Goal: Task Accomplishment & Management: Use online tool/utility

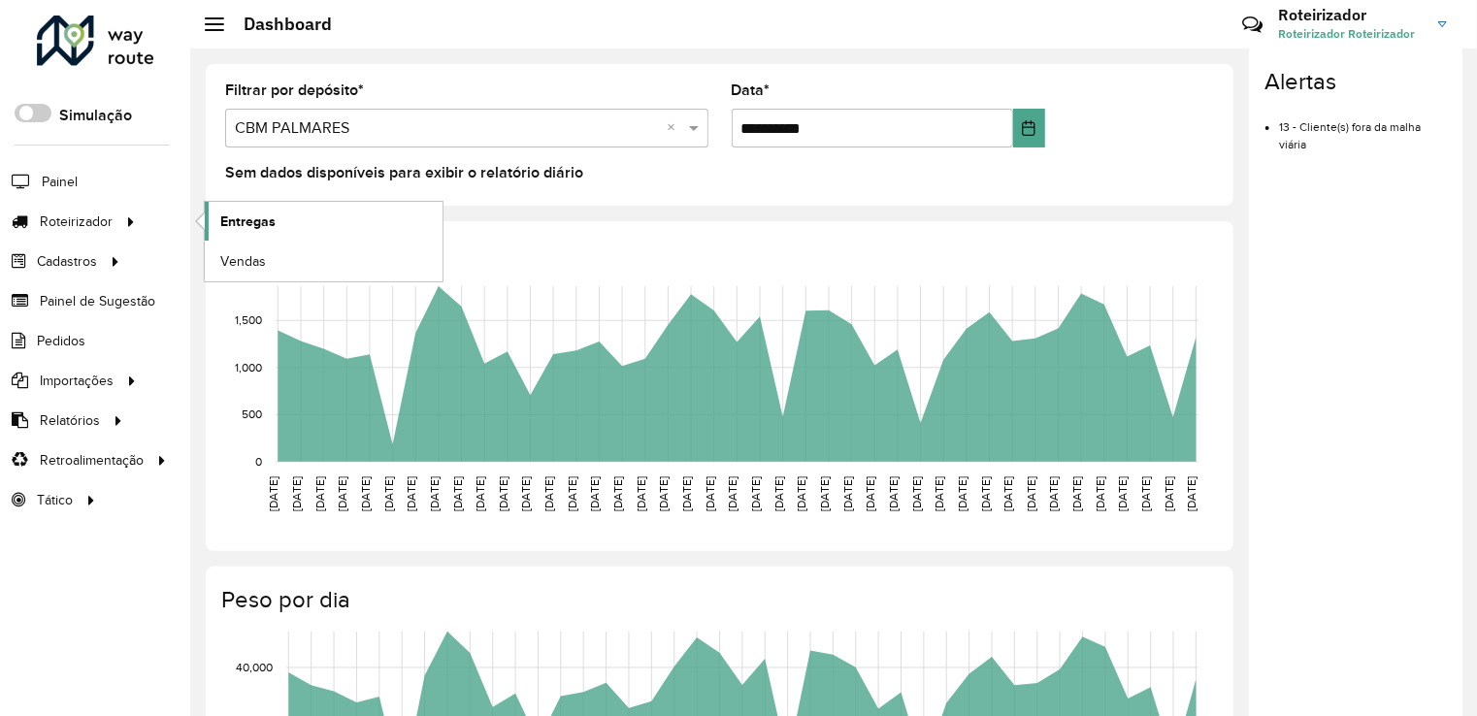
click at [261, 223] on span "Entregas" at bounding box center [247, 222] width 55 height 20
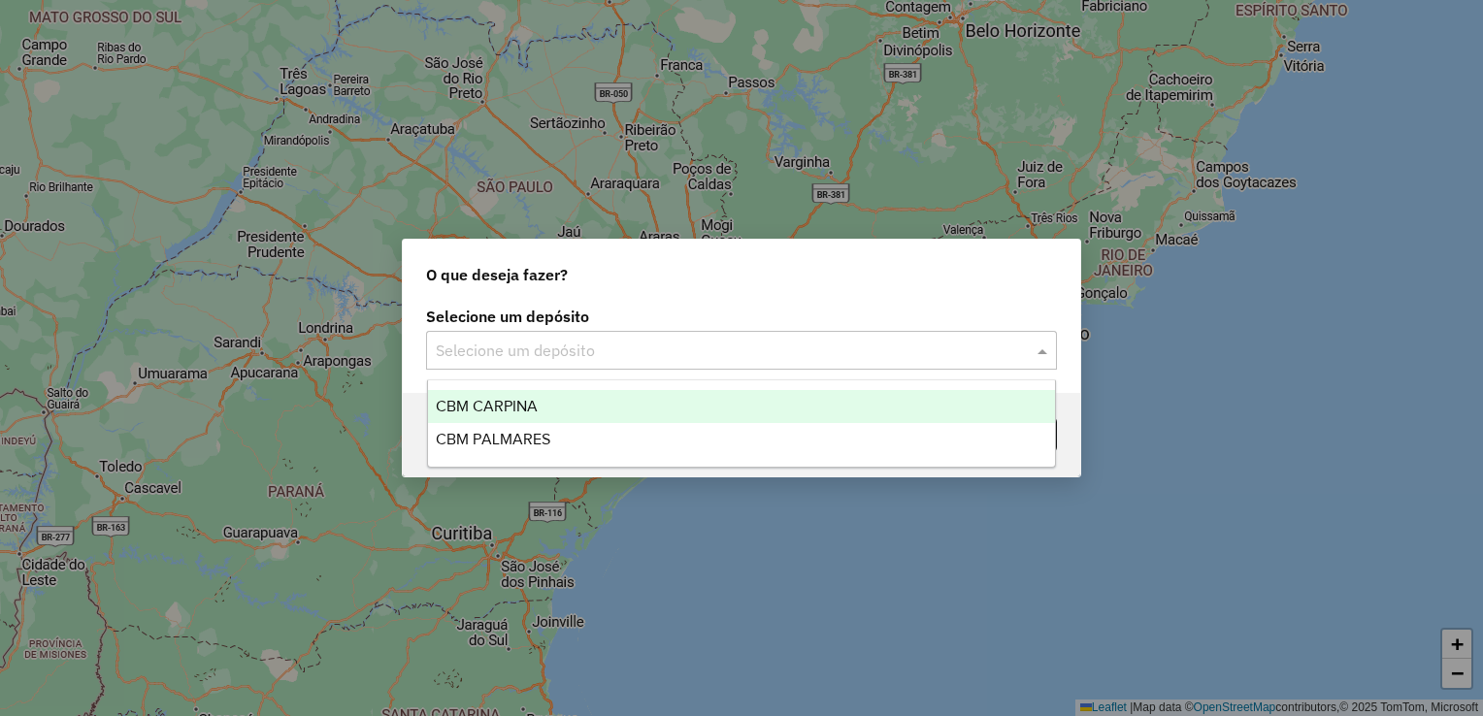
click at [470, 347] on input "text" at bounding box center [722, 351] width 573 height 23
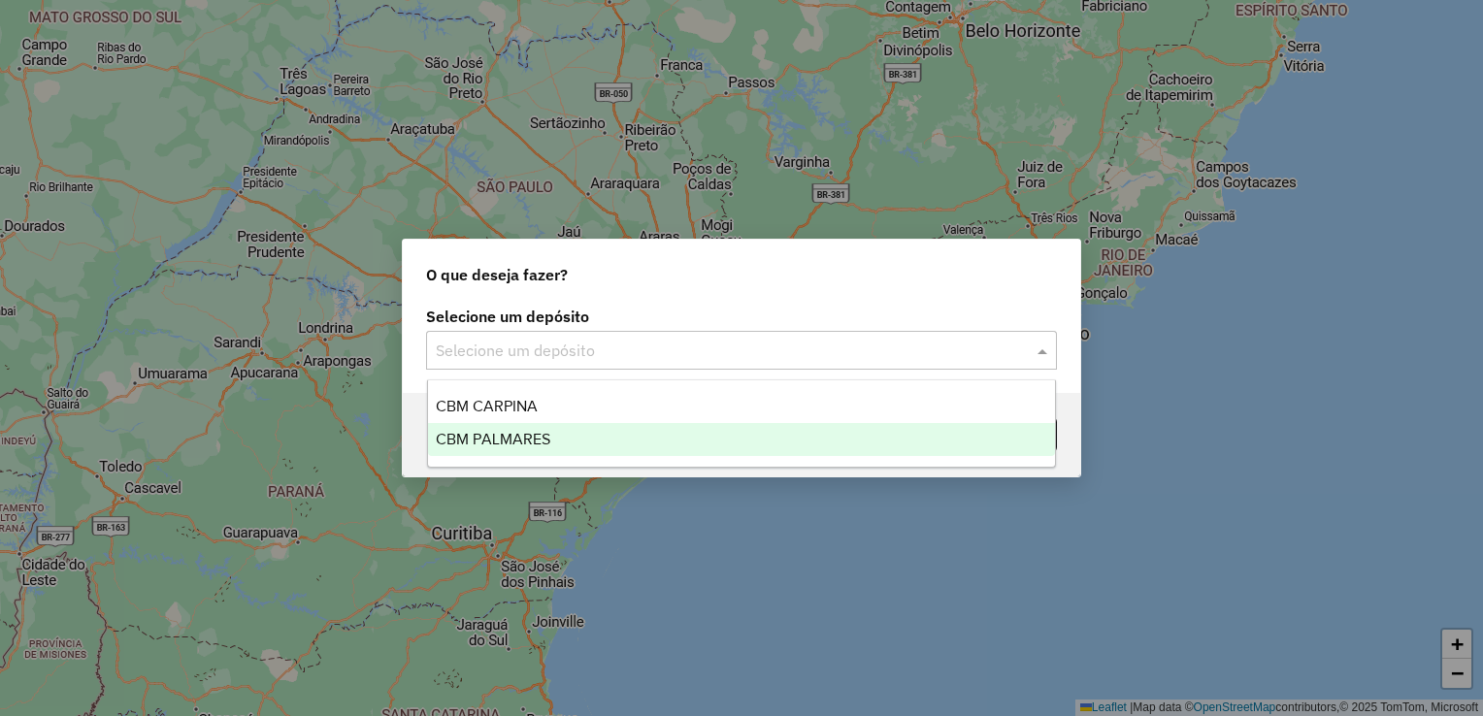
click at [508, 435] on span "CBM PALMARES" at bounding box center [493, 439] width 115 height 16
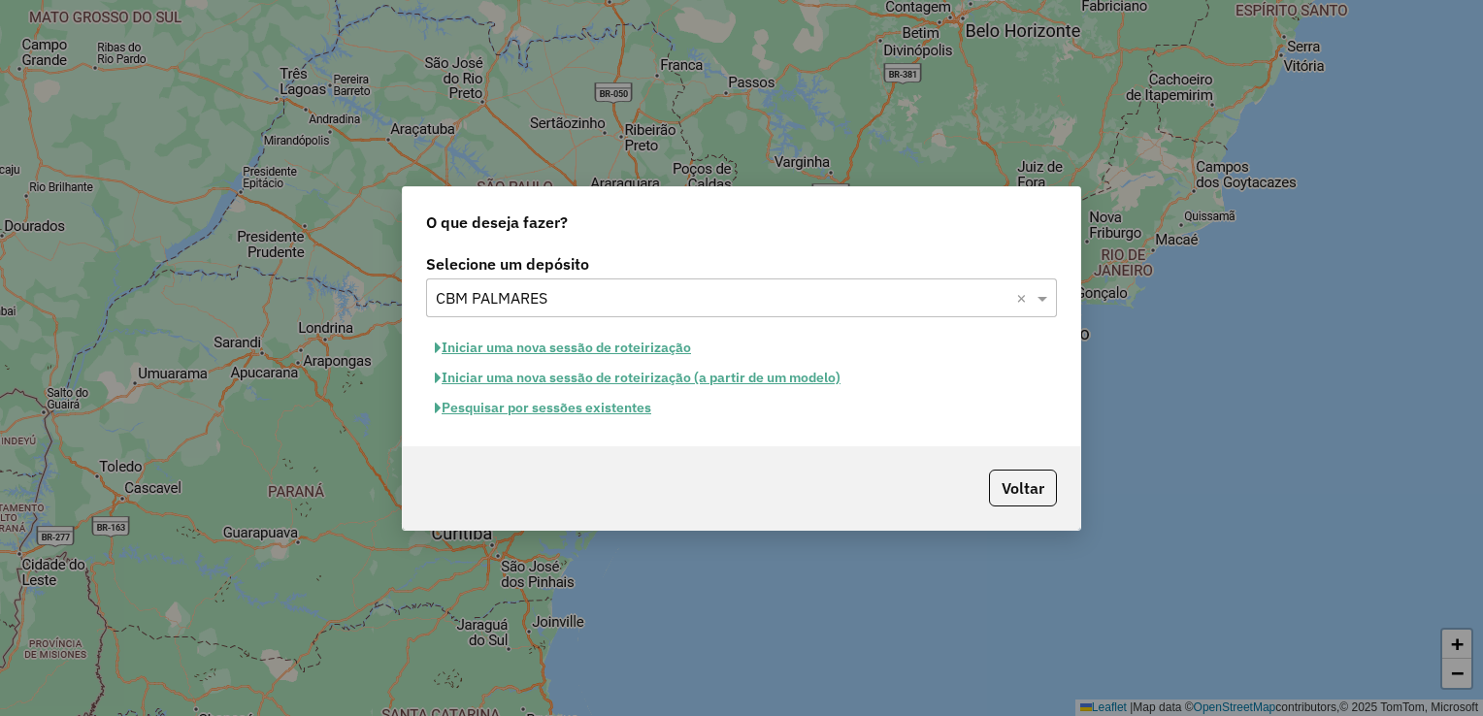
click at [546, 349] on button "Iniciar uma nova sessão de roteirização" at bounding box center [563, 348] width 274 height 30
select select "*"
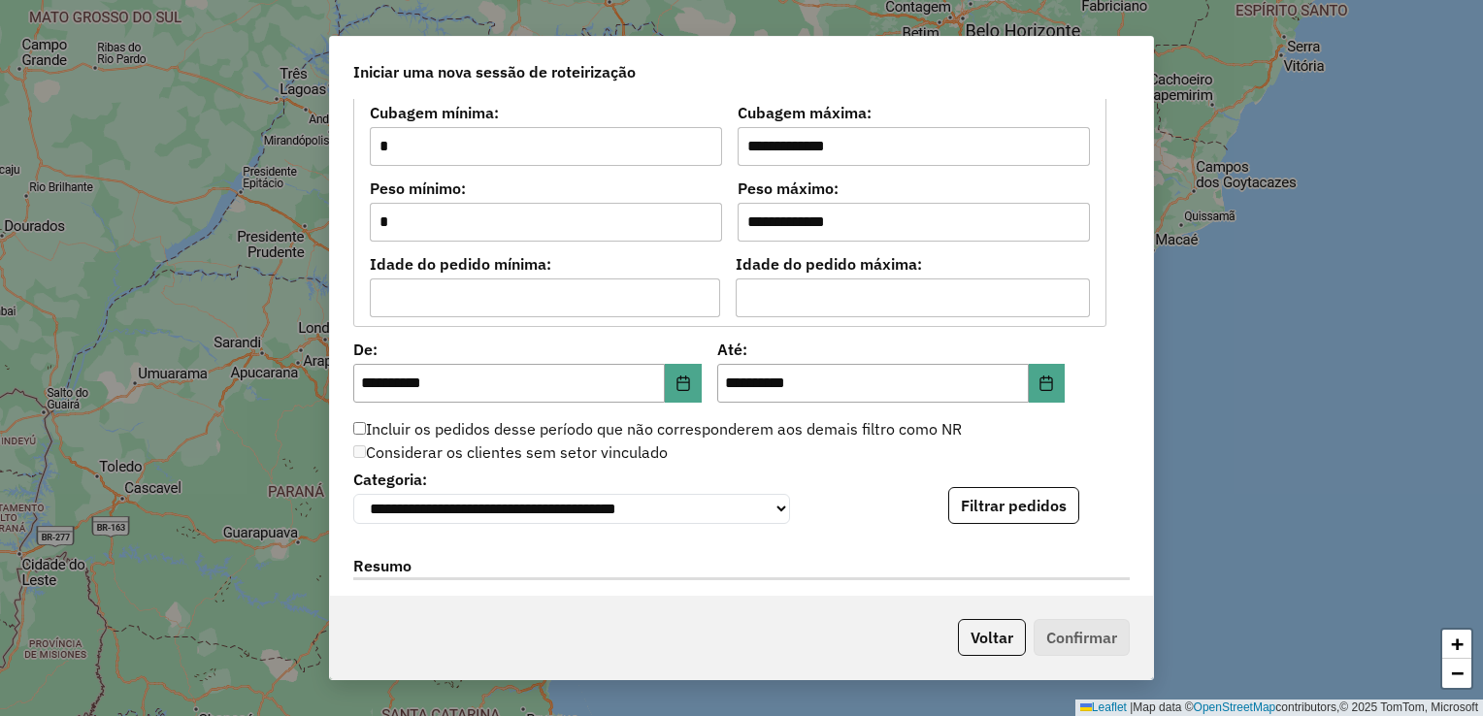
scroll to position [1650, 0]
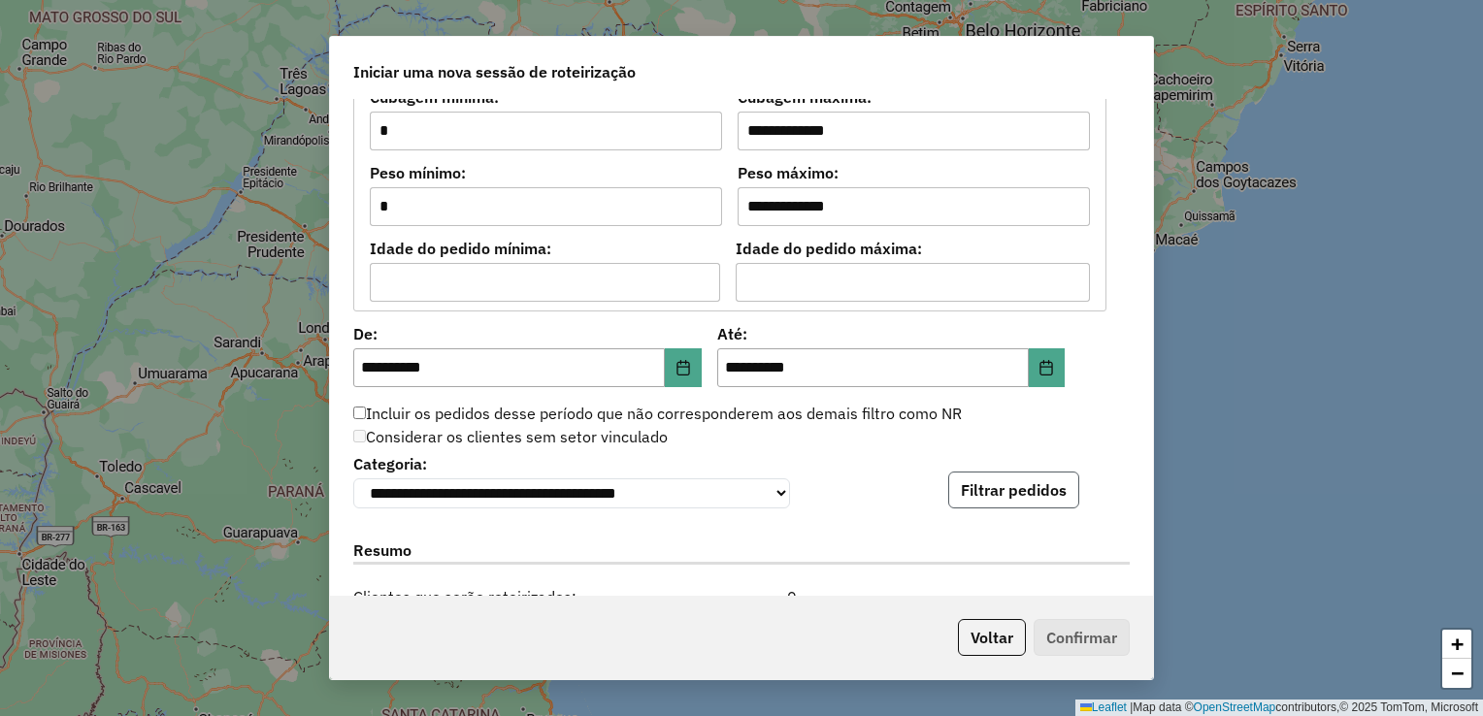
click at [958, 487] on button "Filtrar pedidos" at bounding box center [1013, 490] width 131 height 37
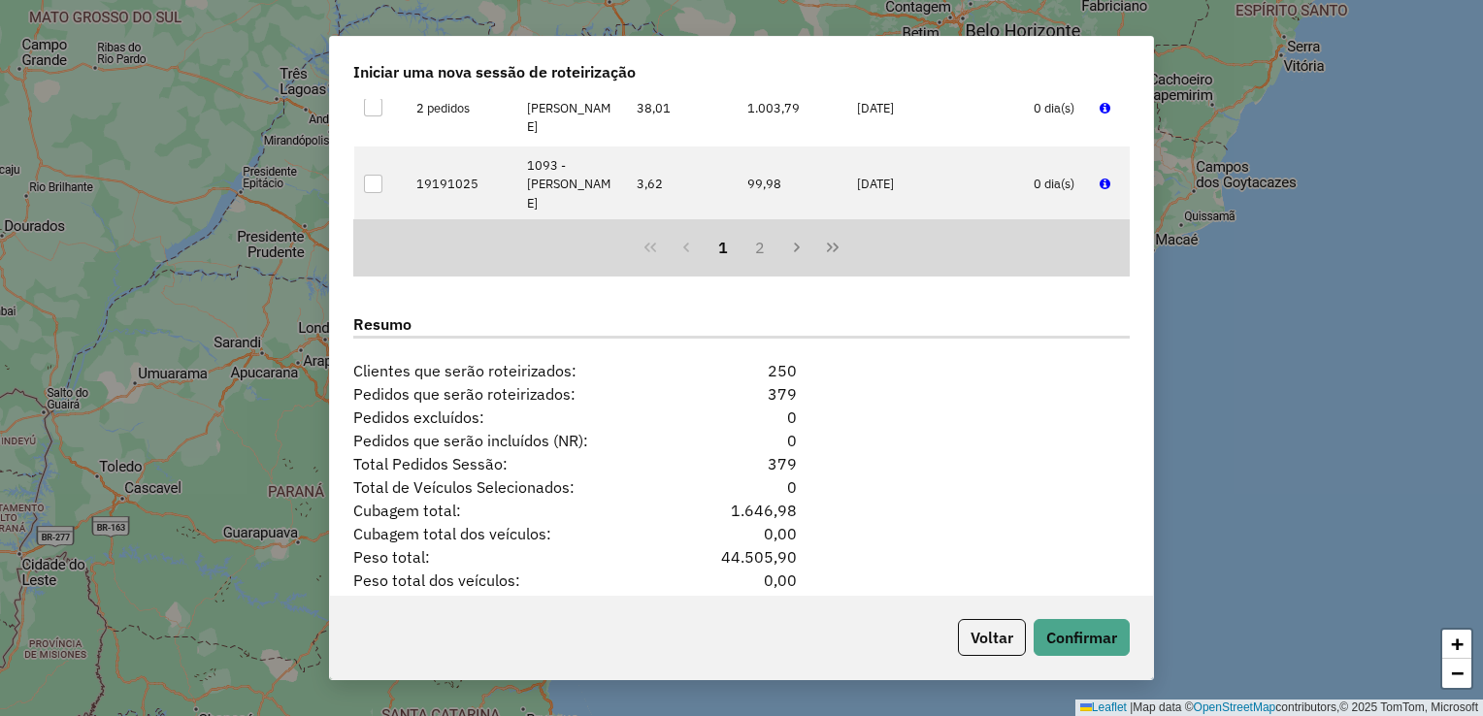
scroll to position [2361, 0]
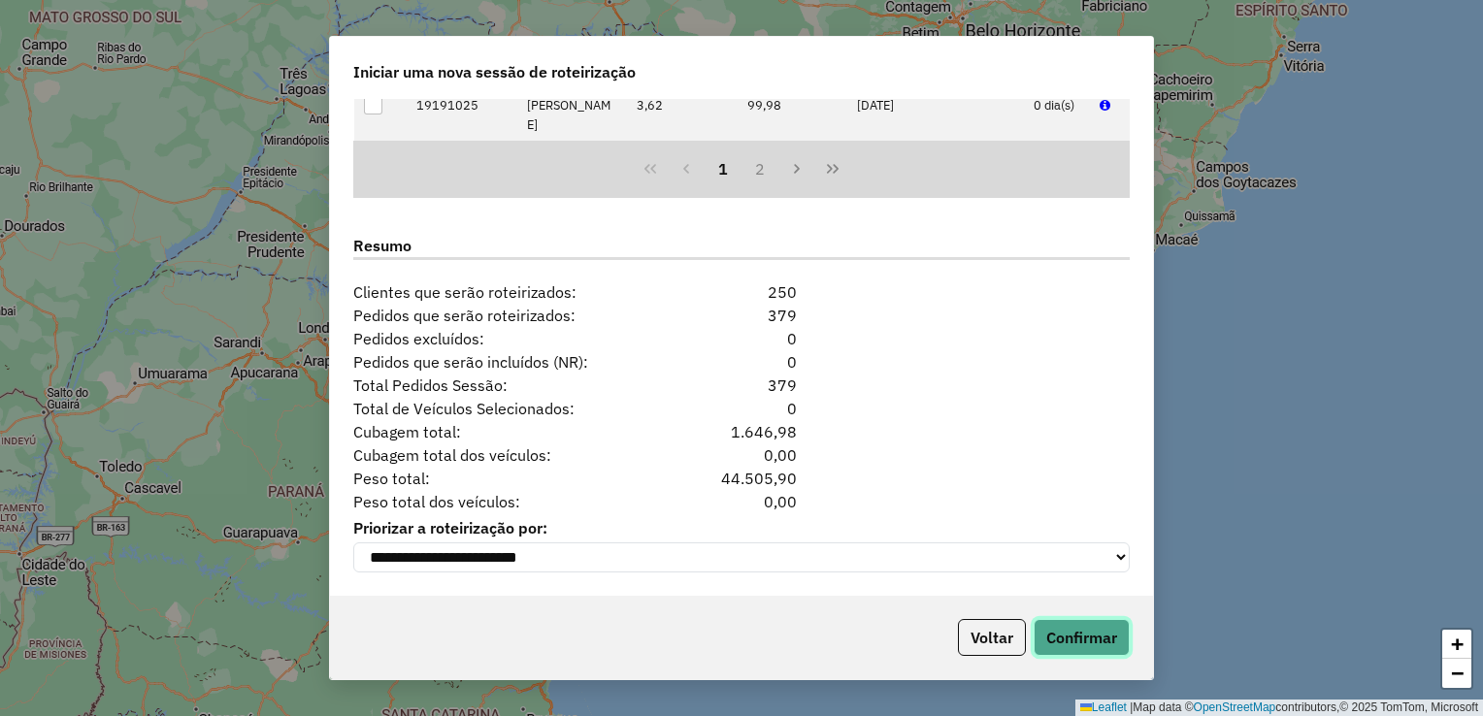
click at [1096, 635] on button "Confirmar" at bounding box center [1081, 637] width 96 height 37
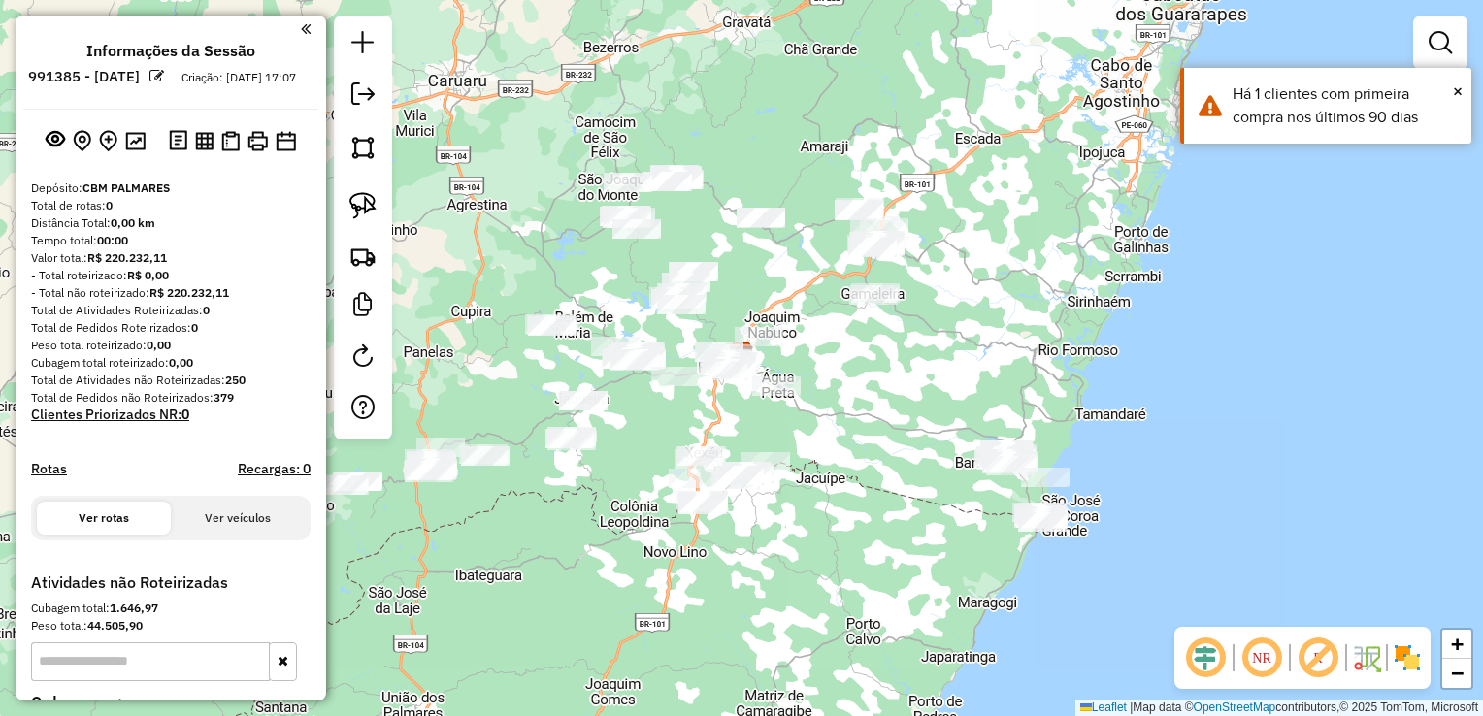
drag, startPoint x: 790, startPoint y: 518, endPoint x: 783, endPoint y: 390, distance: 128.3
click at [783, 394] on div "Janela de atendimento Grade de atendimento Capacidade Transportadoras Veículos …" at bounding box center [741, 358] width 1483 height 716
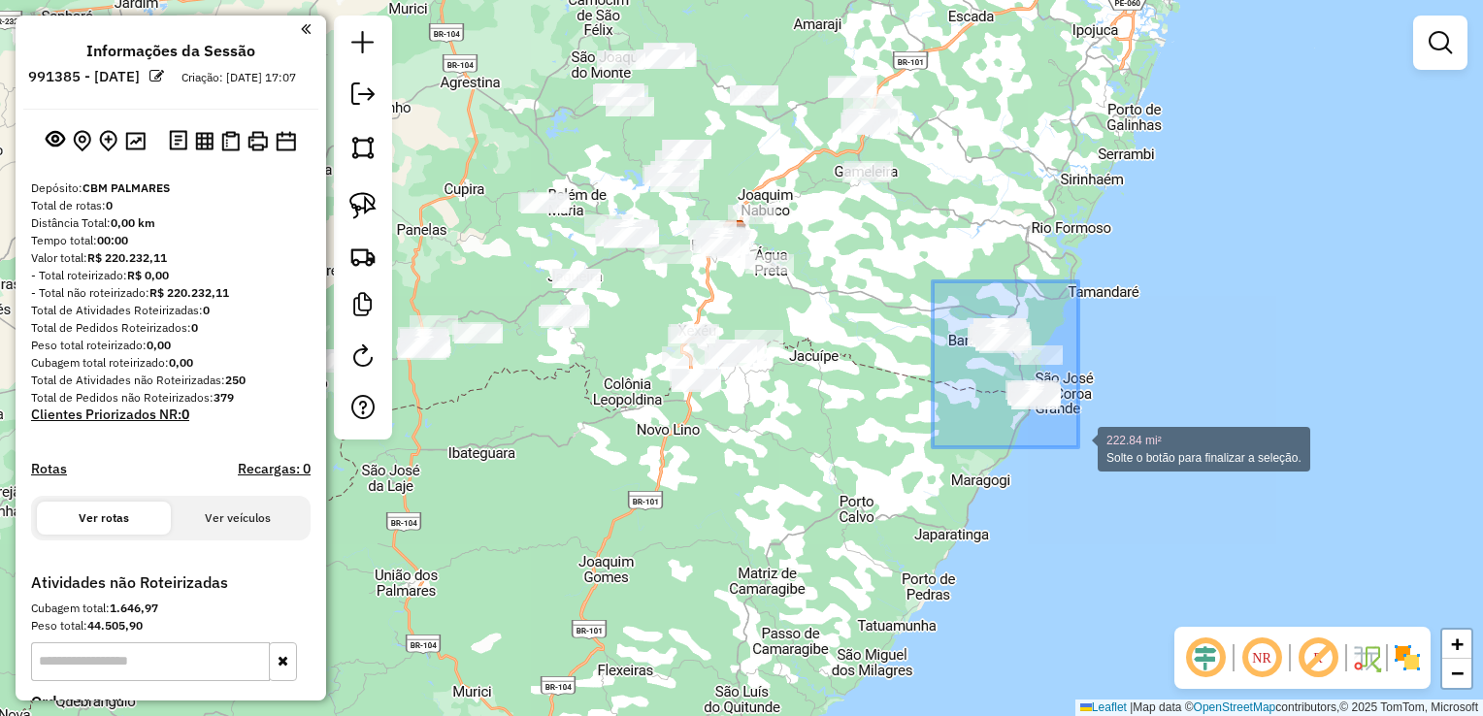
drag, startPoint x: 933, startPoint y: 283, endPoint x: 1081, endPoint y: 447, distance: 221.2
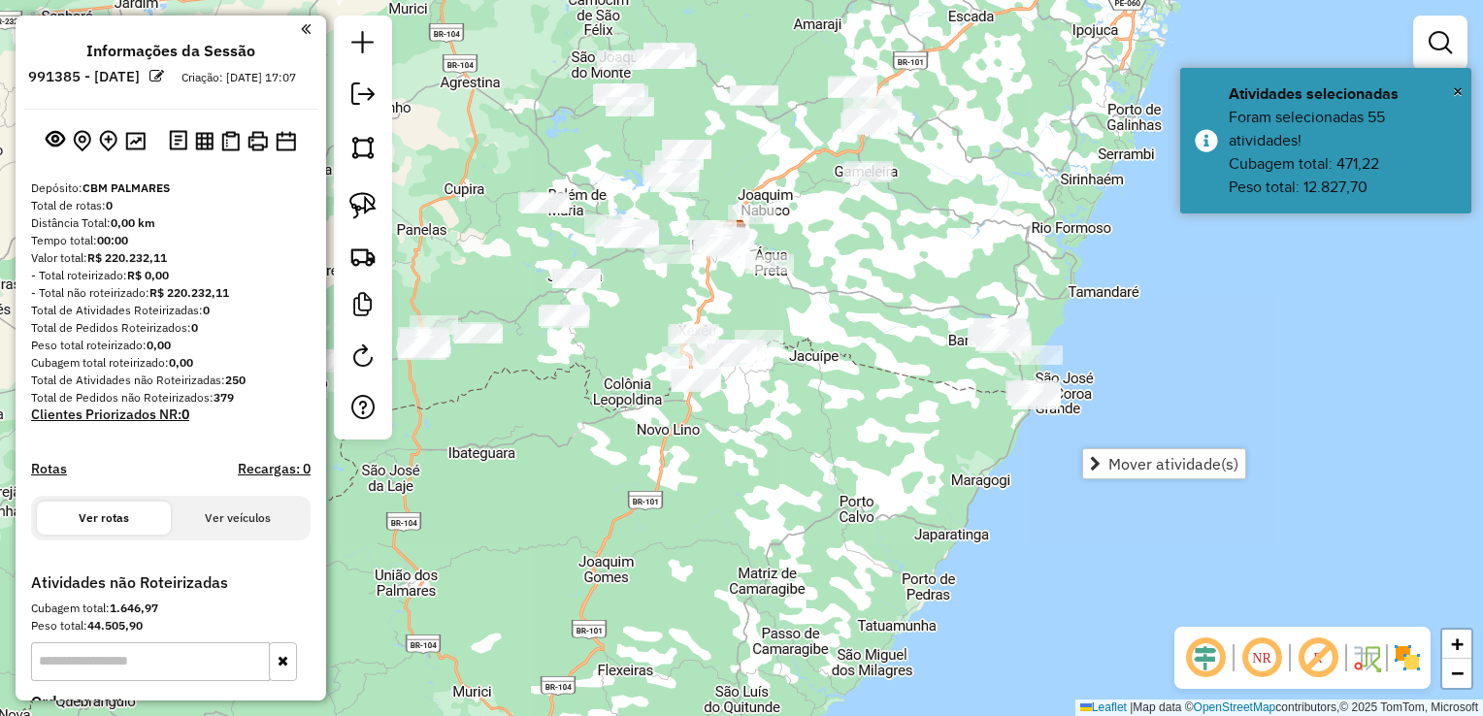
click at [951, 412] on div "Janela de atendimento Grade de atendimento Capacidade Transportadoras Veículos …" at bounding box center [741, 358] width 1483 height 716
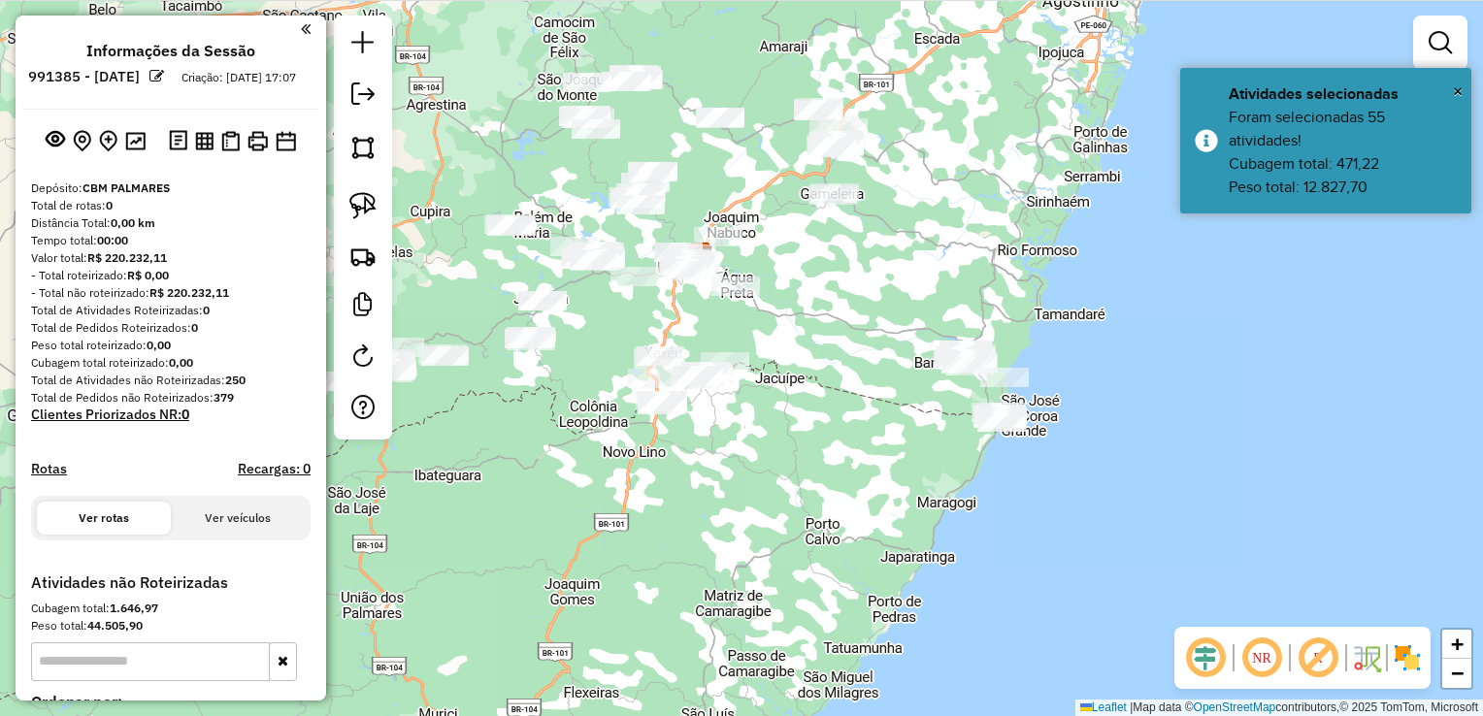
drag, startPoint x: 849, startPoint y: 396, endPoint x: 718, endPoint y: 441, distance: 138.4
click at [719, 441] on div "Janela de atendimento Grade de atendimento Capacidade Transportadoras Veículos …" at bounding box center [741, 358] width 1483 height 716
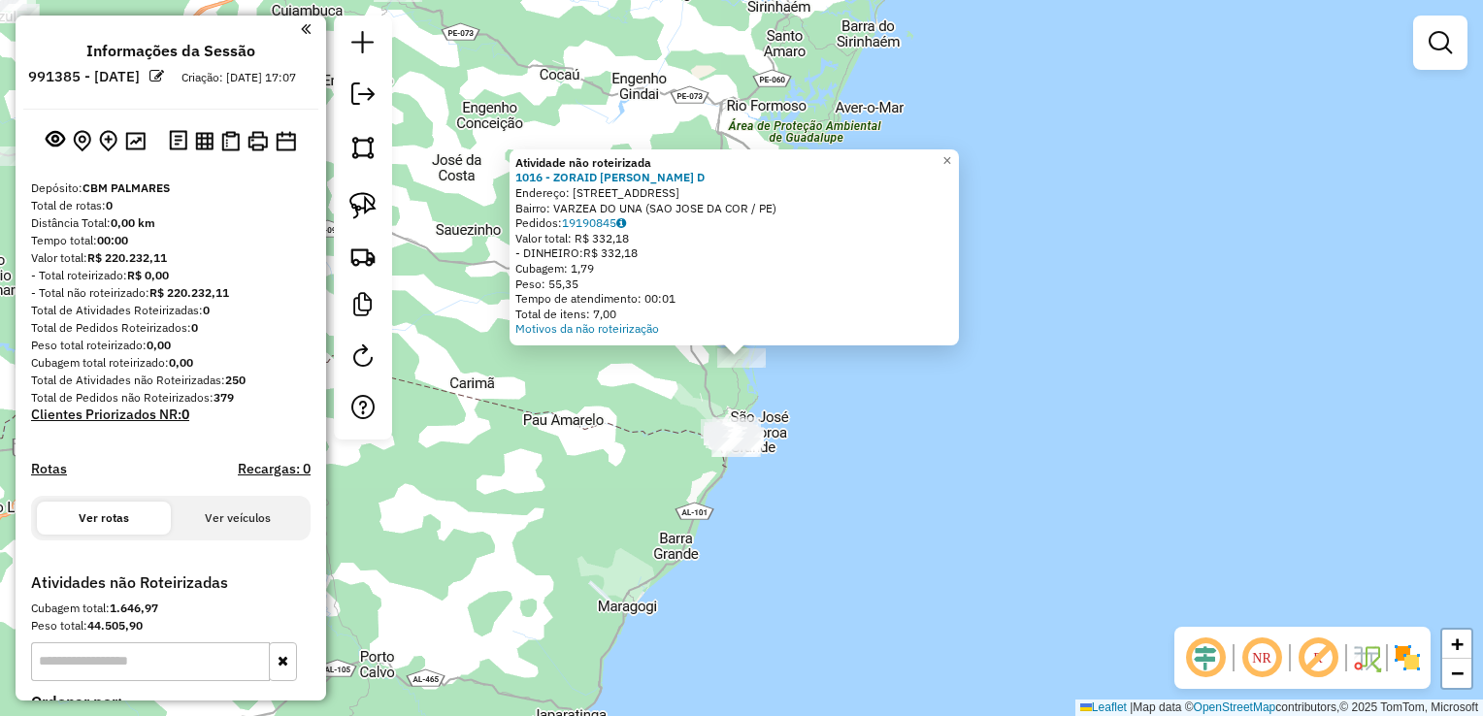
click at [648, 407] on div "Atividade não roteirizada 1016 - ZORAID MARIA VIDAL D Endereço: R RUA DO FORMIG…" at bounding box center [741, 358] width 1483 height 716
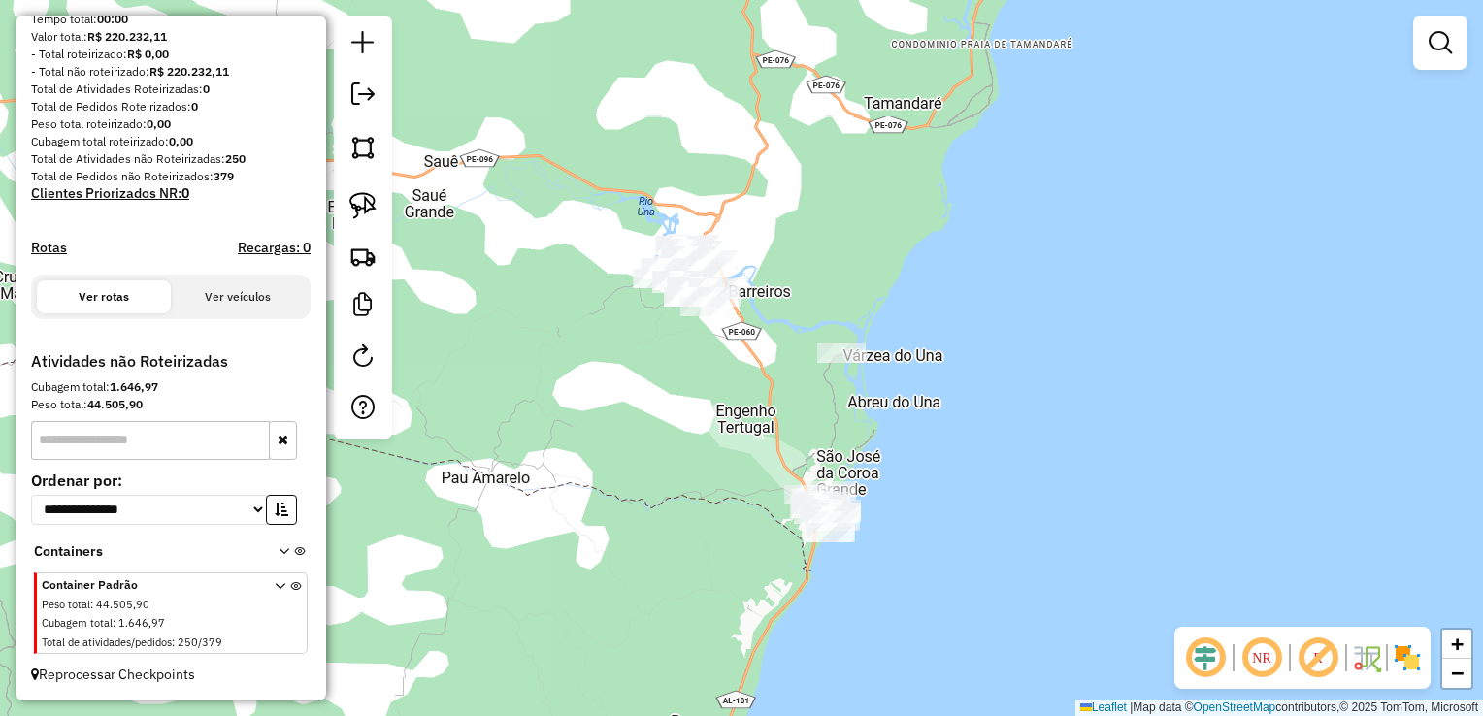
scroll to position [237, 0]
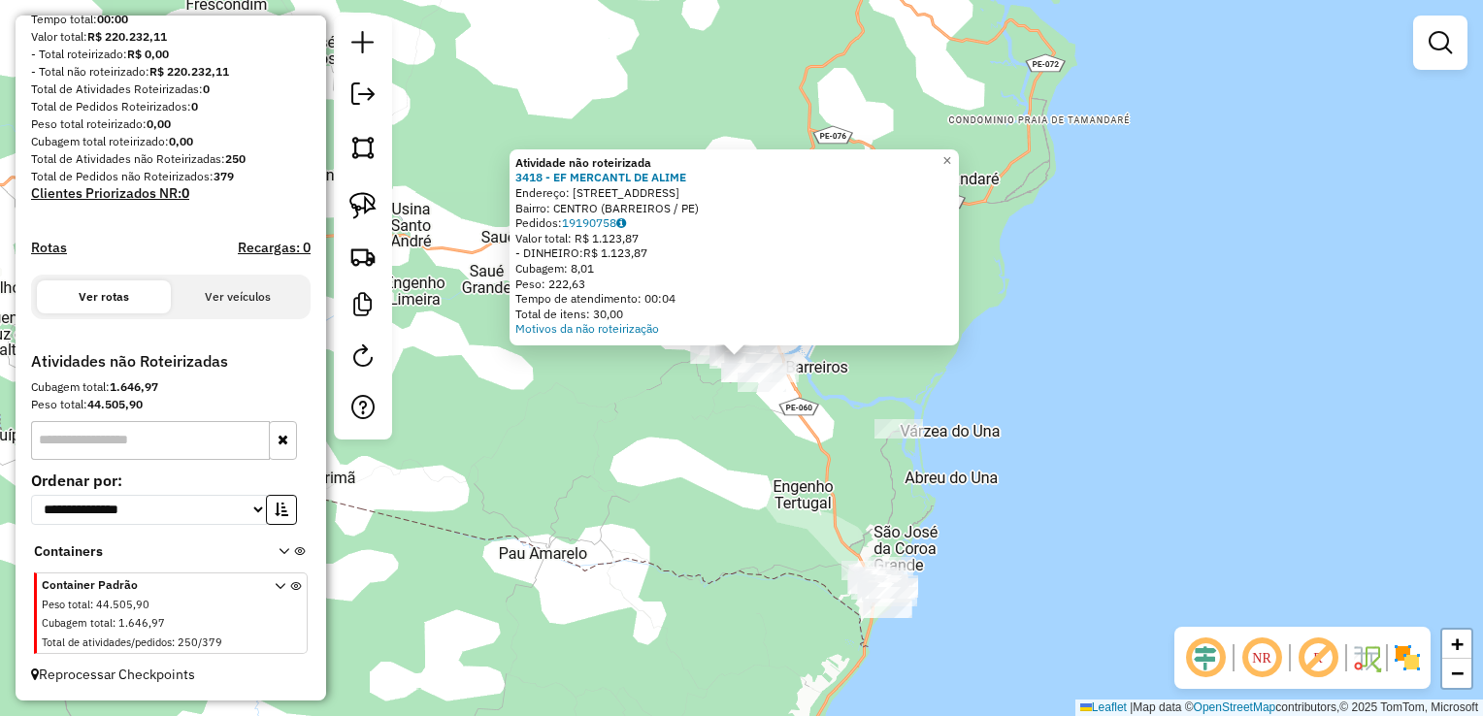
click at [690, 456] on div "Atividade não roteirizada 3418 - EF MERCANTL DE ALIME Endereço: R AYRES BELO 93…" at bounding box center [741, 358] width 1483 height 716
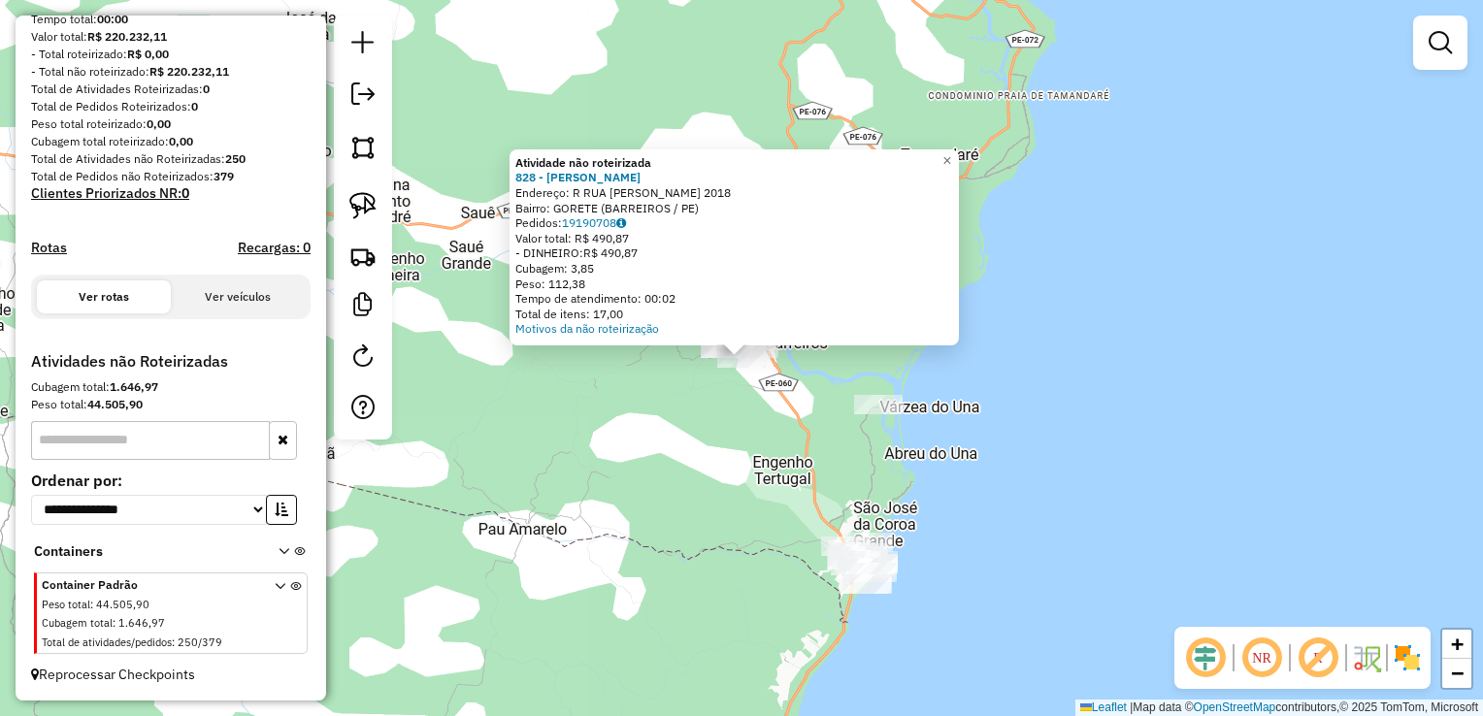
click at [691, 456] on div "Atividade não roteirizada 828 - JADSON JOAO DA SILVA Endereço: R RUA MARIA GORE…" at bounding box center [741, 358] width 1483 height 716
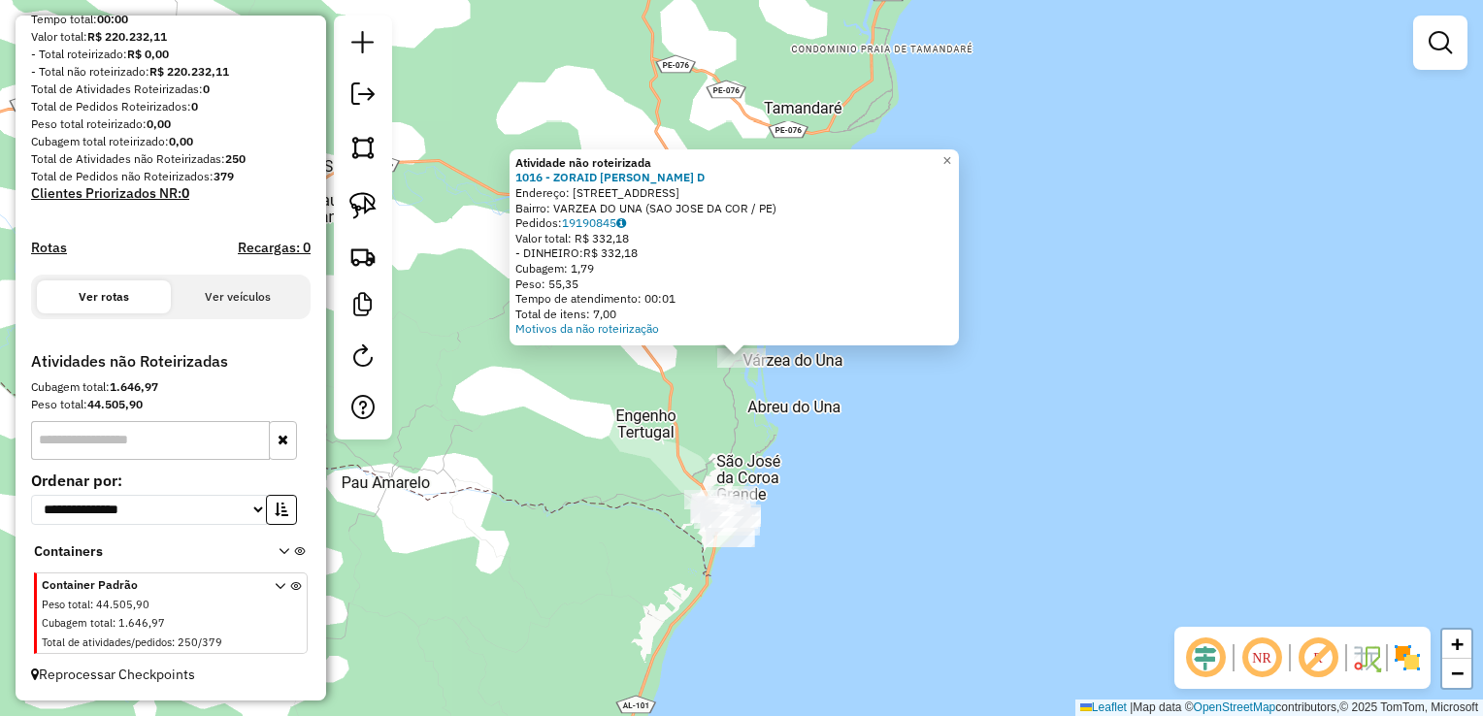
click at [722, 443] on div "Atividade não roteirizada 1016 - ZORAID MARIA VIDAL D Endereço: R RUA DO FORMIG…" at bounding box center [741, 358] width 1483 height 716
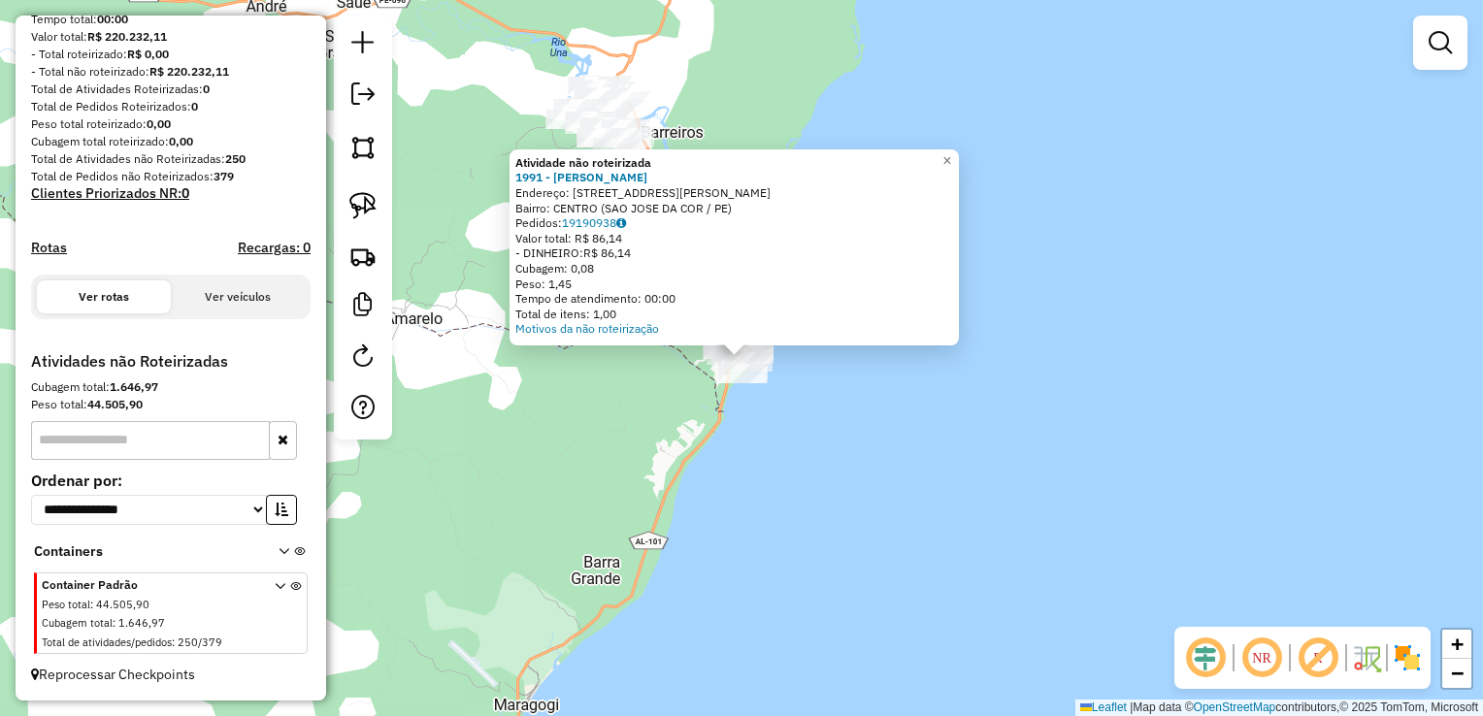
click at [602, 435] on div "Atividade não roteirizada 1991 - POLIANA MARIA SILVA Endereço: R RUA JOSE ALEXA…" at bounding box center [741, 358] width 1483 height 716
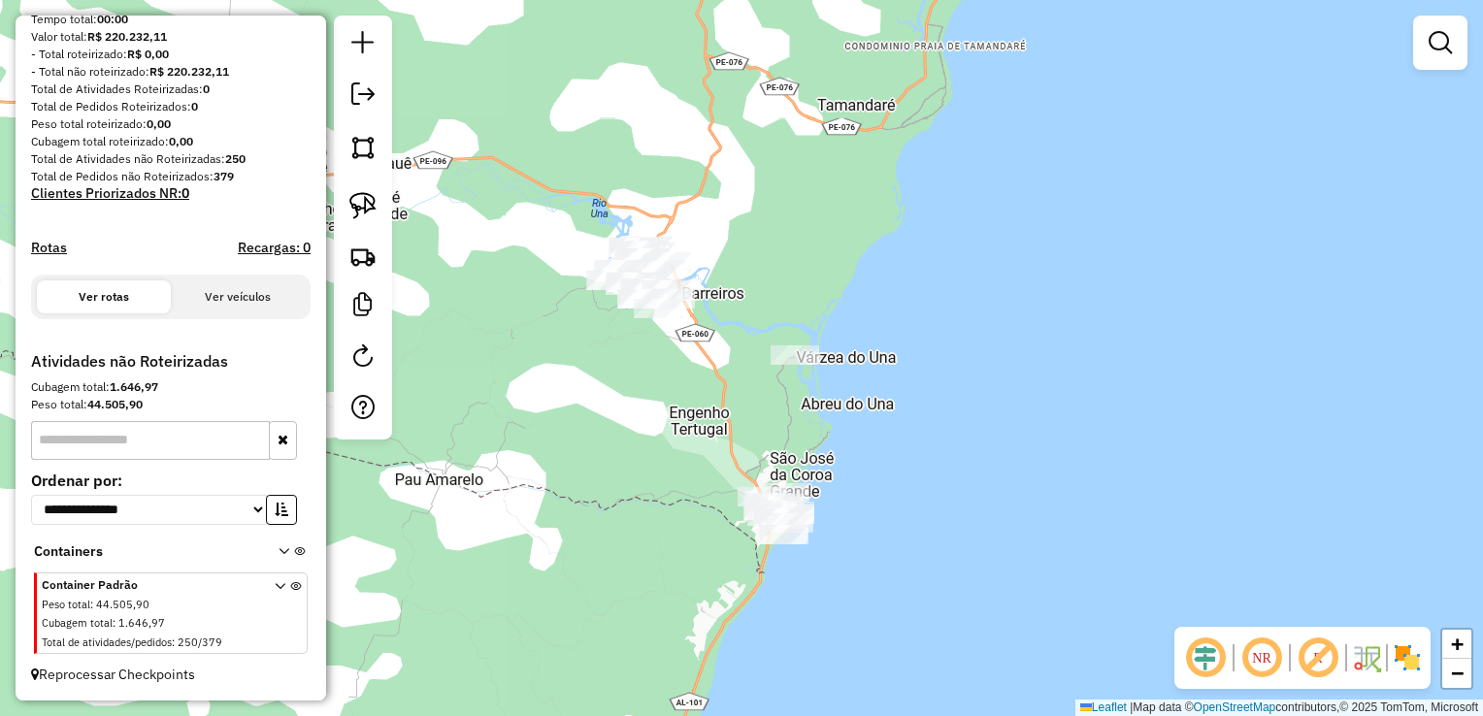
drag, startPoint x: 591, startPoint y: 221, endPoint x: 628, endPoint y: 377, distance: 159.6
click at [633, 384] on div "Janela de atendimento Grade de atendimento Capacidade Transportadoras Veículos …" at bounding box center [741, 358] width 1483 height 716
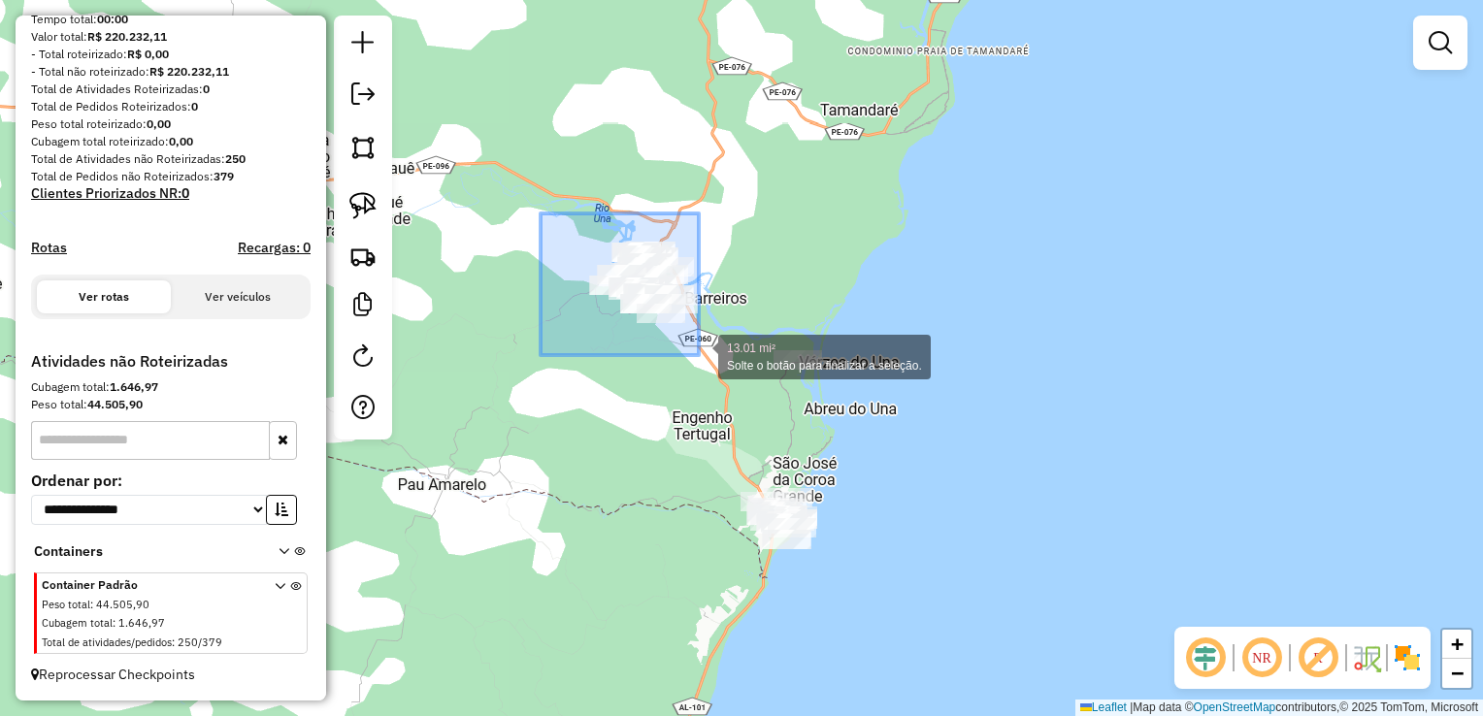
drag, startPoint x: 541, startPoint y: 213, endPoint x: 699, endPoint y: 355, distance: 212.4
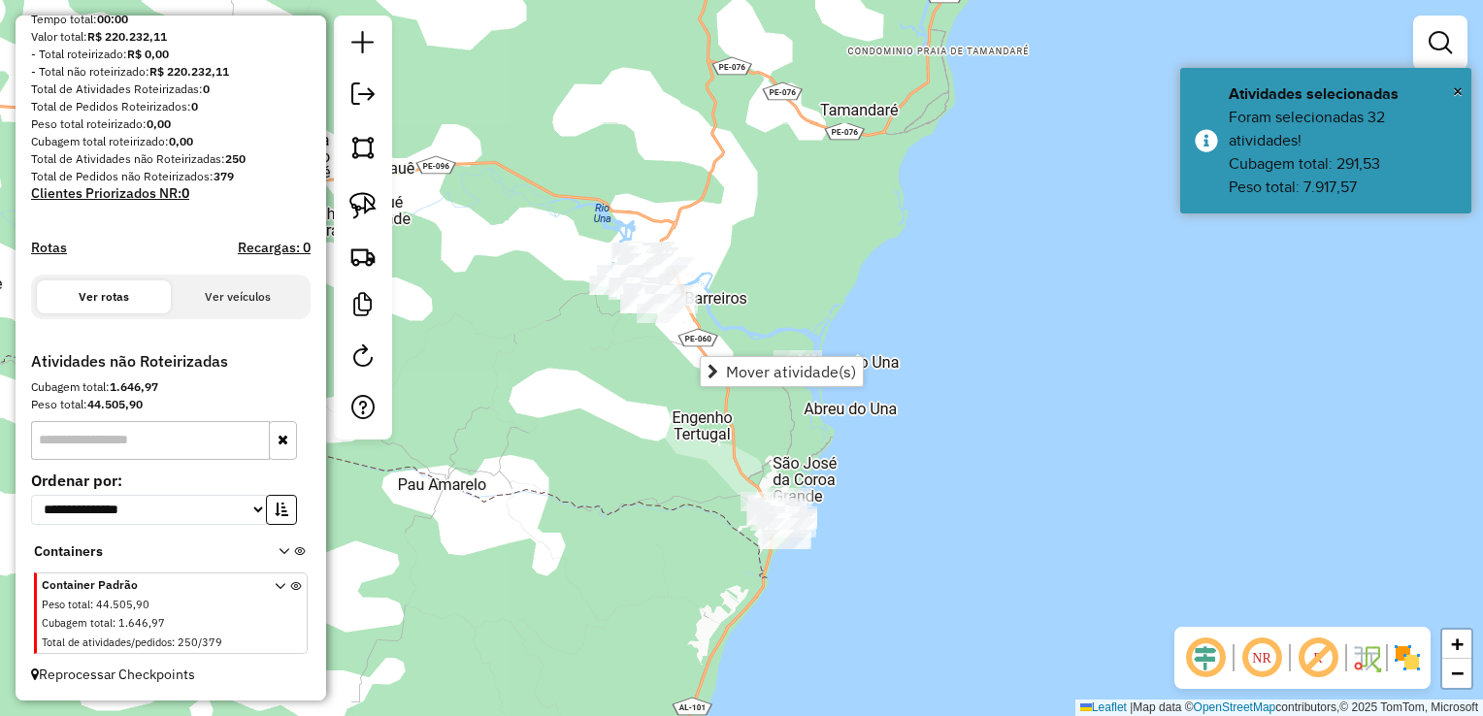
click at [738, 314] on div "Janela de atendimento Grade de atendimento Capacidade Transportadoras Veículos …" at bounding box center [741, 358] width 1483 height 716
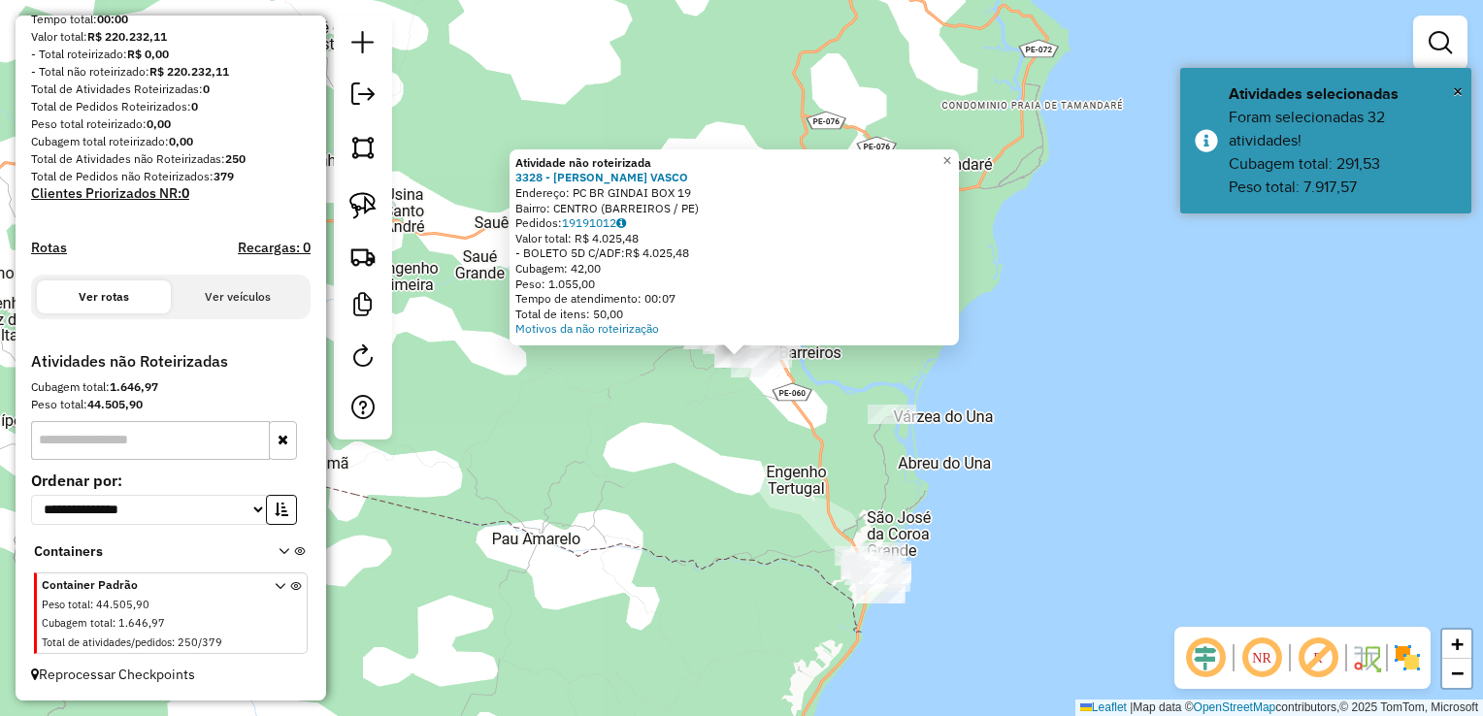
click at [729, 444] on div "Atividade não roteirizada 3328 - LUZIA GERMANO VASCO Endereço: PC BR GINDAI BOX…" at bounding box center [741, 358] width 1483 height 716
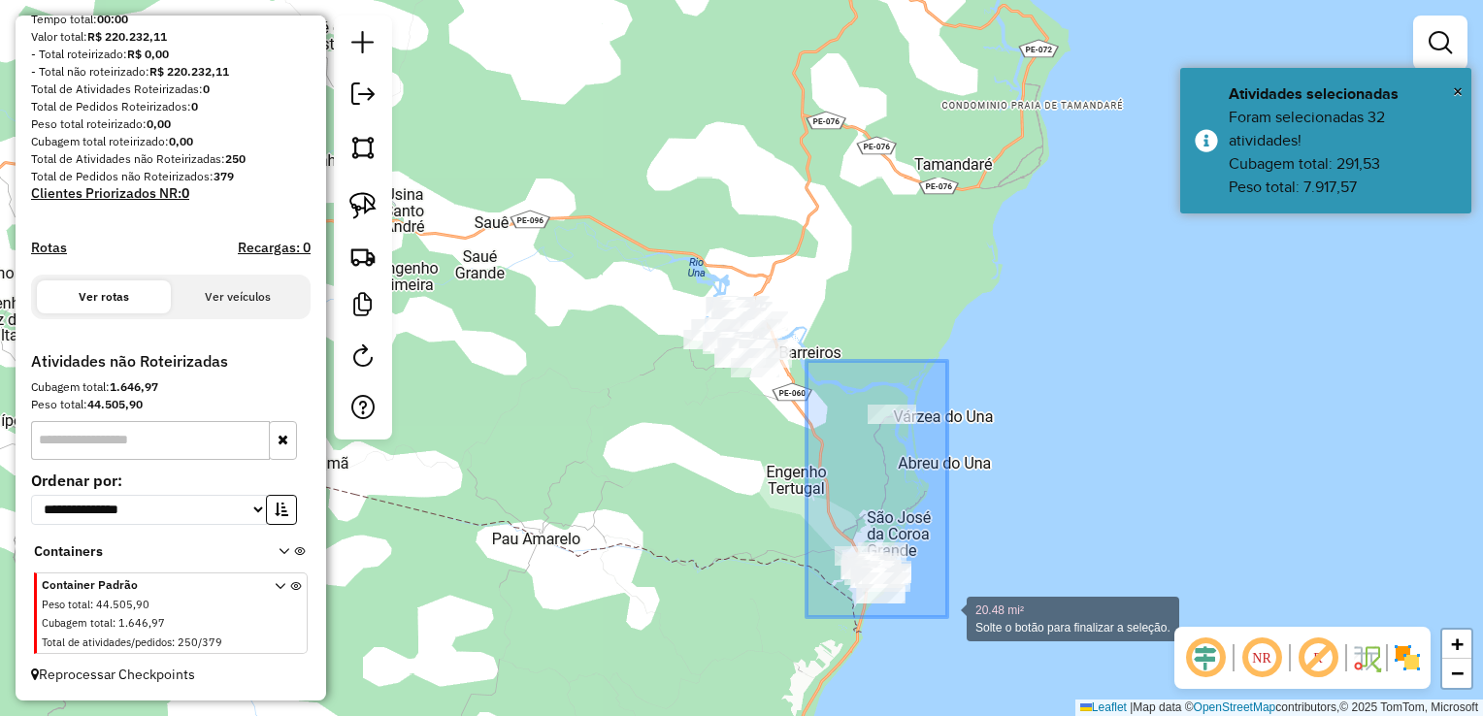
drag, startPoint x: 806, startPoint y: 380, endPoint x: 970, endPoint y: 619, distance: 289.6
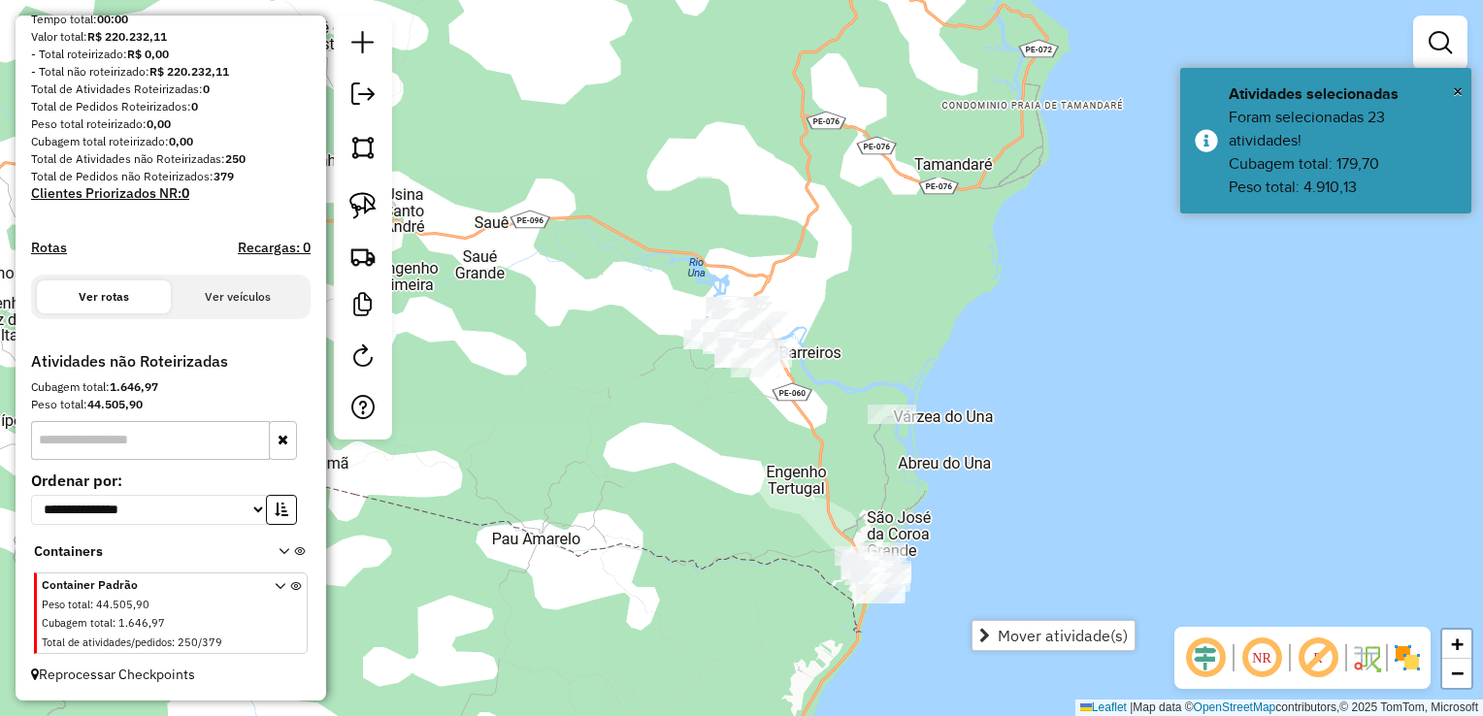
click at [730, 465] on div "Janela de atendimento Grade de atendimento Capacidade Transportadoras Veículos …" at bounding box center [741, 358] width 1483 height 716
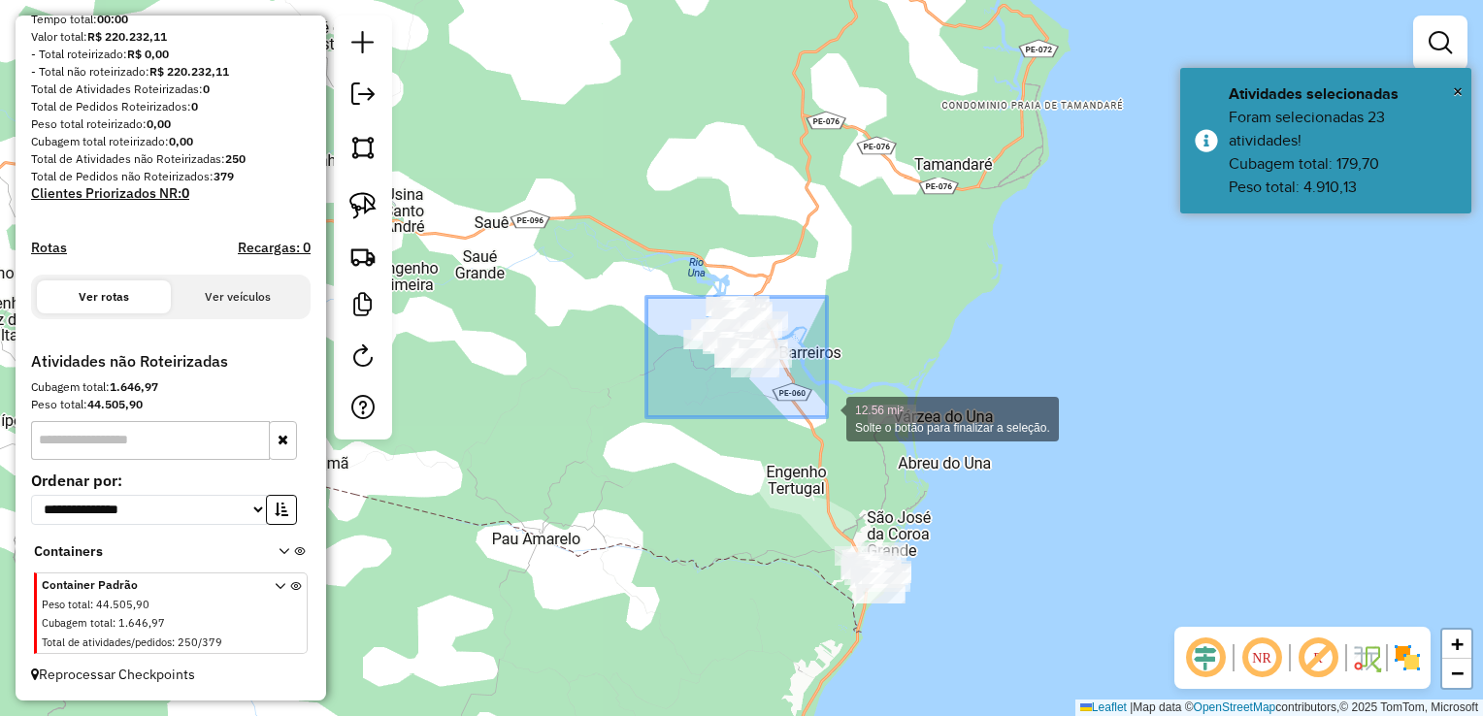
drag, startPoint x: 646, startPoint y: 297, endPoint x: 827, endPoint y: 417, distance: 216.9
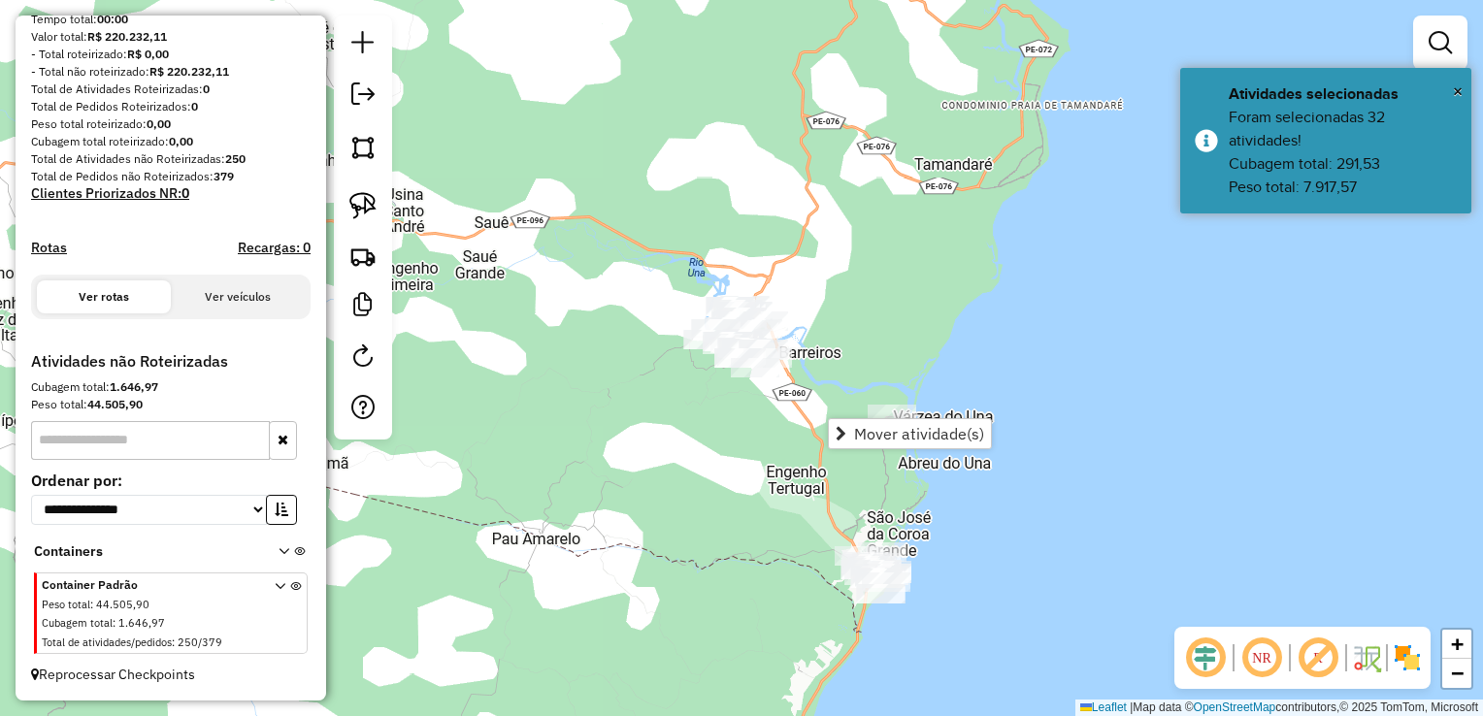
click at [668, 452] on div "Janela de atendimento Grade de atendimento Capacidade Transportadoras Veículos …" at bounding box center [741, 358] width 1483 height 716
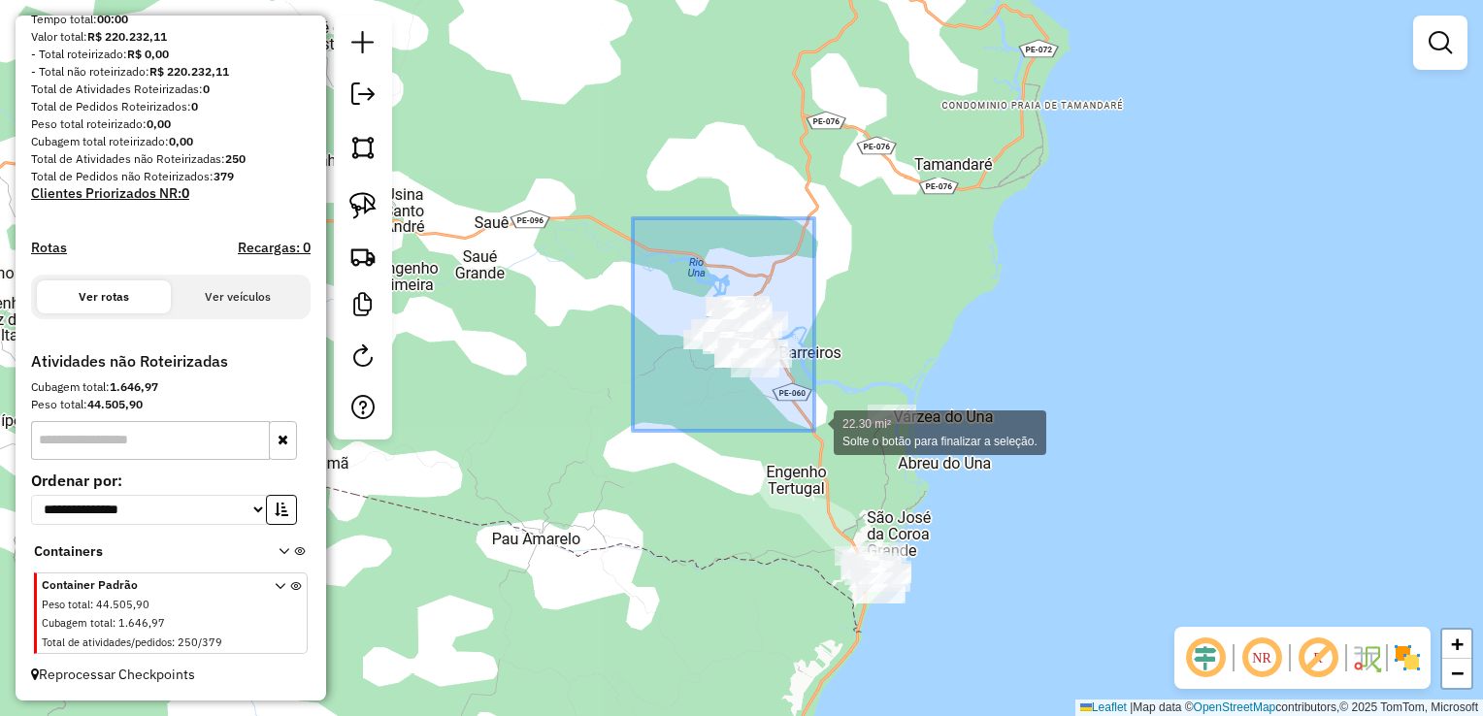
drag, startPoint x: 633, startPoint y: 218, endPoint x: 814, endPoint y: 431, distance: 279.5
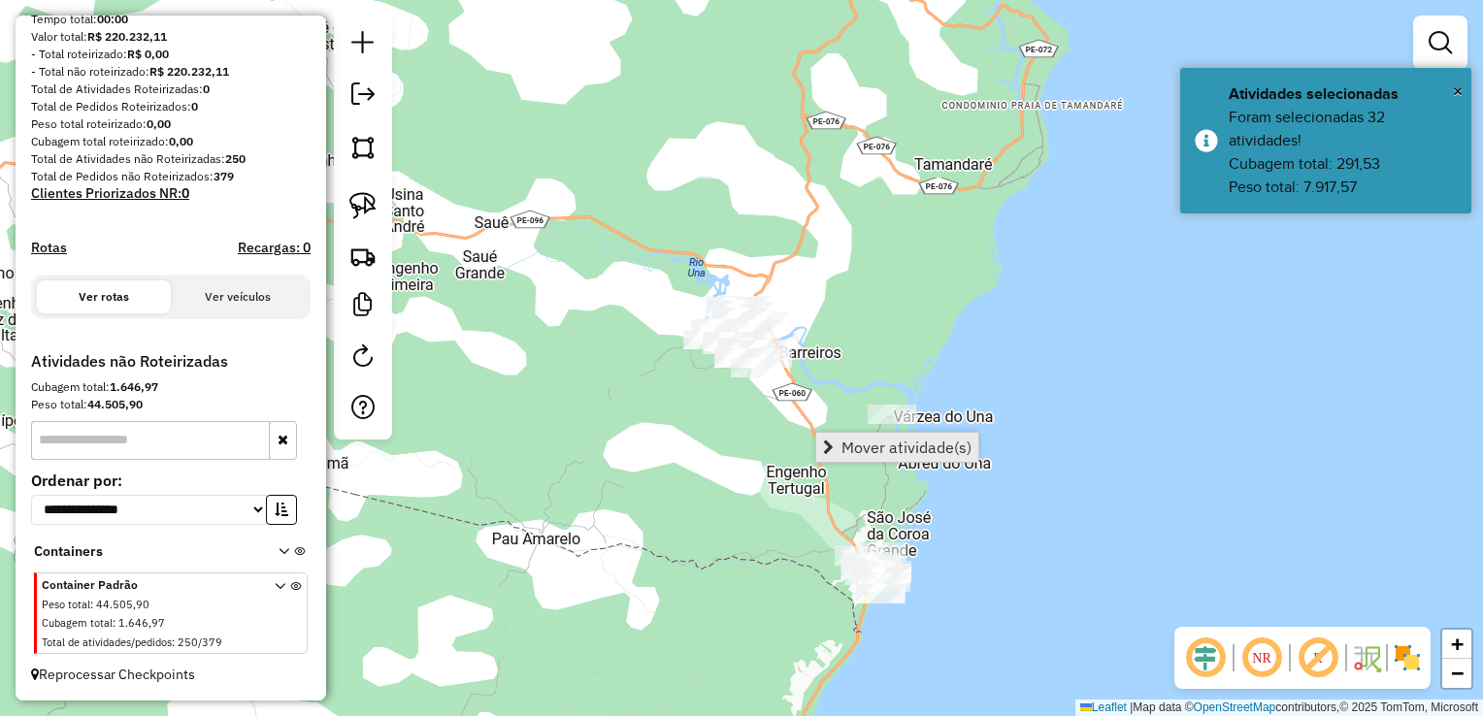
click at [854, 444] on span "Mover atividade(s)" at bounding box center [906, 448] width 130 height 16
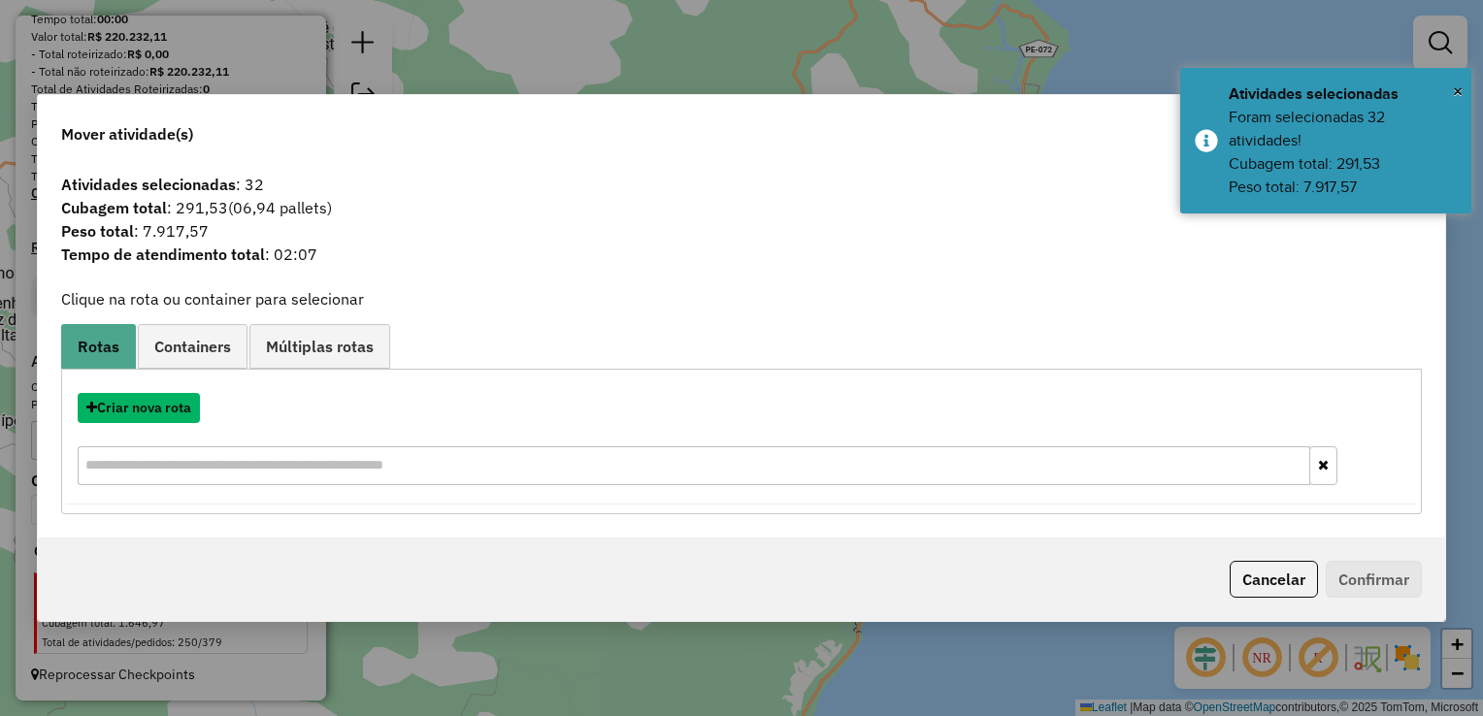
click at [156, 411] on button "Criar nova rota" at bounding box center [139, 408] width 122 height 30
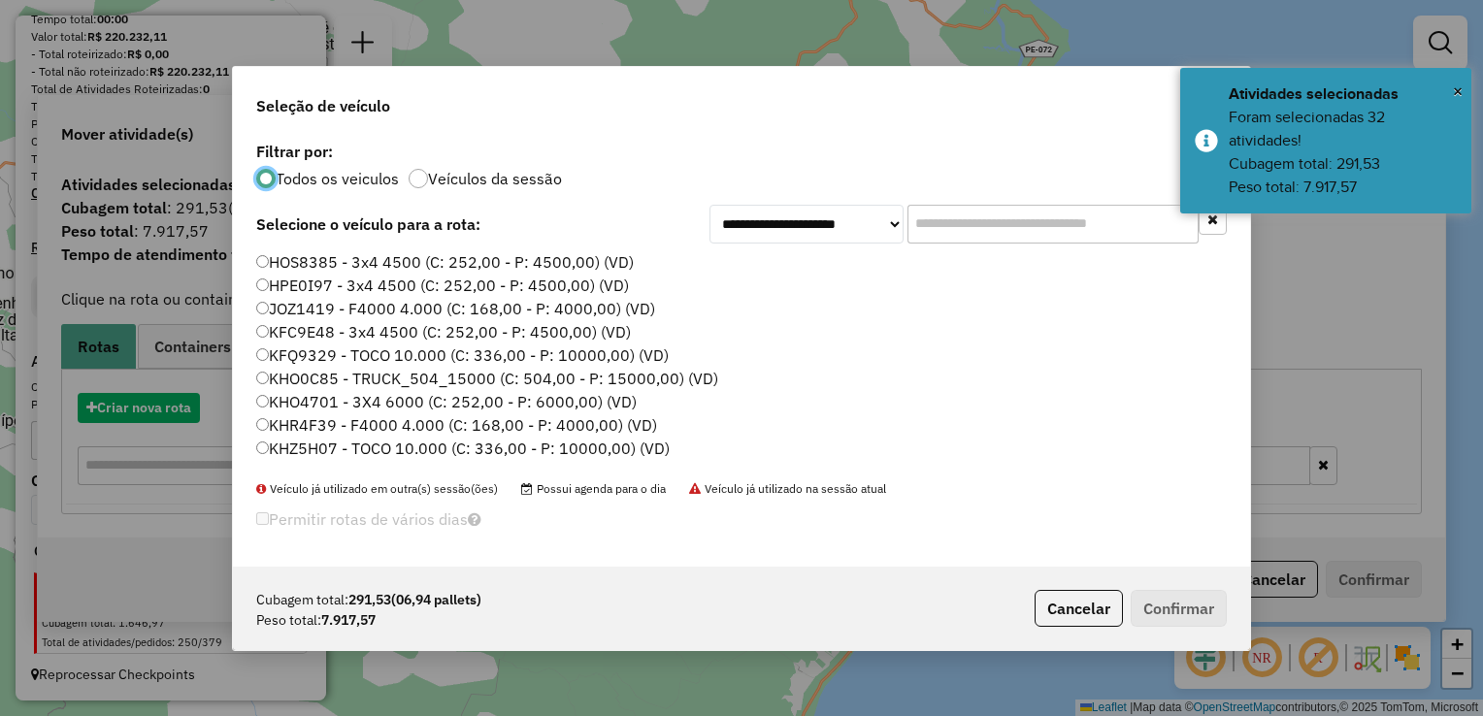
scroll to position [10, 6]
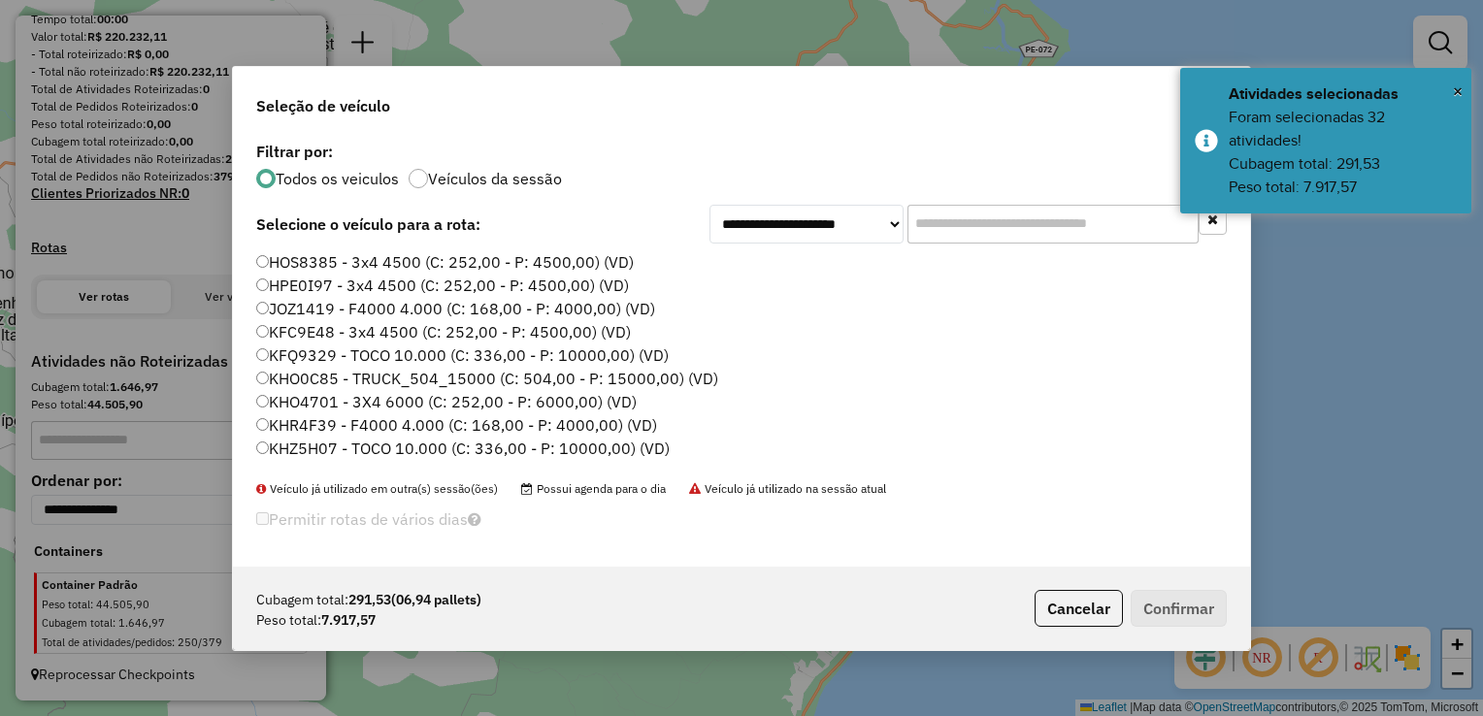
click at [1021, 215] on input "text" at bounding box center [1052, 224] width 291 height 39
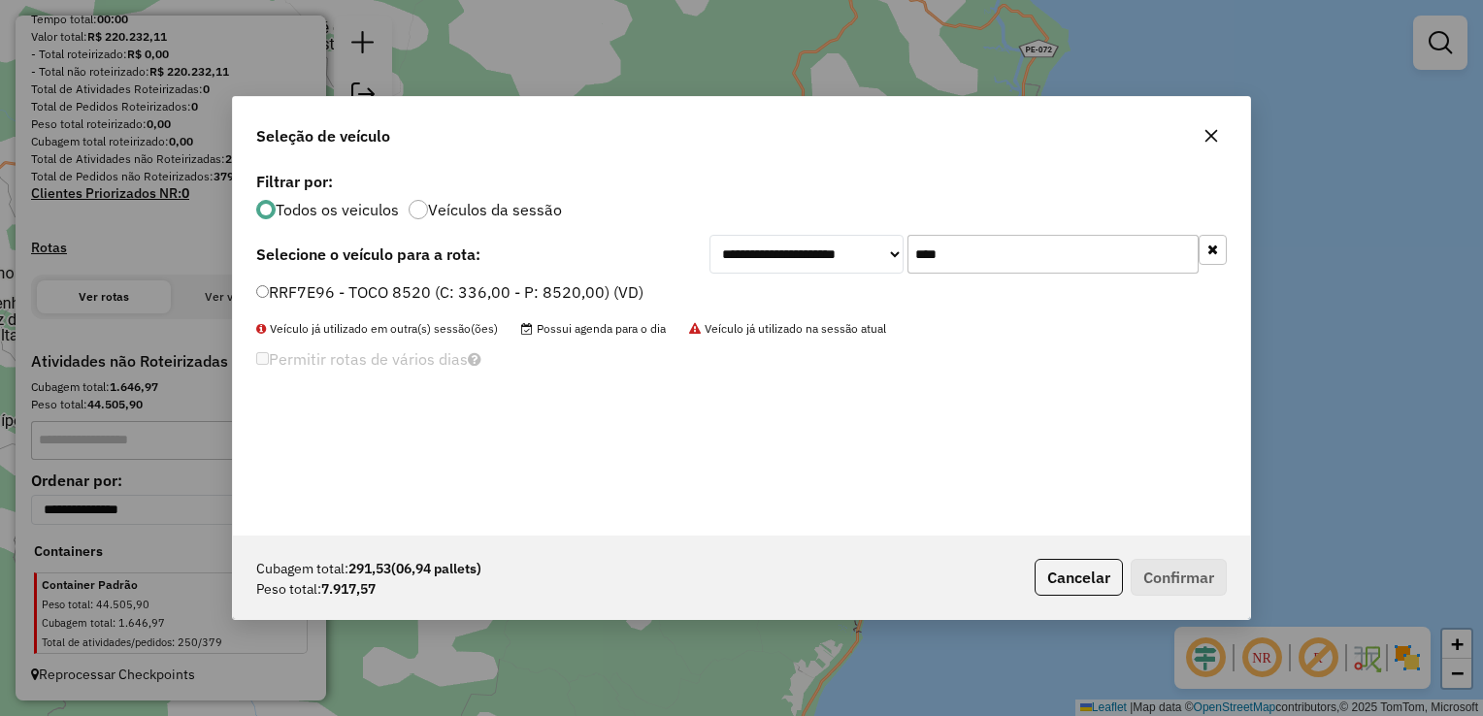
type input "****"
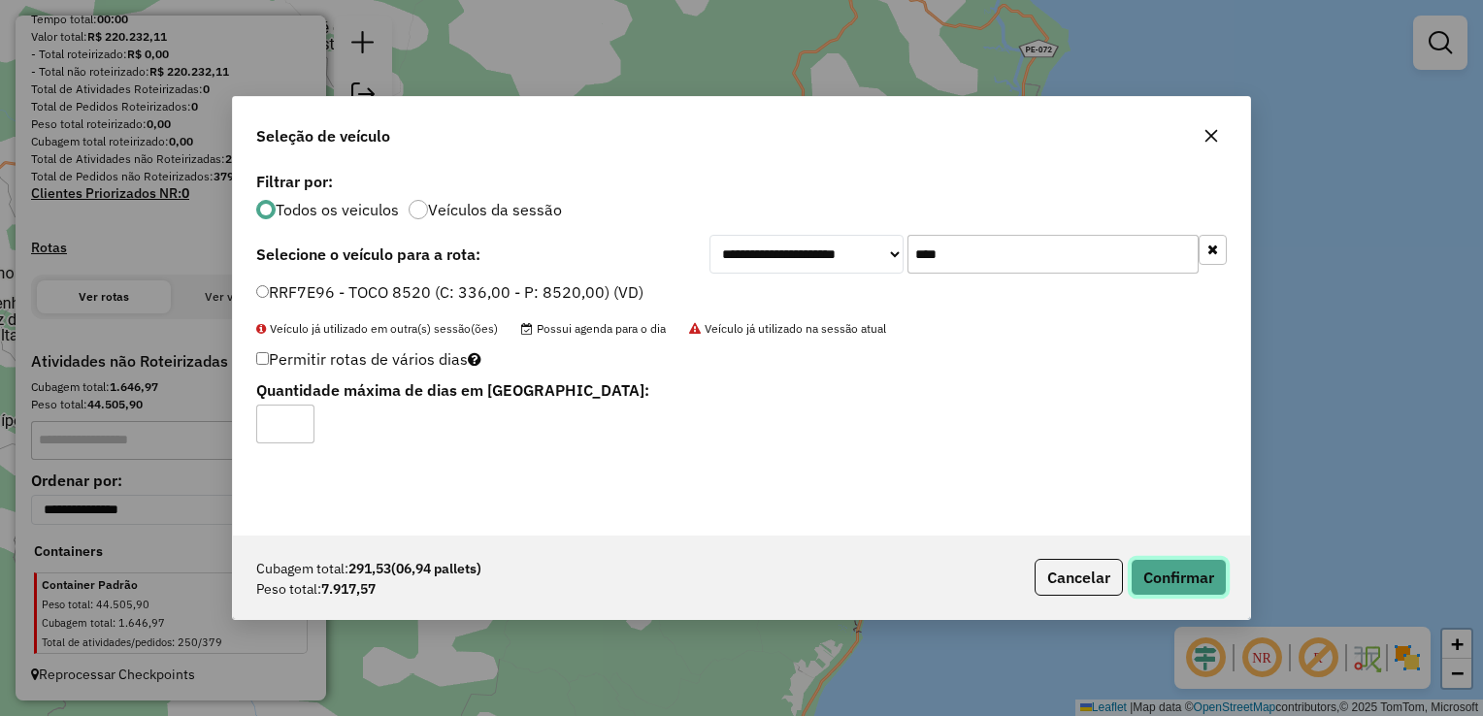
click at [1183, 584] on button "Confirmar" at bounding box center [1179, 577] width 96 height 37
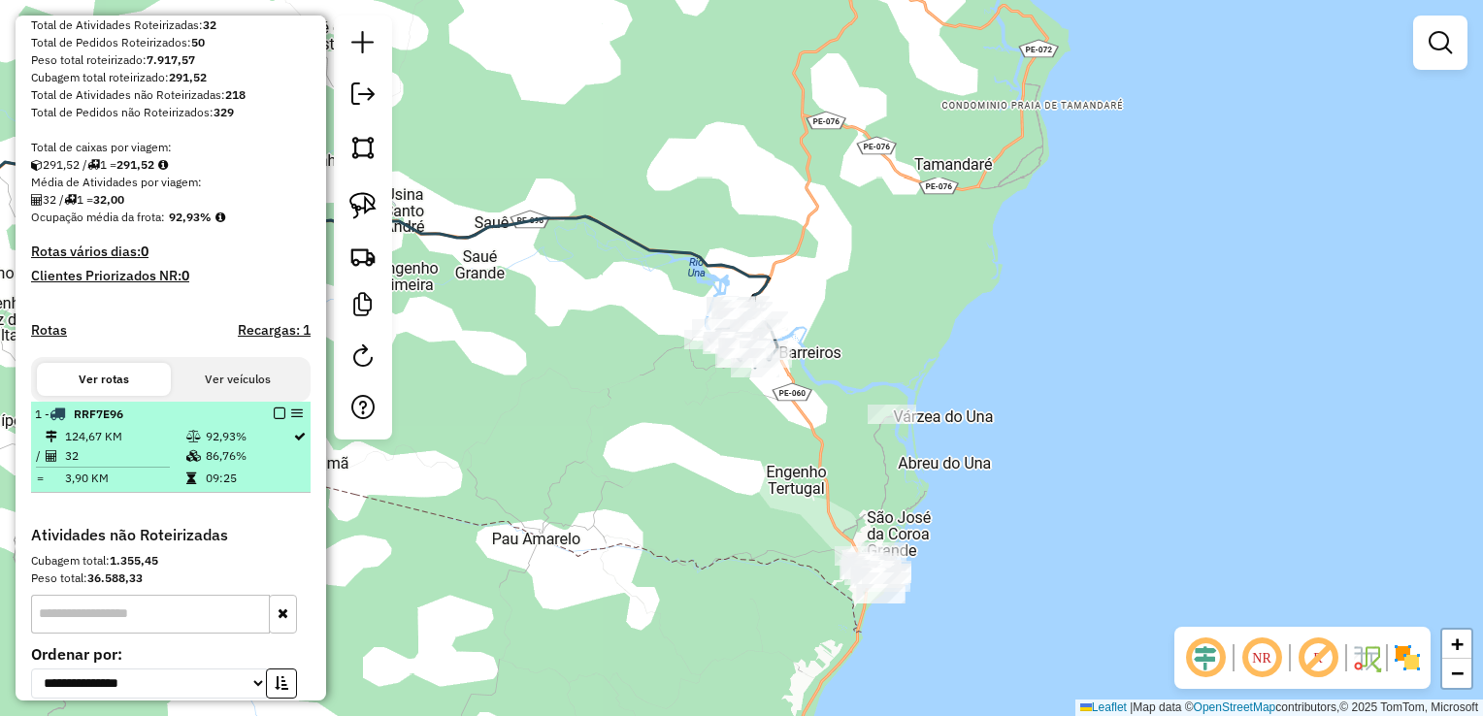
scroll to position [431, 0]
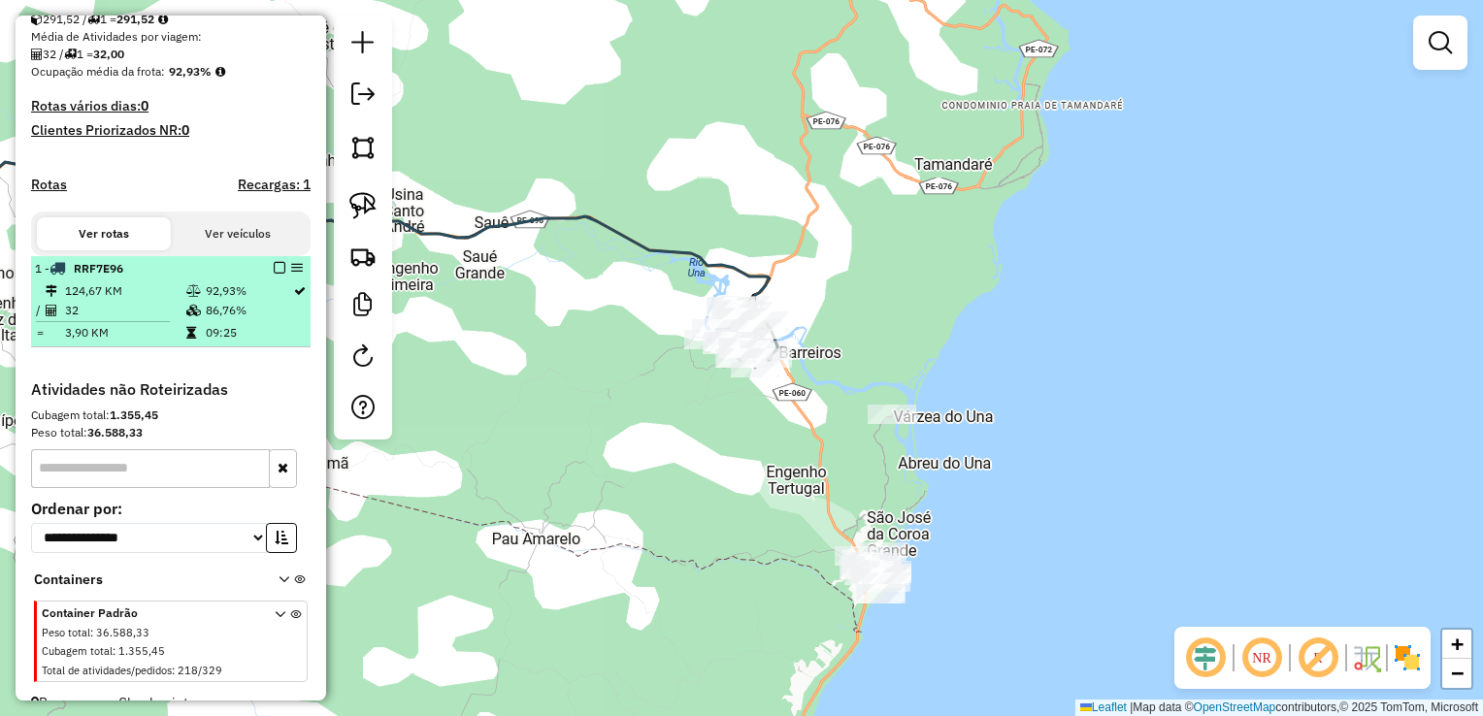
click at [125, 318] on td "32" at bounding box center [124, 310] width 121 height 19
select select "**********"
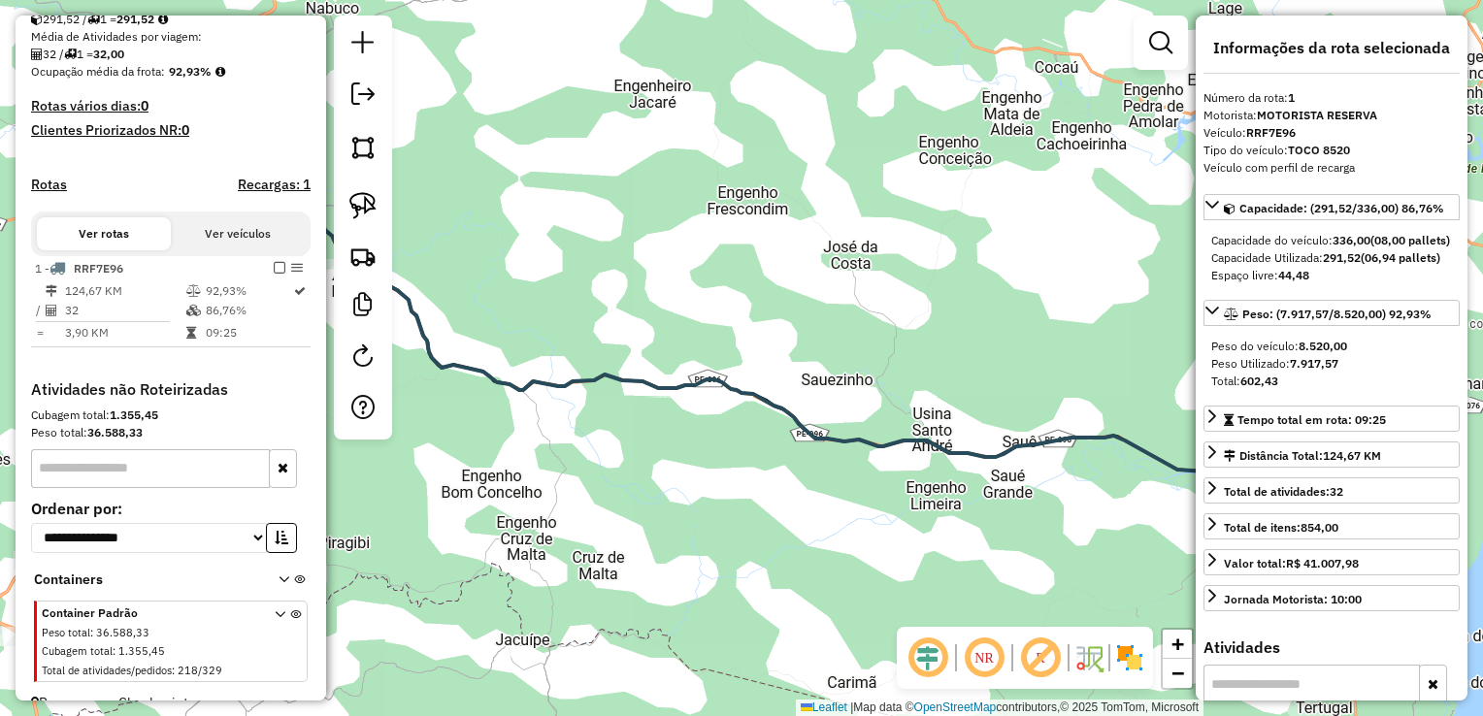
click at [520, 360] on div "Janela de atendimento Grade de atendimento Capacidade Transportadoras Veículos …" at bounding box center [741, 358] width 1483 height 716
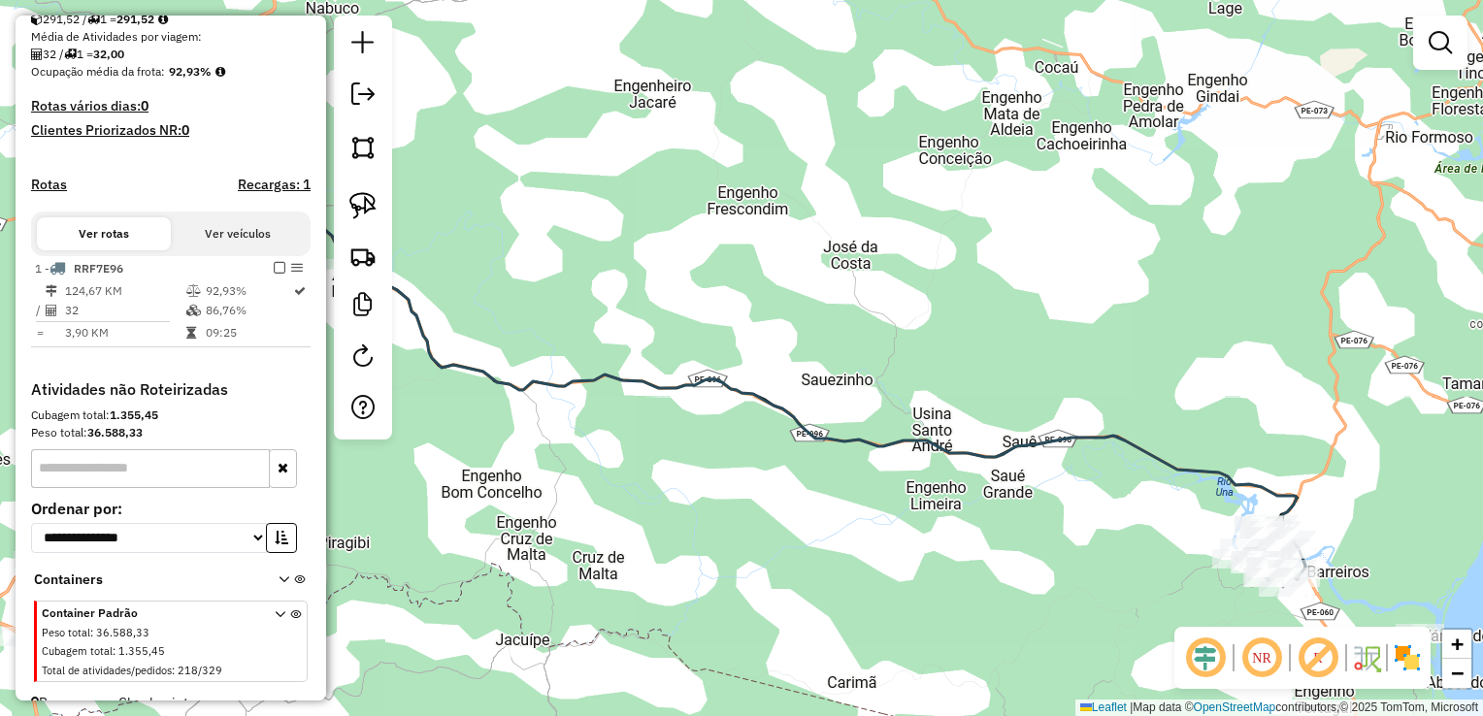
drag, startPoint x: 296, startPoint y: 305, endPoint x: 499, endPoint y: 215, distance: 221.6
click at [499, 215] on div "Janela de atendimento Grade de atendimento Capacidade Transportadoras Veículos …" at bounding box center [741, 358] width 1483 height 716
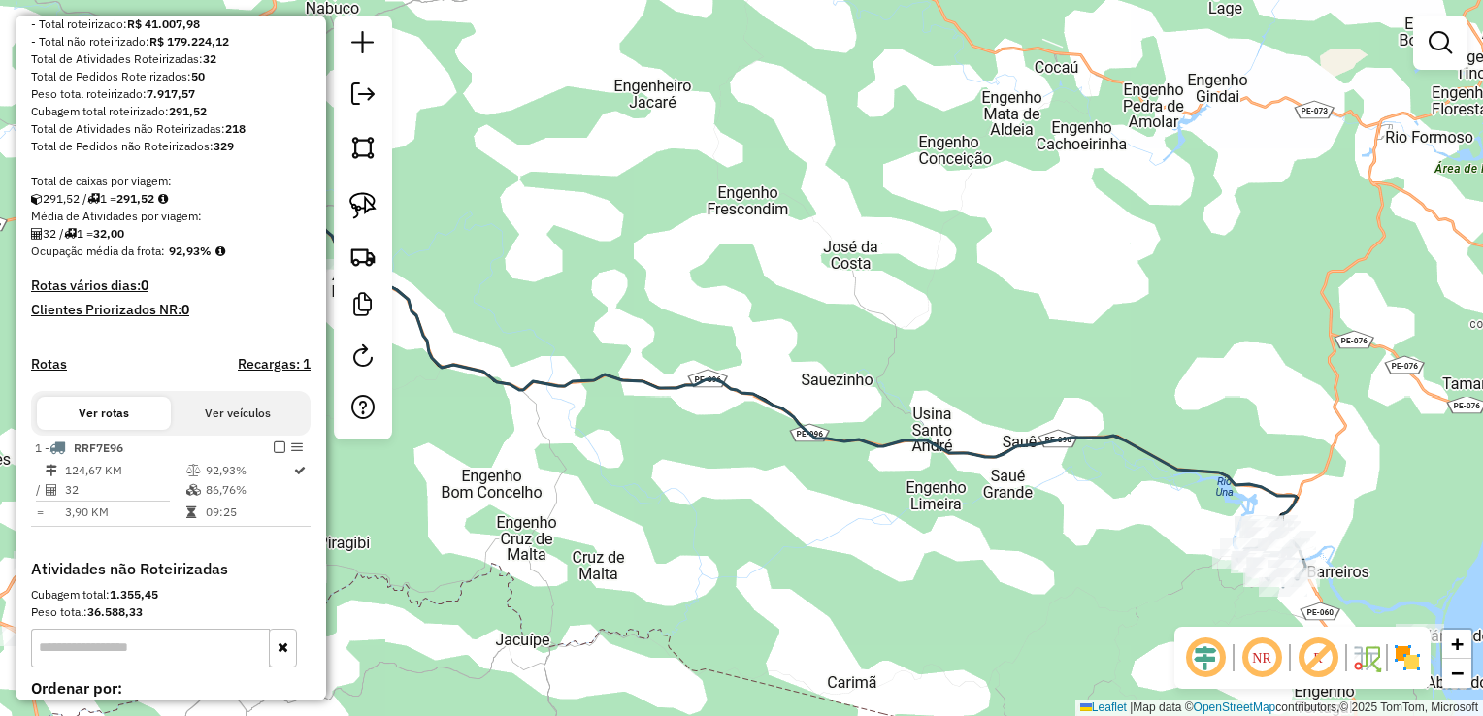
scroll to position [237, 0]
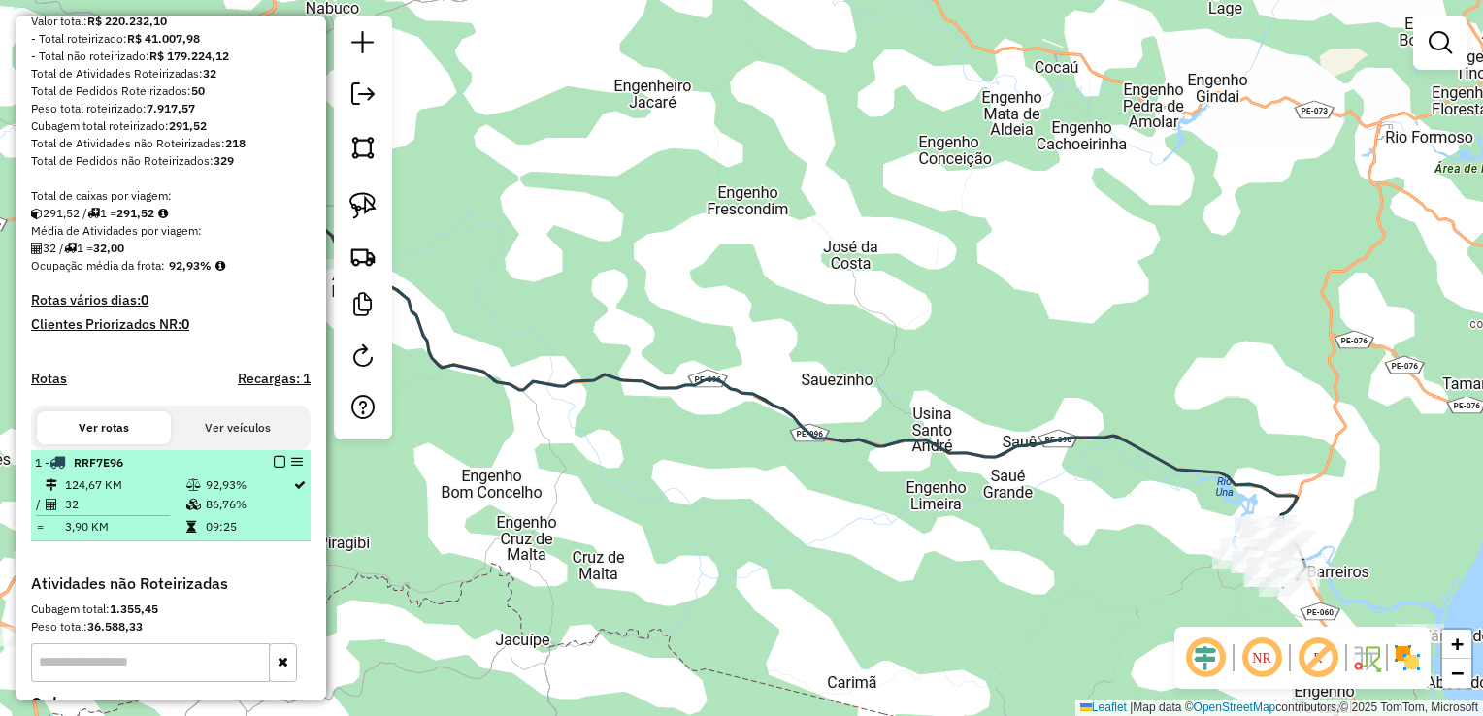
click at [89, 514] on td "32" at bounding box center [124, 504] width 121 height 19
select select "**********"
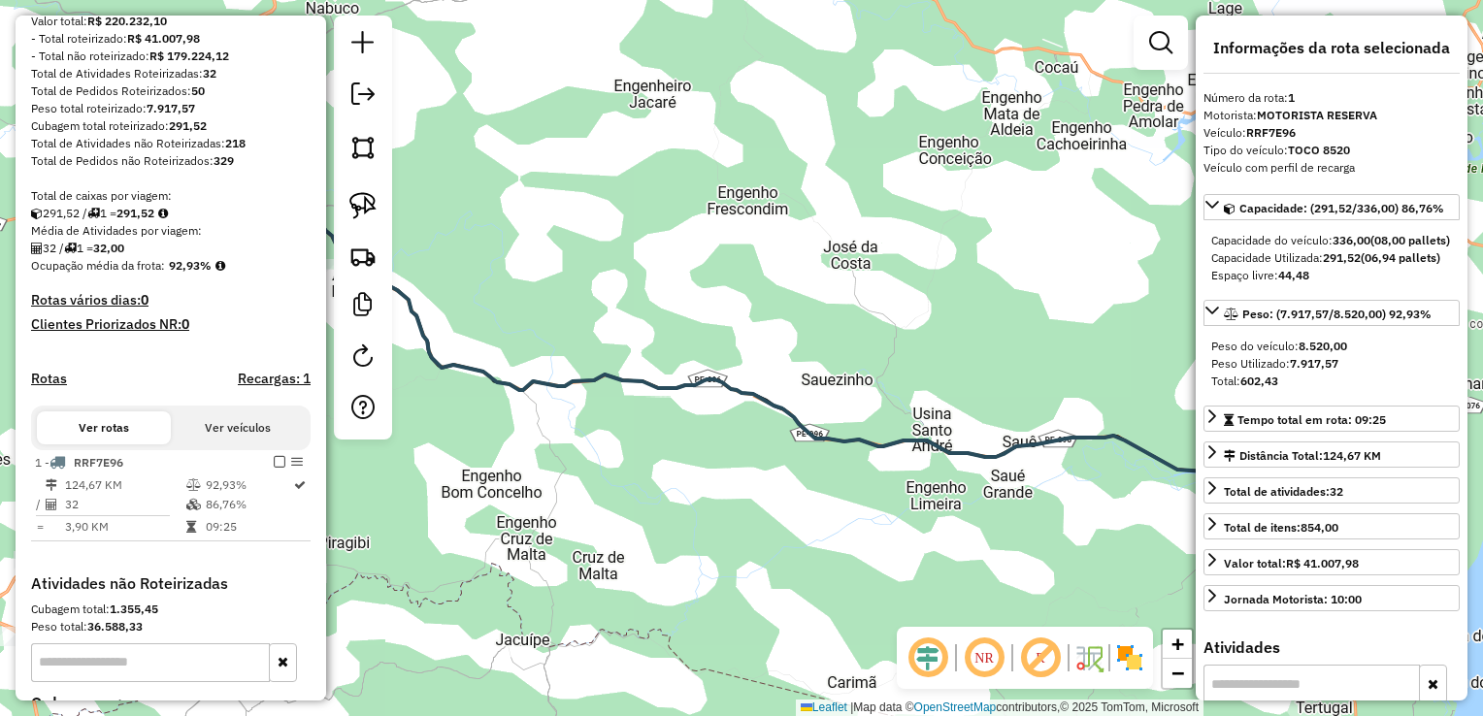
click at [585, 479] on div "Janela de atendimento Grade de atendimento Capacidade Transportadoras Veículos …" at bounding box center [741, 358] width 1483 height 716
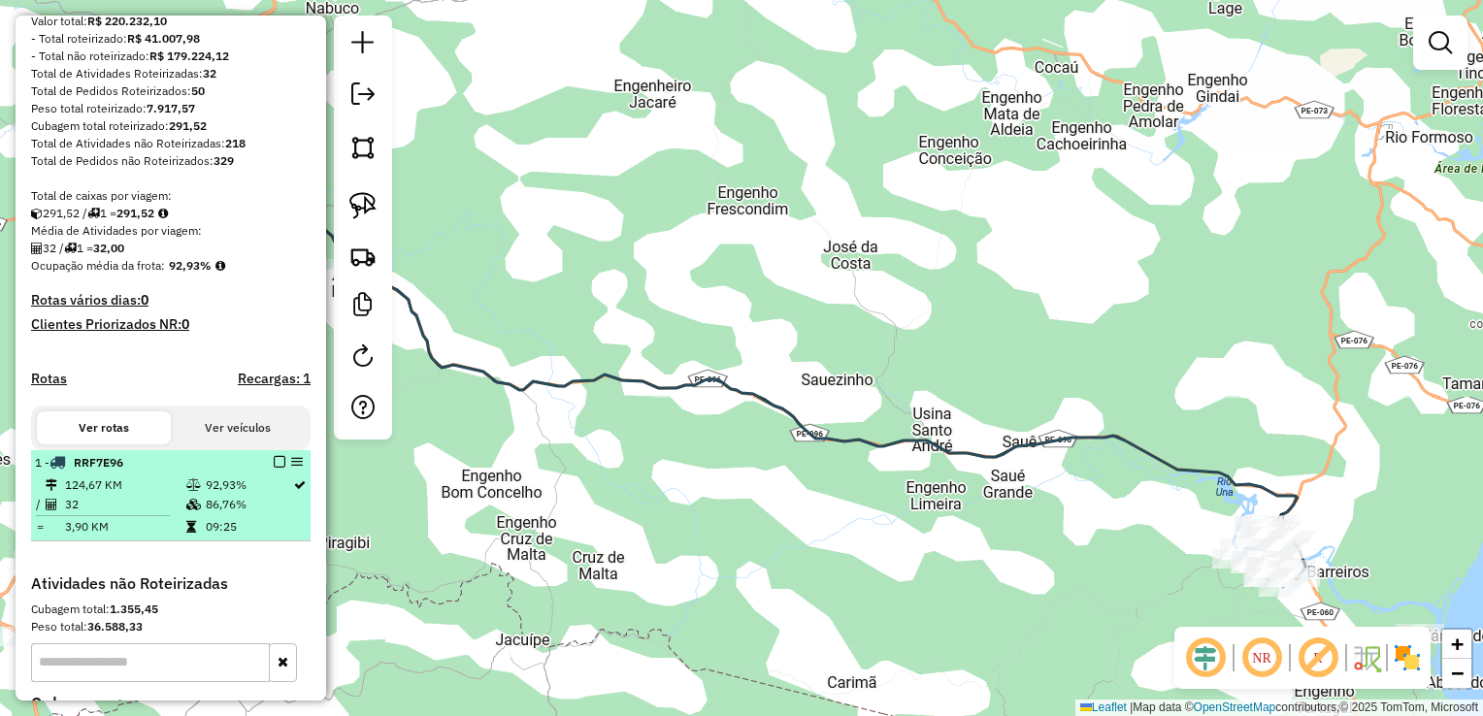
click at [82, 495] on td "124,67 KM" at bounding box center [124, 485] width 121 height 19
select select "**********"
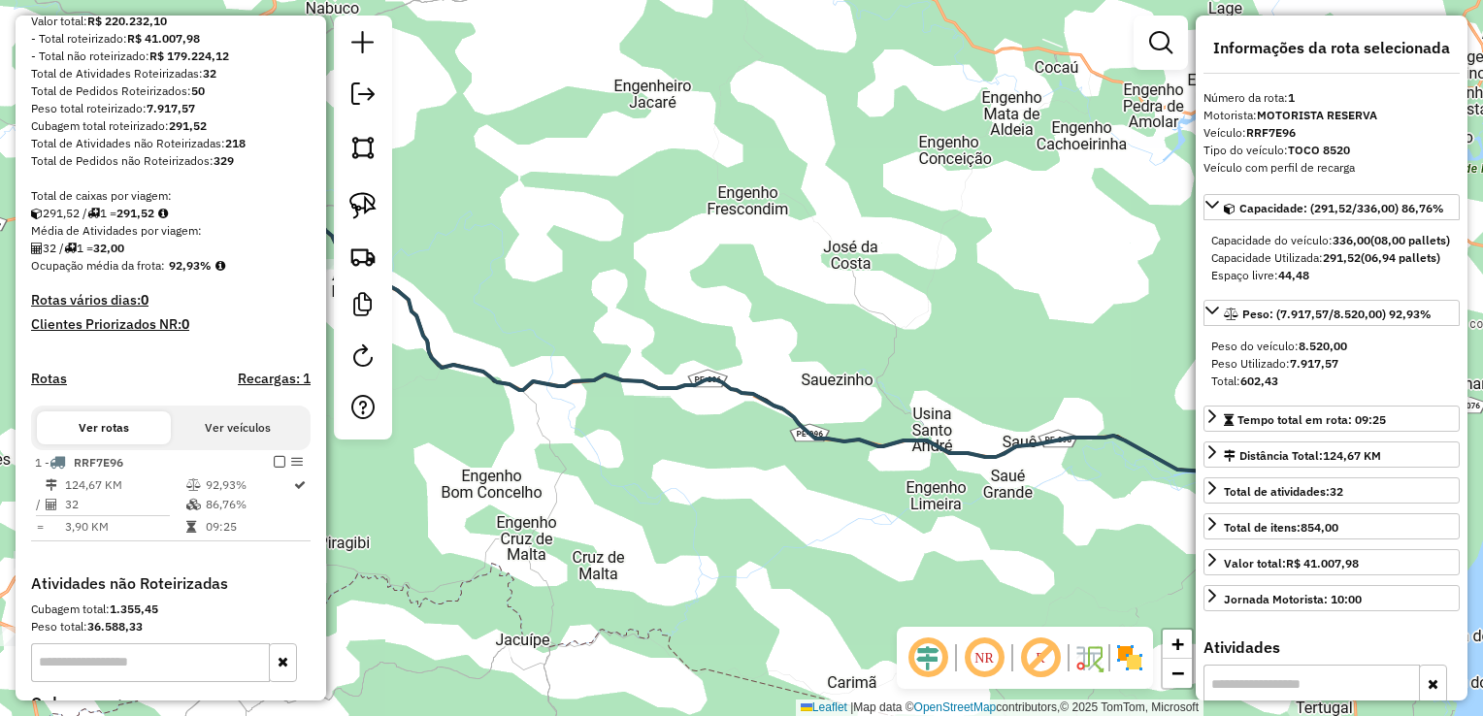
click at [598, 448] on div "Janela de atendimento Grade de atendimento Capacidade Transportadoras Veículos …" at bounding box center [741, 358] width 1483 height 716
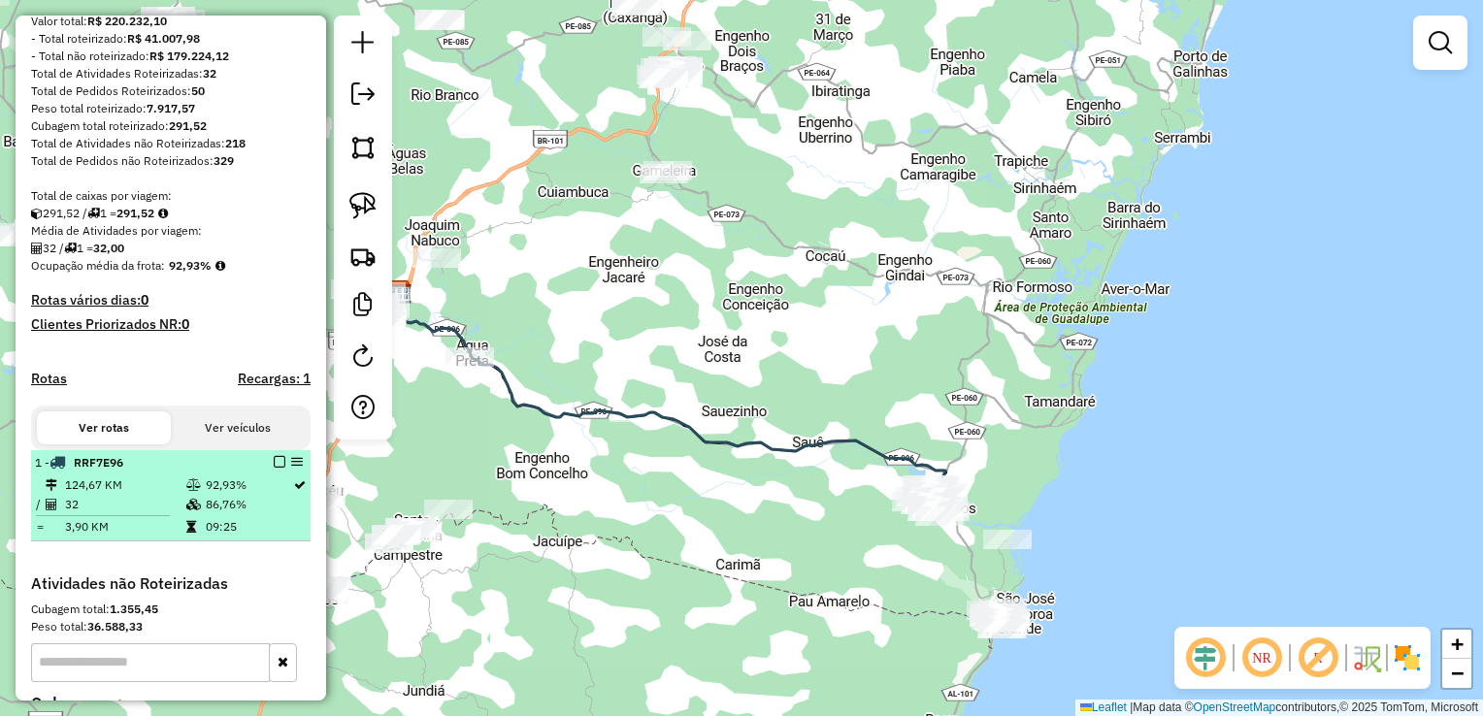
select select "**********"
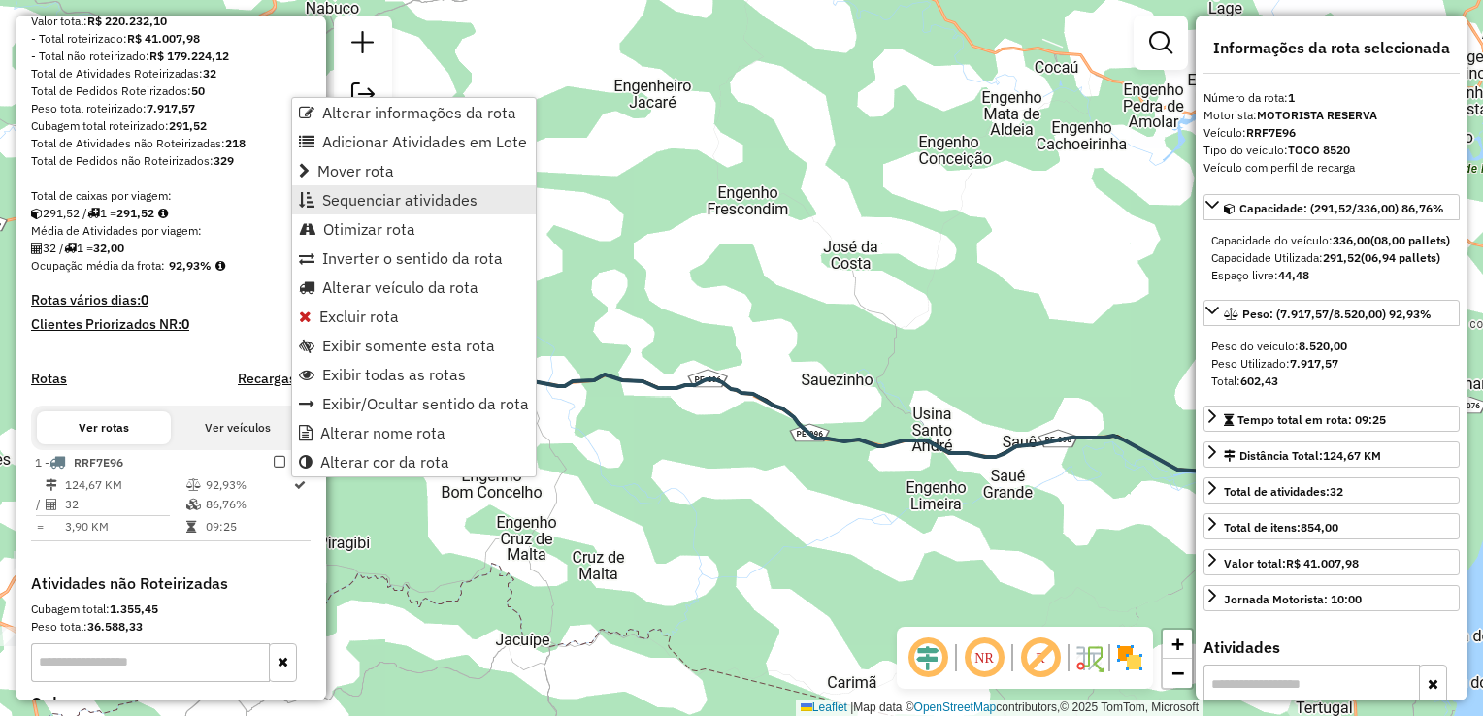
click at [408, 196] on span "Sequenciar atividades" at bounding box center [399, 200] width 155 height 16
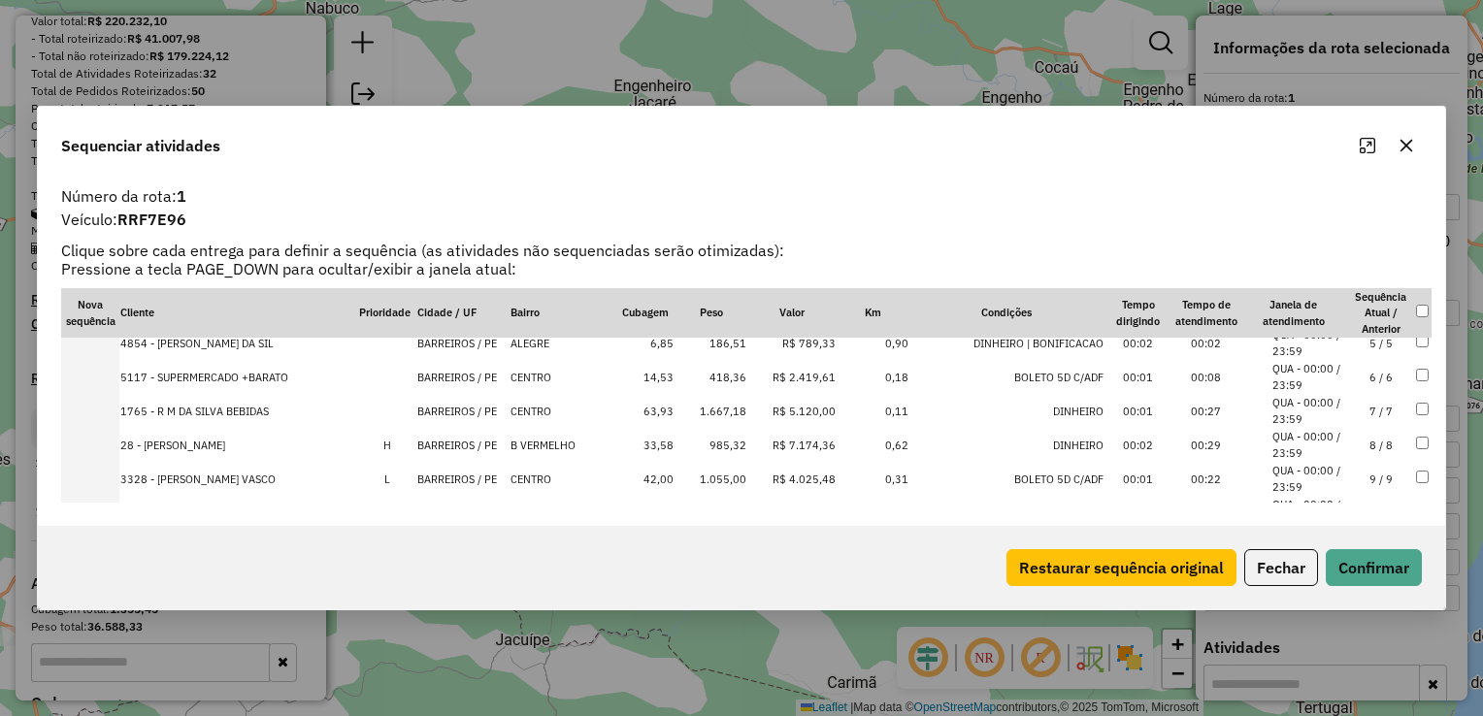
scroll to position [194, 0]
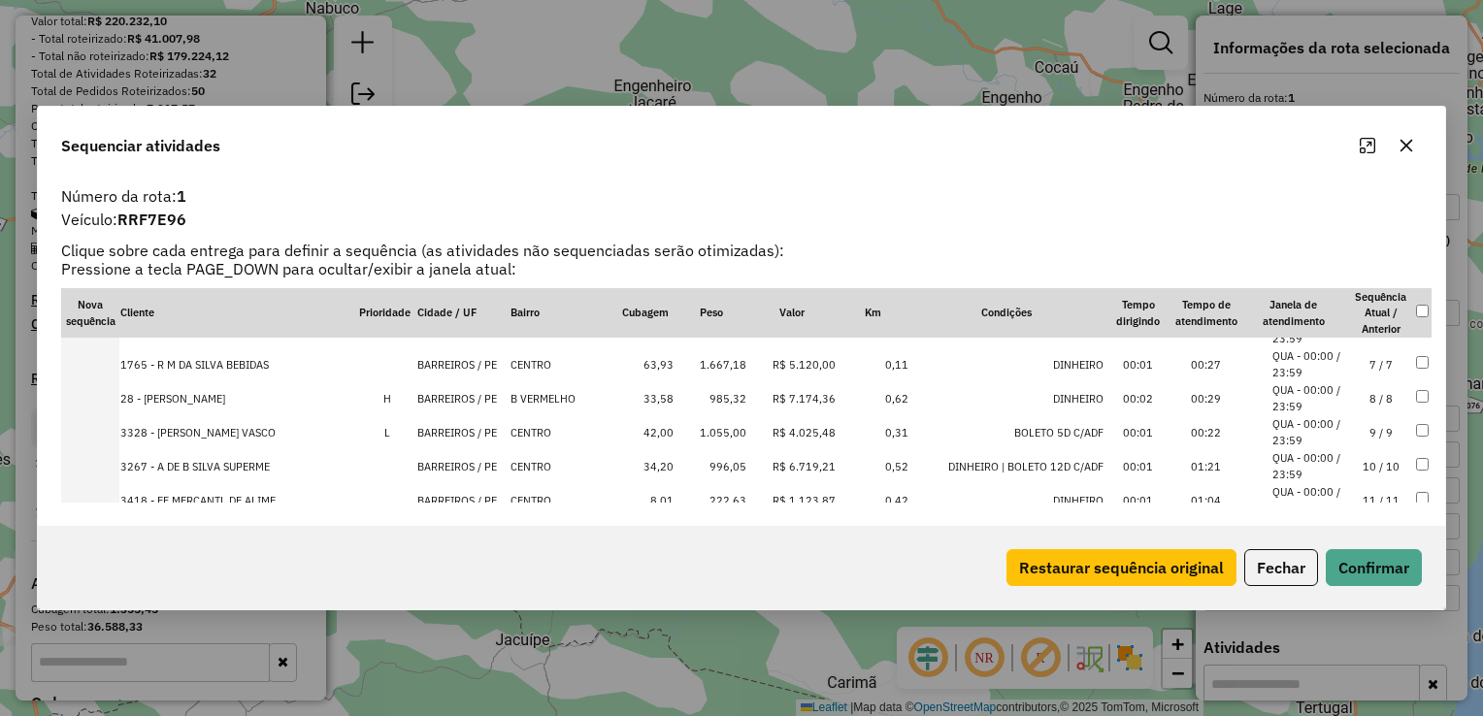
click at [730, 360] on td "1.667,18" at bounding box center [710, 364] width 73 height 34
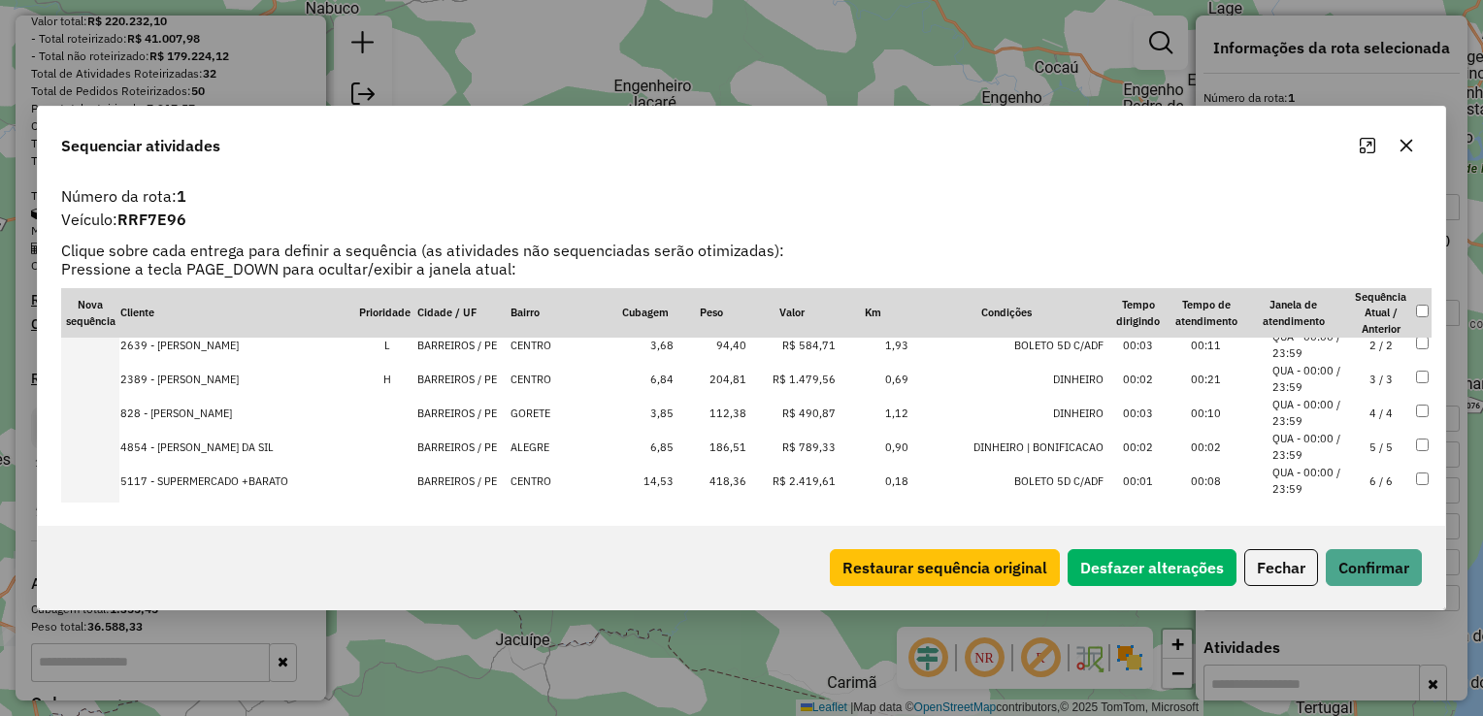
scroll to position [0, 0]
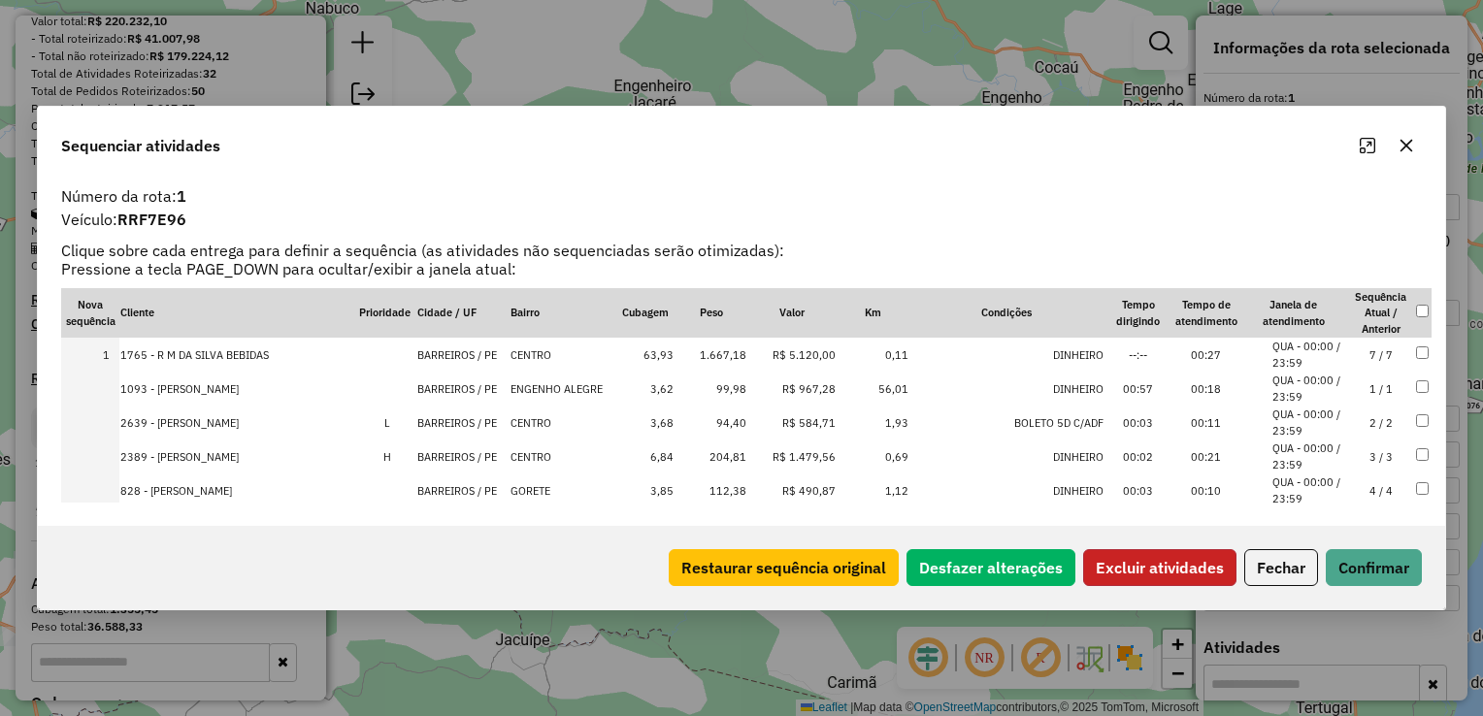
click at [1160, 574] on button "Excluir atividades" at bounding box center [1159, 567] width 153 height 37
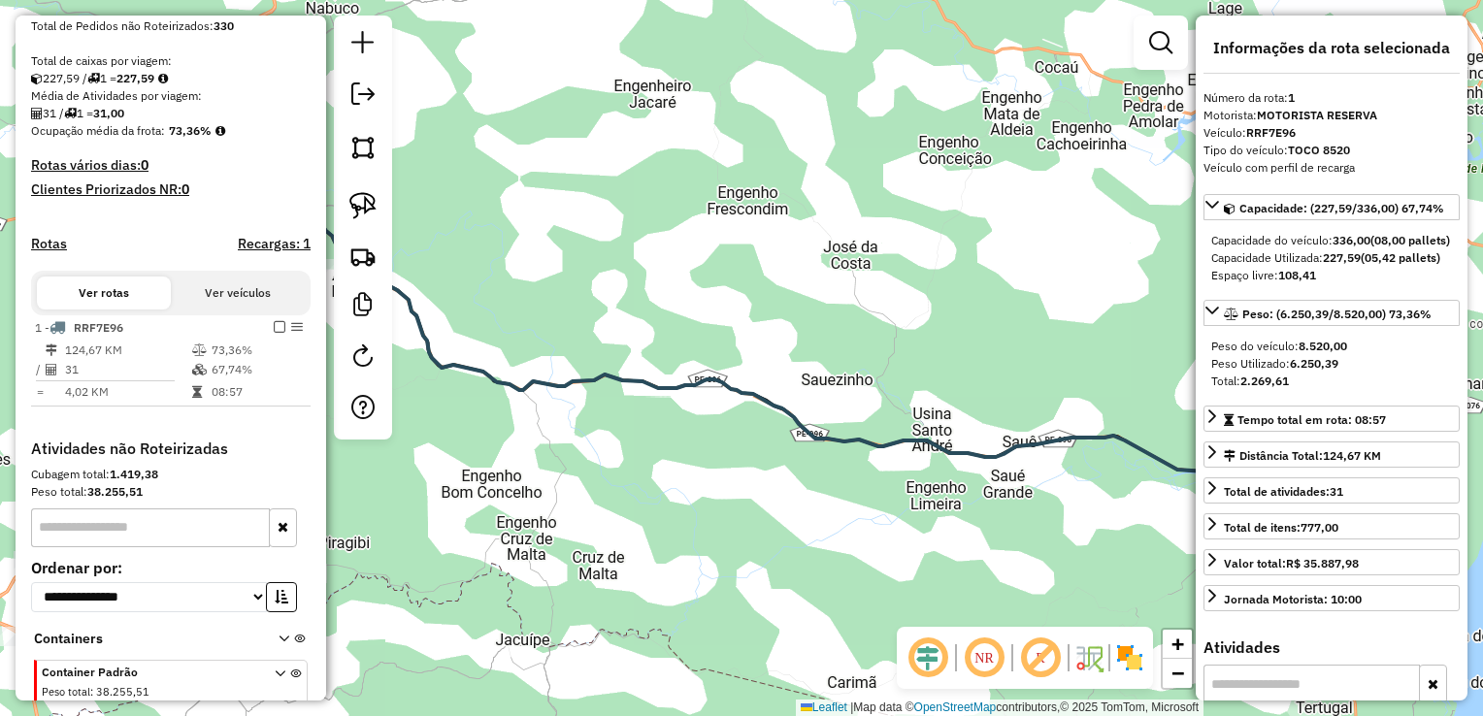
scroll to position [474, 0]
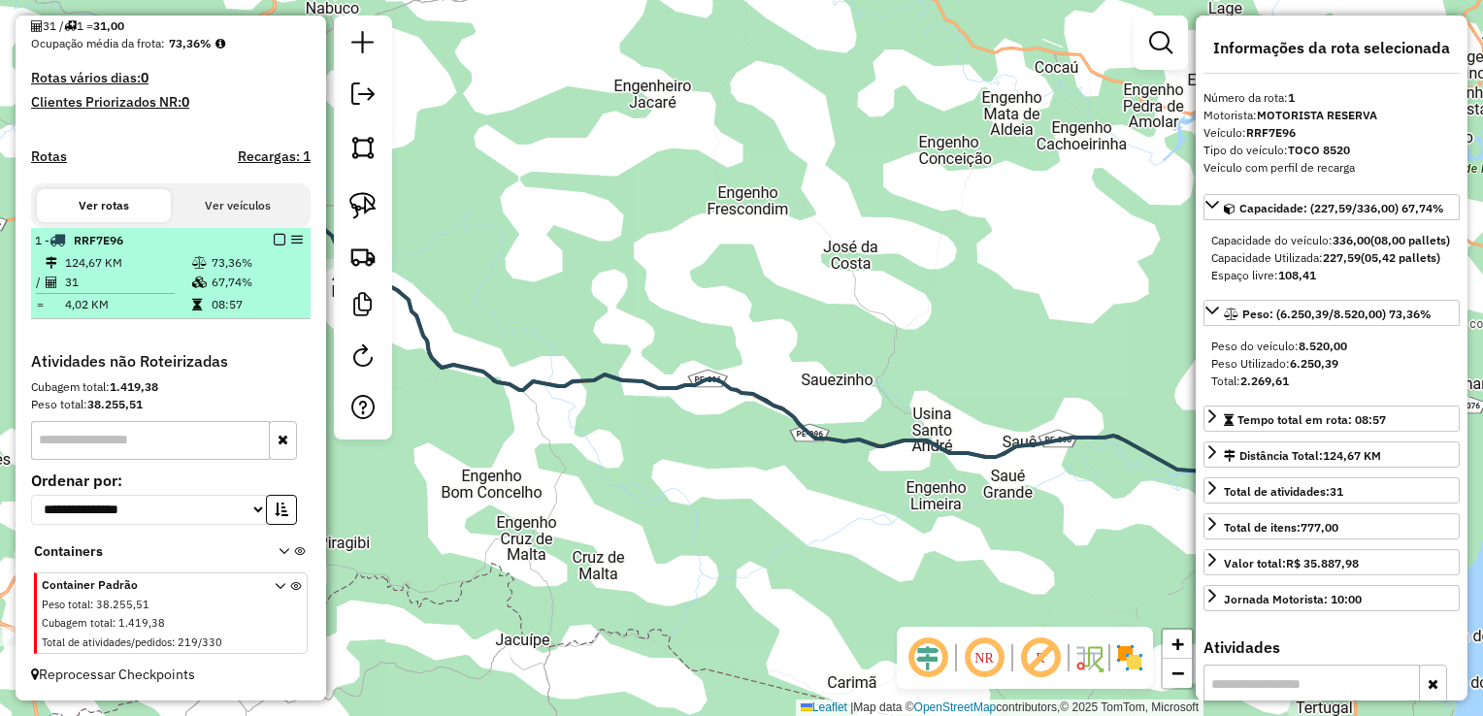
click at [114, 266] on td "124,67 KM" at bounding box center [127, 262] width 127 height 19
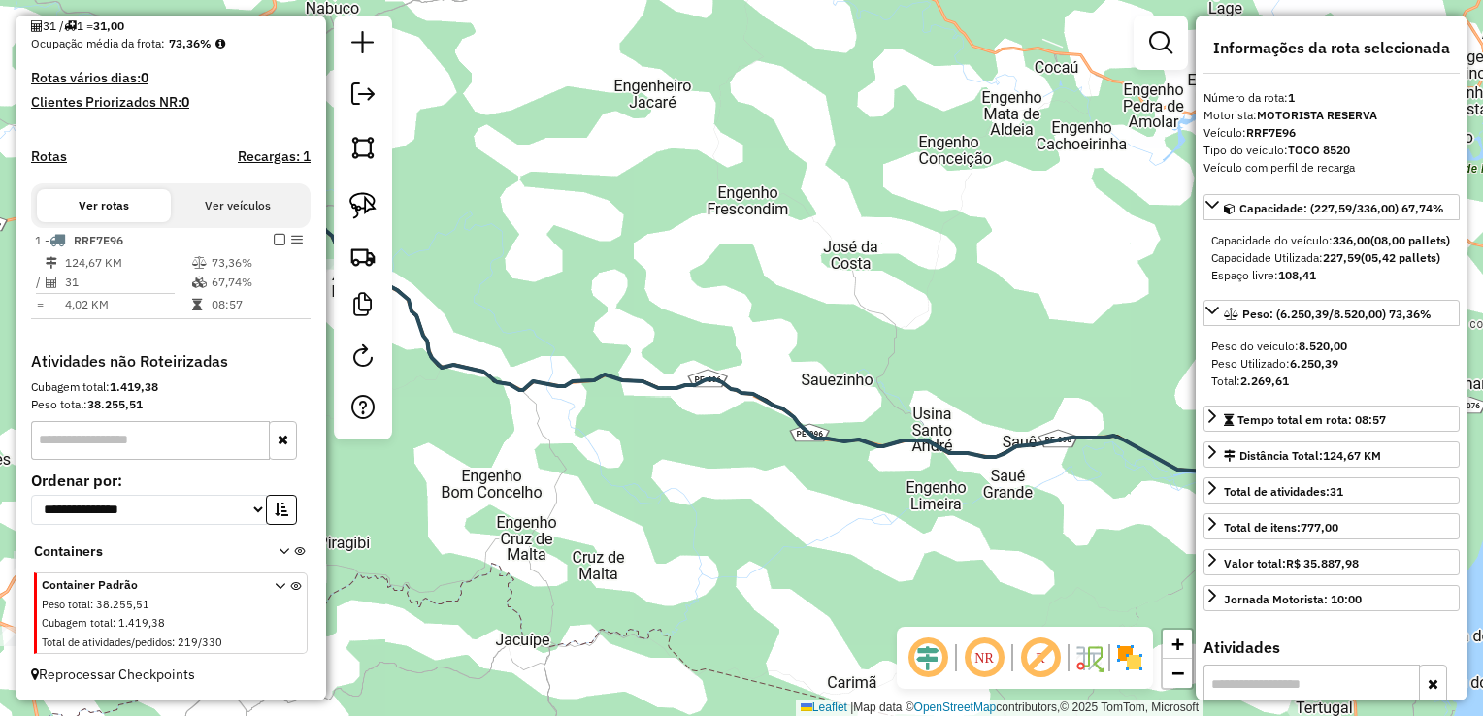
click at [738, 359] on div "Janela de atendimento Grade de atendimento Capacidade Transportadoras Veículos …" at bounding box center [741, 358] width 1483 height 716
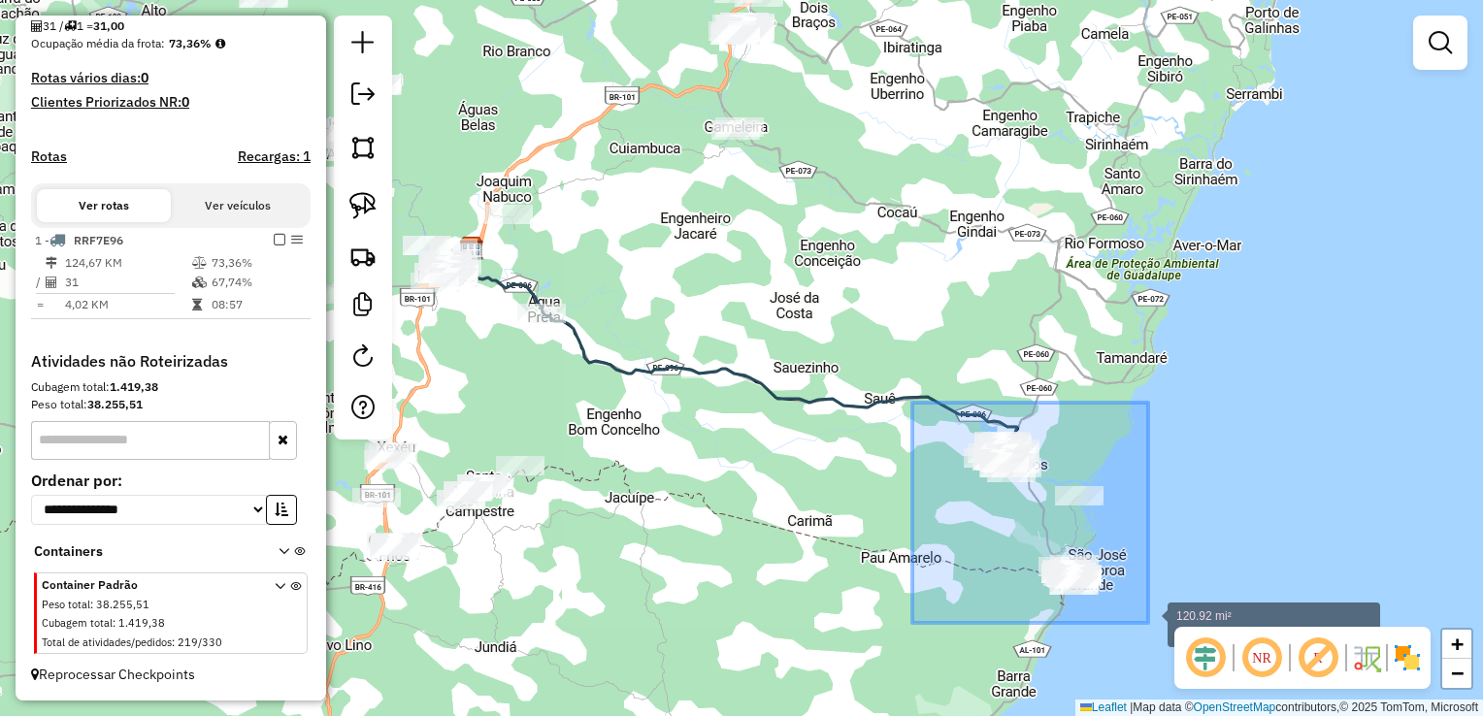
drag, startPoint x: 912, startPoint y: 403, endPoint x: 1148, endPoint y: 623, distance: 322.7
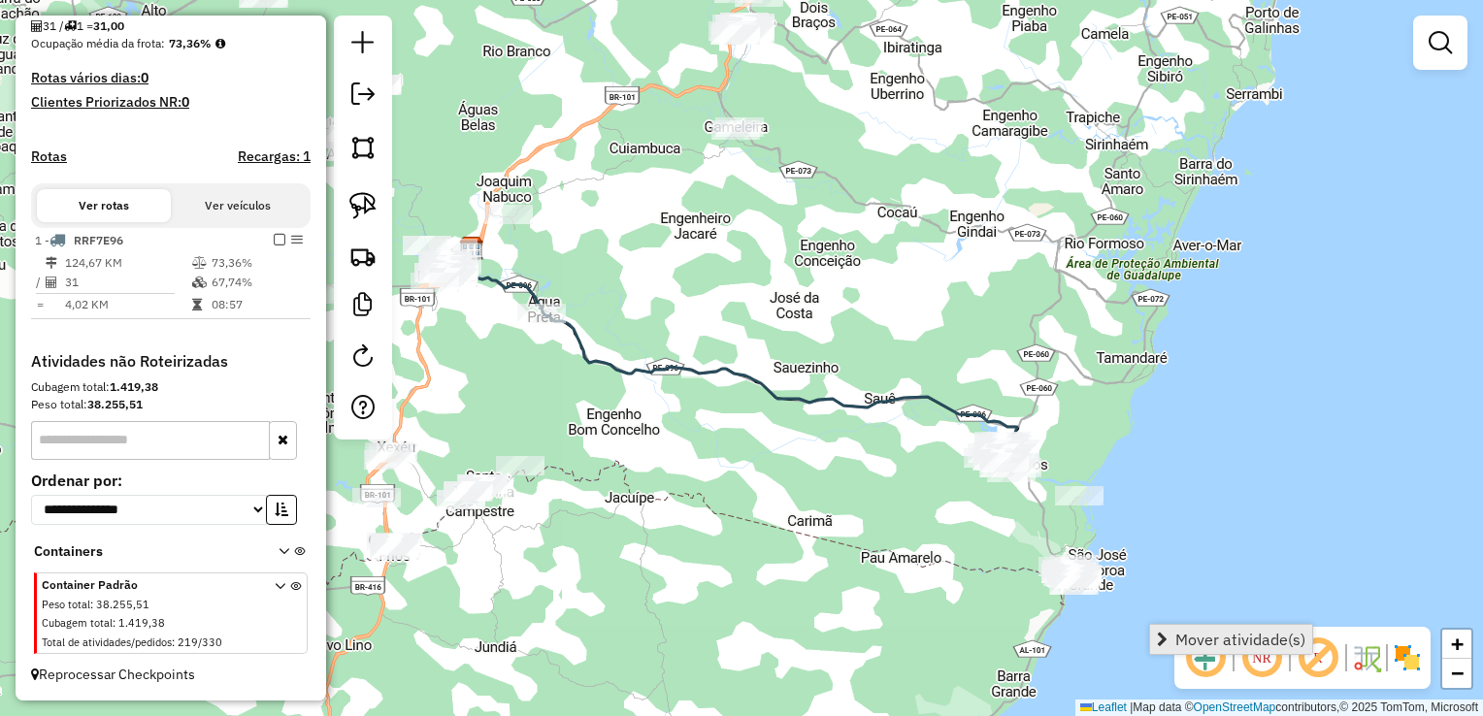
click at [1184, 639] on span "Mover atividade(s)" at bounding box center [1240, 640] width 130 height 16
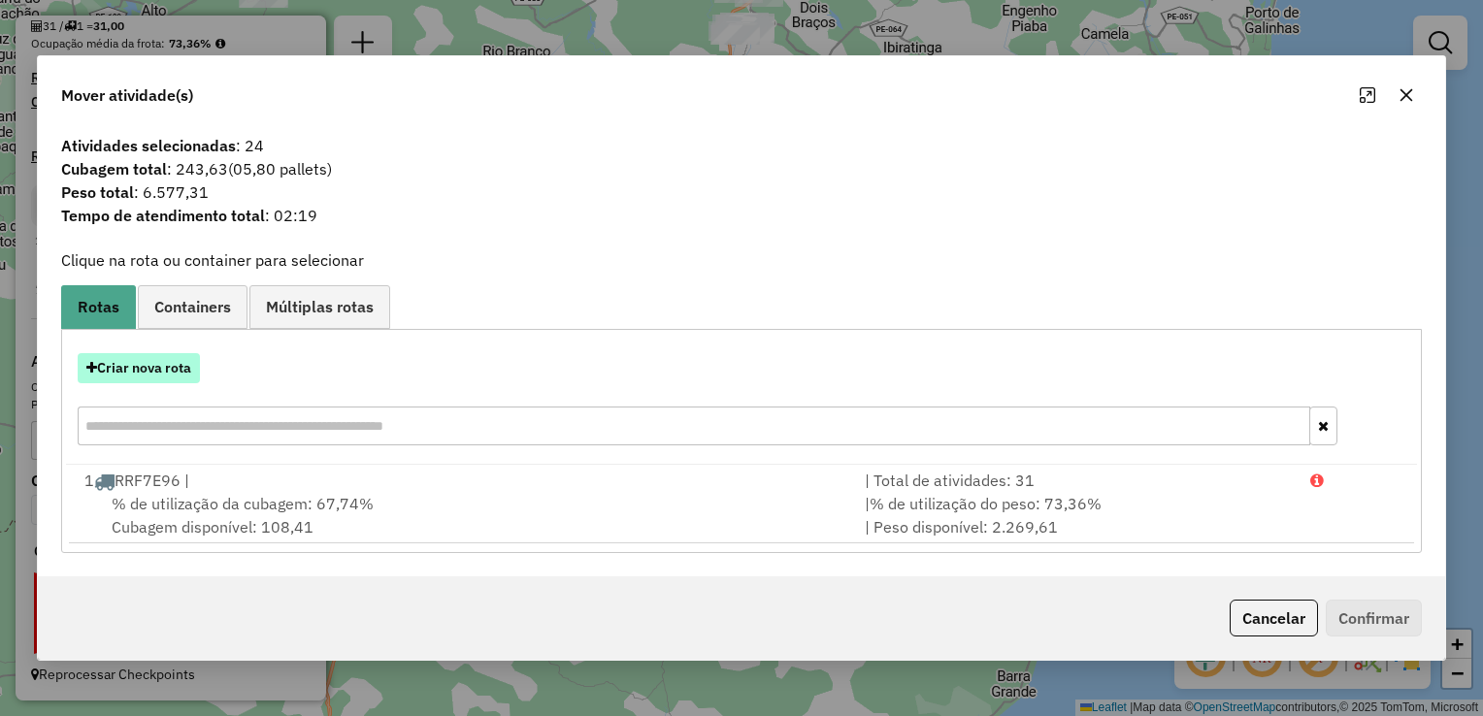
click at [126, 368] on button "Criar nova rota" at bounding box center [139, 368] width 122 height 30
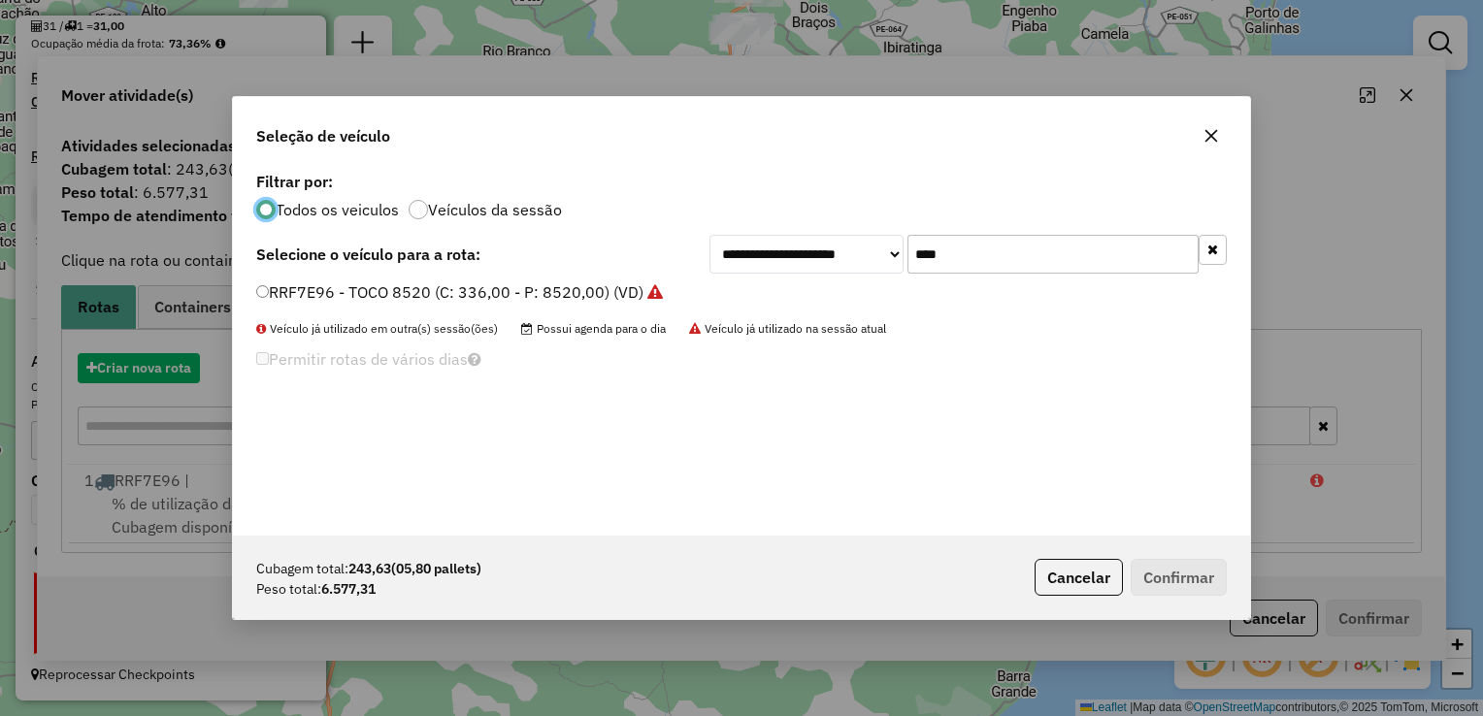
scroll to position [10, 6]
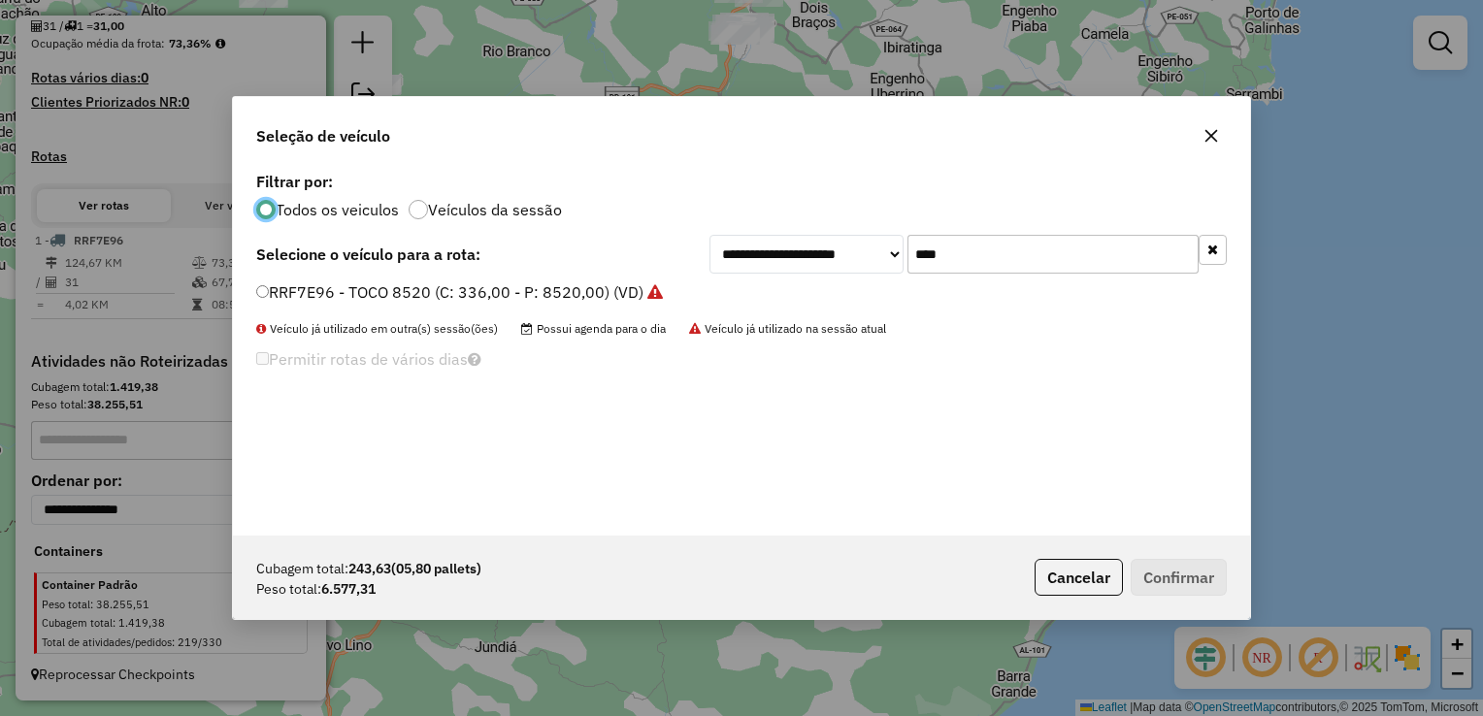
click at [973, 259] on input "****" at bounding box center [1052, 254] width 291 height 39
type input "*"
type input "****"
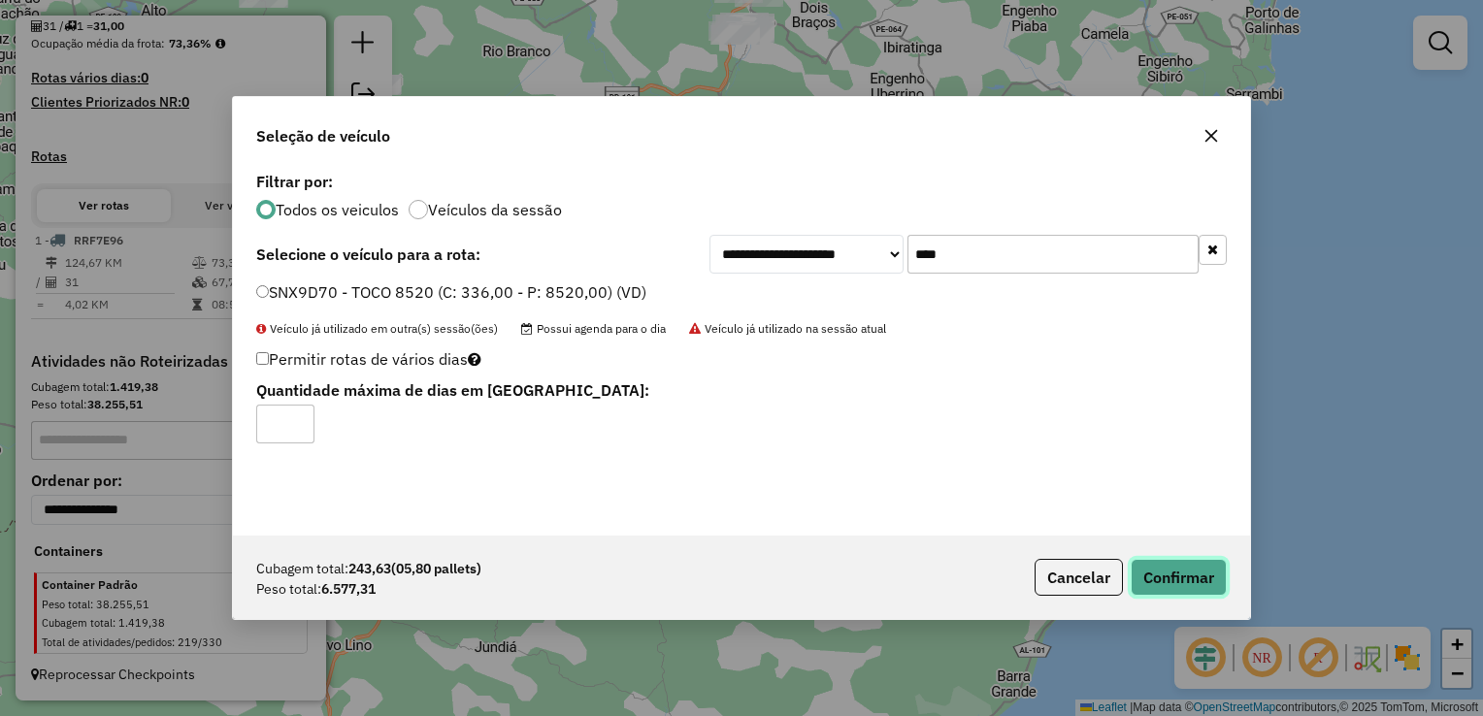
click at [1168, 568] on button "Confirmar" at bounding box center [1179, 577] width 96 height 37
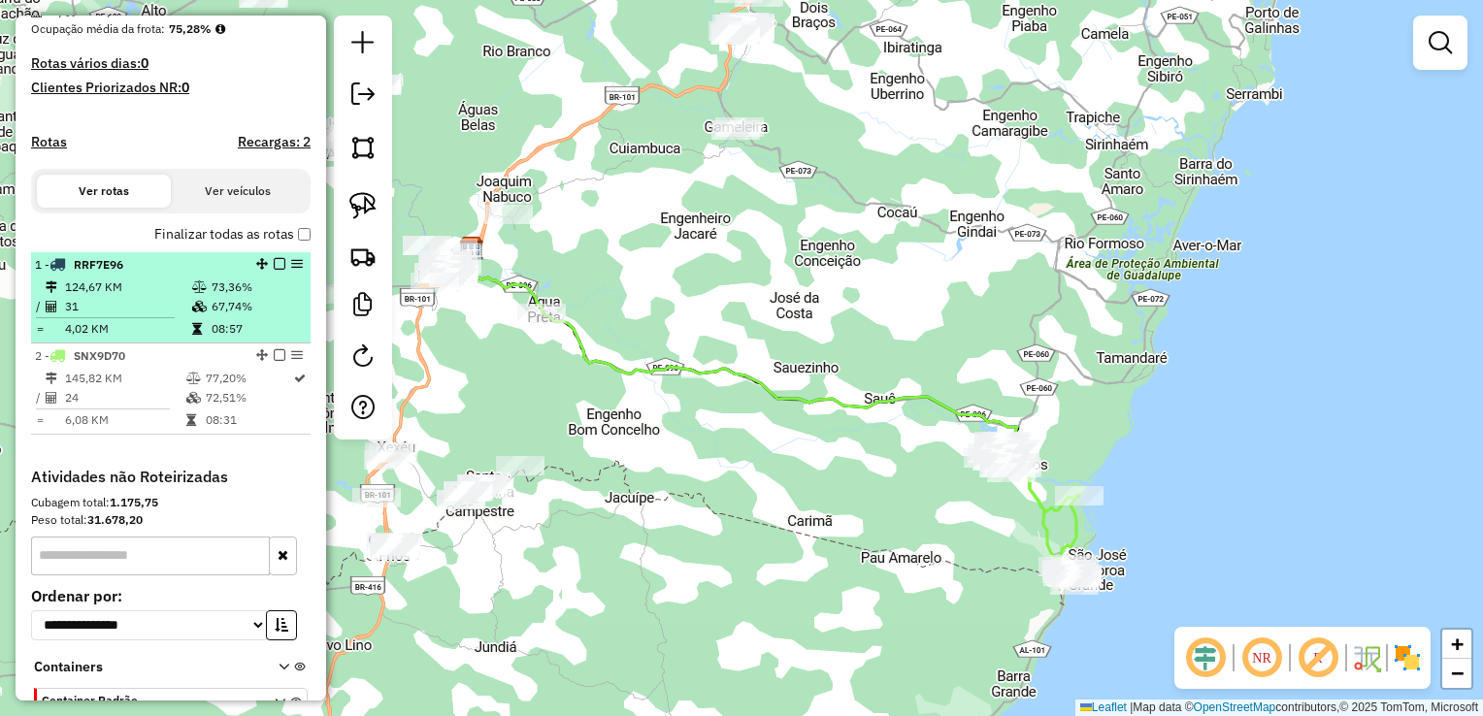
click at [81, 297] on td "124,67 KM" at bounding box center [127, 287] width 127 height 19
select select "**********"
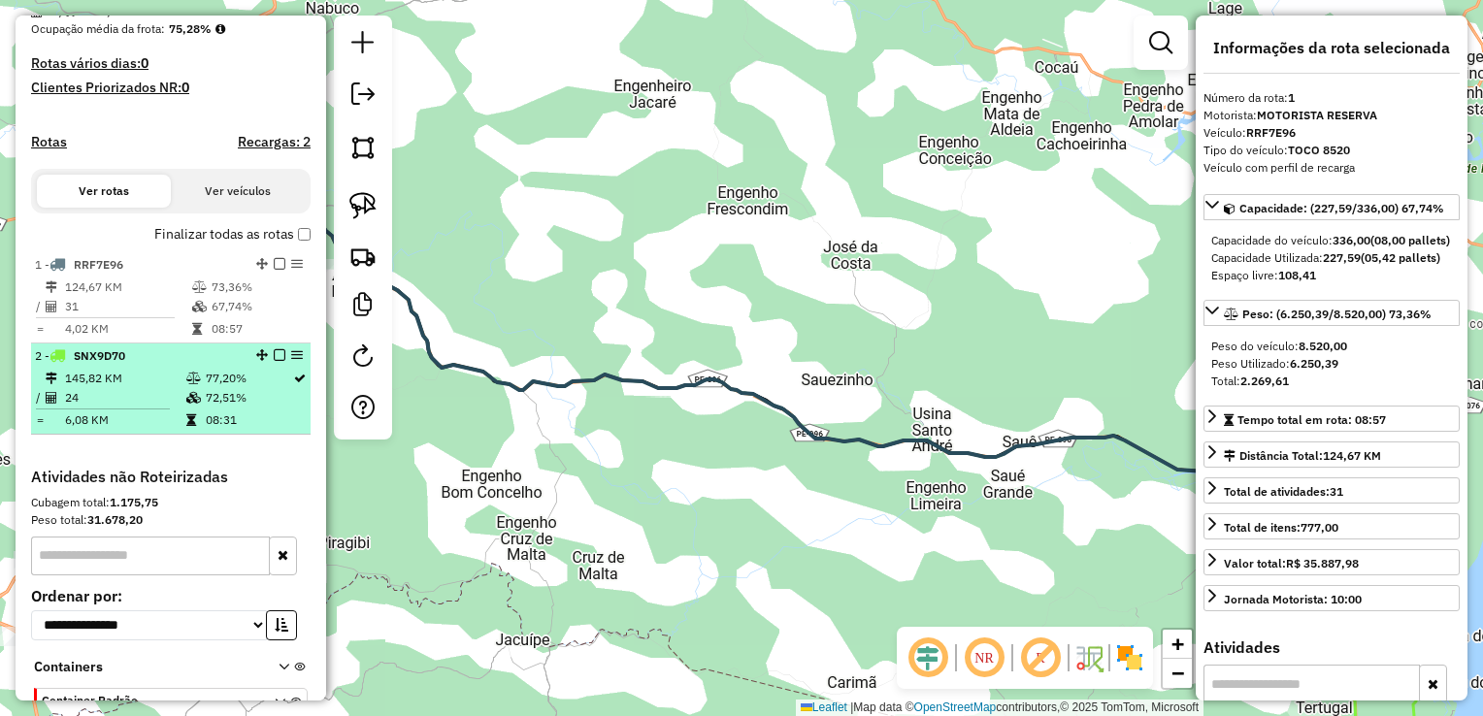
click at [101, 388] on td "145,82 KM" at bounding box center [124, 378] width 121 height 19
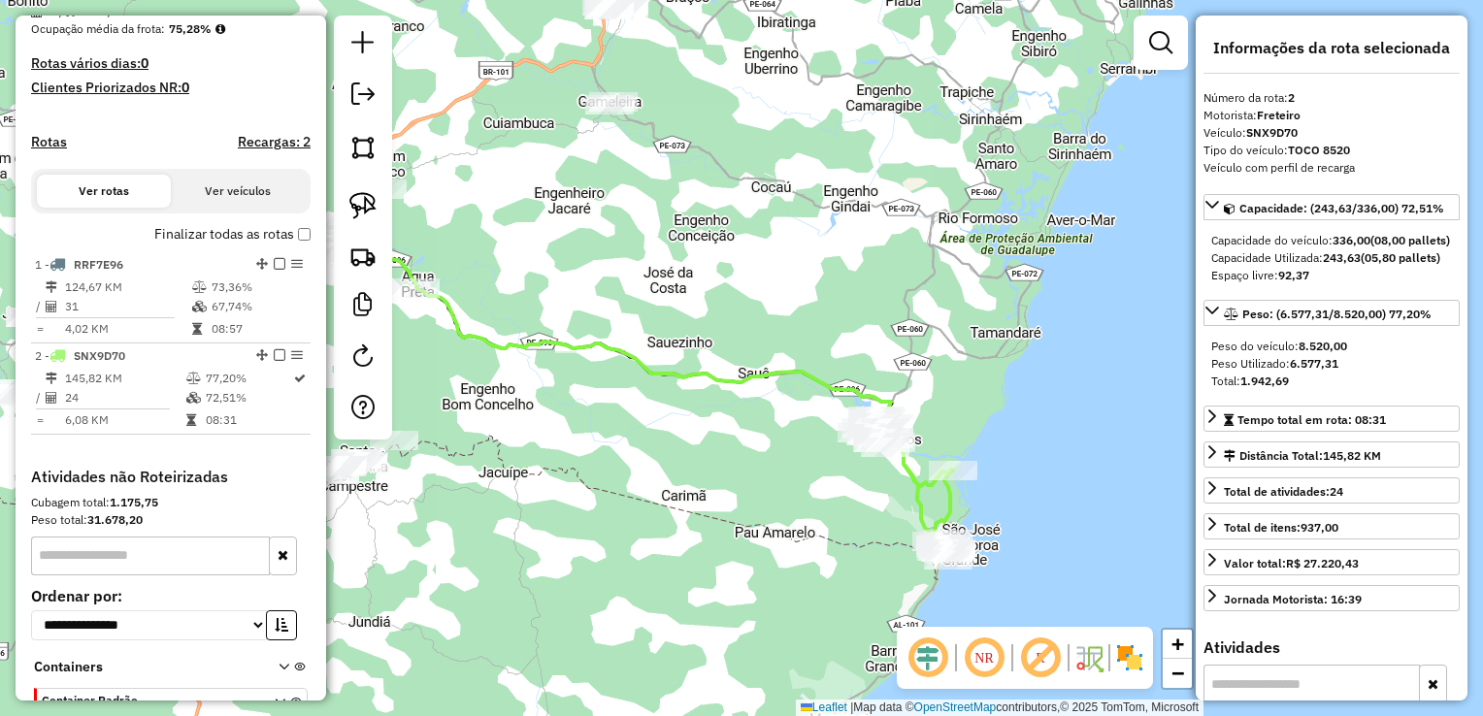
click at [543, 421] on div "Janela de atendimento Grade de atendimento Capacidade Transportadoras Veículos …" at bounding box center [741, 358] width 1483 height 716
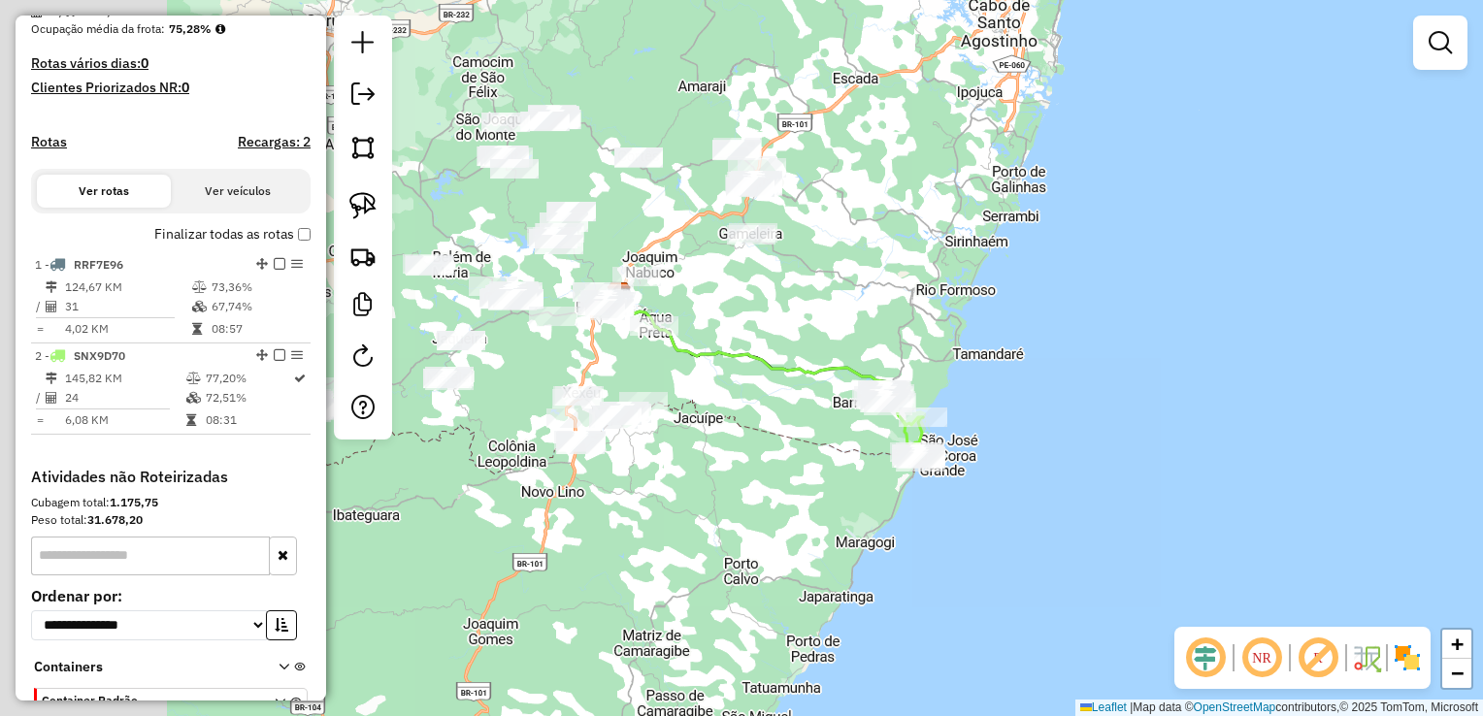
drag, startPoint x: 537, startPoint y: 493, endPoint x: 819, endPoint y: 463, distance: 284.0
click at [819, 464] on div "Janela de atendimento Grade de atendimento Capacidade Transportadoras Veículos …" at bounding box center [741, 358] width 1483 height 716
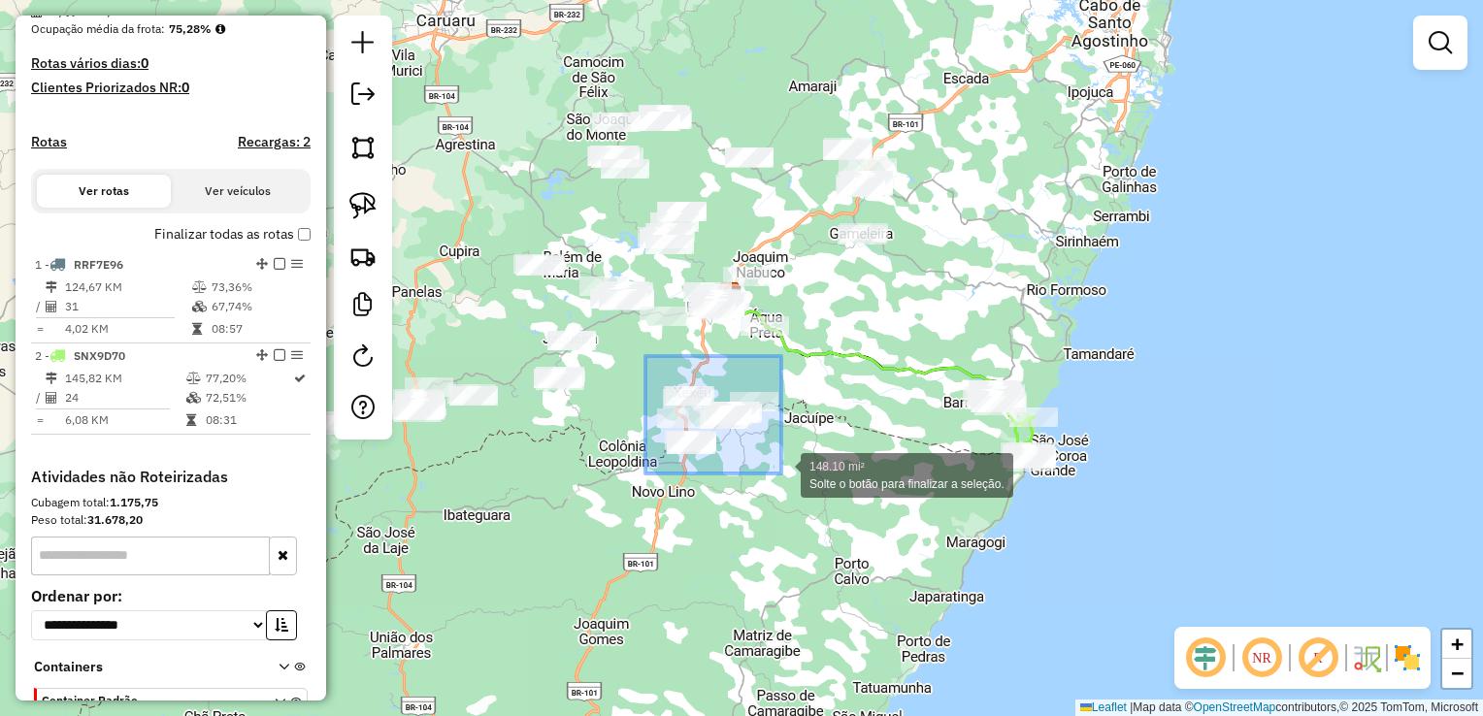
drag, startPoint x: 645, startPoint y: 356, endPoint x: 781, endPoint y: 474, distance: 179.6
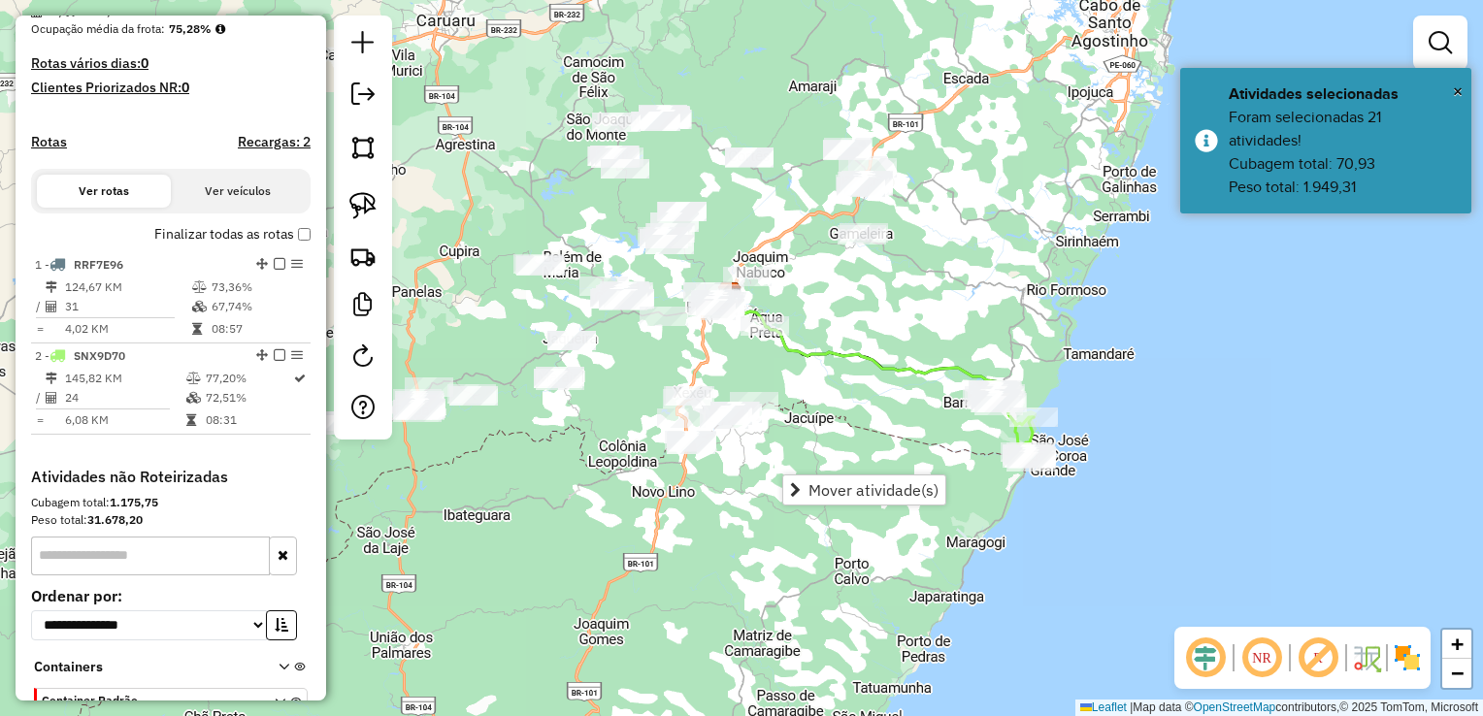
click at [832, 363] on icon at bounding box center [878, 358] width 311 height 133
select select "**********"
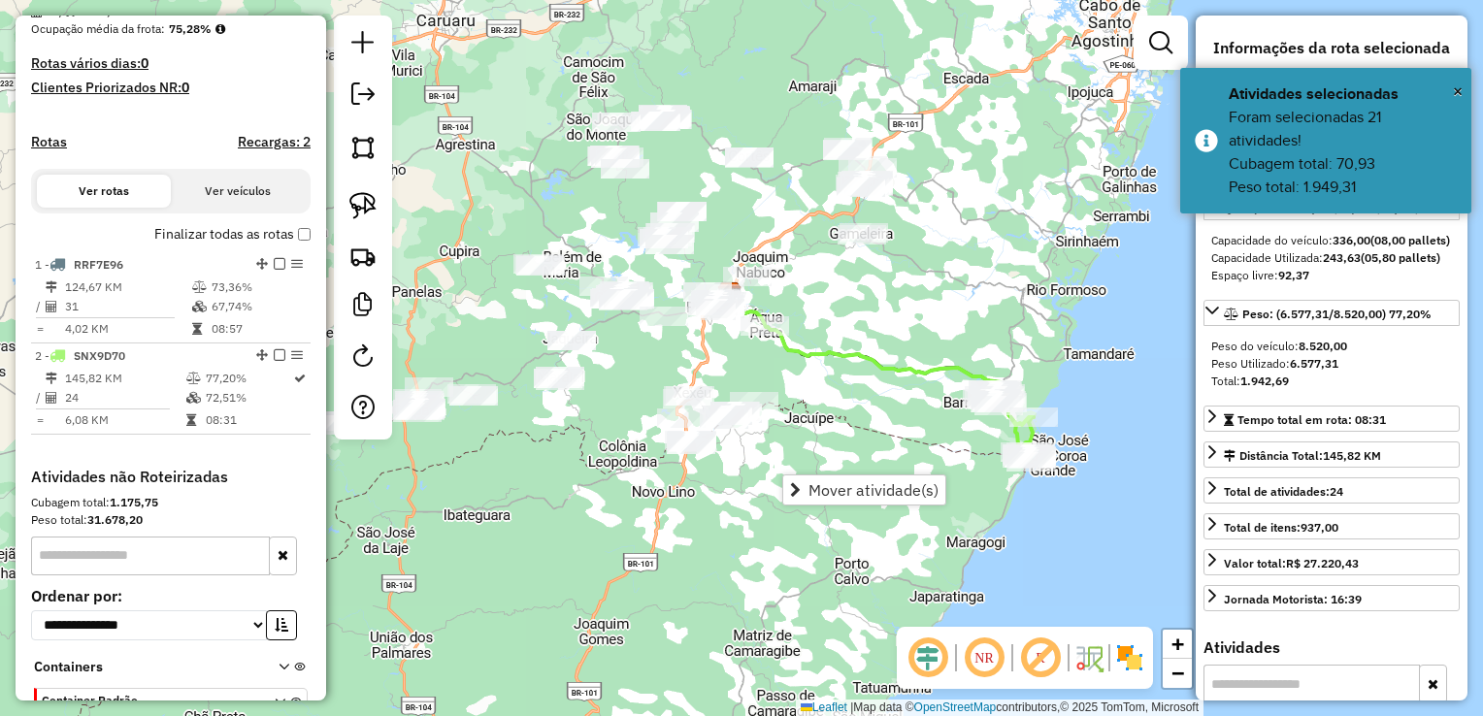
scroll to position [604, 0]
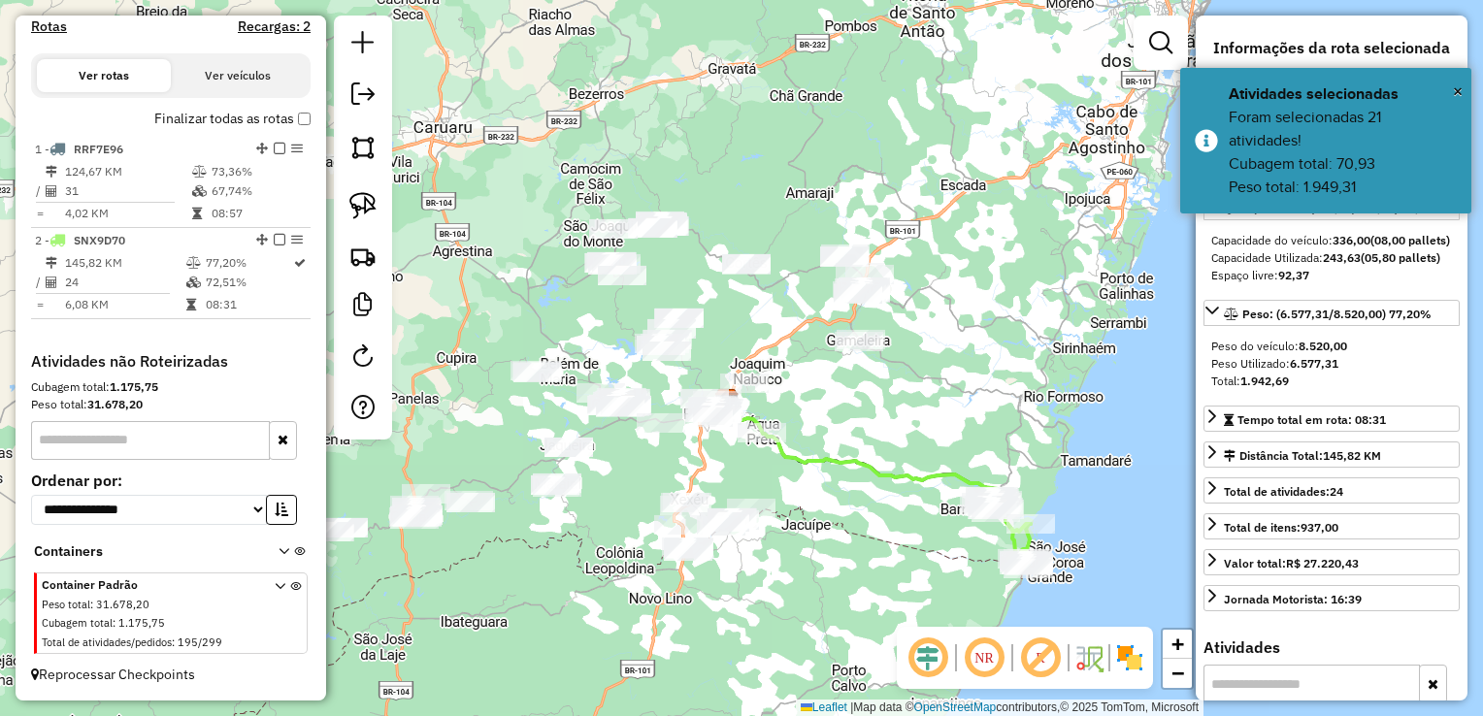
drag, startPoint x: 826, startPoint y: 357, endPoint x: 823, endPoint y: 464, distance: 106.8
click at [823, 464] on icon at bounding box center [875, 465] width 311 height 133
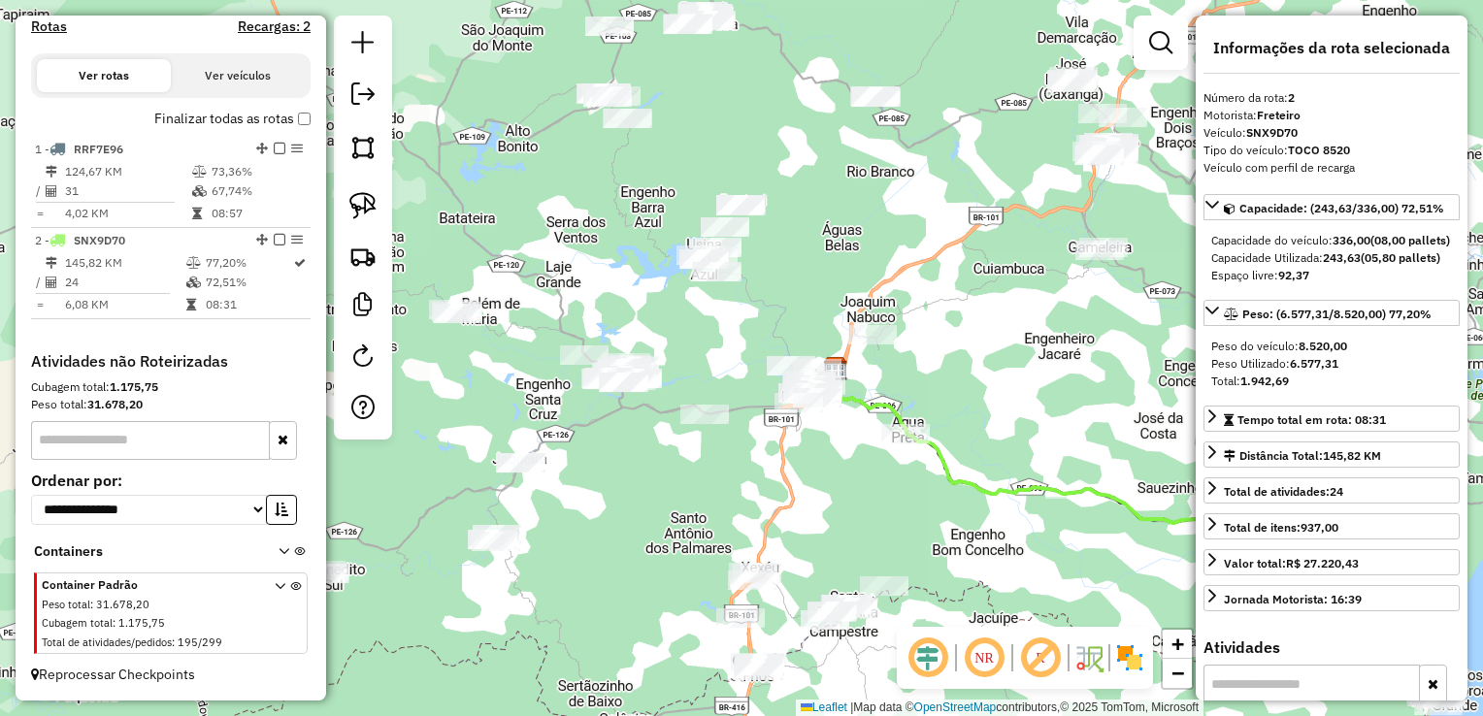
drag, startPoint x: 788, startPoint y: 554, endPoint x: 808, endPoint y: 390, distance: 165.3
click at [803, 399] on div "Janela de atendimento Grade de atendimento Capacidade Transportadoras Veículos …" at bounding box center [741, 358] width 1483 height 716
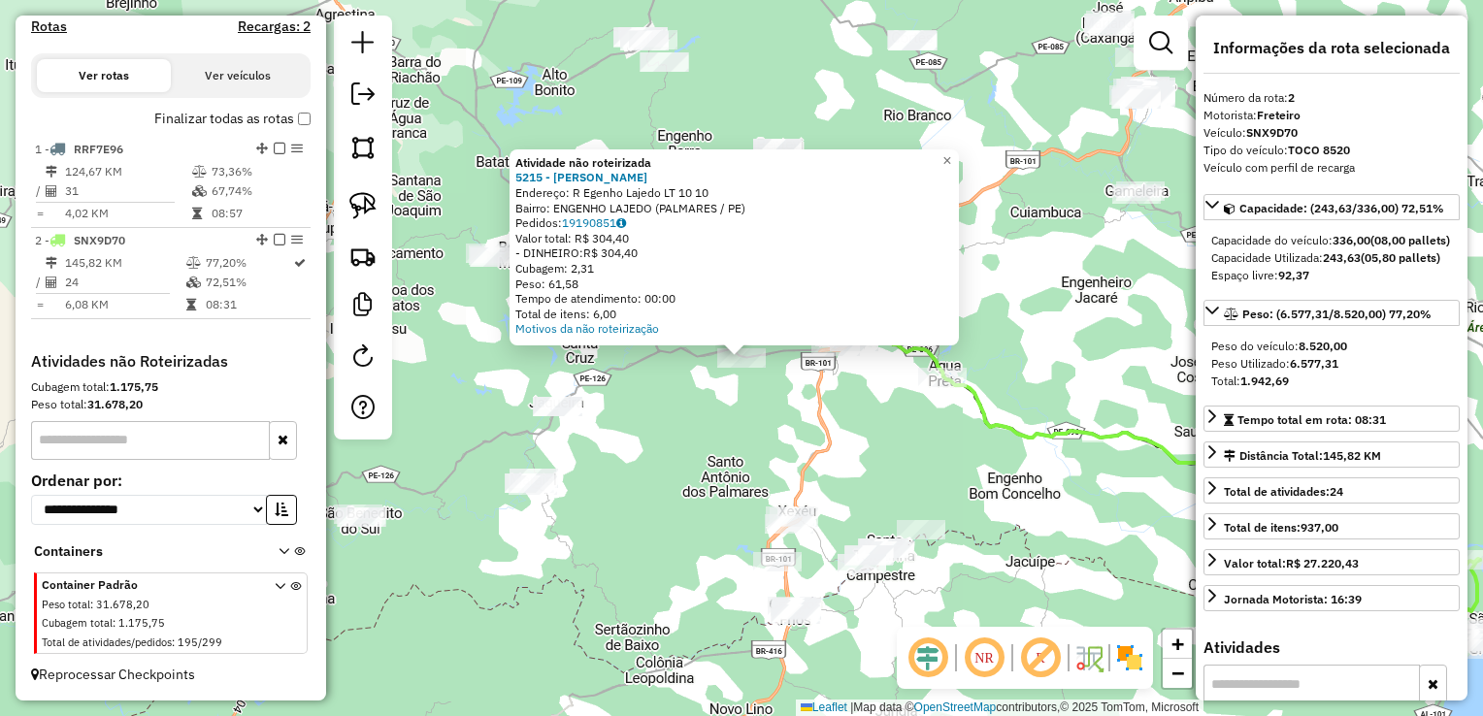
click at [731, 429] on div "Atividade não roteirizada 5215 - WALIFF JOSE VERISSIM Endereço: R Egenho Lajedo…" at bounding box center [741, 358] width 1483 height 716
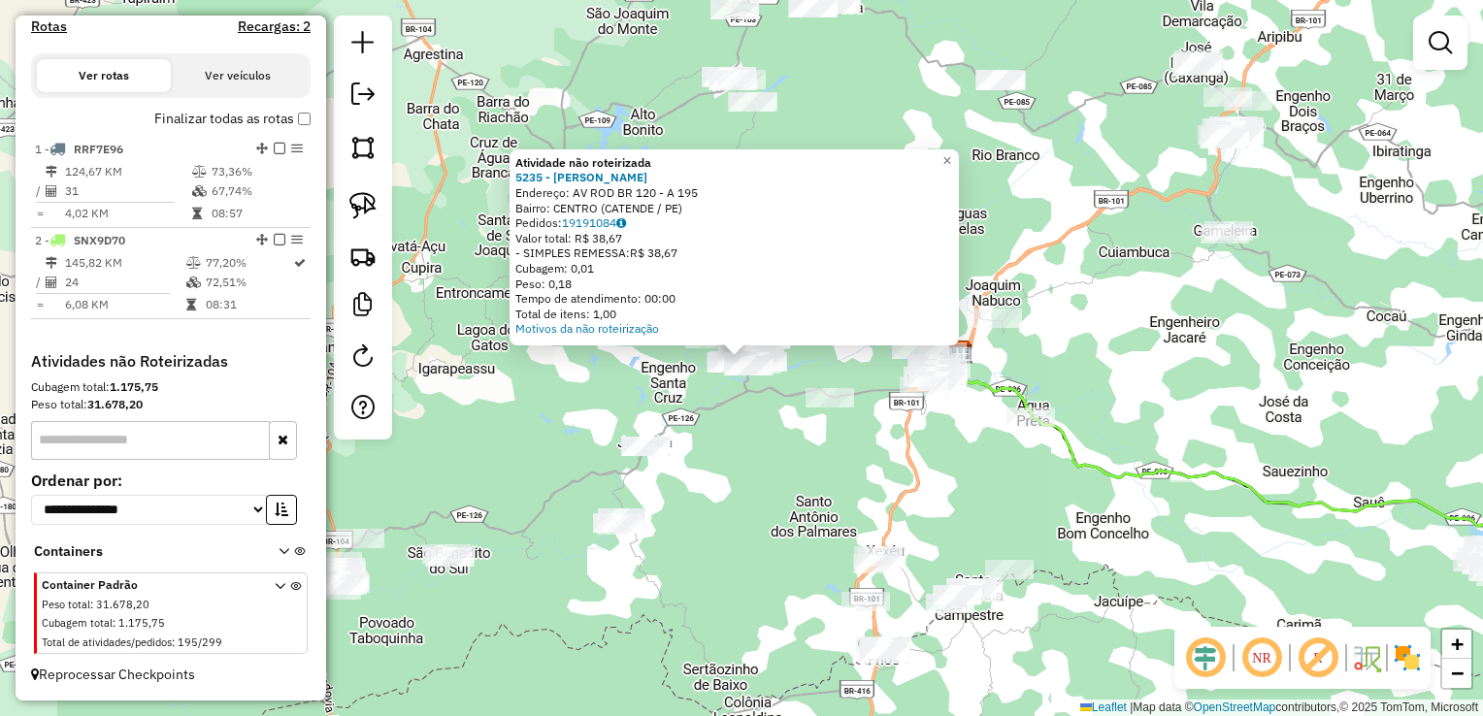
click at [799, 456] on div "Atividade não roteirizada 5235 - EDIMILSON ALEXANDRE Endereço: AV ROD BR 120 - …" at bounding box center [741, 358] width 1483 height 716
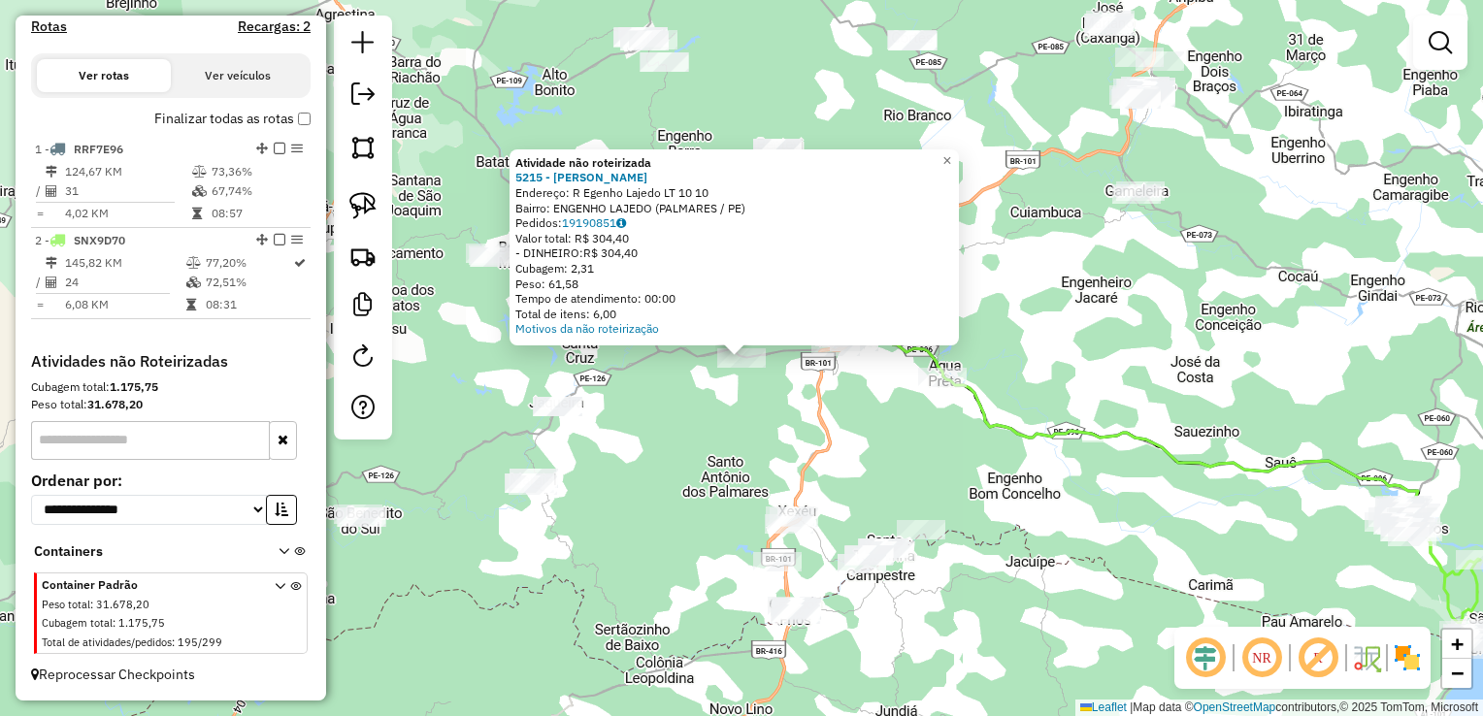
click at [783, 421] on div "Atividade não roteirizada 5215 - WALIFF JOSE VERISSIM Endereço: R Egenho Lajedo…" at bounding box center [741, 358] width 1483 height 716
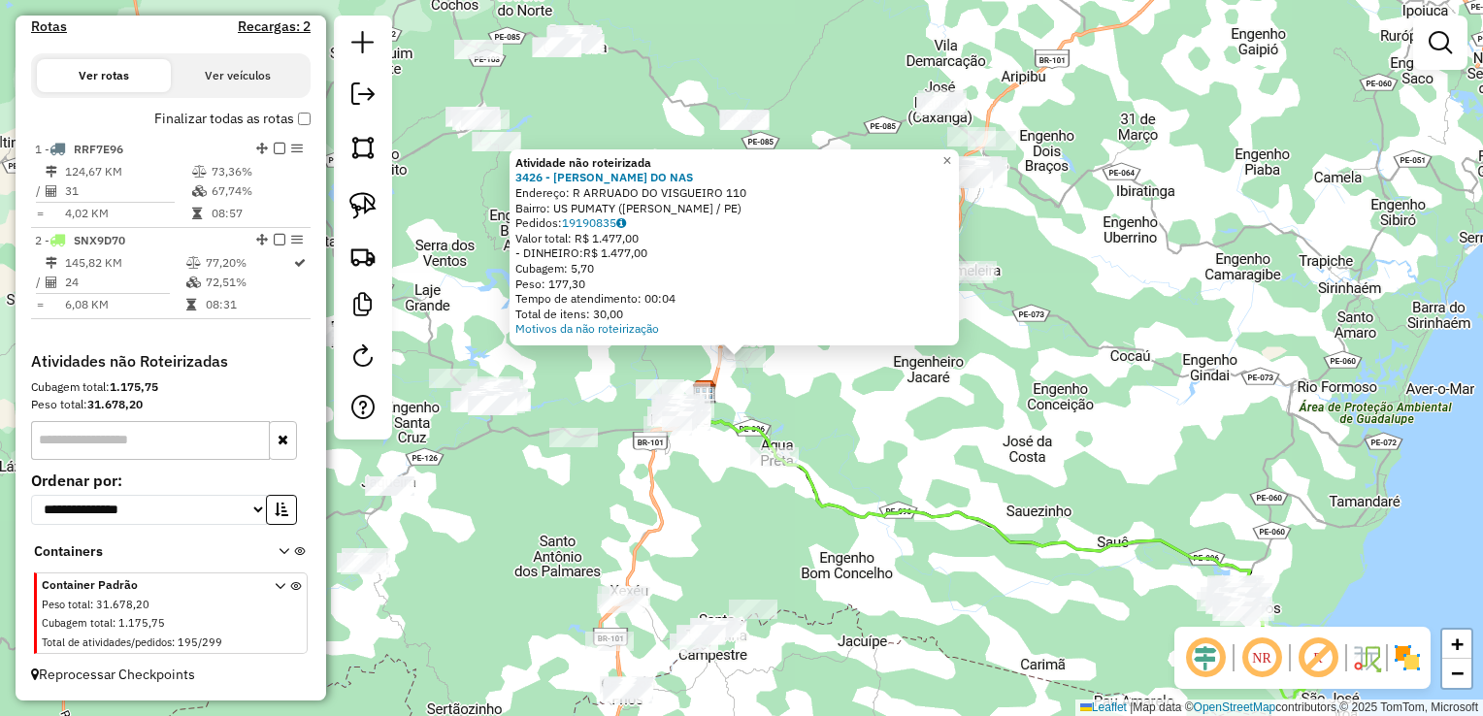
click at [962, 422] on div "Atividade não roteirizada 3426 - NEMUEL ARAUJO DO NAS Endereço: R ARRUADO DO VI…" at bounding box center [741, 358] width 1483 height 716
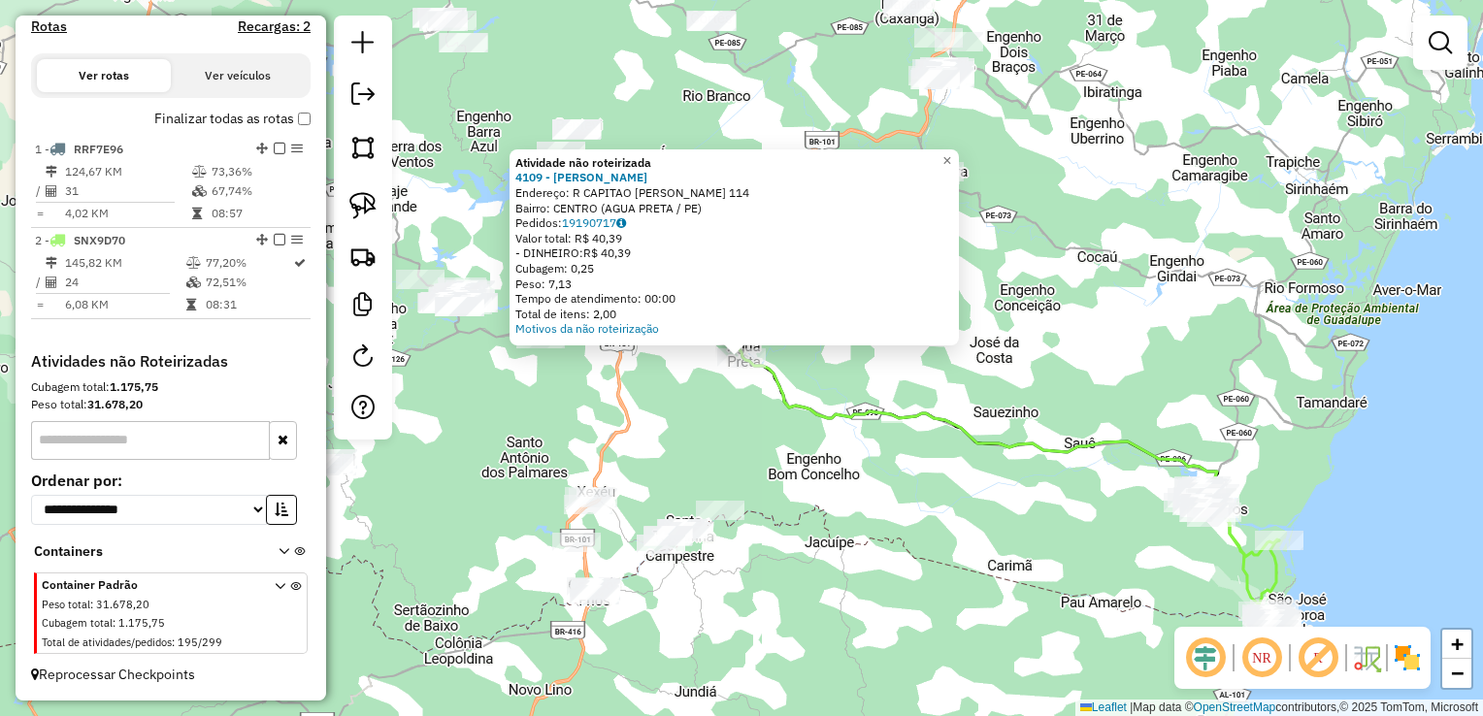
click at [726, 422] on div "Atividade não roteirizada 4109 - ICARO TAUAN DE SOUZA Endereço: R CAPITAO PEDRO…" at bounding box center [741, 358] width 1483 height 716
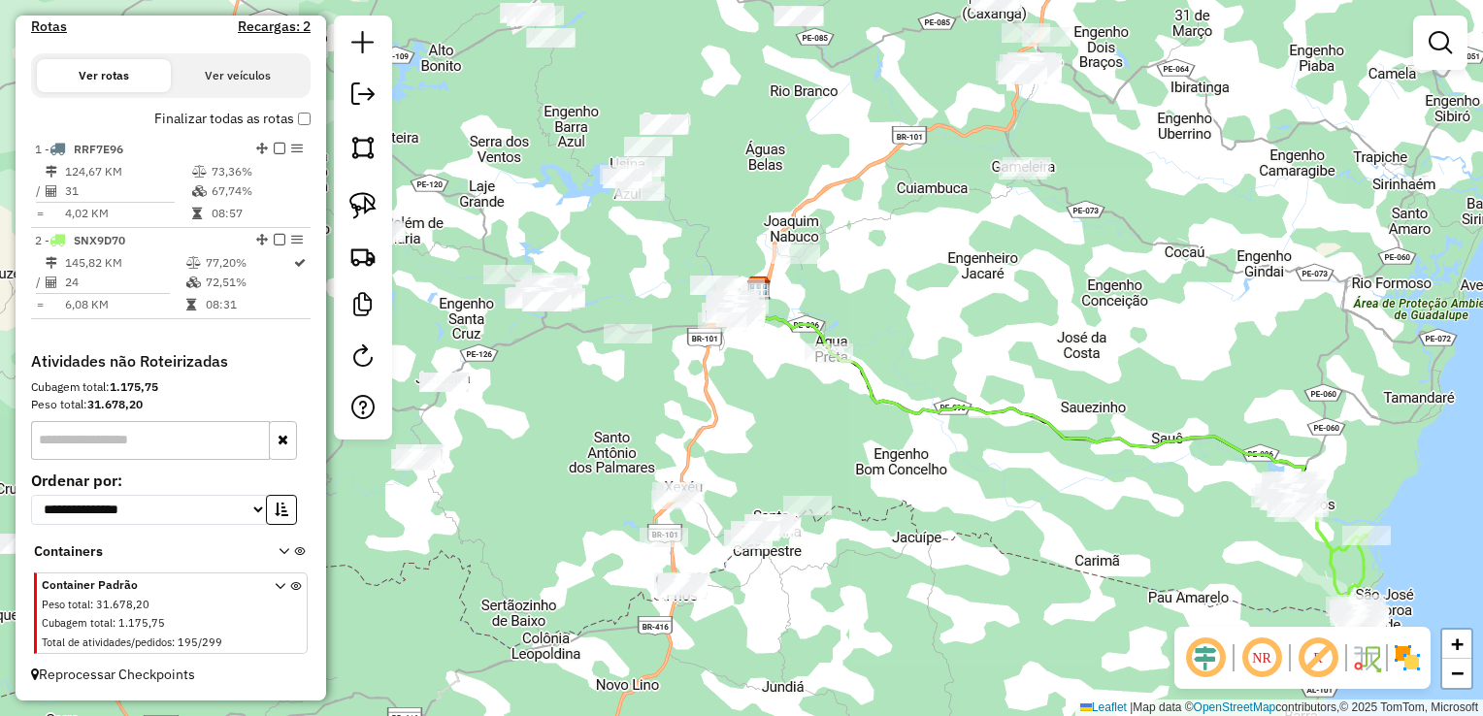
drag, startPoint x: 699, startPoint y: 442, endPoint x: 843, endPoint y: 437, distance: 144.7
click at [843, 437] on div "Janela de atendimento Grade de atendimento Capacidade Transportadoras Veículos …" at bounding box center [741, 358] width 1483 height 716
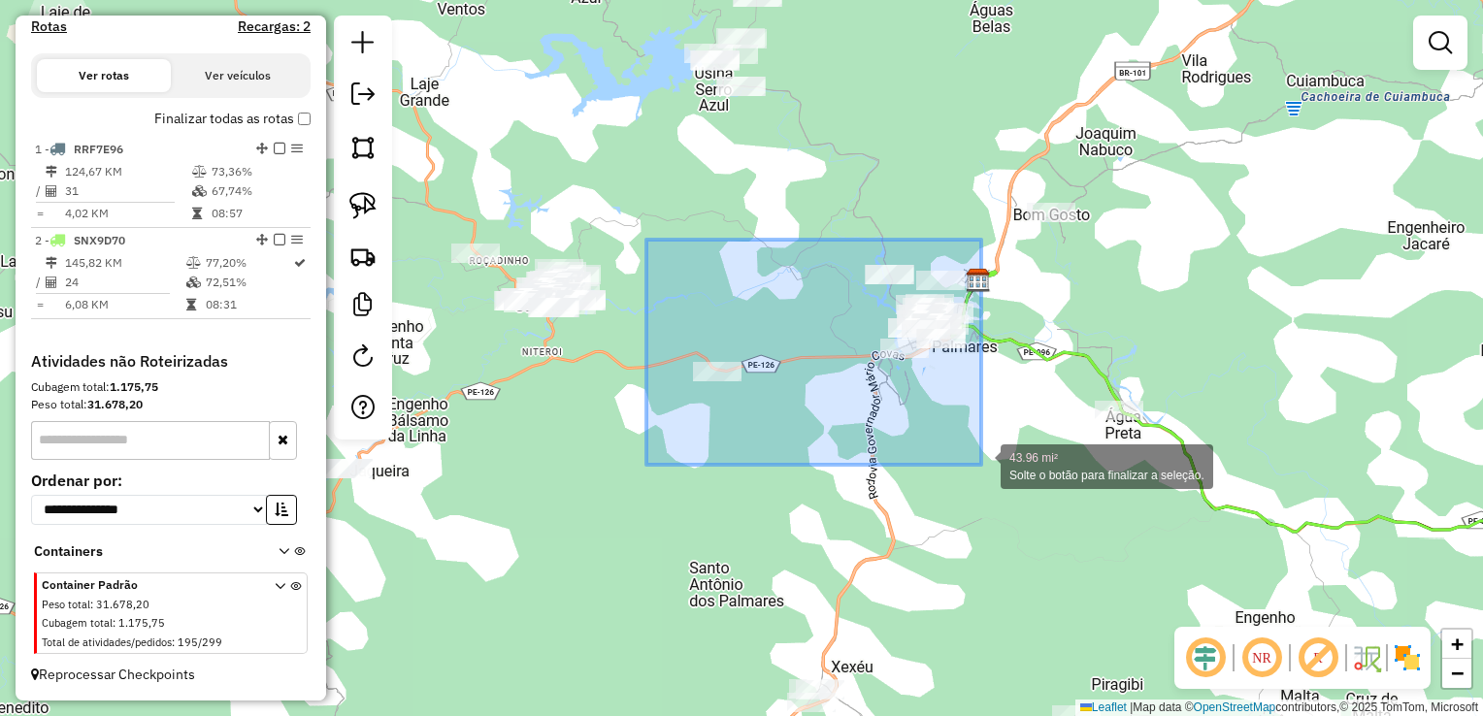
drag, startPoint x: 646, startPoint y: 240, endPoint x: 981, endPoint y: 465, distance: 403.4
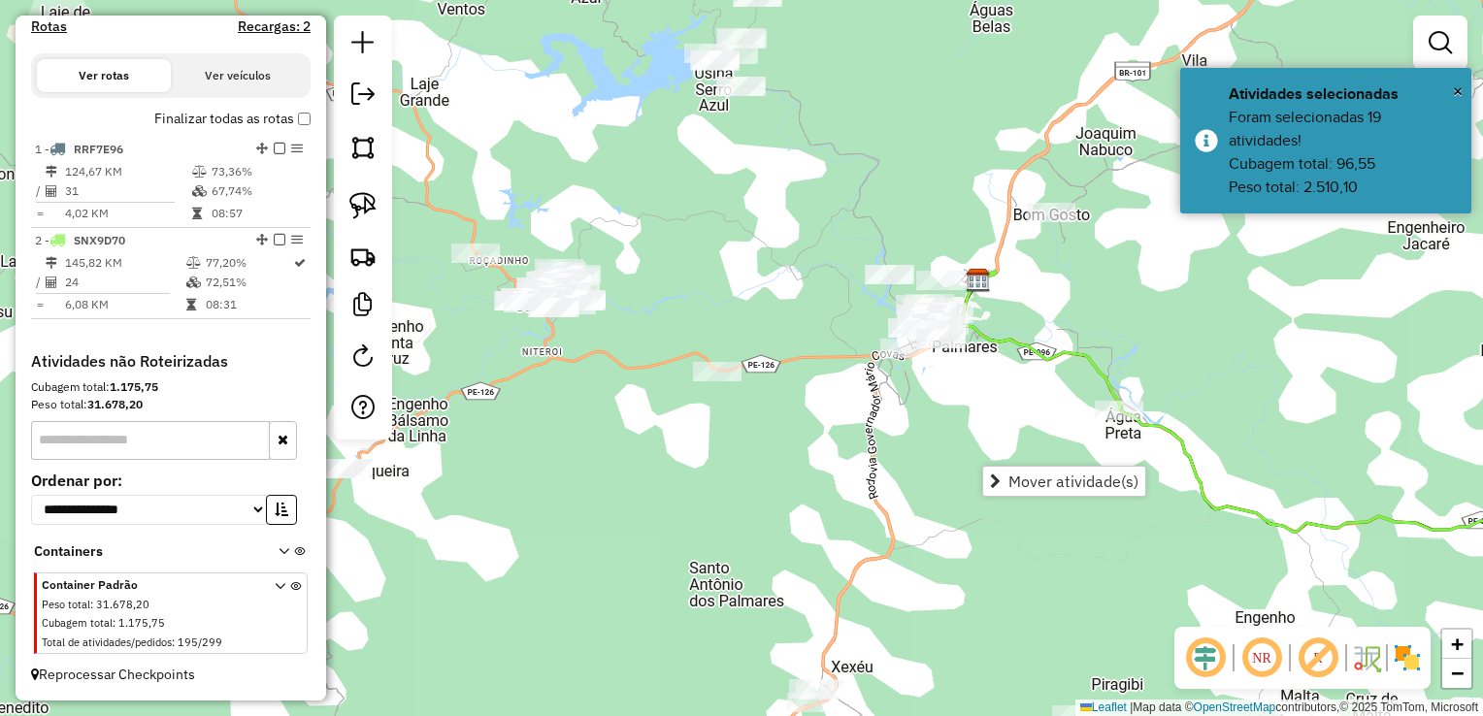
drag, startPoint x: 1066, startPoint y: 351, endPoint x: 993, endPoint y: 309, distance: 84.4
click at [1066, 349] on icon at bounding box center [1291, 428] width 679 height 312
select select "**********"
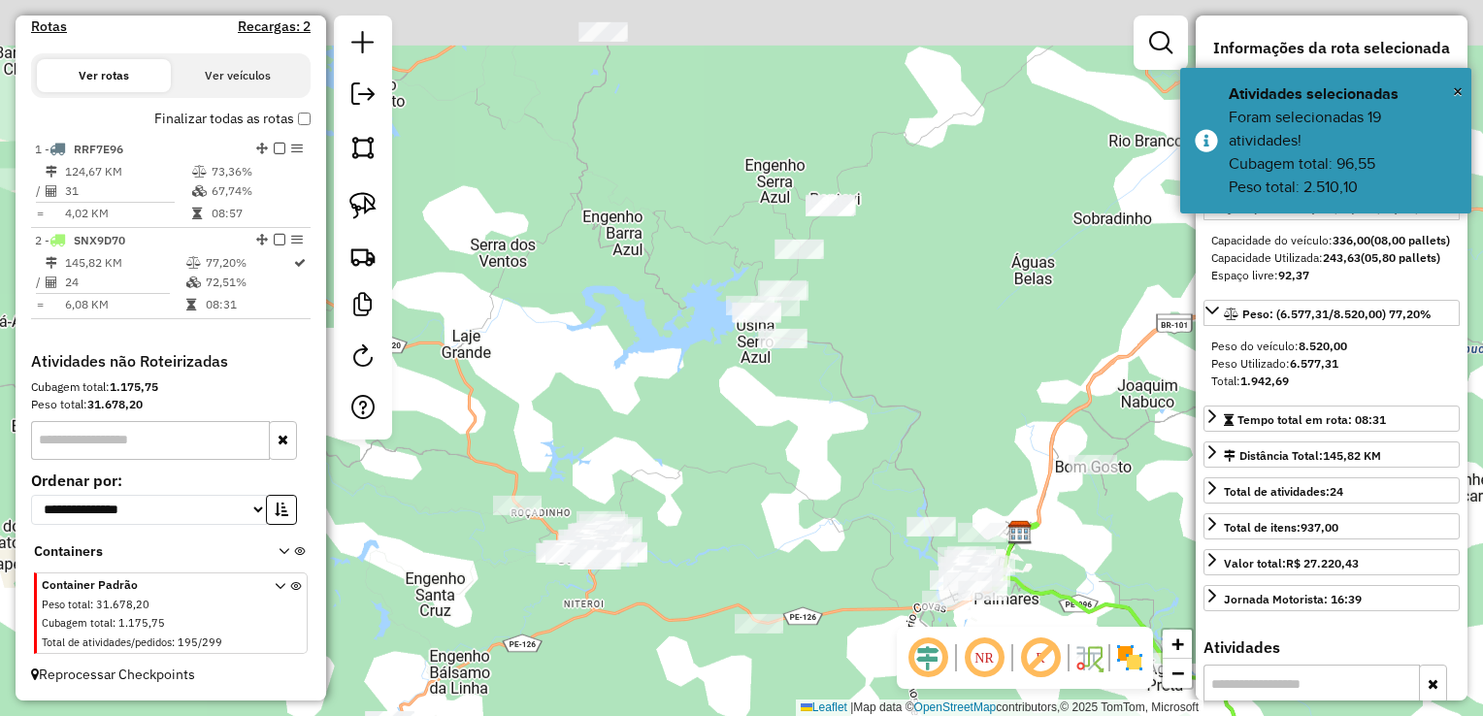
drag, startPoint x: 734, startPoint y: 228, endPoint x: 767, endPoint y: 381, distance: 156.8
click at [767, 381] on div "Janela de atendimento Grade de atendimento Capacidade Transportadoras Veículos …" at bounding box center [741, 358] width 1483 height 716
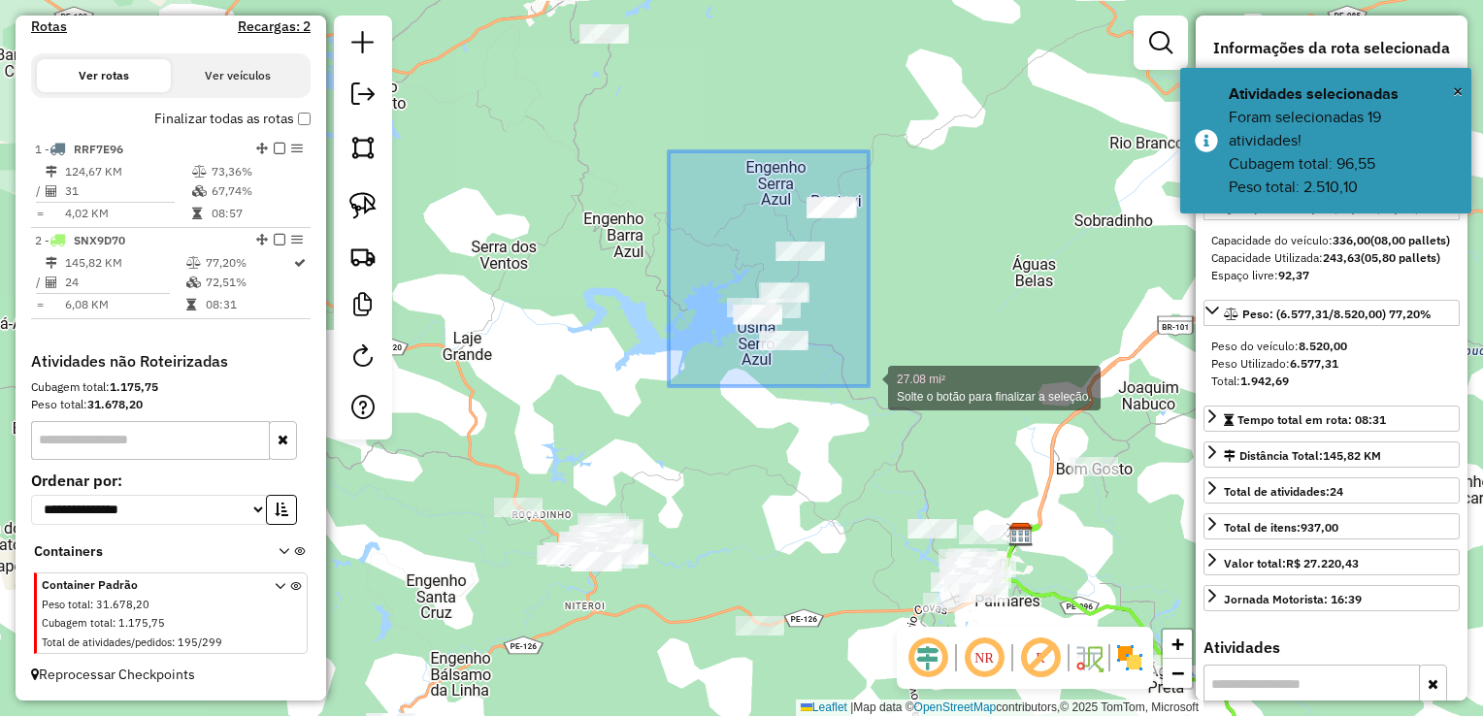
drag, startPoint x: 669, startPoint y: 151, endPoint x: 876, endPoint y: 386, distance: 313.5
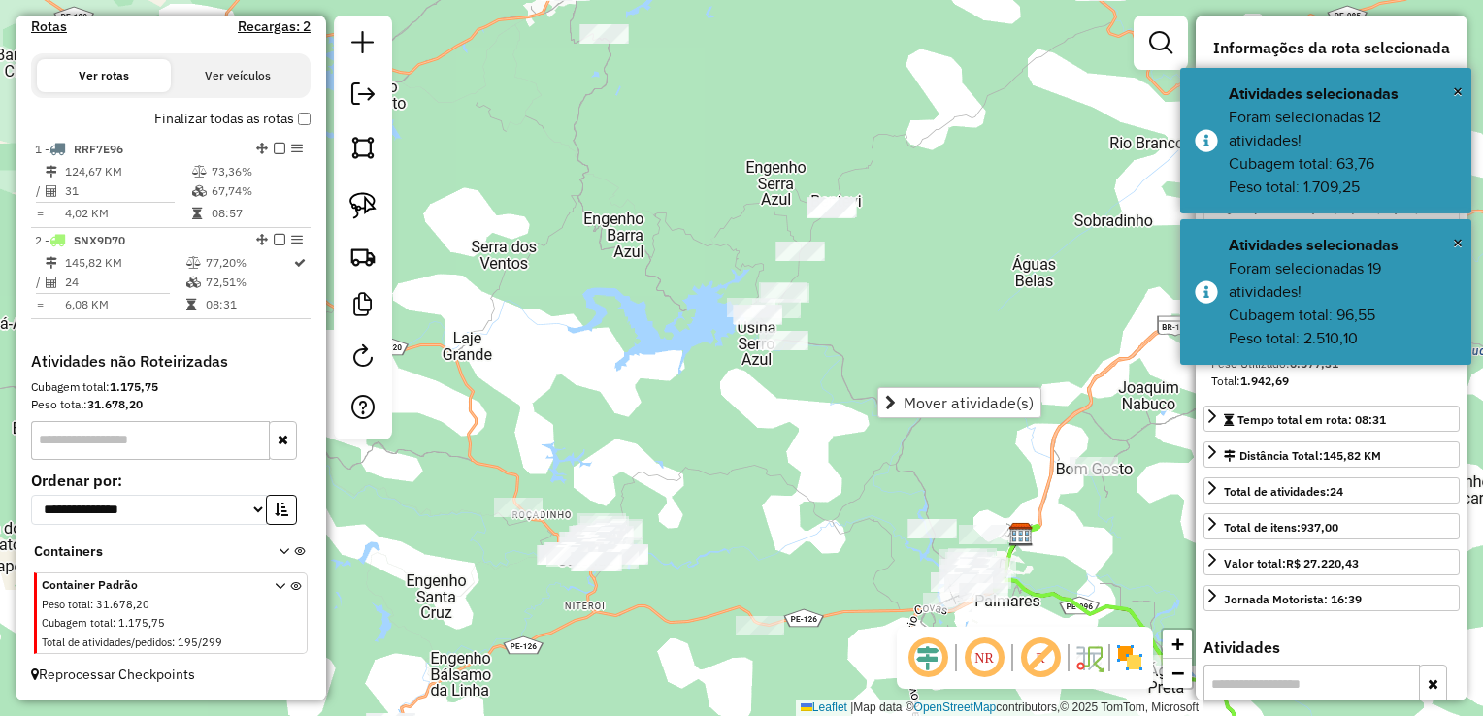
click at [906, 325] on div "Janela de atendimento Grade de atendimento Capacidade Transportadoras Veículos …" at bounding box center [741, 358] width 1483 height 716
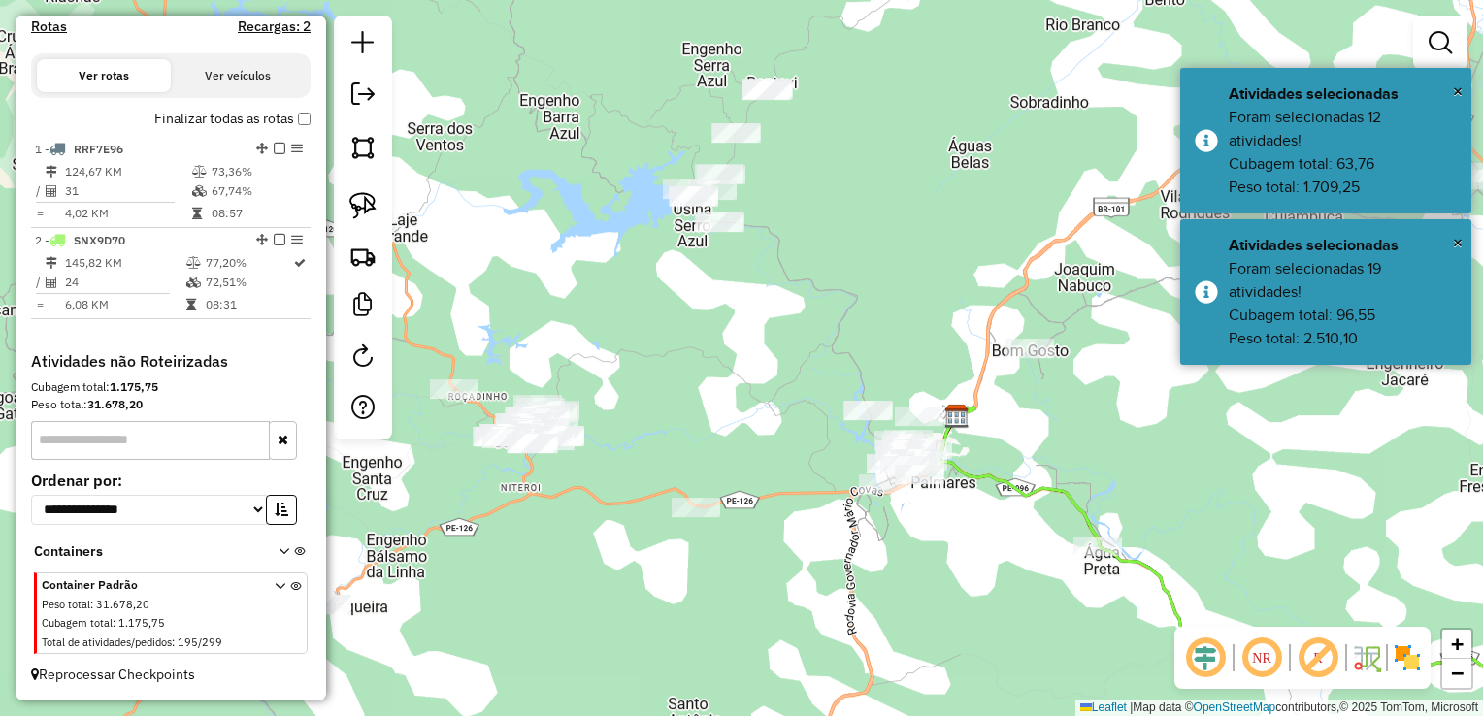
drag, startPoint x: 906, startPoint y: 392, endPoint x: 842, endPoint y: 256, distance: 150.2
click at [845, 260] on div "Janela de atendimento Grade de atendimento Capacidade Transportadoras Veículos …" at bounding box center [741, 358] width 1483 height 716
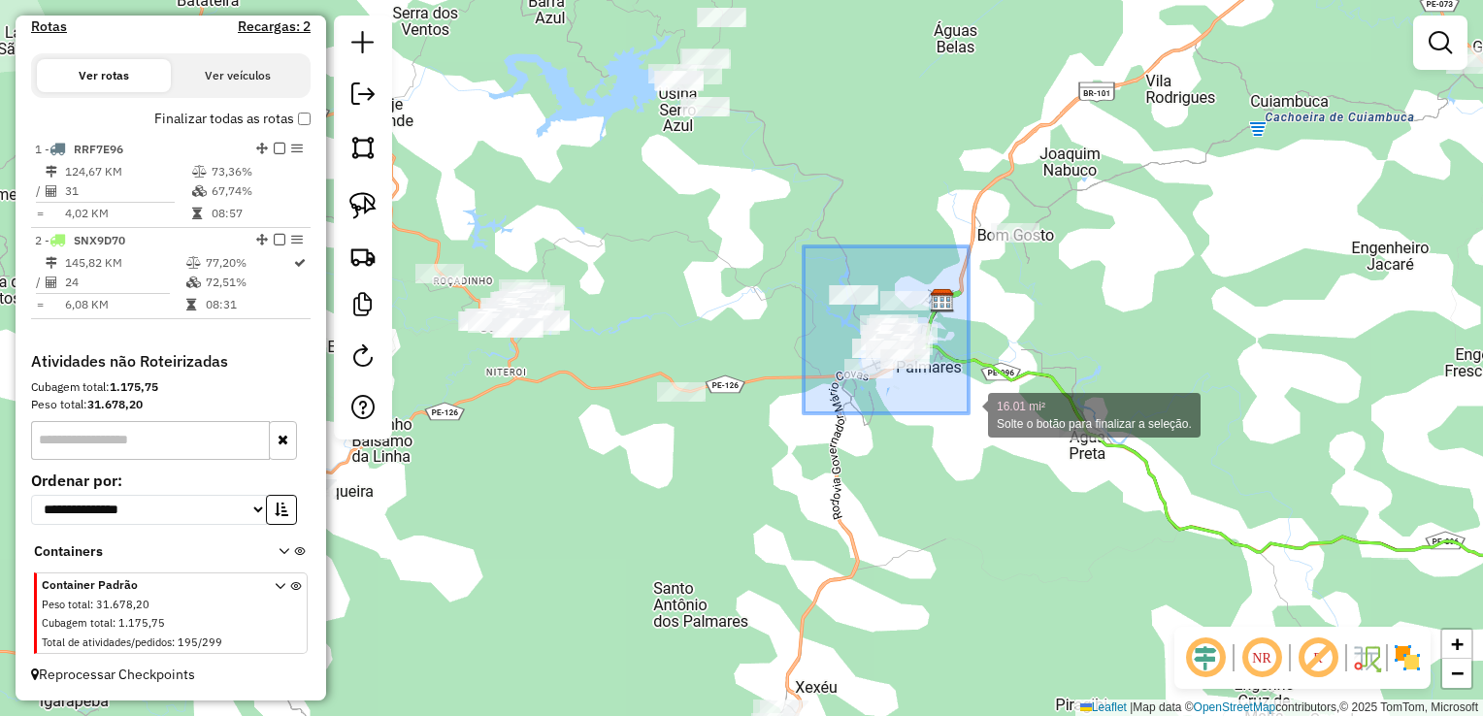
drag, startPoint x: 804, startPoint y: 246, endPoint x: 968, endPoint y: 413, distance: 234.7
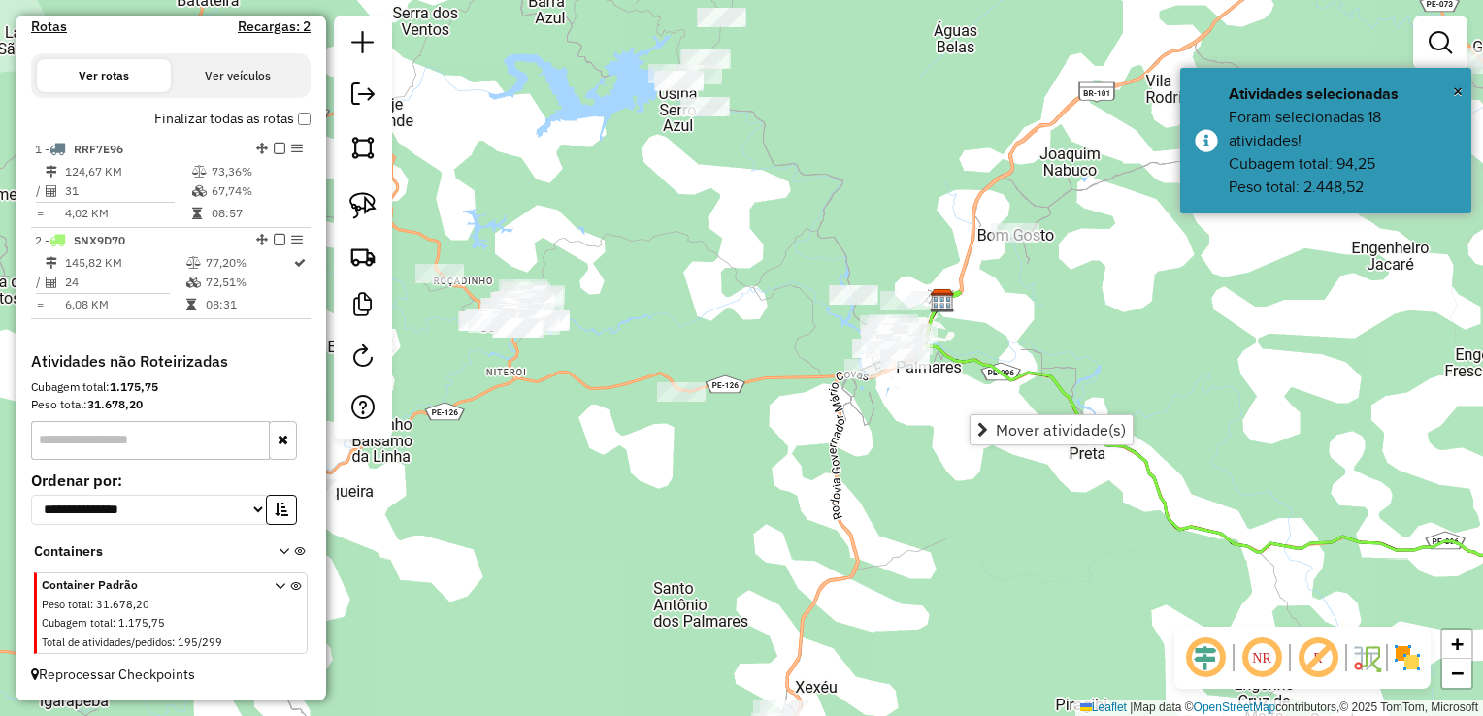
click at [882, 194] on div "Janela de atendimento Grade de atendimento Capacidade Transportadoras Veículos …" at bounding box center [741, 358] width 1483 height 716
click at [788, 245] on div "Janela de atendimento Grade de atendimento Capacidade Transportadoras Veículos …" at bounding box center [741, 358] width 1483 height 716
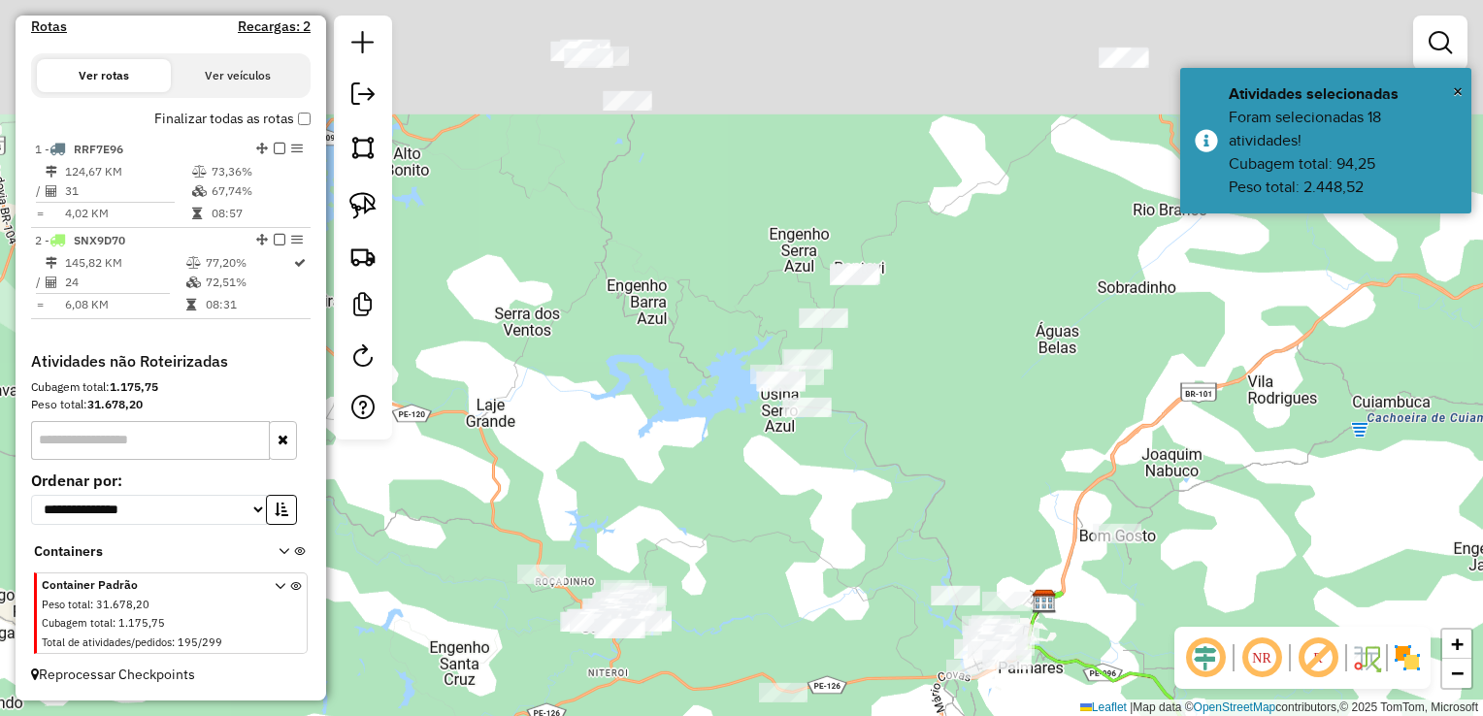
drag, startPoint x: 791, startPoint y: 249, endPoint x: 873, endPoint y: 468, distance: 233.4
click at [873, 468] on div "Janela de atendimento Grade de atendimento Capacidade Transportadoras Veículos …" at bounding box center [741, 358] width 1483 height 716
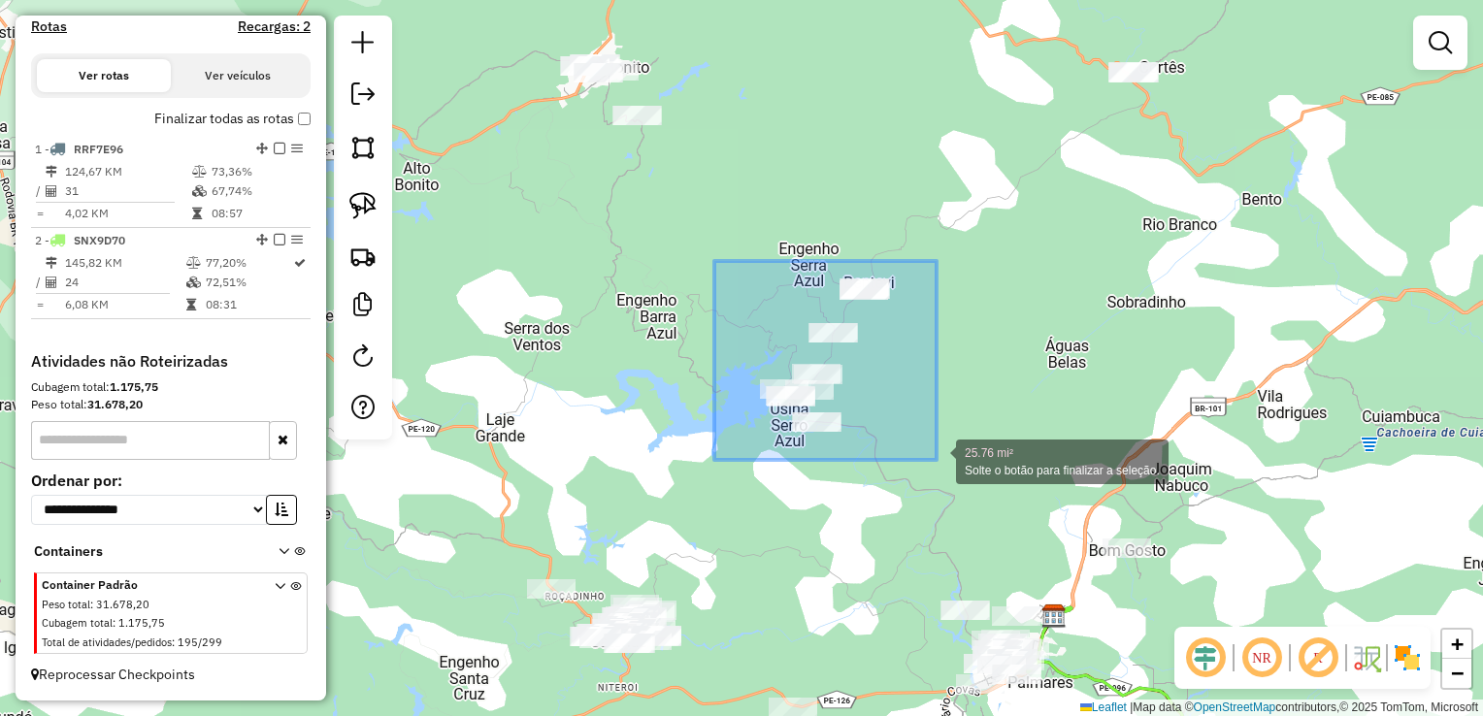
drag, startPoint x: 717, startPoint y: 271, endPoint x: 936, endPoint y: 460, distance: 289.7
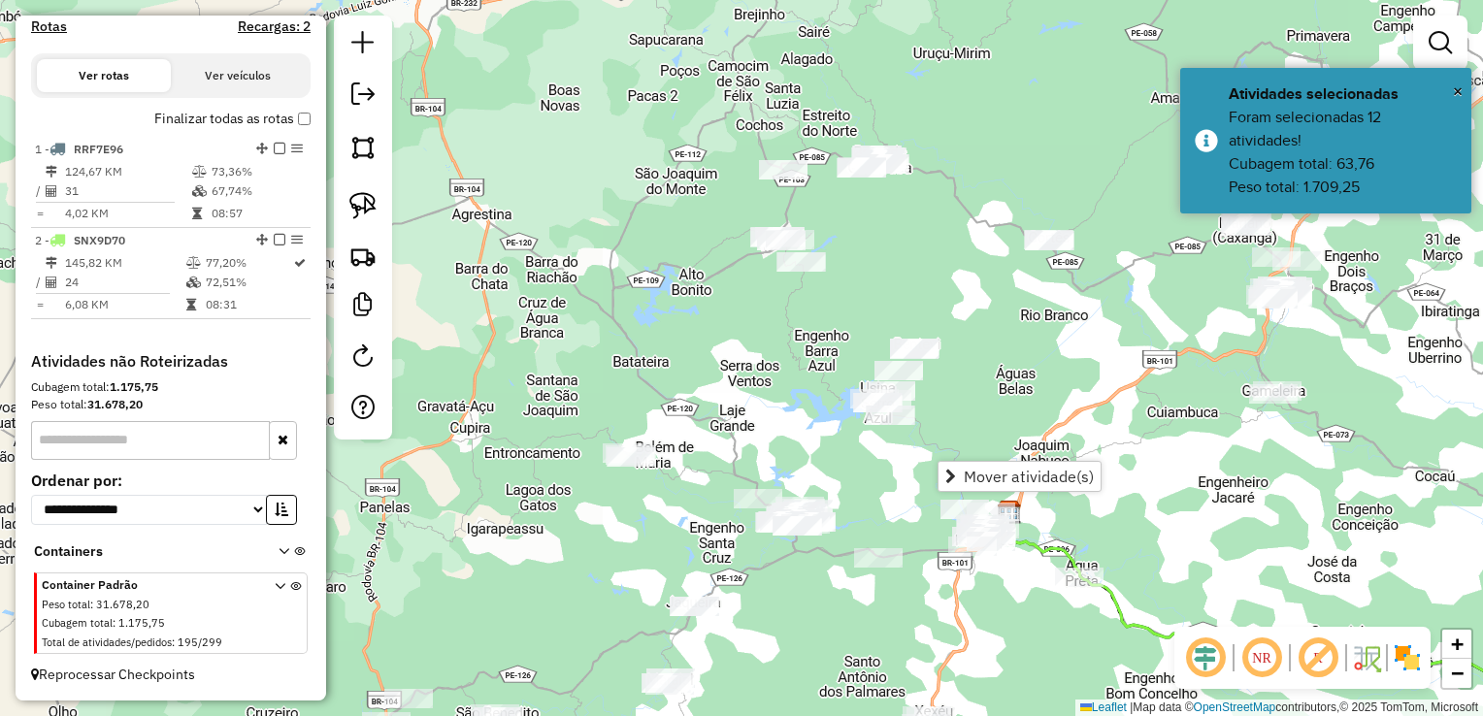
click at [1091, 503] on div "Janela de atendimento Grade de atendimento Capacidade Transportadoras Veículos …" at bounding box center [741, 358] width 1483 height 716
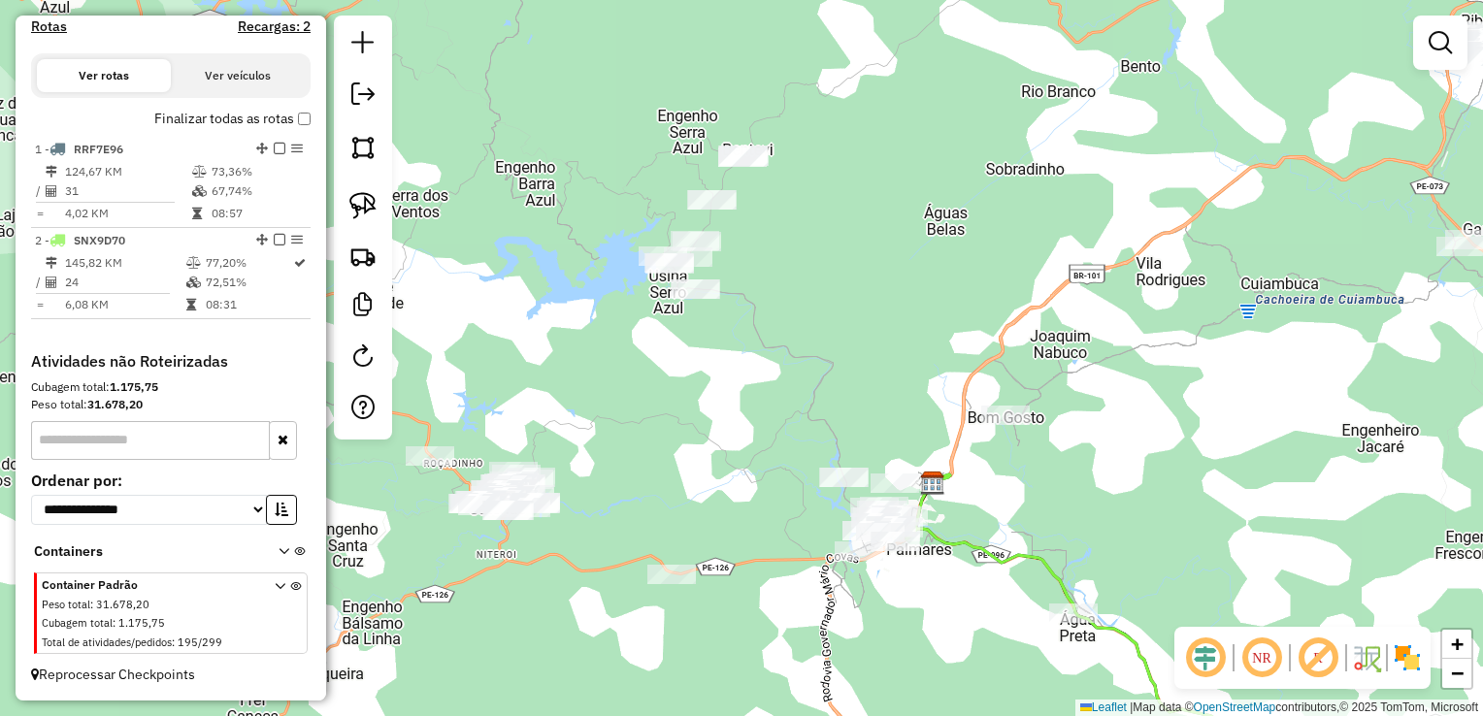
click at [986, 432] on div "Janela de atendimento Grade de atendimento Capacidade Transportadoras Veículos …" at bounding box center [741, 358] width 1483 height 716
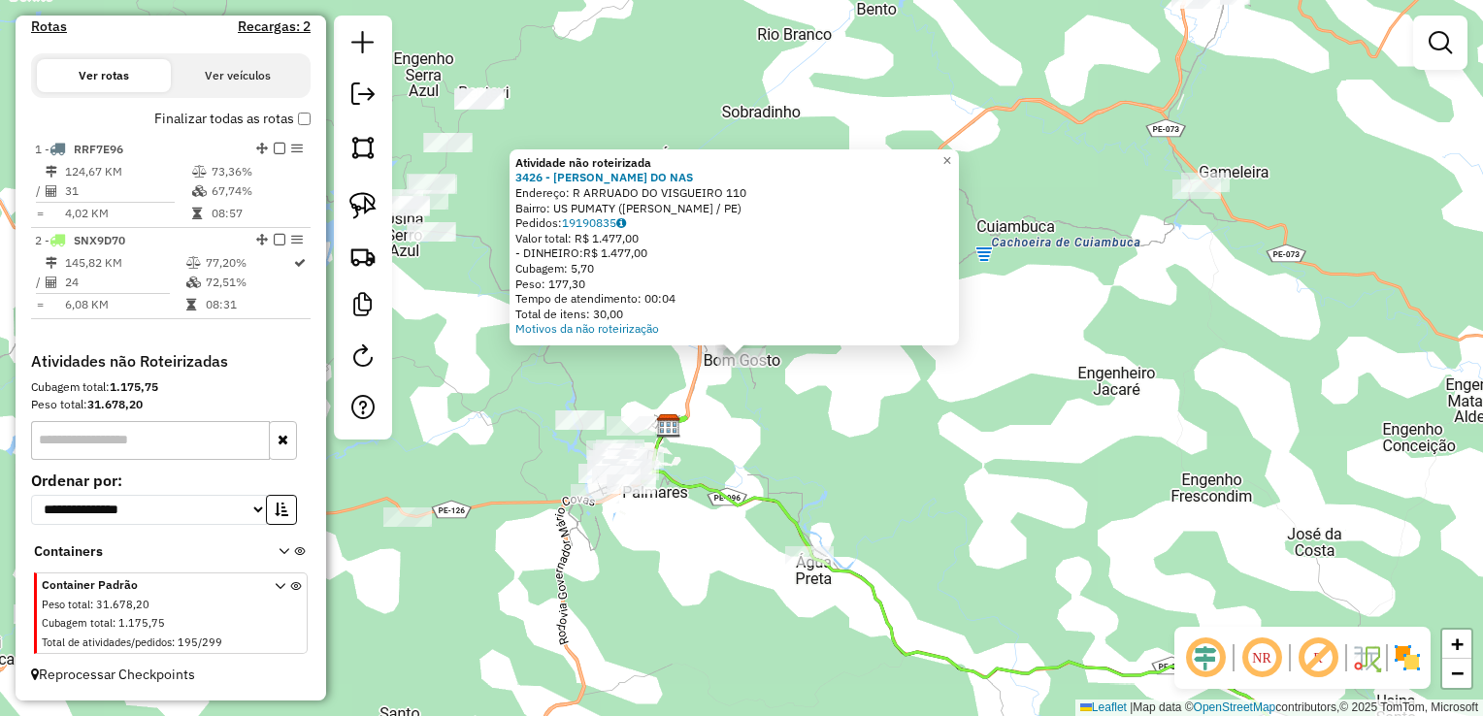
click at [919, 495] on div "Atividade não roteirizada 3426 - NEMUEL ARAUJO DO NAS Endereço: R ARRUADO DO VI…" at bounding box center [741, 358] width 1483 height 716
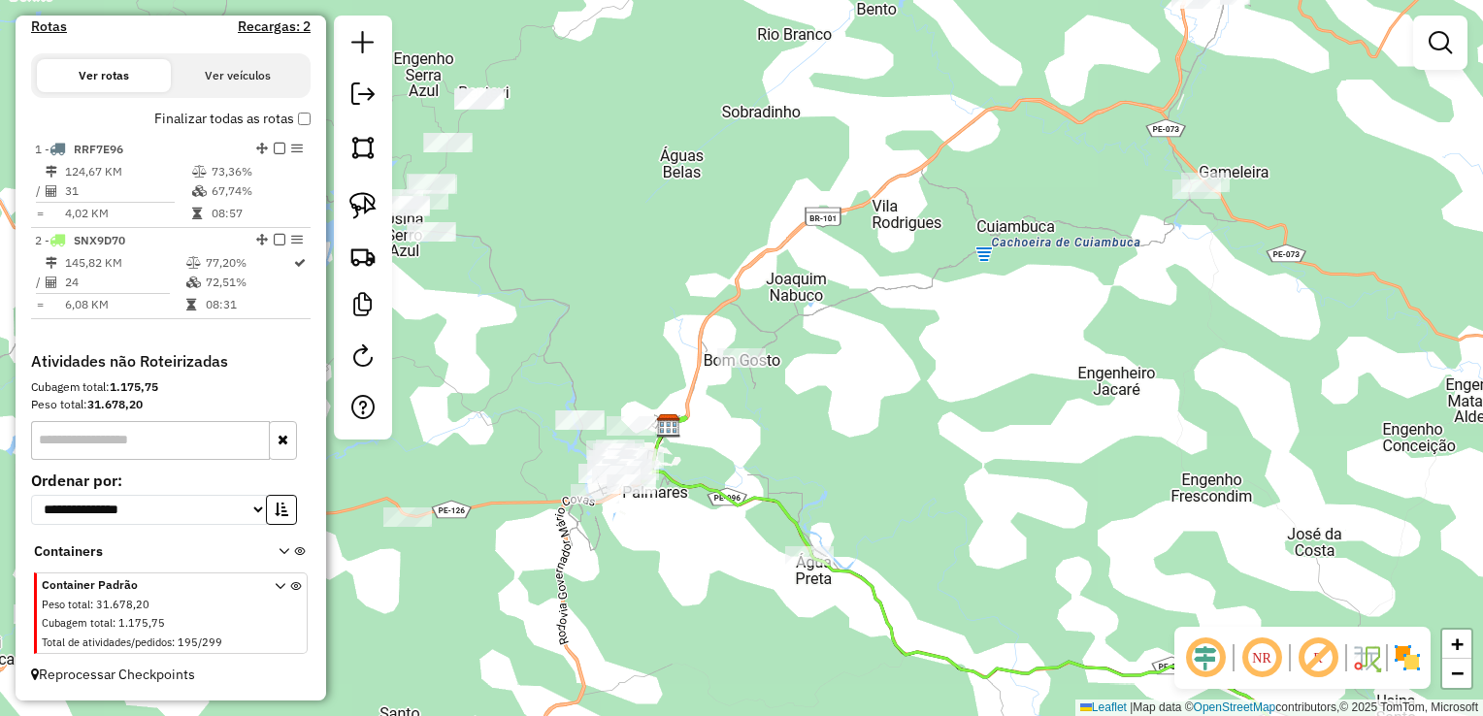
click at [815, 566] on div at bounding box center [809, 555] width 49 height 19
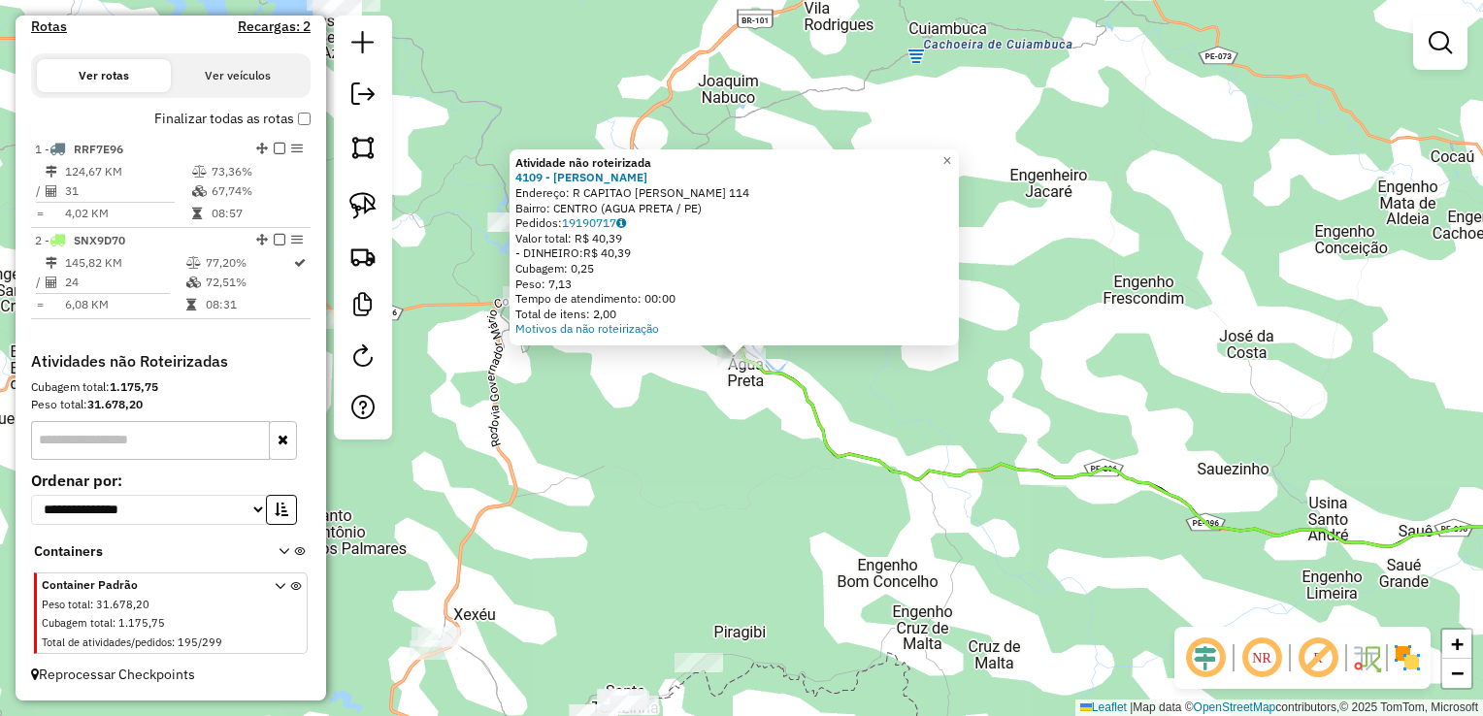
click at [695, 495] on div "Atividade não roteirizada 4109 - ICARO TAUAN DE SOUZA Endereço: R CAPITAO PEDRO…" at bounding box center [741, 358] width 1483 height 716
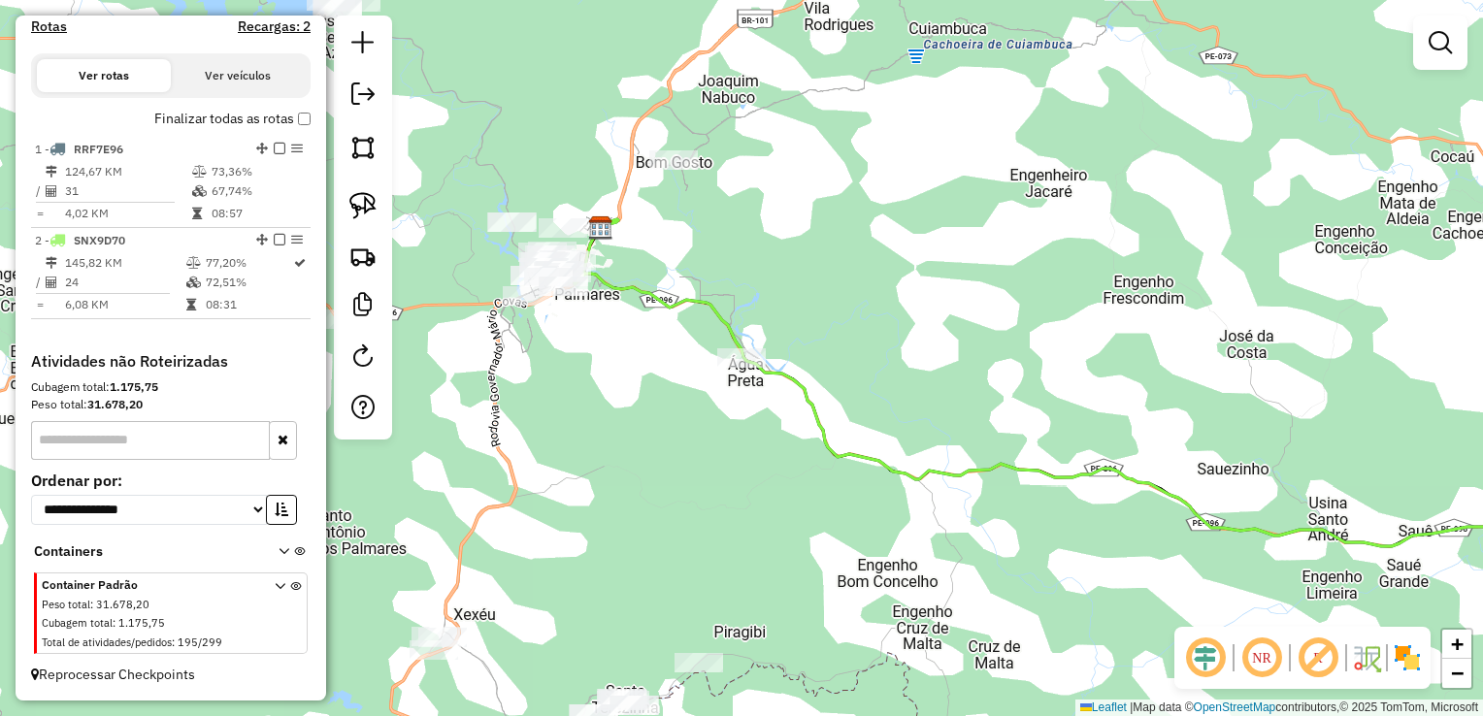
drag, startPoint x: 733, startPoint y: 483, endPoint x: 872, endPoint y: 443, distance: 145.6
click at [872, 443] on div "Janela de atendimento Grade de atendimento Capacidade Transportadoras Veículos …" at bounding box center [741, 358] width 1483 height 716
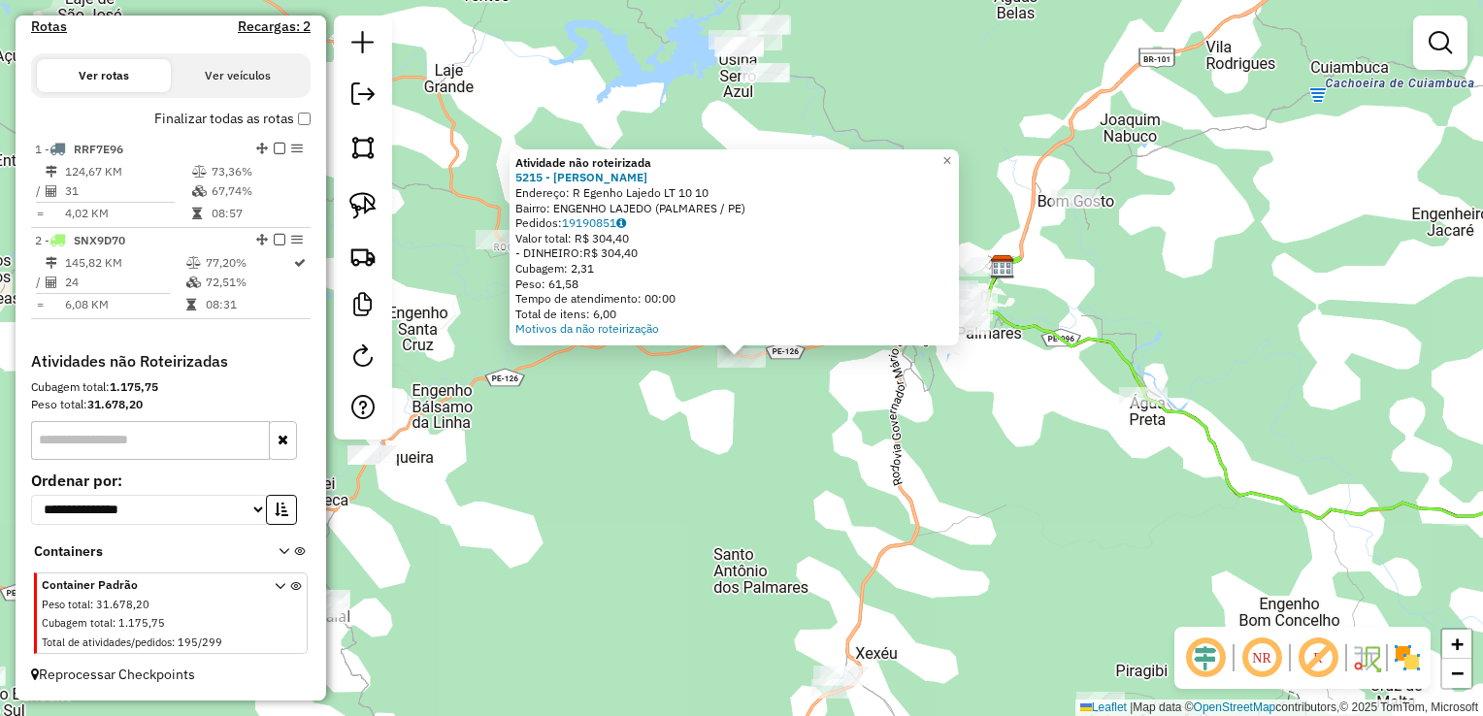
click at [799, 448] on div "Atividade não roteirizada 5215 - WALIFF JOSE VERISSIM Endereço: R Egenho Lajedo…" at bounding box center [741, 358] width 1483 height 716
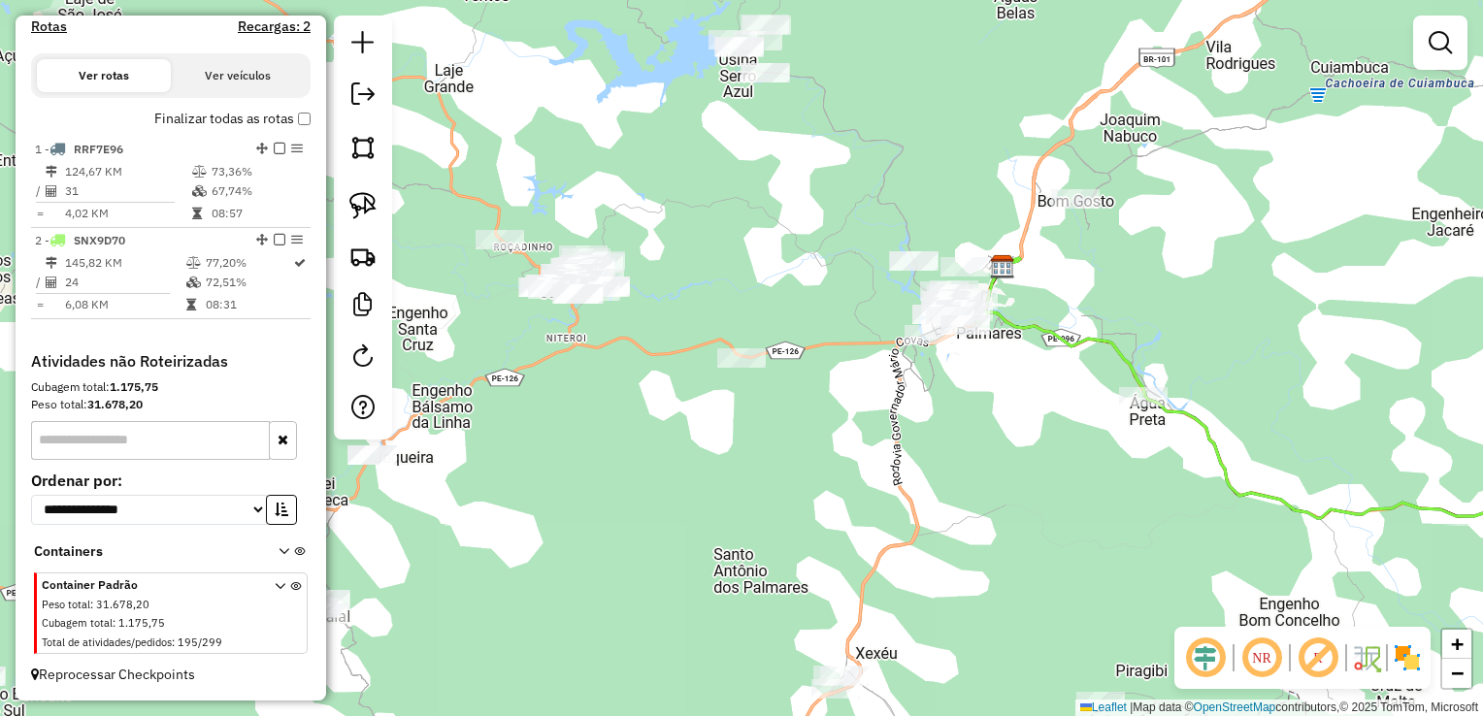
drag, startPoint x: 753, startPoint y: 468, endPoint x: 804, endPoint y: 449, distance: 53.7
click at [804, 449] on div "Janela de atendimento Grade de atendimento Capacidade Transportadoras Veículos …" at bounding box center [741, 358] width 1483 height 716
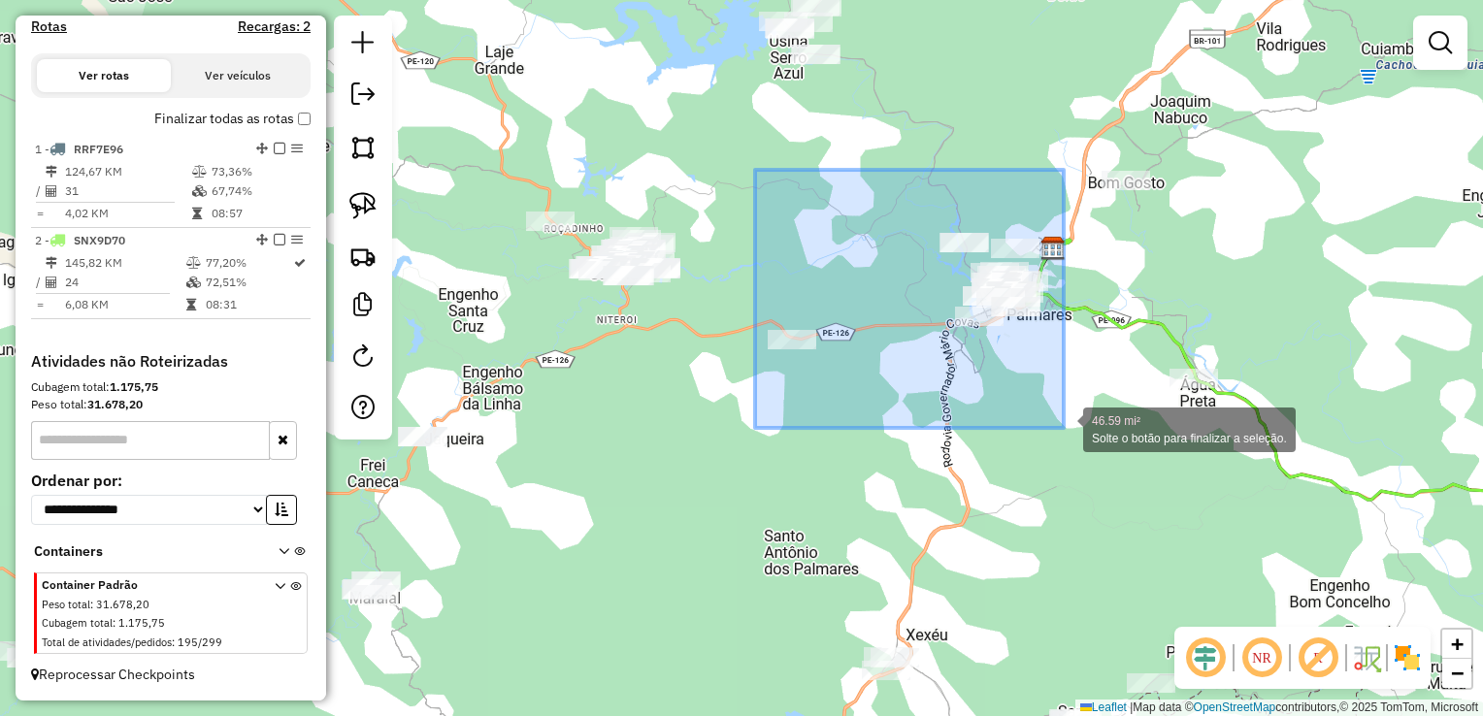
drag, startPoint x: 755, startPoint y: 170, endPoint x: 1064, endPoint y: 428, distance: 402.3
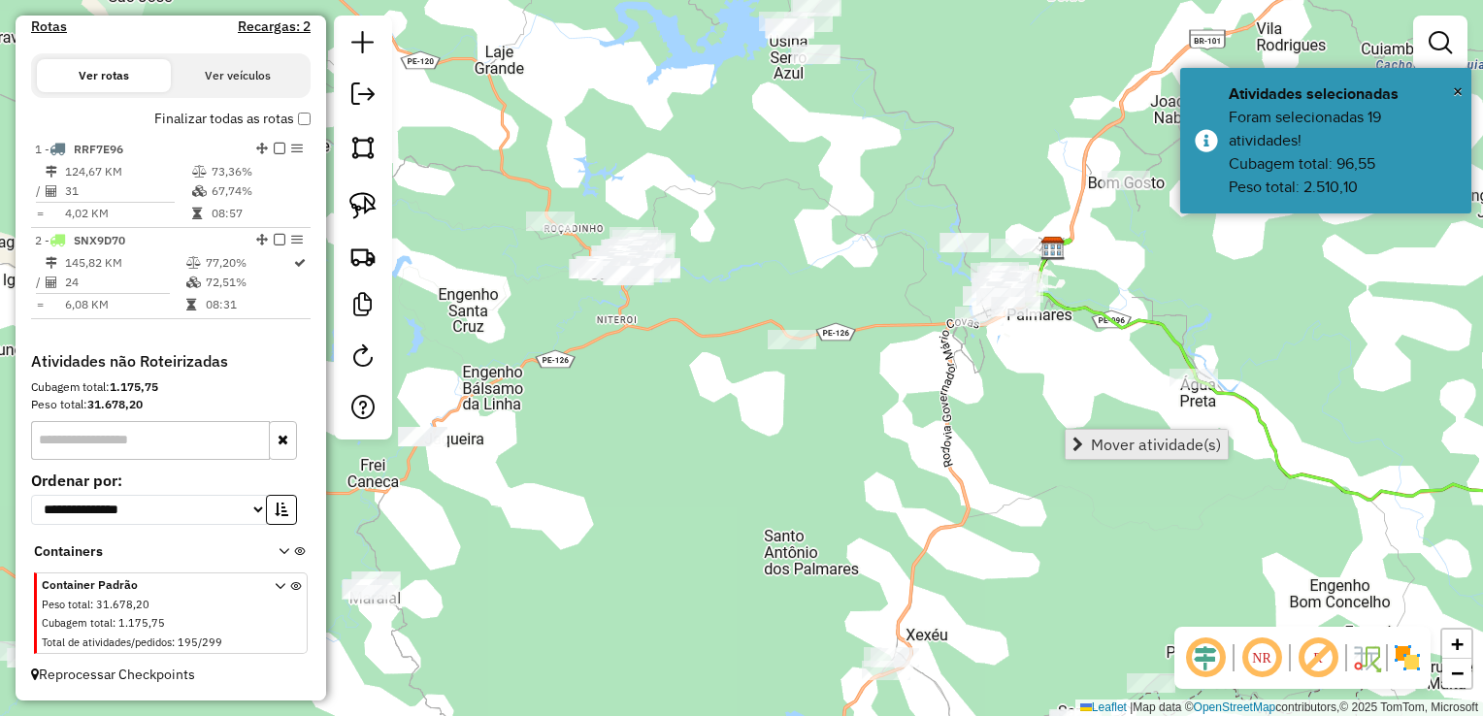
click at [1126, 441] on span "Mover atividade(s)" at bounding box center [1156, 445] width 130 height 16
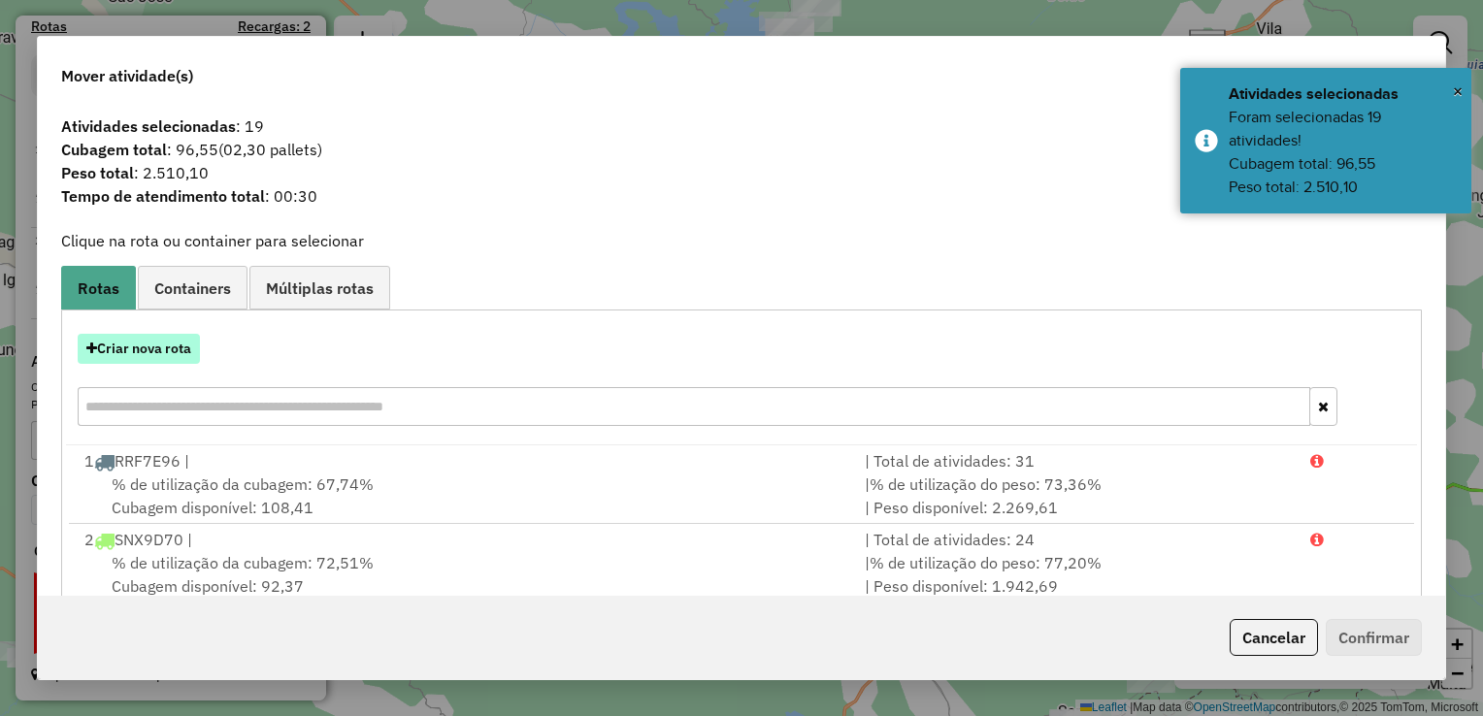
click at [154, 349] on button "Criar nova rota" at bounding box center [139, 349] width 122 height 30
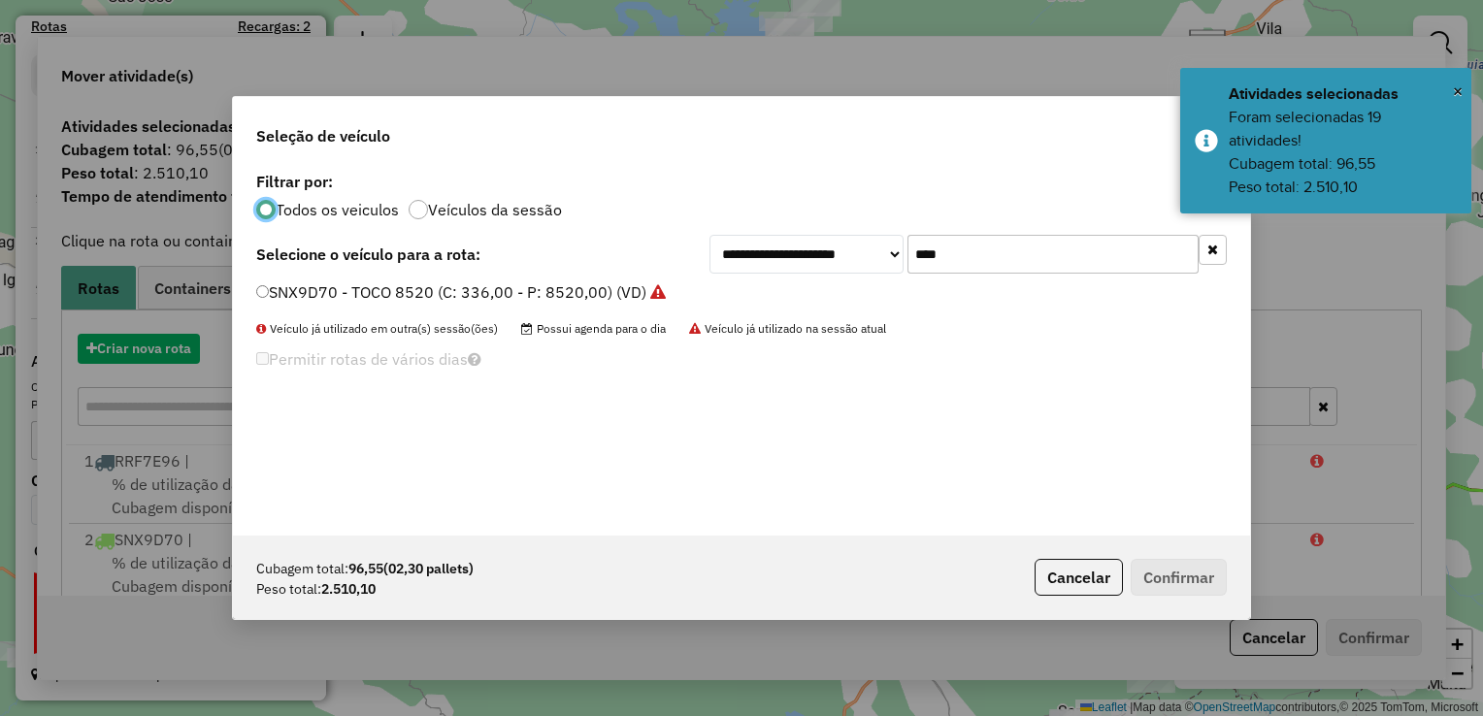
scroll to position [10, 6]
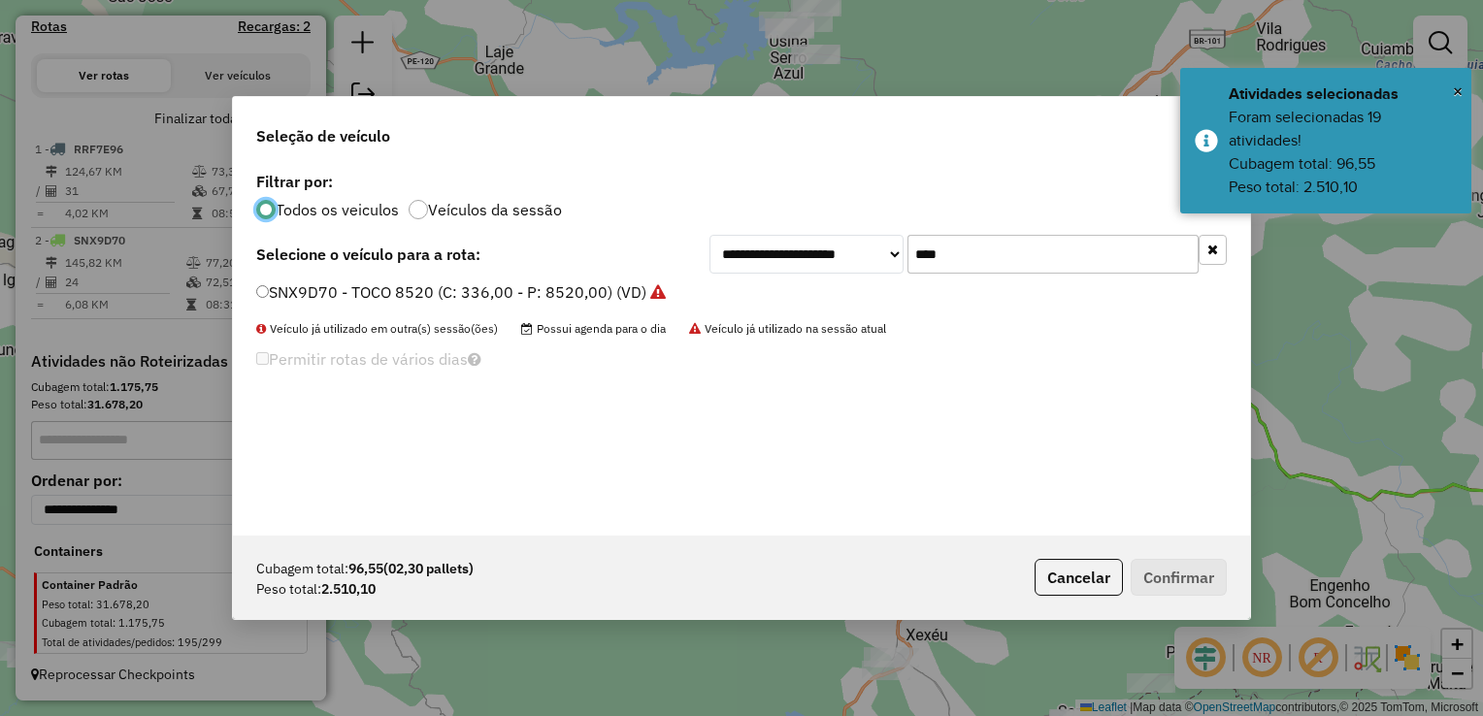
click at [986, 251] on input "****" at bounding box center [1052, 254] width 291 height 39
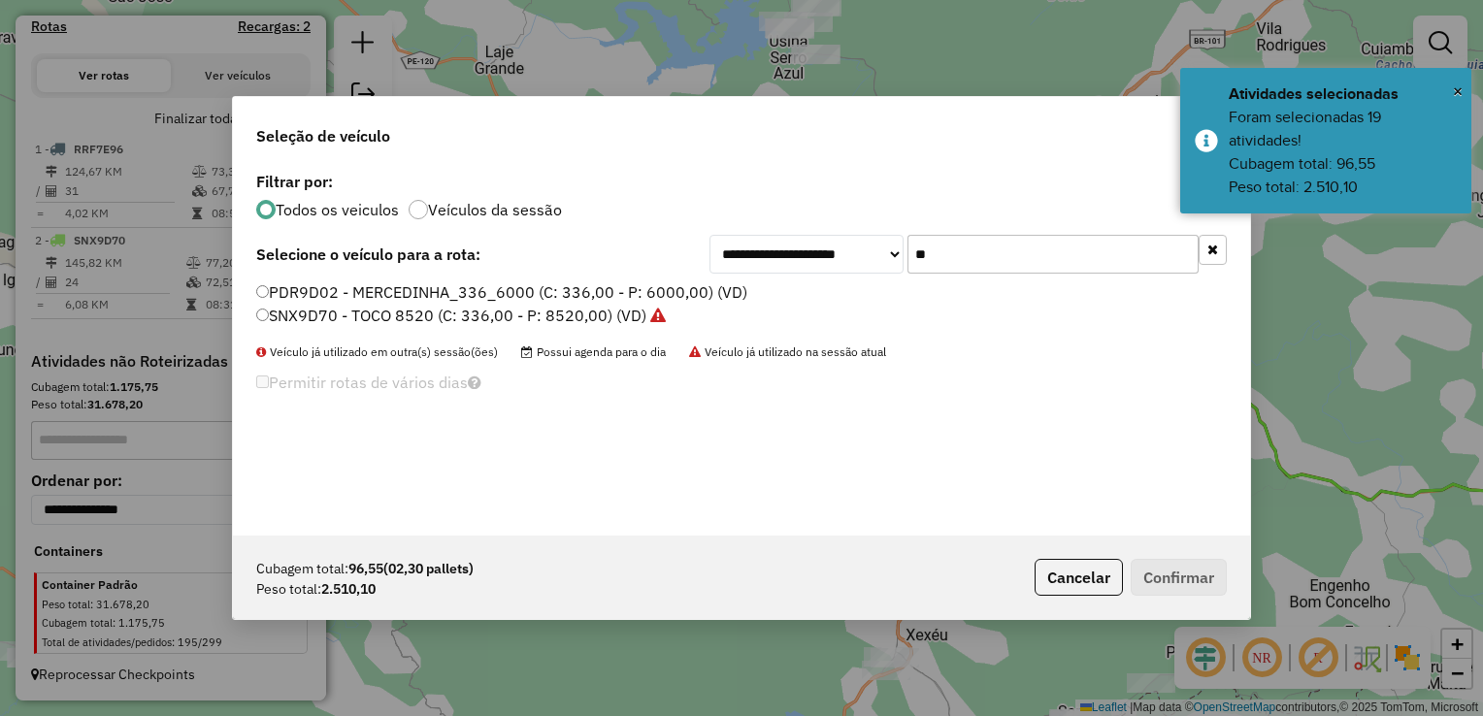
type input "*"
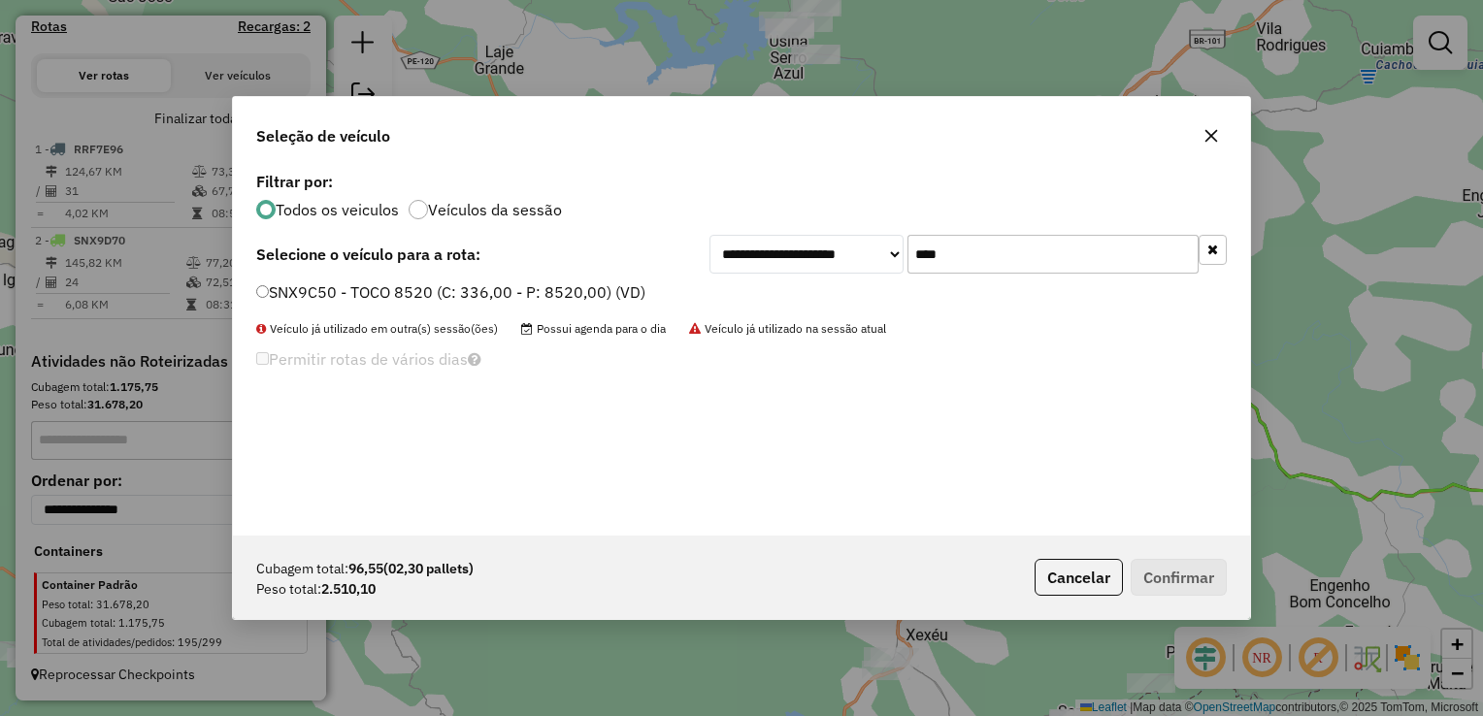
type input "****"
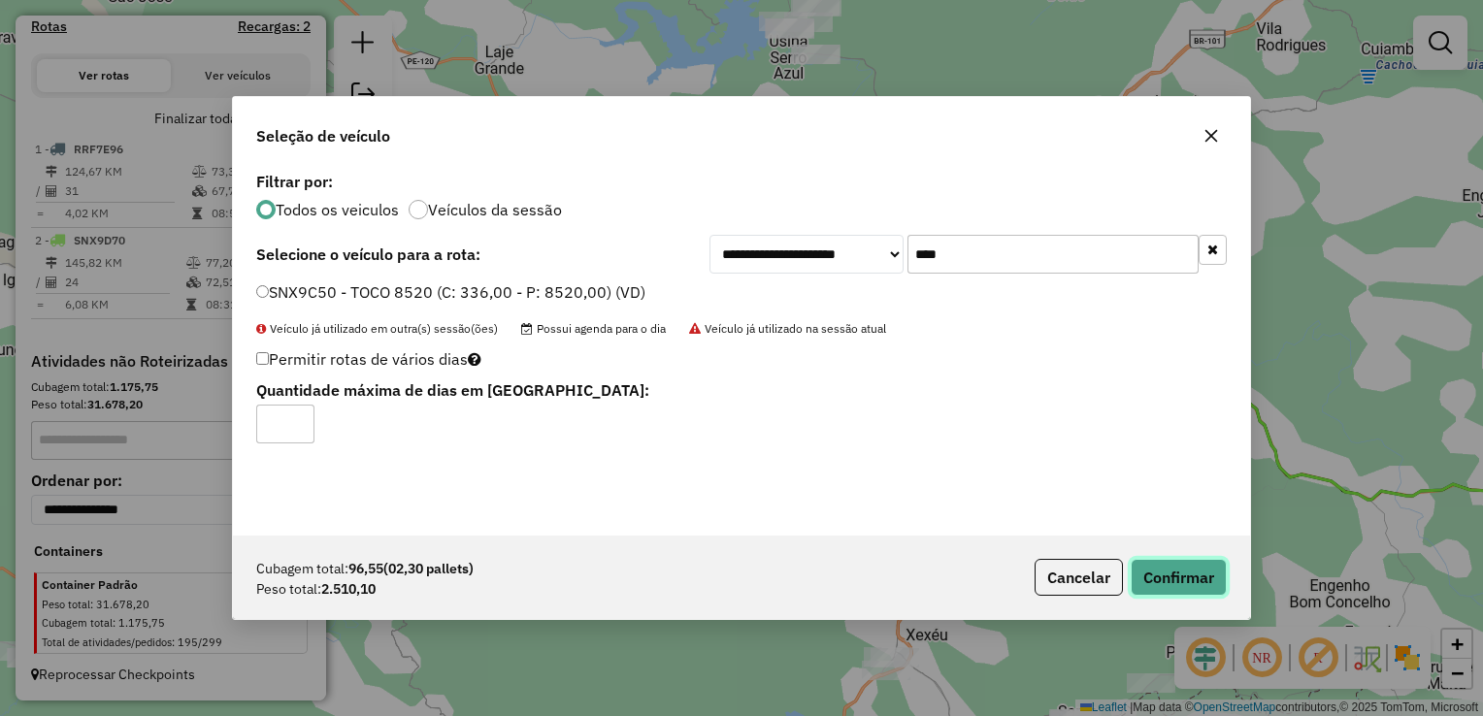
click at [1208, 587] on button "Confirmar" at bounding box center [1179, 577] width 96 height 37
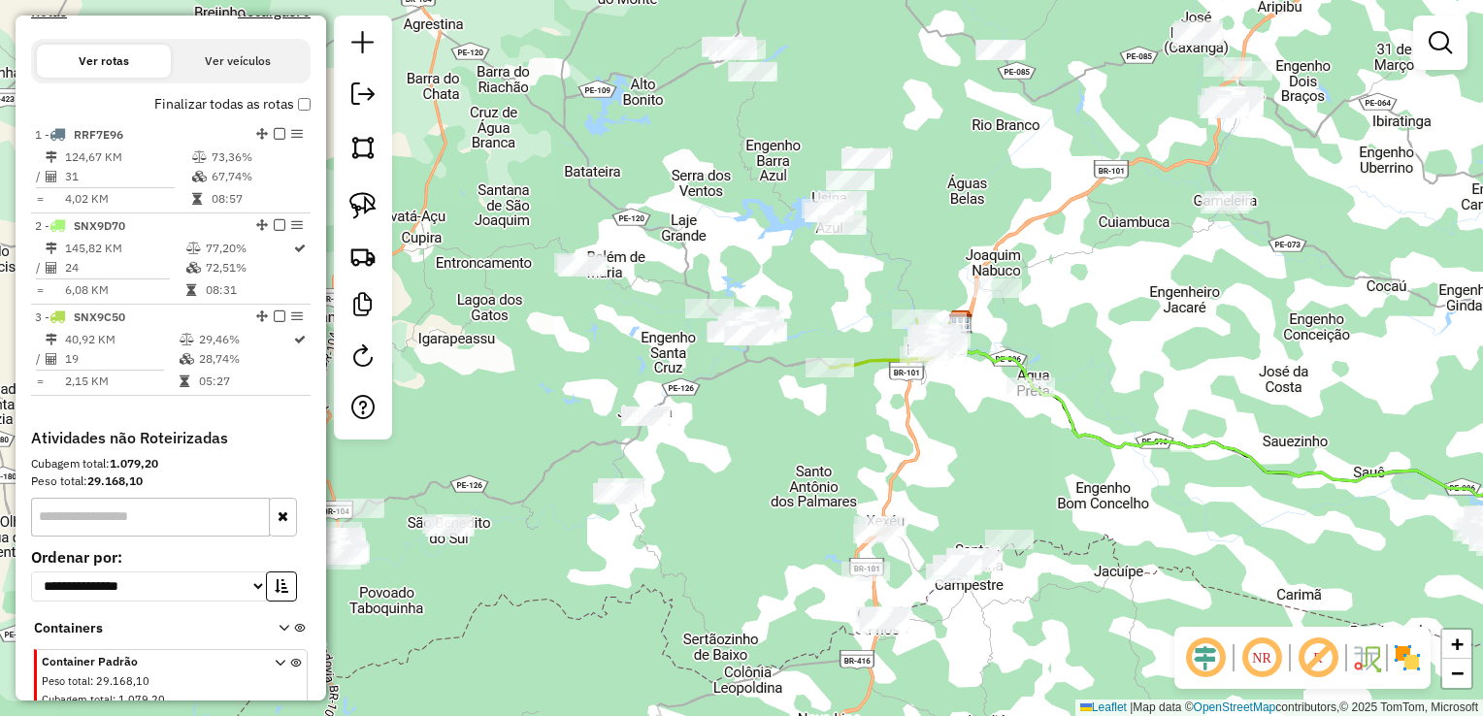
drag, startPoint x: 861, startPoint y: 247, endPoint x: 851, endPoint y: 391, distance: 143.9
click at [864, 386] on div "Janela de atendimento Grade de atendimento Capacidade Transportadoras Veículos …" at bounding box center [741, 358] width 1483 height 716
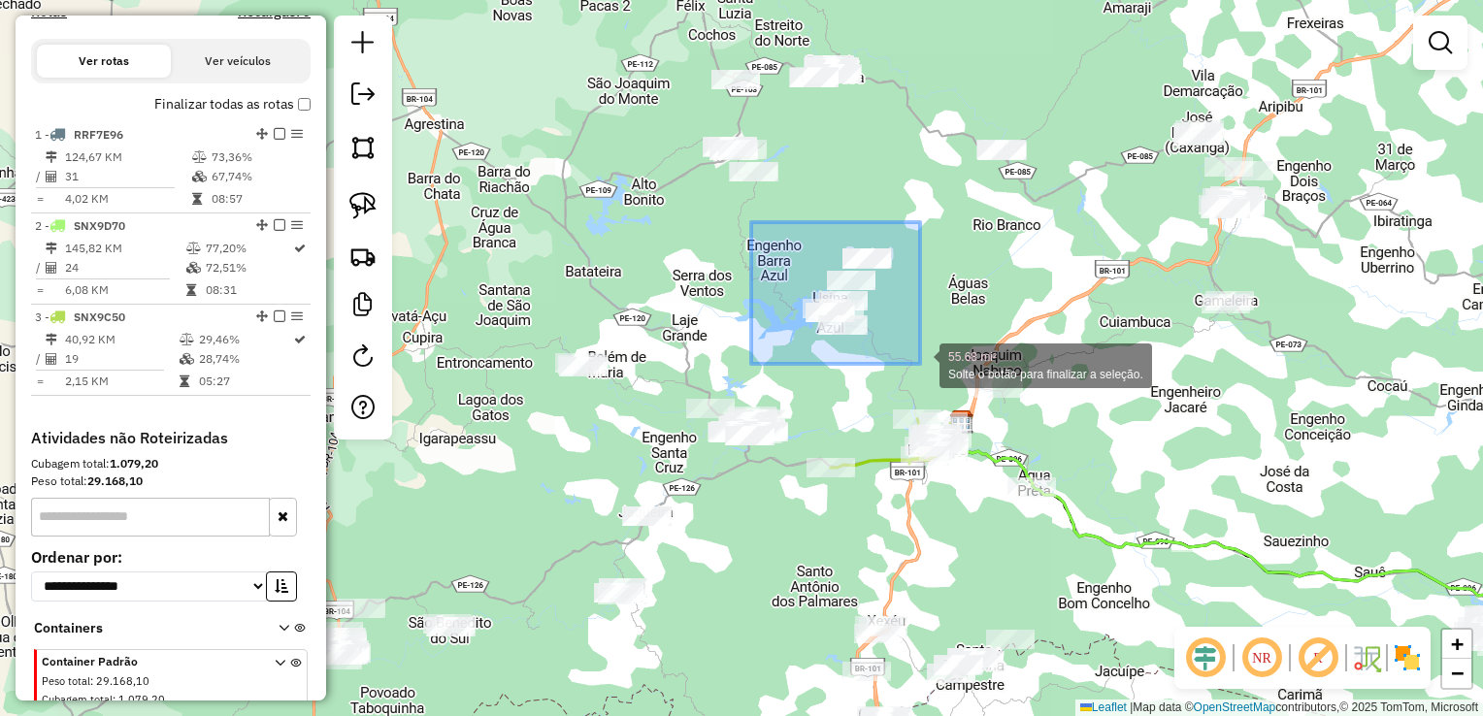
drag, startPoint x: 751, startPoint y: 222, endPoint x: 920, endPoint y: 364, distance: 220.4
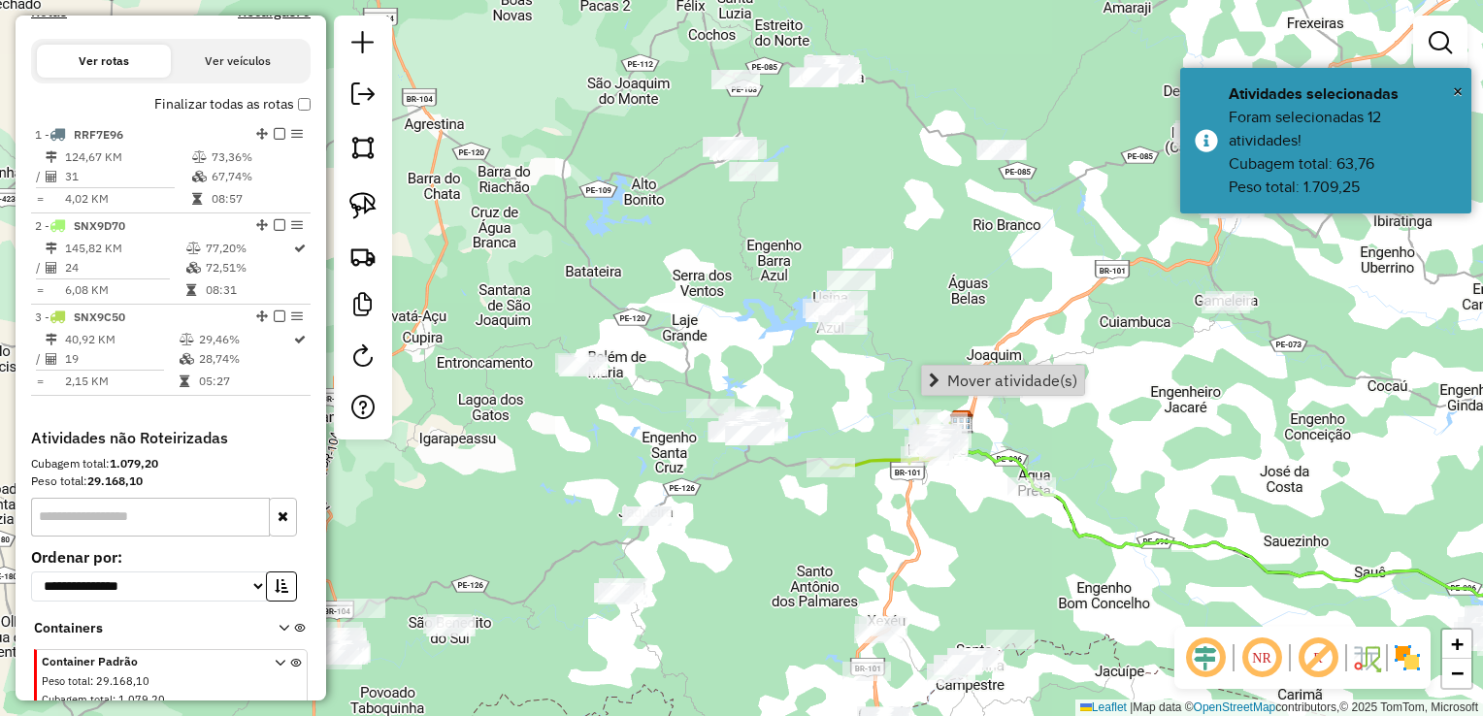
click at [944, 378] on link "Mover atividade(s)" at bounding box center [1003, 380] width 162 height 29
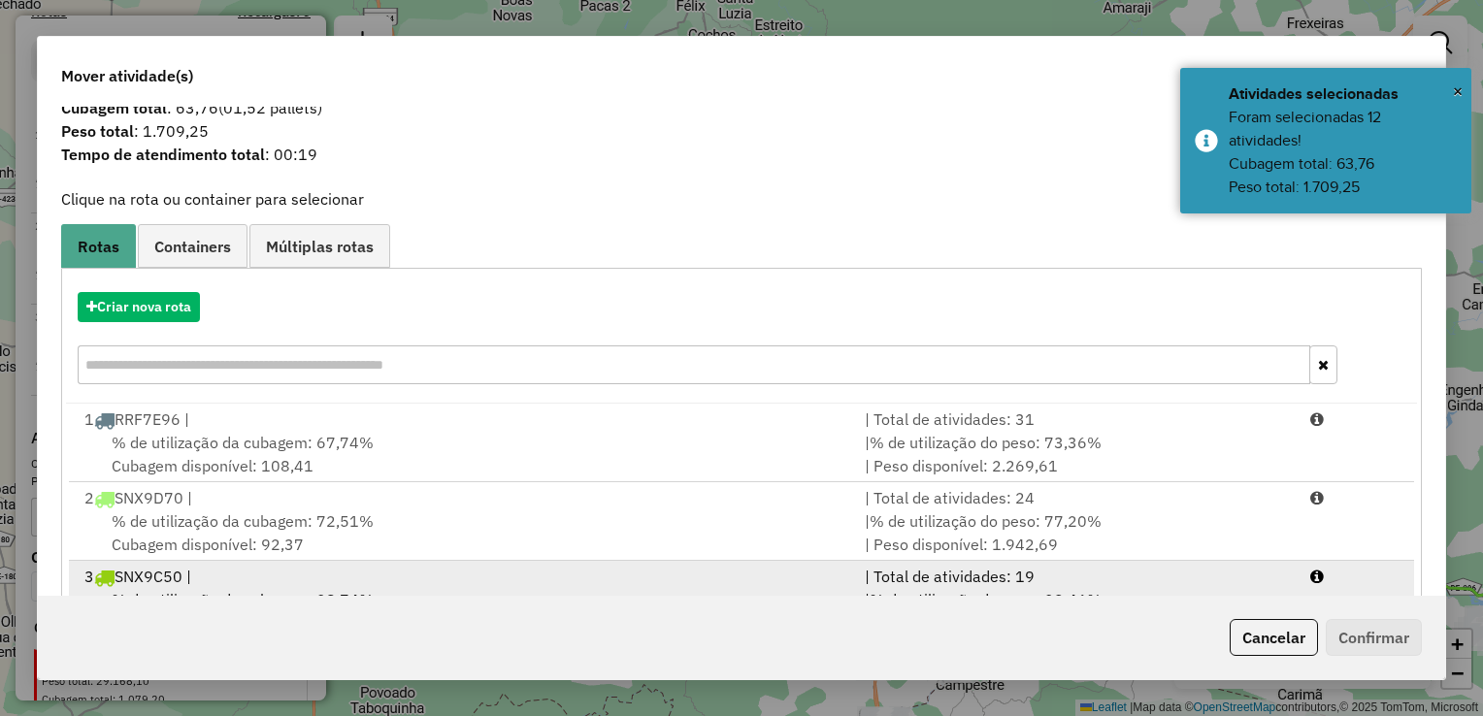
scroll to position [116, 0]
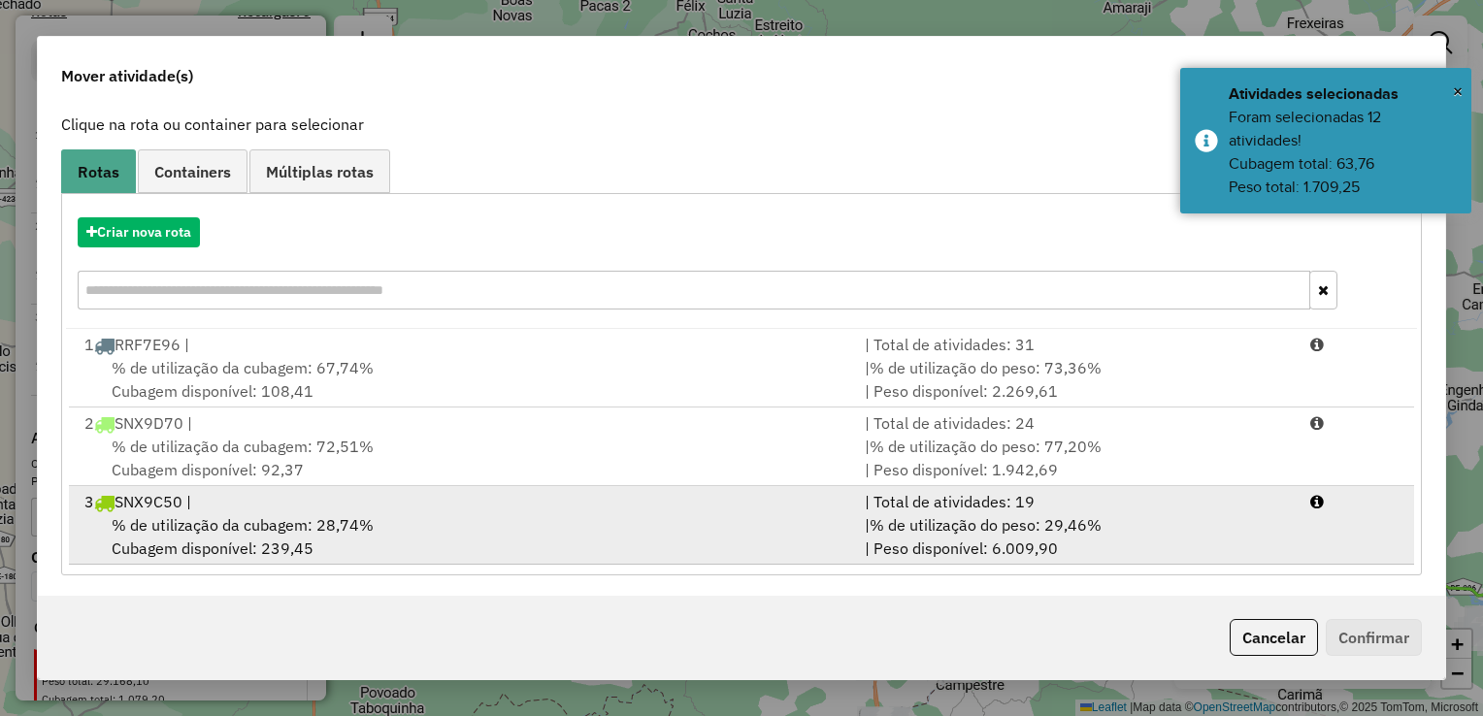
click at [190, 515] on span "% de utilização da cubagem: 28,74%" at bounding box center [243, 524] width 262 height 19
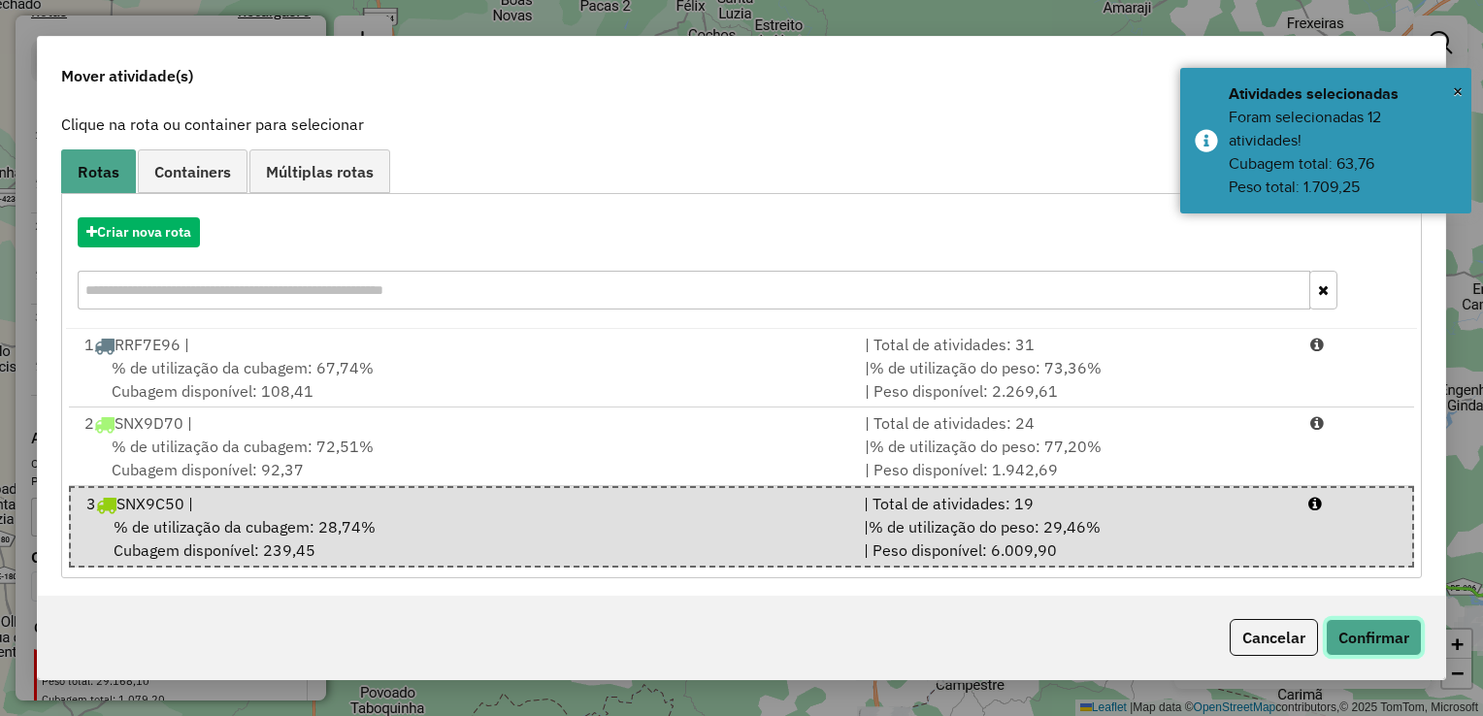
click at [1358, 634] on button "Confirmar" at bounding box center [1374, 637] width 96 height 37
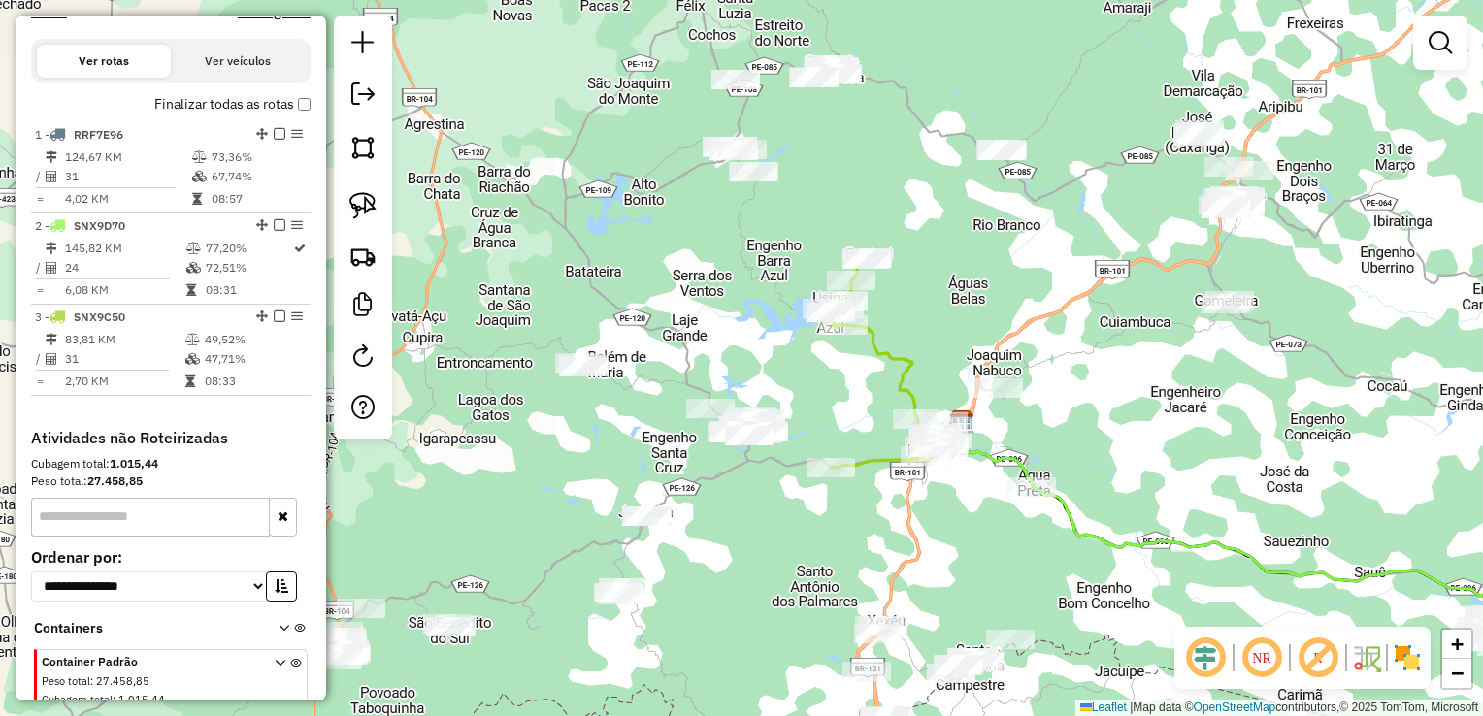
scroll to position [0, 0]
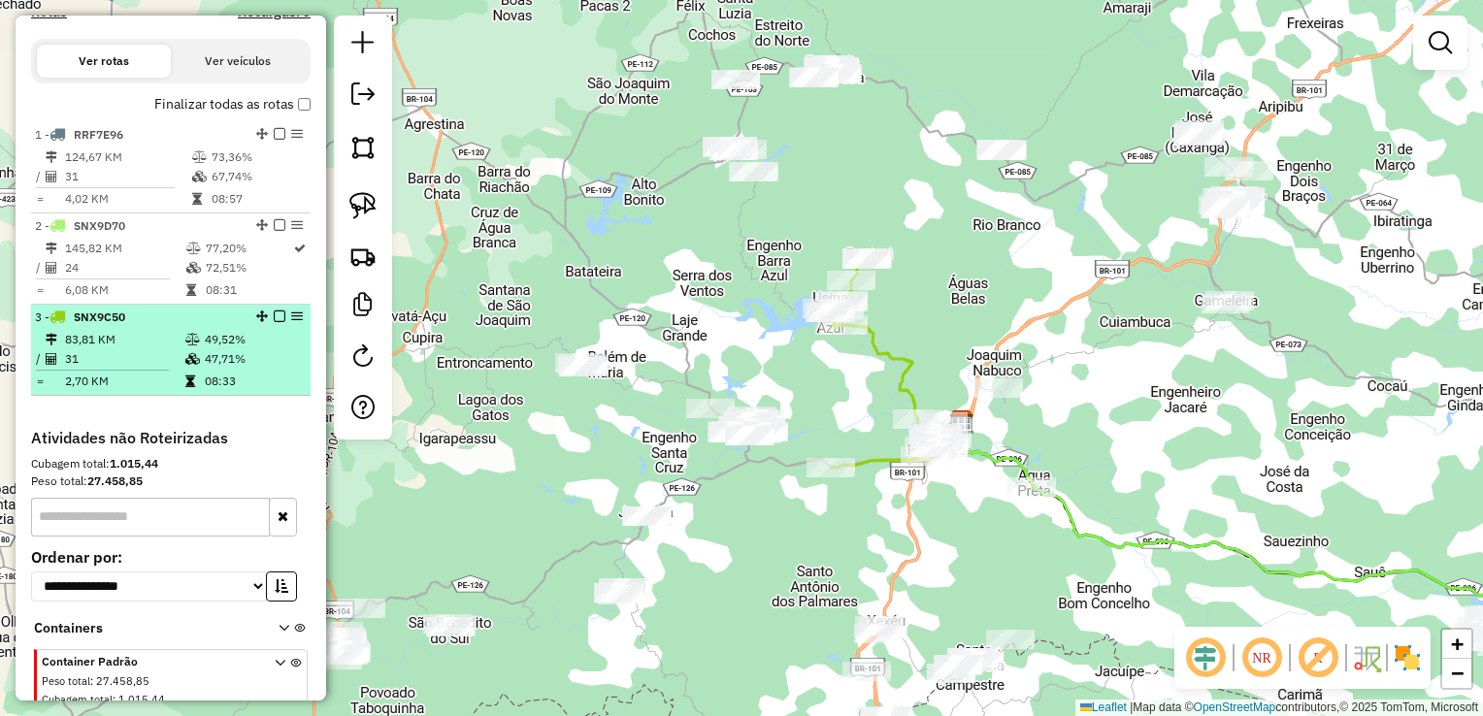
click at [104, 369] on td "31" at bounding box center [124, 358] width 120 height 19
select select "**********"
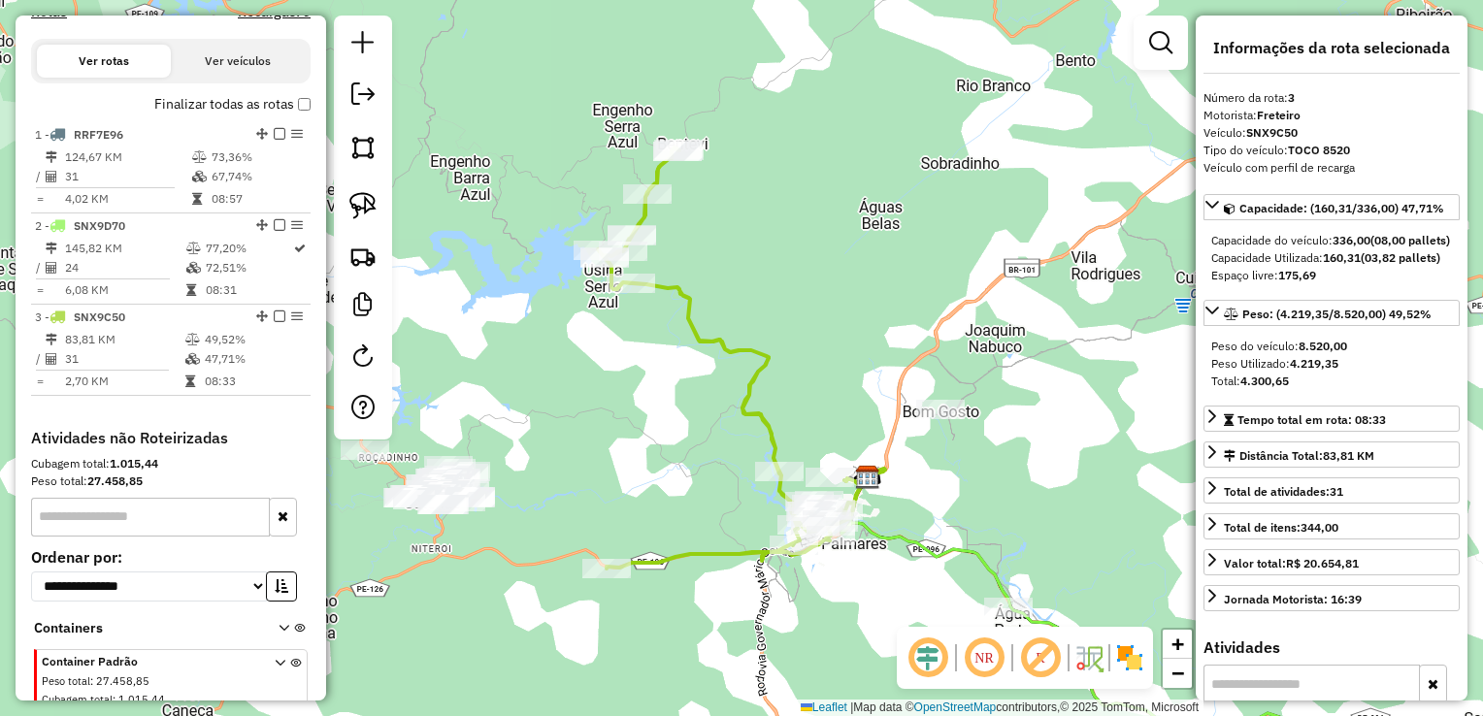
click at [761, 390] on icon at bounding box center [729, 358] width 262 height 421
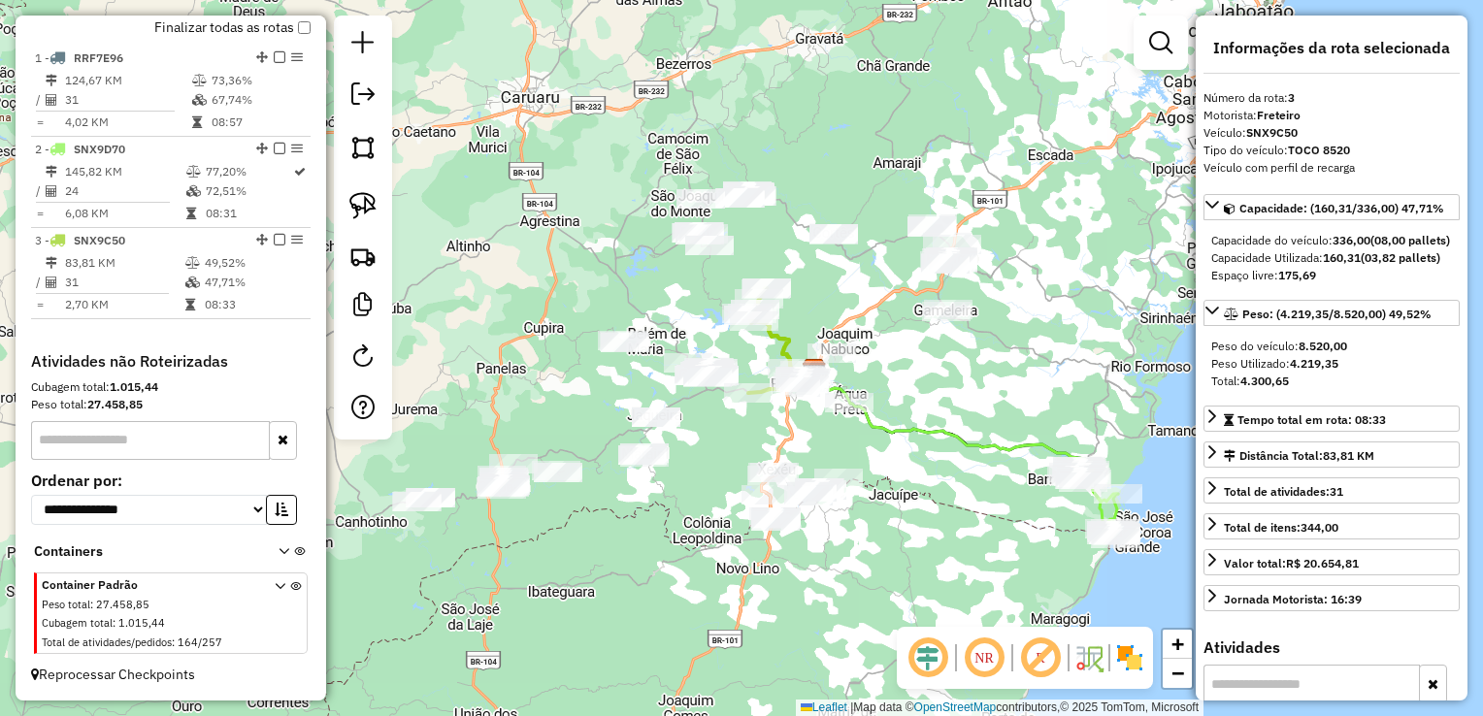
drag, startPoint x: 912, startPoint y: 316, endPoint x: 912, endPoint y: 420, distance: 103.8
click at [917, 419] on div "Janela de atendimento Grade de atendimento Capacidade Transportadoras Veículos …" at bounding box center [741, 358] width 1483 height 716
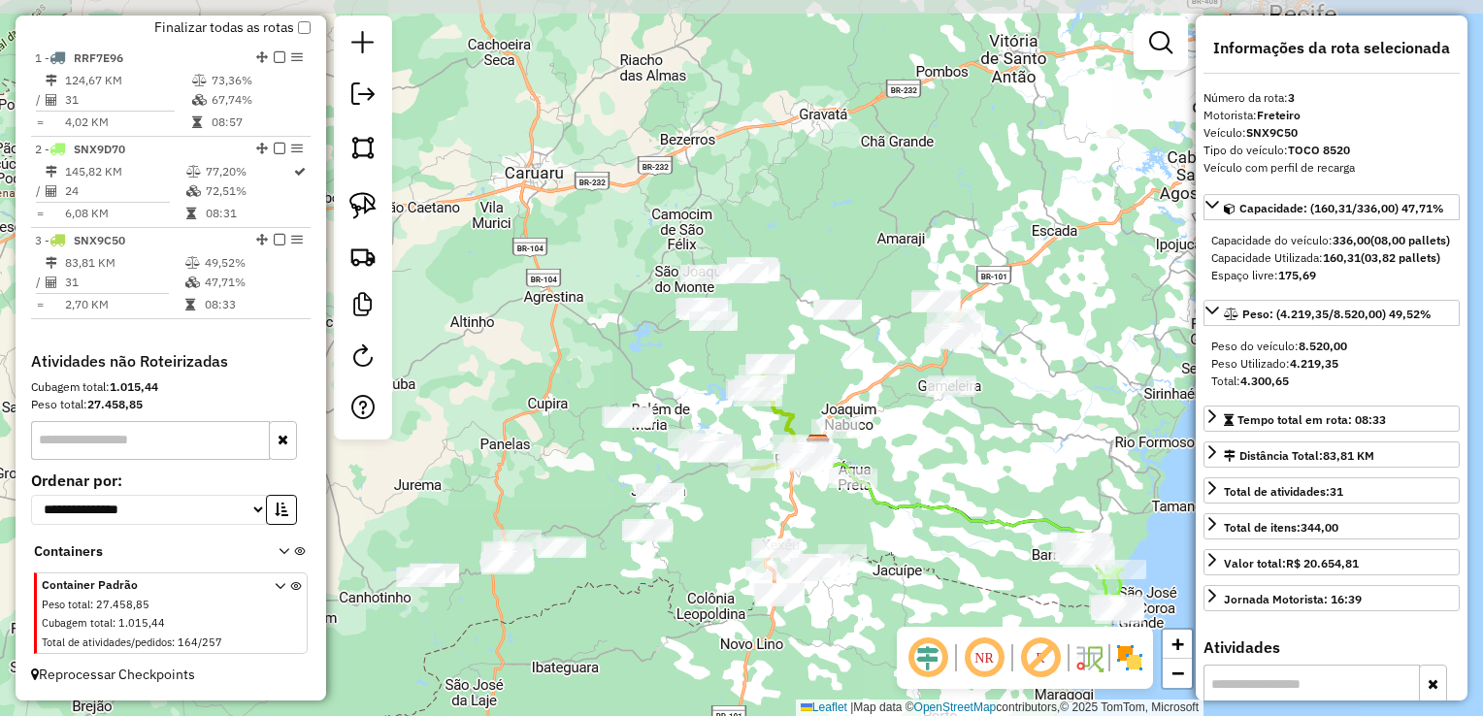
click at [912, 420] on div "Janela de atendimento Grade de atendimento Capacidade Transportadoras Veículos …" at bounding box center [741, 358] width 1483 height 716
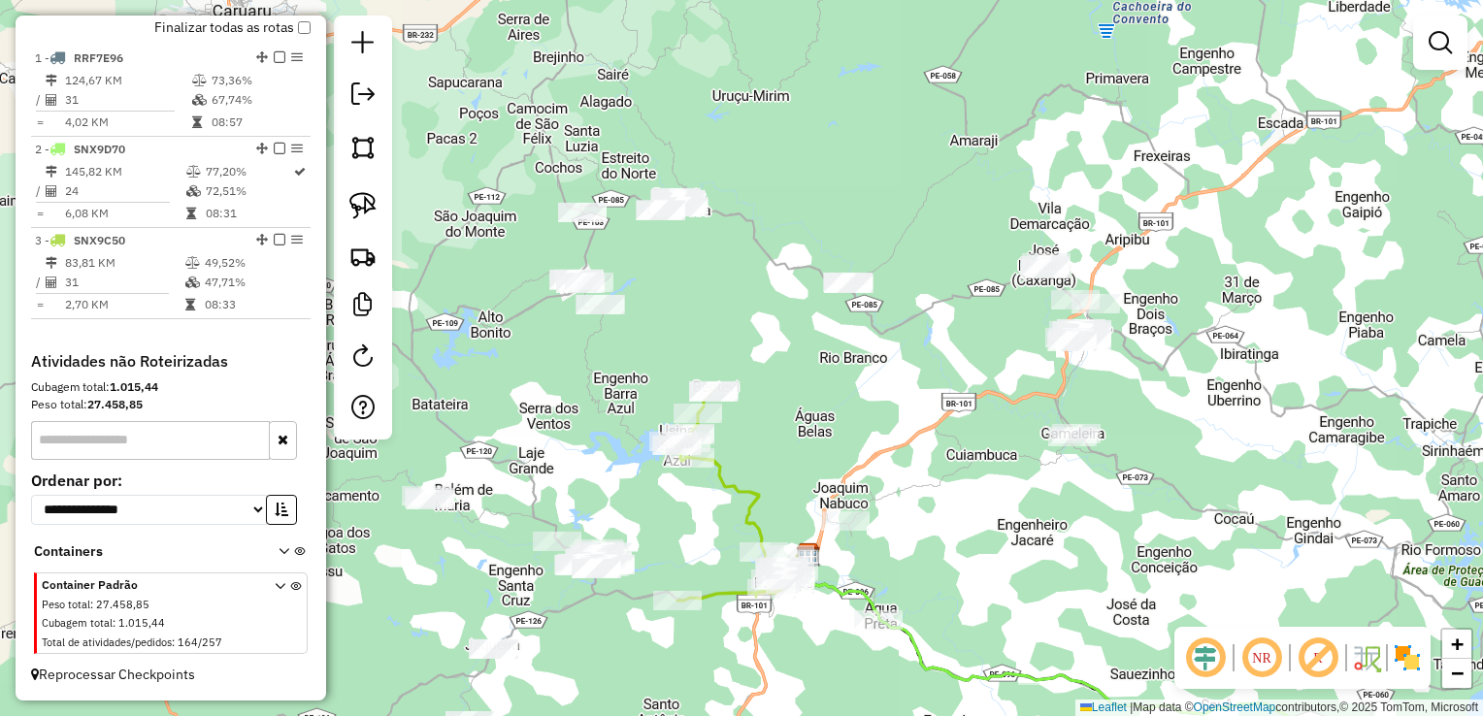
drag, startPoint x: 811, startPoint y: 342, endPoint x: 866, endPoint y: 371, distance: 61.6
click at [866, 371] on div "Janela de atendimento Grade de atendimento Capacidade Transportadoras Veículos …" at bounding box center [741, 358] width 1483 height 716
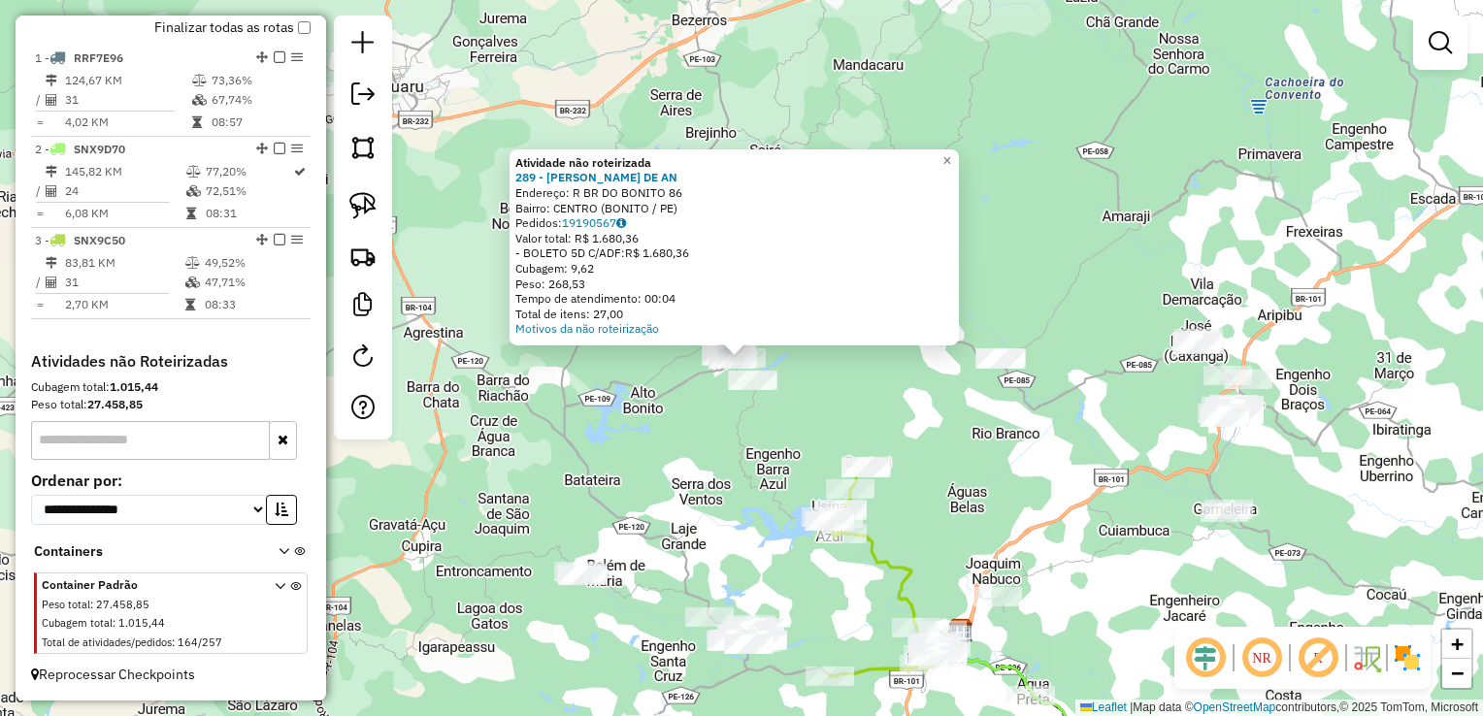
click at [744, 410] on div "Atividade não roteirizada 289 - JOSE BERIVALDO DE AN Endereço: R BR DO BONITO 8…" at bounding box center [741, 358] width 1483 height 716
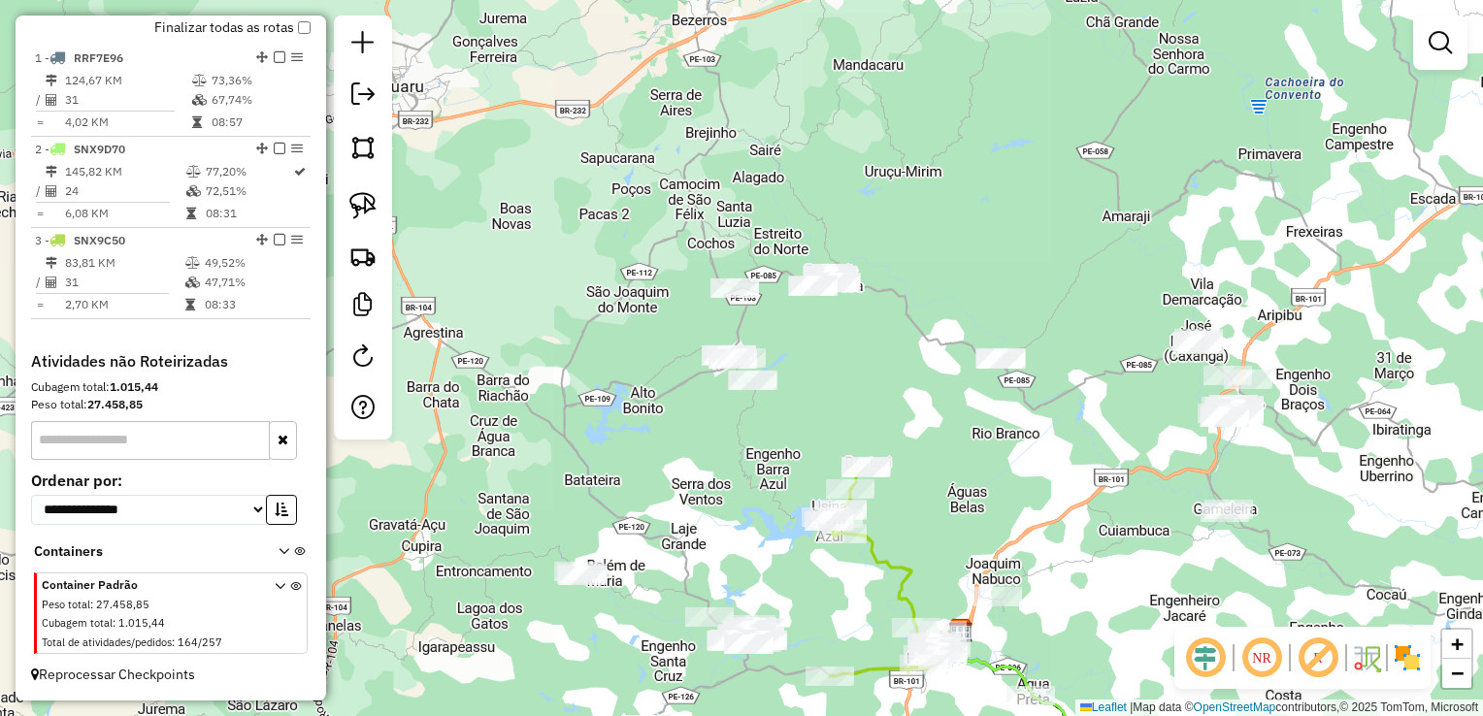
click at [719, 271] on div "Janela de atendimento Grade de atendimento Capacidade Transportadoras Veículos …" at bounding box center [741, 358] width 1483 height 716
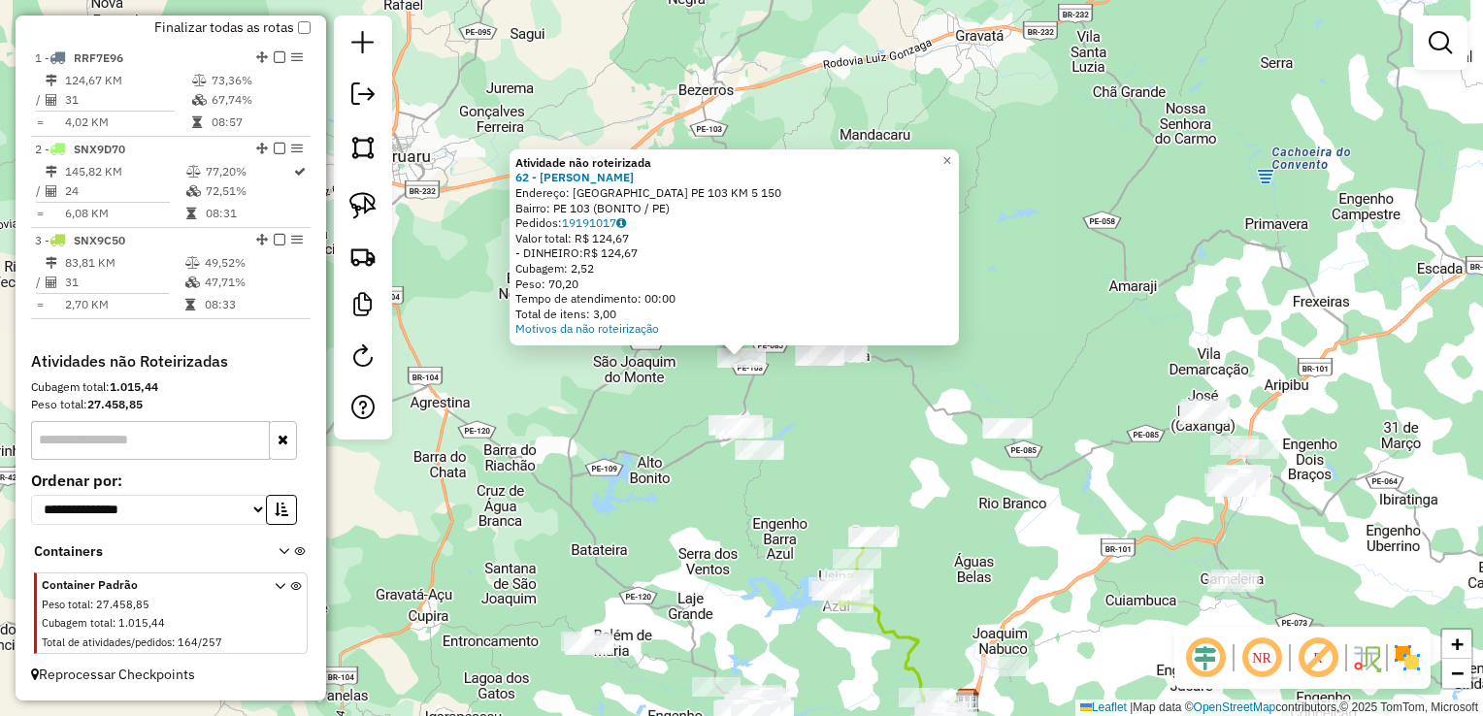
click at [815, 410] on div "Atividade não roteirizada 62 - MAURICEIA ALVES PERE Endereço: VL BOA VISTA PE 1…" at bounding box center [741, 358] width 1483 height 716
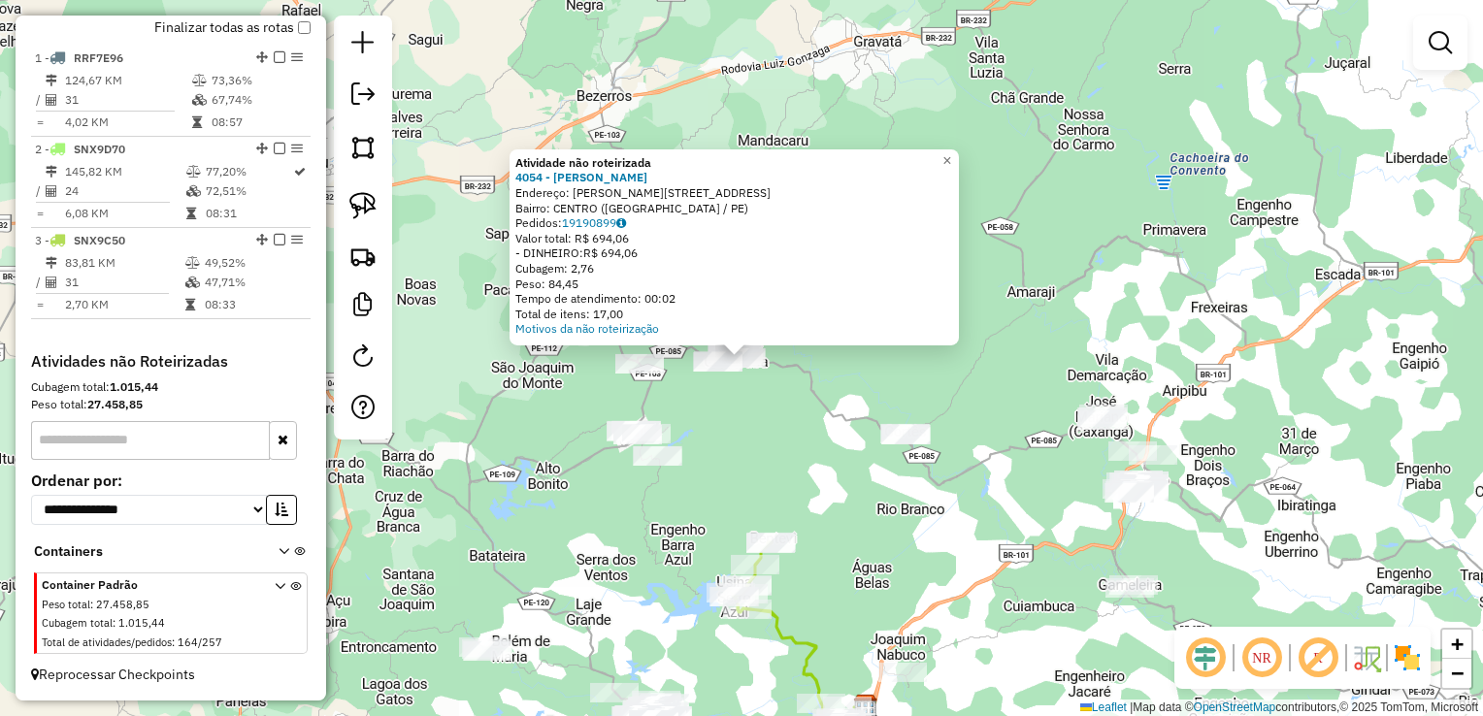
click at [759, 441] on div "Atividade não roteirizada 4054 - HELBERTE BRUNO FERRE Endereço: R MARCIONILO MA…" at bounding box center [741, 358] width 1483 height 716
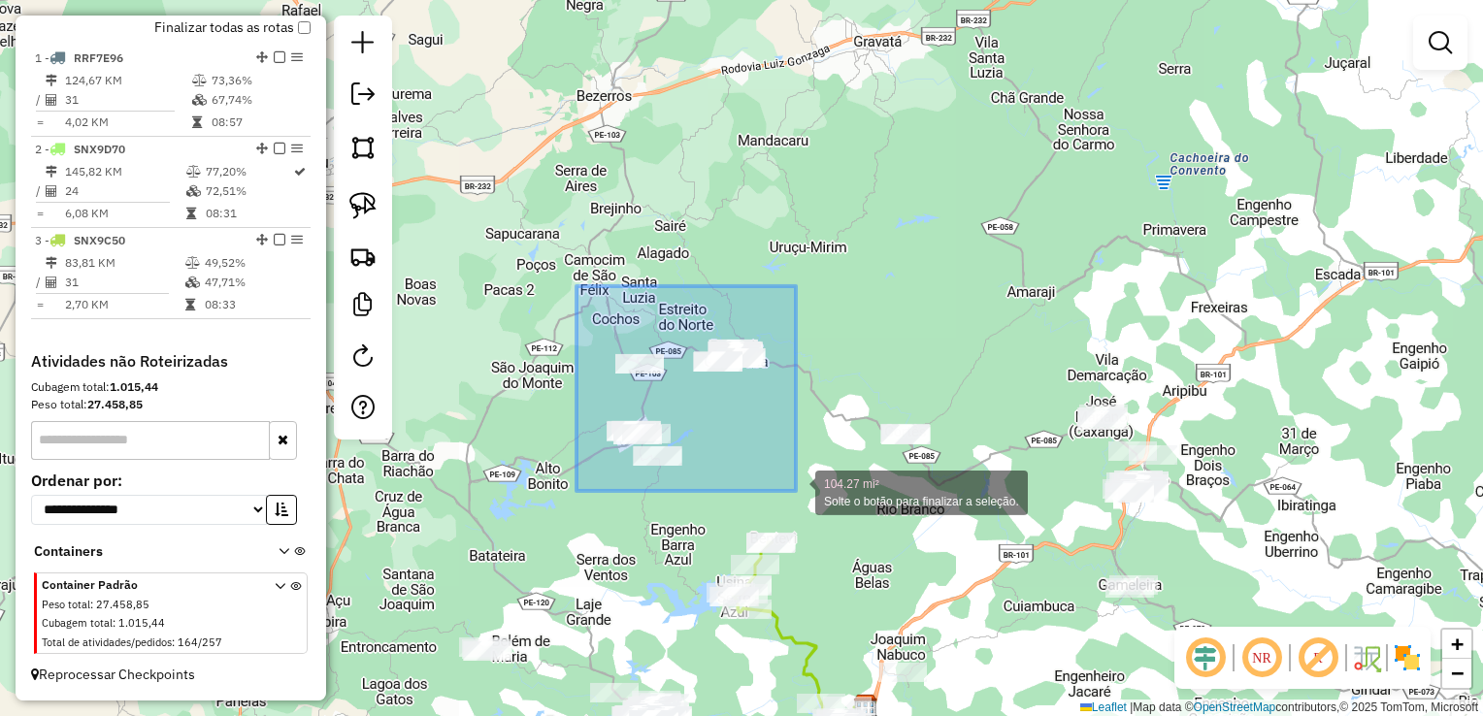
drag, startPoint x: 576, startPoint y: 286, endPoint x: 796, endPoint y: 491, distance: 300.0
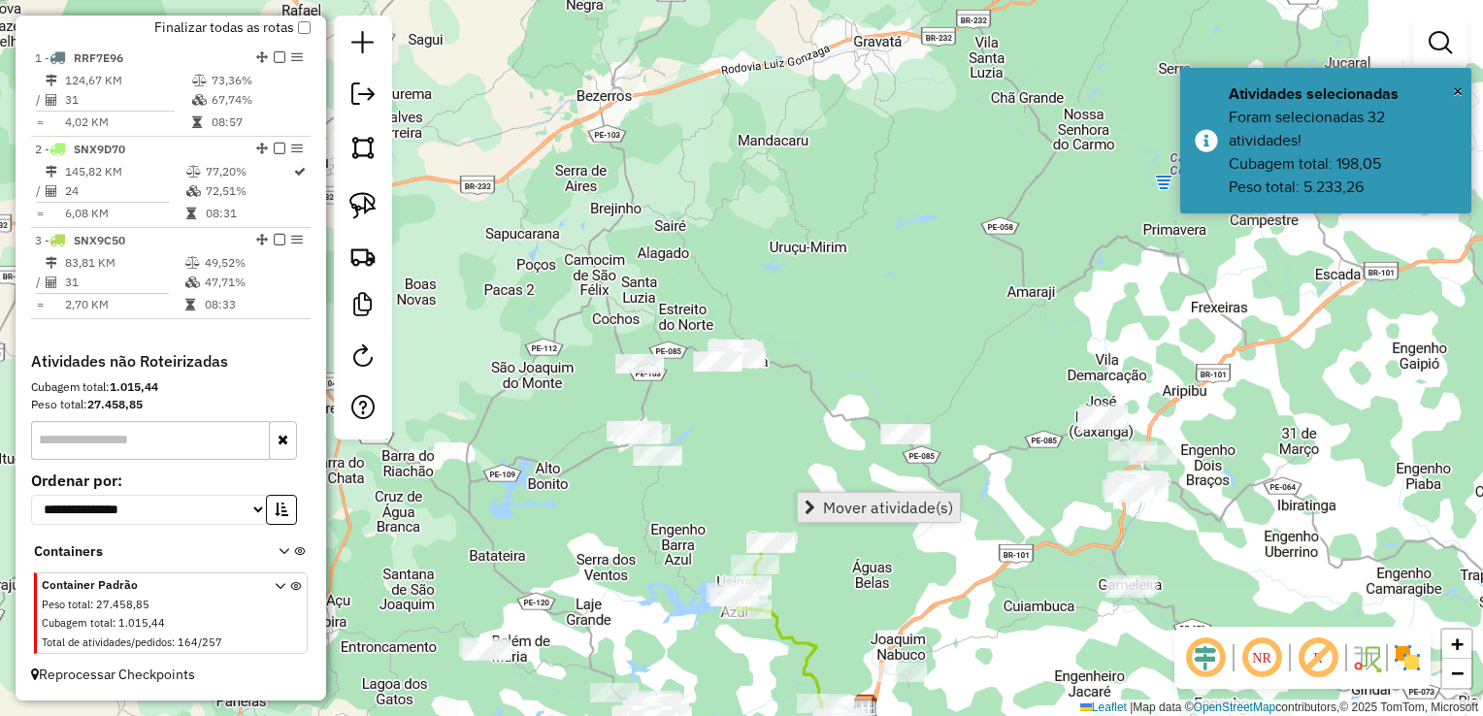
click at [839, 503] on span "Mover atividade(s)" at bounding box center [888, 508] width 130 height 16
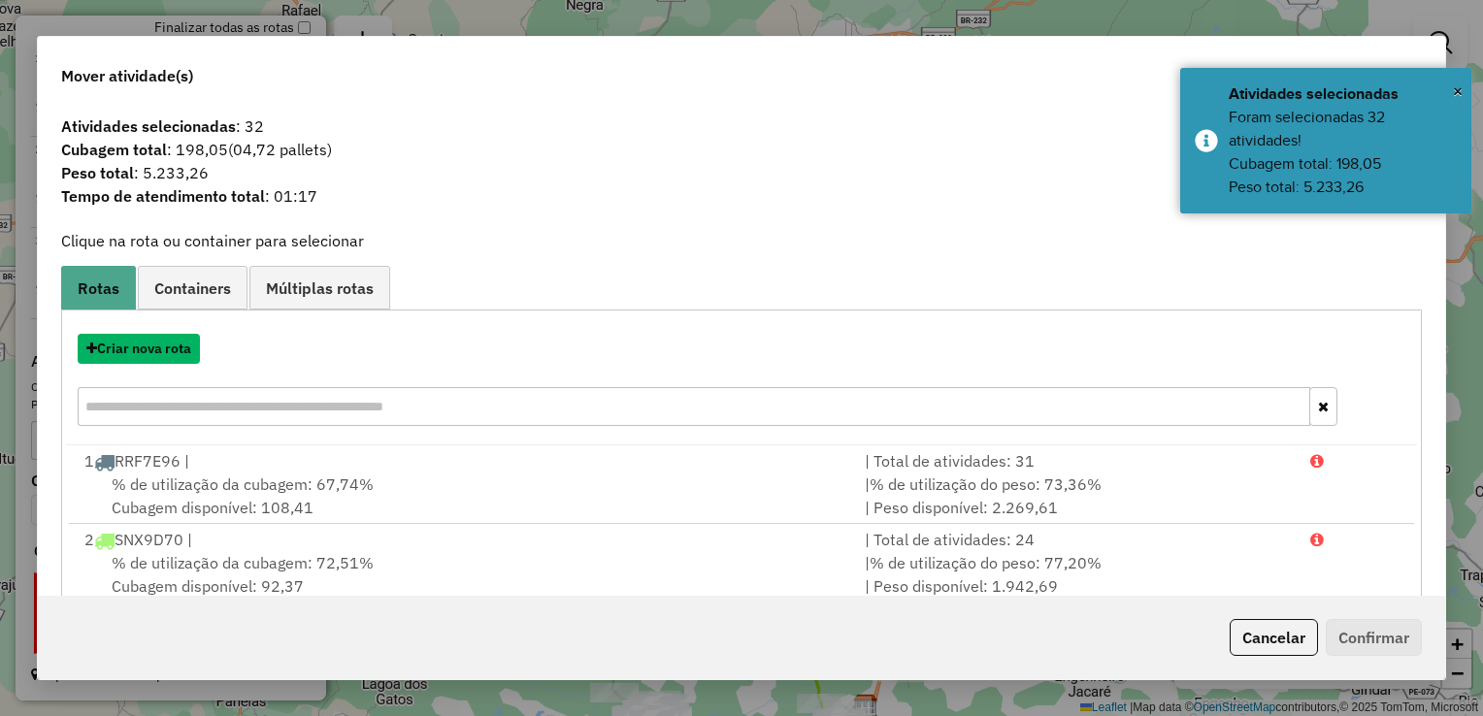
click at [155, 351] on button "Criar nova rota" at bounding box center [139, 349] width 122 height 30
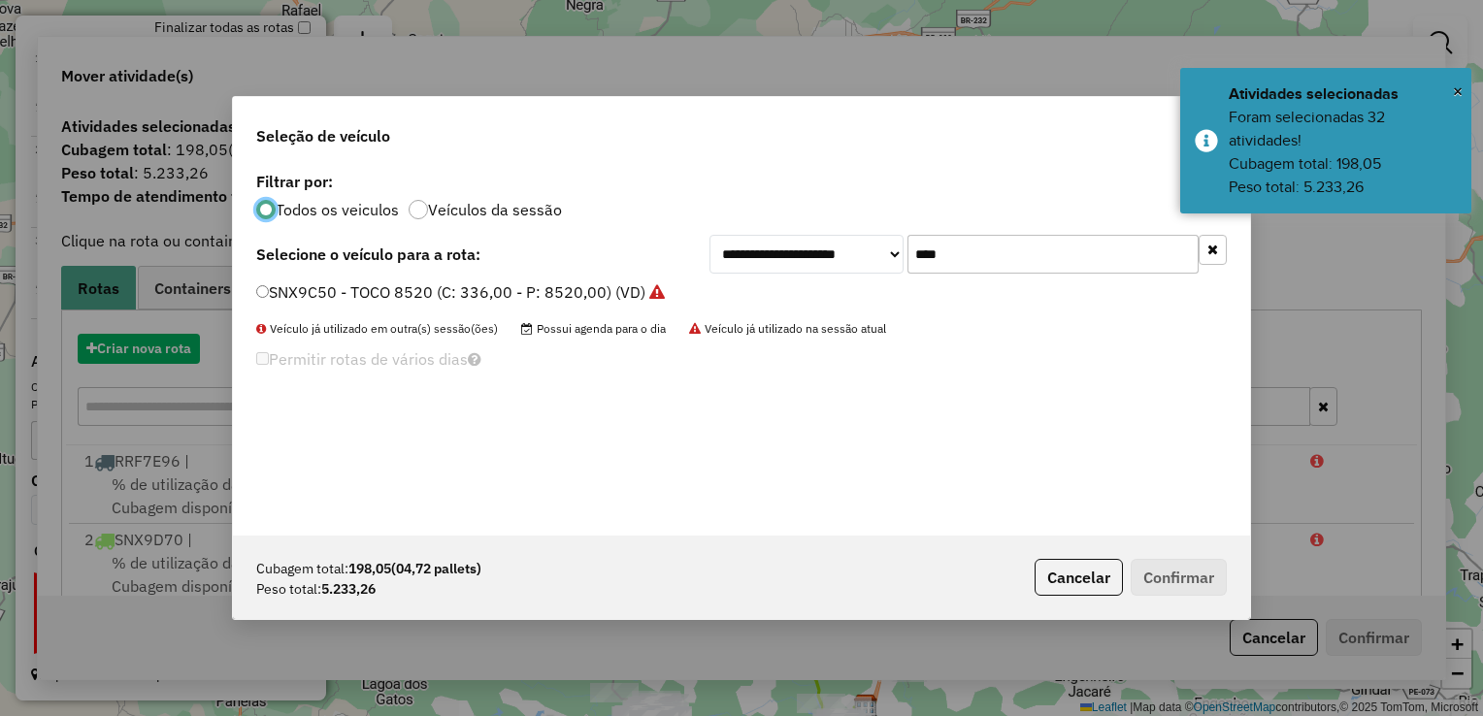
scroll to position [10, 6]
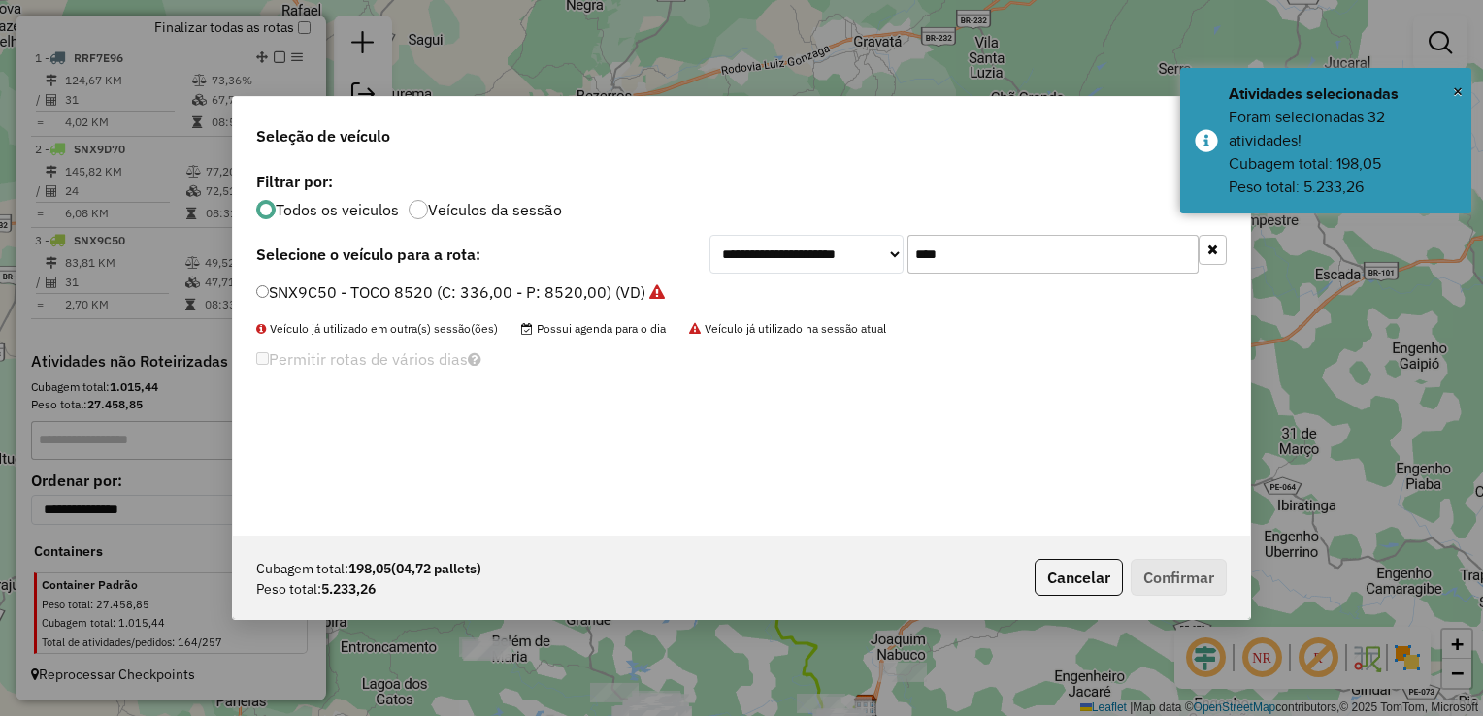
click at [960, 266] on input "****" at bounding box center [1052, 254] width 291 height 39
type input "*"
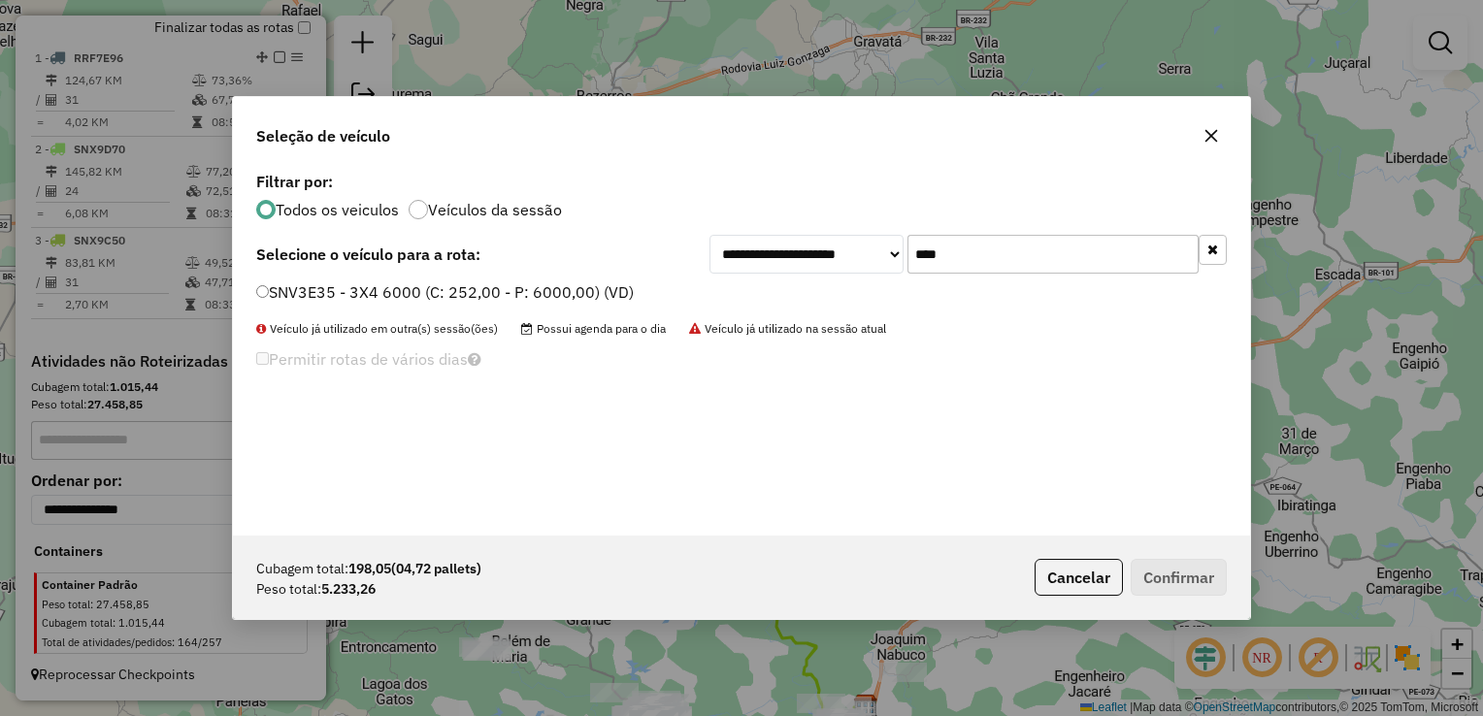
type input "****"
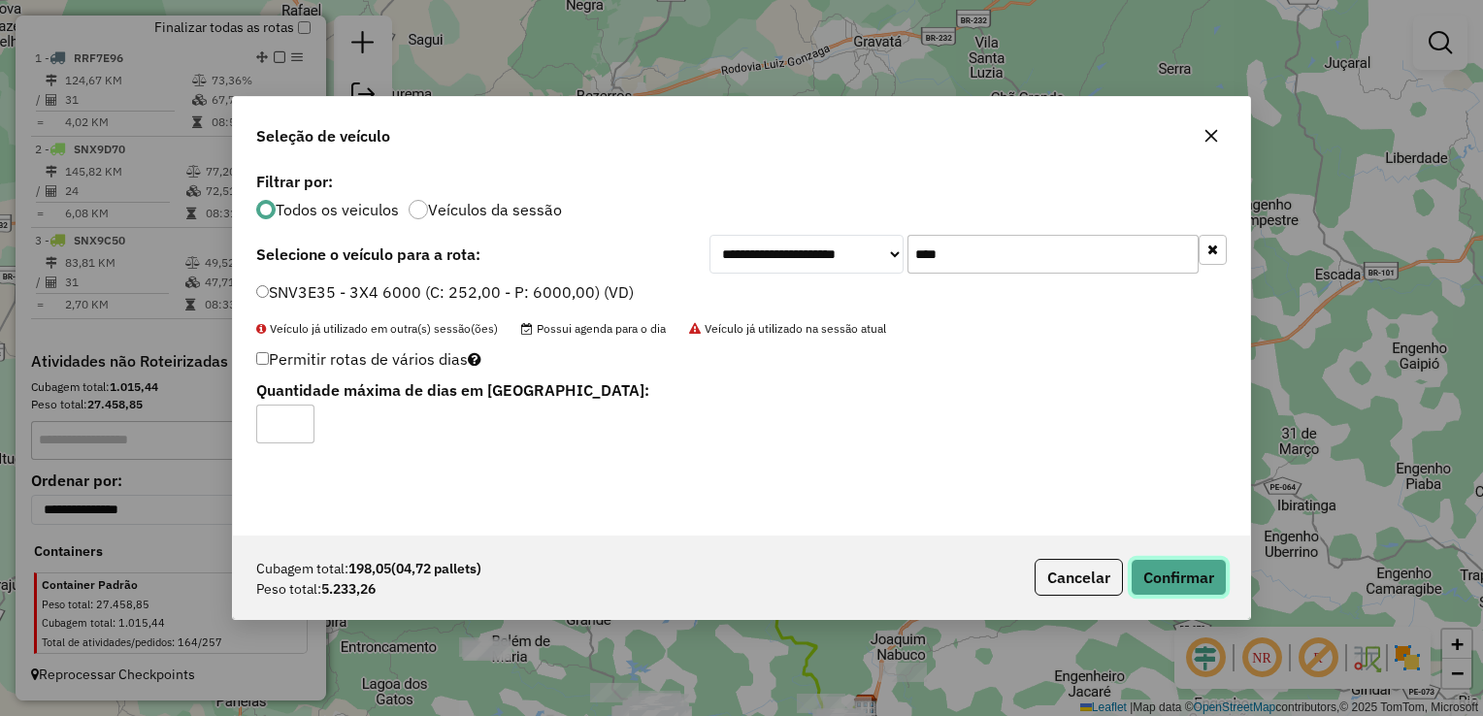
click at [1168, 577] on button "Confirmar" at bounding box center [1179, 577] width 96 height 37
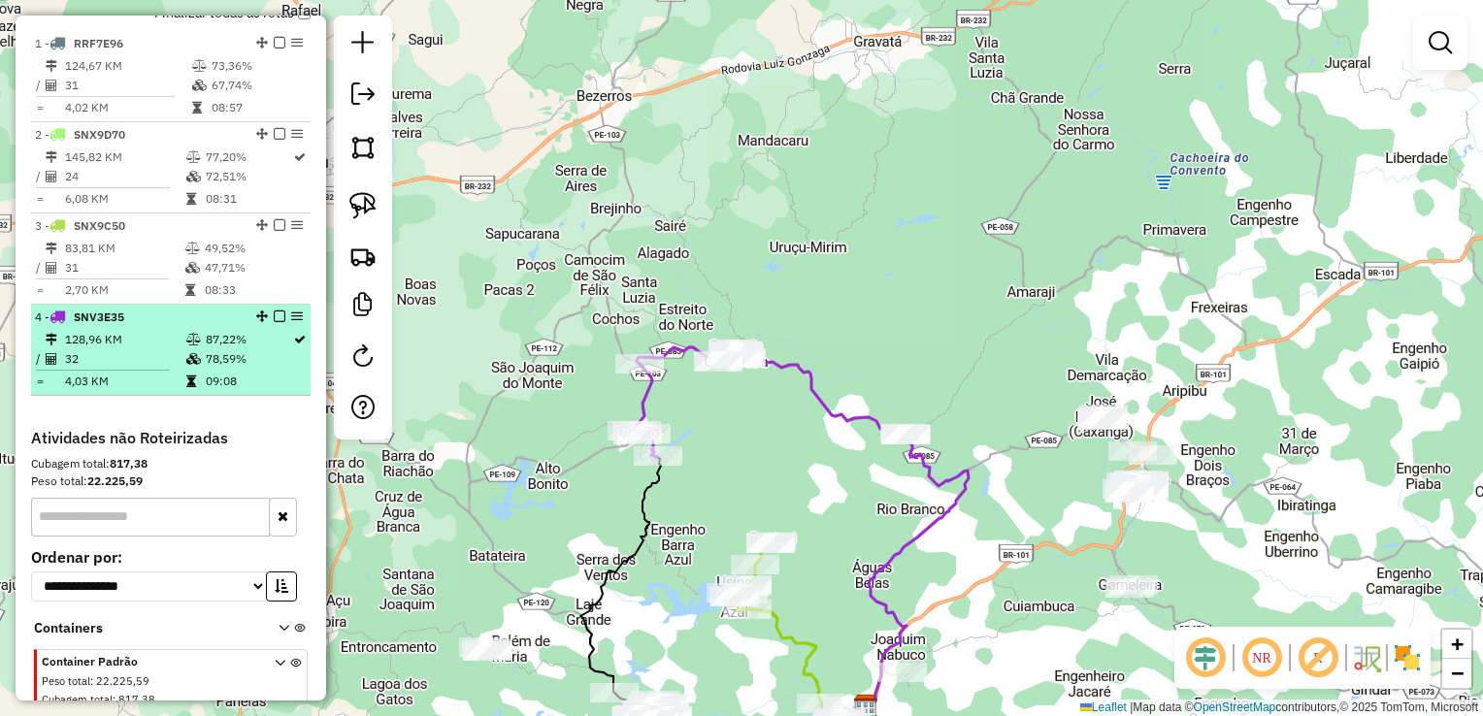
click at [89, 364] on td "32" at bounding box center [124, 358] width 121 height 19
select select "**********"
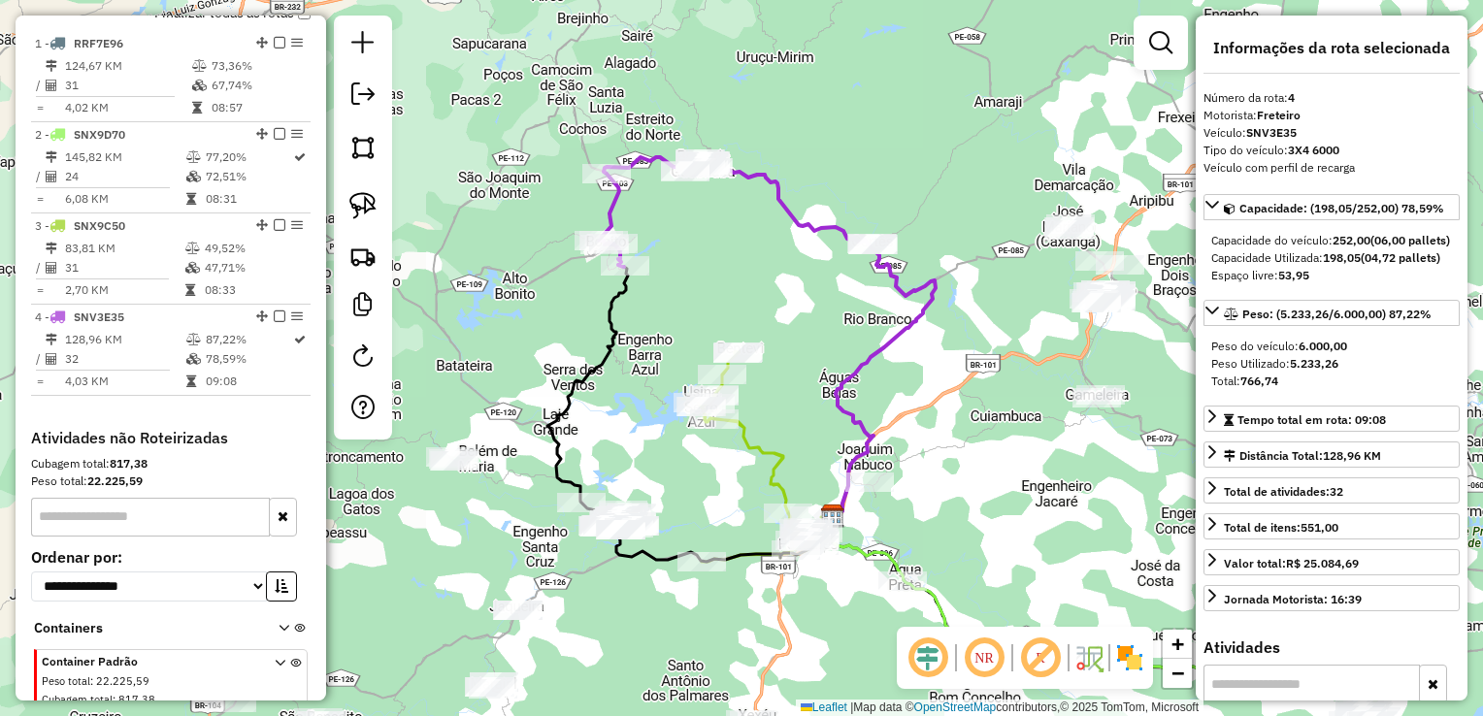
click at [849, 326] on div "Janela de atendimento Grade de atendimento Capacidade Transportadoras Veículos …" at bounding box center [741, 358] width 1483 height 716
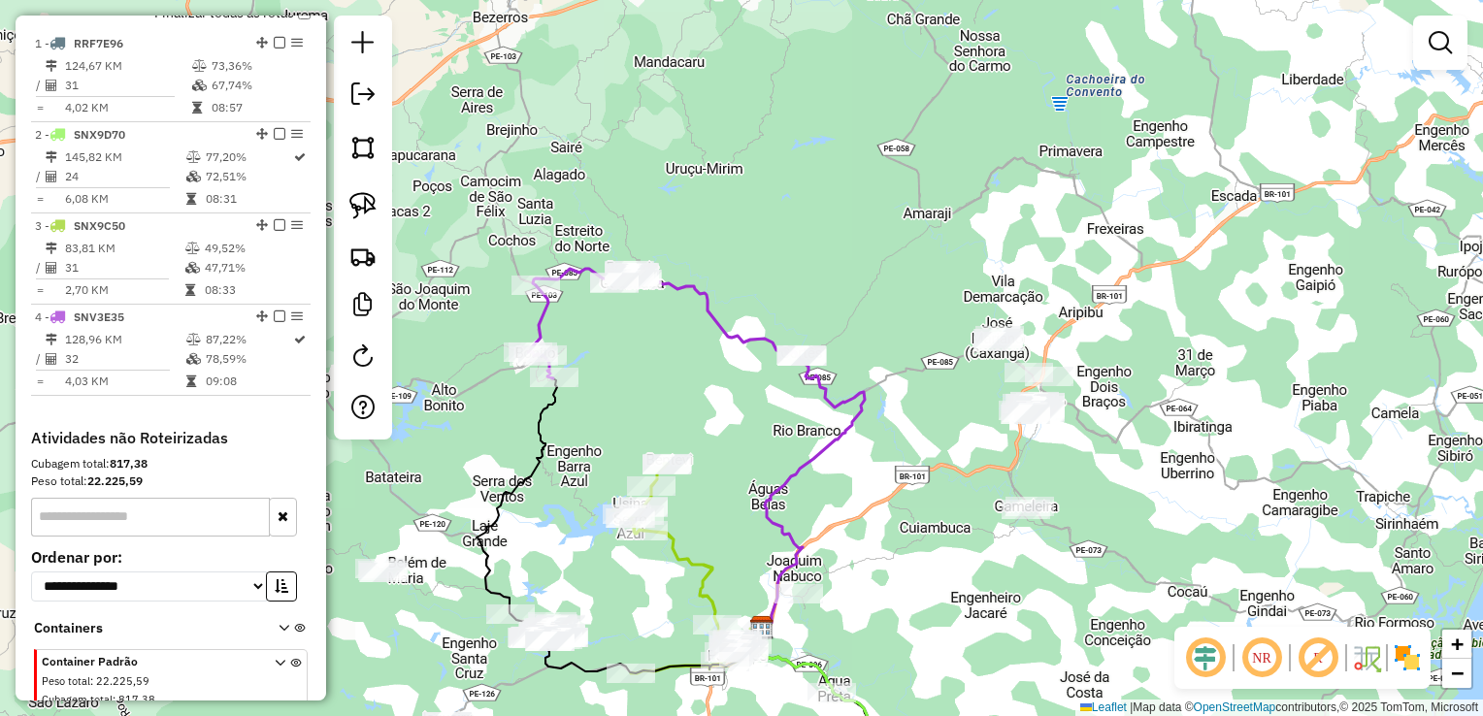
drag, startPoint x: 875, startPoint y: 313, endPoint x: 804, endPoint y: 425, distance: 132.2
click at [804, 425] on div "Janela de atendimento Grade de atendimento Capacidade Transportadoras Veículos …" at bounding box center [741, 358] width 1483 height 716
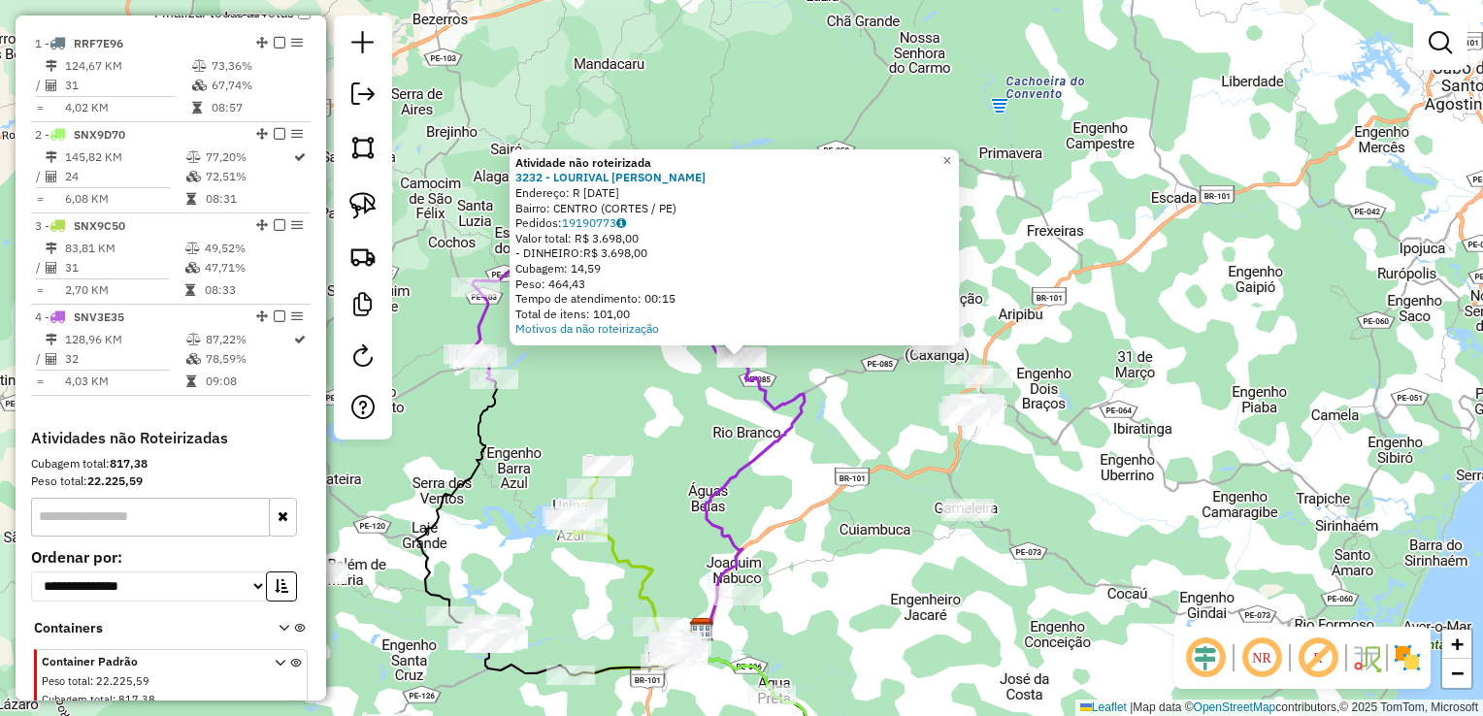
click at [828, 433] on div "Atividade não roteirizada 3232 - LOURIVAL CRISTOVAO D Endereço: R 7 DE SETEMBRO…" at bounding box center [741, 358] width 1483 height 716
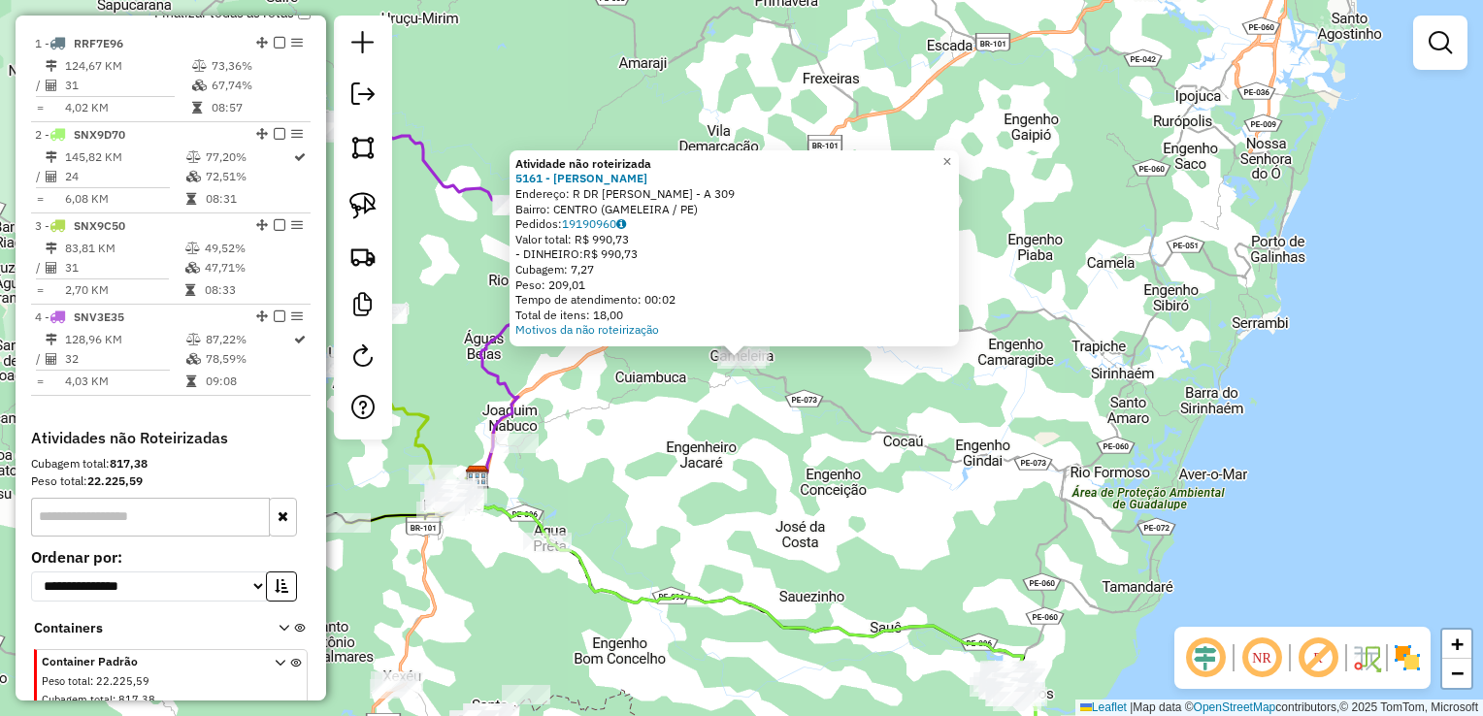
click at [787, 456] on div "Atividade não roteirizada 5161 - LUIZ FELIX DA SILVA Endereço: R DR ANTONIO RIG…" at bounding box center [741, 358] width 1483 height 716
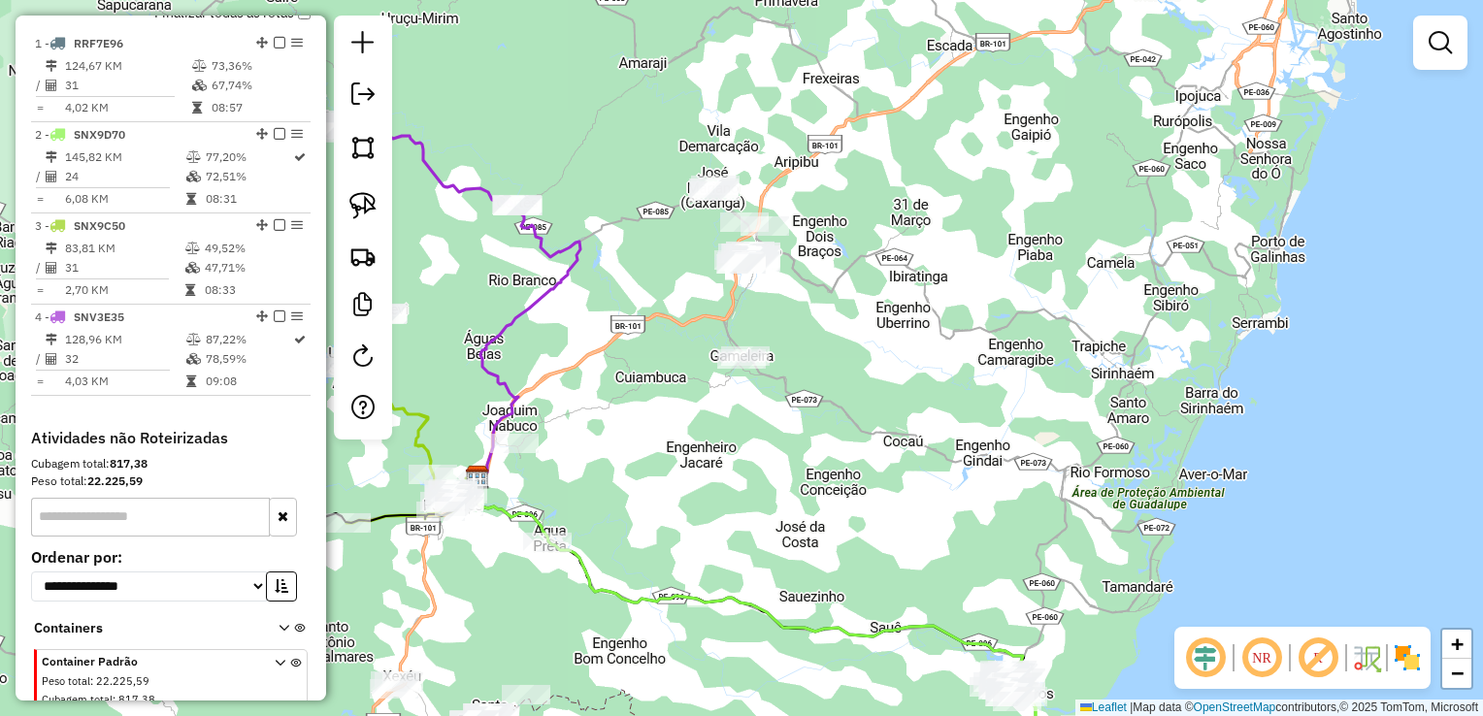
click at [742, 236] on div at bounding box center [764, 225] width 49 height 19
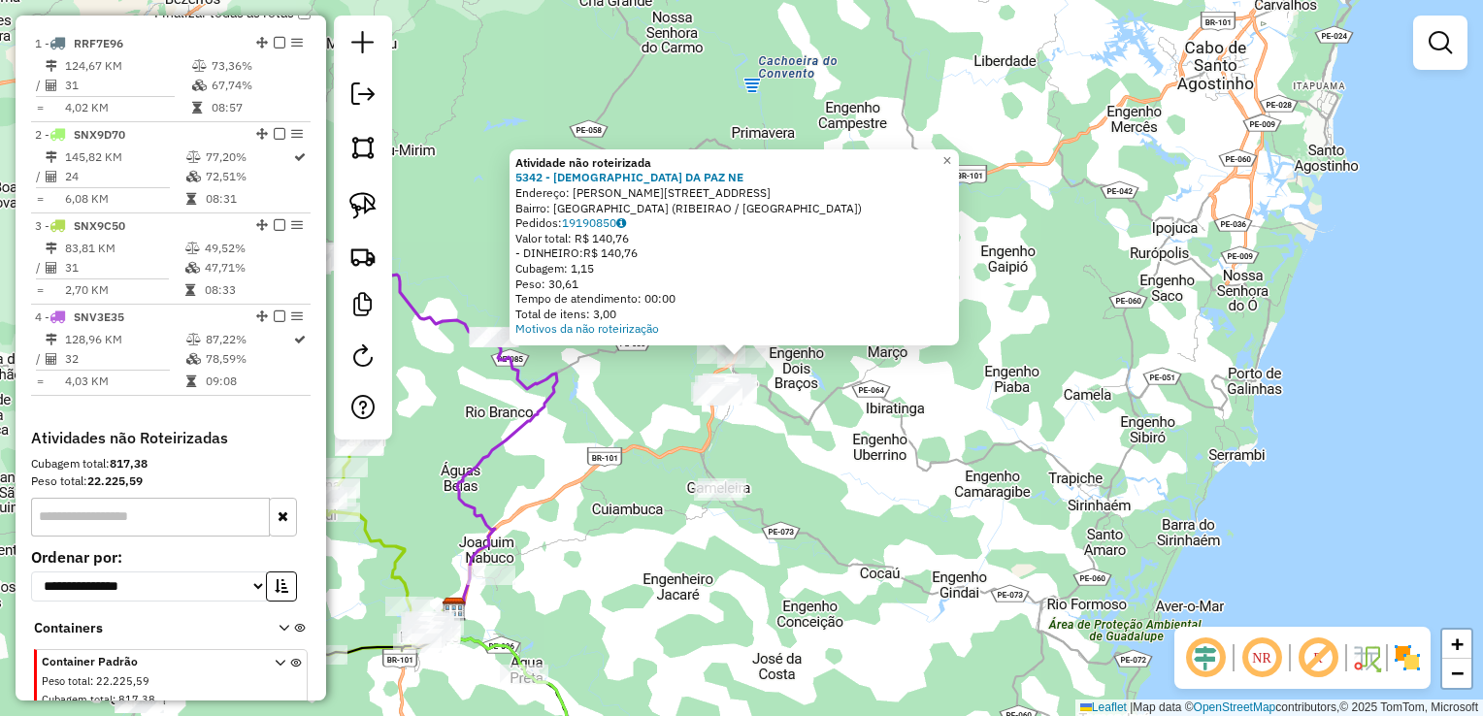
click at [792, 413] on div "Atividade não roteirizada 5342 - CRISTIANE DA PAZ NE Endereço: R Abelardo Sena …" at bounding box center [741, 358] width 1483 height 716
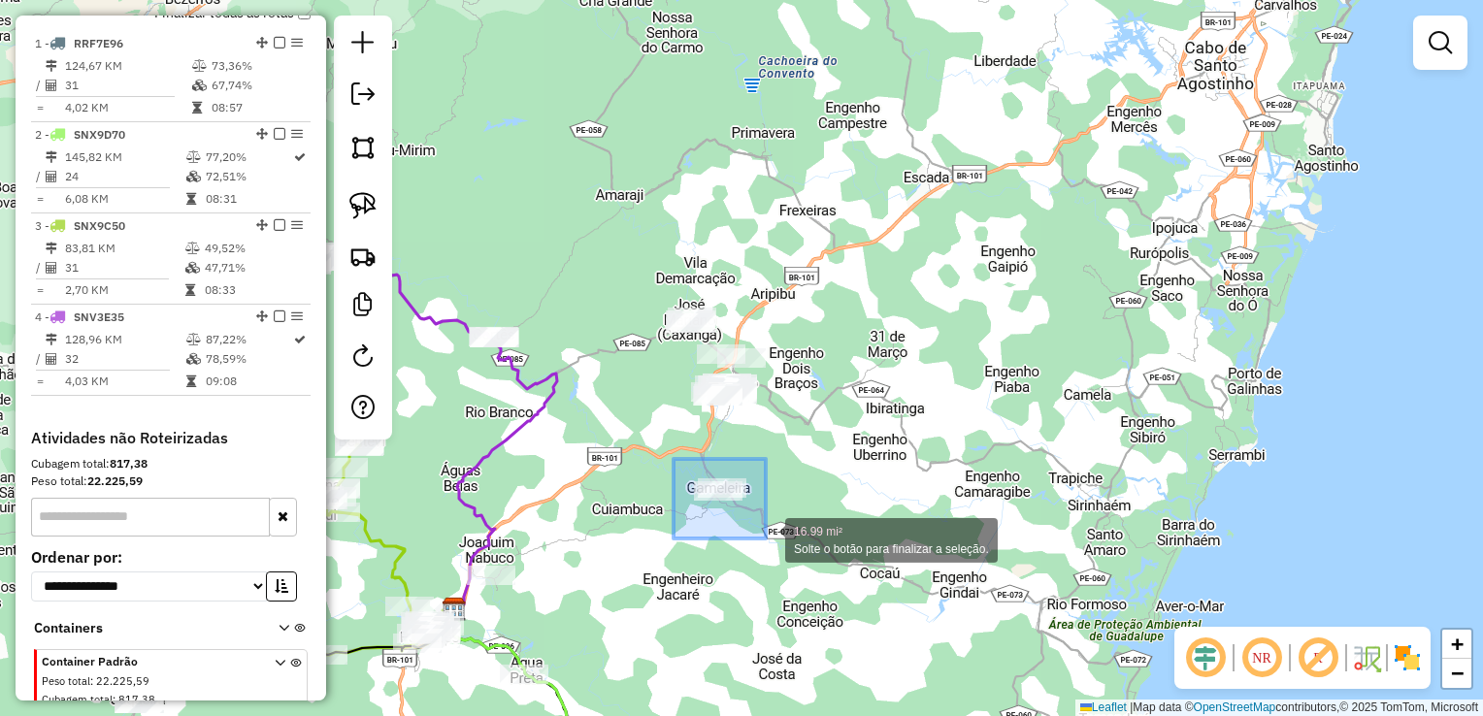
drag, startPoint x: 673, startPoint y: 467, endPoint x: 768, endPoint y: 539, distance: 118.4
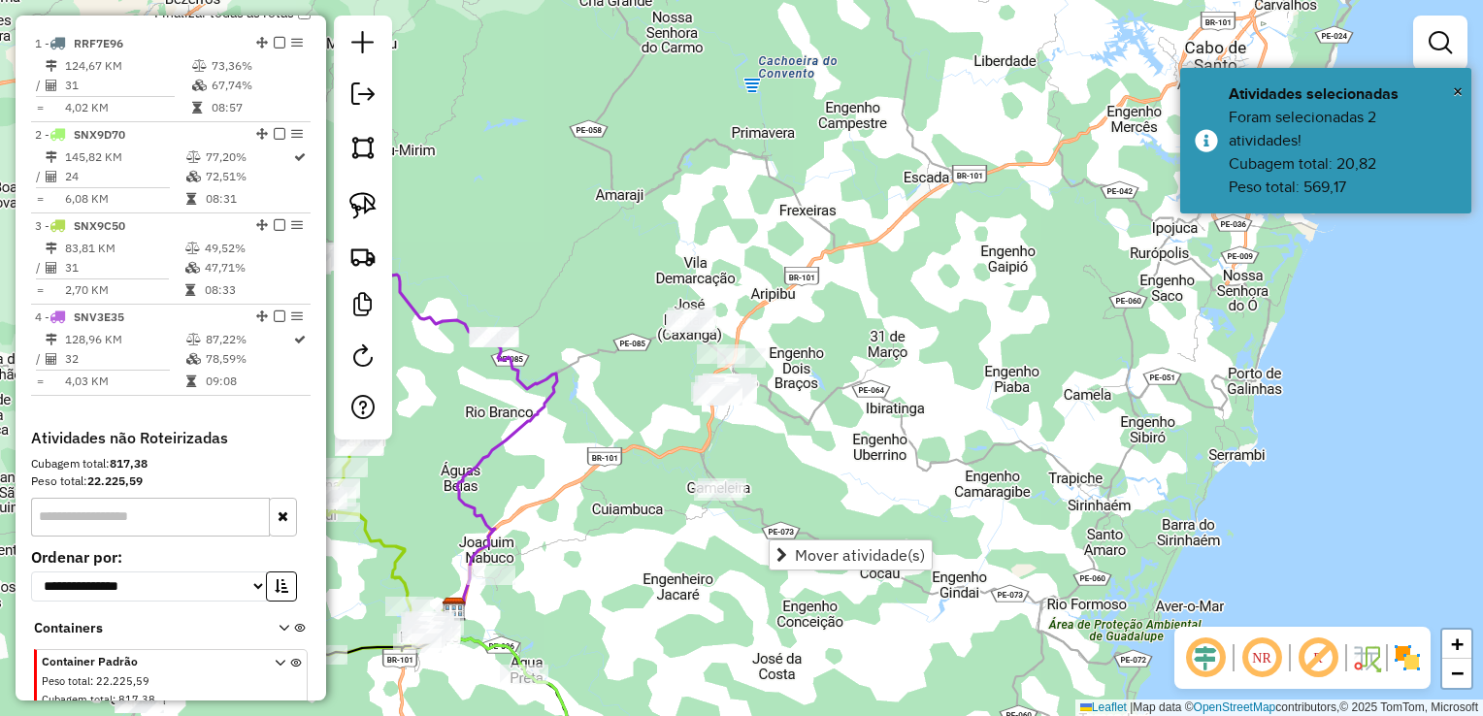
click at [782, 453] on div "Janela de atendimento Grade de atendimento Capacidade Transportadoras Veículos …" at bounding box center [741, 358] width 1483 height 716
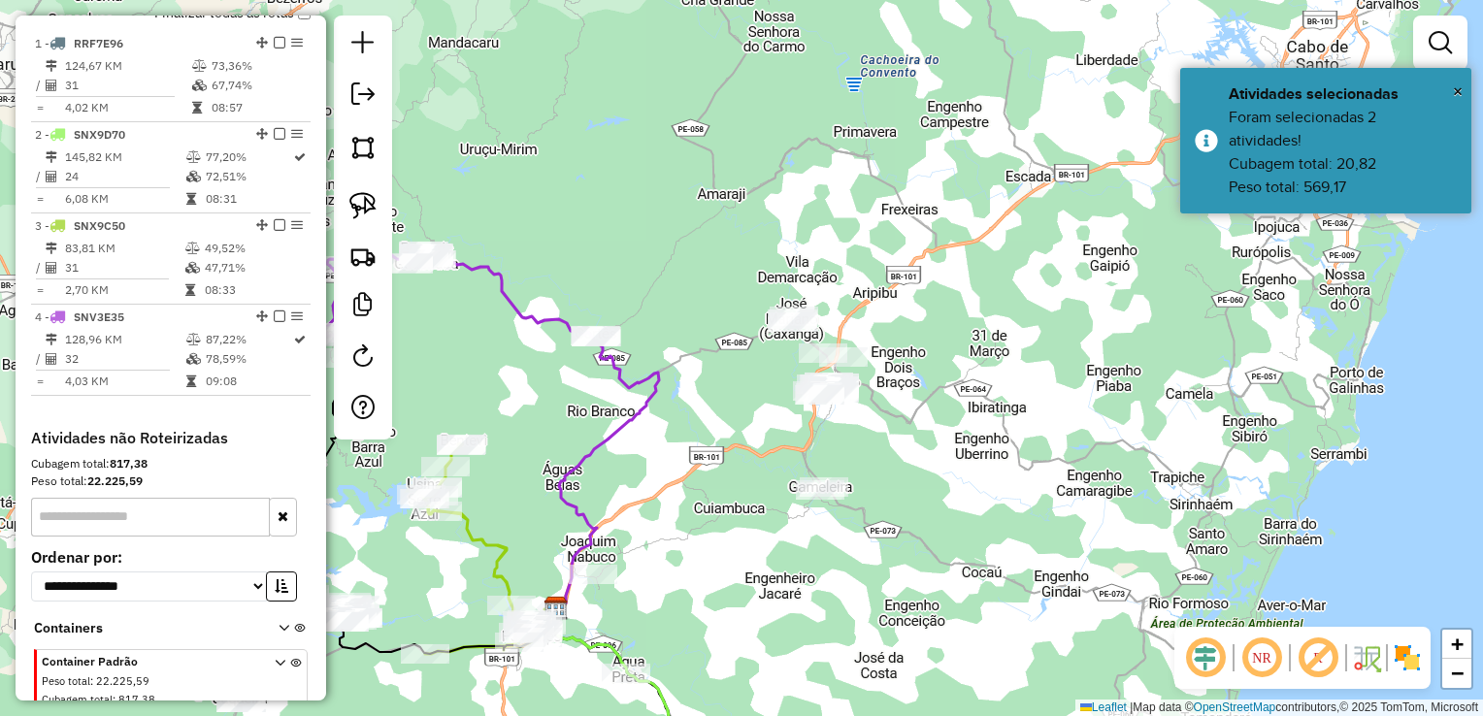
drag, startPoint x: 660, startPoint y: 390, endPoint x: 710, endPoint y: 390, distance: 50.5
click at [710, 390] on div "Janela de atendimento Grade de atendimento Capacidade Transportadoras Veículos …" at bounding box center [741, 358] width 1483 height 716
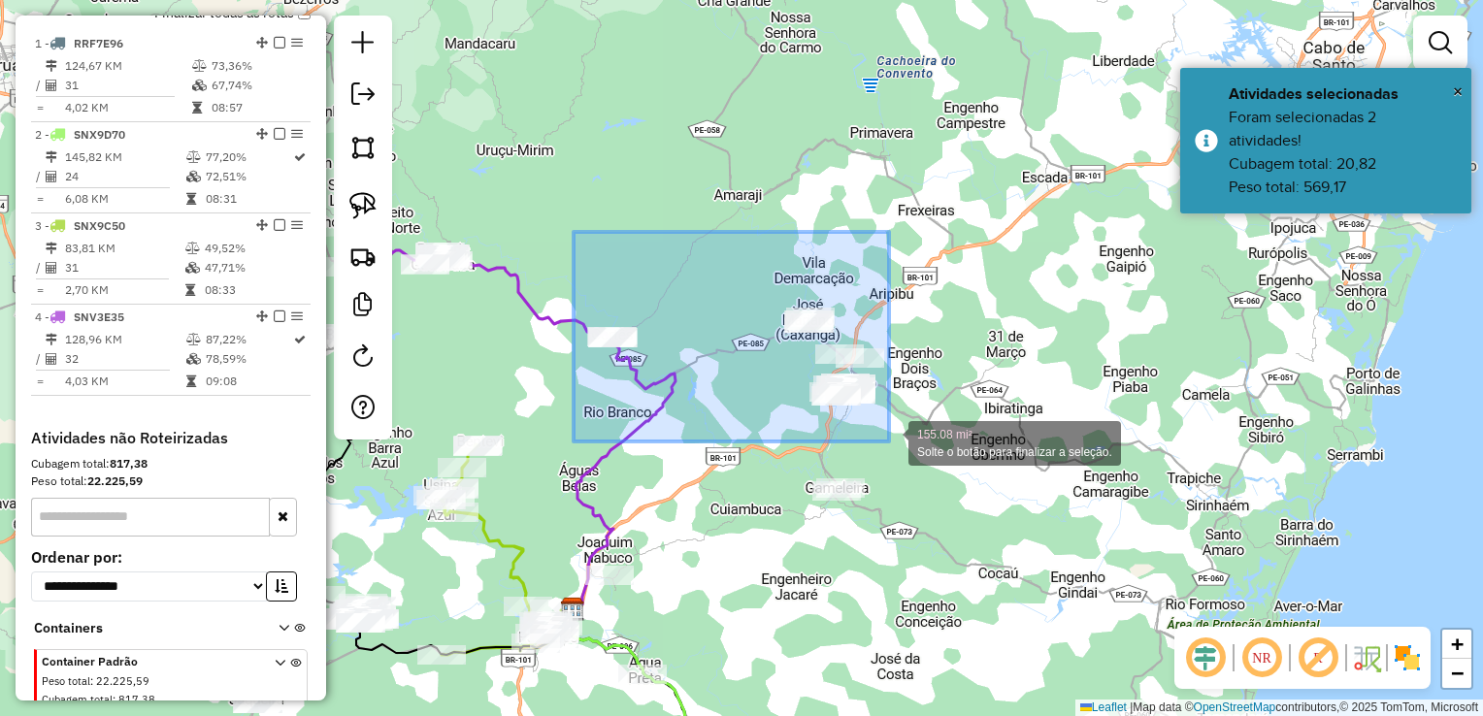
drag, startPoint x: 566, startPoint y: 262, endPoint x: 889, endPoint y: 442, distance: 369.7
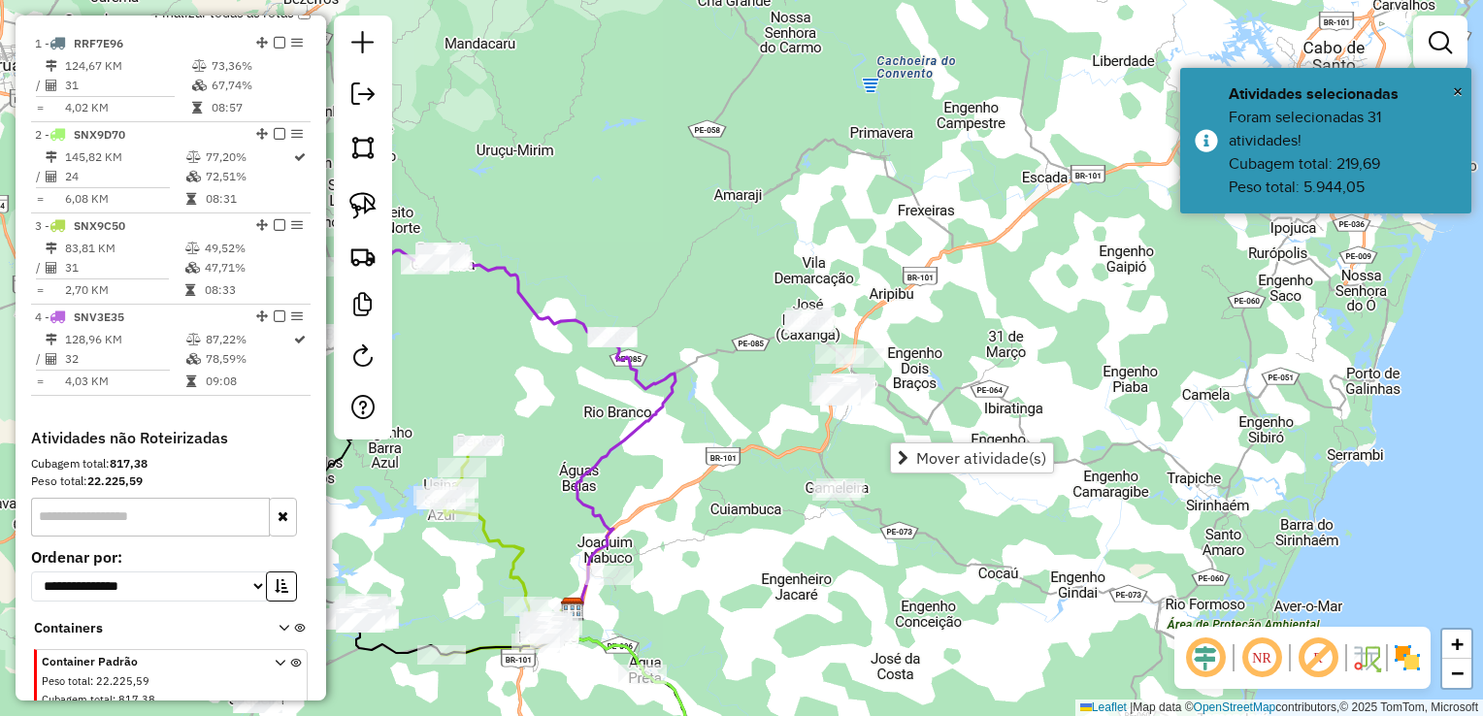
click at [972, 371] on div "Janela de atendimento Grade de atendimento Capacidade Transportadoras Veículos …" at bounding box center [741, 358] width 1483 height 716
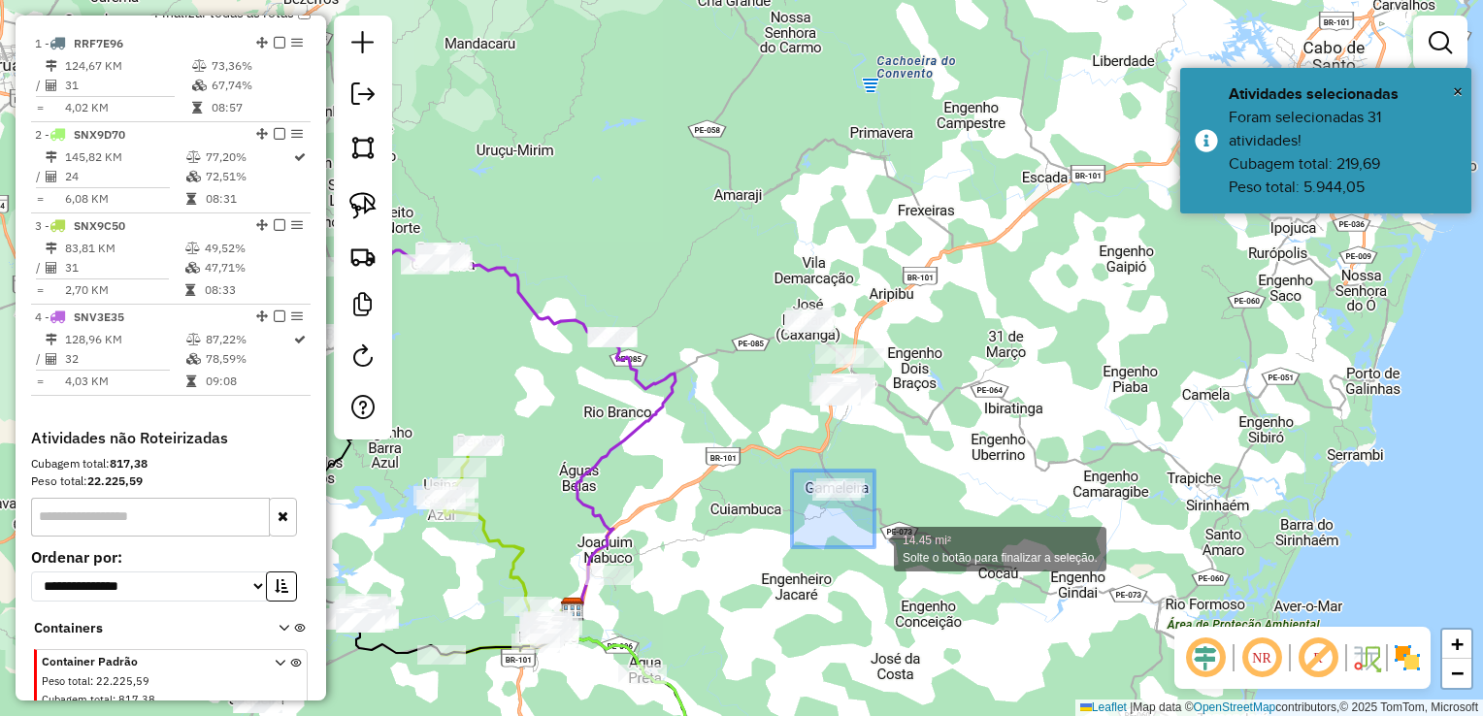
drag, startPoint x: 792, startPoint y: 471, endPoint x: 874, endPoint y: 547, distance: 112.6
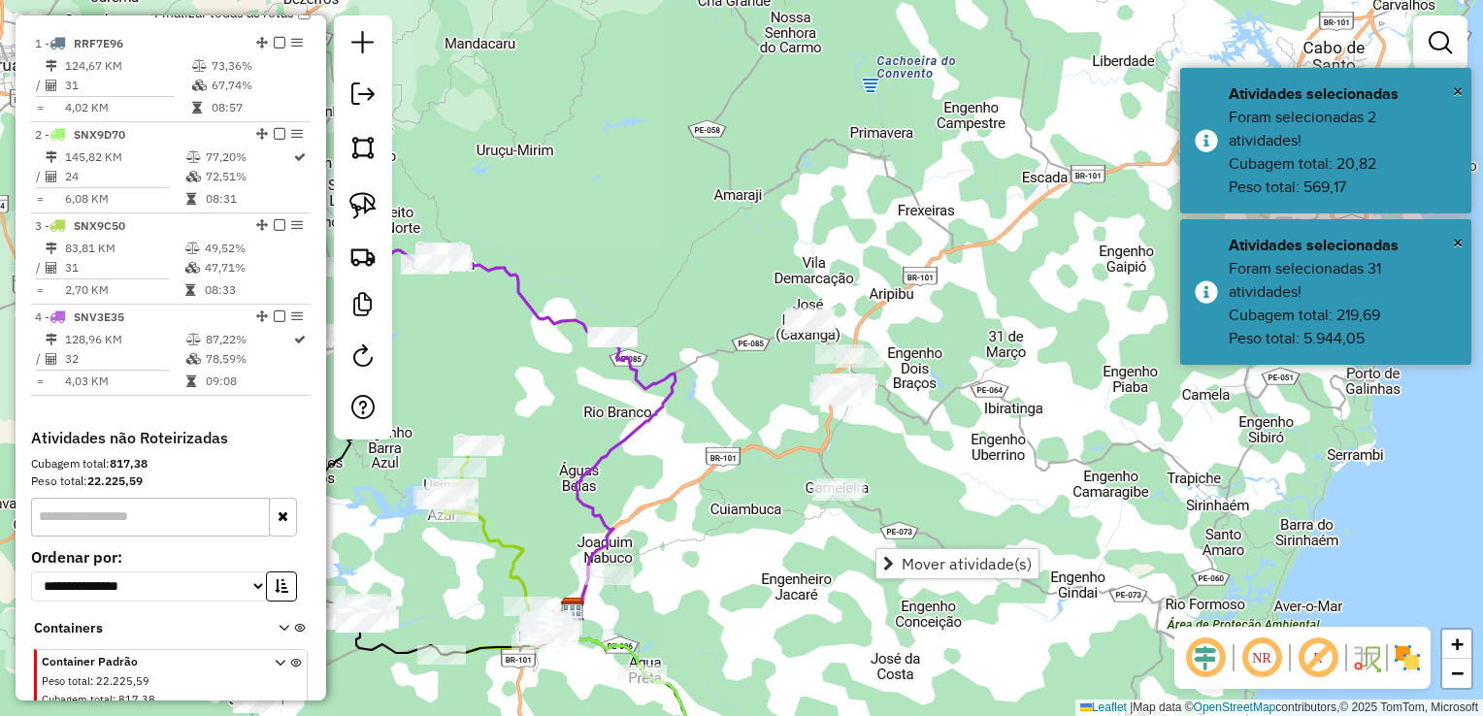
click at [889, 468] on div "Janela de atendimento Grade de atendimento Capacidade Transportadoras Veículos …" at bounding box center [741, 358] width 1483 height 716
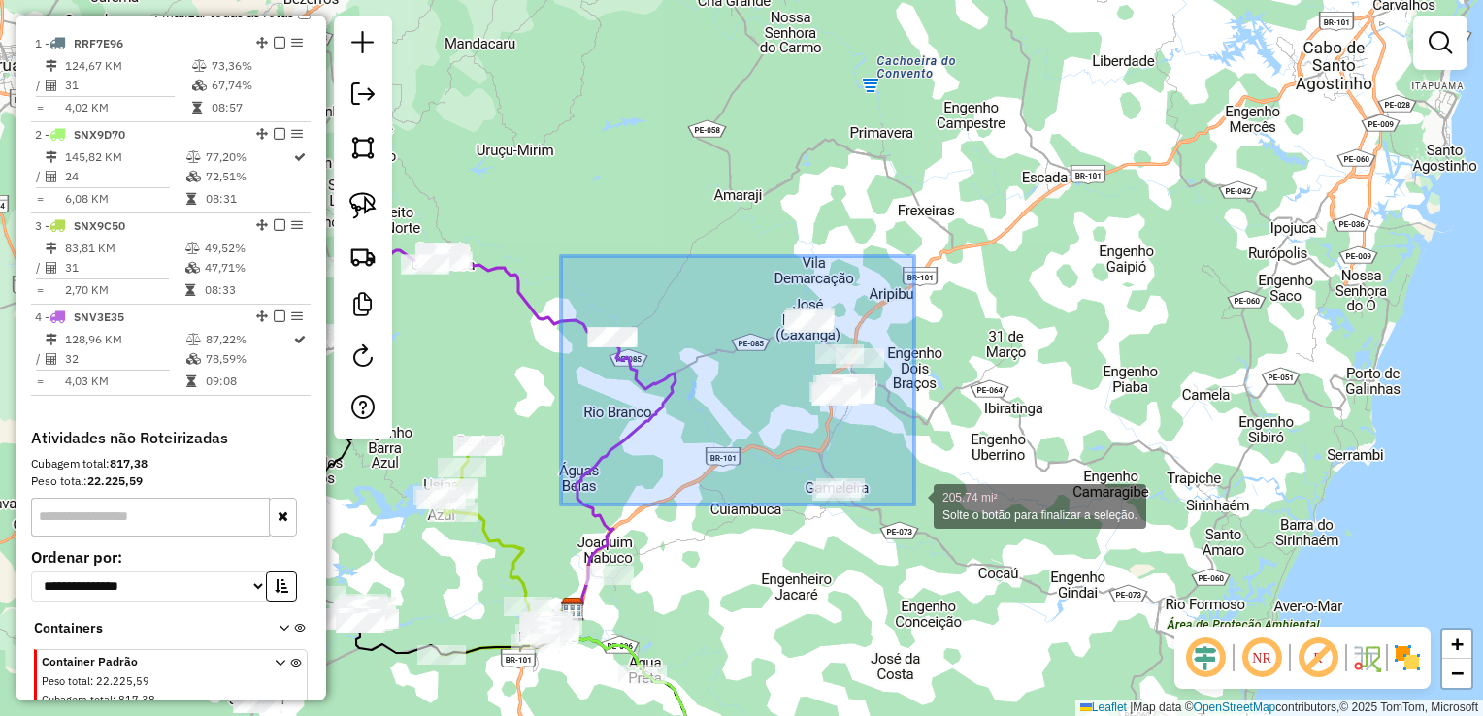
drag, startPoint x: 554, startPoint y: 349, endPoint x: 914, endPoint y: 505, distance: 392.1
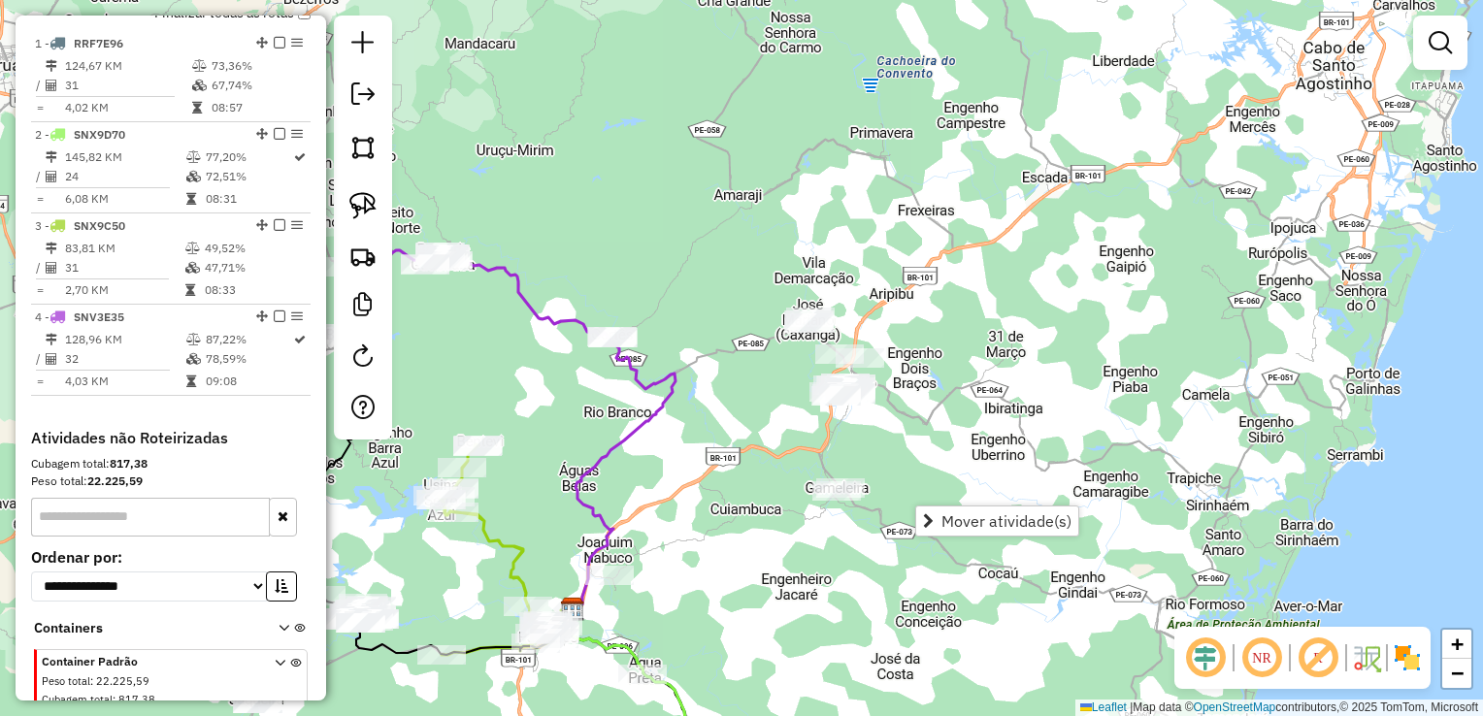
click at [903, 435] on div "Janela de atendimento Grade de atendimento Capacidade Transportadoras Veículos …" at bounding box center [741, 358] width 1483 height 716
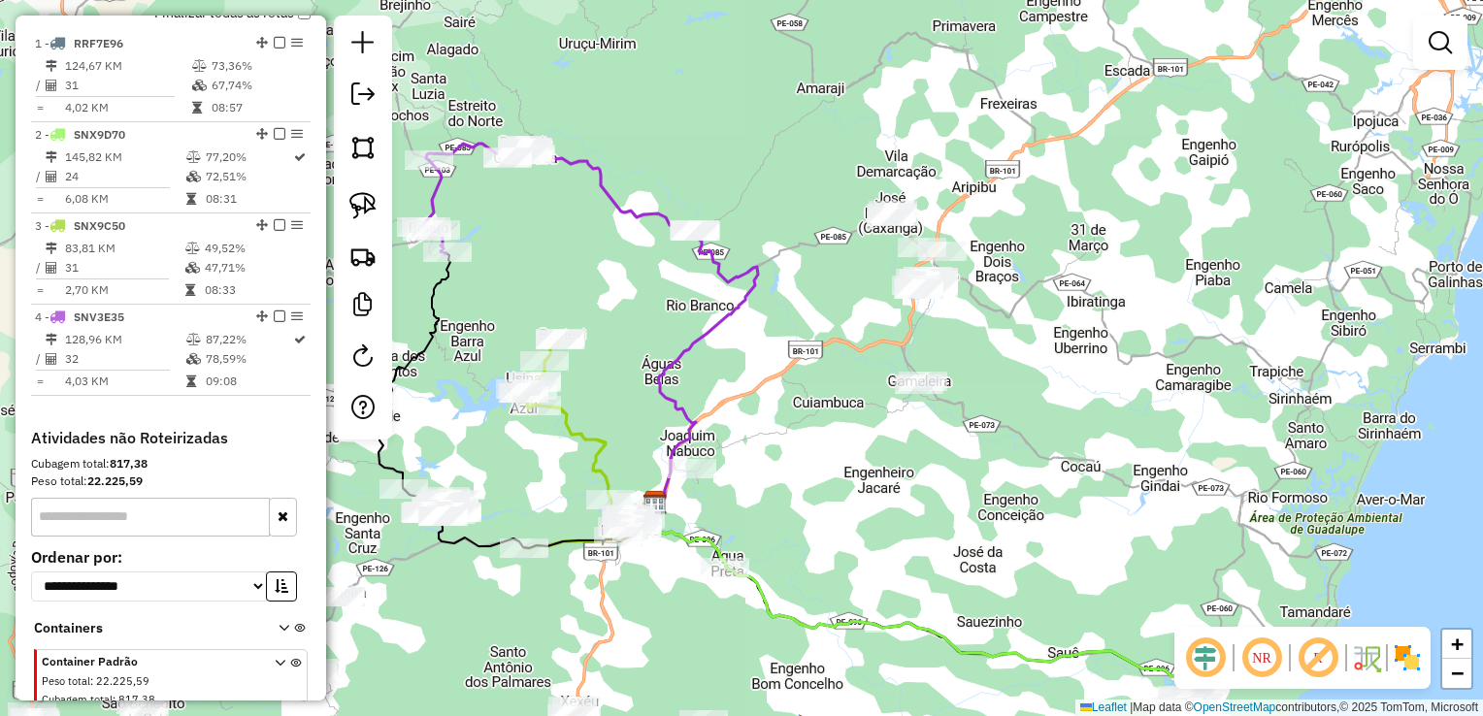
drag, startPoint x: 776, startPoint y: 635, endPoint x: 908, endPoint y: 470, distance: 211.3
click at [889, 487] on div "Janela de atendimento Grade de atendimento Capacidade Transportadoras Veículos …" at bounding box center [741, 358] width 1483 height 716
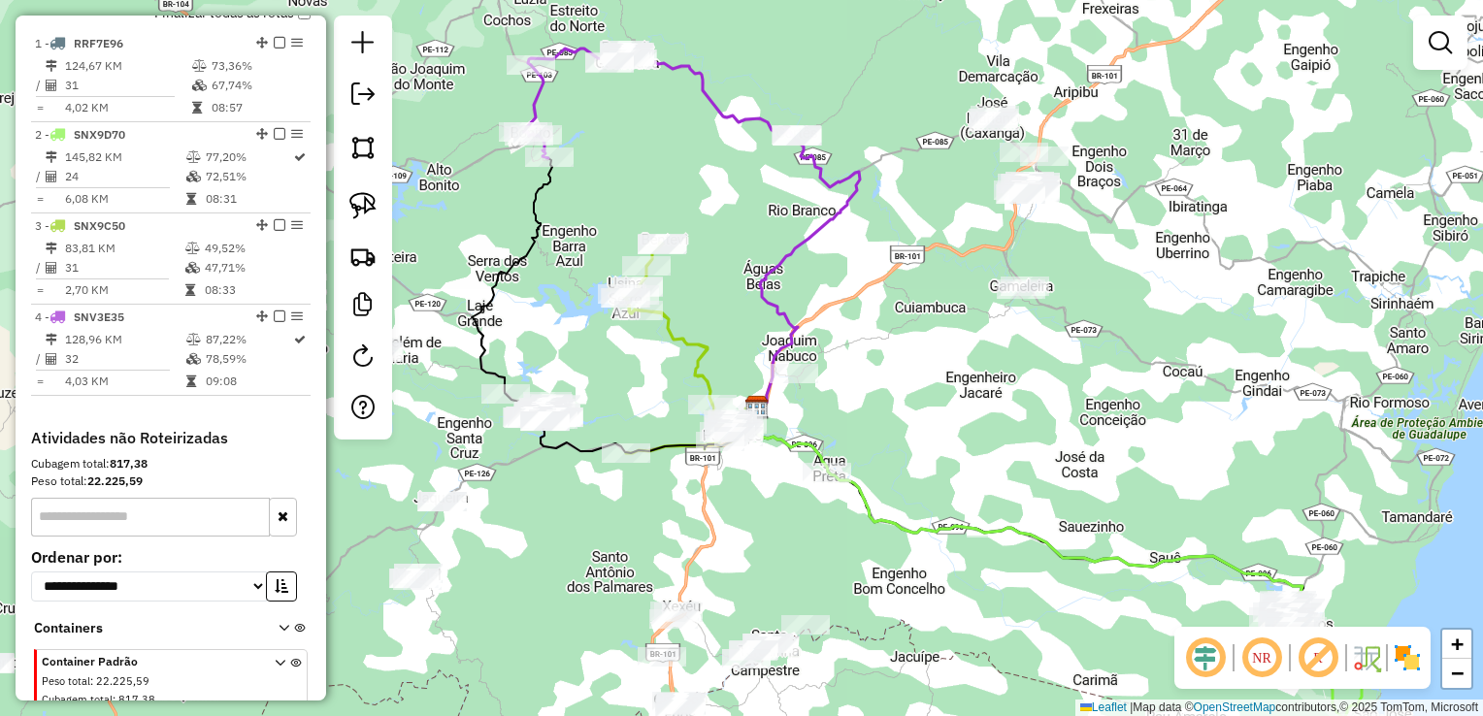
drag, startPoint x: 746, startPoint y: 579, endPoint x: 850, endPoint y: 493, distance: 135.1
click at [850, 496] on div "Janela de atendimento Grade de atendimento Capacidade Transportadoras Veículos …" at bounding box center [741, 358] width 1483 height 716
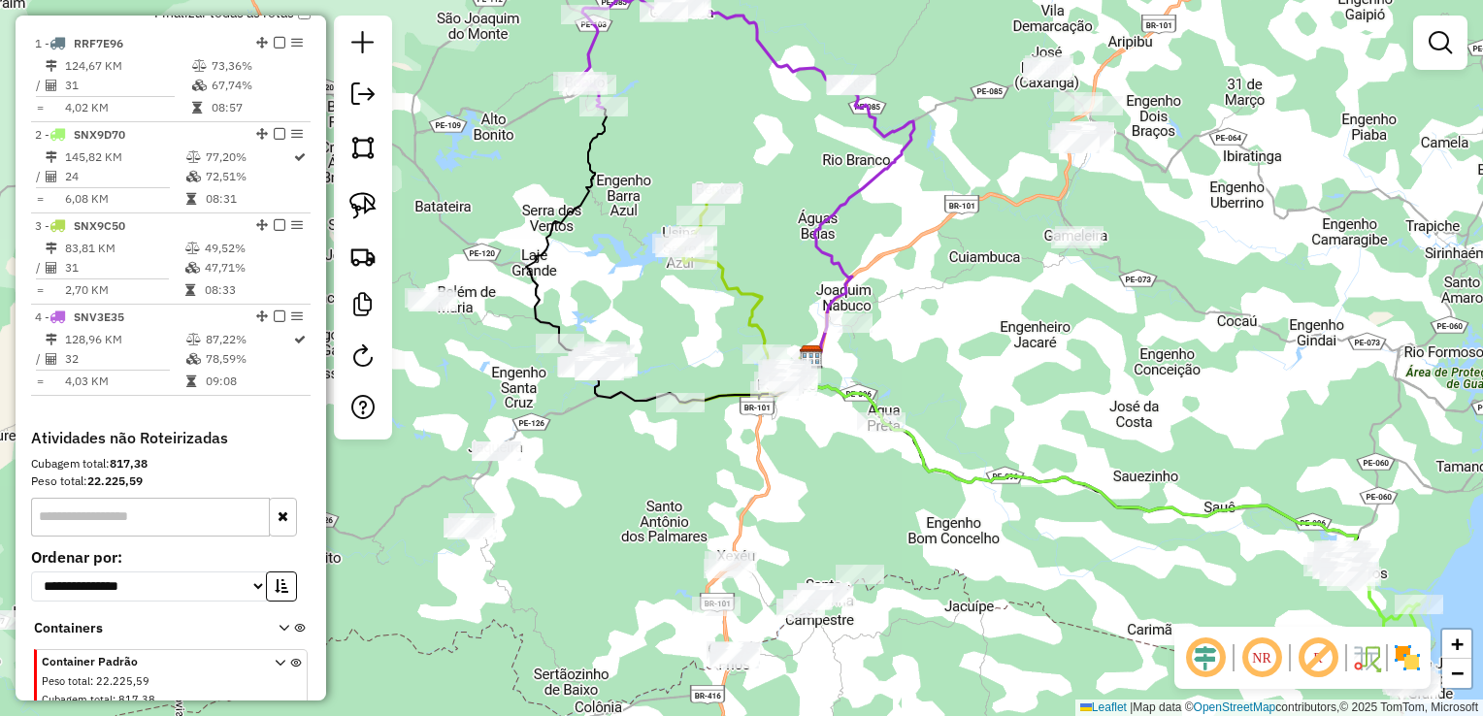
drag, startPoint x: 838, startPoint y: 506, endPoint x: 874, endPoint y: 408, distance: 104.4
click at [870, 425] on div "Janela de atendimento Grade de atendimento Capacidade Transportadoras Veículos …" at bounding box center [741, 358] width 1483 height 716
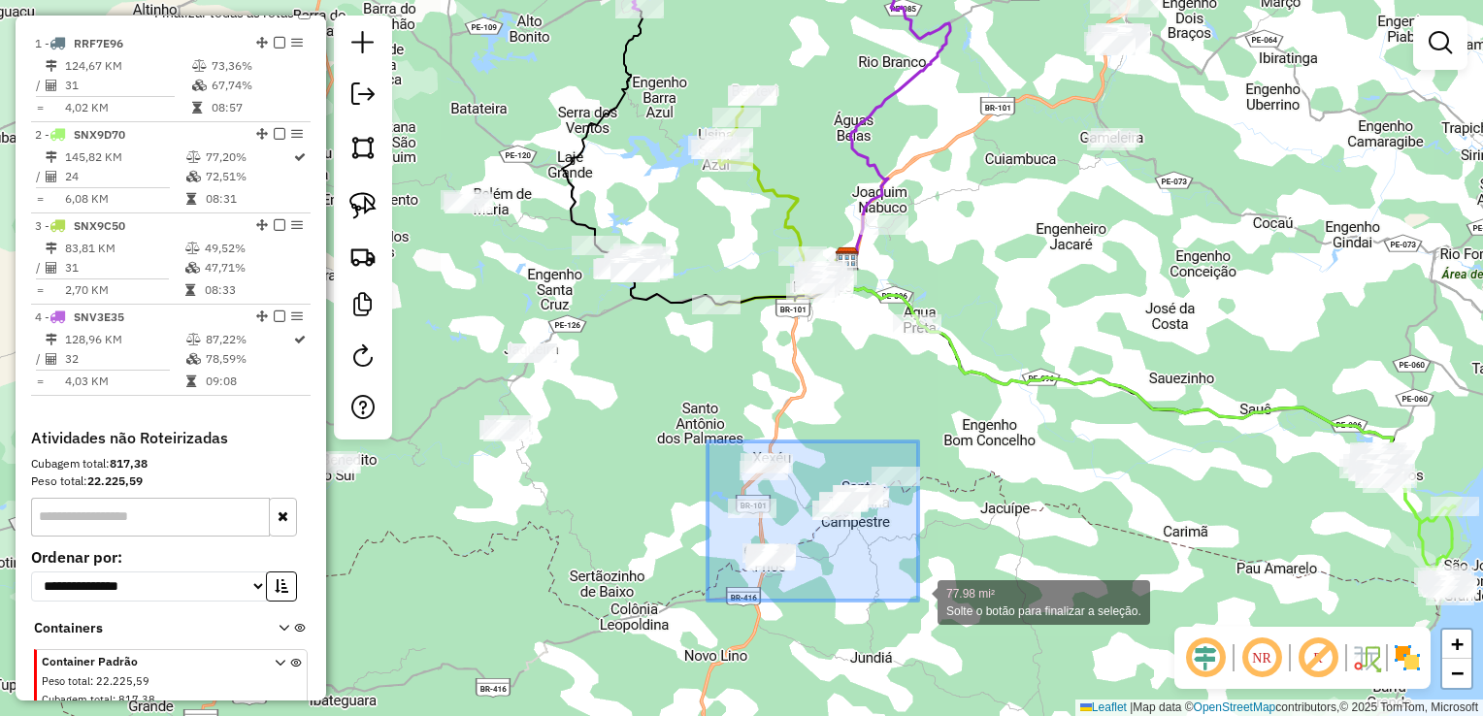
drag, startPoint x: 708, startPoint y: 541, endPoint x: 918, endPoint y: 601, distance: 217.8
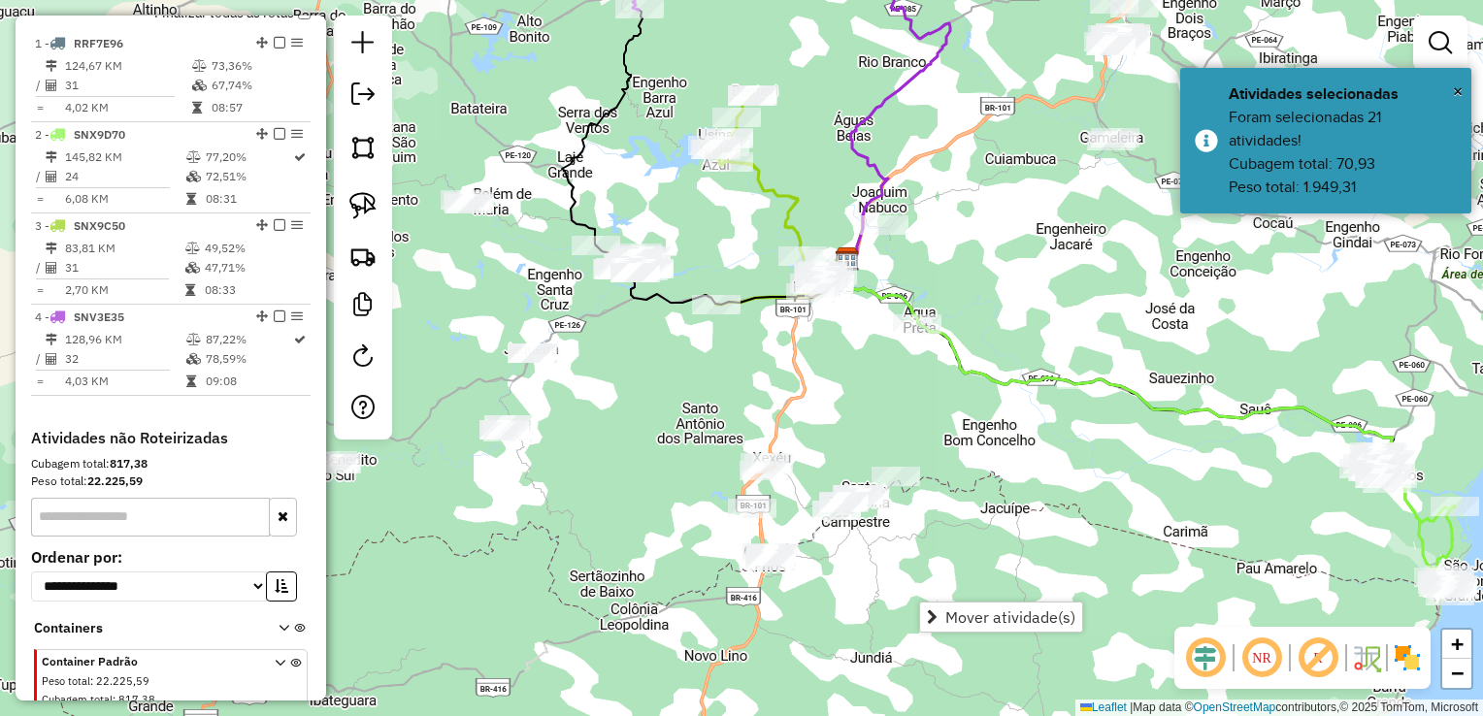
click at [928, 402] on div "Janela de atendimento Grade de atendimento Capacidade Transportadoras Veículos …" at bounding box center [741, 358] width 1483 height 716
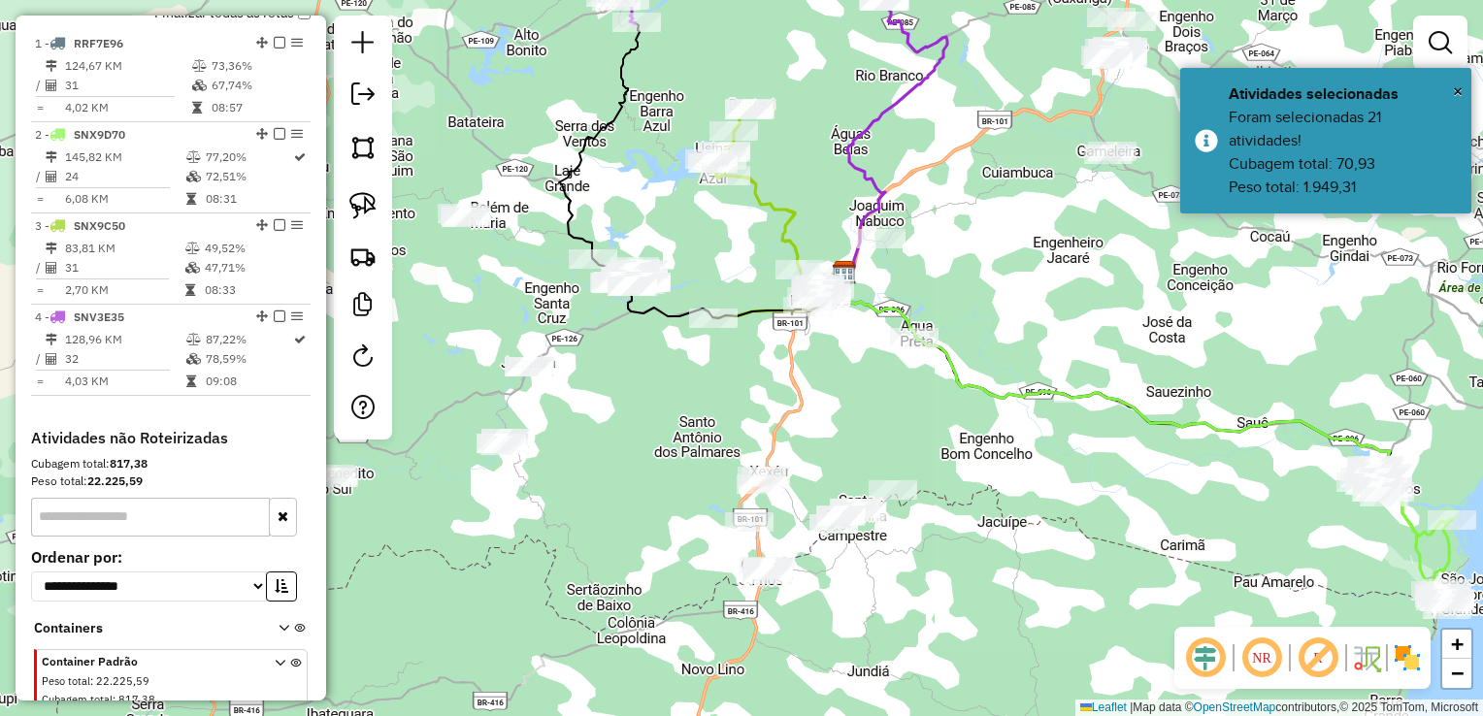
drag, startPoint x: 882, startPoint y: 410, endPoint x: 849, endPoint y: 553, distance: 147.4
click at [850, 553] on div "Janela de atendimento Grade de atendimento Capacidade Transportadoras Veículos …" at bounding box center [741, 358] width 1483 height 716
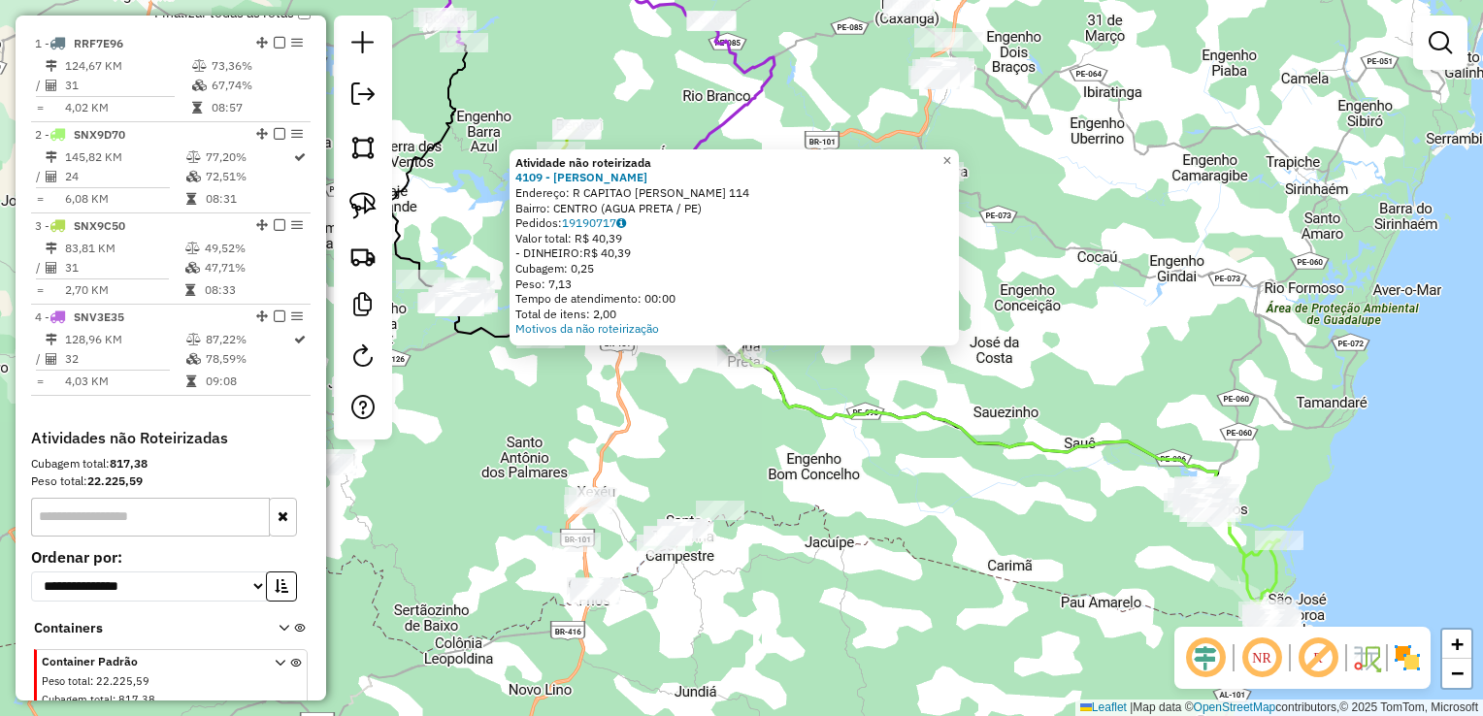
click at [803, 413] on icon at bounding box center [968, 423] width 621 height 268
select select "**********"
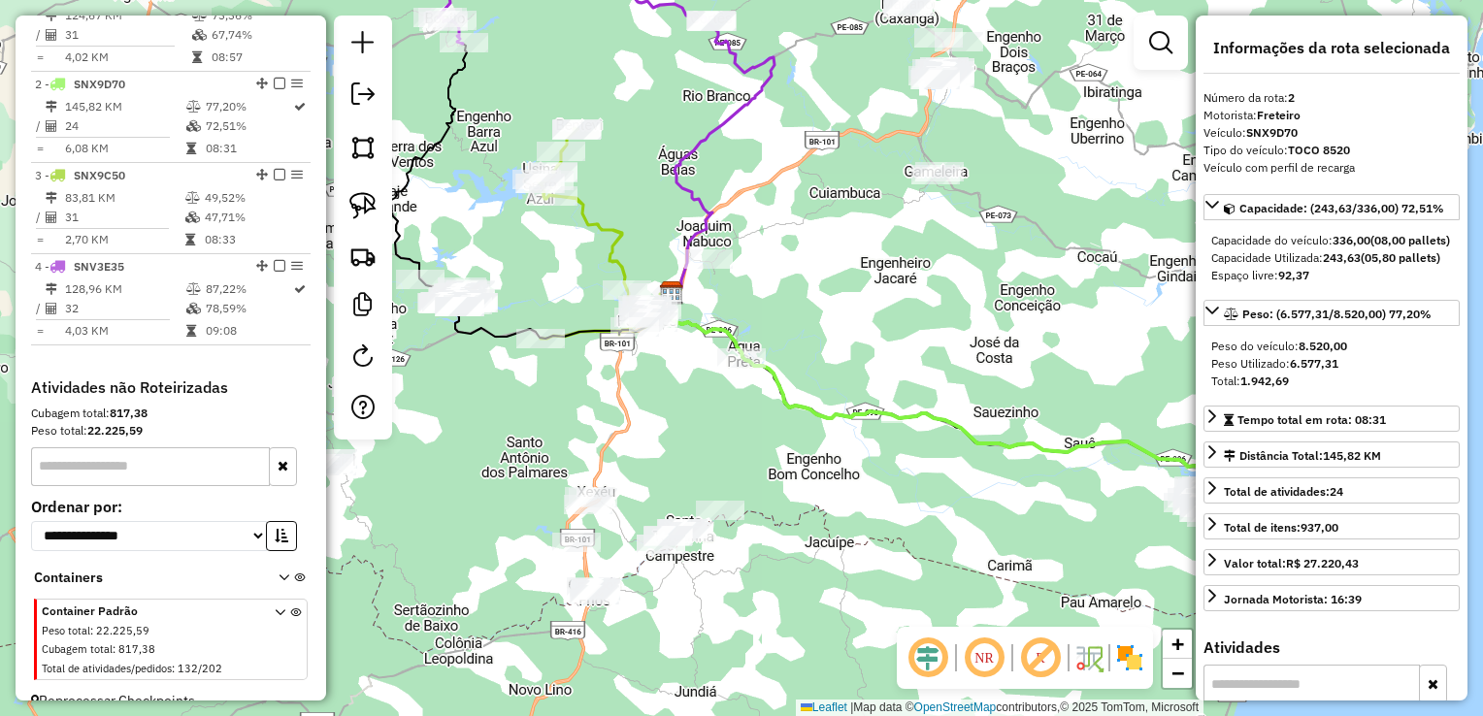
scroll to position [786, 0]
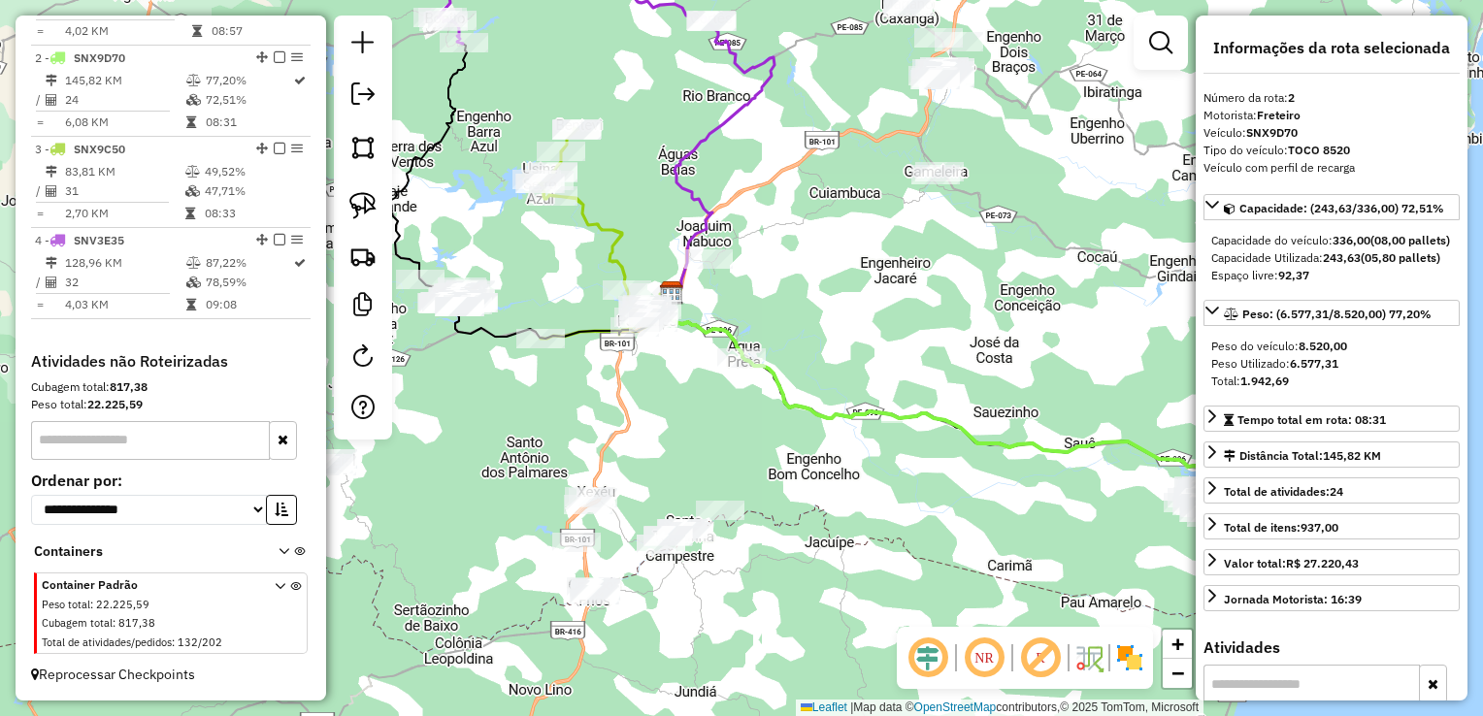
click at [727, 269] on div at bounding box center [708, 258] width 49 height 19
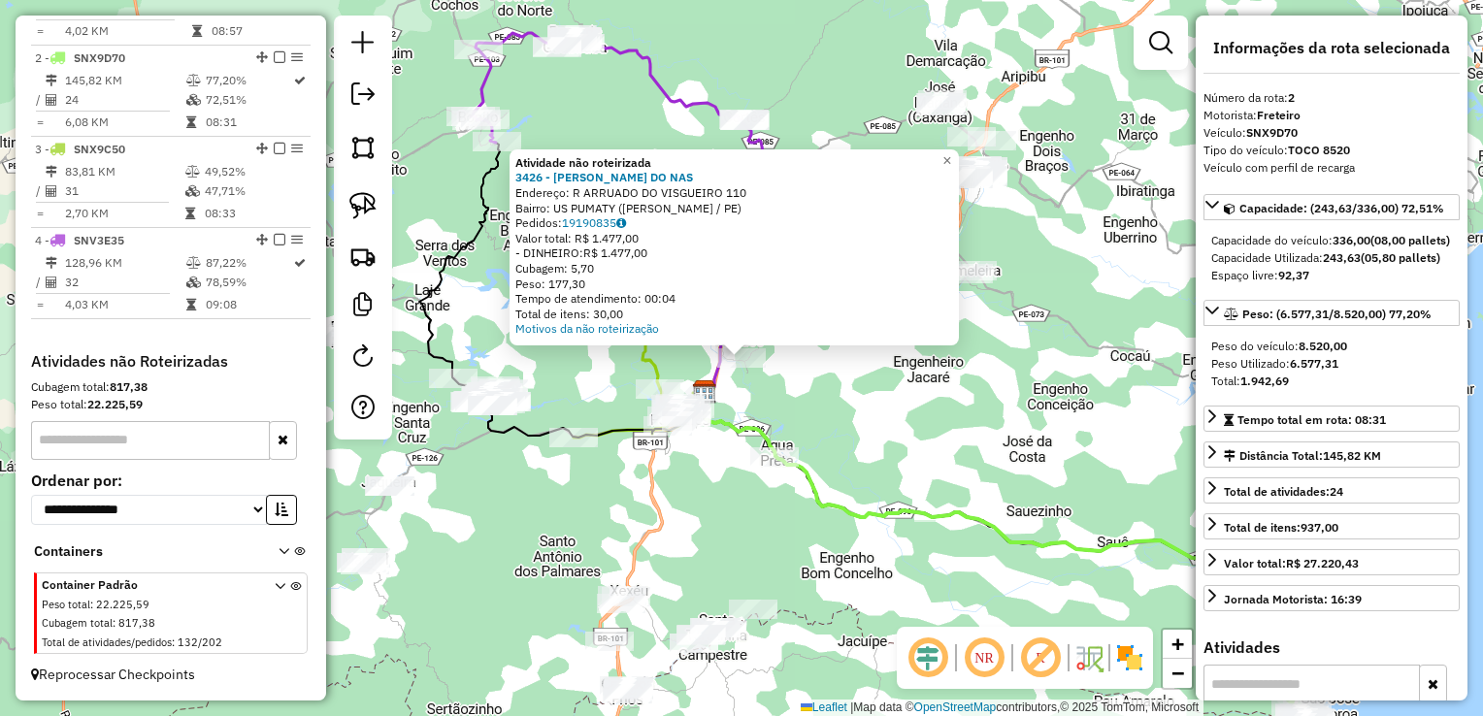
click at [842, 426] on div "Atividade não roteirizada 3426 - NEMUEL ARAUJO DO NAS Endereço: R ARRUADO DO VI…" at bounding box center [741, 358] width 1483 height 716
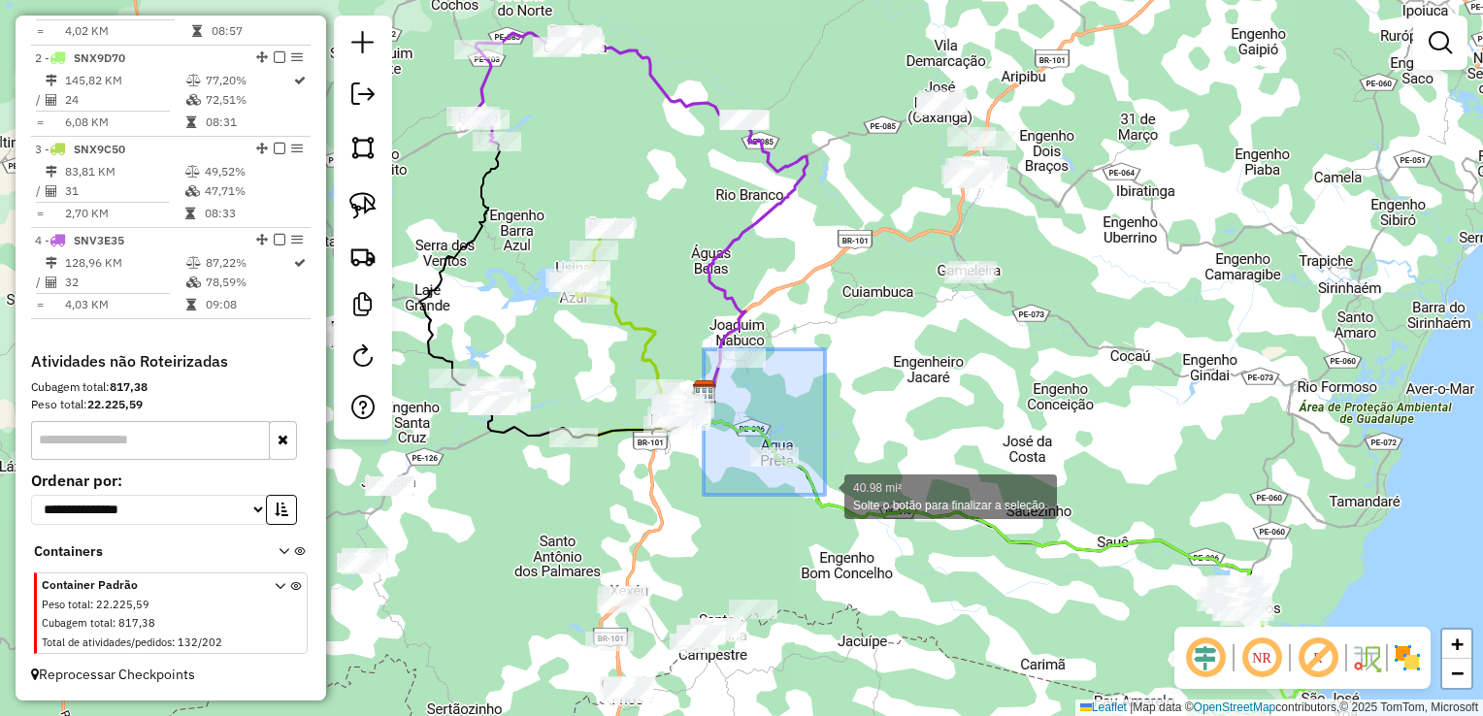
drag, startPoint x: 745, startPoint y: 439, endPoint x: 825, endPoint y: 495, distance: 97.5
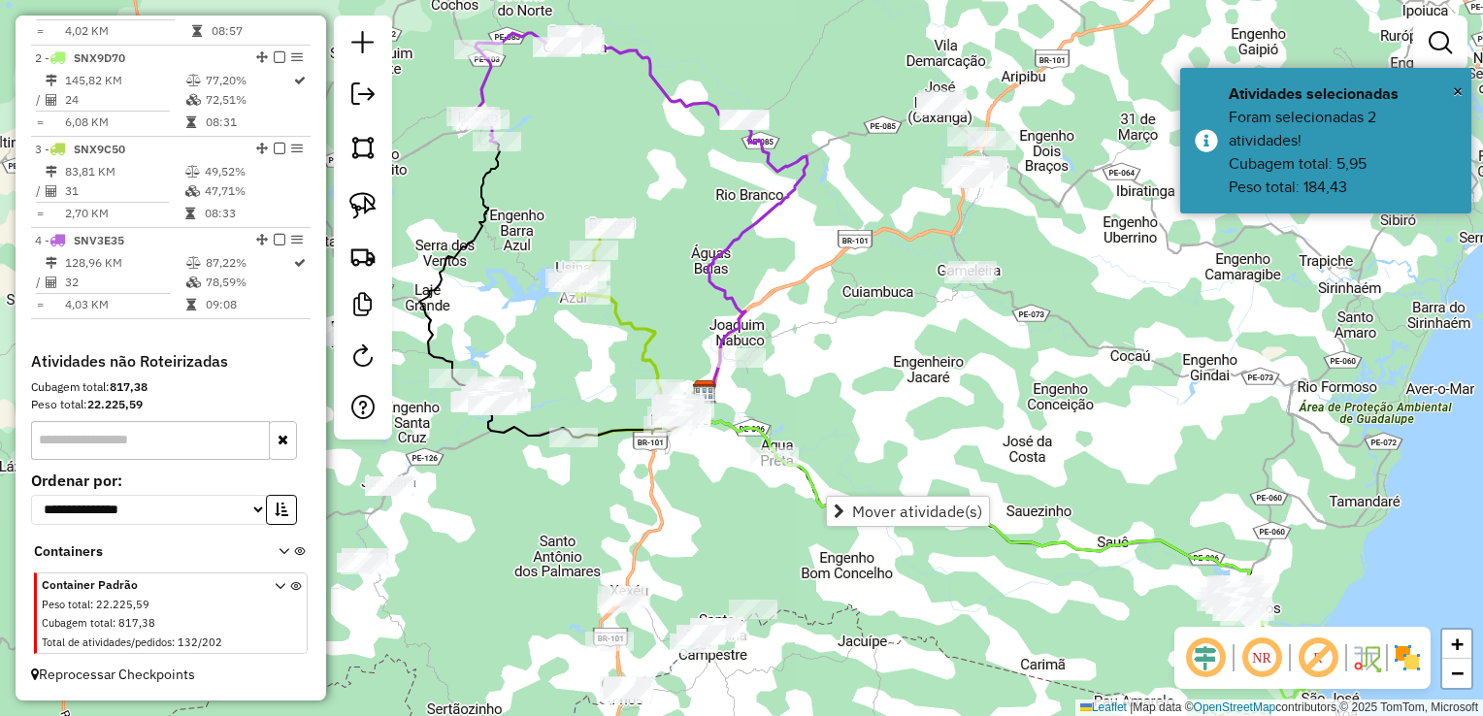
click at [862, 429] on div "Janela de atendimento Grade de atendimento Capacidade Transportadoras Veículos …" at bounding box center [741, 358] width 1483 height 716
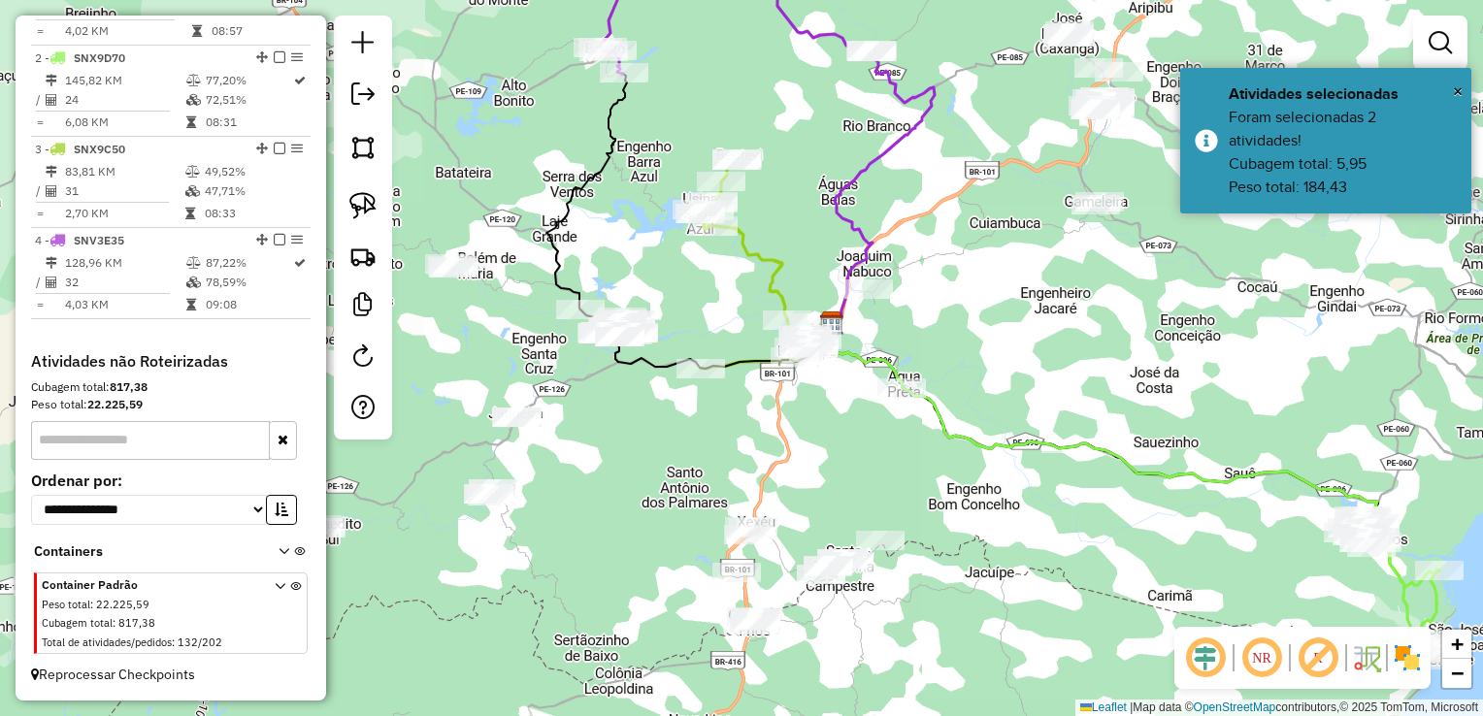
drag, startPoint x: 691, startPoint y: 551, endPoint x: 906, endPoint y: 417, distance: 253.7
click at [870, 443] on div "Janela de atendimento Grade de atendimento Capacidade Transportadoras Veículos …" at bounding box center [741, 358] width 1483 height 716
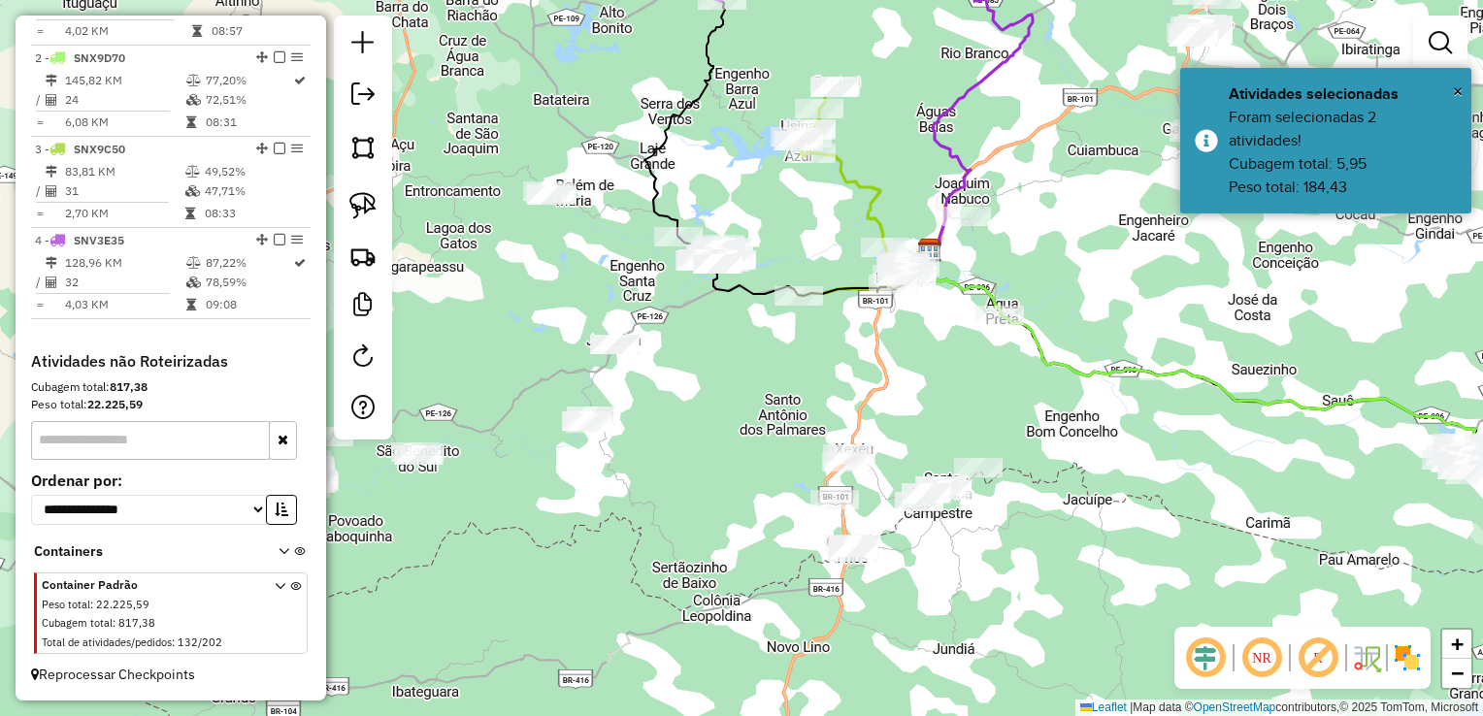
click at [741, 379] on div "Janela de atendimento Grade de atendimento Capacidade Transportadoras Veículos …" at bounding box center [741, 358] width 1483 height 716
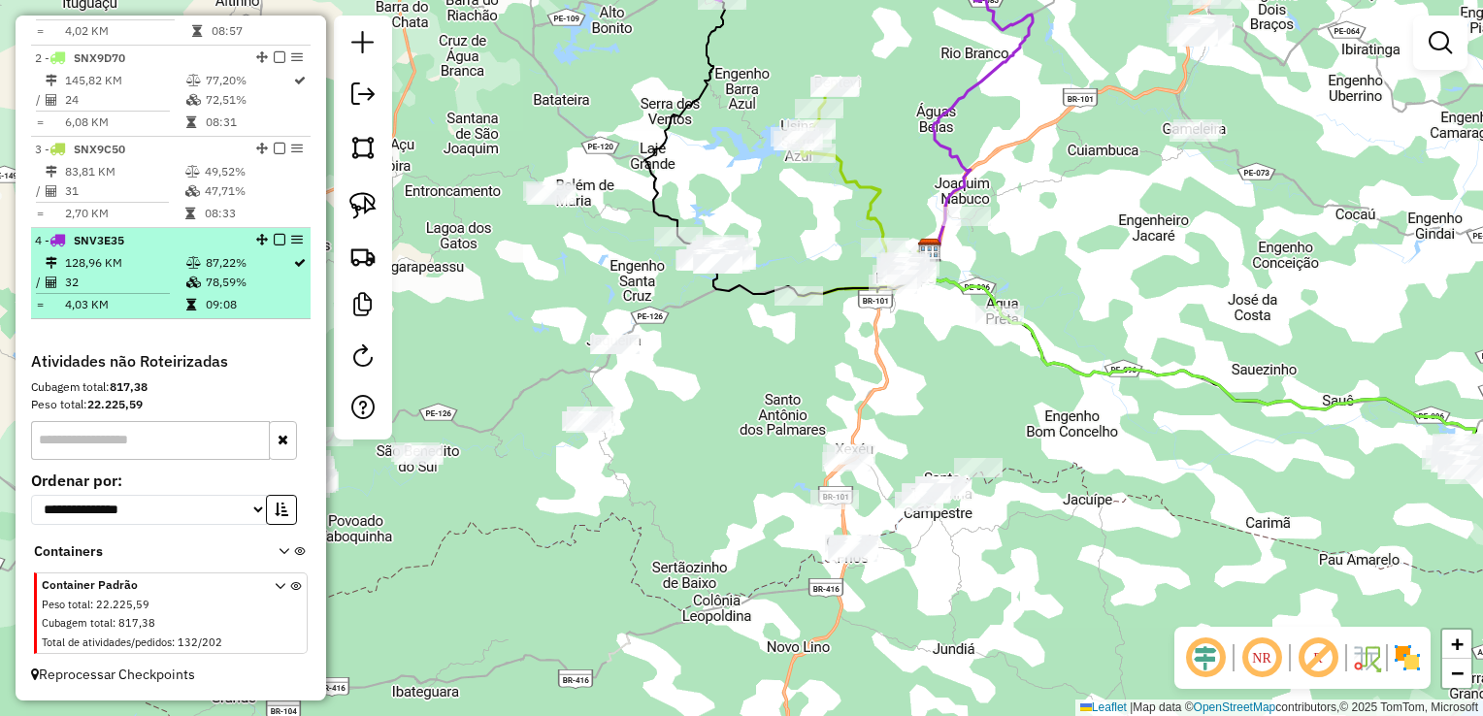
click at [87, 274] on td "32" at bounding box center [124, 282] width 121 height 19
select select "**********"
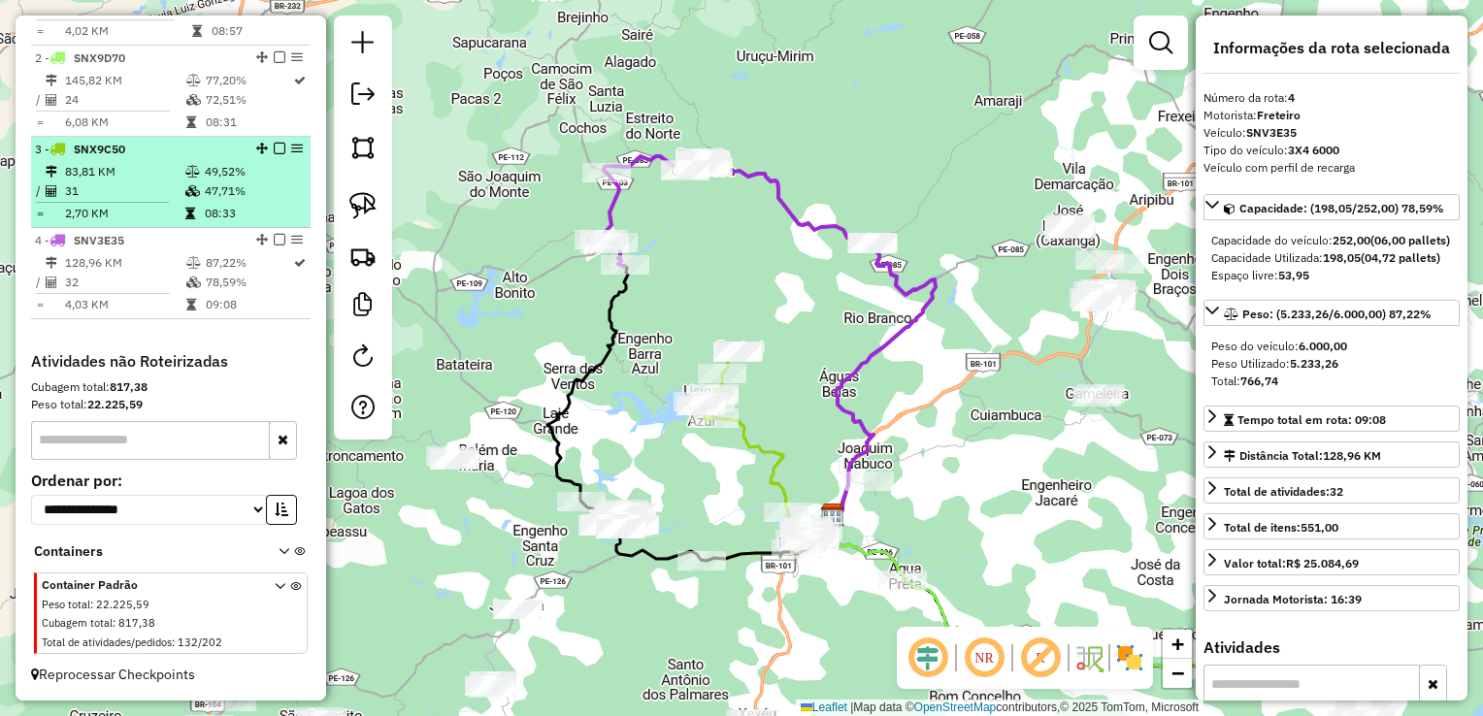
click at [113, 192] on td "31" at bounding box center [124, 190] width 120 height 19
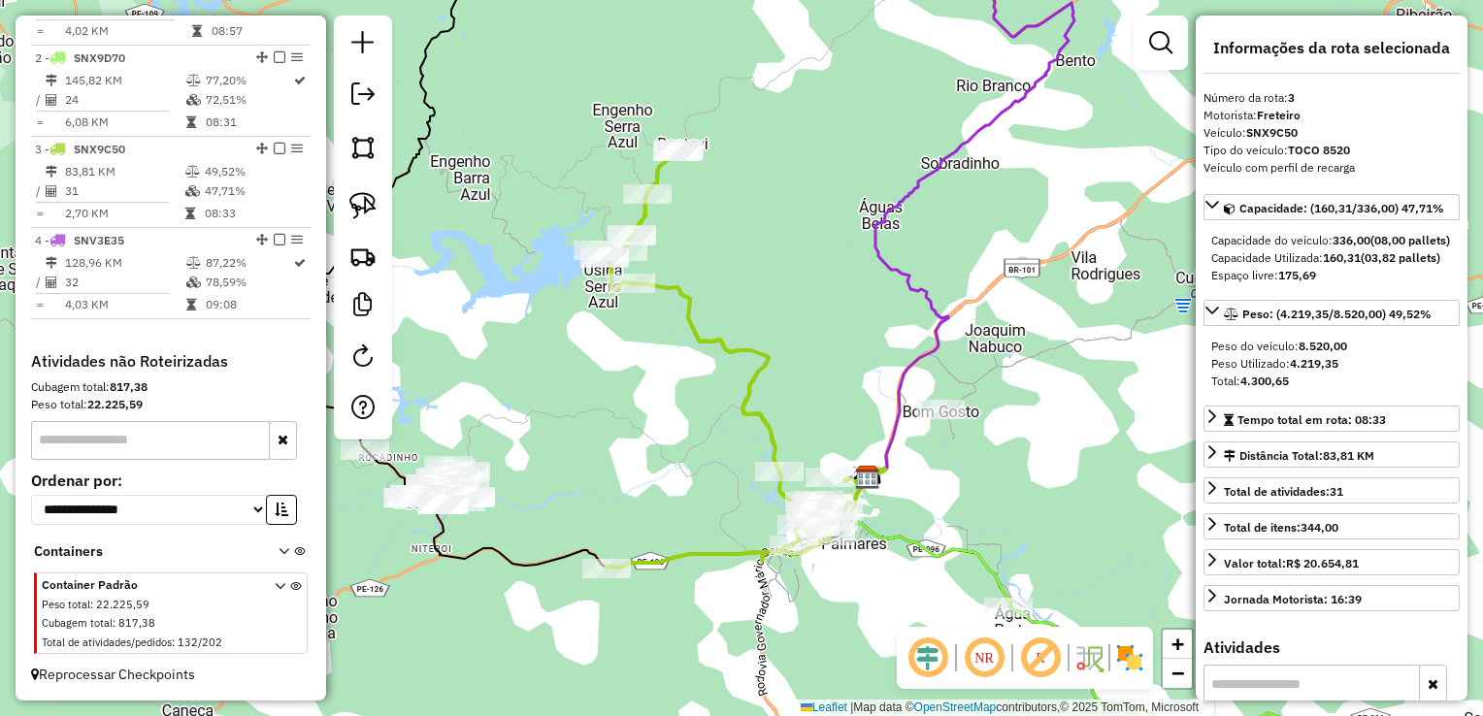
drag, startPoint x: 285, startPoint y: 148, endPoint x: 442, endPoint y: 105, distance: 162.2
click at [443, 104] on icon at bounding box center [582, 273] width 571 height 590
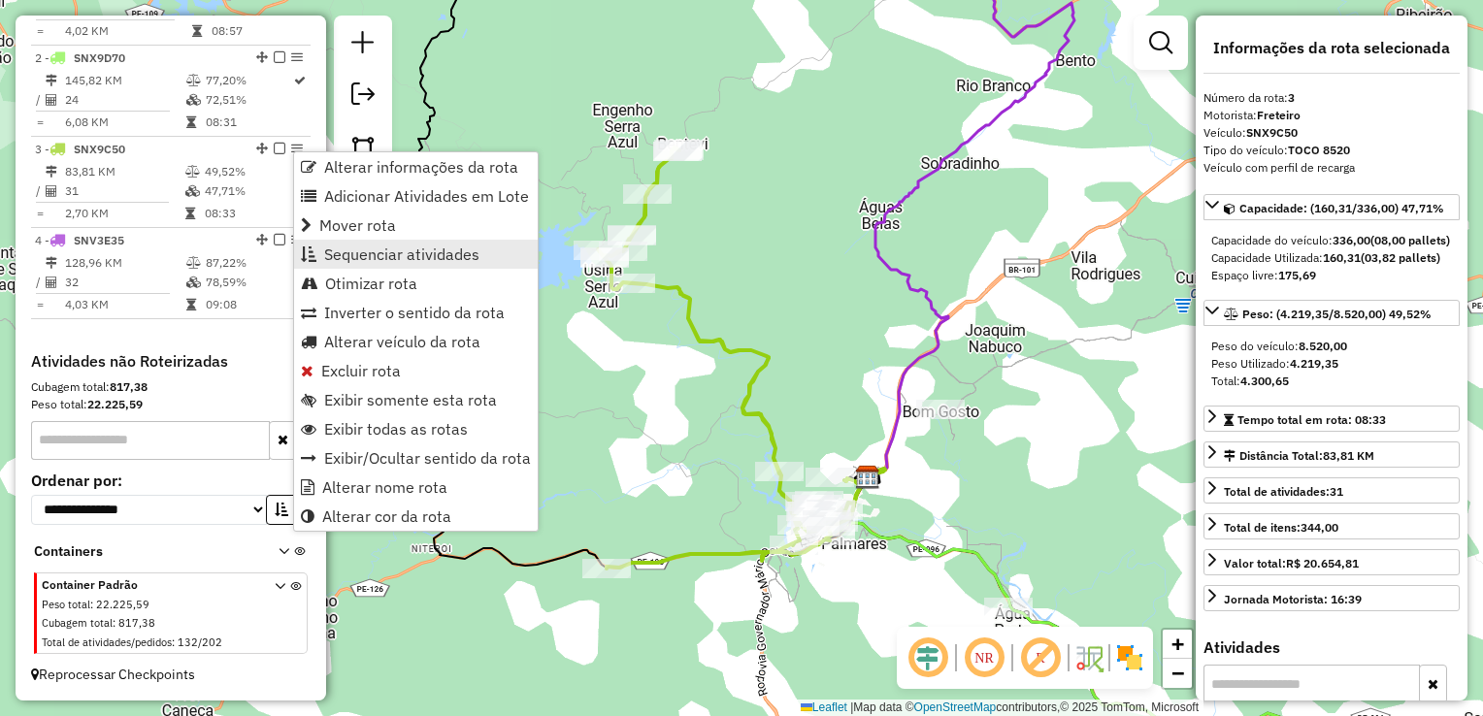
click at [384, 250] on span "Sequenciar atividades" at bounding box center [401, 254] width 155 height 16
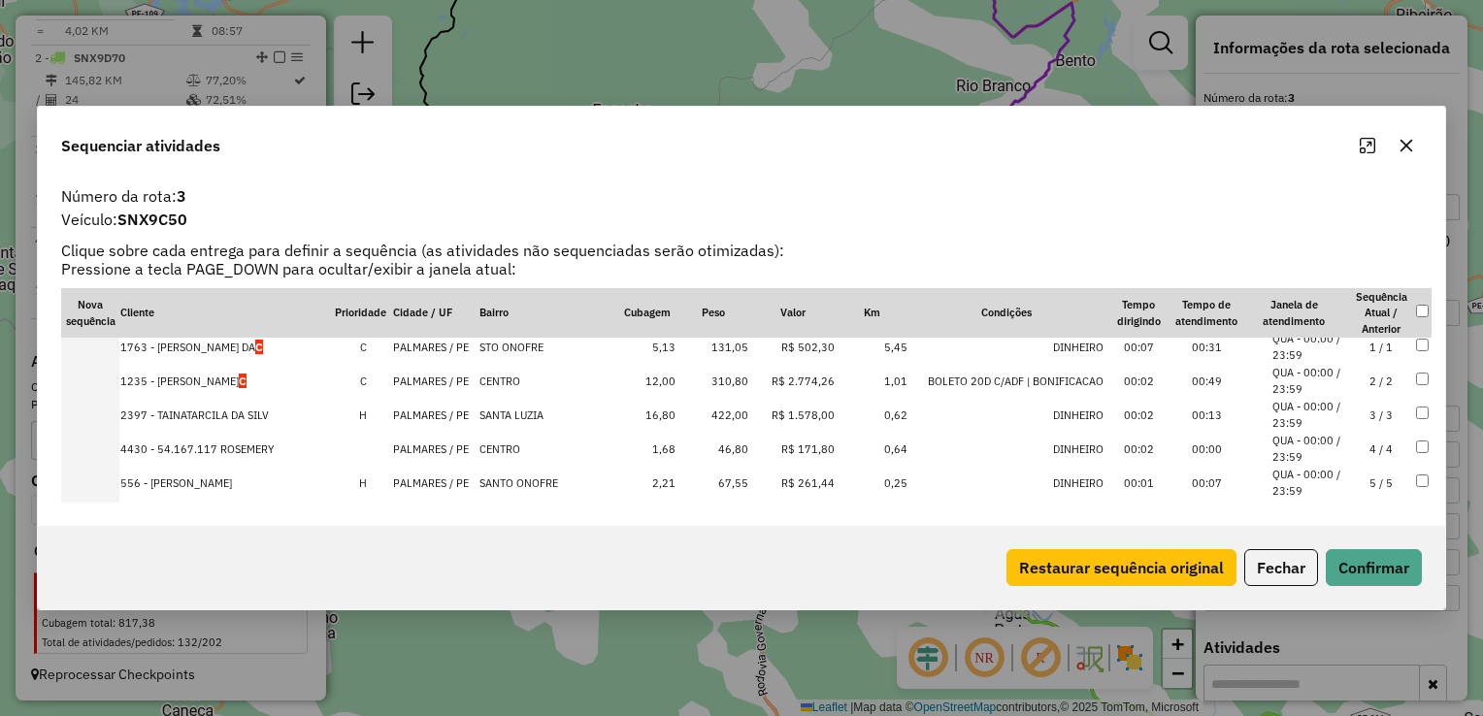
scroll to position [0, 0]
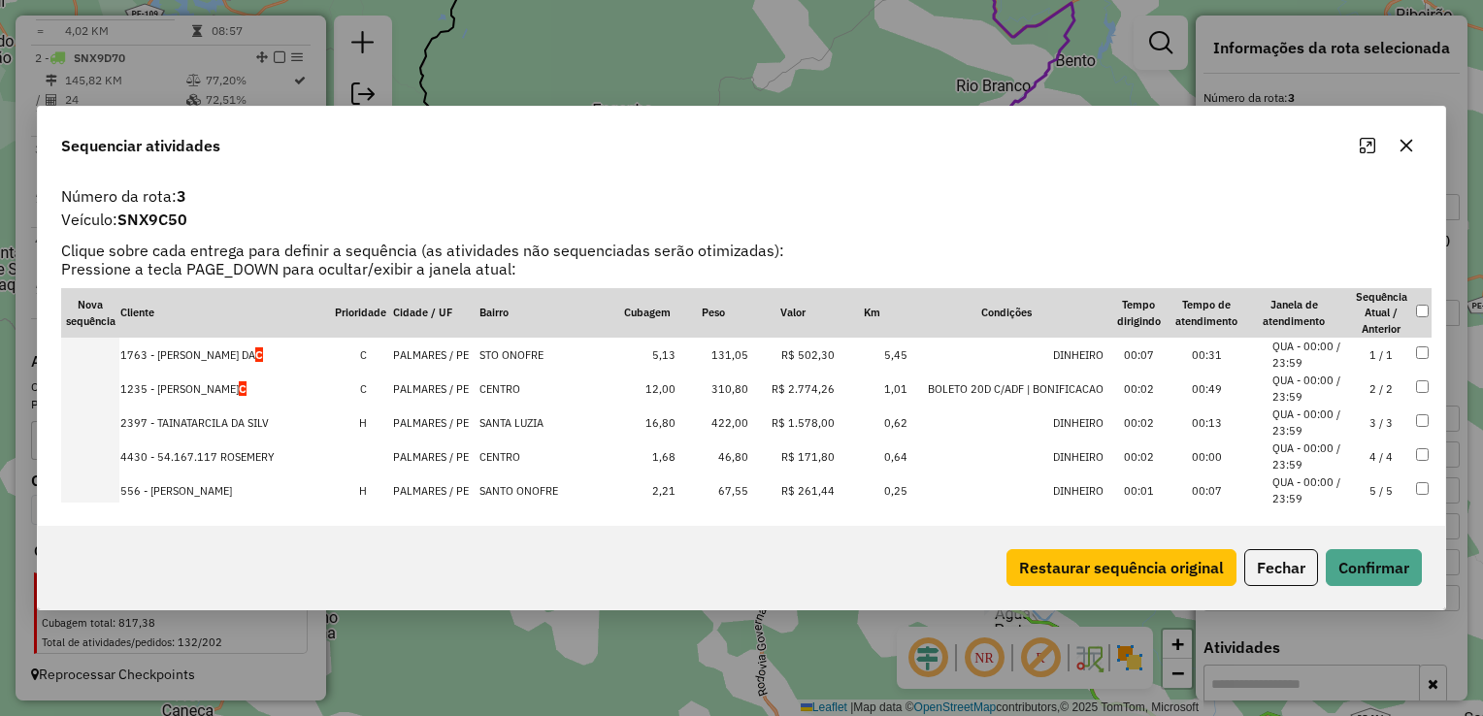
click at [730, 420] on td "422,00" at bounding box center [712, 423] width 73 height 34
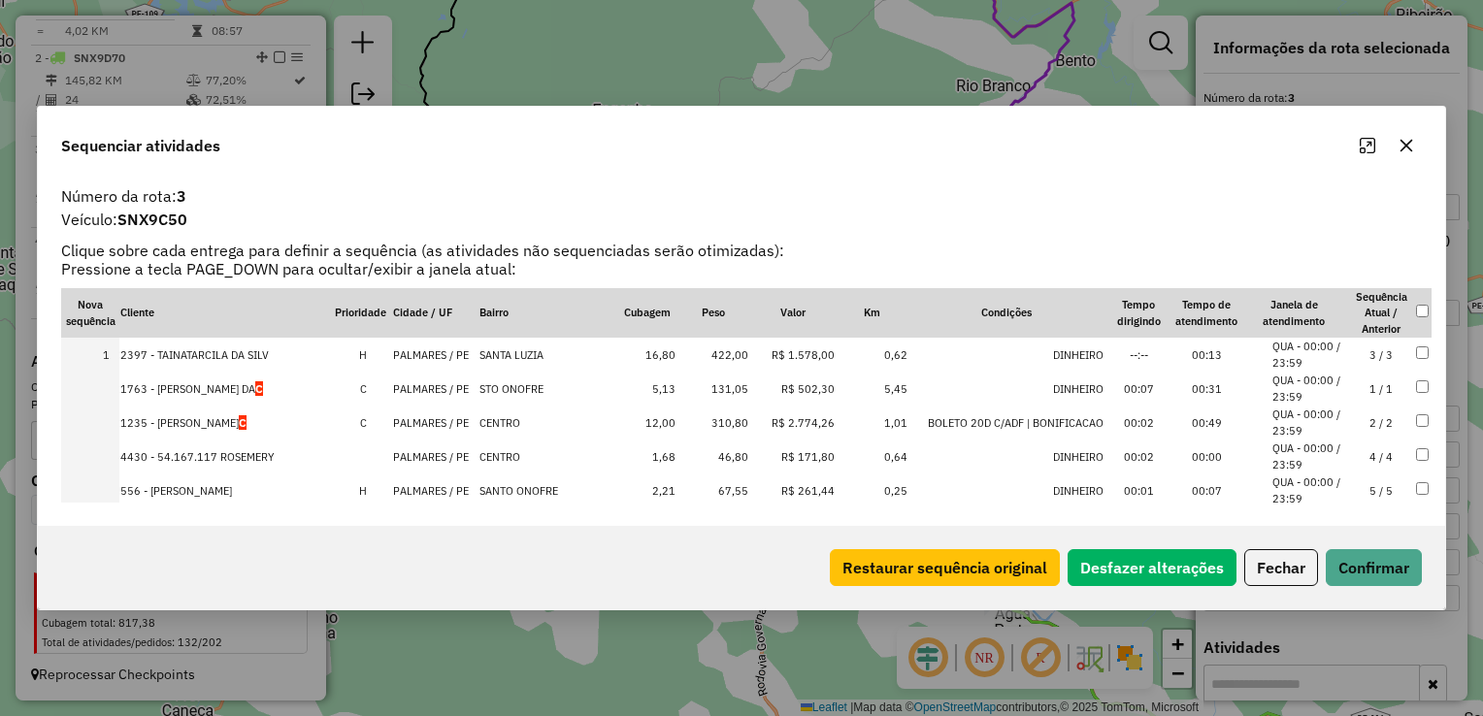
click at [730, 417] on td "310,80" at bounding box center [712, 423] width 73 height 34
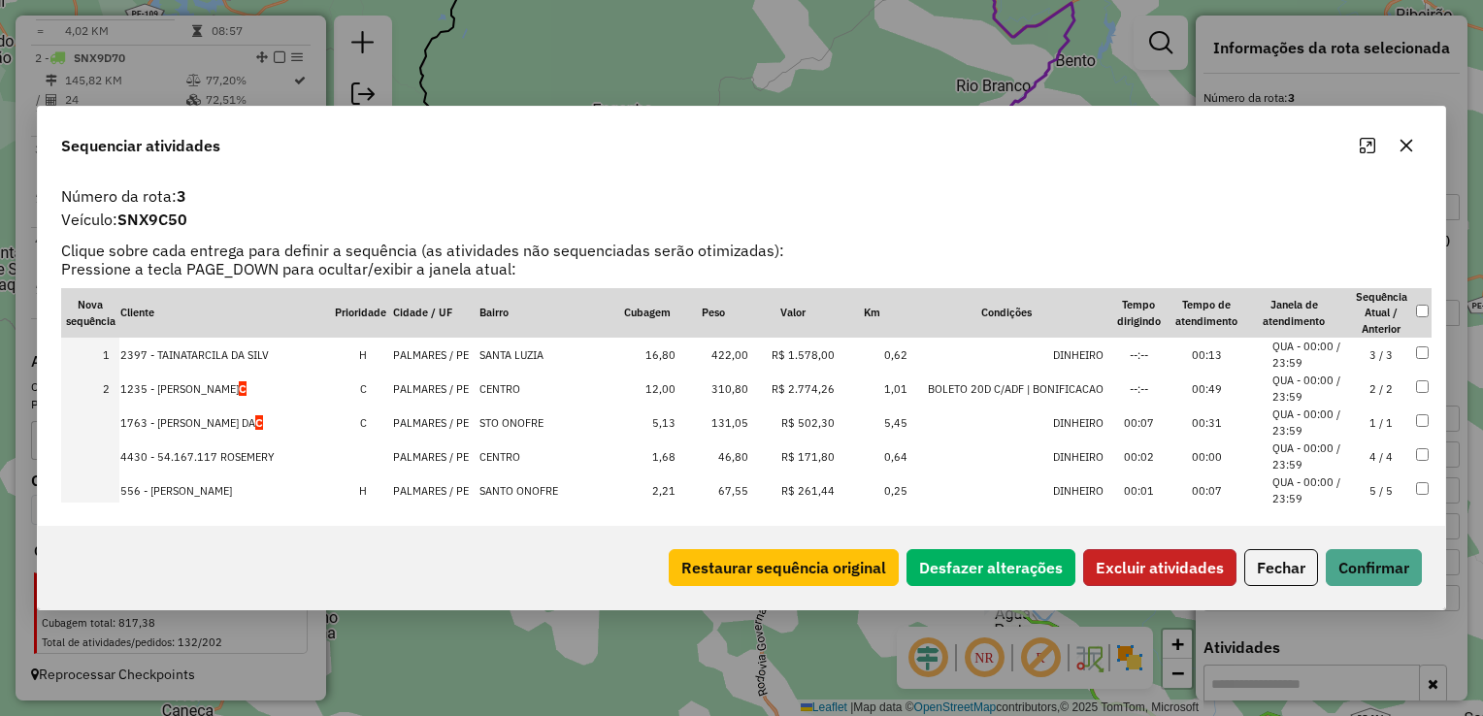
click at [1141, 567] on button "Excluir atividades" at bounding box center [1159, 567] width 153 height 37
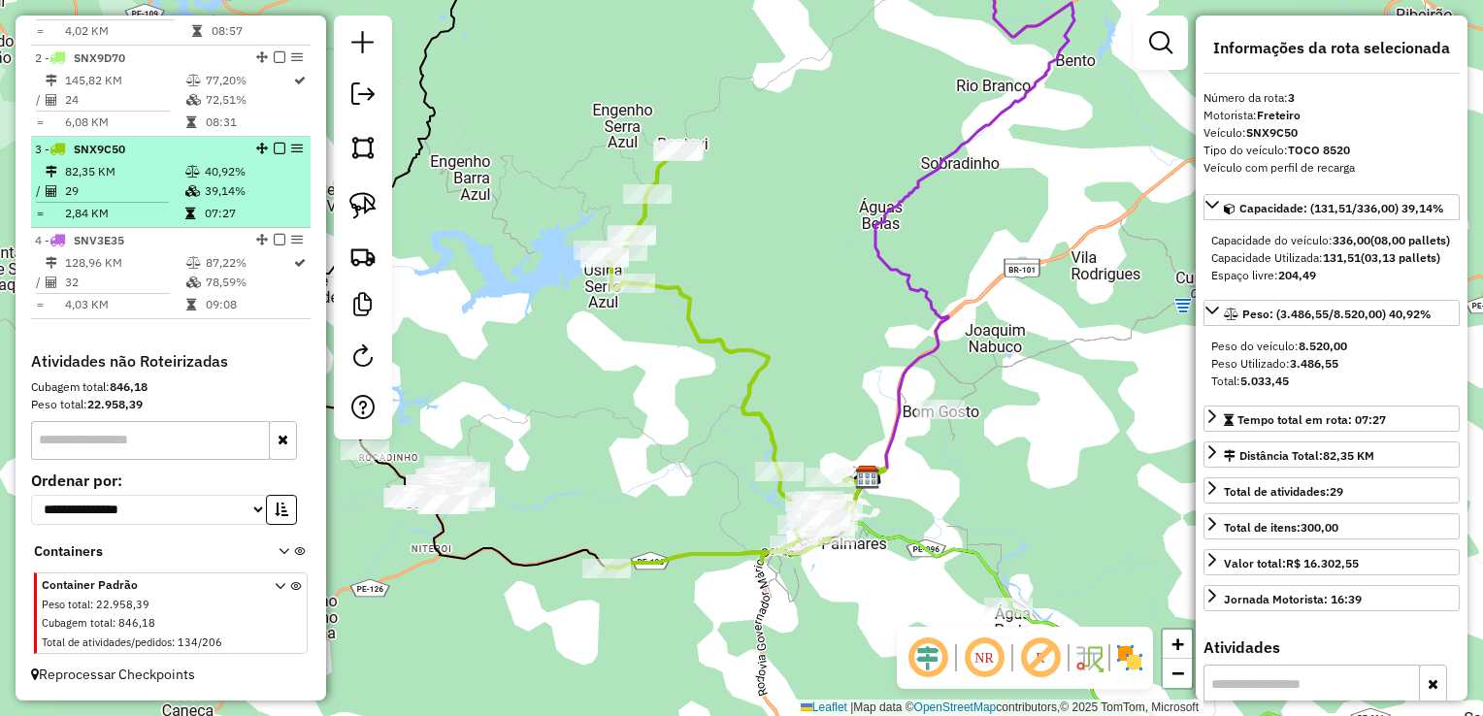
click at [98, 184] on td "29" at bounding box center [124, 190] width 120 height 19
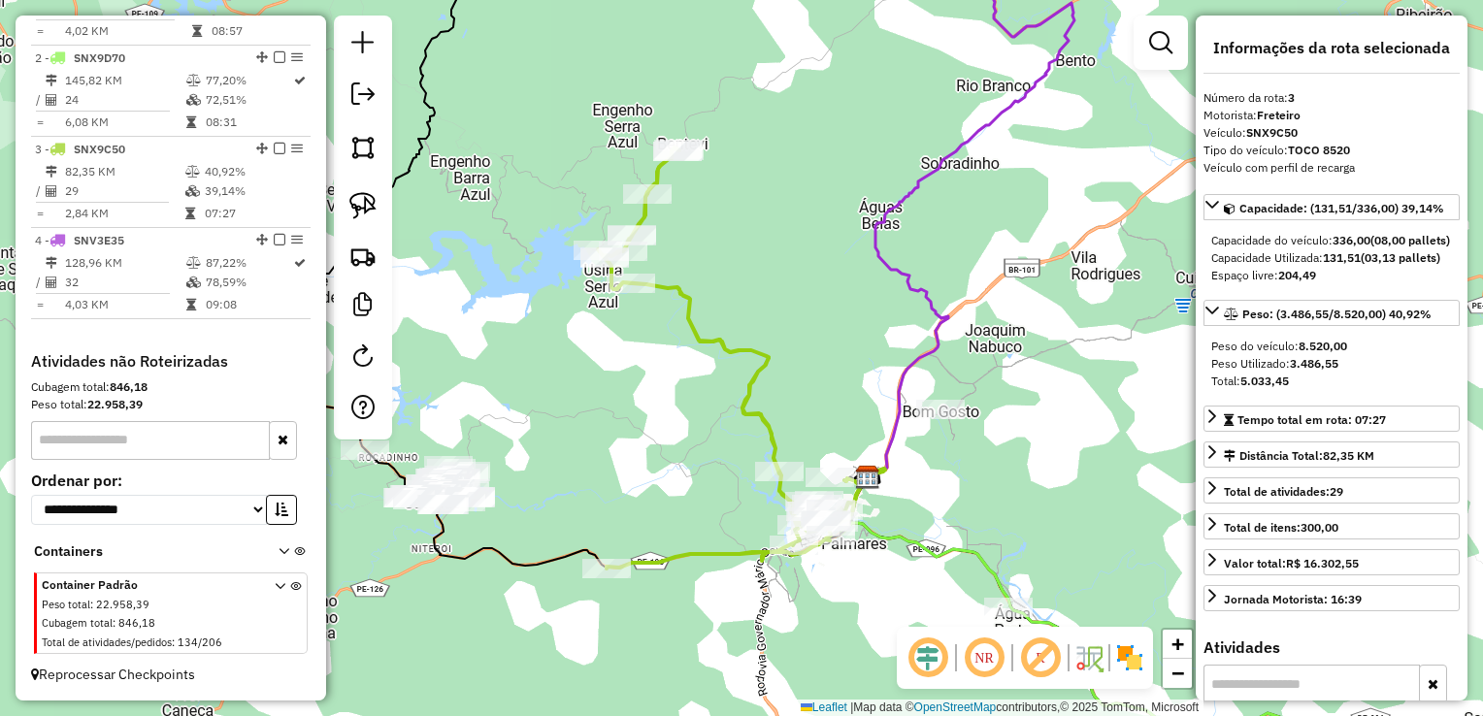
click at [633, 439] on div "Janela de atendimento Grade de atendimento Capacidade Transportadoras Veículos …" at bounding box center [741, 358] width 1483 height 716
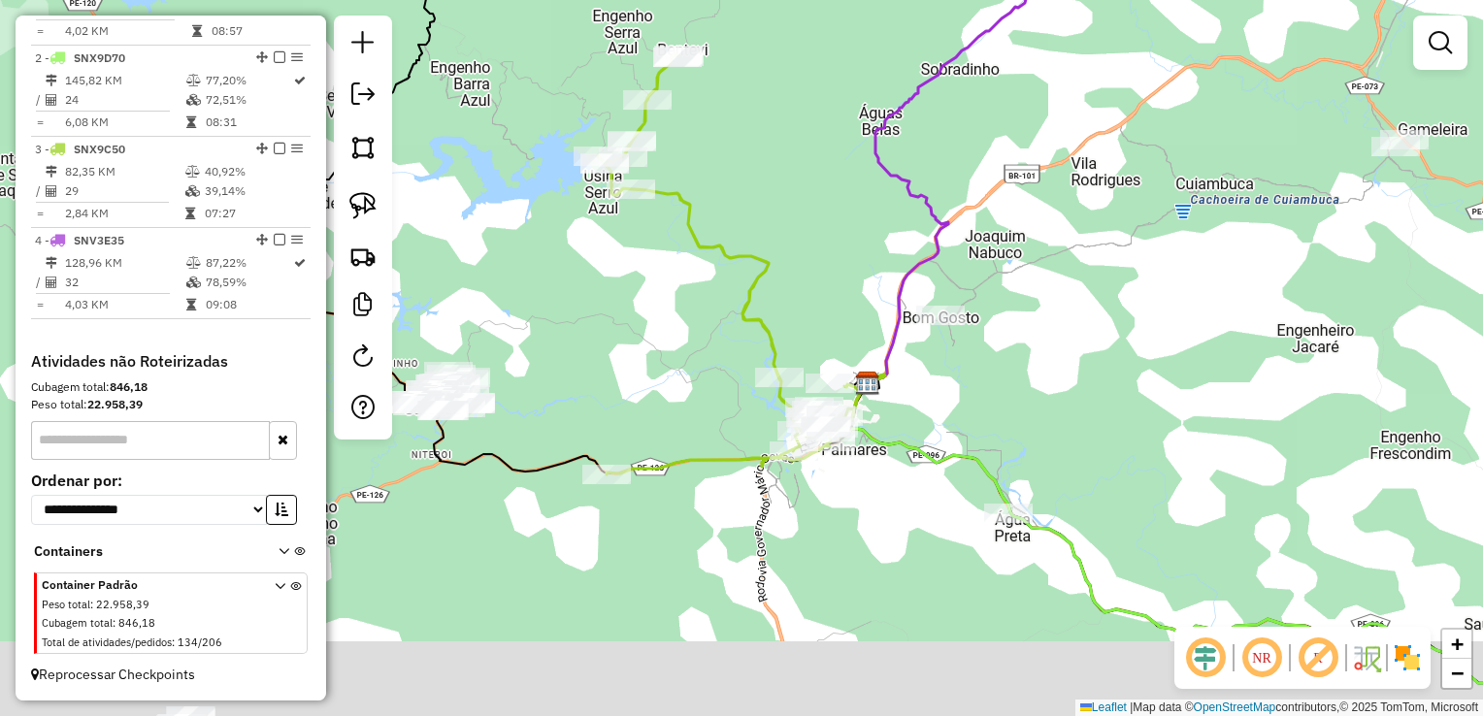
drag, startPoint x: 792, startPoint y: 663, endPoint x: 788, endPoint y: 444, distance: 218.4
click at [791, 460] on div "Janela de atendimento Grade de atendimento Capacidade Transportadoras Veículos …" at bounding box center [741, 358] width 1483 height 716
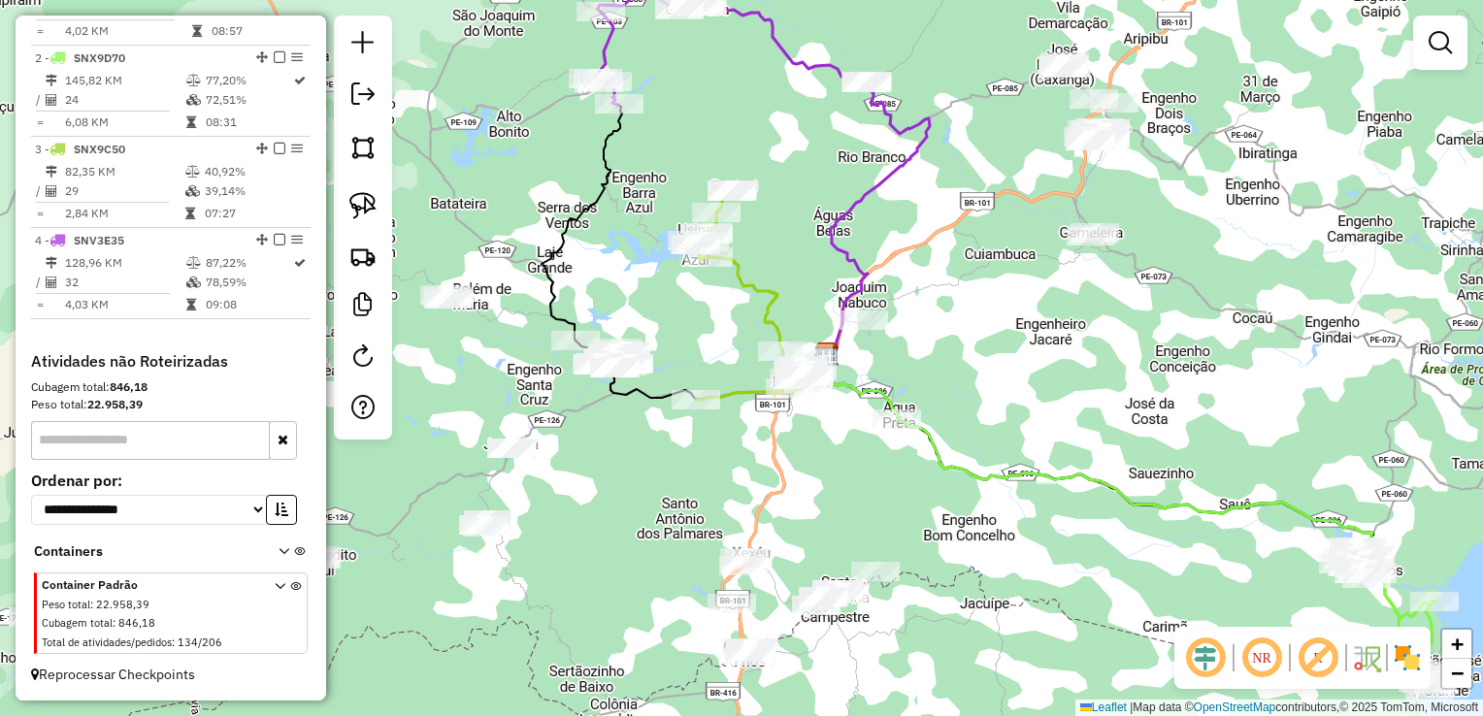
drag, startPoint x: 800, startPoint y: 512, endPoint x: 831, endPoint y: 370, distance: 146.0
click at [830, 378] on div "Janela de atendimento Grade de atendimento Capacidade Transportadoras Veículos …" at bounding box center [741, 358] width 1483 height 716
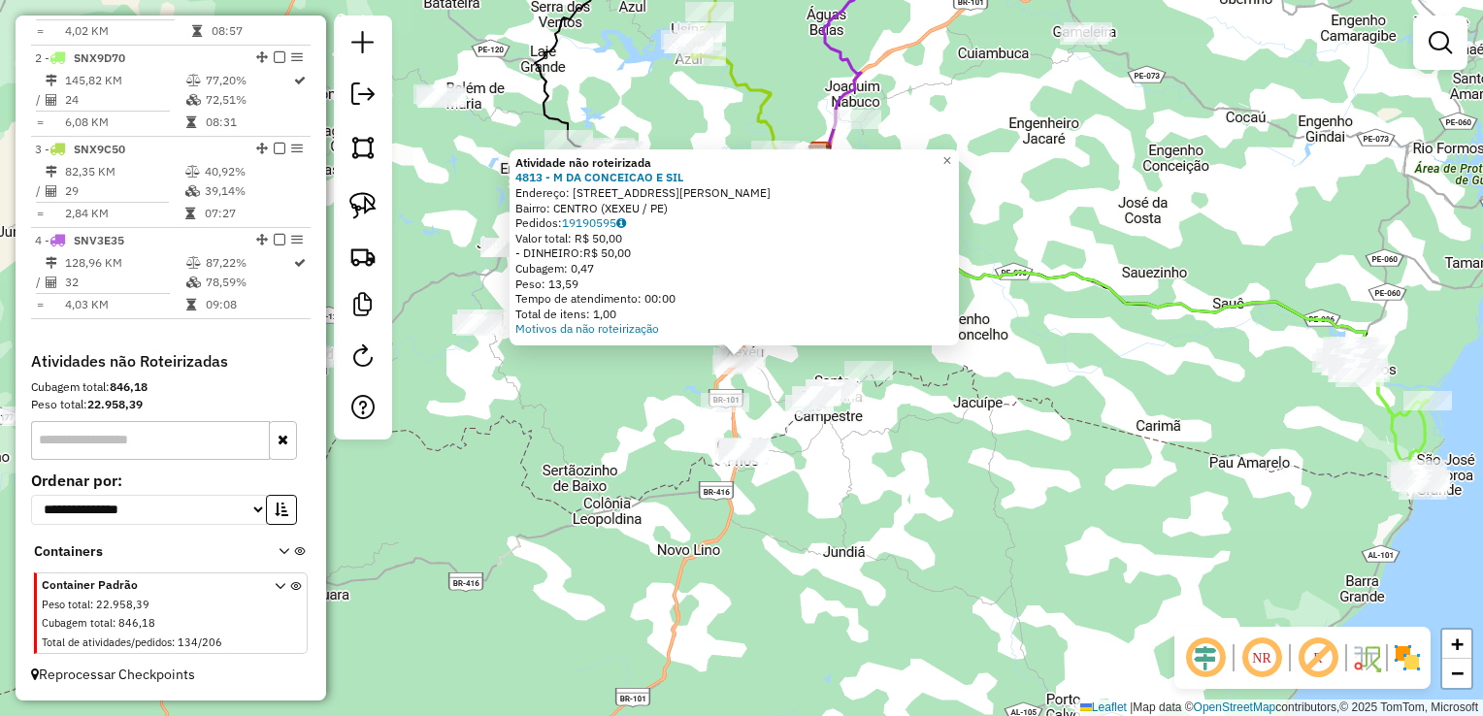
click at [816, 476] on div "Atividade não roteirizada 4813 - M DA CONCEICAO E SIL Endereço: R FLORIANO G DE…" at bounding box center [741, 358] width 1483 height 716
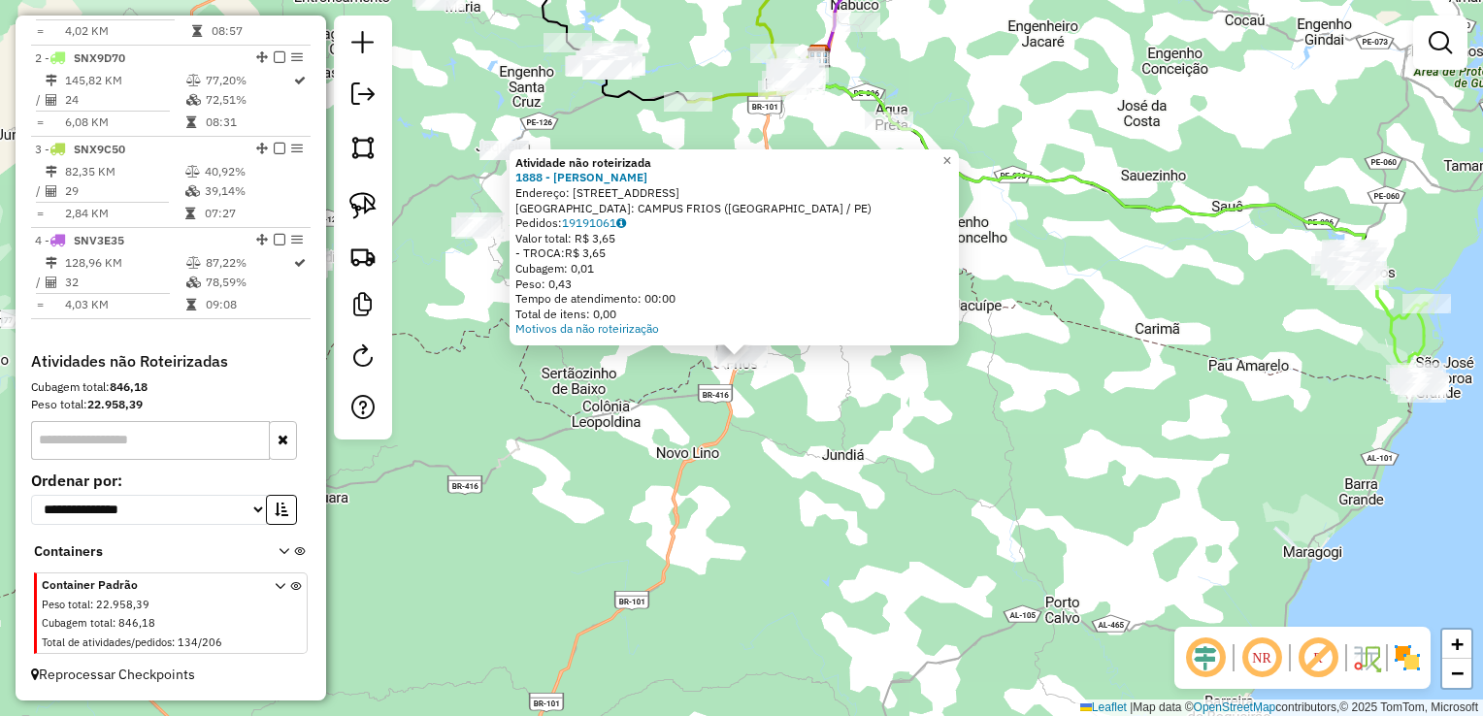
click at [784, 446] on div "Atividade não roteirizada 1888 - LEANDRO AUGUSTO DA S Endereço: R NOVA CAMPOS F…" at bounding box center [741, 358] width 1483 height 716
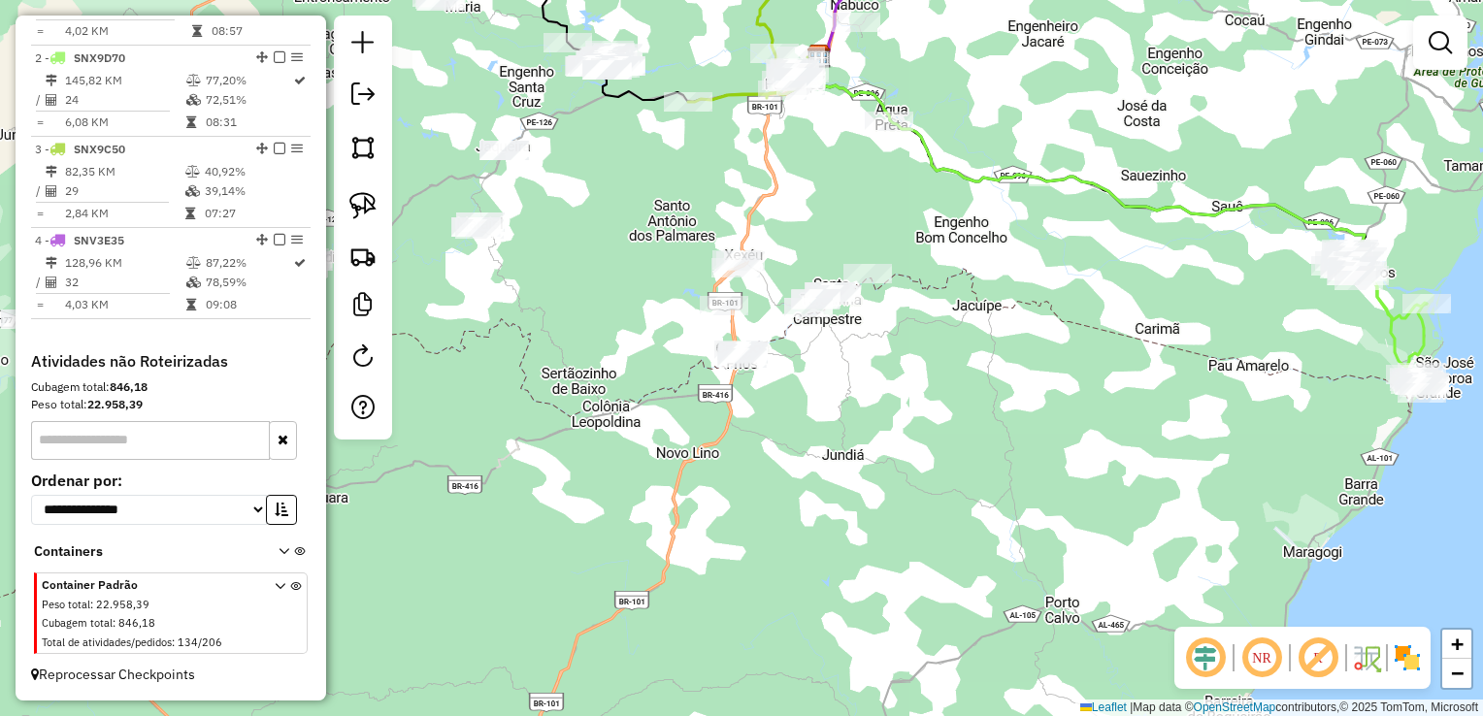
click at [833, 315] on div "Janela de atendimento Grade de atendimento Capacidade Transportadoras Veículos …" at bounding box center [741, 358] width 1483 height 716
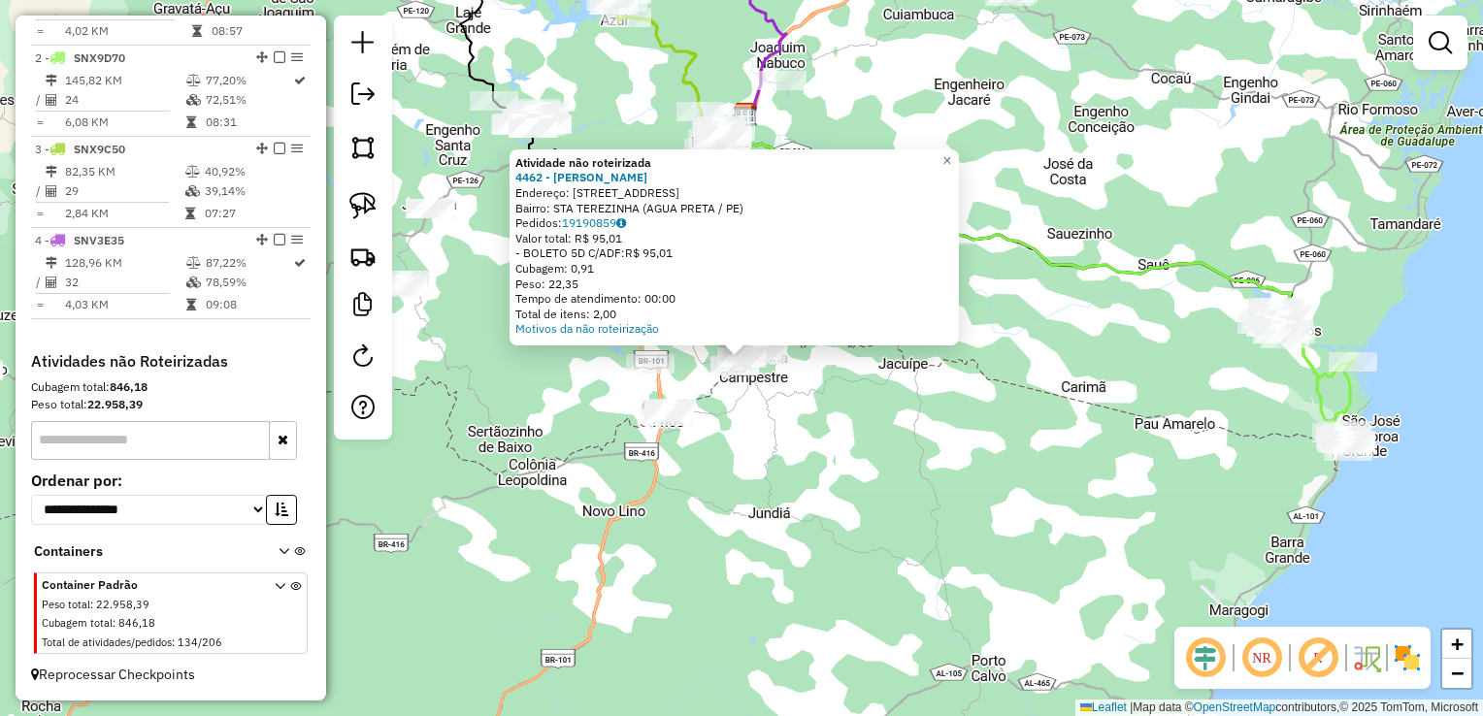
click at [823, 410] on div "Atividade não roteirizada 4462 - ANILDA MARIA DA SILV Endereço: R RUA DA OLARIA…" at bounding box center [741, 358] width 1483 height 716
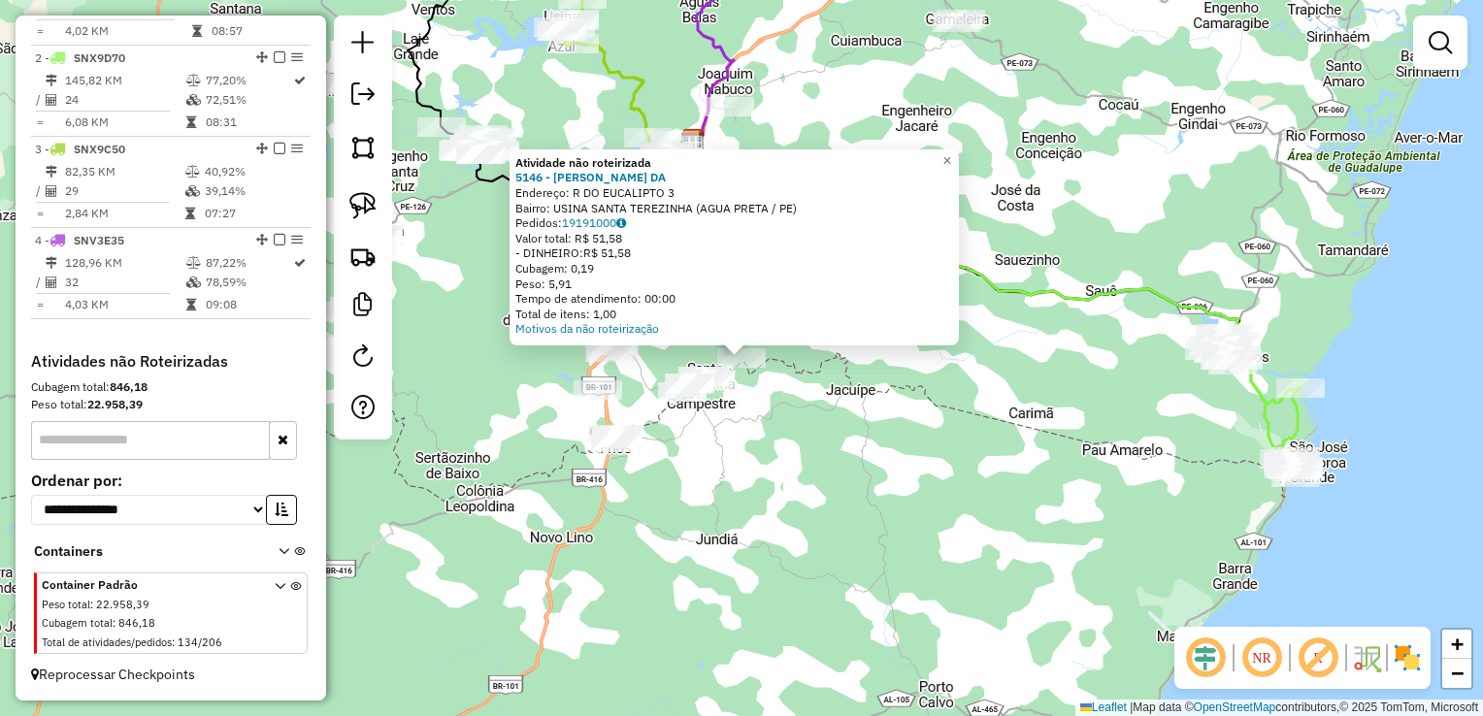
click at [796, 408] on div "Atividade não roteirizada 5146 - LILIANY OLIVEIRA DA Endereço: R DO EUCALIPTO 3…" at bounding box center [741, 358] width 1483 height 716
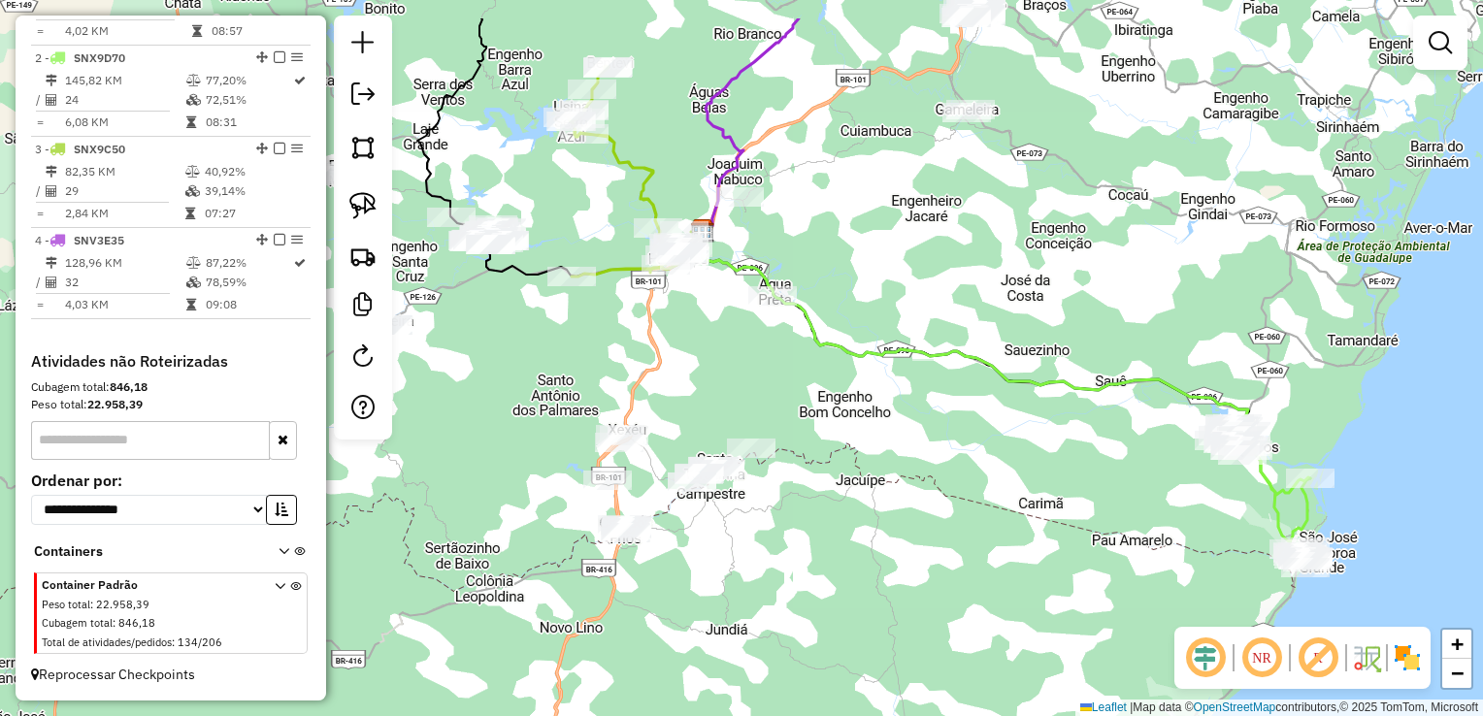
drag, startPoint x: 786, startPoint y: 297, endPoint x: 796, endPoint y: 451, distance: 154.6
click at [800, 447] on div "Janela de atendimento Grade de atendimento Capacidade Transportadoras Veículos …" at bounding box center [741, 358] width 1483 height 716
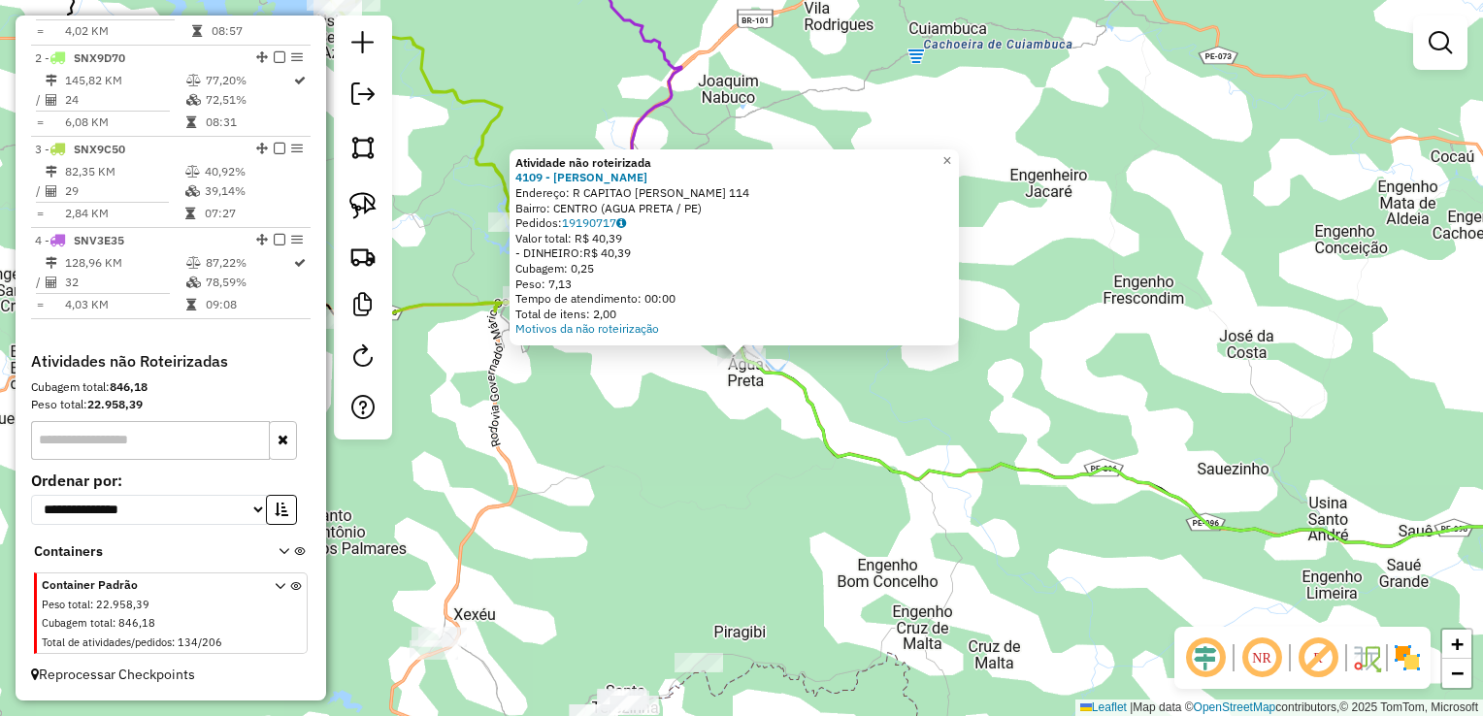
click at [757, 444] on div "Atividade não roteirizada 4109 - ICARO TAUAN DE SOUZA Endereço: R CAPITAO PEDRO…" at bounding box center [741, 358] width 1483 height 716
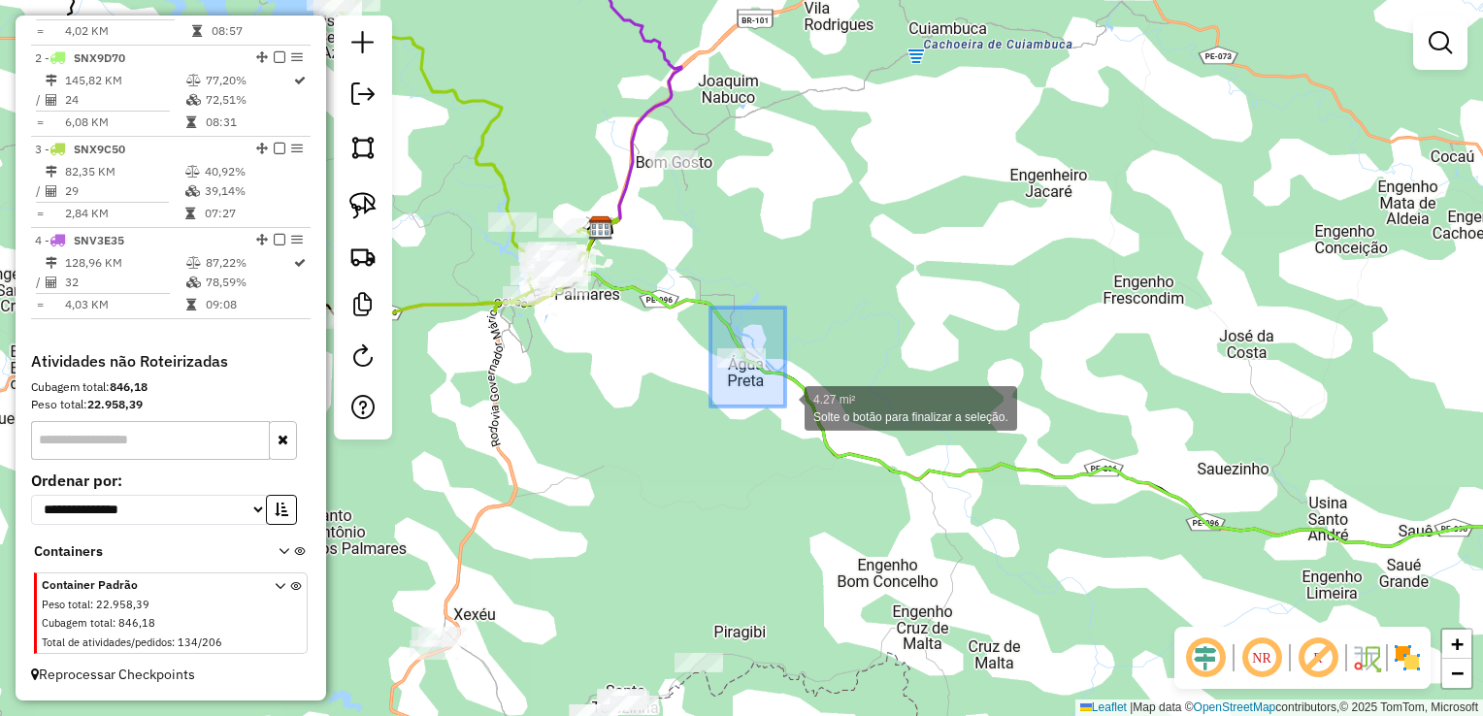
drag, startPoint x: 708, startPoint y: 355, endPoint x: 788, endPoint y: 407, distance: 94.7
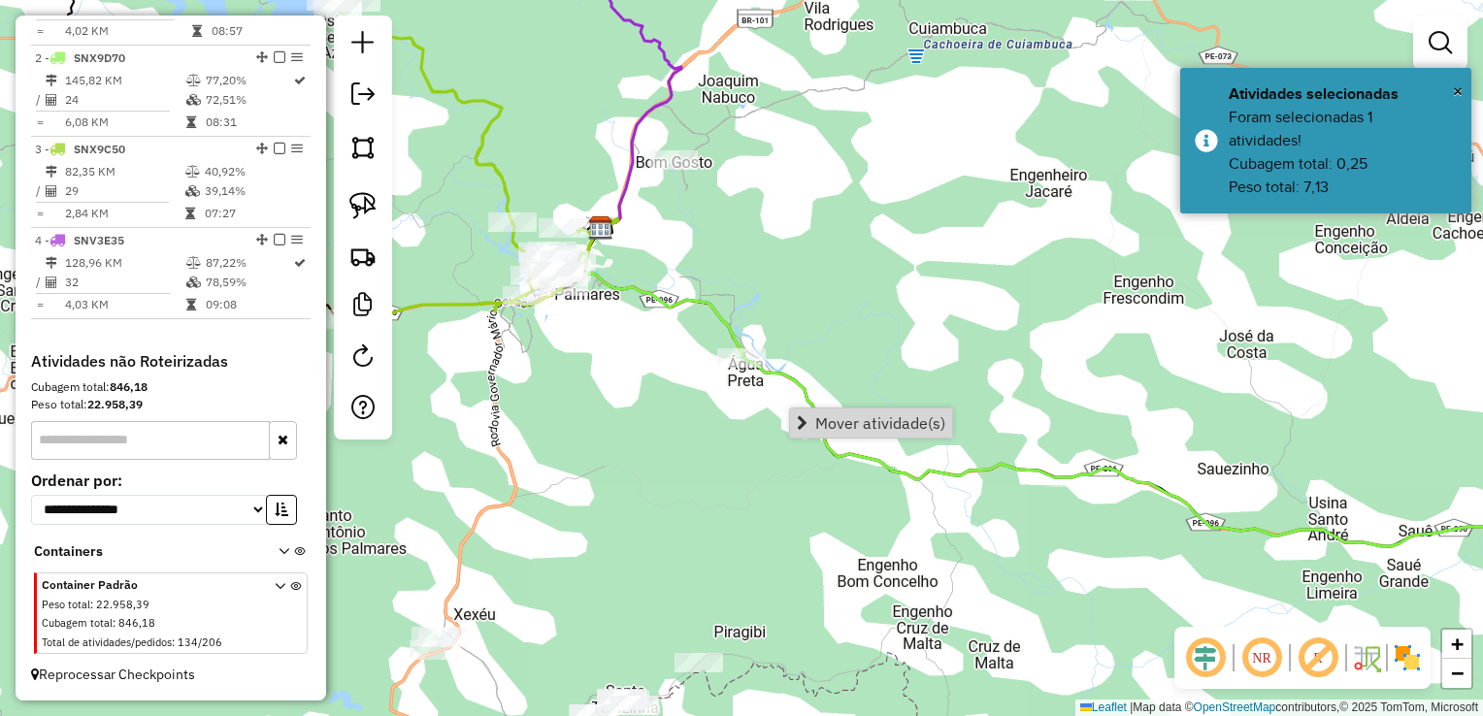
click at [811, 344] on div "Janela de atendimento Grade de atendimento Capacidade Transportadoras Veículos …" at bounding box center [741, 358] width 1483 height 716
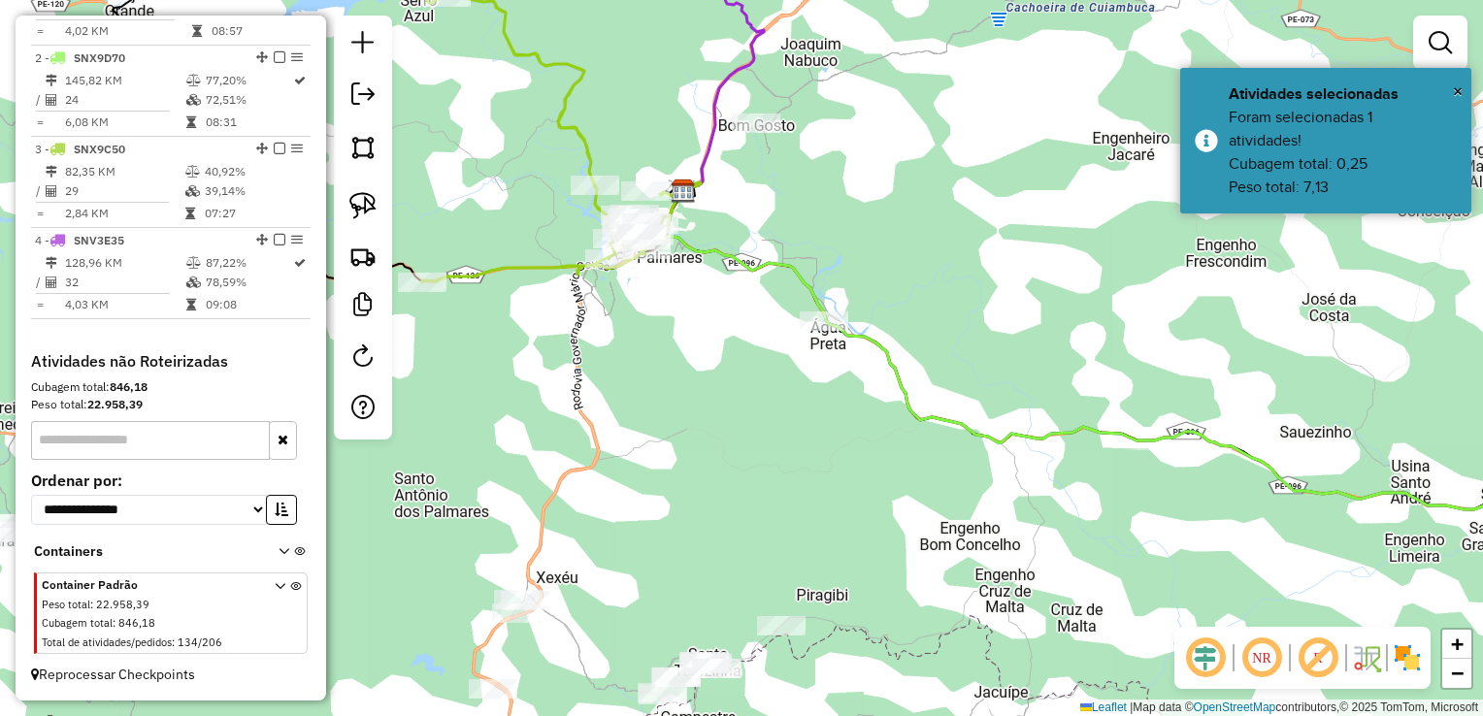
drag, startPoint x: 539, startPoint y: 423, endPoint x: 625, endPoint y: 383, distance: 95.1
click at [625, 383] on div "Janela de atendimento Grade de atendimento Capacidade Transportadoras Veículos …" at bounding box center [741, 358] width 1483 height 716
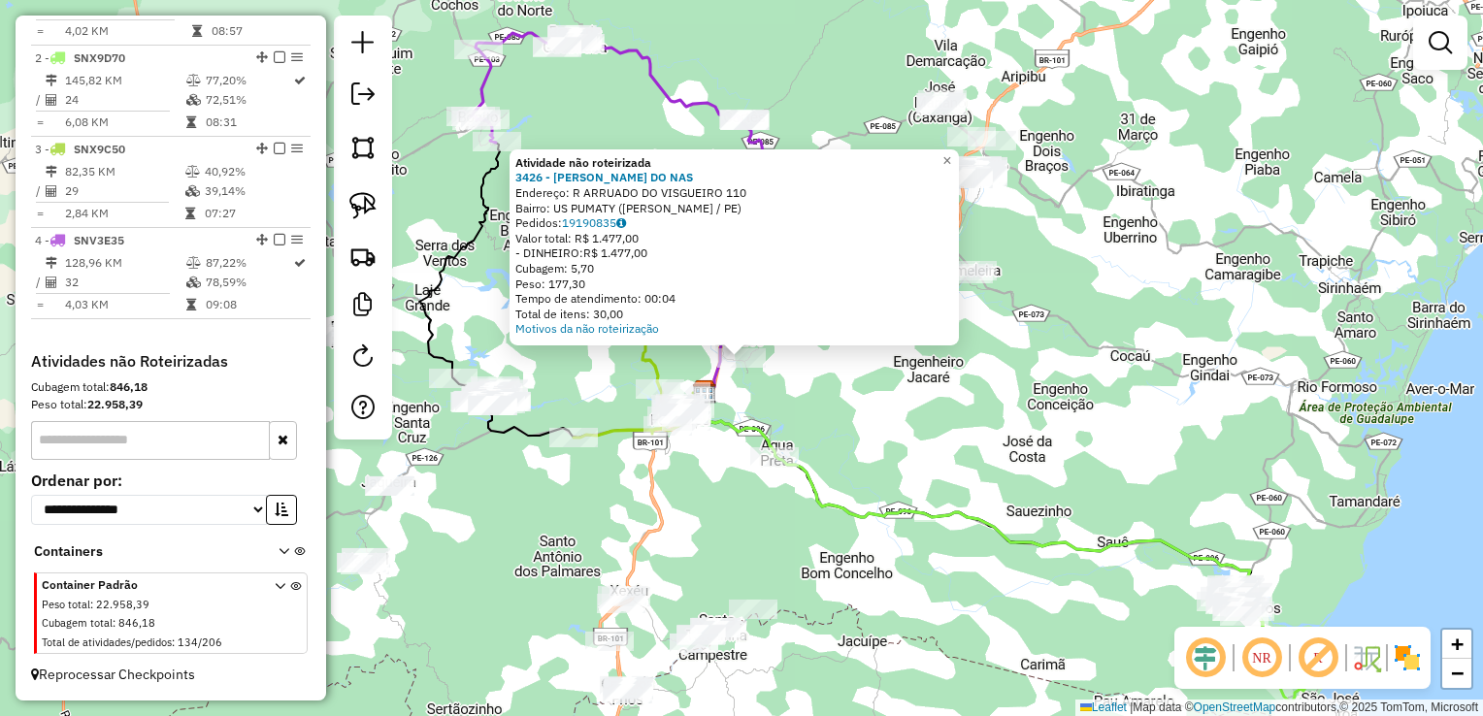
click at [778, 394] on div "Atividade não roteirizada 3426 - NEMUEL ARAUJO DO NAS Endereço: R ARRUADO DO VI…" at bounding box center [741, 358] width 1483 height 716
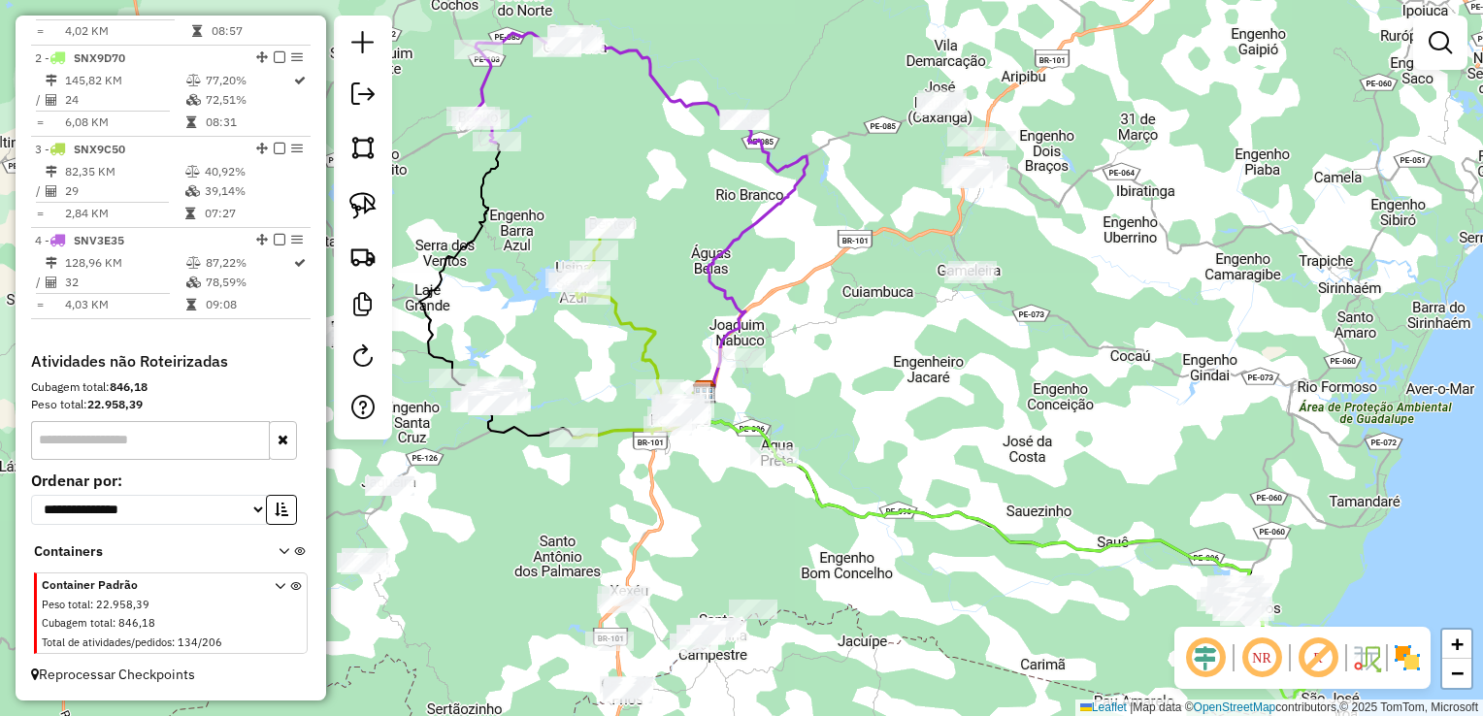
drag, startPoint x: 726, startPoint y: 516, endPoint x: 715, endPoint y: 516, distance: 10.7
click at [717, 516] on div "Janela de atendimento Grade de atendimento Capacidade Transportadoras Veículos …" at bounding box center [741, 358] width 1483 height 716
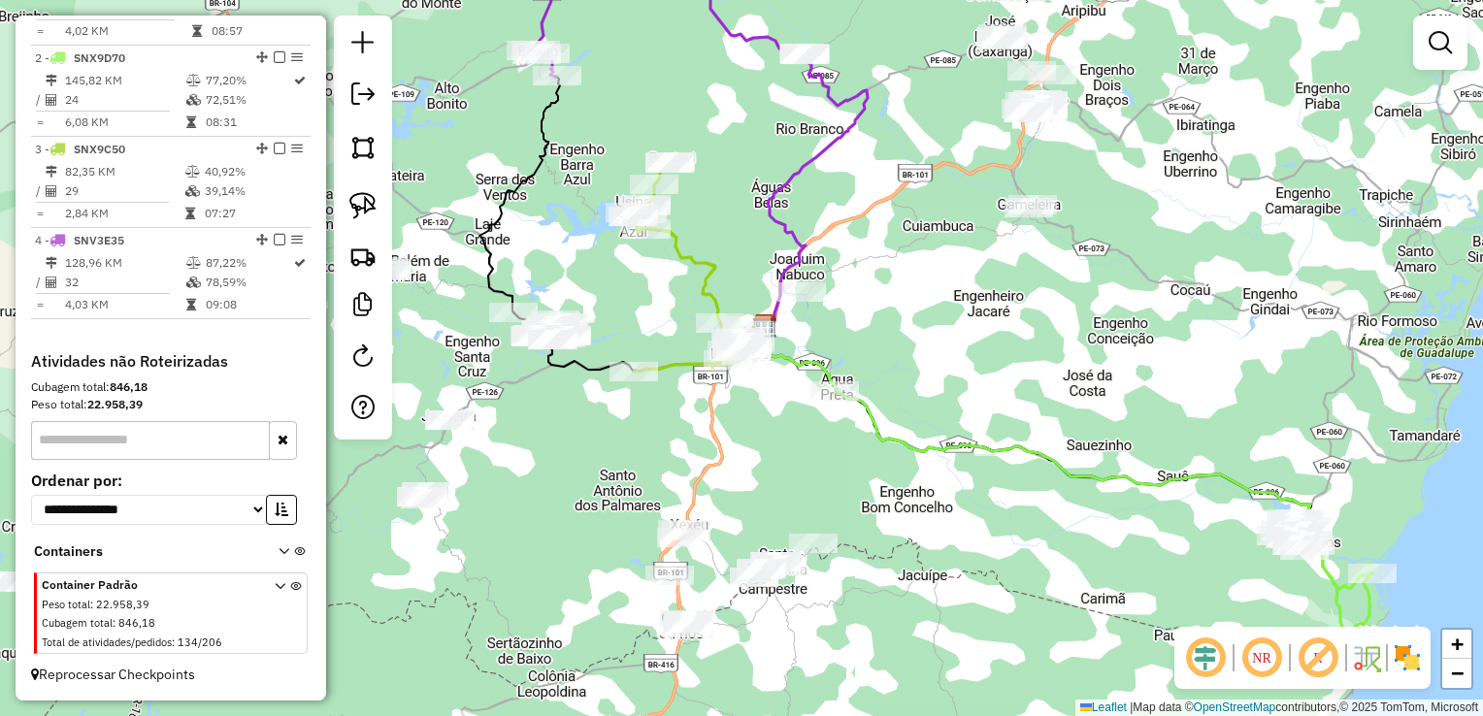
drag, startPoint x: 645, startPoint y: 472, endPoint x: 662, endPoint y: 452, distance: 25.5
click at [662, 452] on div "Janela de atendimento Grade de atendimento Capacidade Transportadoras Veículos …" at bounding box center [741, 358] width 1483 height 716
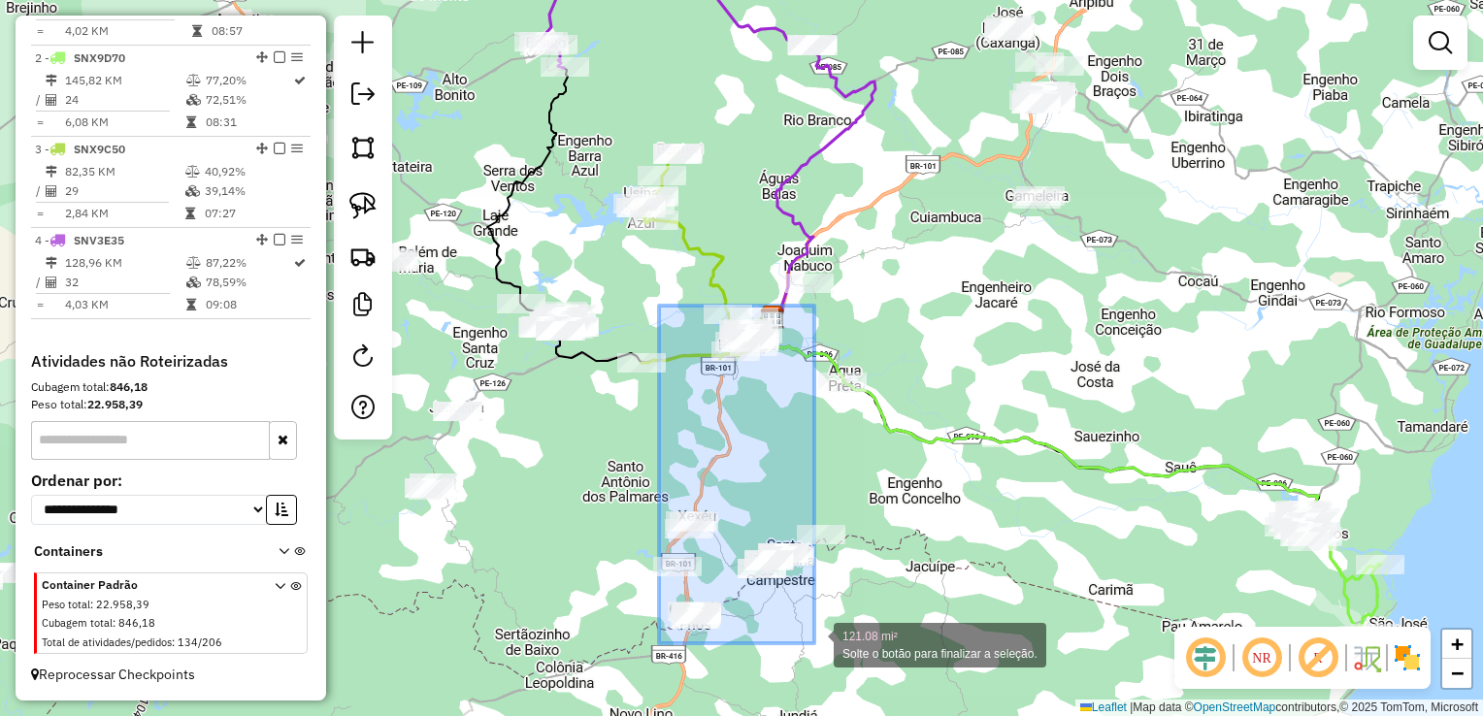
drag, startPoint x: 659, startPoint y: 306, endPoint x: 814, endPoint y: 643, distance: 371.7
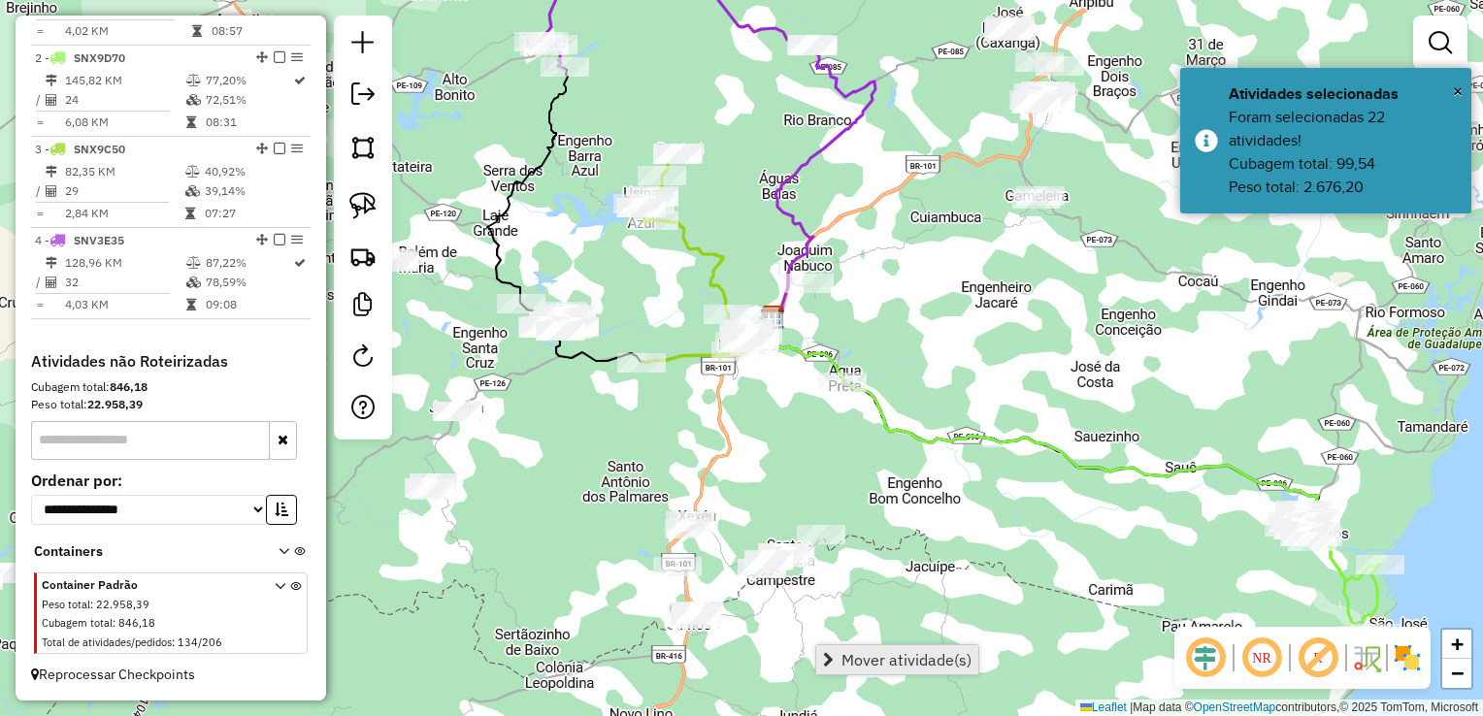
click at [868, 659] on span "Mover atividade(s)" at bounding box center [906, 660] width 130 height 16
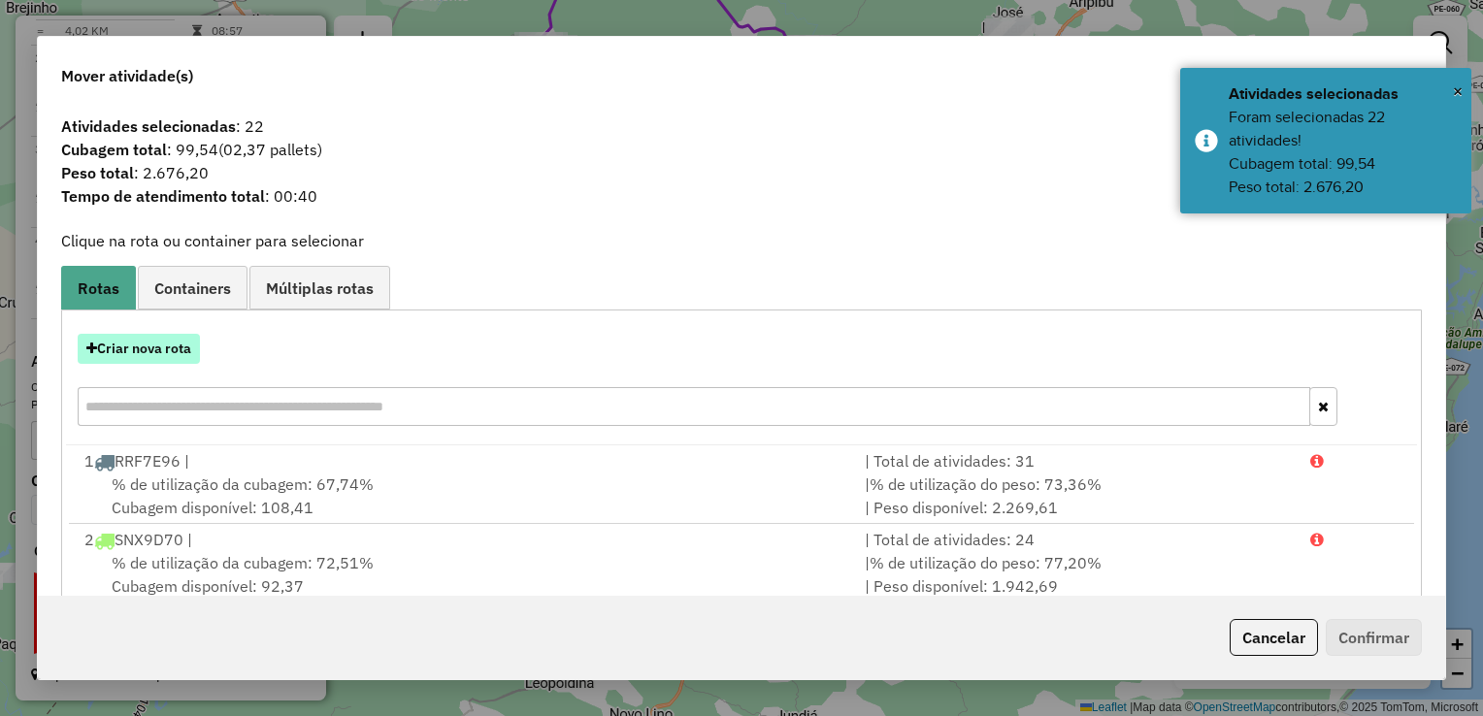
click at [175, 344] on button "Criar nova rota" at bounding box center [139, 349] width 122 height 30
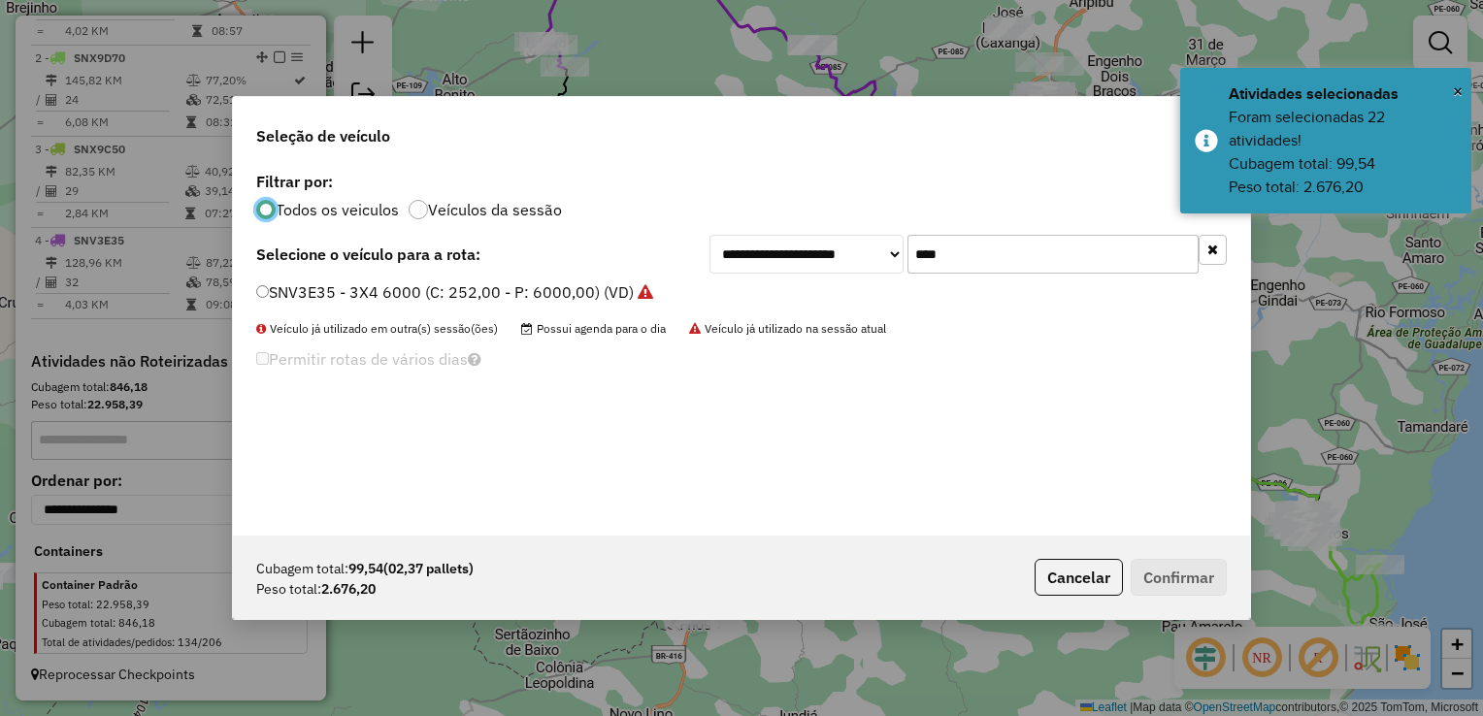
scroll to position [10, 6]
click at [984, 257] on input "****" at bounding box center [1052, 254] width 291 height 39
type input "*"
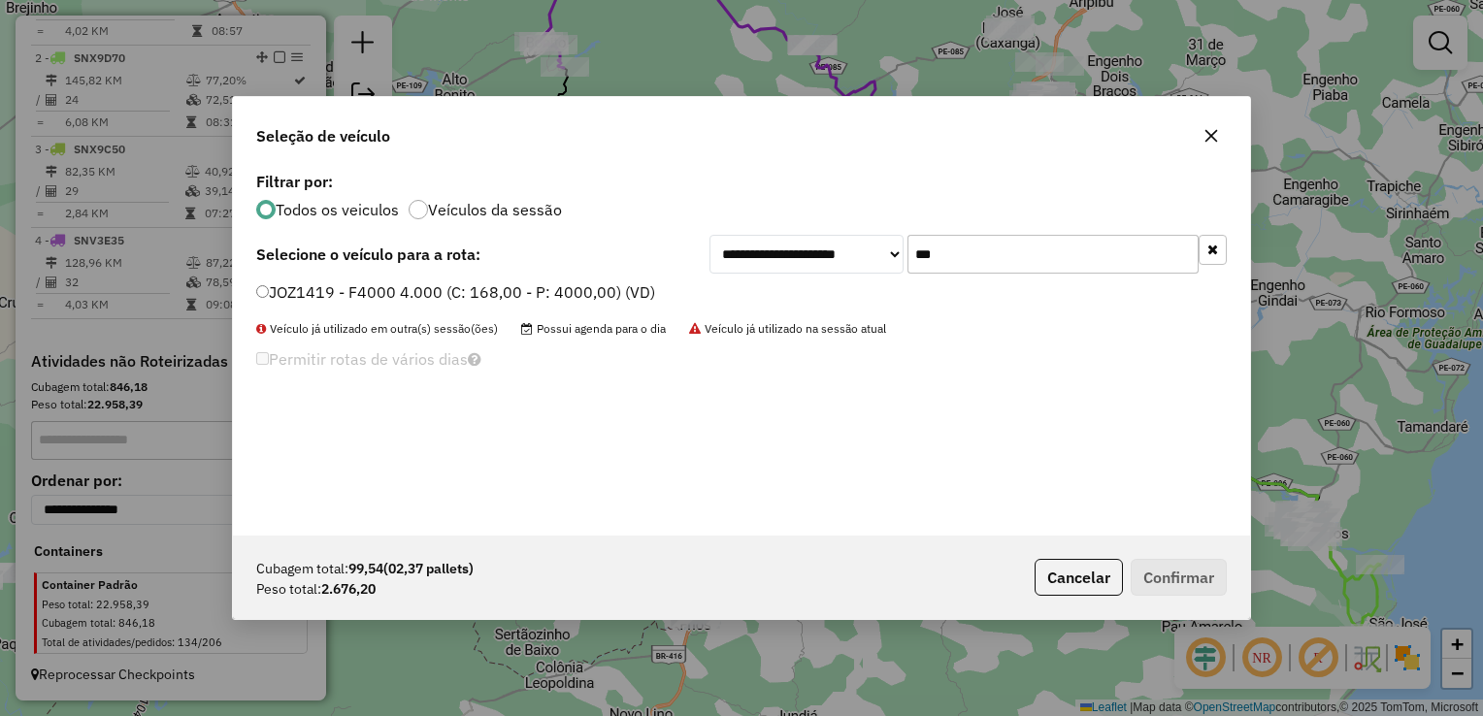
type input "***"
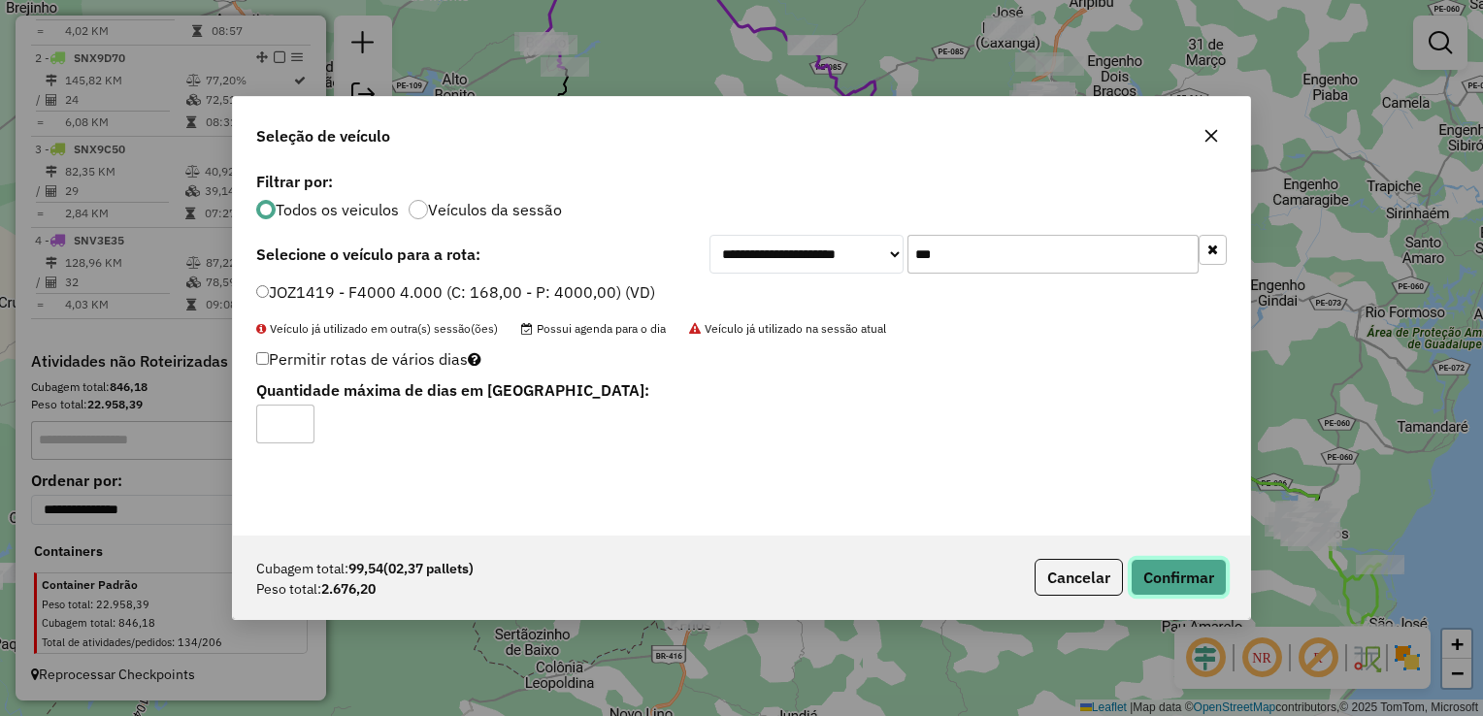
click at [1194, 576] on button "Confirmar" at bounding box center [1179, 577] width 96 height 37
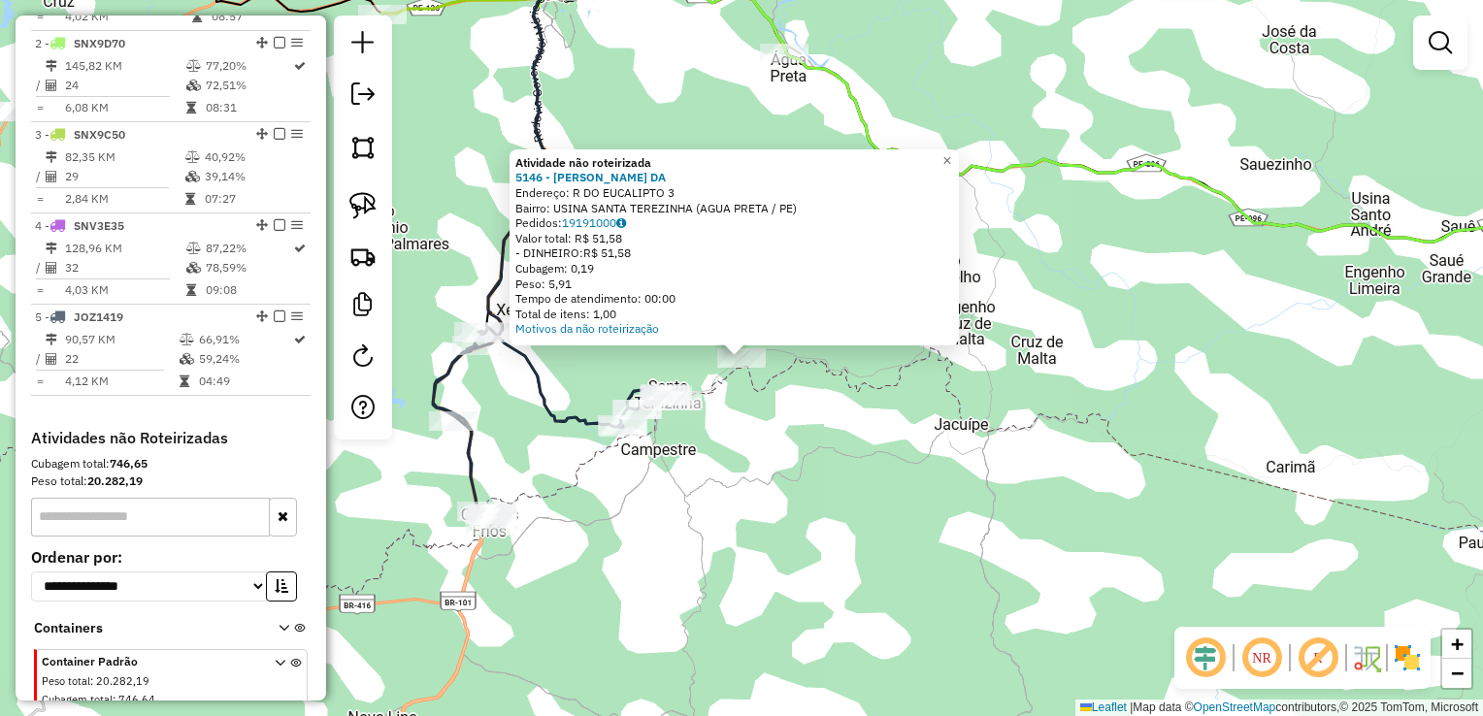
click at [757, 476] on div "Atividade não roteirizada 5146 - LILIANY OLIVEIRA DA Endereço: R DO EUCALIPTO 3…" at bounding box center [741, 358] width 1483 height 716
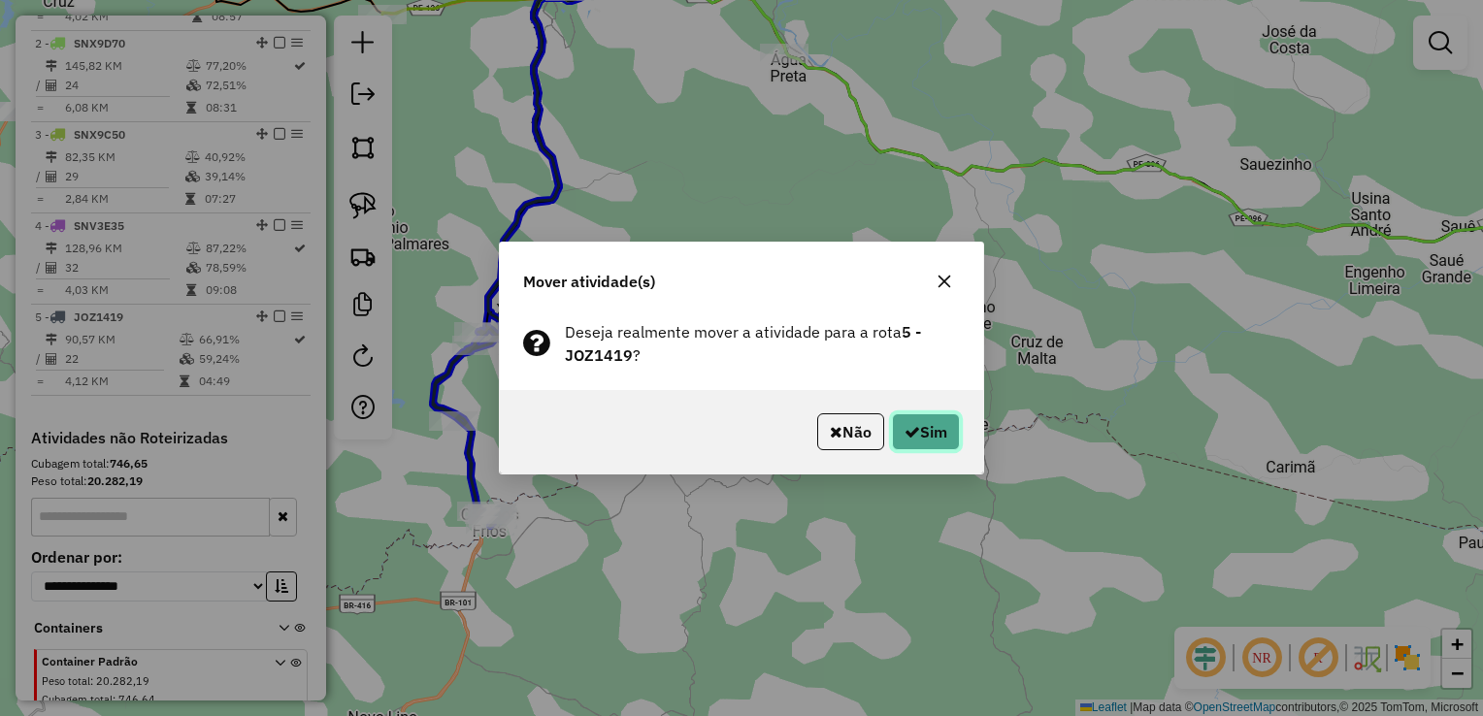
click at [907, 438] on icon "button" at bounding box center [912, 432] width 16 height 16
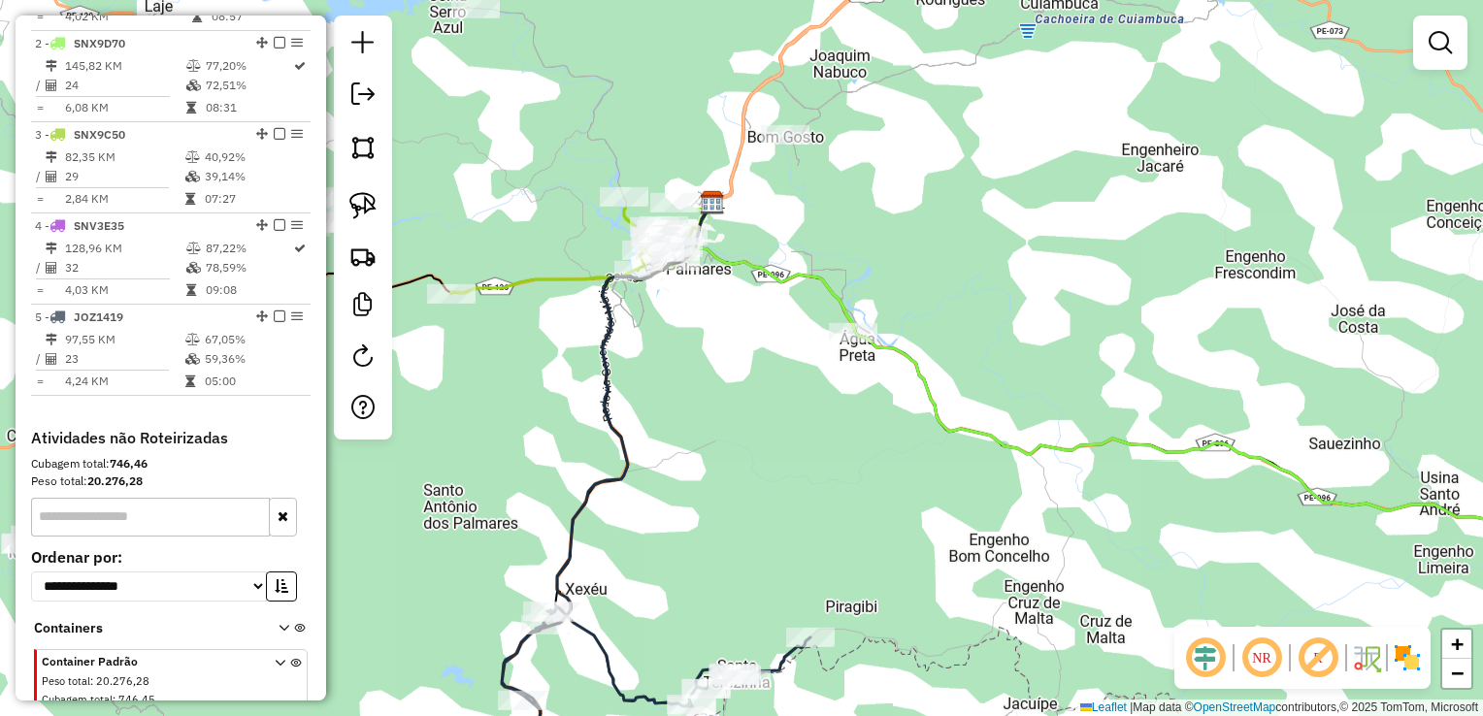
drag, startPoint x: 564, startPoint y: 347, endPoint x: 638, endPoint y: 498, distance: 167.5
click at [638, 498] on div "Janela de atendimento Grade de atendimento Capacidade Transportadoras Veículos …" at bounding box center [741, 358] width 1483 height 716
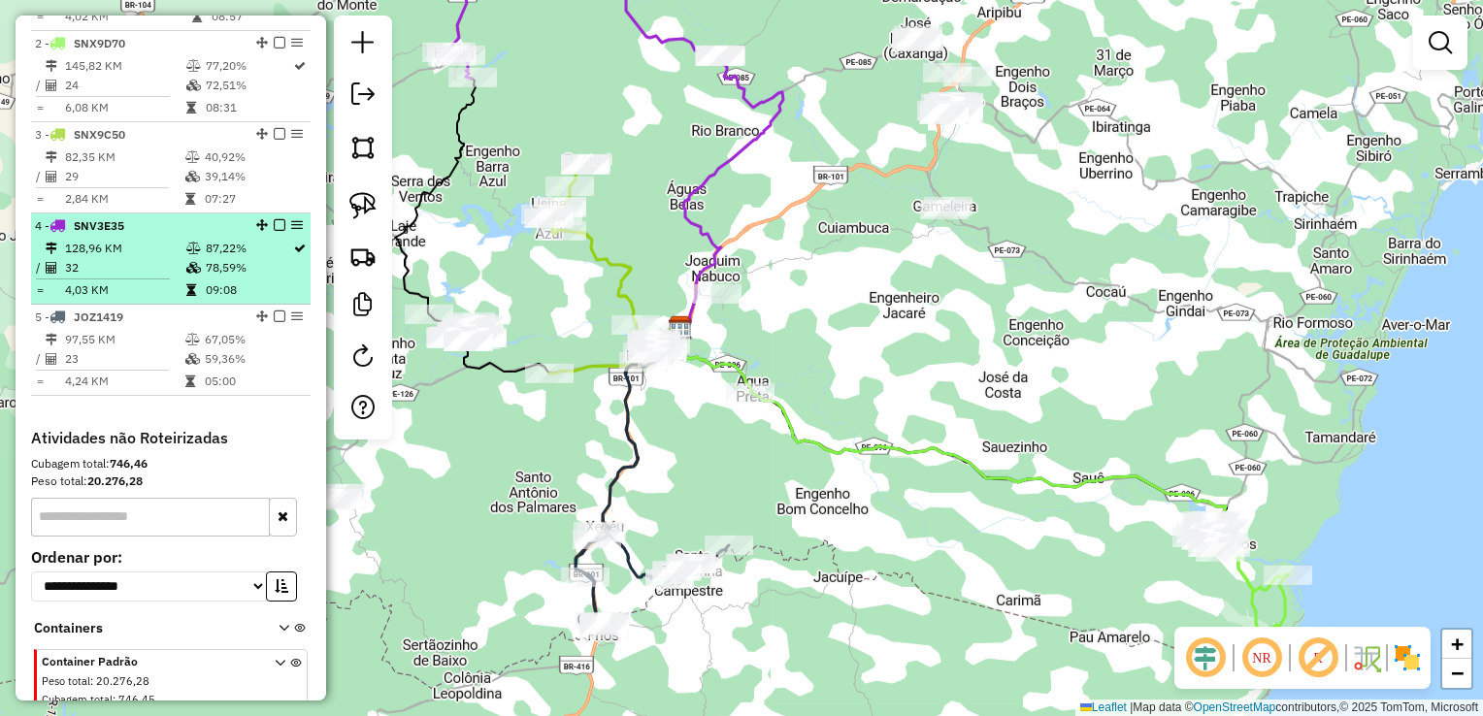
click at [102, 258] on td "128,96 KM" at bounding box center [124, 248] width 121 height 19
select select "**********"
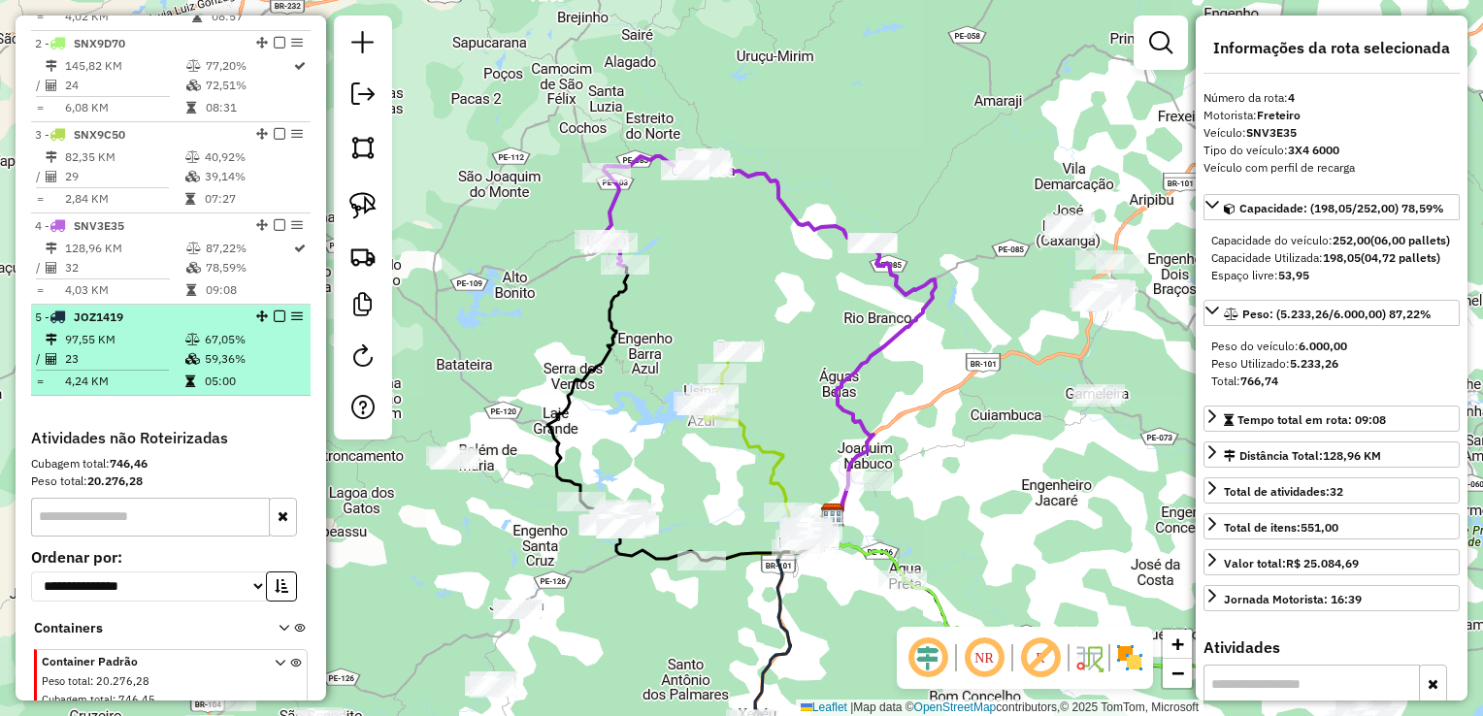
click at [111, 349] on td "97,55 KM" at bounding box center [124, 339] width 120 height 19
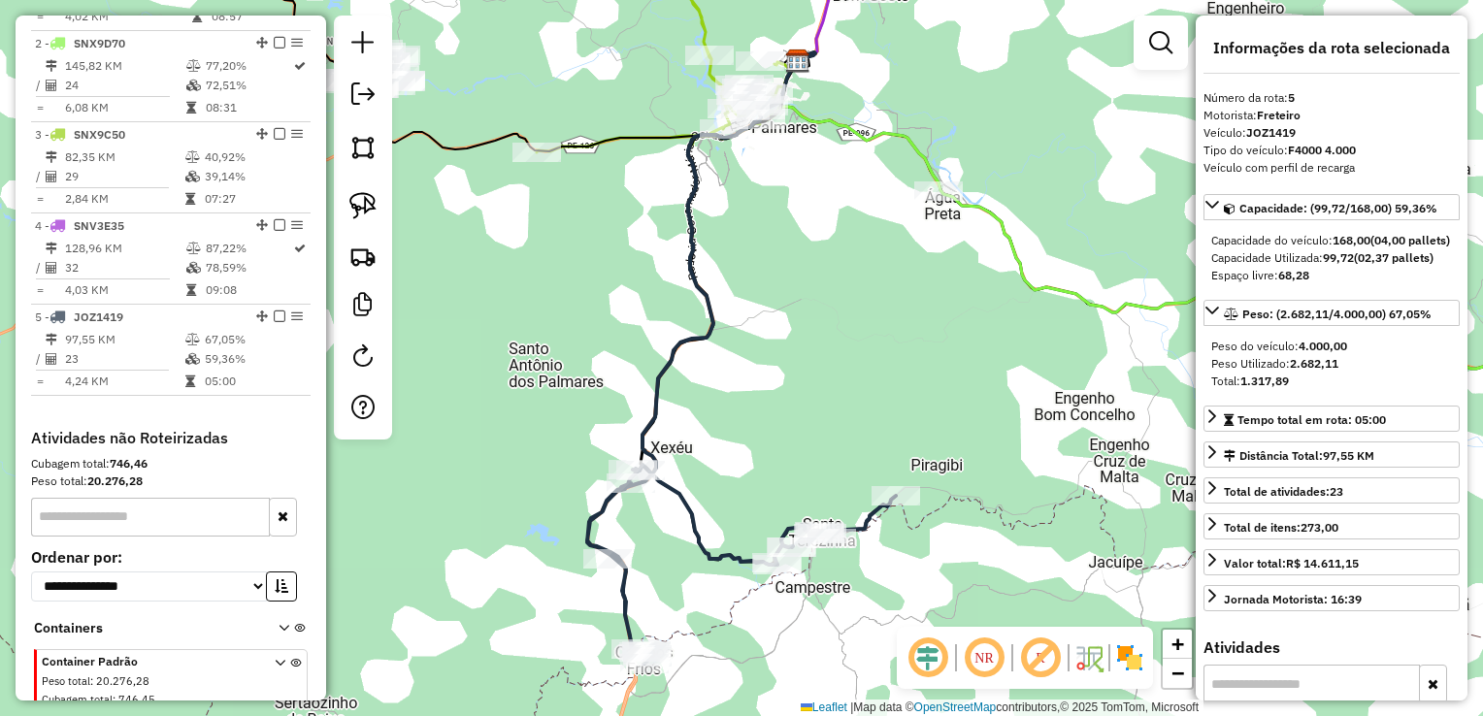
drag, startPoint x: 972, startPoint y: 344, endPoint x: 964, endPoint y: 340, distance: 10.0
click at [968, 342] on div "Janela de atendimento Grade de atendimento Capacidade Transportadoras Veículos …" at bounding box center [741, 358] width 1483 height 716
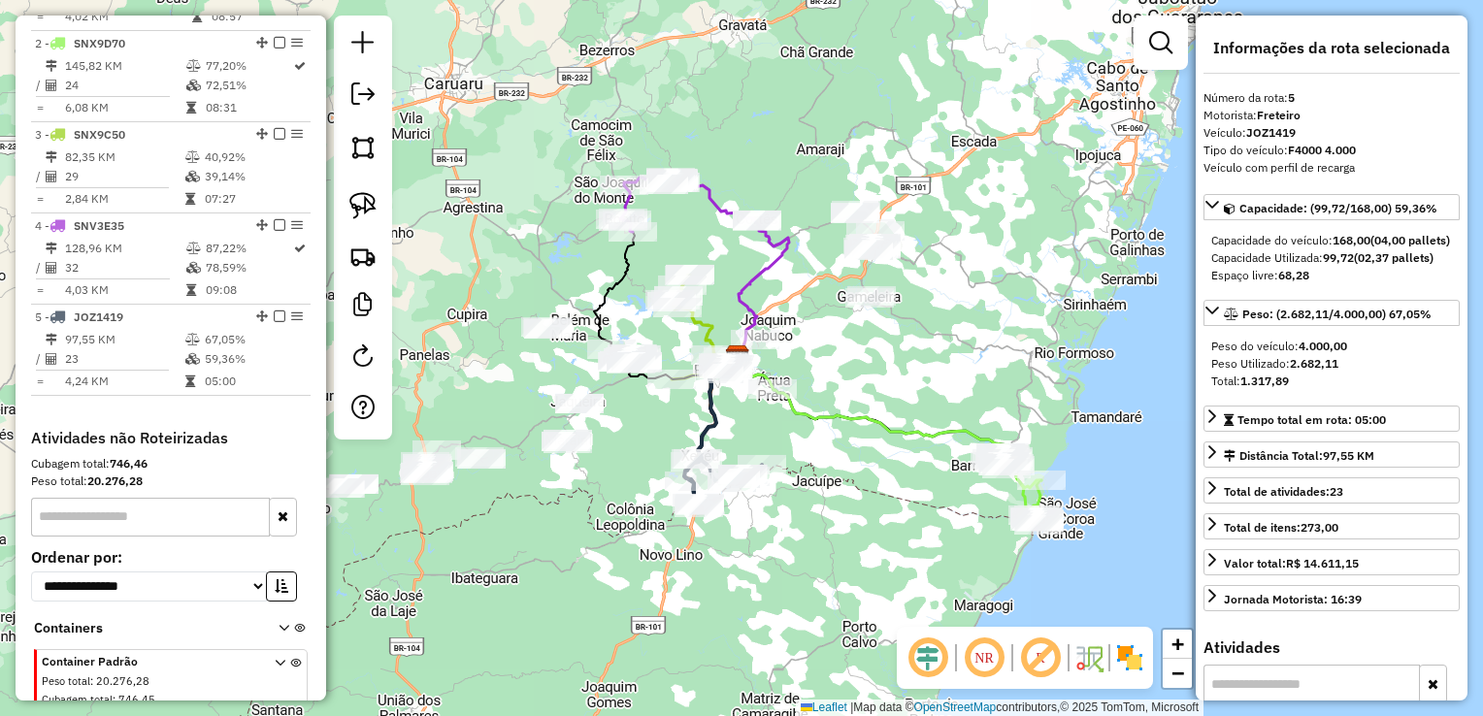
drag, startPoint x: 991, startPoint y: 373, endPoint x: 854, endPoint y: 413, distance: 142.8
click at [854, 413] on icon at bounding box center [886, 421] width 311 height 133
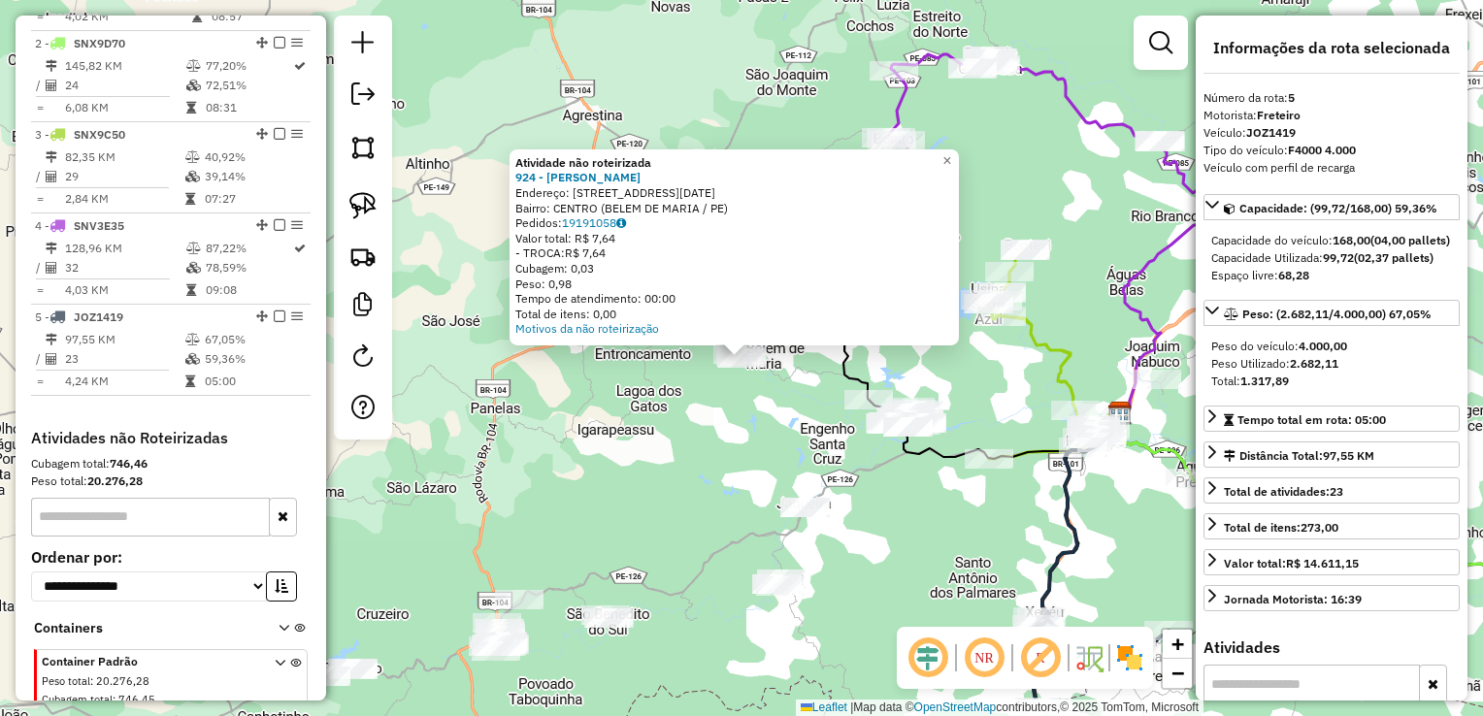
click at [734, 472] on div "Atividade não roteirizada 924 - LUIZ FERREIRA DA SIL Endereço: R RUA 4 DE OUTUB…" at bounding box center [741, 358] width 1483 height 716
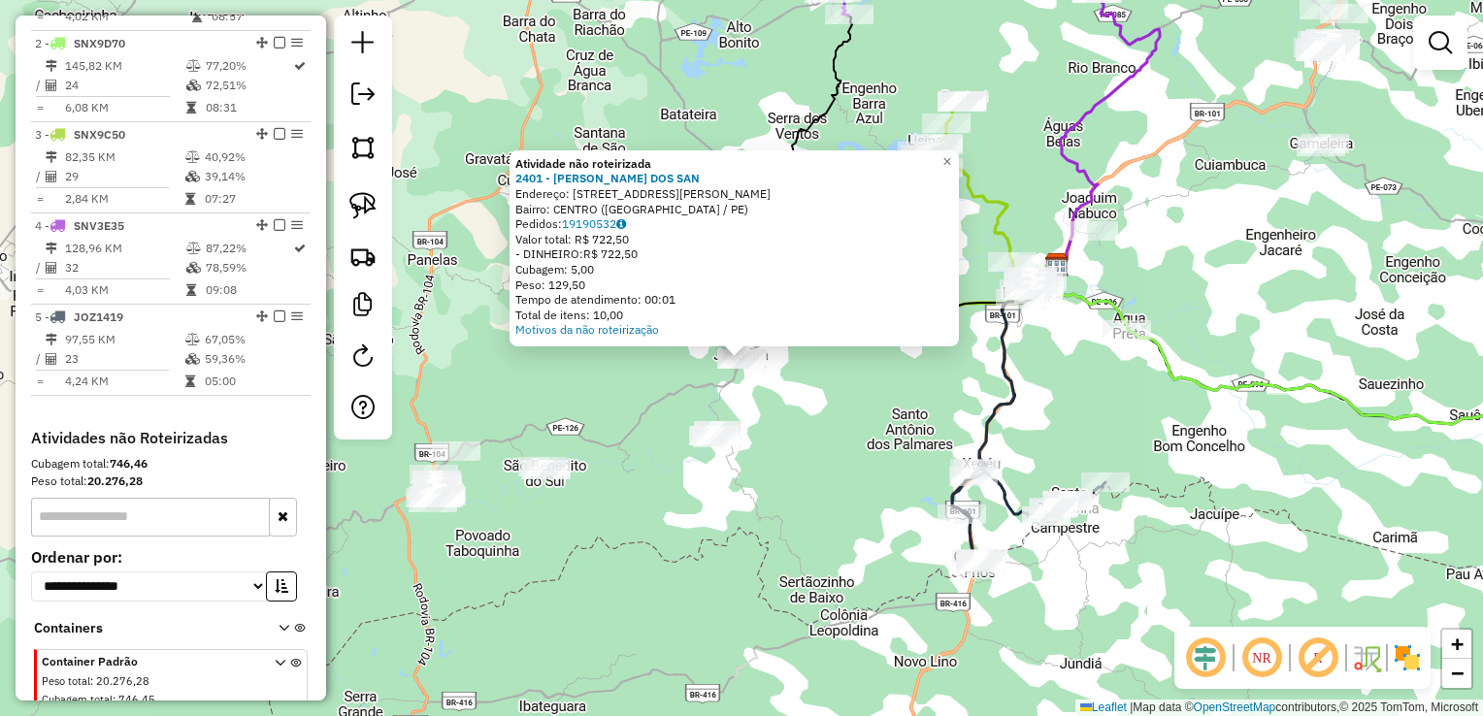
click at [816, 433] on div "Atividade não roteirizada 2401 - JOSE CICERO DOS SAN Endereço: R RUA IZAURA MAT…" at bounding box center [741, 358] width 1483 height 716
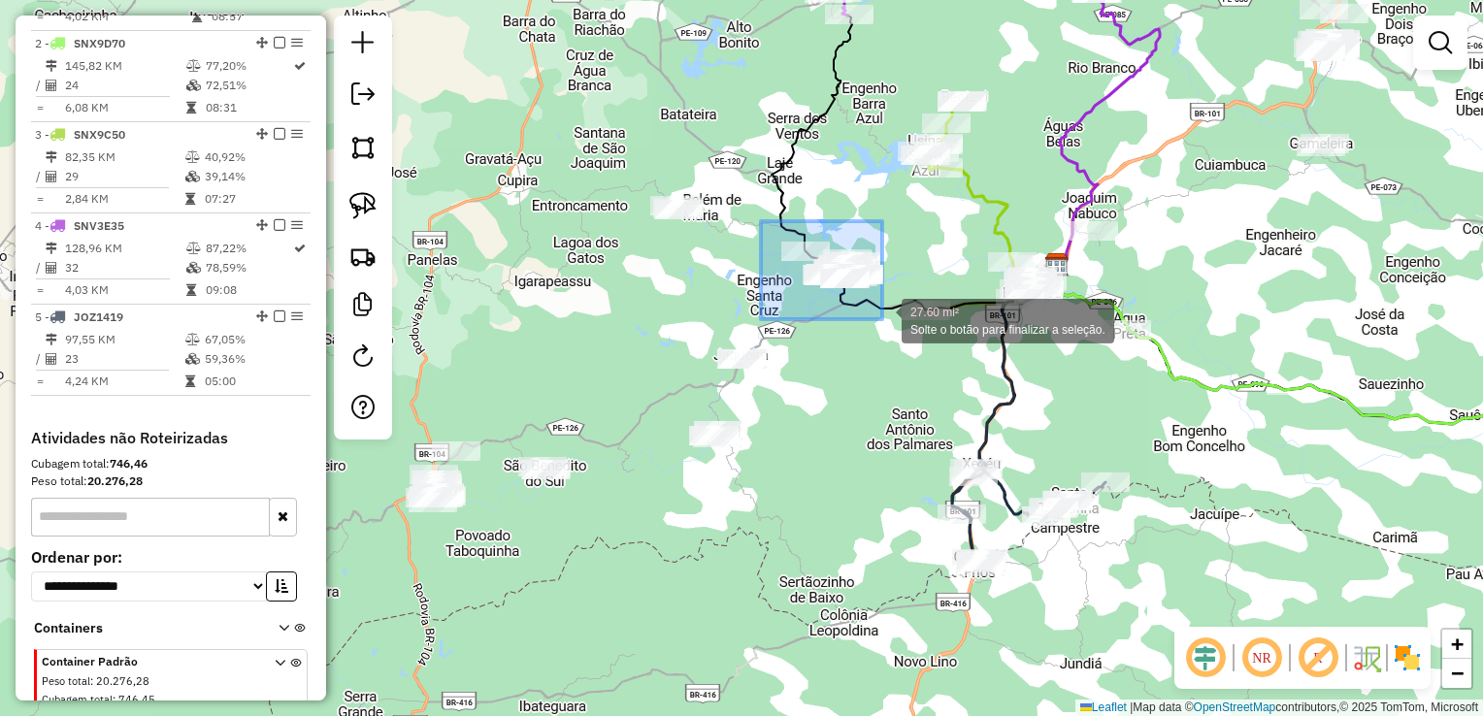
drag, startPoint x: 761, startPoint y: 221, endPoint x: 888, endPoint y: 319, distance: 160.5
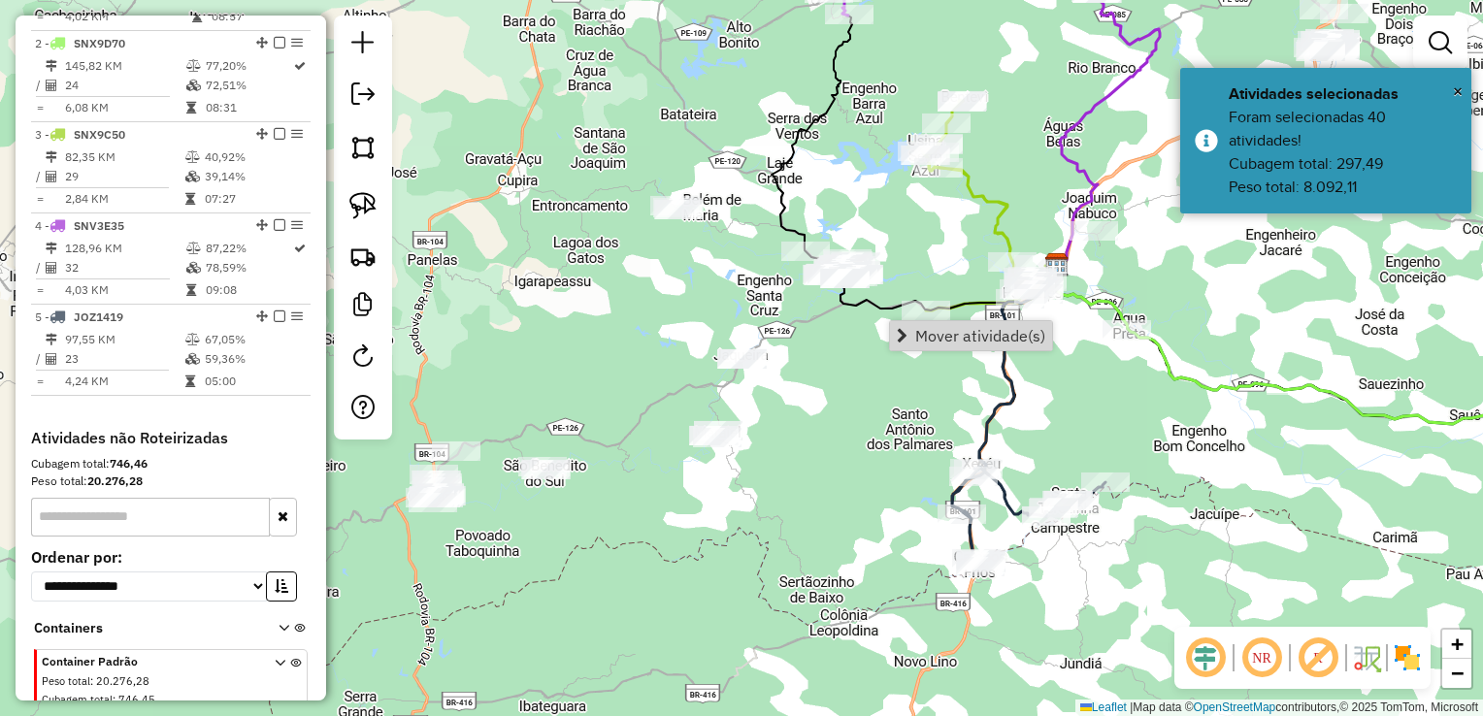
click at [851, 433] on div "Janela de atendimento Grade de atendimento Capacidade Transportadoras Veículos …" at bounding box center [741, 358] width 1483 height 716
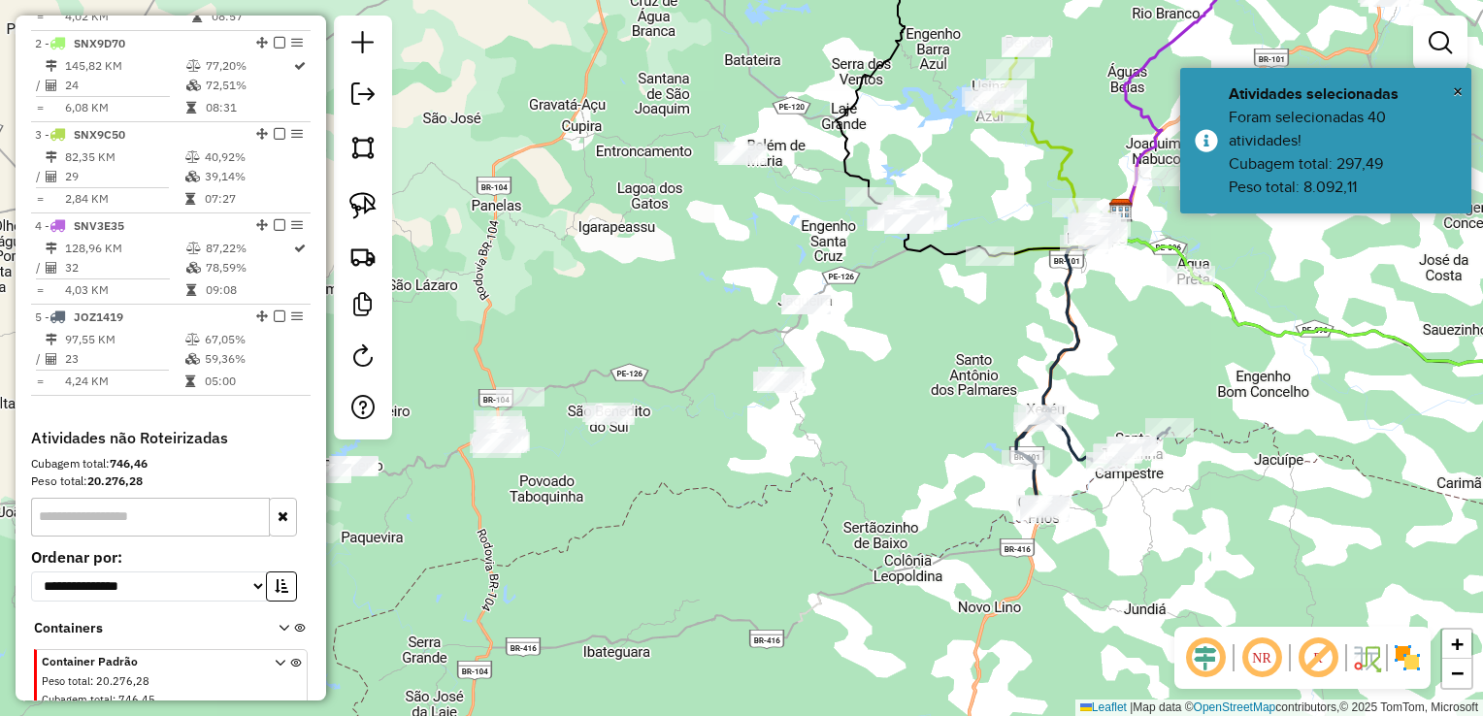
drag, startPoint x: 670, startPoint y: 382, endPoint x: 828, endPoint y: 243, distance: 211.1
click at [816, 248] on div "Janela de atendimento Grade de atendimento Capacidade Transportadoras Veículos …" at bounding box center [741, 358] width 1483 height 716
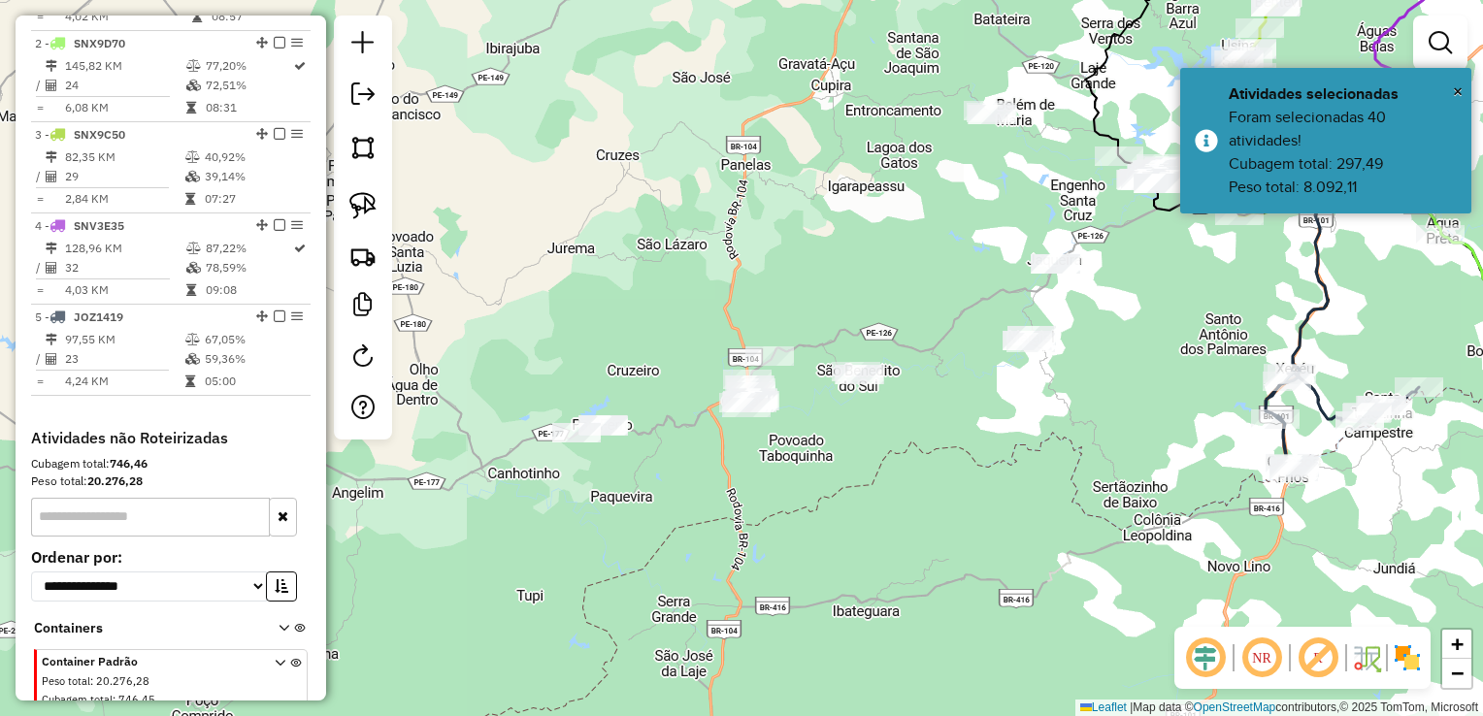
drag, startPoint x: 788, startPoint y: 336, endPoint x: 921, endPoint y: 378, distance: 139.6
click at [941, 373] on div "Janela de atendimento Grade de atendimento Capacidade Transportadoras Veículos …" at bounding box center [741, 358] width 1483 height 716
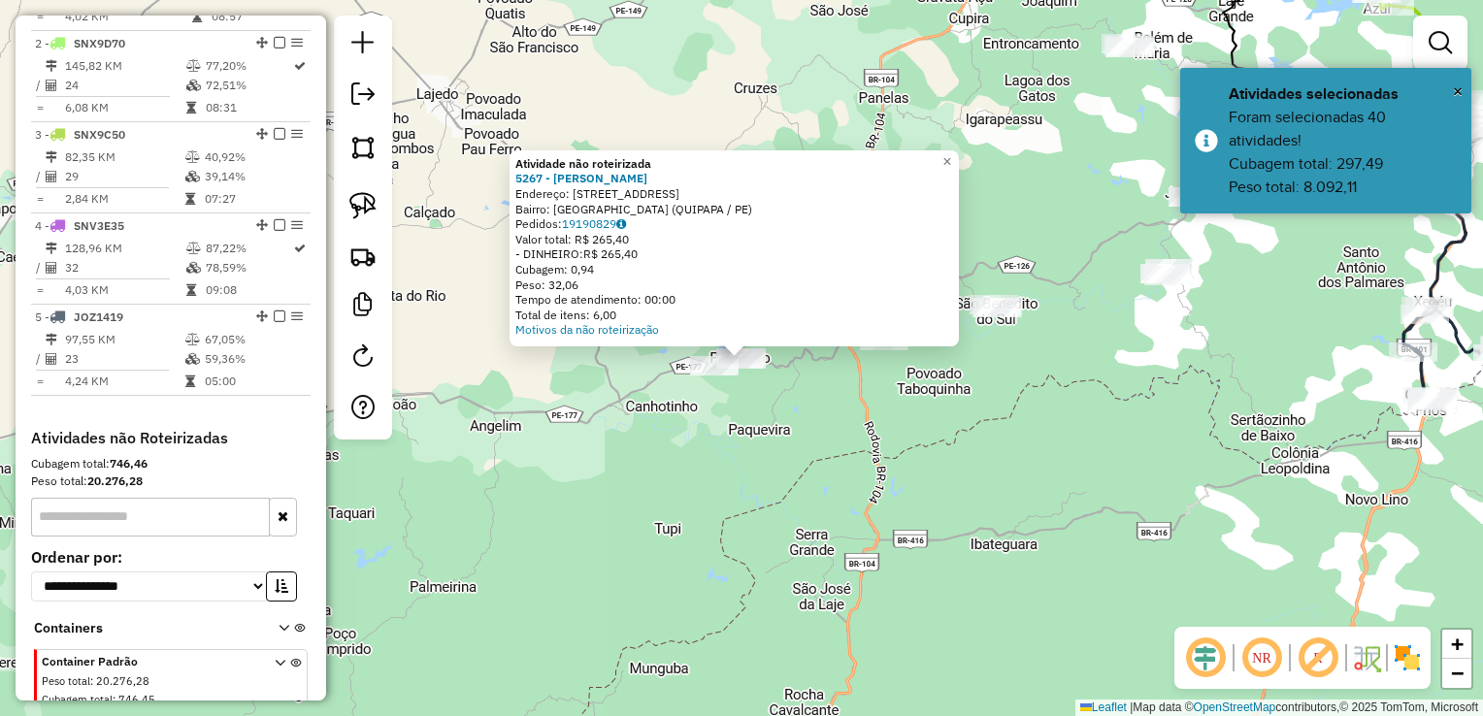
click at [808, 423] on div "Atividade não roteirizada 5267 - LEANDRO DE MELO MART Endereço: R VILA NOVA 504…" at bounding box center [741, 358] width 1483 height 716
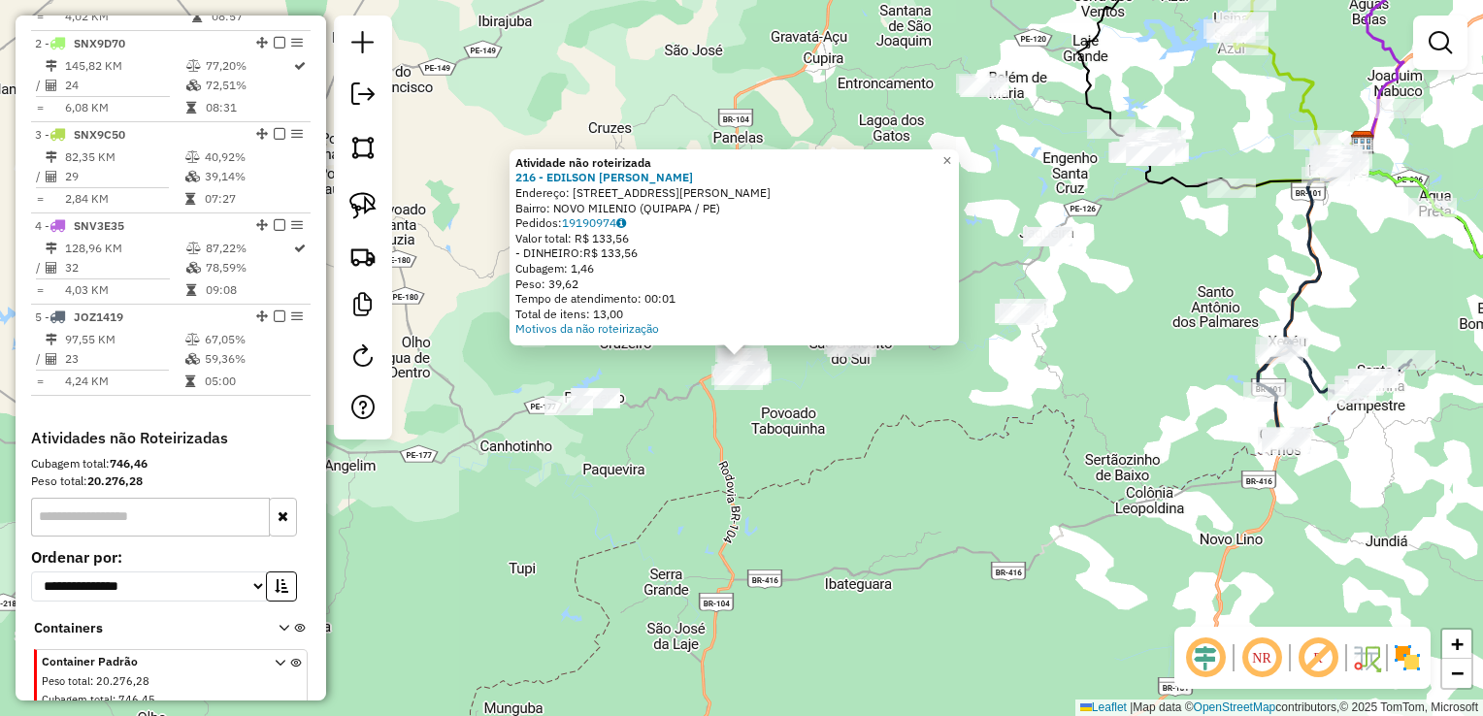
click at [894, 375] on div "Atividade não roteirizada 216 - EDILSON FRANCISCO DA Endereço: R RUA SaO SEBAST…" at bounding box center [741, 358] width 1483 height 716
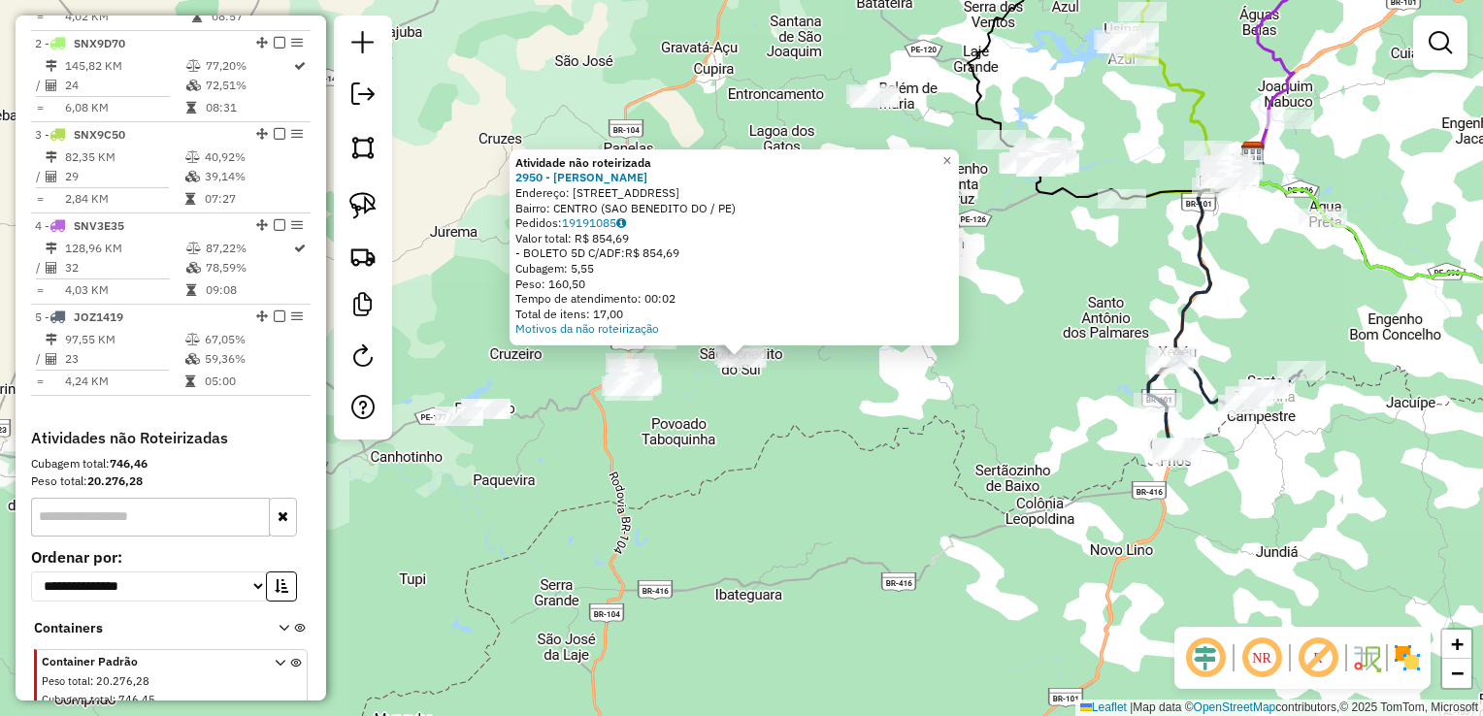
click at [798, 400] on div "Atividade não roteirizada 2950 - MARIA LOURDES SILVA Endereço: R SAO BENEDITO 2…" at bounding box center [741, 358] width 1483 height 716
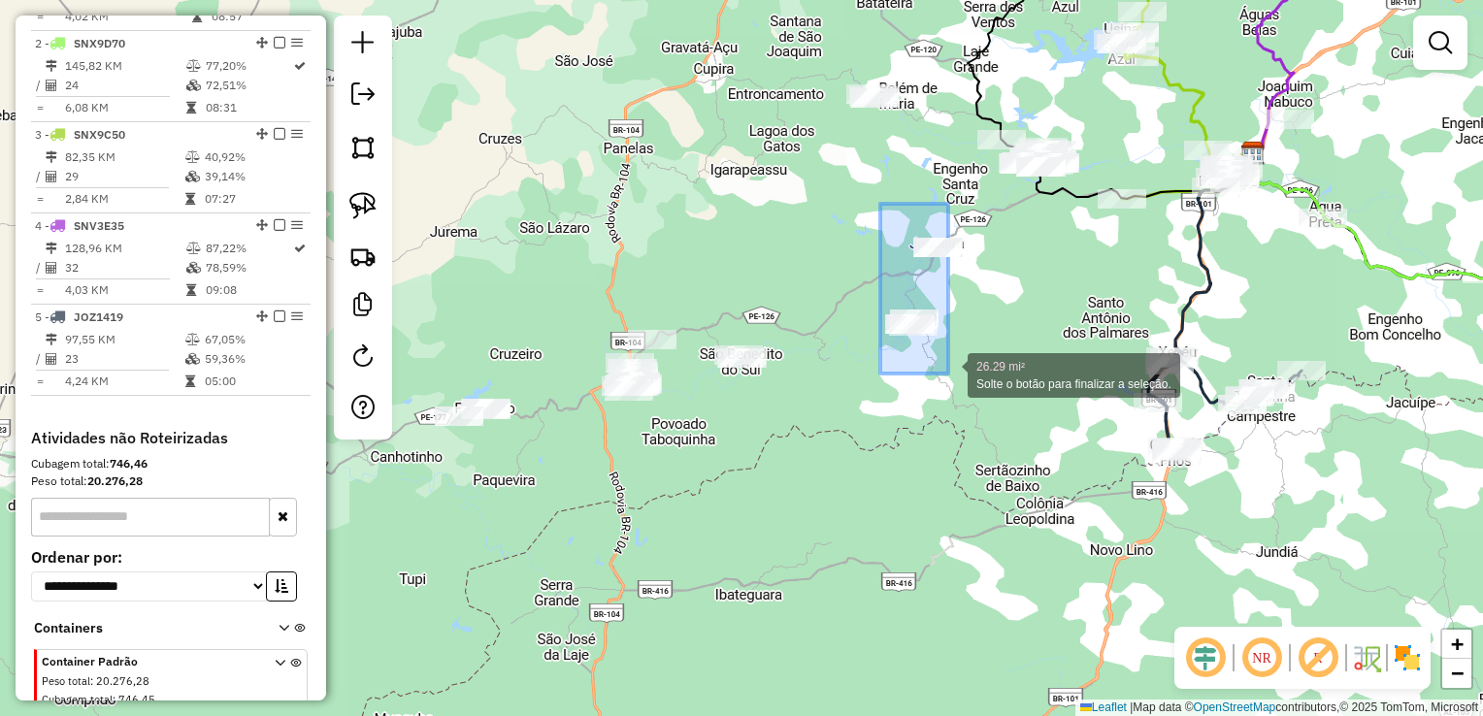
drag, startPoint x: 879, startPoint y: 207, endPoint x: 970, endPoint y: 380, distance: 196.2
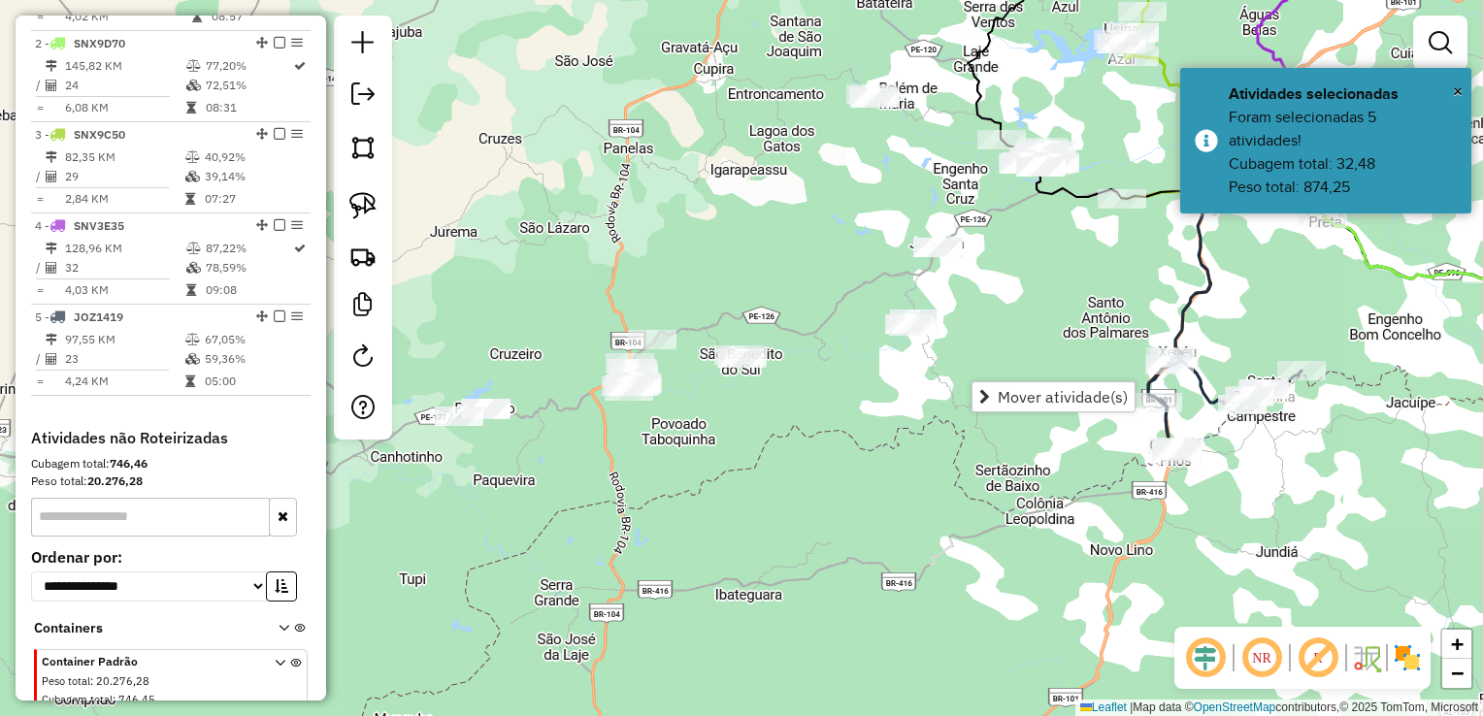
click at [844, 380] on div "Janela de atendimento Grade de atendimento Capacidade Transportadoras Veículos …" at bounding box center [741, 358] width 1483 height 716
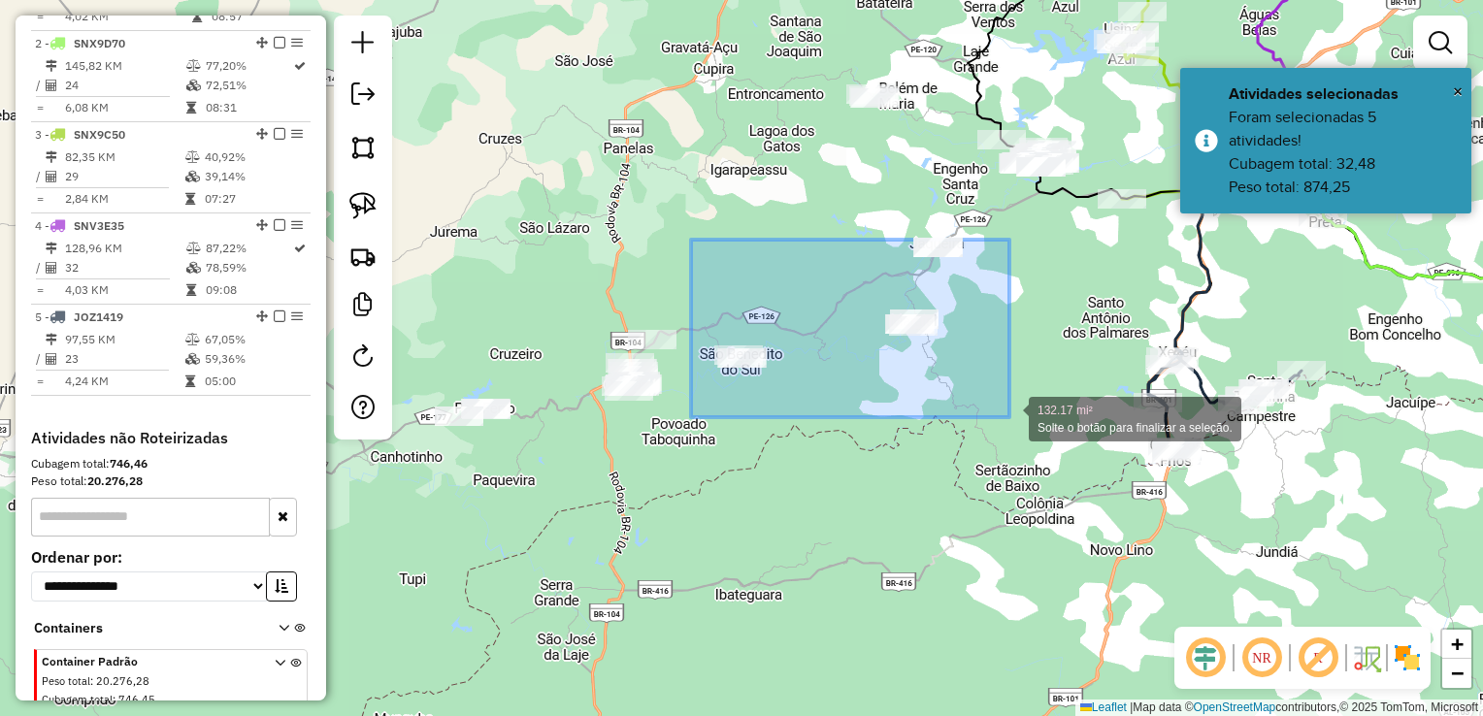
drag, startPoint x: 698, startPoint y: 289, endPoint x: 1009, endPoint y: 417, distance: 336.8
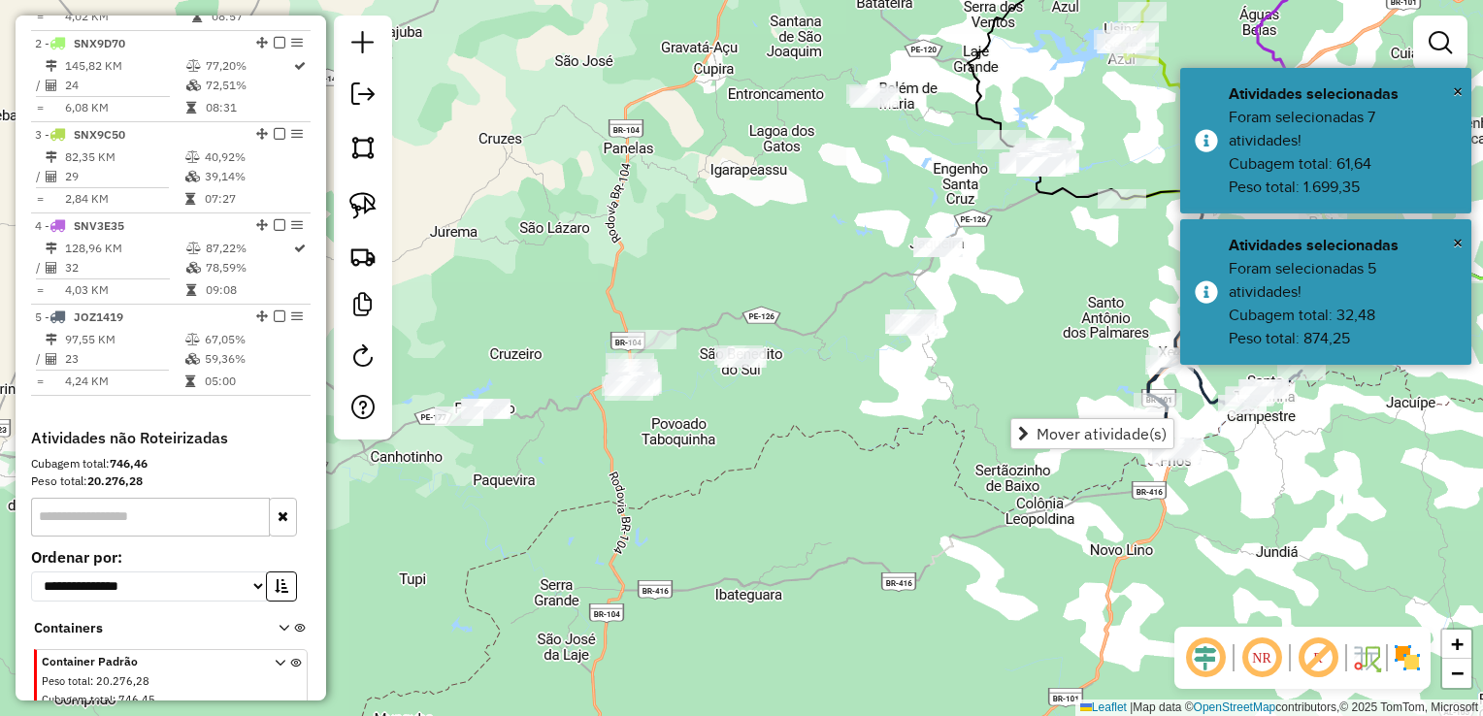
click at [1013, 371] on div "Janela de atendimento Grade de atendimento Capacidade Transportadoras Veículos …" at bounding box center [741, 358] width 1483 height 716
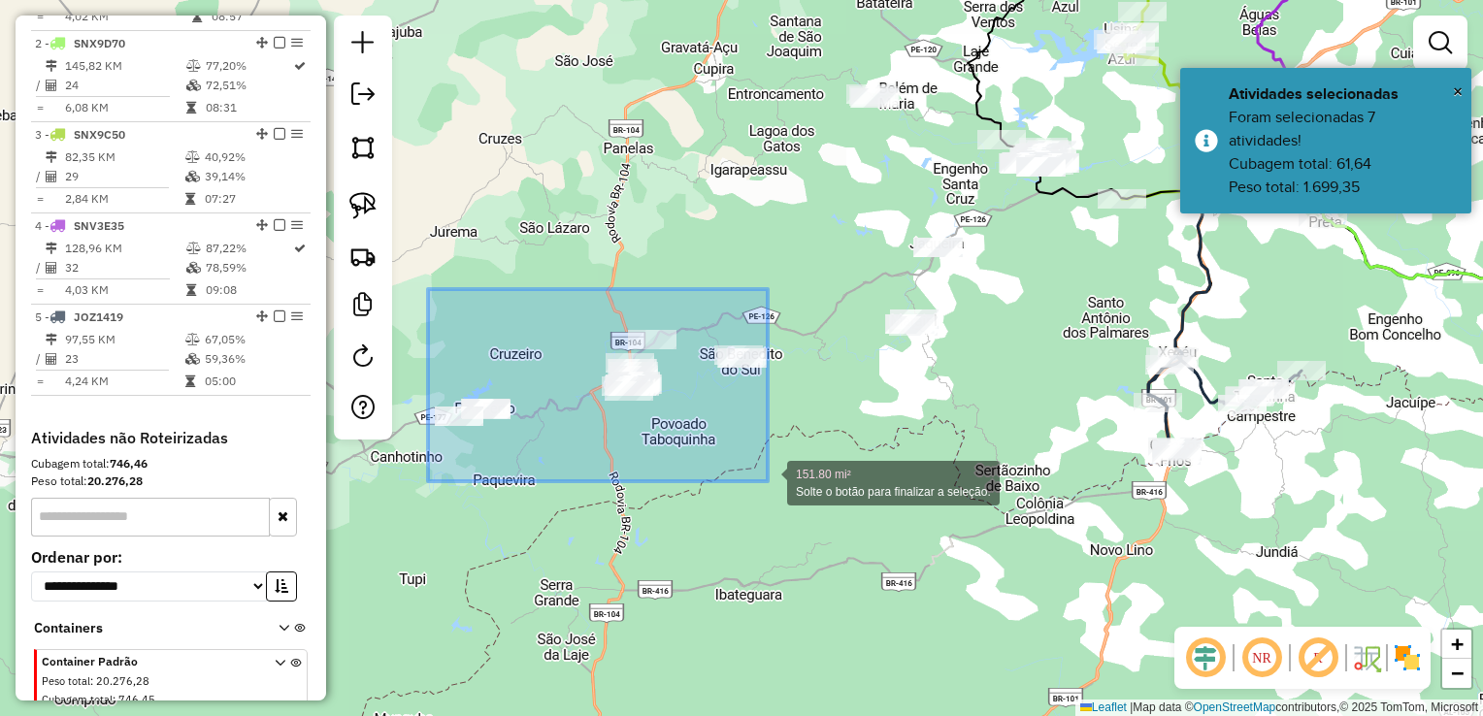
drag, startPoint x: 428, startPoint y: 289, endPoint x: 768, endPoint y: 481, distance: 390.2
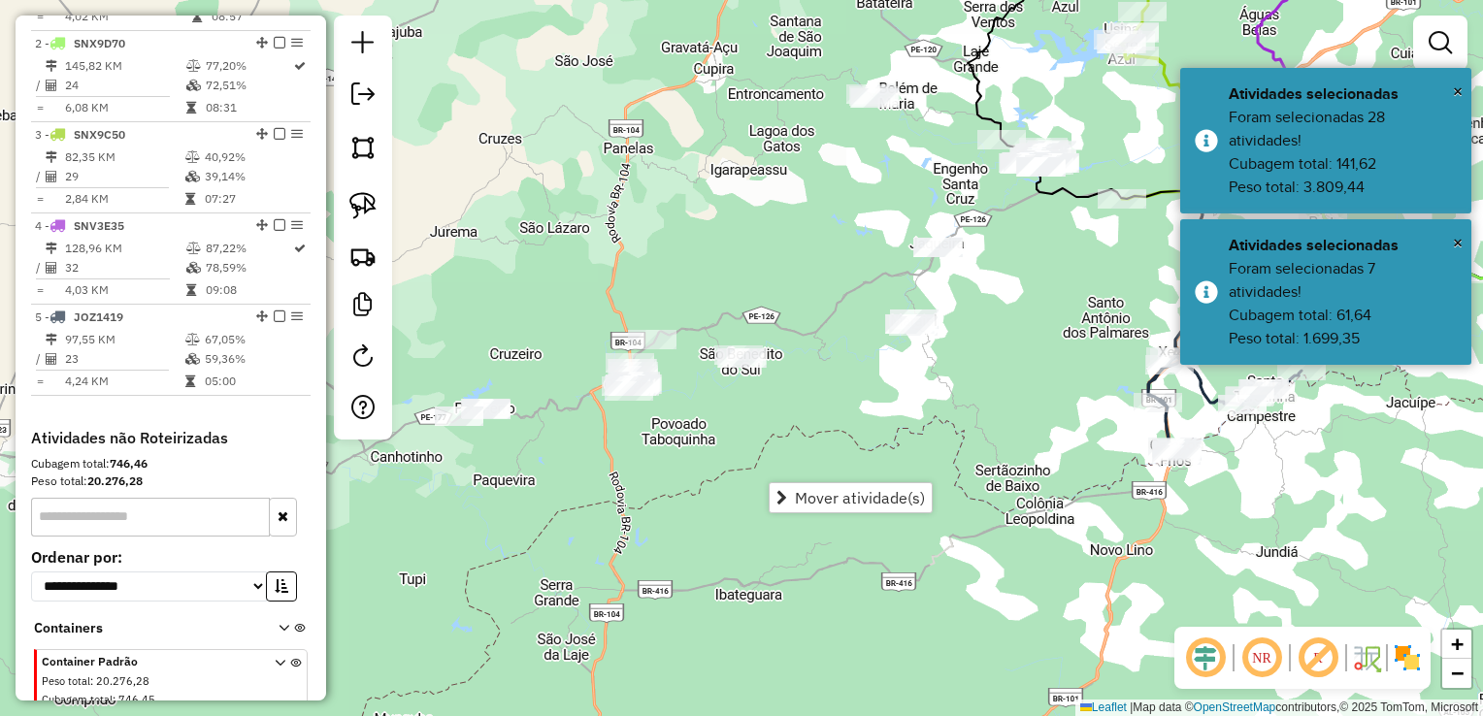
click at [719, 467] on div "Janela de atendimento Grade de atendimento Capacidade Transportadoras Veículos …" at bounding box center [741, 358] width 1483 height 716
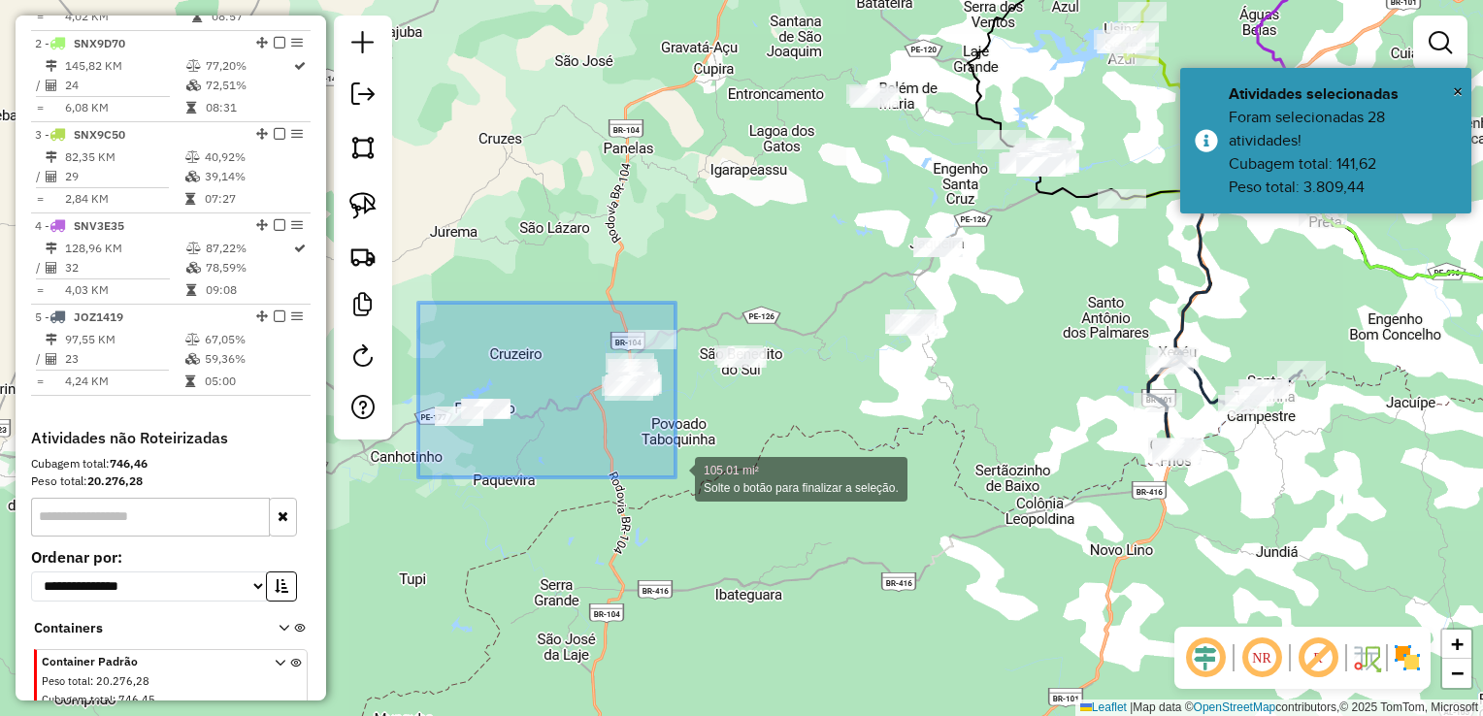
drag, startPoint x: 417, startPoint y: 333, endPoint x: 675, endPoint y: 477, distance: 295.9
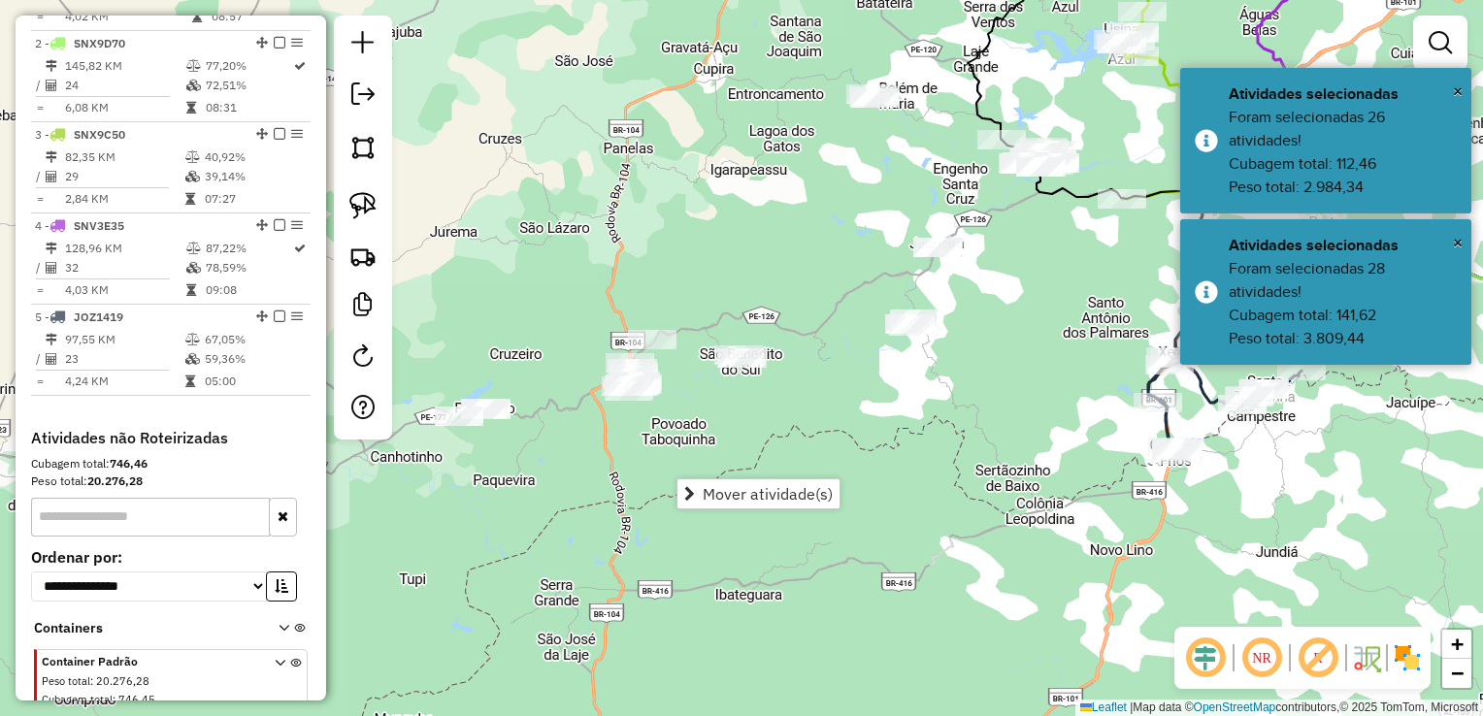
click at [769, 417] on div "Janela de atendimento Grade de atendimento Capacidade Transportadoras Veículos …" at bounding box center [741, 358] width 1483 height 716
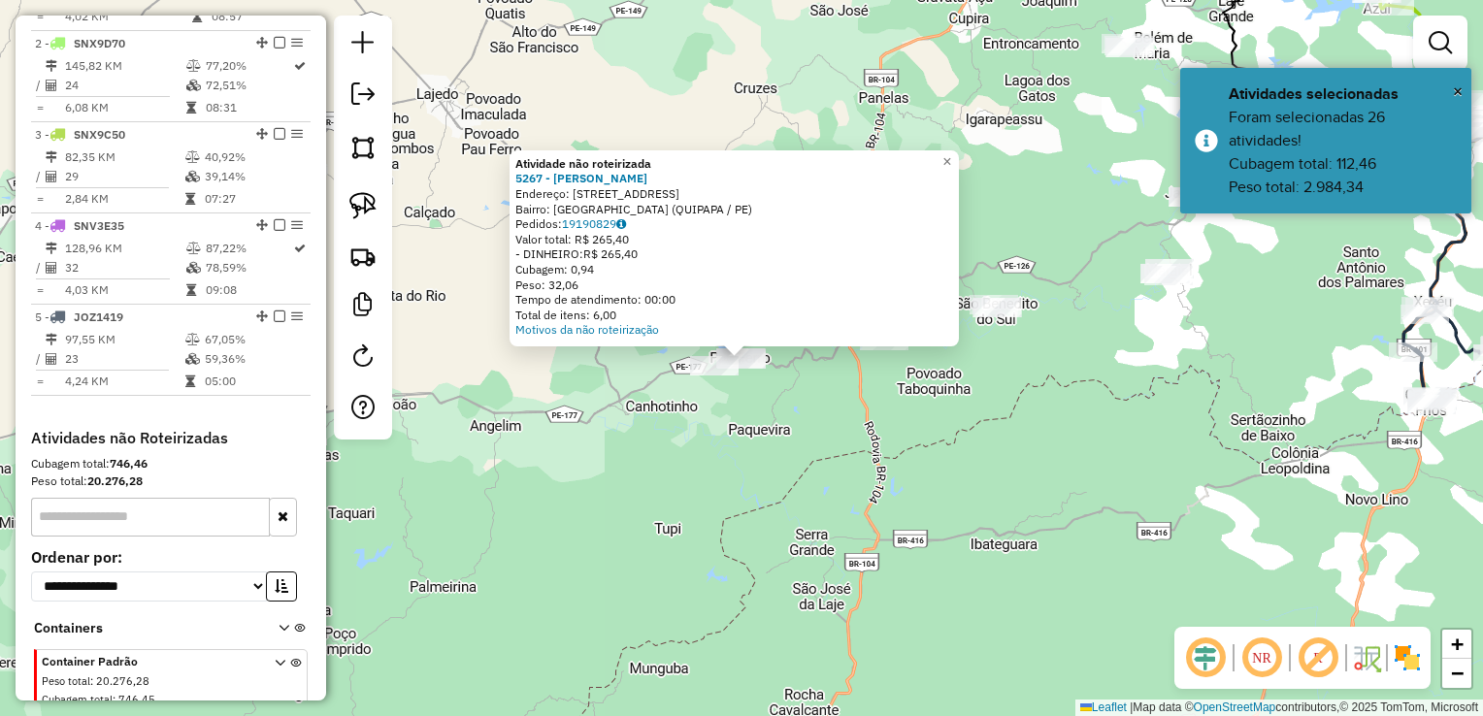
click at [783, 404] on div "Atividade não roteirizada 5267 - LEANDRO DE MELO MART Endereço: R VILA NOVA 504…" at bounding box center [741, 358] width 1483 height 716
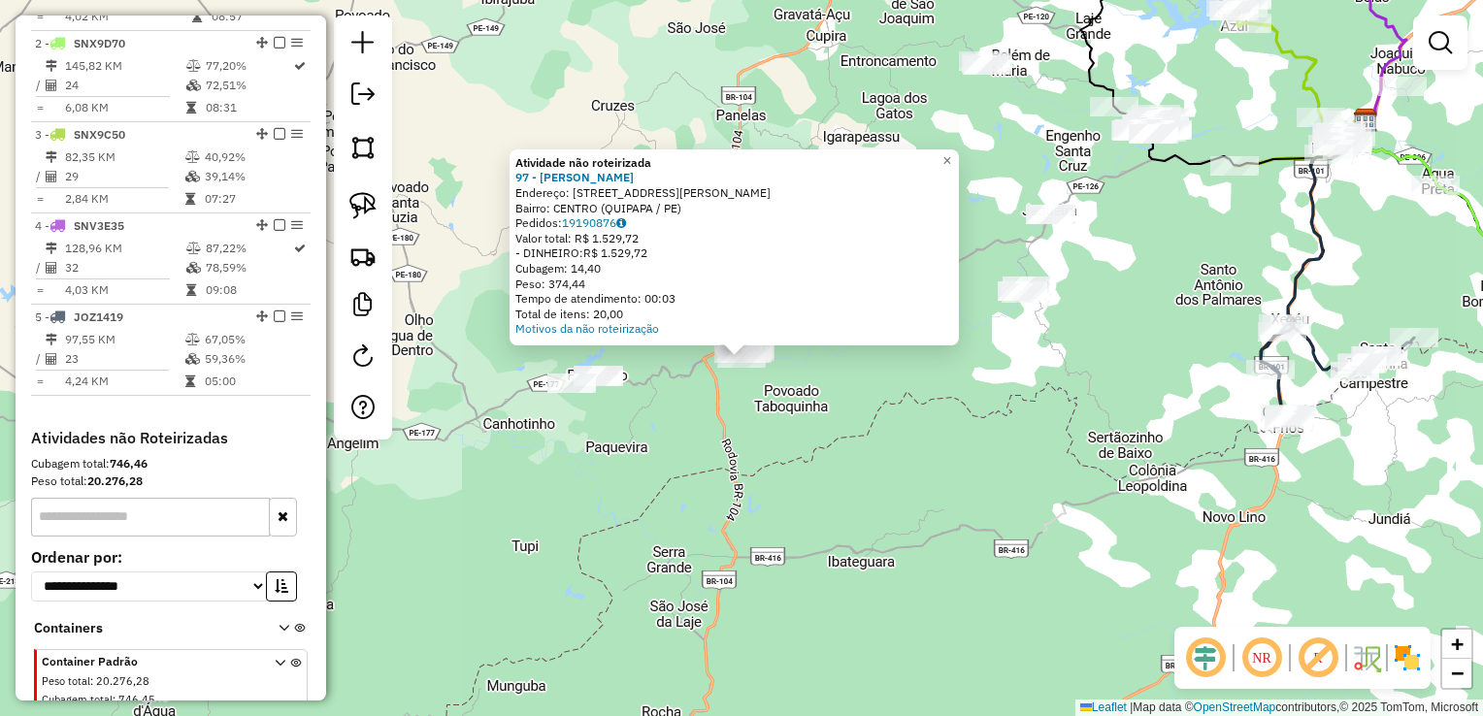
click at [902, 377] on div "Atividade não roteirizada 97 - JOSIAS JOAO DOS ANJO Endereço: R ERNESTO G DE OL…" at bounding box center [741, 358] width 1483 height 716
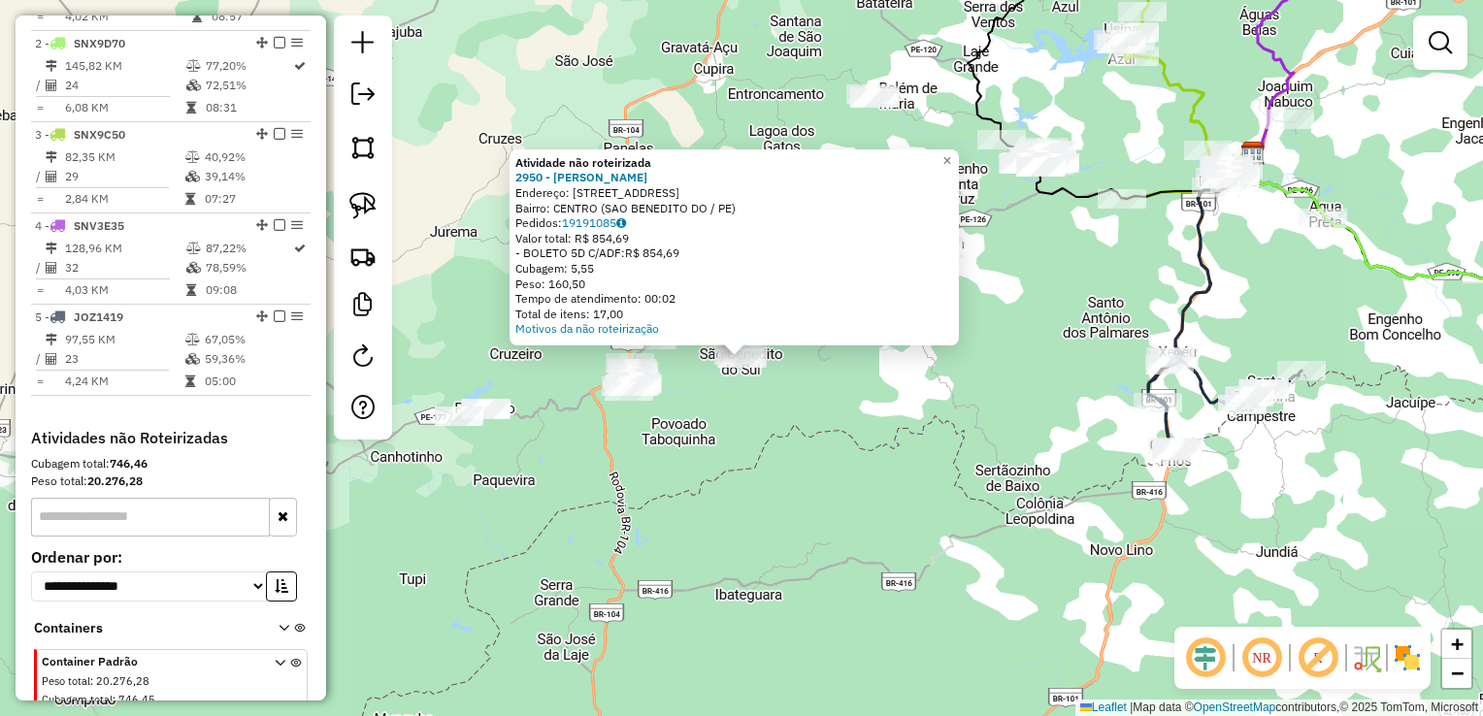
click at [886, 375] on div "Atividade não roteirizada 2950 - MARIA LOURDES SILVA Endereço: R SAO BENEDITO 2…" at bounding box center [741, 358] width 1483 height 716
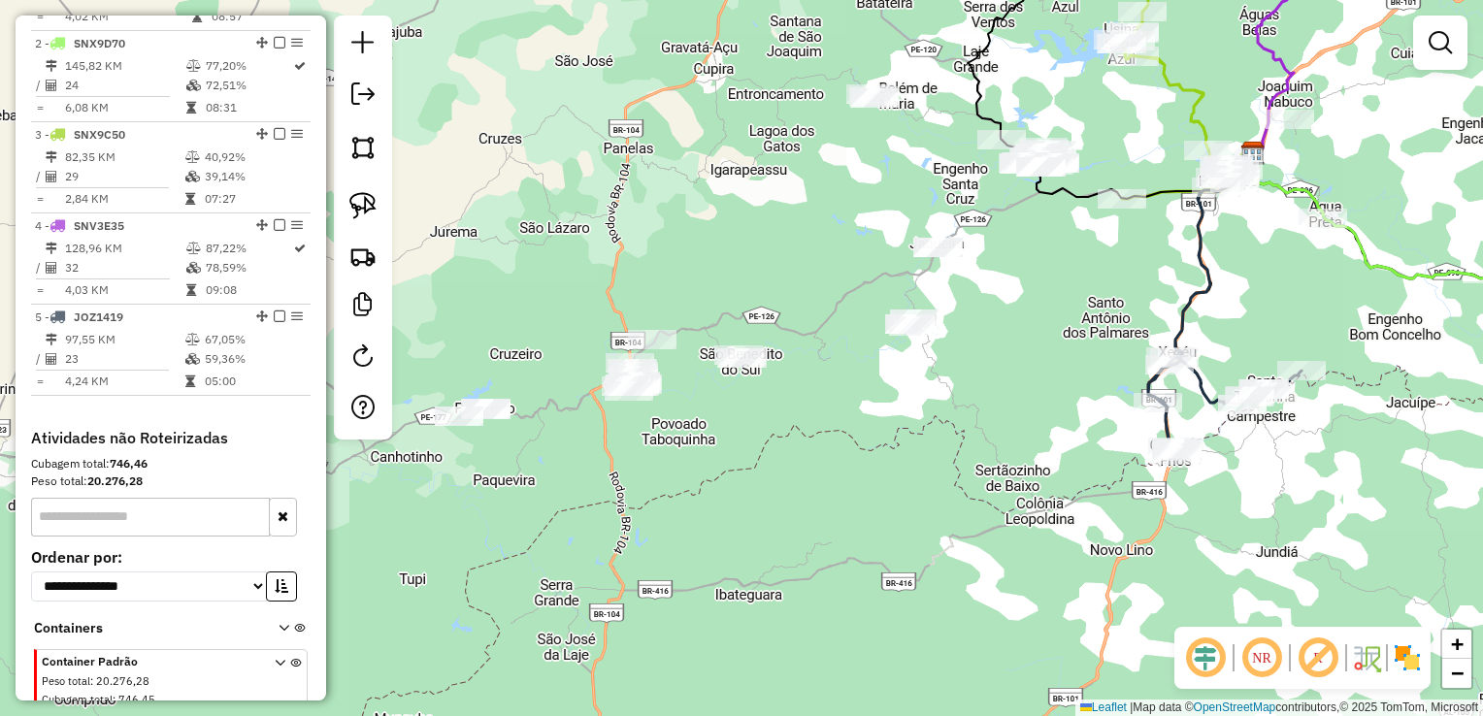
click at [897, 341] on div "Janela de atendimento Grade de atendimento Capacidade Transportadoras Veículos …" at bounding box center [741, 358] width 1483 height 716
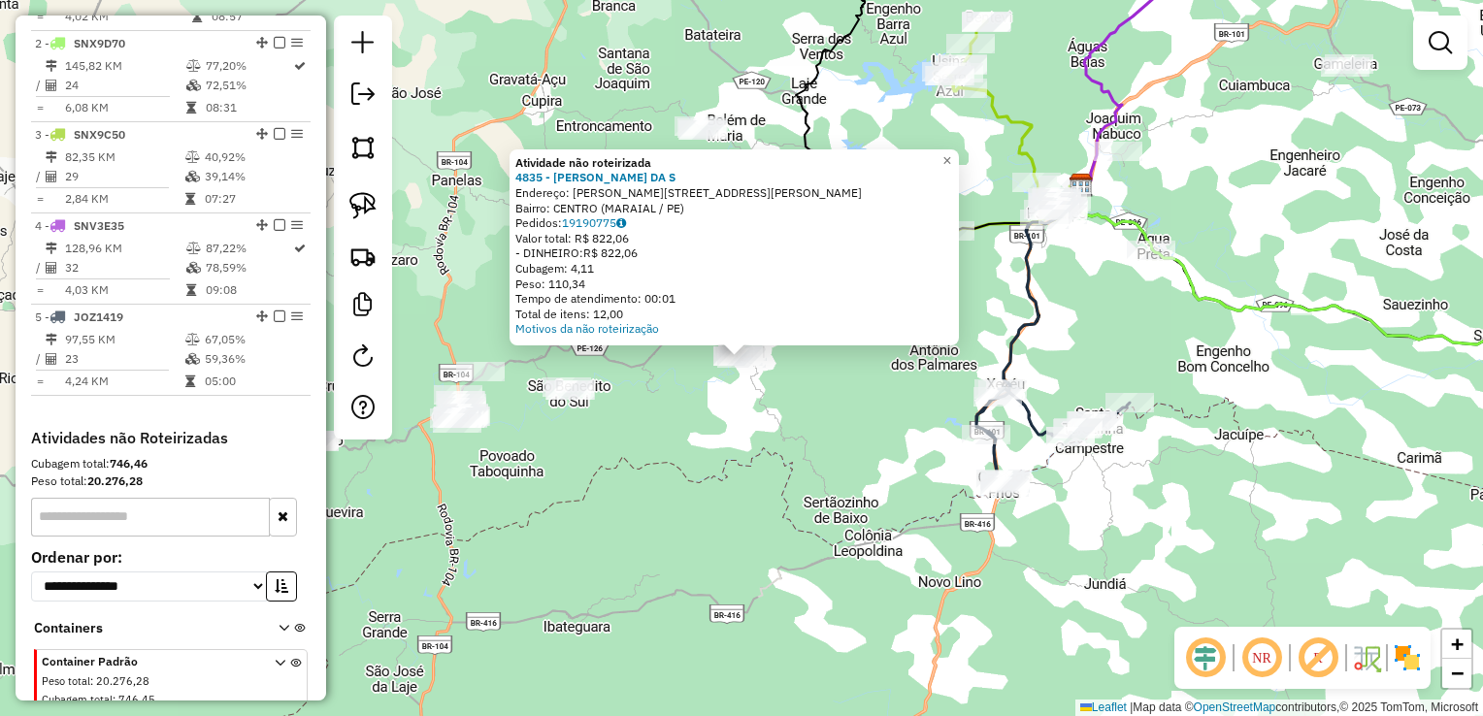
click at [904, 371] on div "Atividade não roteirizada 4835 - ADRIANA MARTINS DA S Endereço: R Rua Manoel Az…" at bounding box center [741, 358] width 1483 height 716
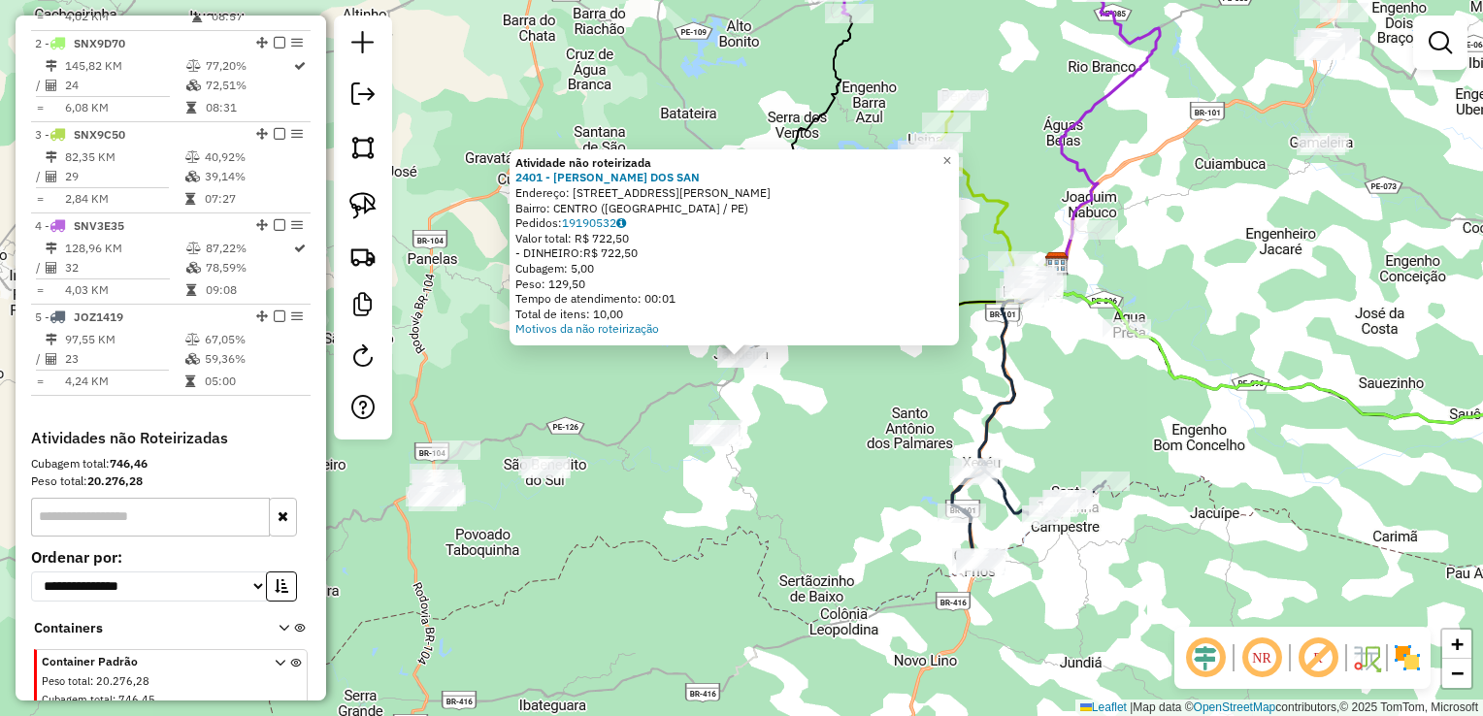
click at [811, 417] on div "Atividade não roteirizada 2401 - JOSE CICERO DOS SAN Endereço: R RUA IZAURA MAT…" at bounding box center [741, 358] width 1483 height 716
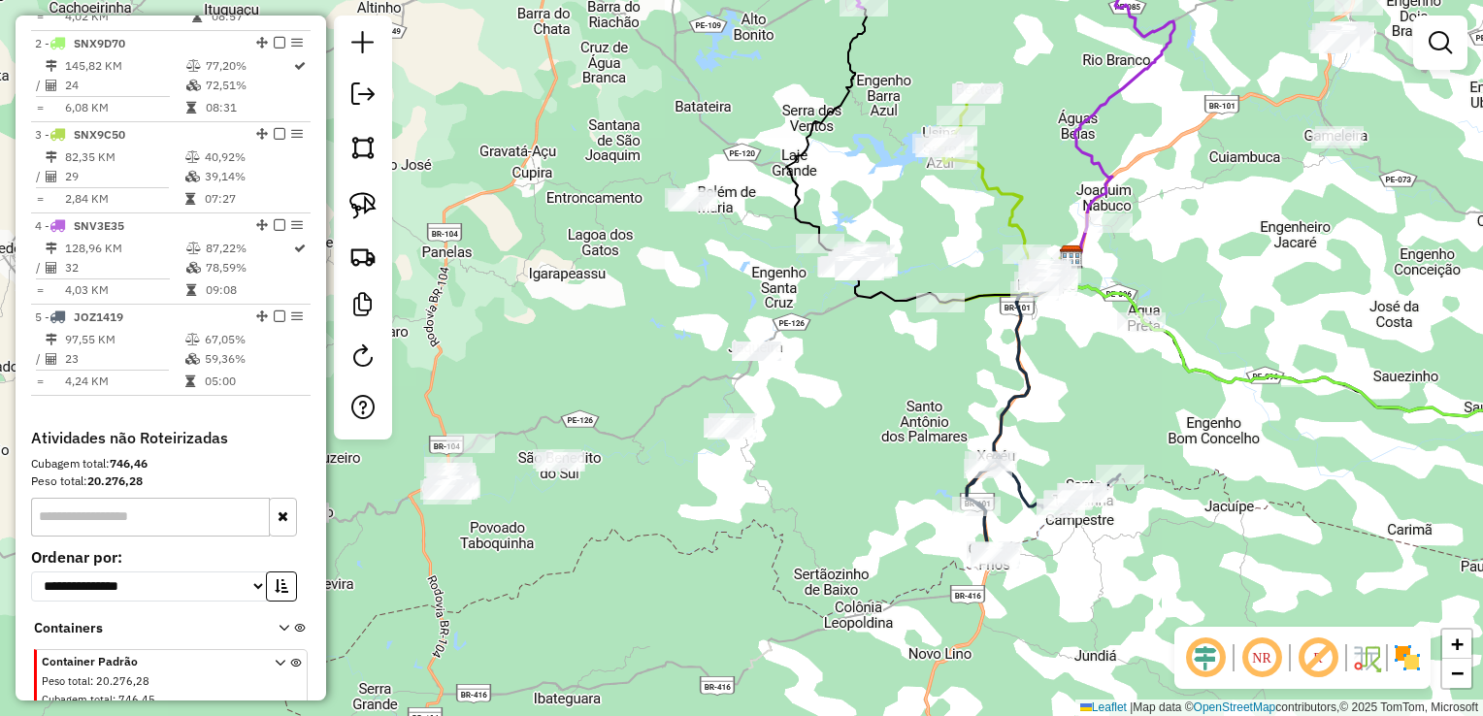
drag, startPoint x: 709, startPoint y: 508, endPoint x: 776, endPoint y: 464, distance: 79.9
click at [772, 464] on div "Janela de atendimento Grade de atendimento Capacidade Transportadoras Veículos …" at bounding box center [741, 358] width 1483 height 716
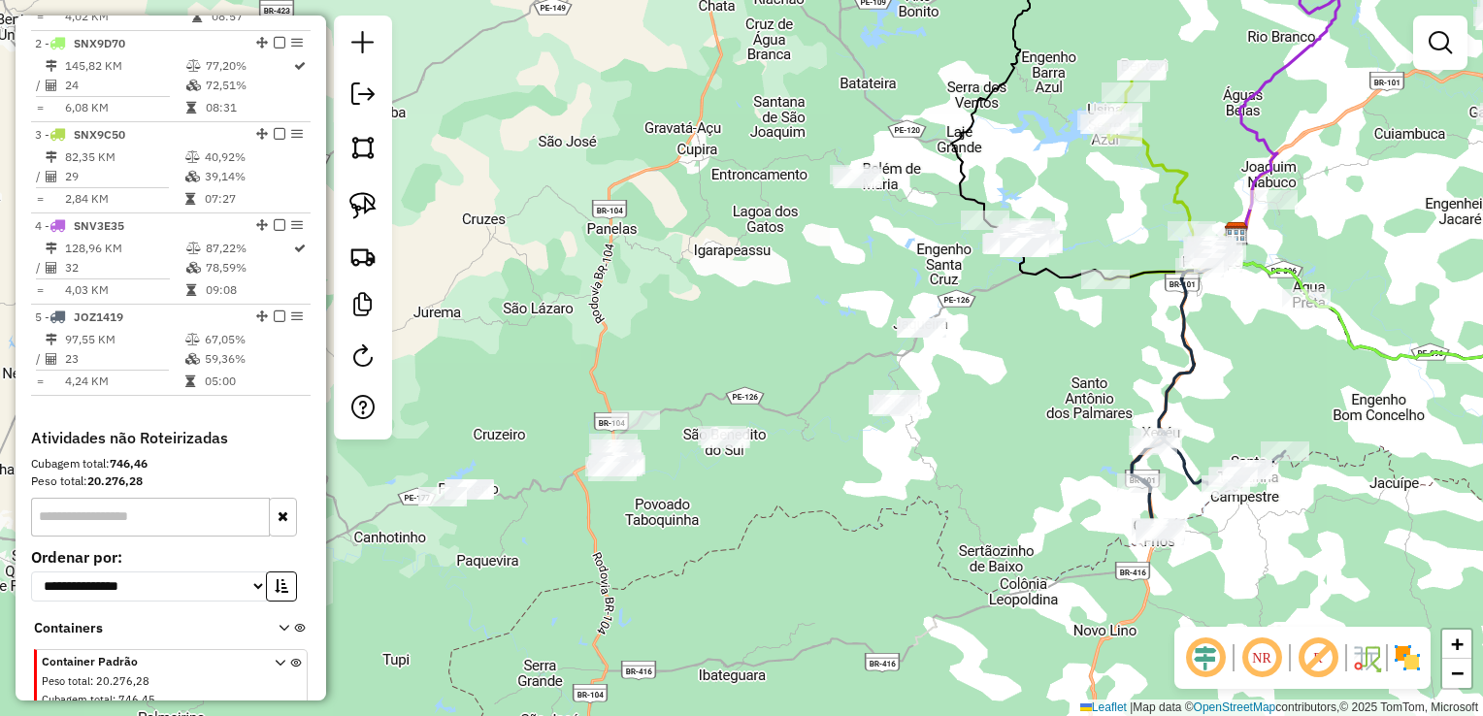
drag, startPoint x: 717, startPoint y: 476, endPoint x: 859, endPoint y: 486, distance: 142.1
click at [854, 487] on div "Janela de atendimento Grade de atendimento Capacidade Transportadoras Veículos …" at bounding box center [741, 358] width 1483 height 716
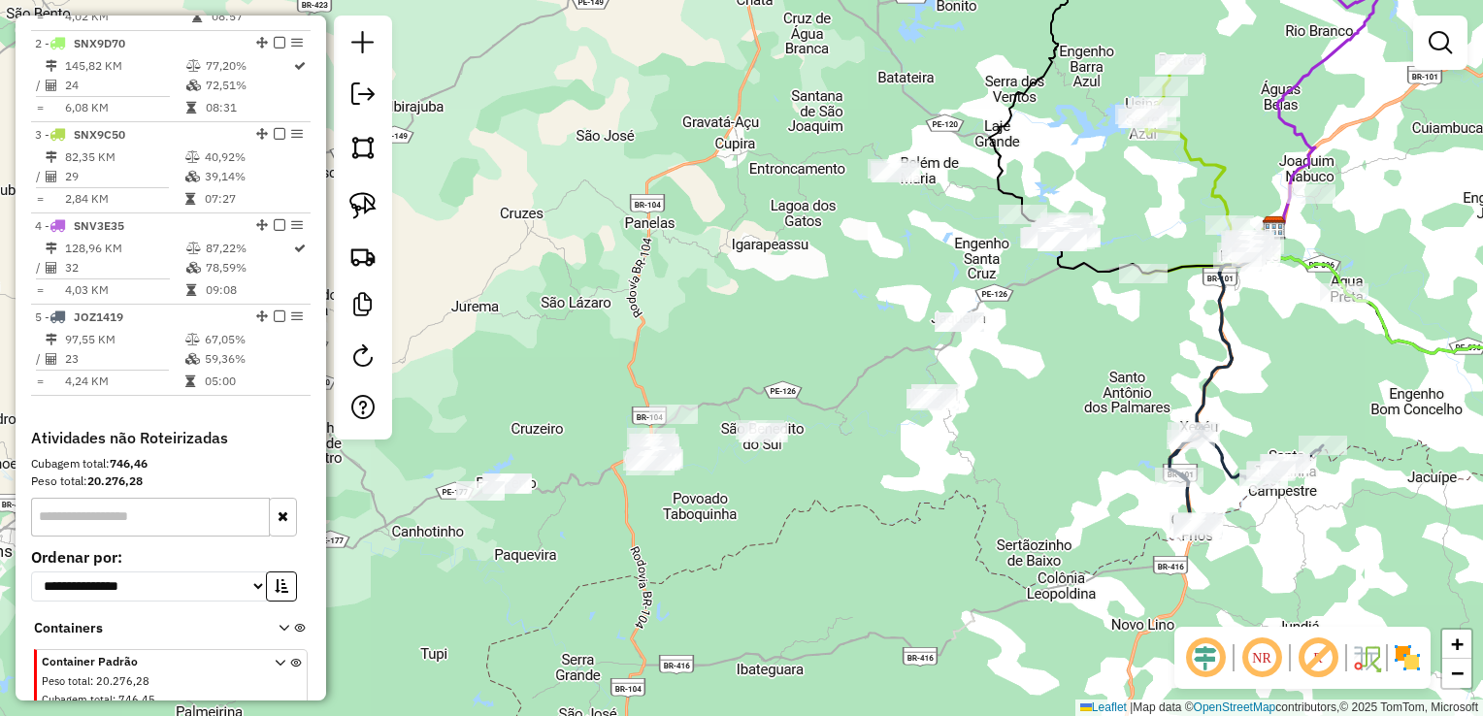
click at [588, 393] on div "Janela de atendimento Grade de atendimento Capacidade Transportadoras Veículos …" at bounding box center [741, 358] width 1483 height 716
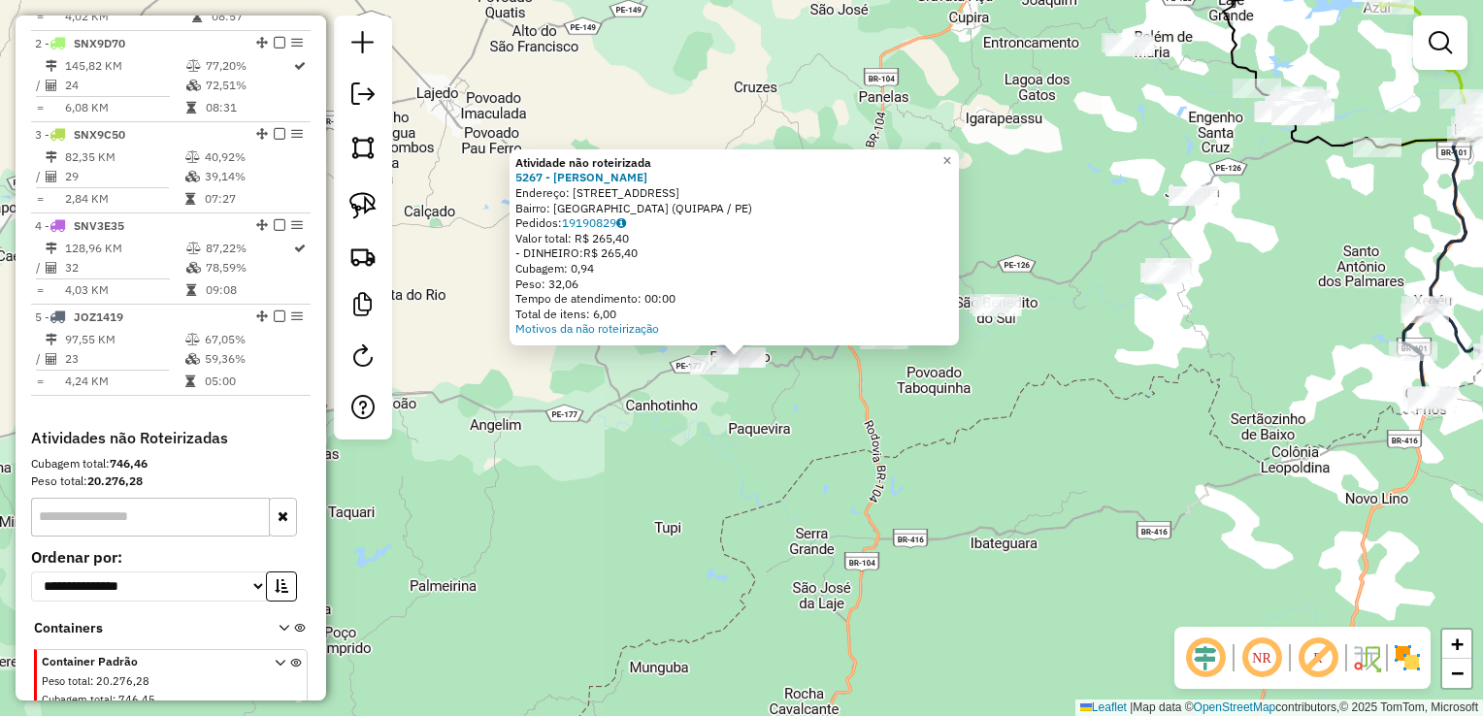
click at [773, 462] on div "Atividade não roteirizada 5267 - LEANDRO DE MELO MART Endereço: R VILA NOVA 504…" at bounding box center [741, 358] width 1483 height 716
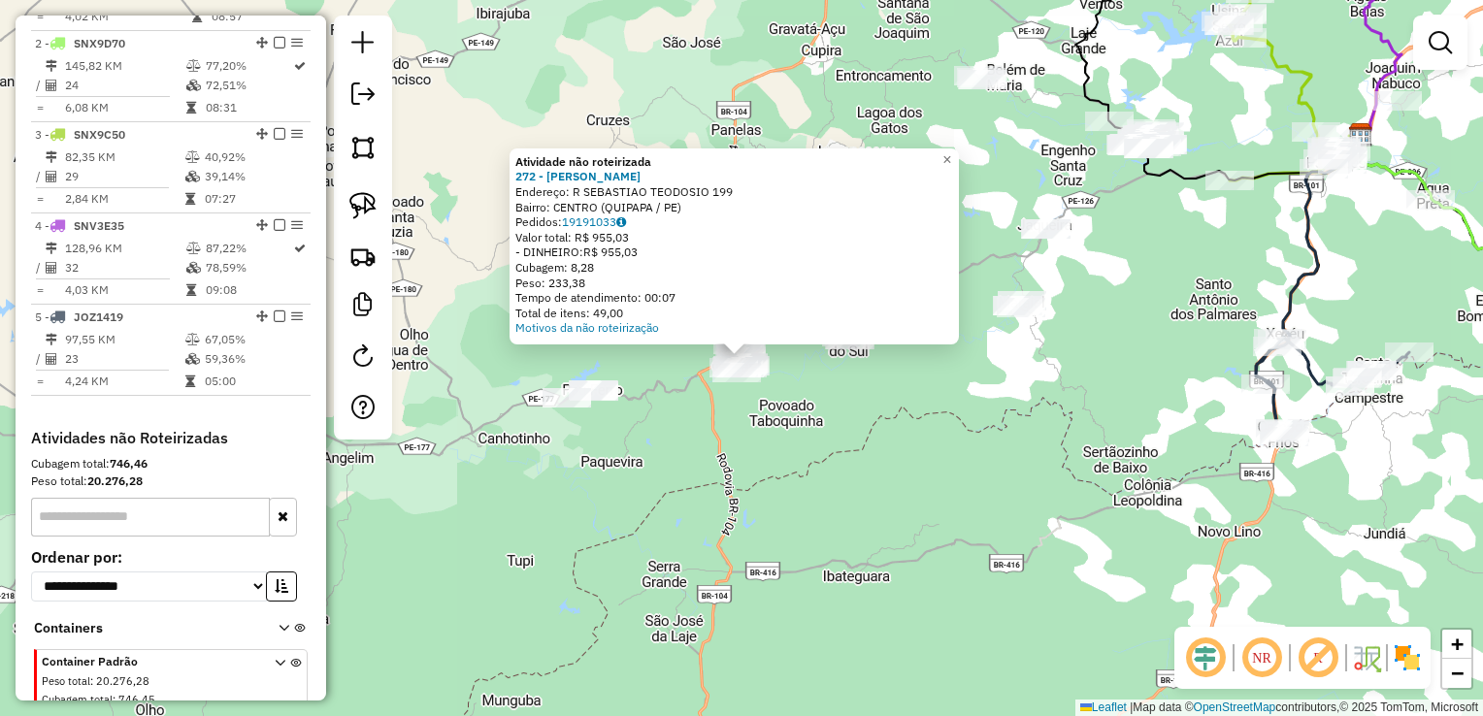
click at [940, 402] on div "Atividade não roteirizada 272 - JOSE ADMILSON DA SIL Endereço: R SEBASTIAO TEOD…" at bounding box center [741, 358] width 1483 height 716
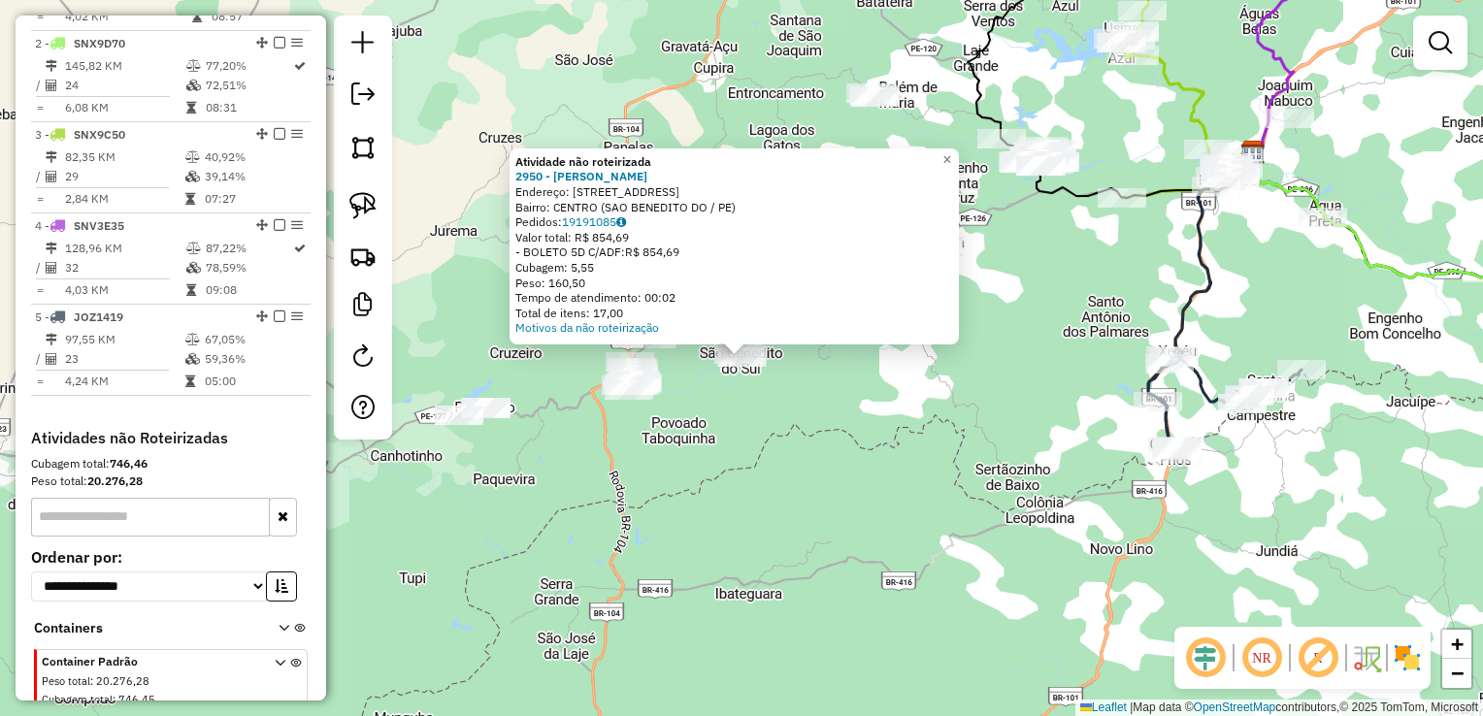
click at [901, 387] on div "Atividade não roteirizada 2950 - MARIA LOURDES SILVA Endereço: R SAO BENEDITO 2…" at bounding box center [741, 358] width 1483 height 716
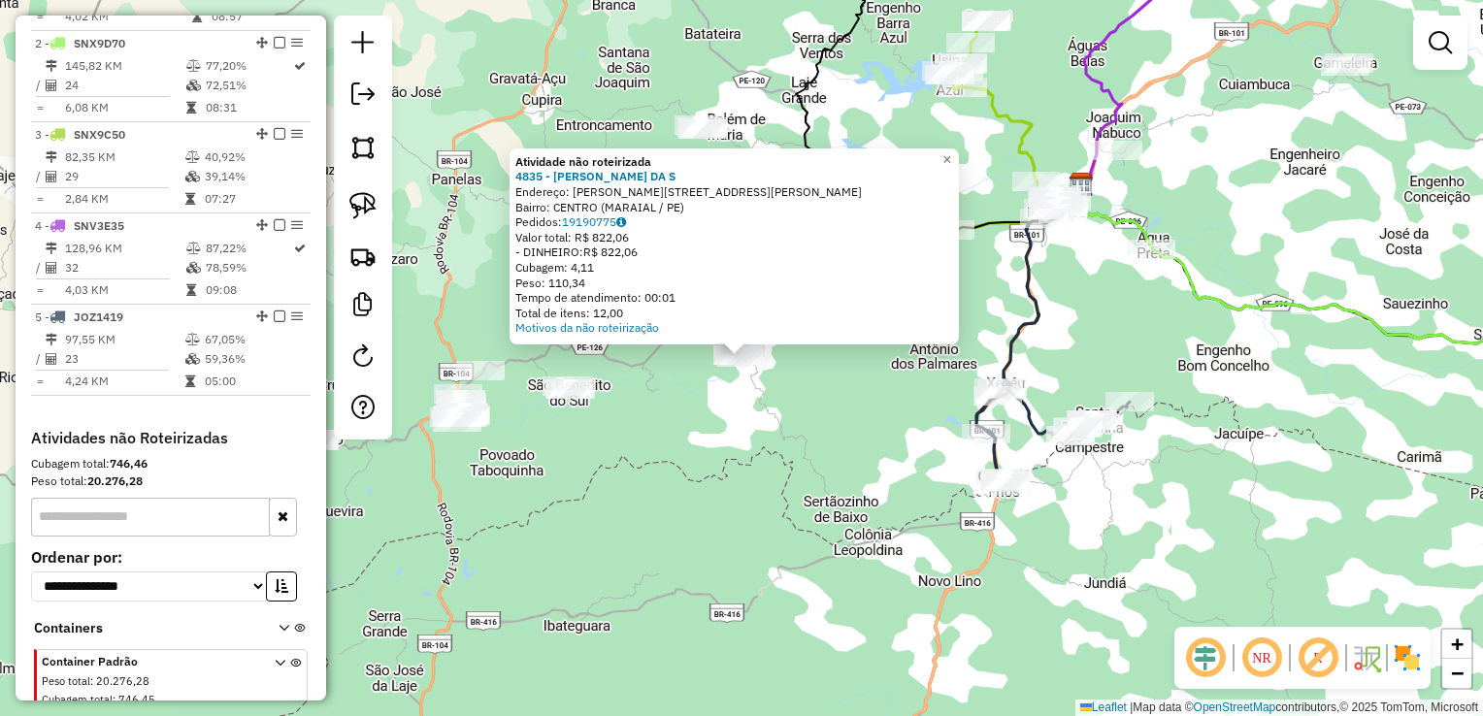
click at [746, 404] on div "Atividade não roteirizada 4835 - ADRIANA MARTINS DA S Endereço: R Rua Manoel Az…" at bounding box center [741, 358] width 1483 height 716
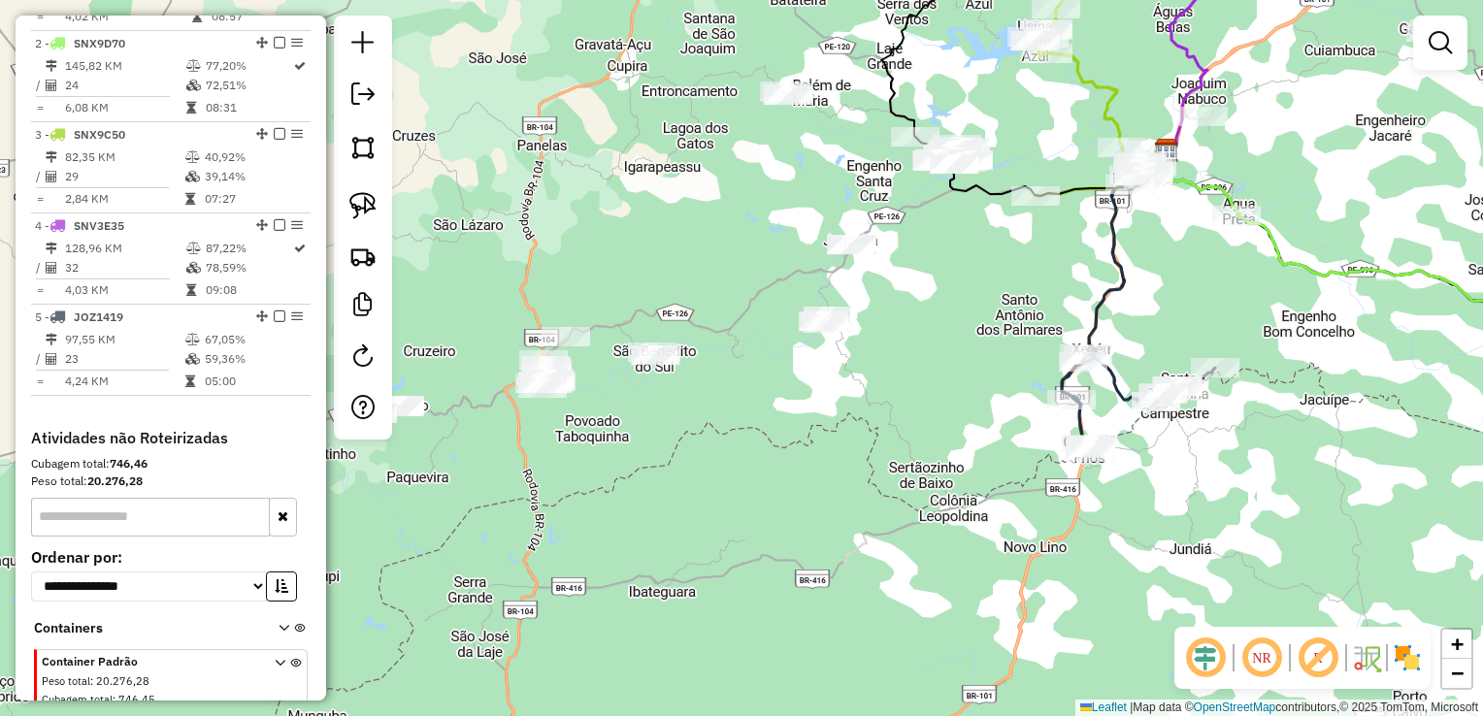
drag, startPoint x: 668, startPoint y: 451, endPoint x: 835, endPoint y: 409, distance: 172.3
click at [835, 409] on div "Janela de atendimento Grade de atendimento Capacidade Transportadoras Veículos …" at bounding box center [741, 358] width 1483 height 716
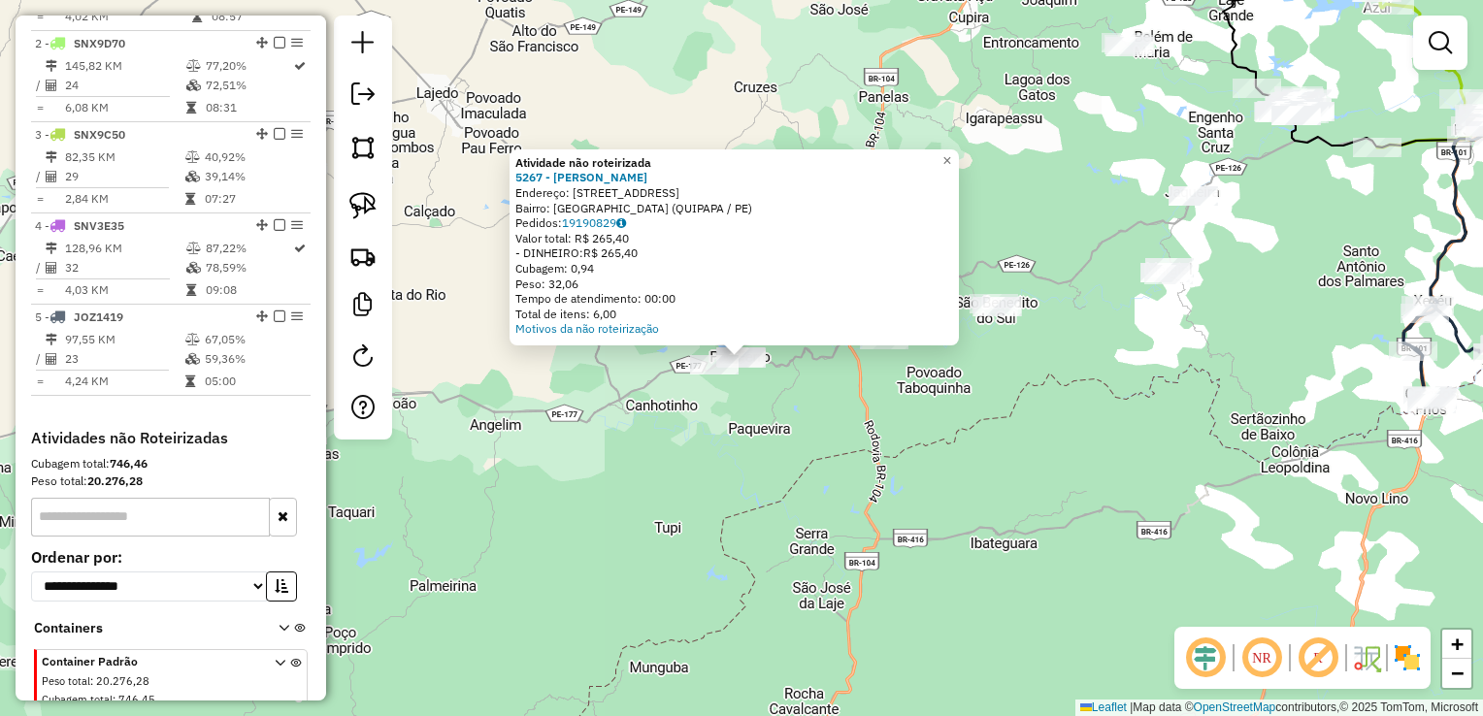
click at [722, 442] on div "Atividade não roteirizada 5267 - LEANDRO DE MELO MART Endereço: R VILA NOVA 504…" at bounding box center [741, 358] width 1483 height 716
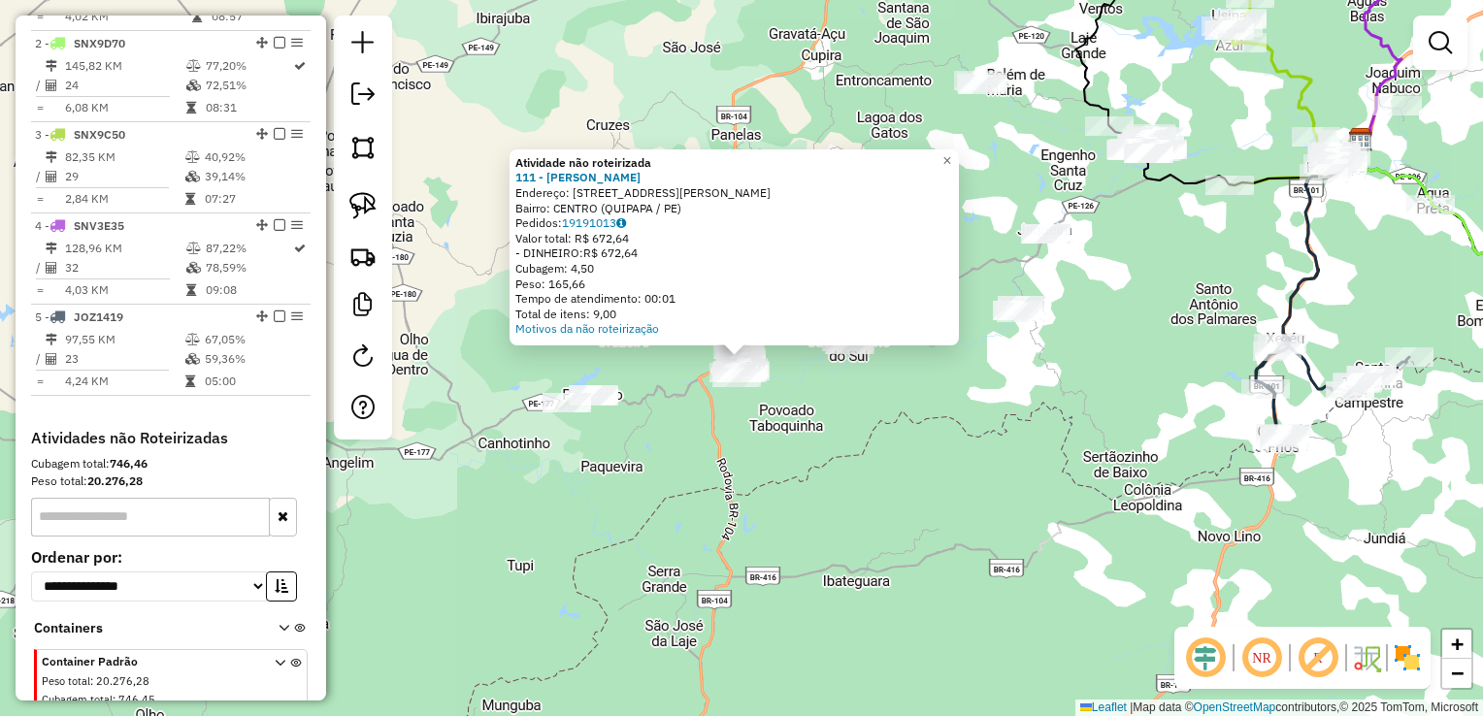
click at [897, 390] on div "Atividade não roteirizada 111 - ANAILDO JOSE DA SILV Endereço: R JOSE ORLANDO D…" at bounding box center [741, 358] width 1483 height 716
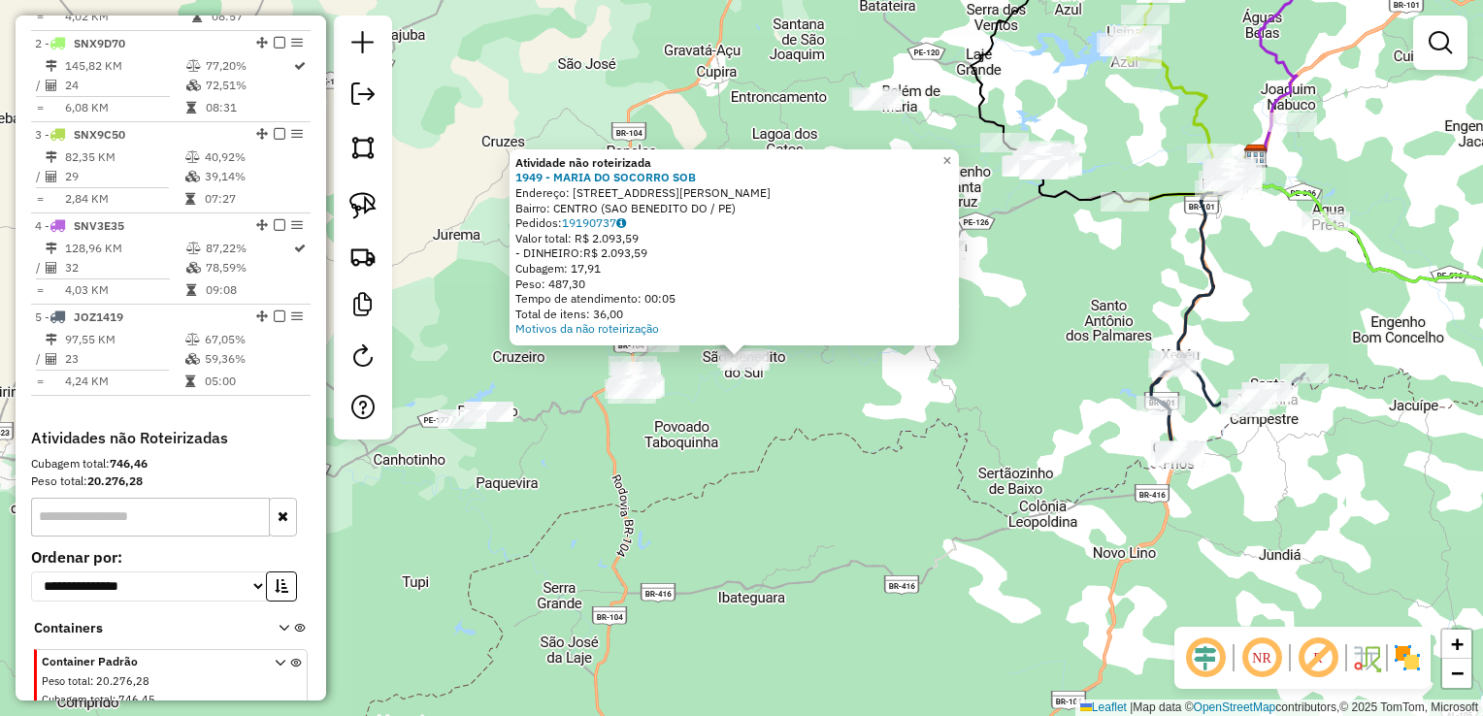
click at [890, 398] on div "Atividade não roteirizada 1949 - MARIA DO SOCORRO SOB Endereço: AV JOAO PESSOA …" at bounding box center [741, 358] width 1483 height 716
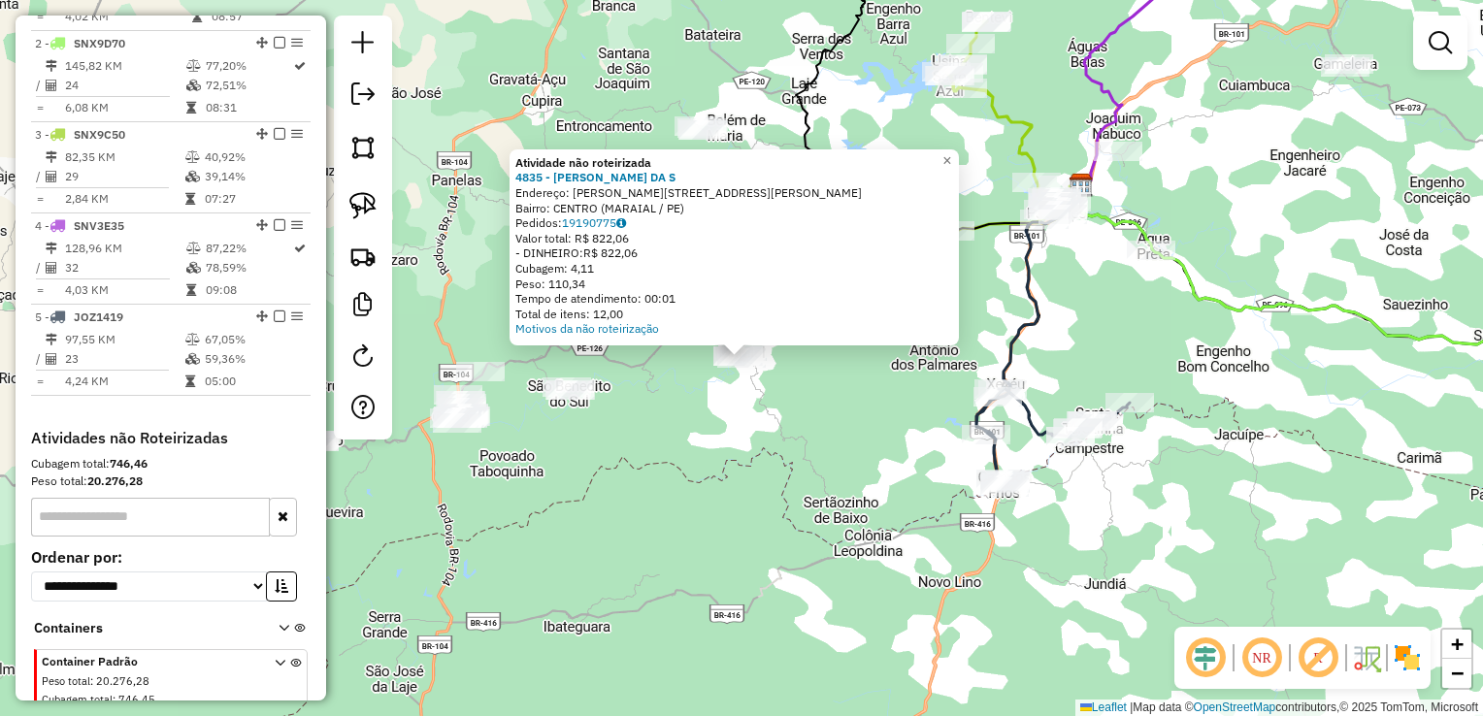
click at [810, 402] on div "Atividade não roteirizada 4835 - ADRIANA MARTINS DA S Endereço: R Rua Manoel Az…" at bounding box center [741, 358] width 1483 height 716
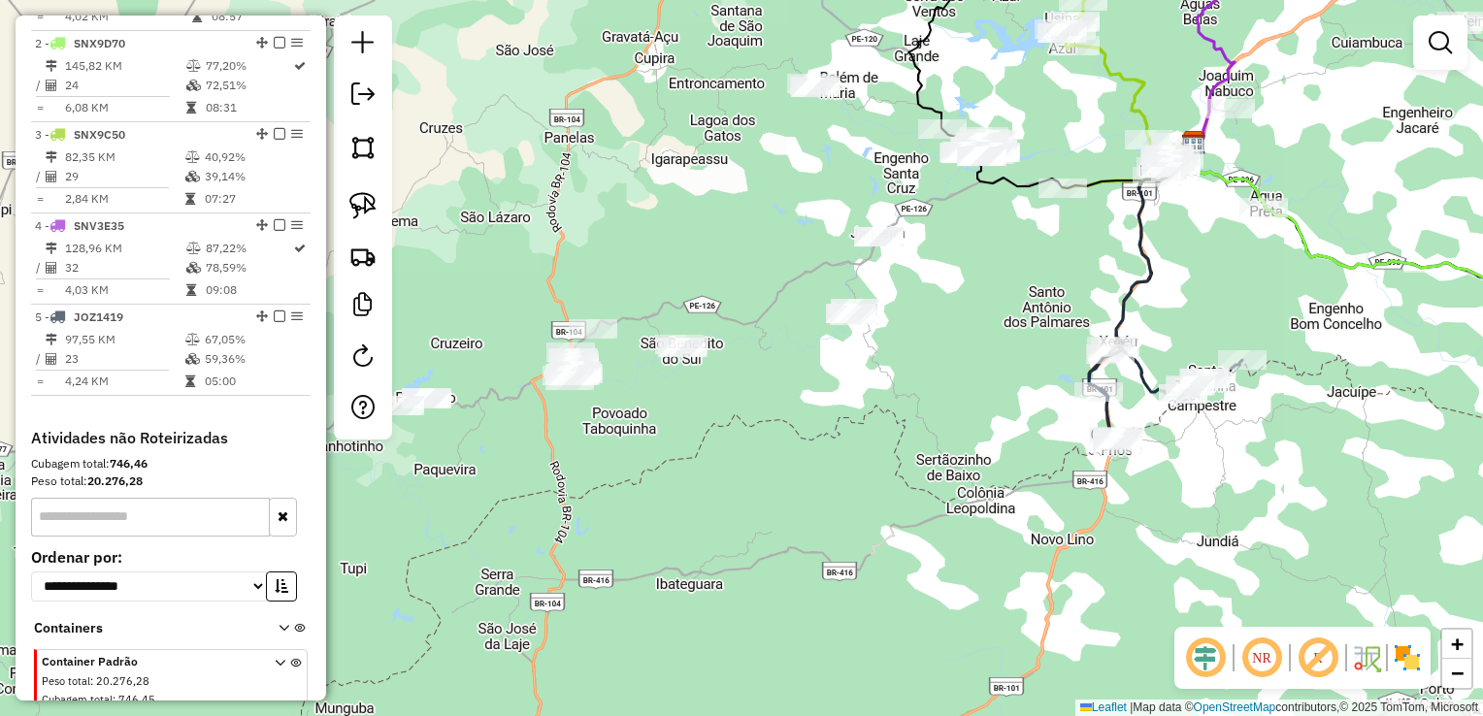
drag, startPoint x: 679, startPoint y: 444, endPoint x: 889, endPoint y: 383, distance: 218.3
click at [876, 383] on div "Janela de atendimento Grade de atendimento Capacidade Transportadoras Veículos …" at bounding box center [741, 358] width 1483 height 716
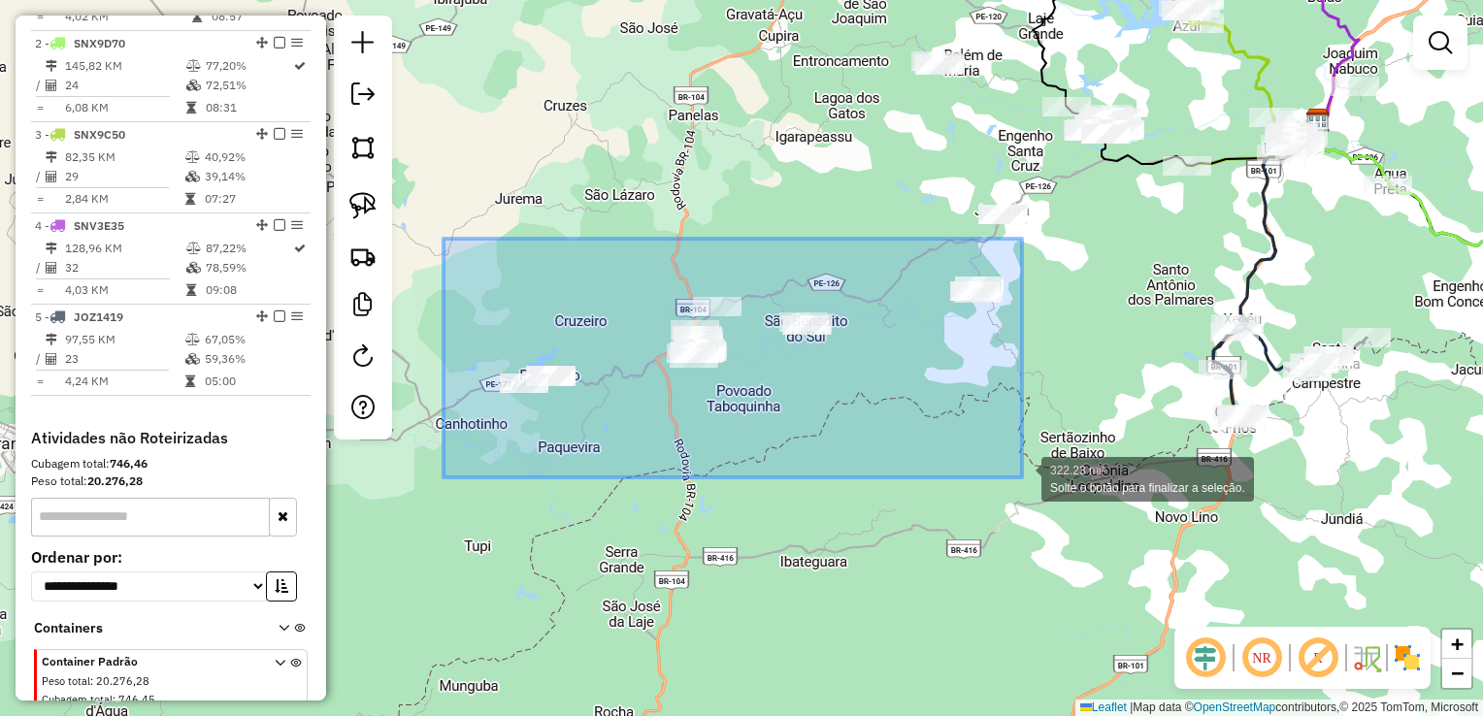
drag, startPoint x: 449, startPoint y: 270, endPoint x: 1022, endPoint y: 477, distance: 609.0
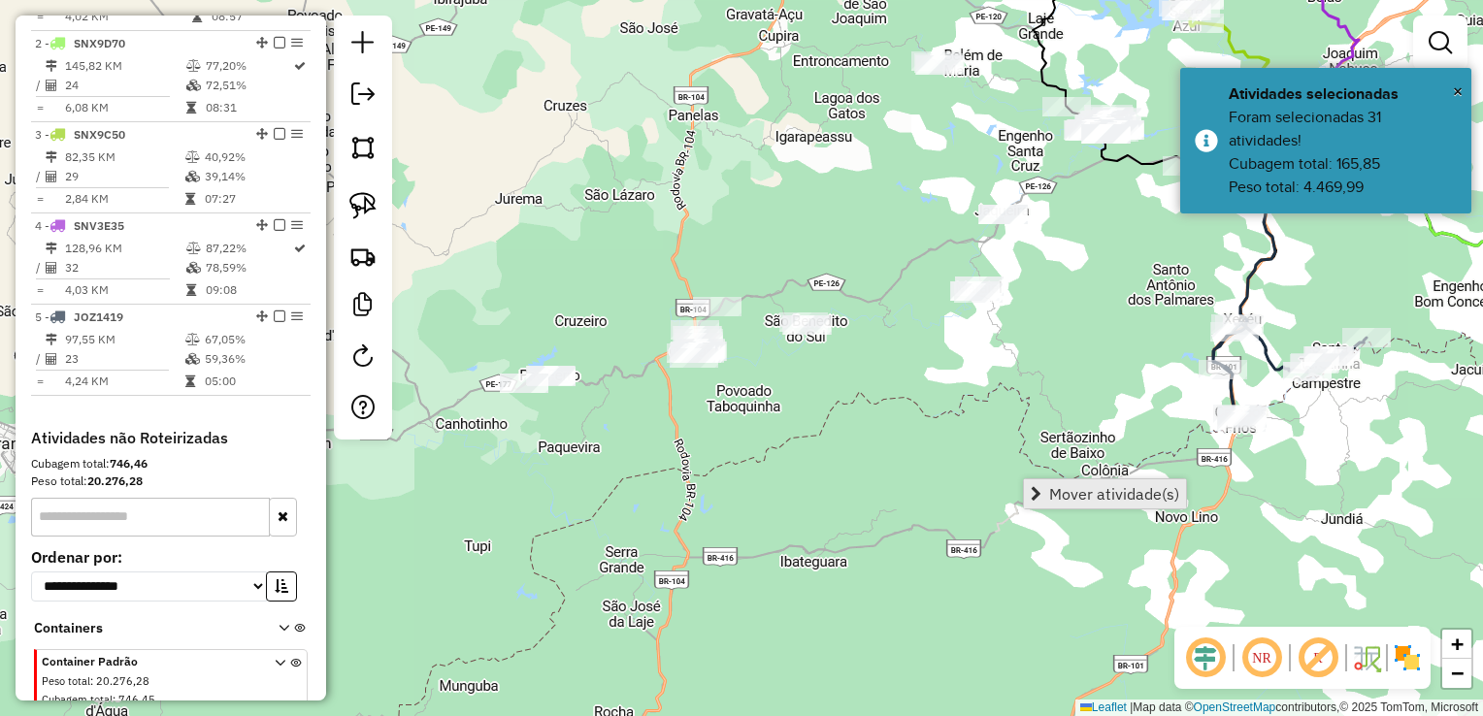
click at [1047, 489] on link "Mover atividade(s)" at bounding box center [1105, 493] width 162 height 29
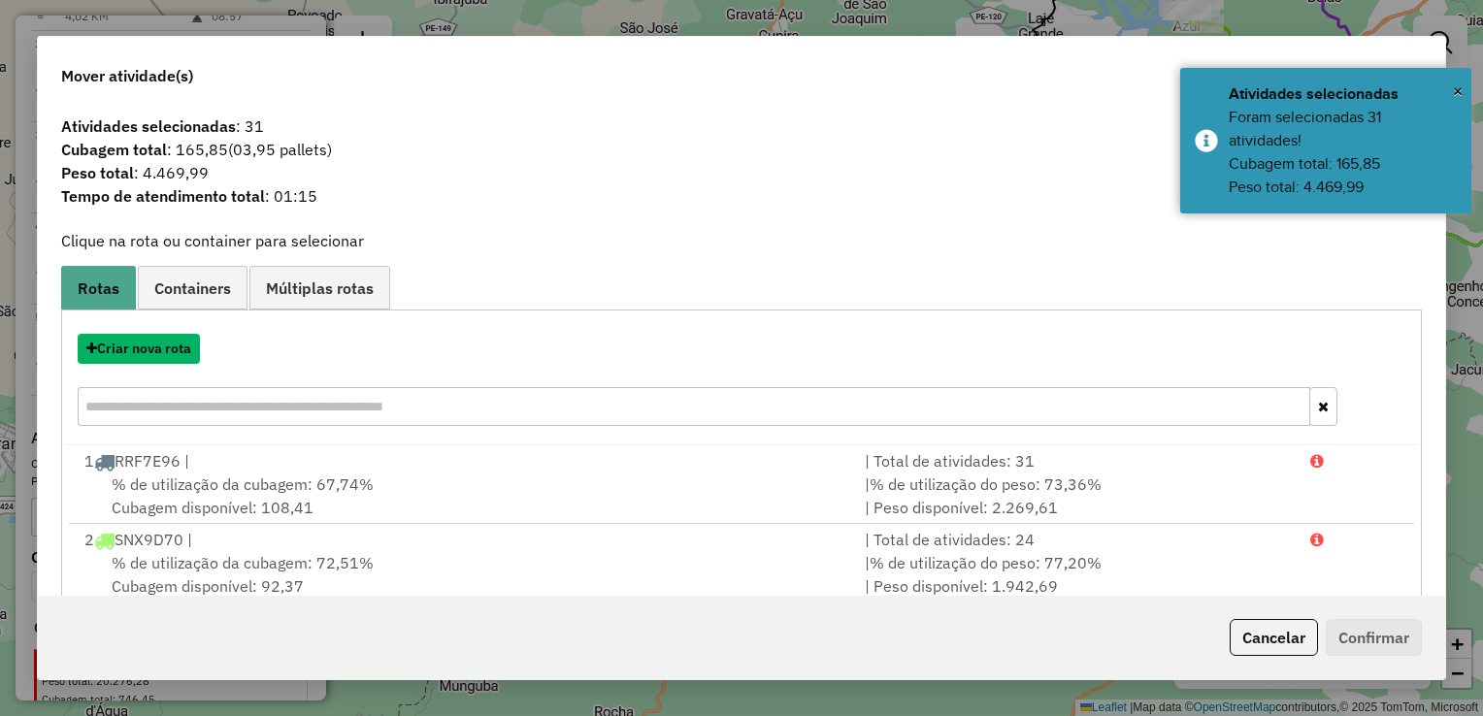
click at [150, 351] on button "Criar nova rota" at bounding box center [139, 349] width 122 height 30
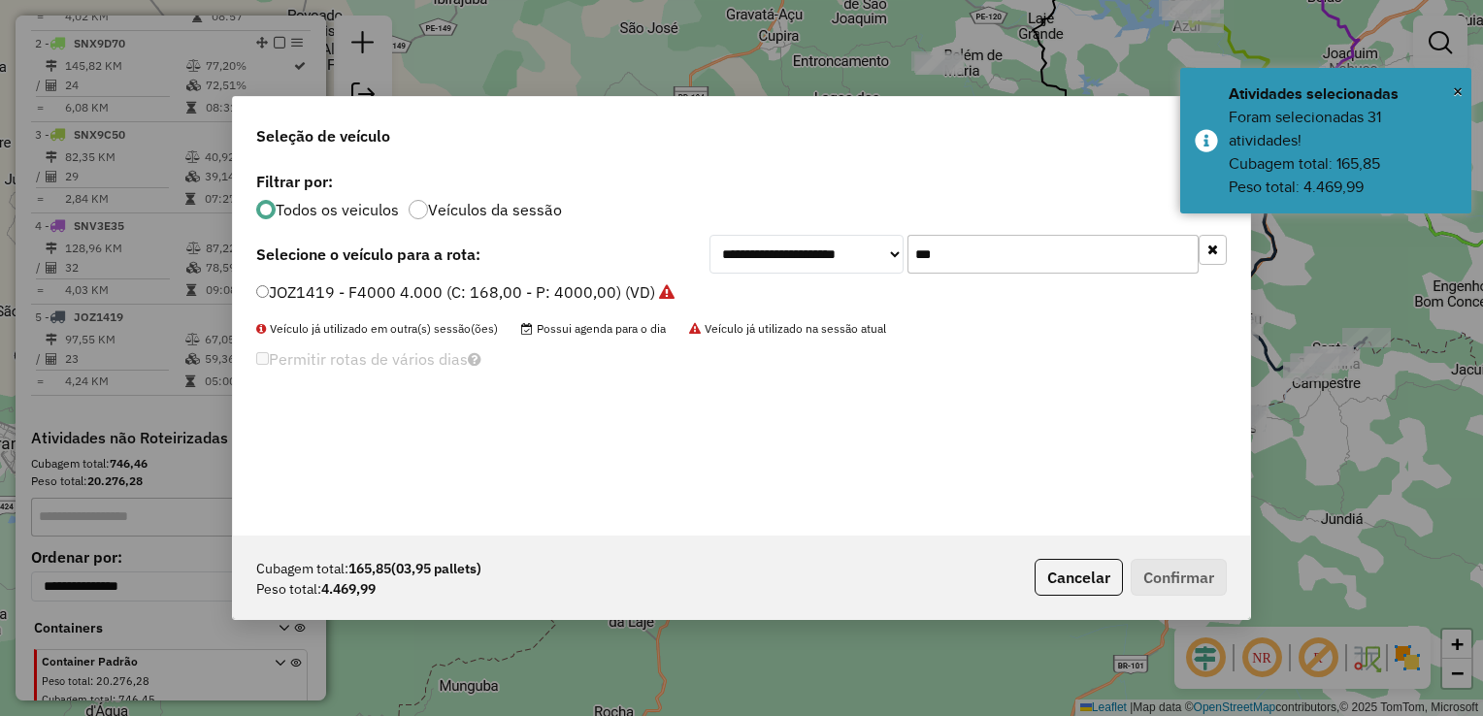
click at [1026, 266] on input "***" at bounding box center [1052, 254] width 291 height 39
type input "*"
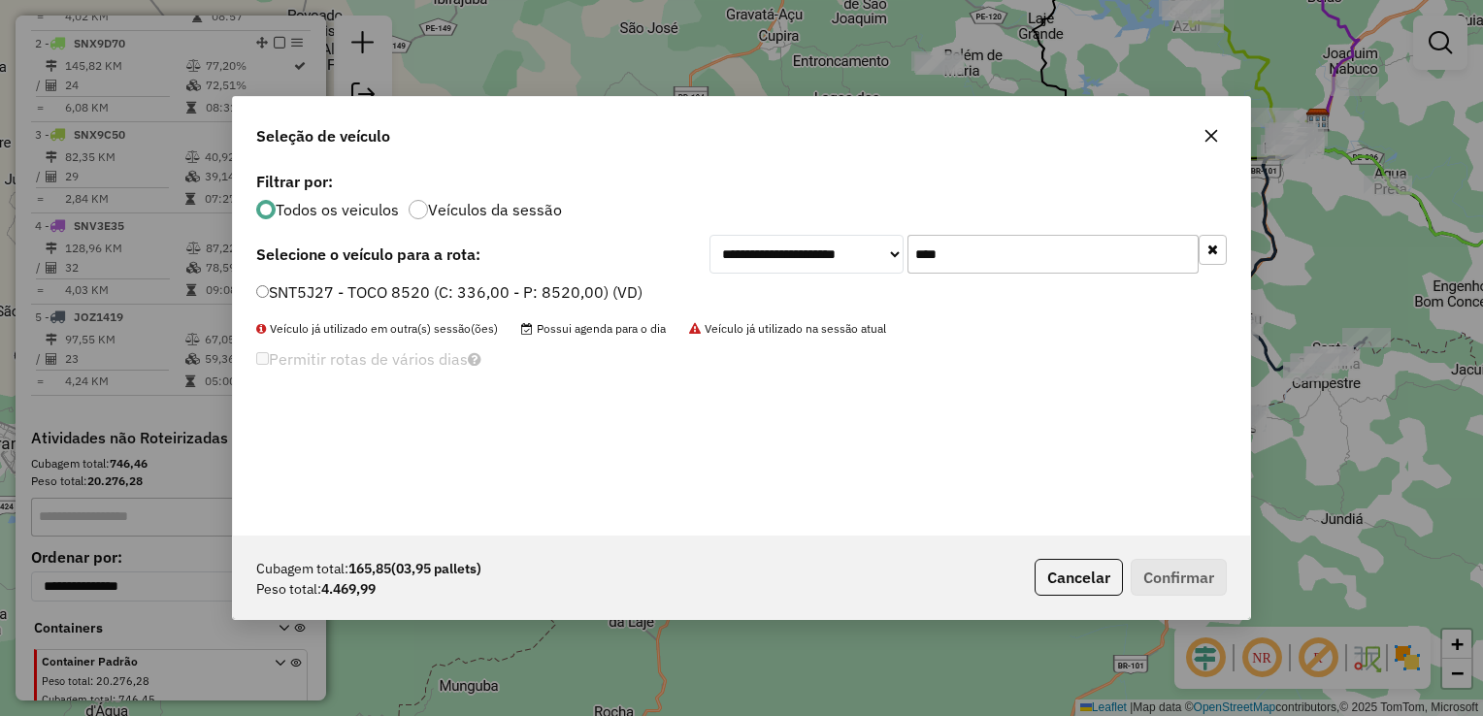
type input "****"
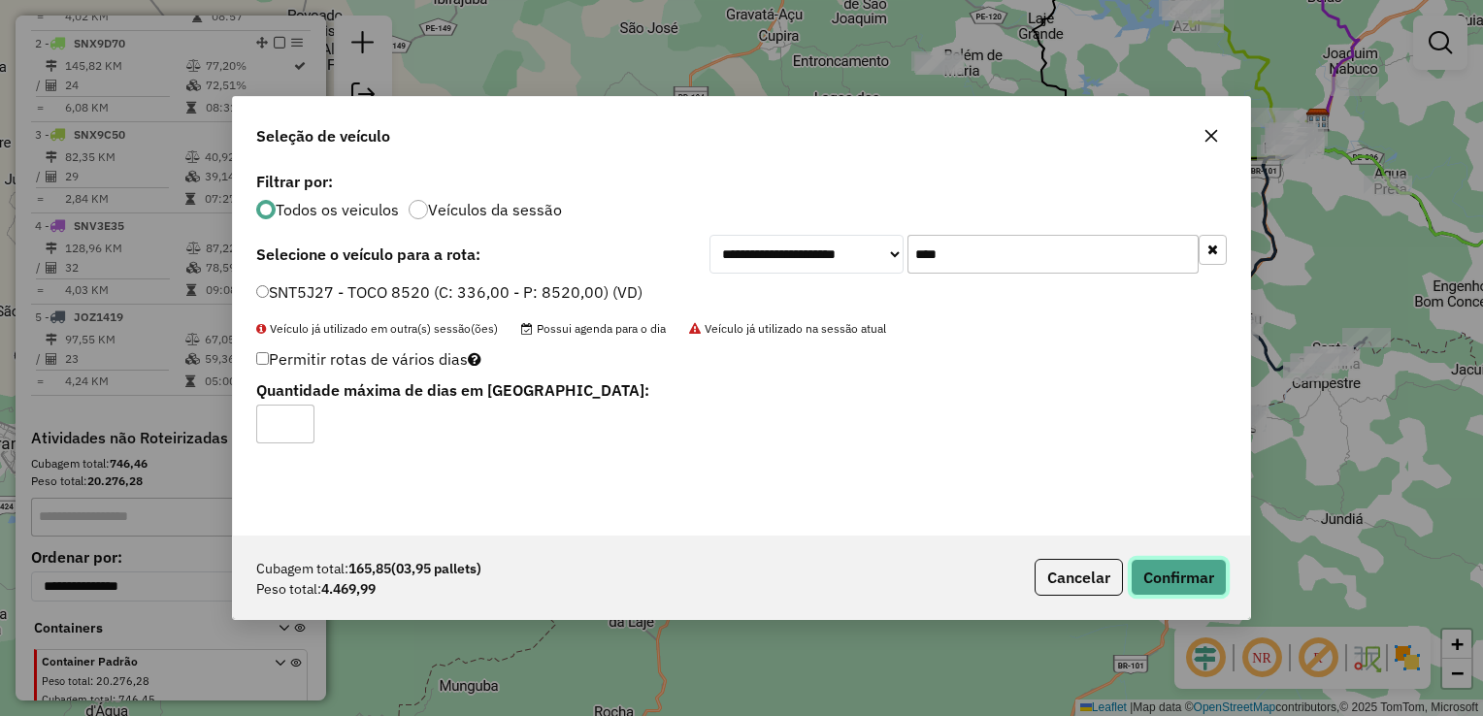
click at [1176, 580] on button "Confirmar" at bounding box center [1179, 577] width 96 height 37
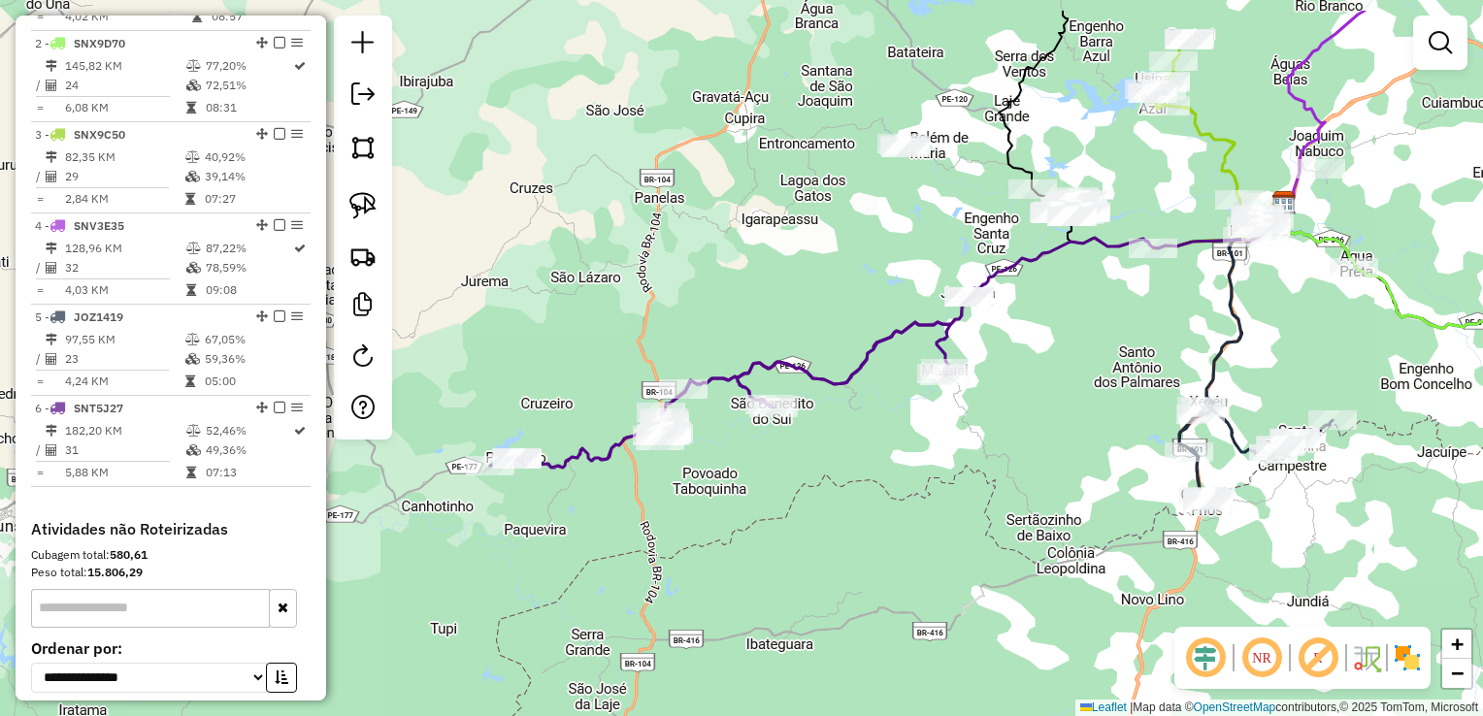
drag, startPoint x: 1114, startPoint y: 335, endPoint x: 1061, endPoint y: 447, distance: 124.6
click at [1061, 447] on div "Janela de atendimento Grade de atendimento Capacidade Transportadoras Veículos …" at bounding box center [741, 358] width 1483 height 716
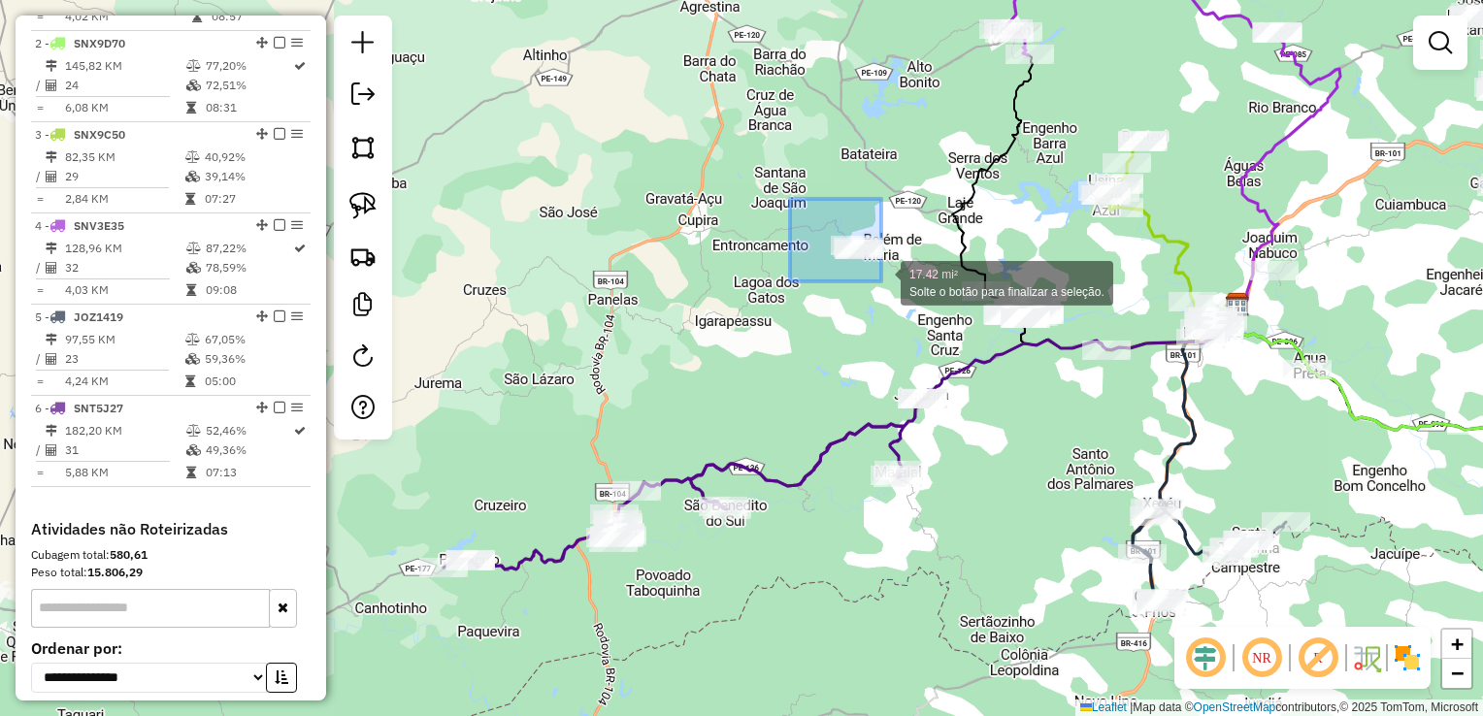
drag, startPoint x: 790, startPoint y: 205, endPoint x: 892, endPoint y: 284, distance: 129.3
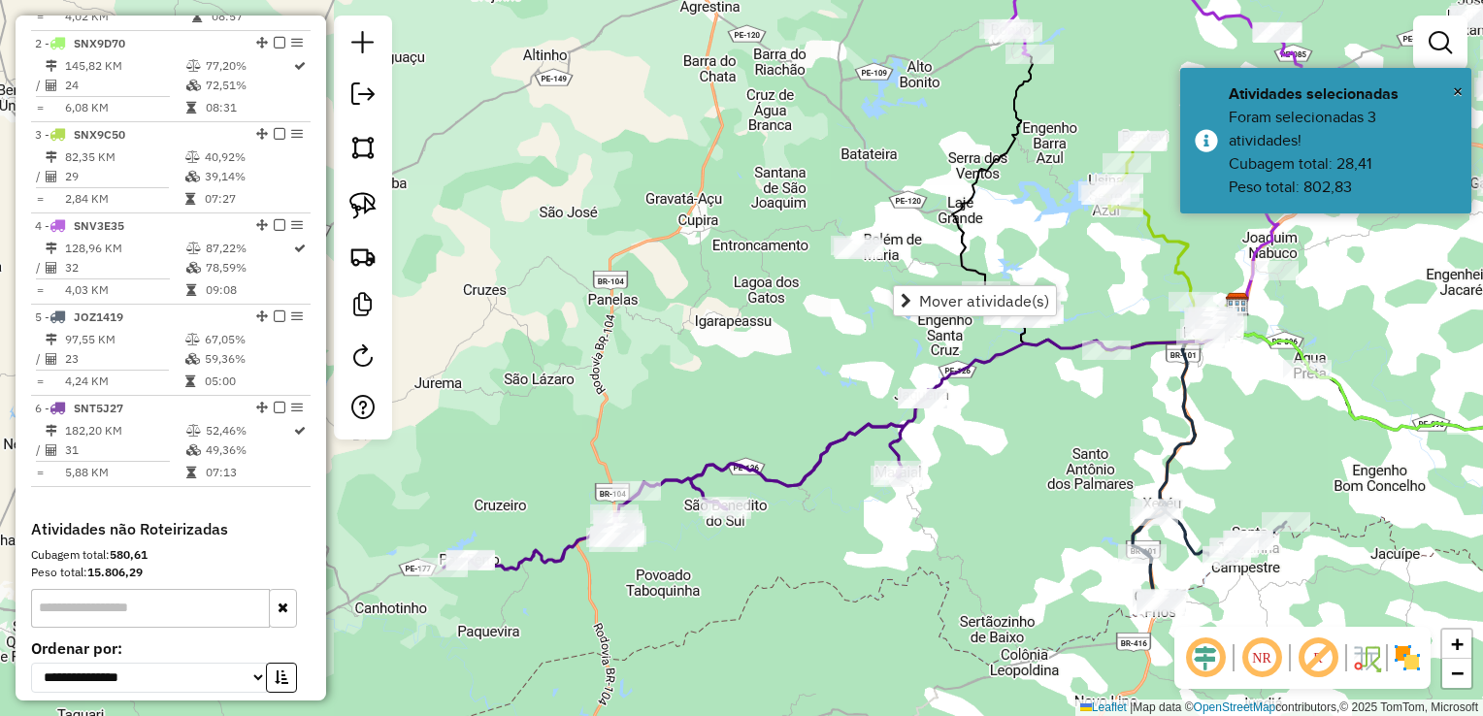
click at [750, 341] on div "Janela de atendimento Grade de atendimento Capacidade Transportadoras Veículos …" at bounding box center [741, 358] width 1483 height 716
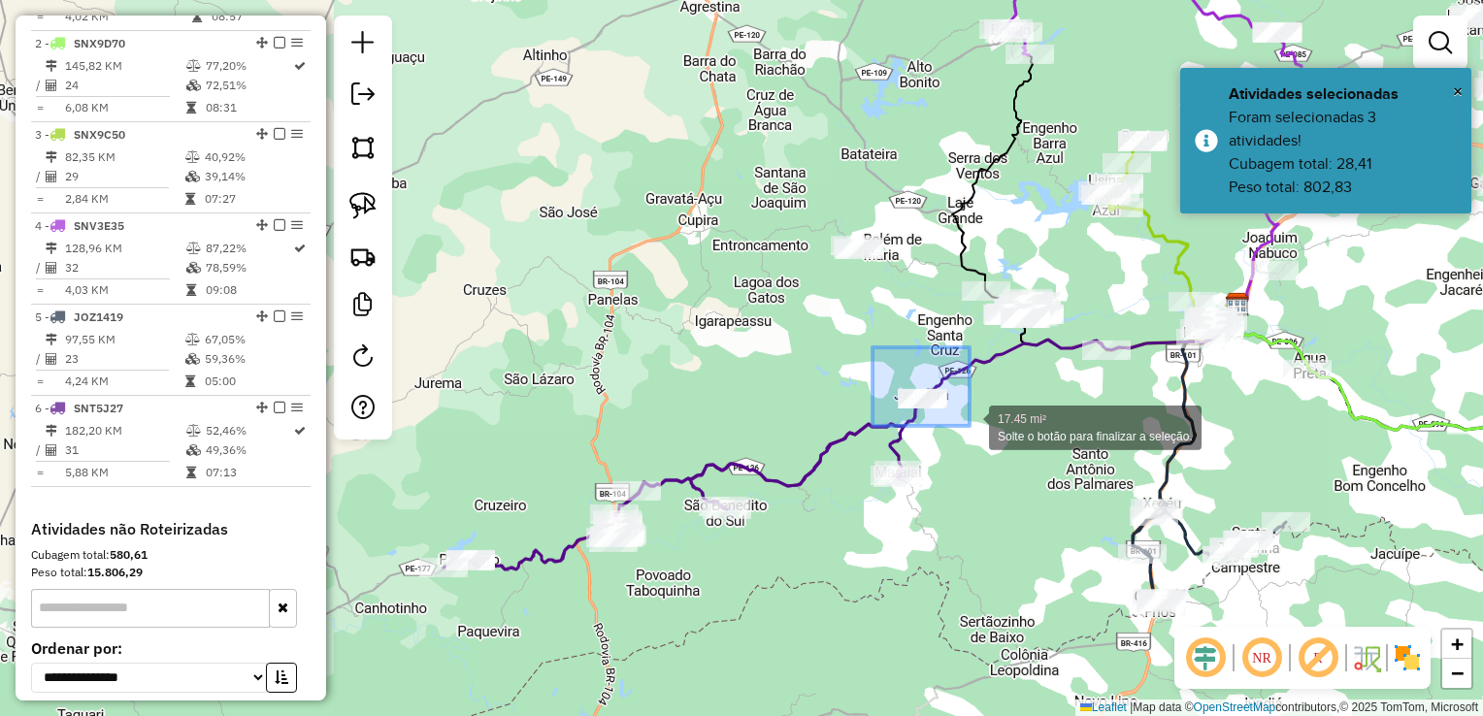
drag, startPoint x: 872, startPoint y: 347, endPoint x: 969, endPoint y: 426, distance: 124.9
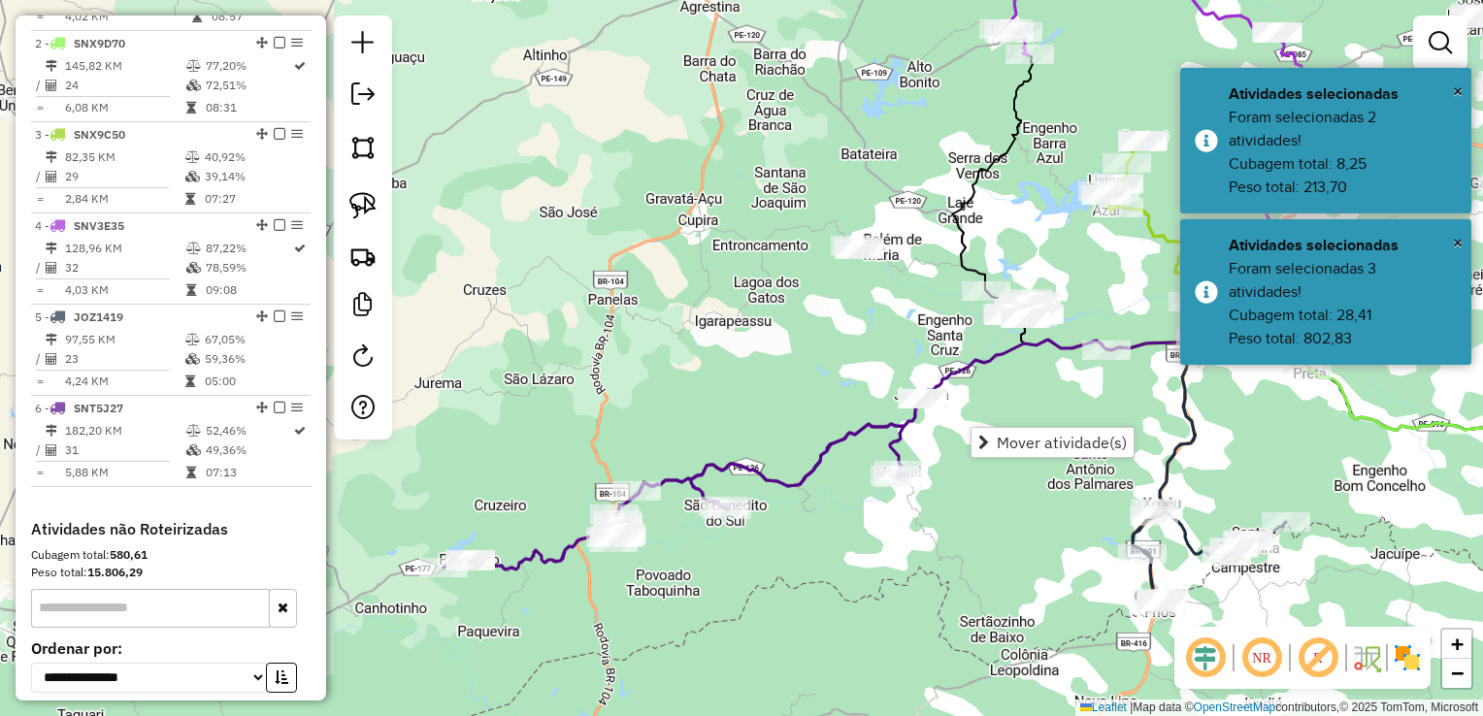
click at [997, 374] on div "Janela de atendimento Grade de atendimento Capacidade Transportadoras Veículos …" at bounding box center [741, 358] width 1483 height 716
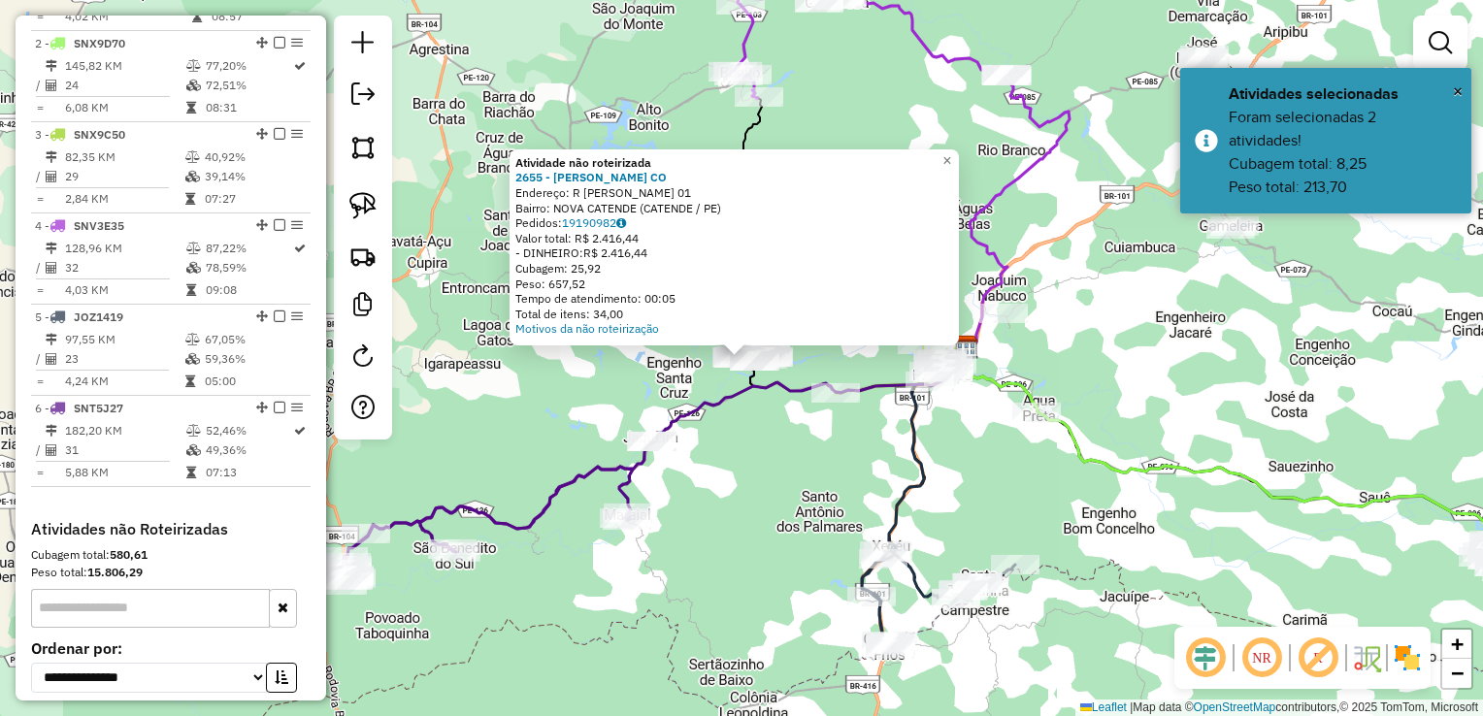
click at [870, 411] on div "Rota 3 - Placa SNX9C50 4127 - JANETE DE OLIVEIRA Atividade não roteirizada 2655…" at bounding box center [741, 358] width 1483 height 716
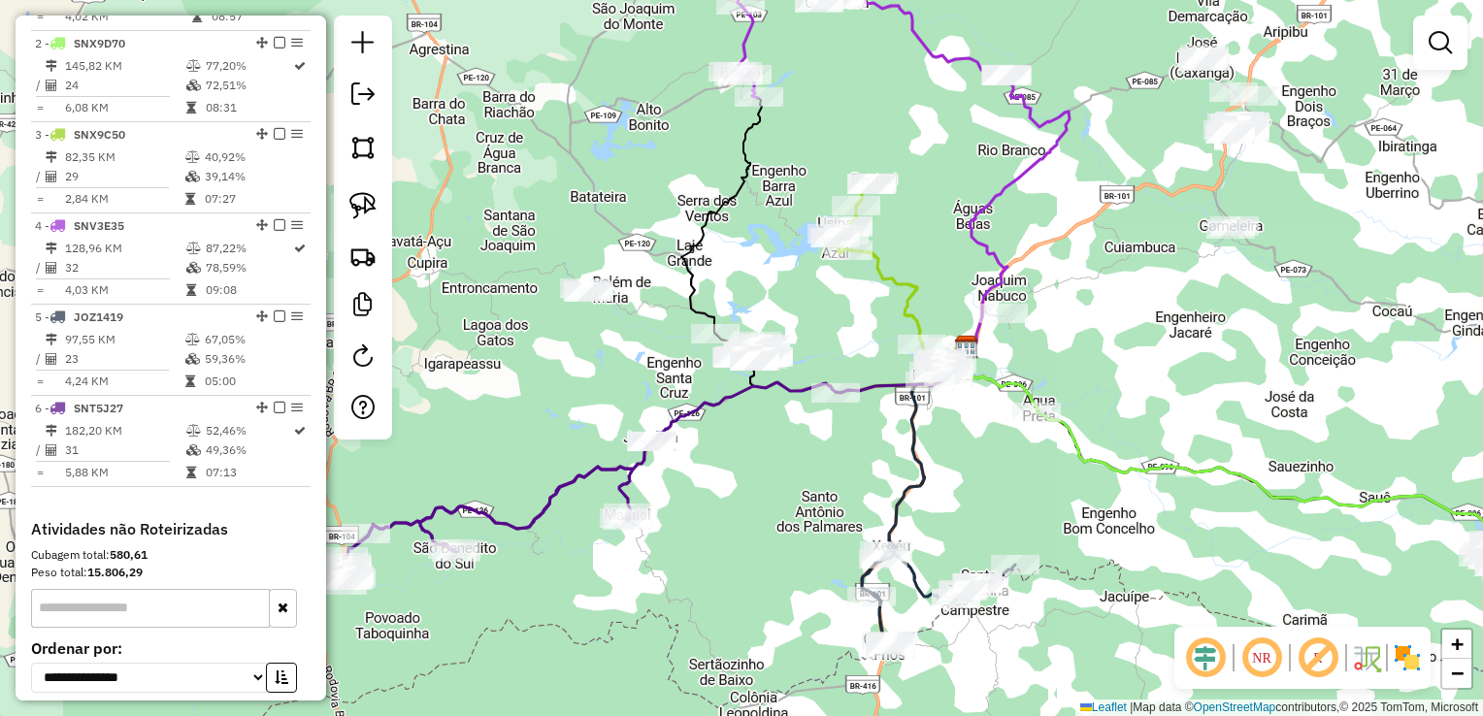
click at [708, 343] on div at bounding box center [715, 333] width 49 height 19
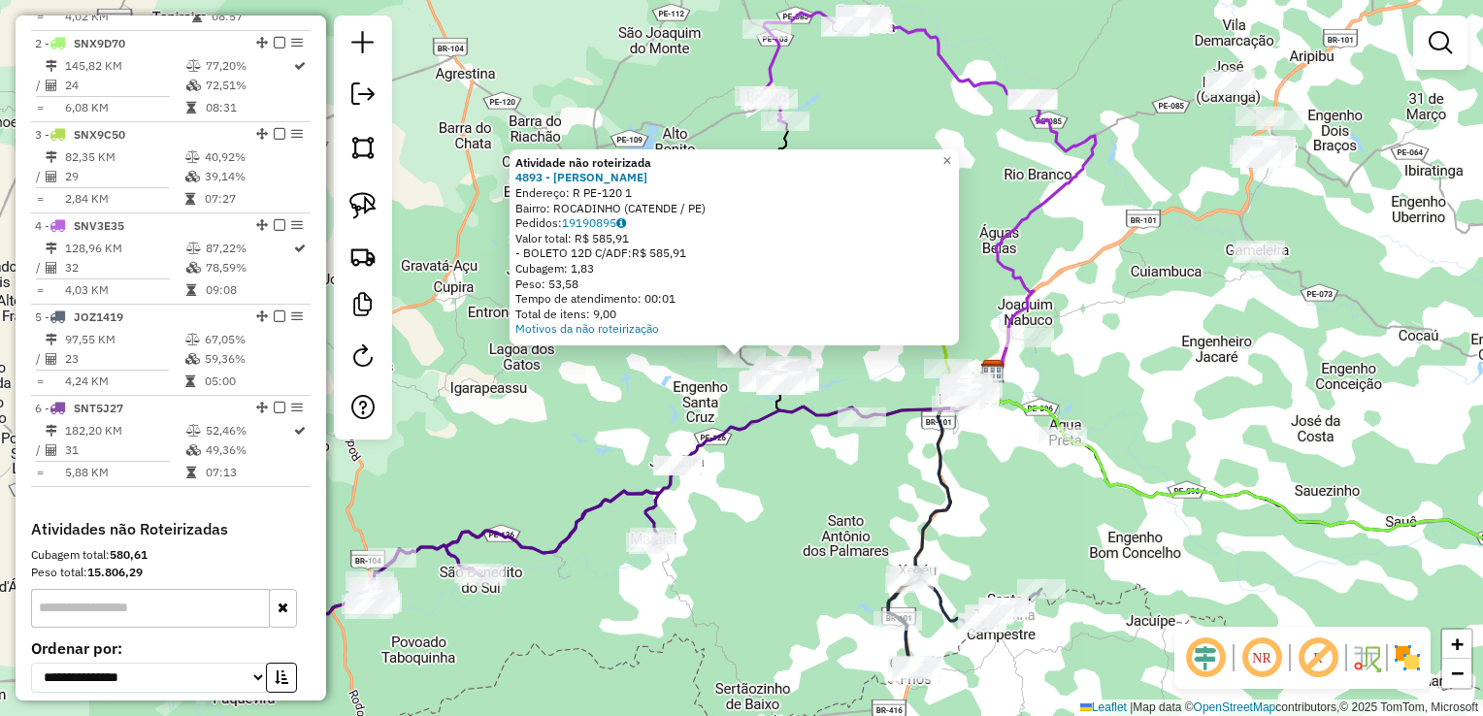
click at [746, 449] on div "Atividade não roteirizada 4893 - MARIA MAGNA DA SILVA Endereço: R PE-120 1 Bair…" at bounding box center [741, 358] width 1483 height 716
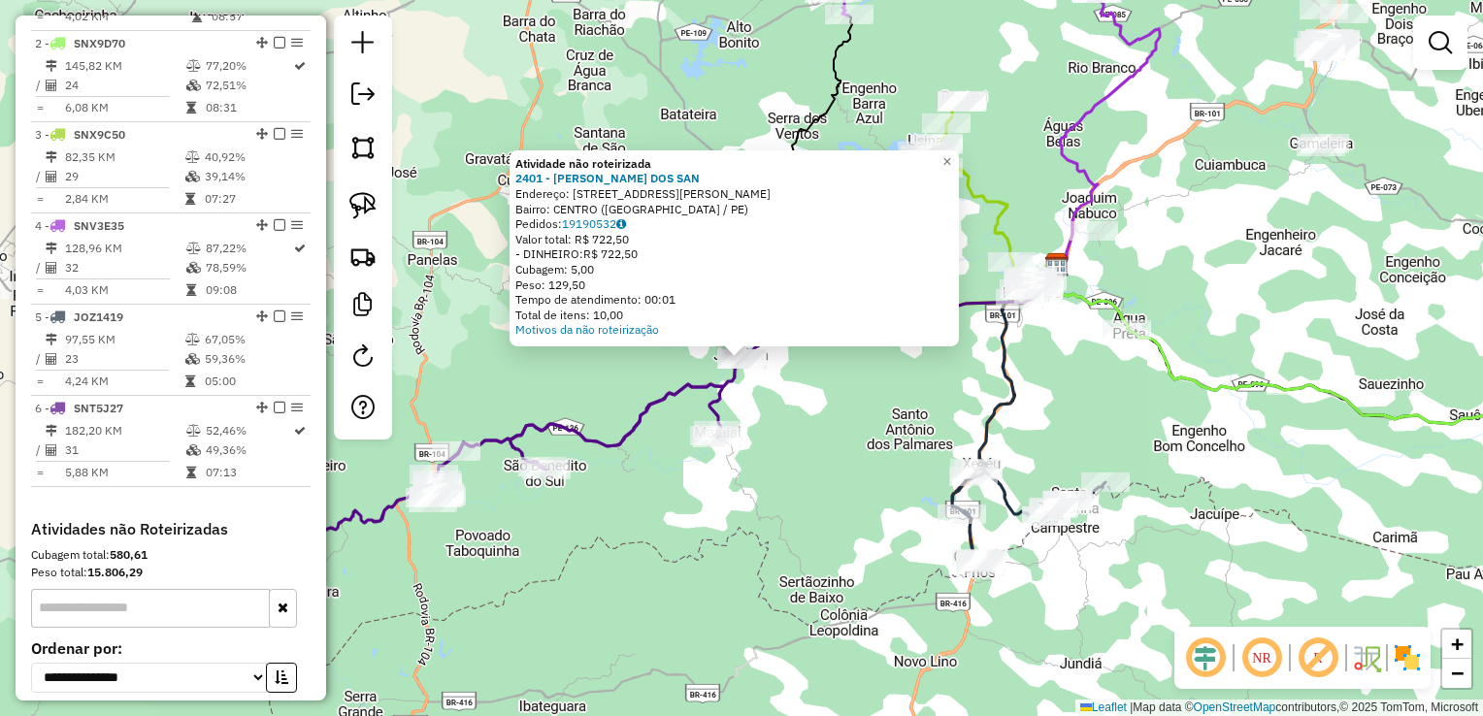
click at [774, 442] on div "Atividade não roteirizada 2401 - JOSE CICERO DOS SAN Endereço: R RUA IZAURA MAT…" at bounding box center [741, 358] width 1483 height 716
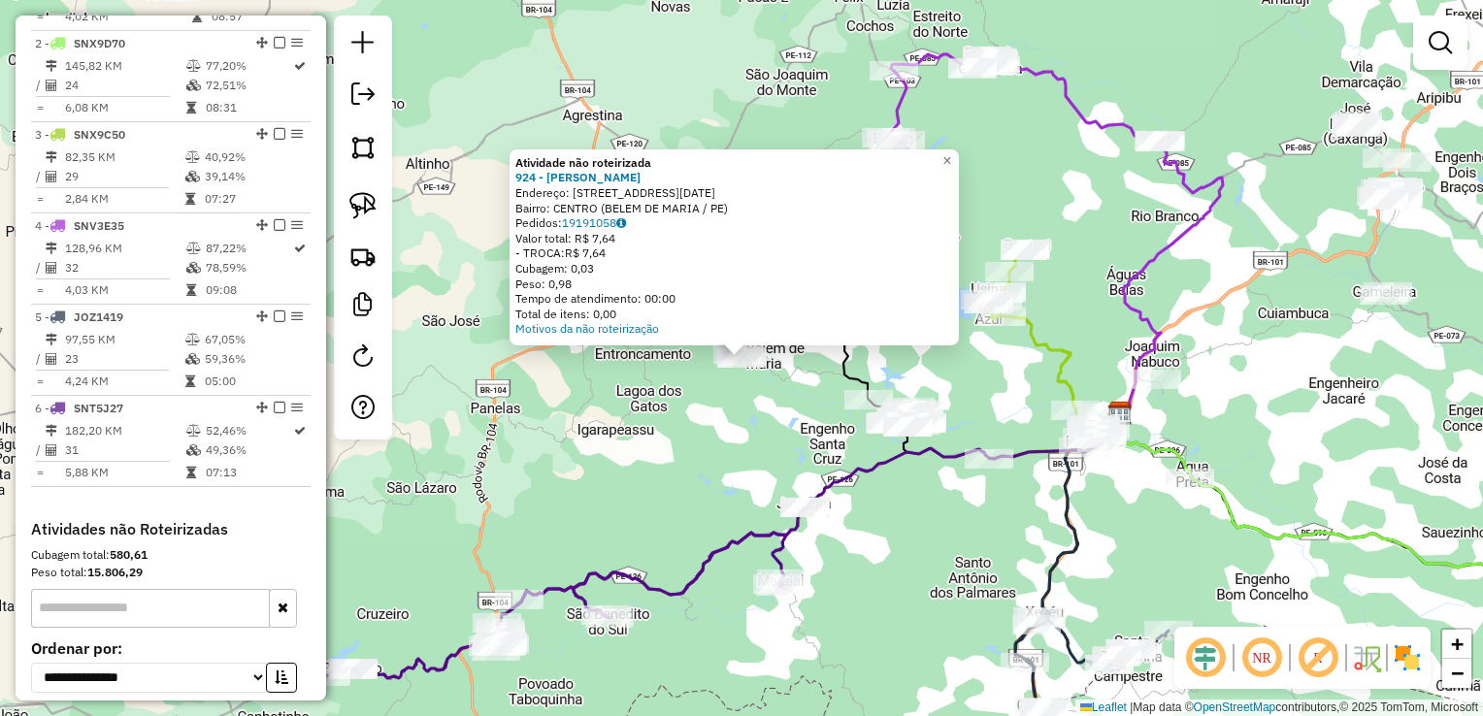
click at [719, 390] on div "Atividade não roteirizada 924 - LUIZ FERREIRA DA SIL Endereço: R RUA 4 DE OUTUB…" at bounding box center [741, 358] width 1483 height 716
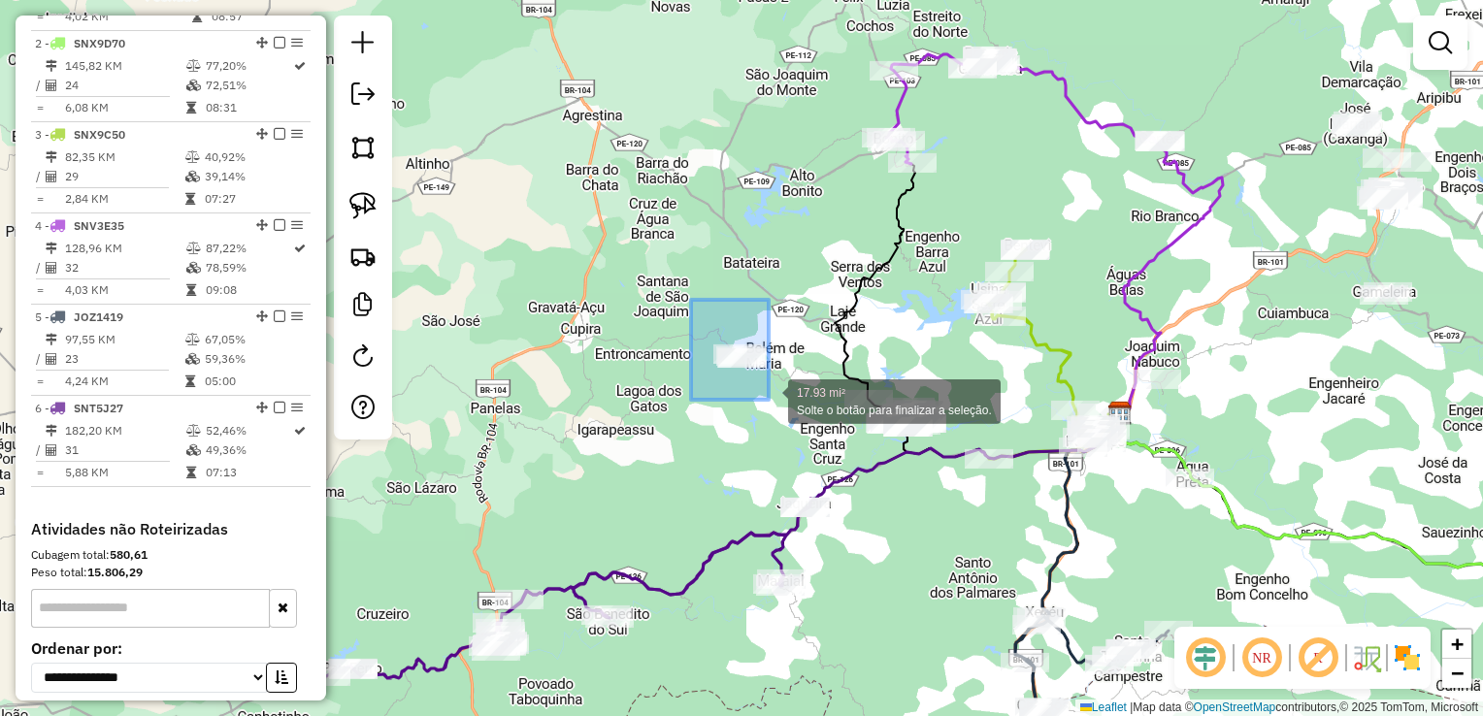
drag, startPoint x: 714, startPoint y: 388, endPoint x: 769, endPoint y: 400, distance: 55.6
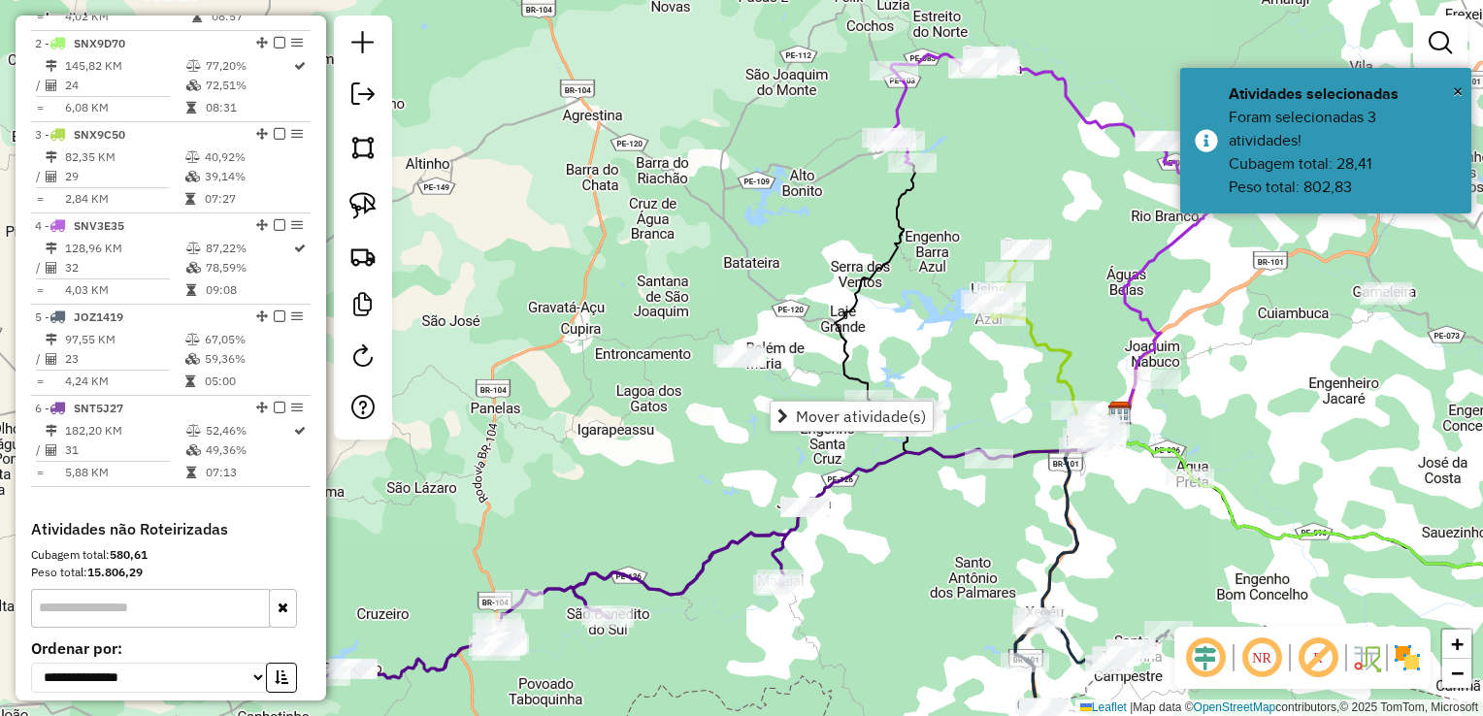
click at [743, 442] on div "Janela de atendimento Grade de atendimento Capacidade Transportadoras Veículos …" at bounding box center [741, 358] width 1483 height 716
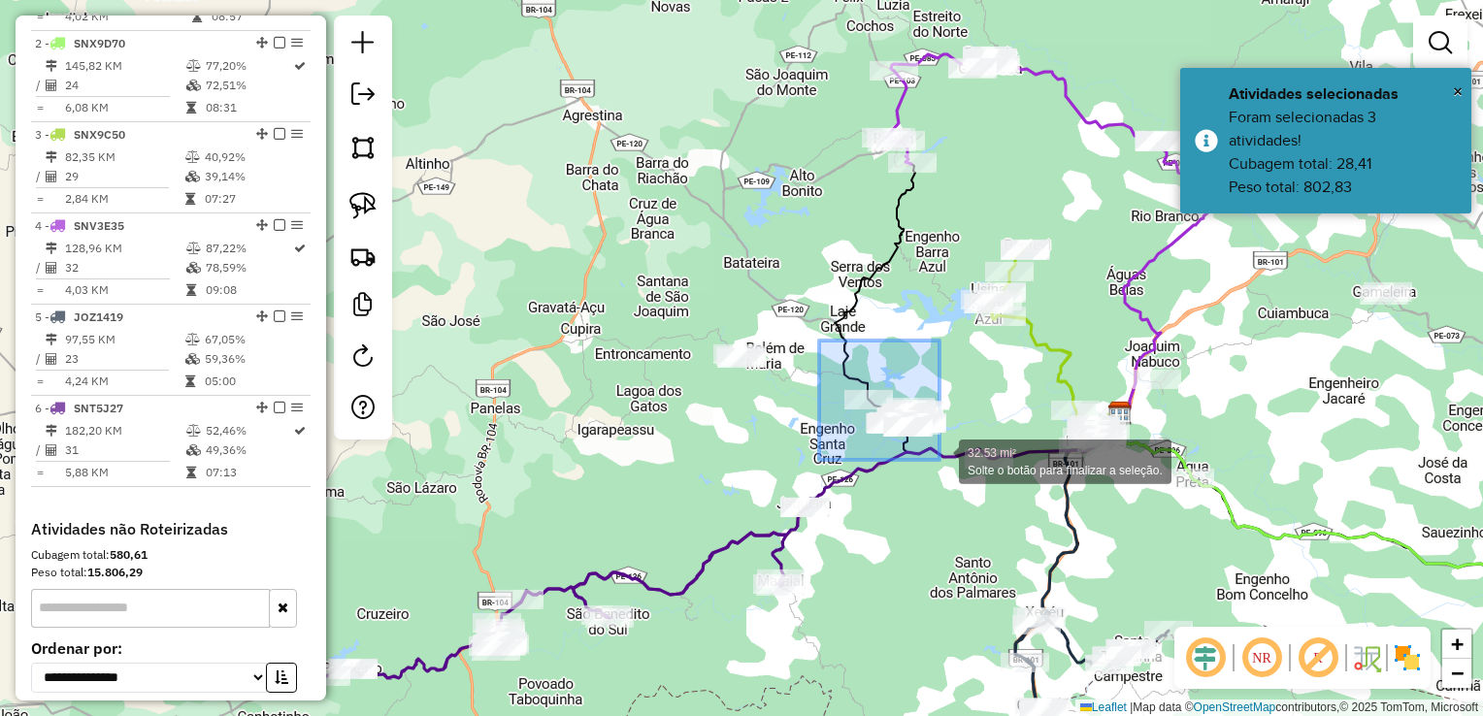
drag, startPoint x: 858, startPoint y: 437, endPoint x: 949, endPoint y: 462, distance: 94.6
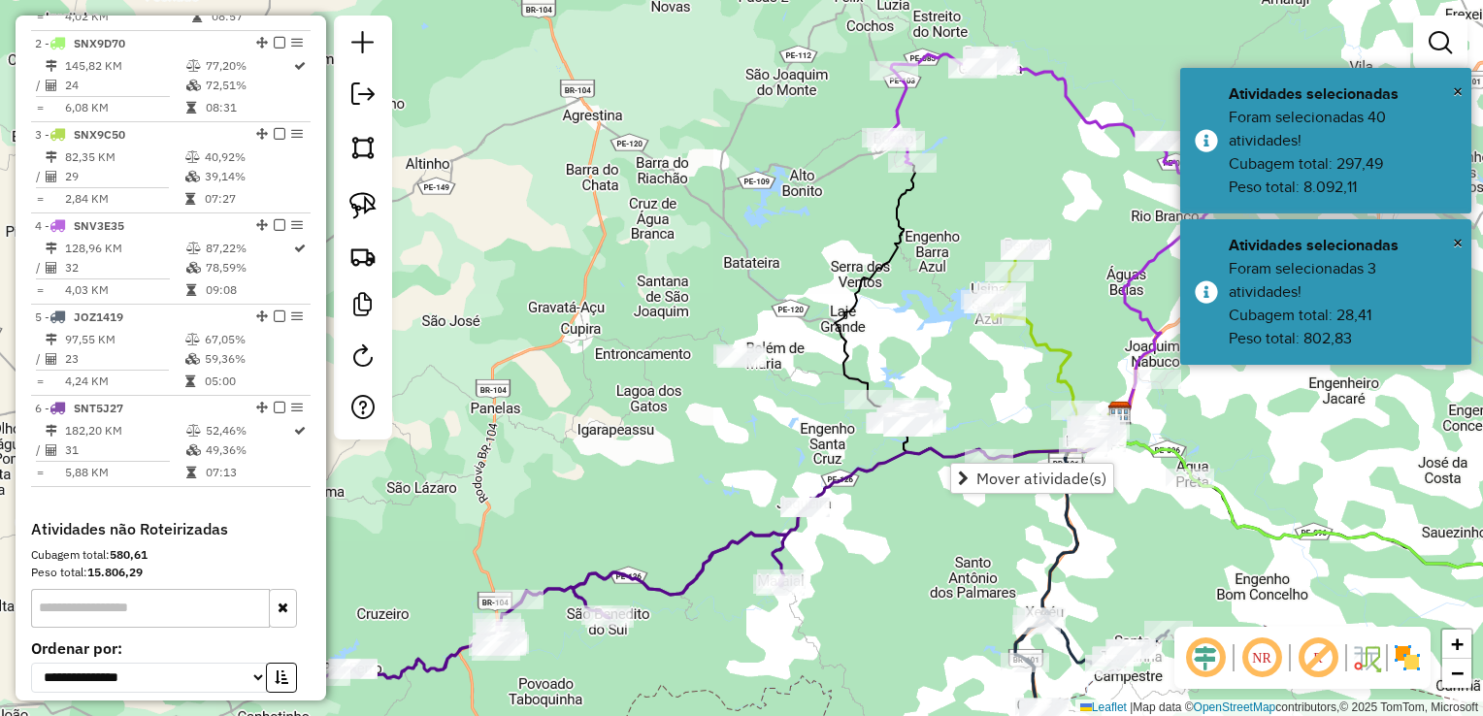
click at [910, 525] on div "Janela de atendimento Grade de atendimento Capacidade Transportadoras Veículos …" at bounding box center [741, 358] width 1483 height 716
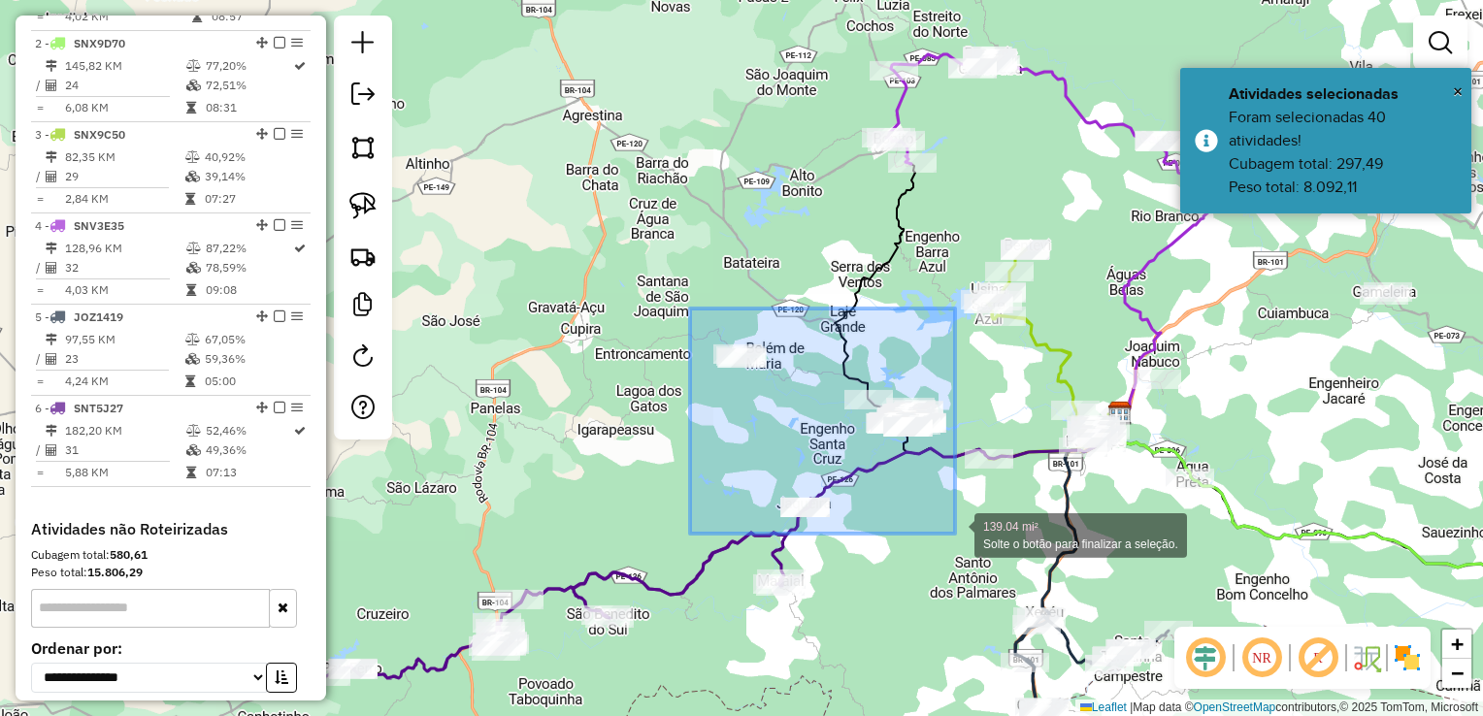
drag, startPoint x: 695, startPoint y: 386, endPoint x: 955, endPoint y: 534, distance: 299.0
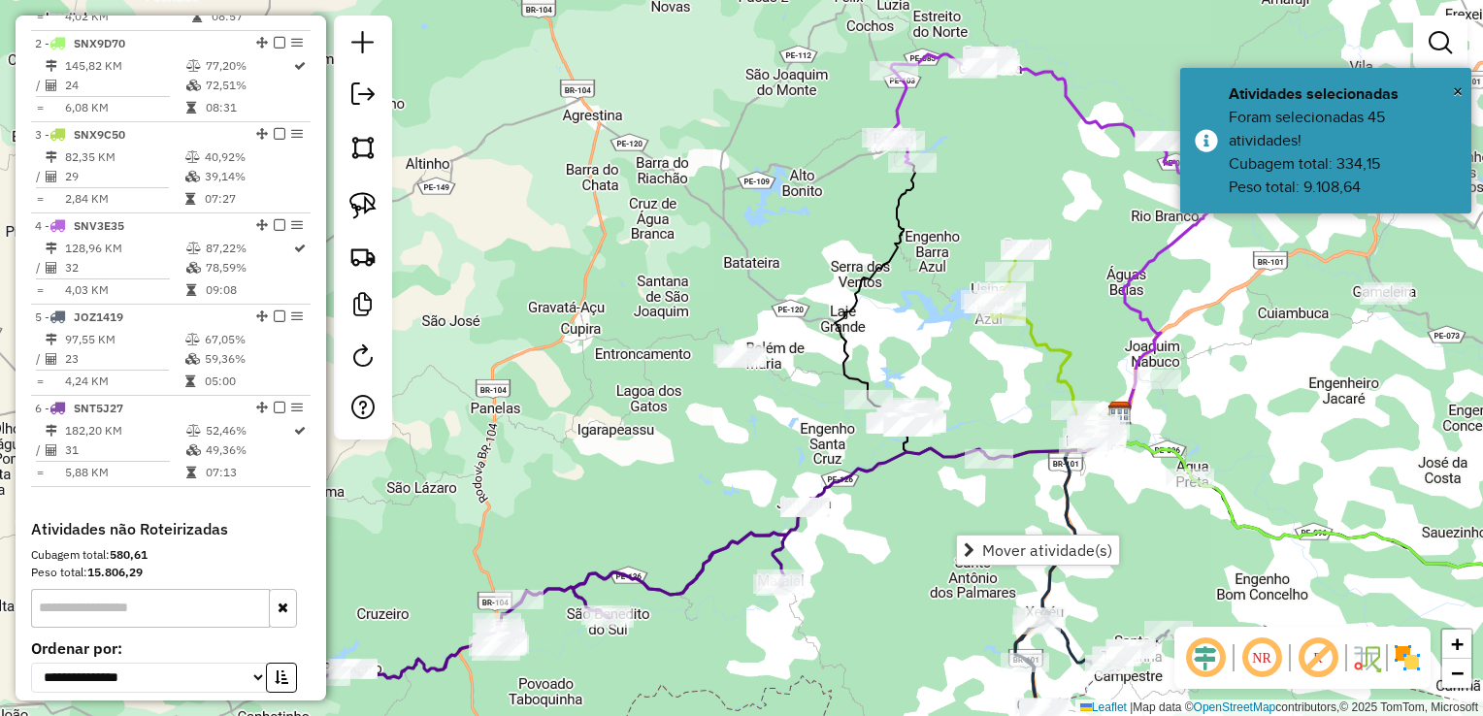
click at [947, 506] on div "Janela de atendimento Grade de atendimento Capacidade Transportadoras Veículos …" at bounding box center [741, 358] width 1483 height 716
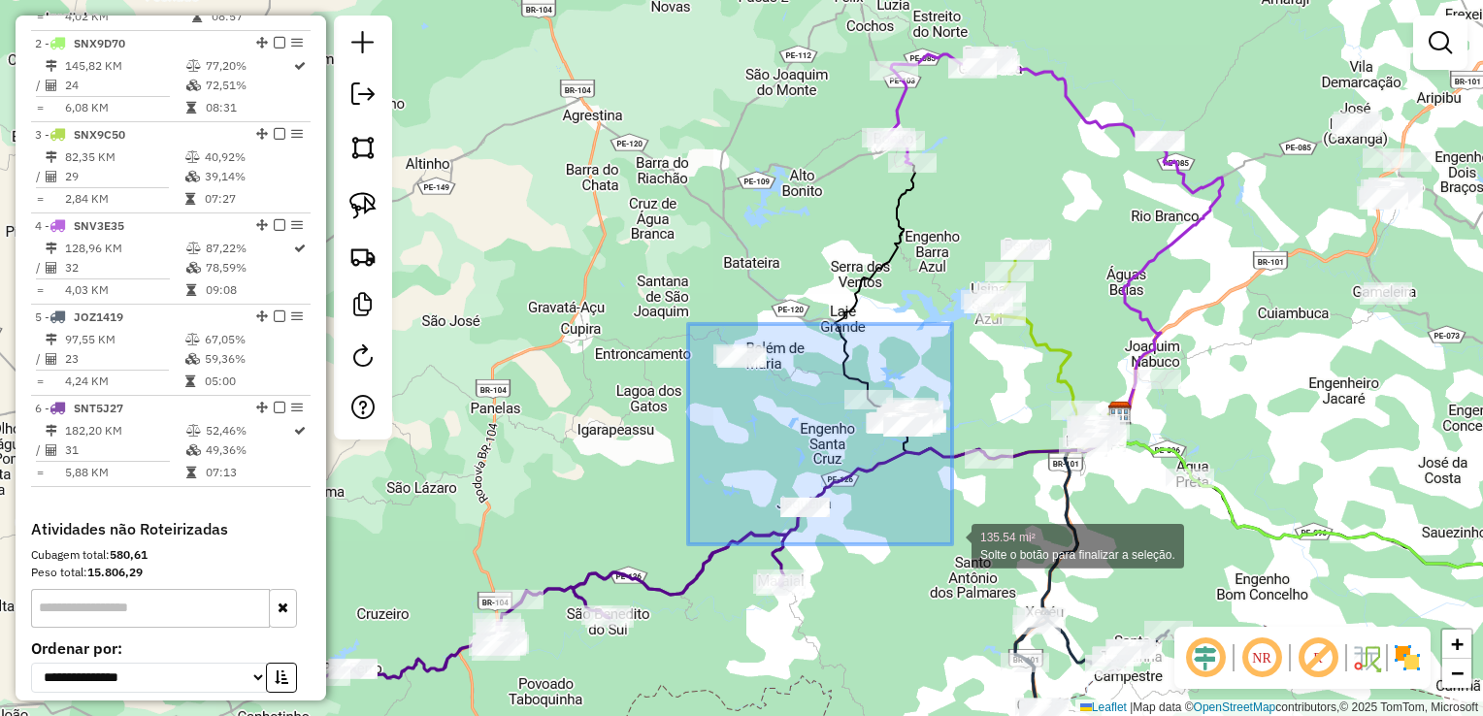
drag, startPoint x: 688, startPoint y: 328, endPoint x: 952, endPoint y: 544, distance: 341.3
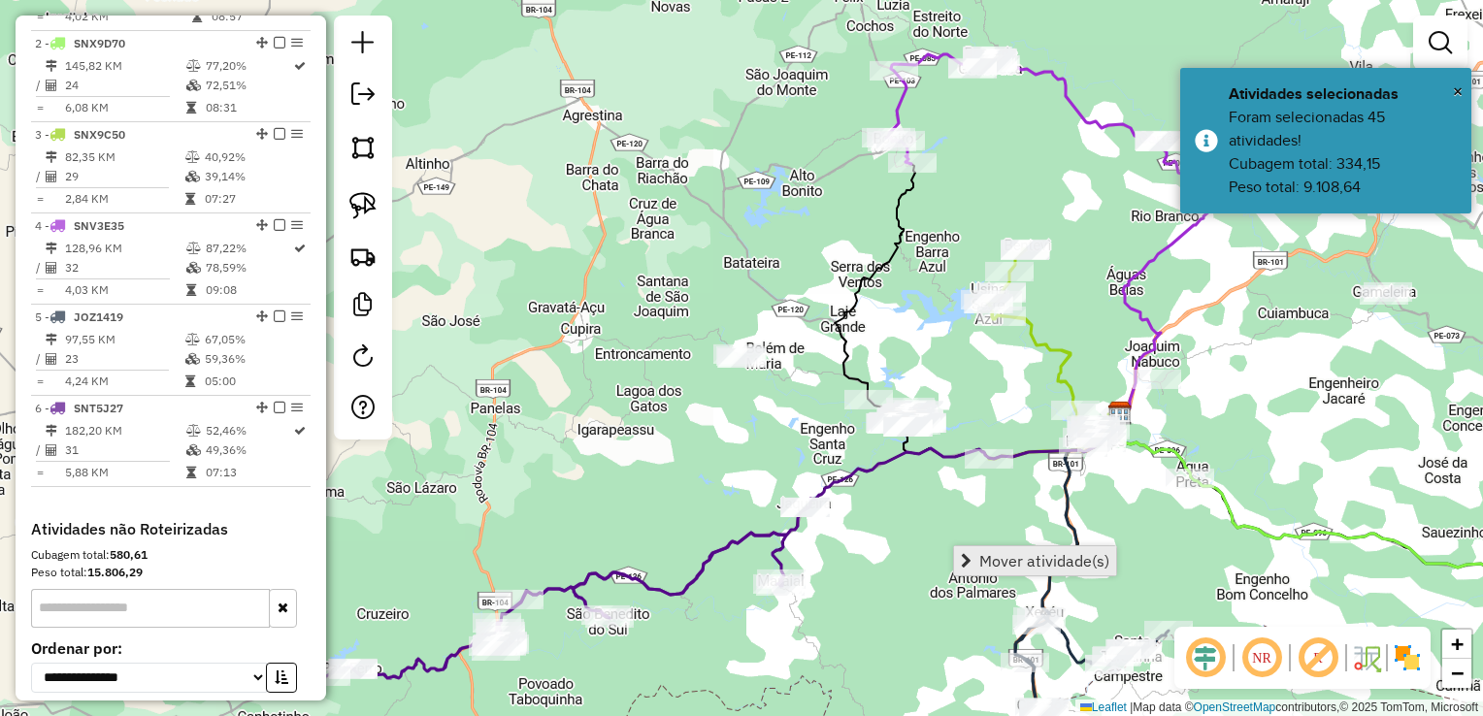
click at [987, 558] on span "Mover atividade(s)" at bounding box center [1044, 561] width 130 height 16
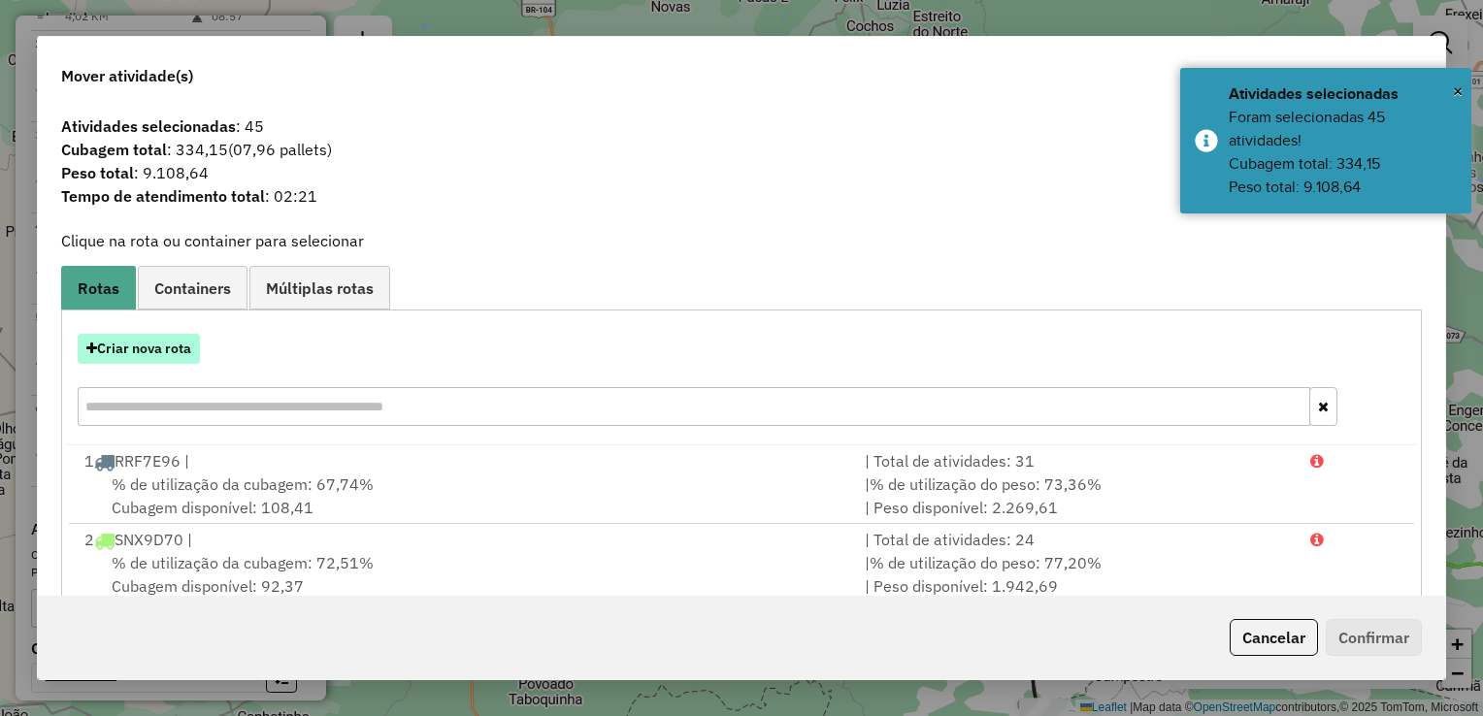
click at [158, 350] on button "Criar nova rota" at bounding box center [139, 349] width 122 height 30
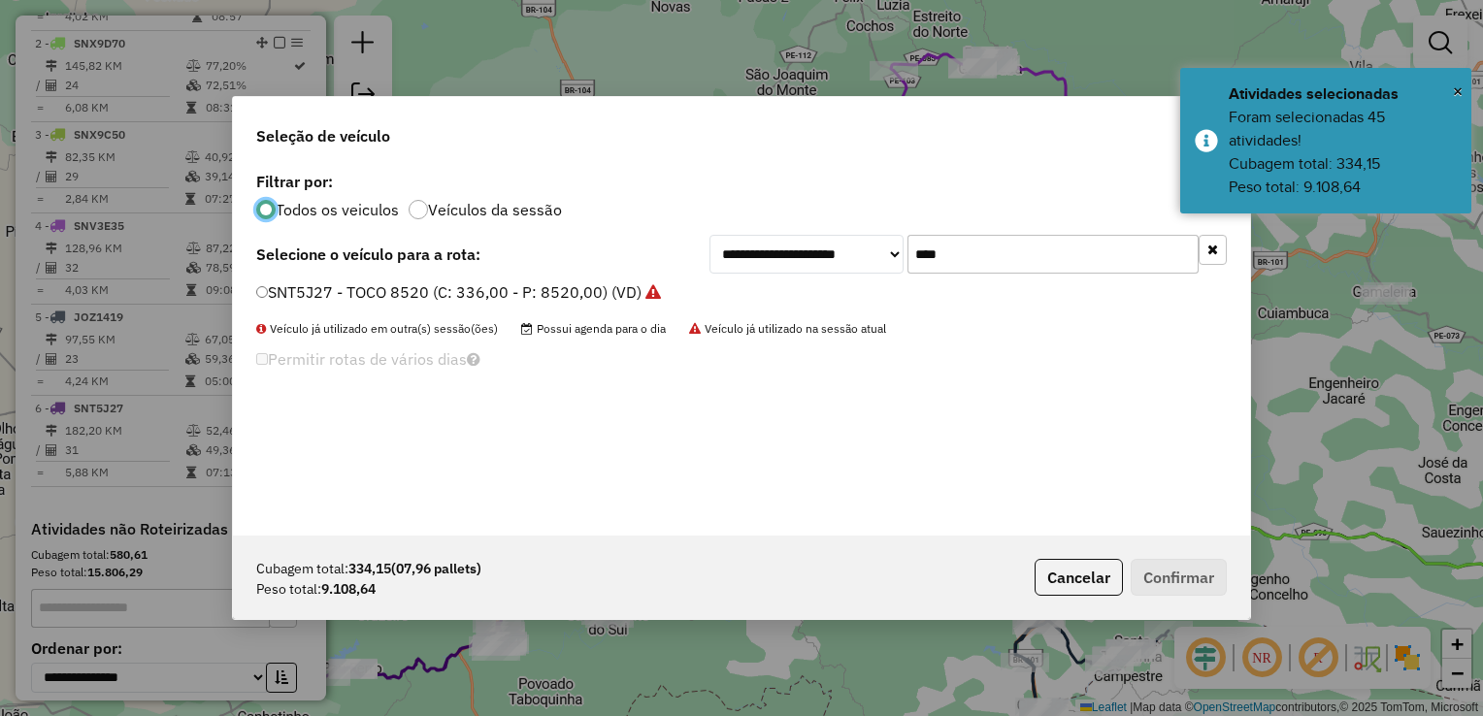
click at [978, 245] on input "****" at bounding box center [1052, 254] width 291 height 39
type input "*"
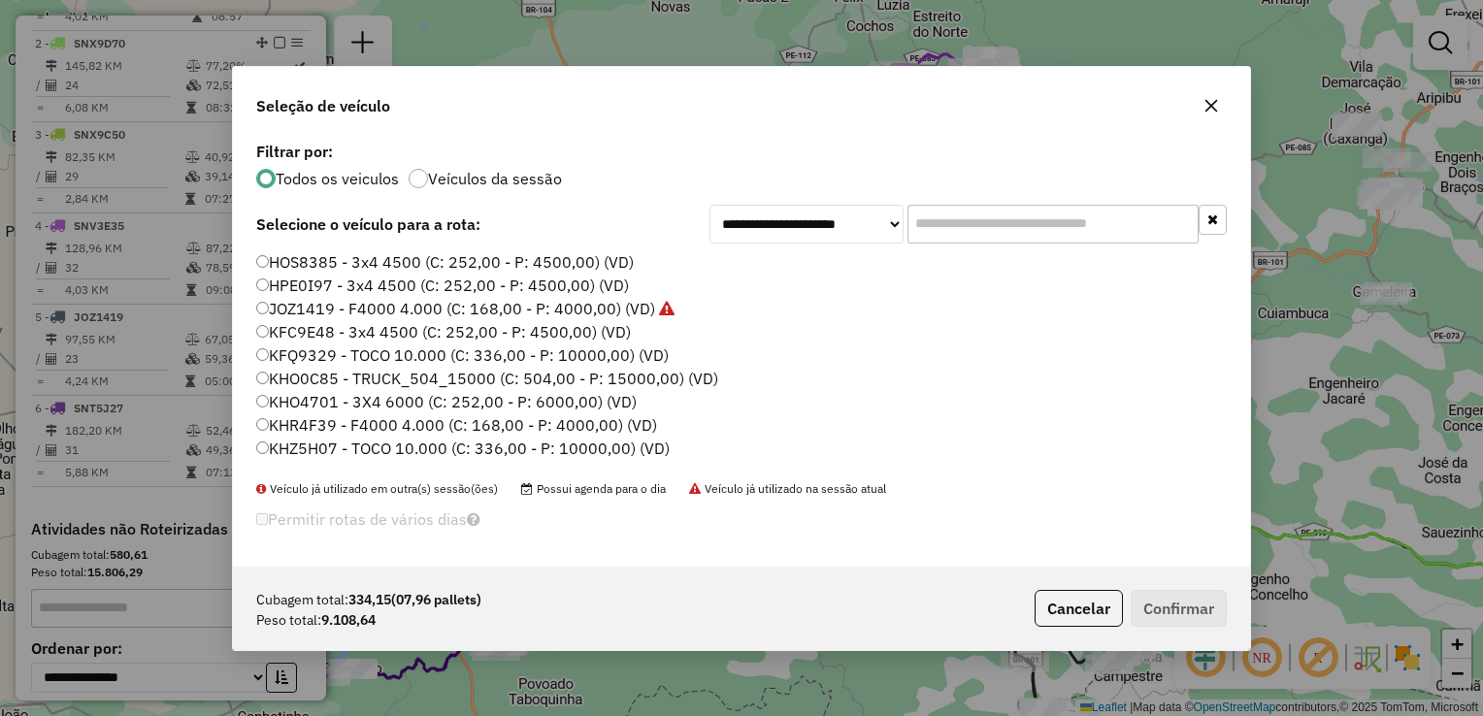
click at [988, 222] on input "text" at bounding box center [1052, 224] width 291 height 39
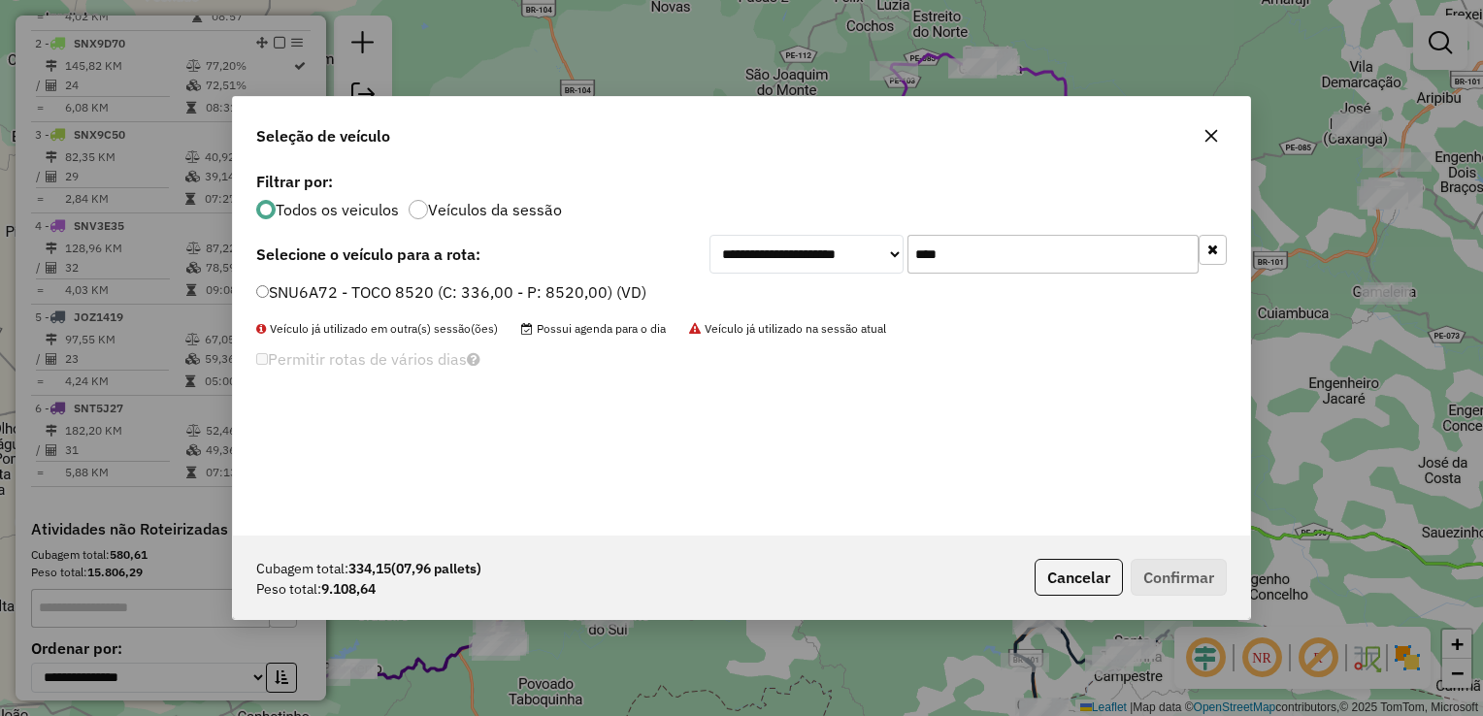
type input "****"
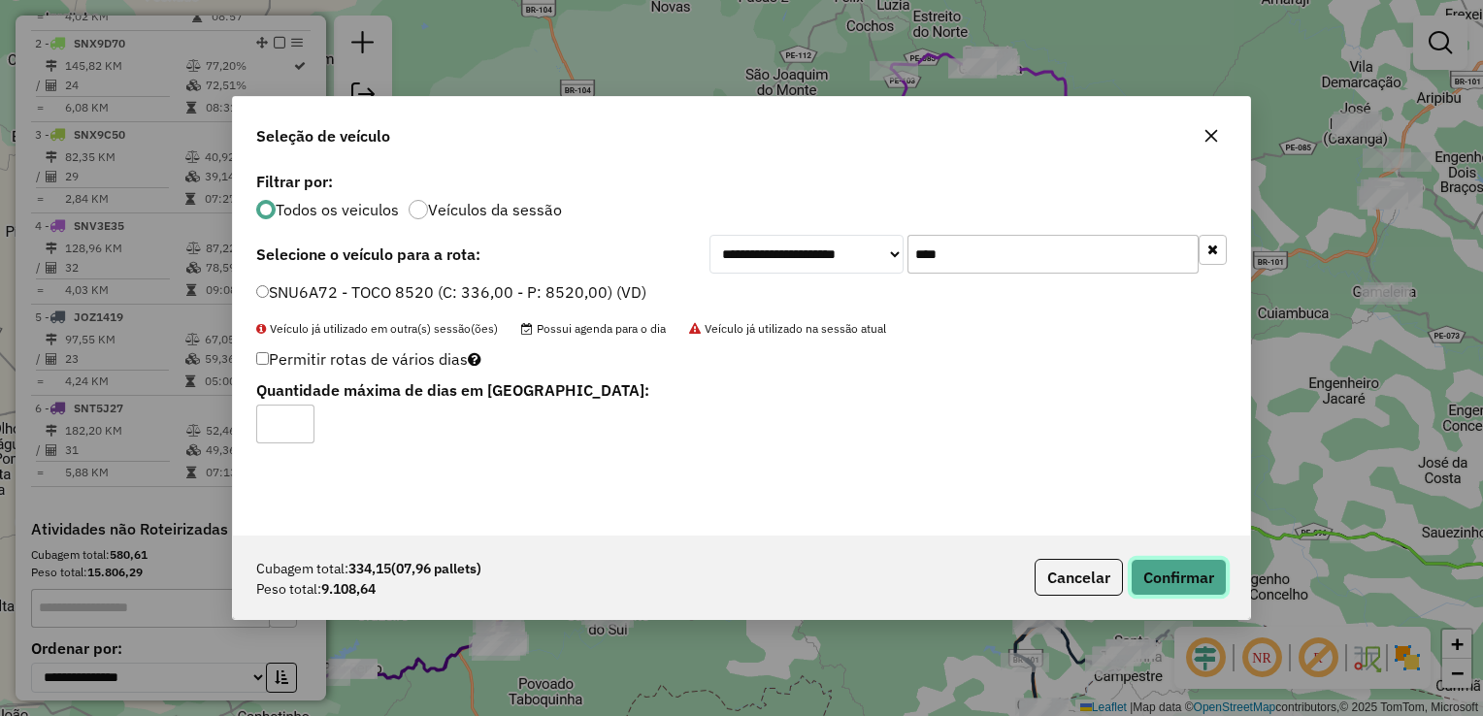
click at [1215, 582] on button "Confirmar" at bounding box center [1179, 577] width 96 height 37
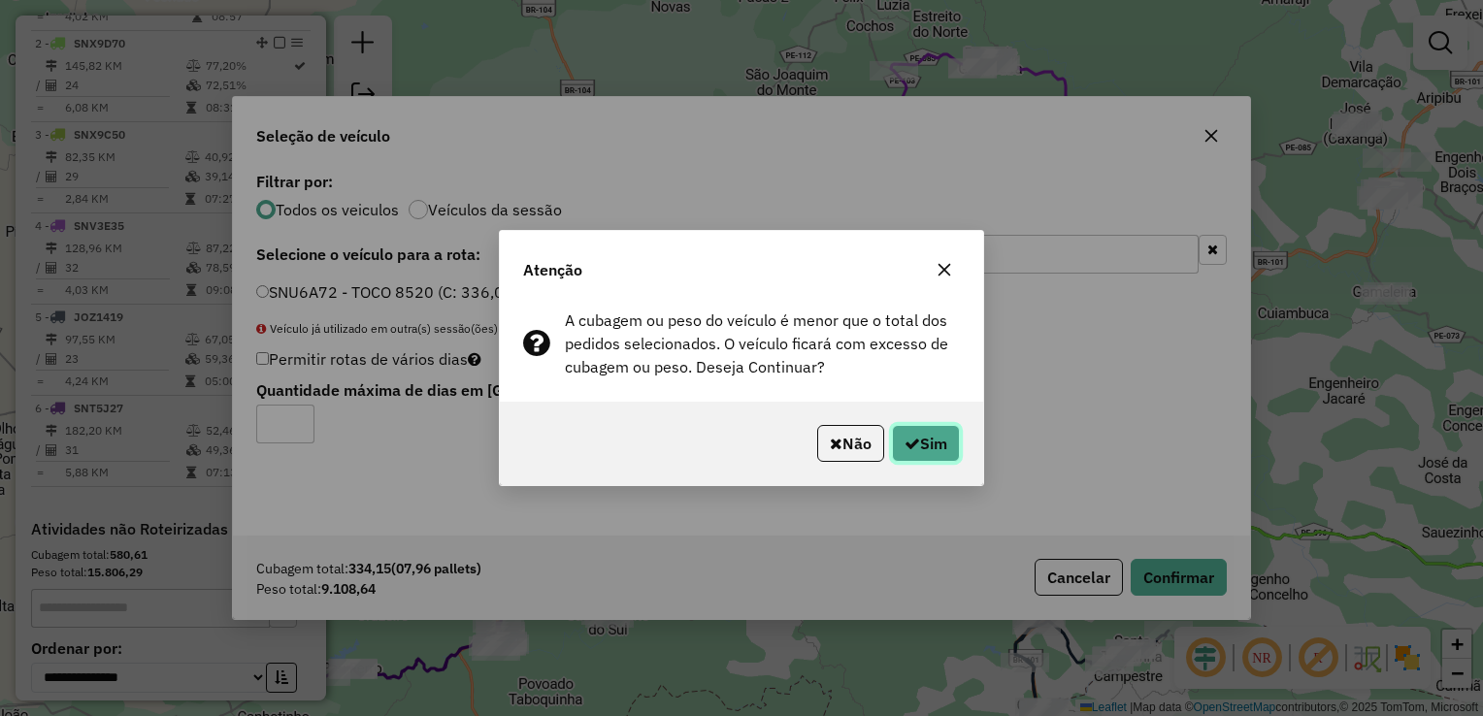
click at [904, 451] on button "Sim" at bounding box center [926, 443] width 68 height 37
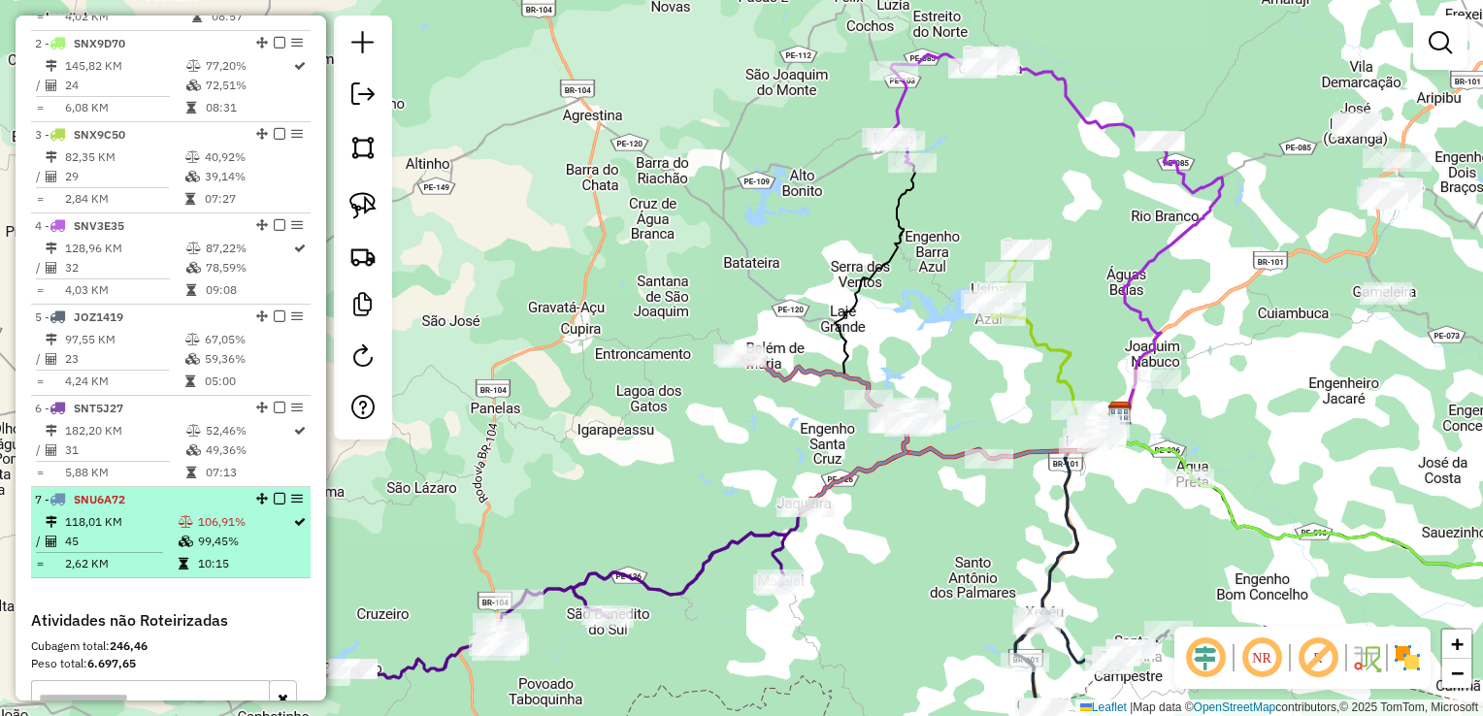
click at [123, 553] on hr at bounding box center [99, 552] width 127 height 1
select select "**********"
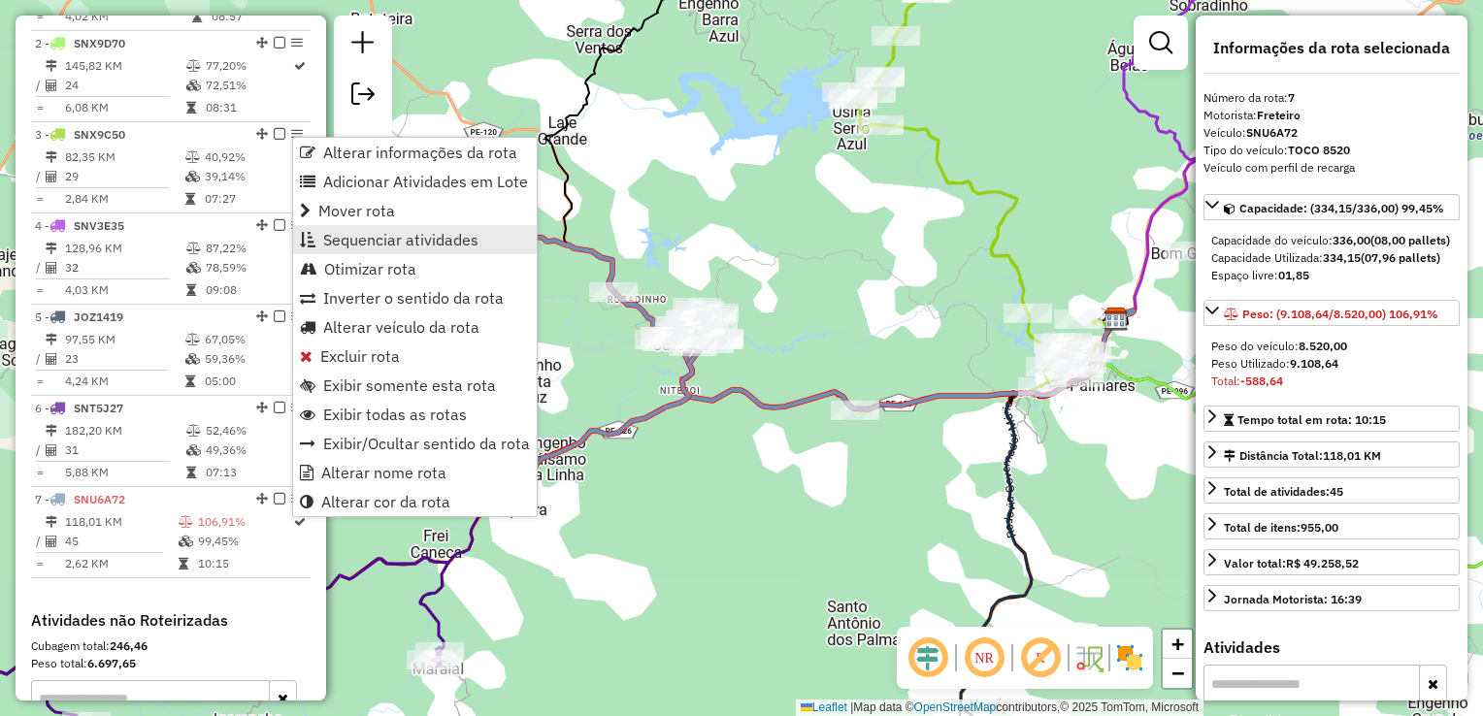
click at [417, 239] on span "Sequenciar atividades" at bounding box center [400, 240] width 155 height 16
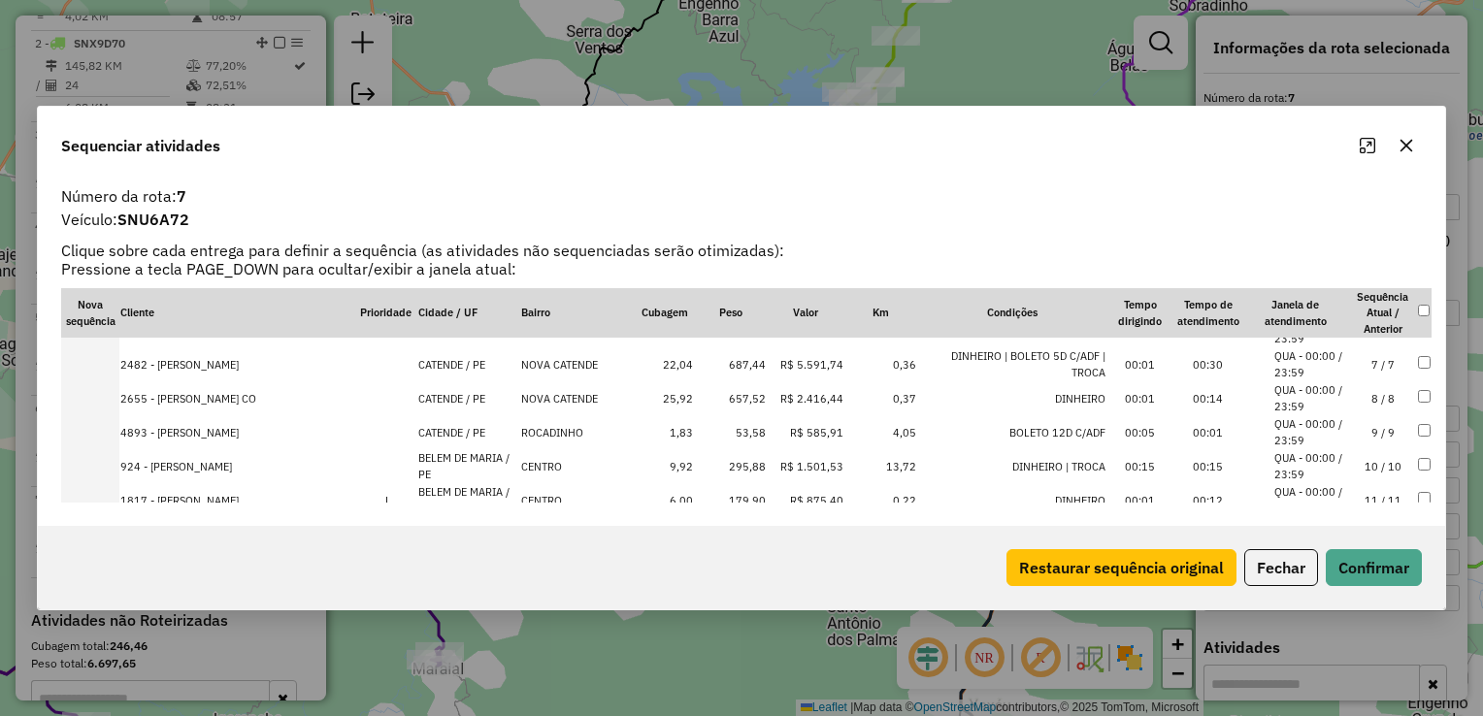
click at [714, 403] on td "657,52" at bounding box center [730, 398] width 73 height 34
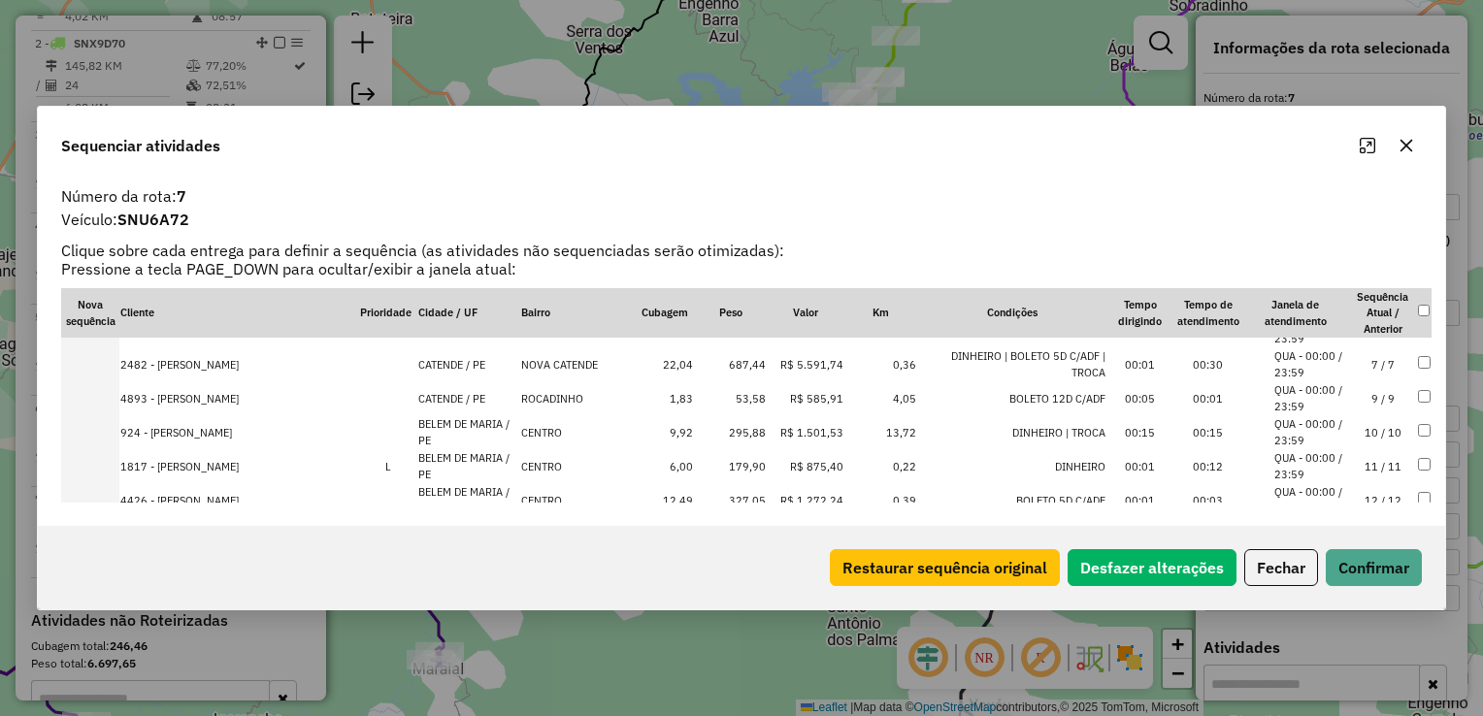
click at [720, 359] on td "687,44" at bounding box center [730, 364] width 73 height 34
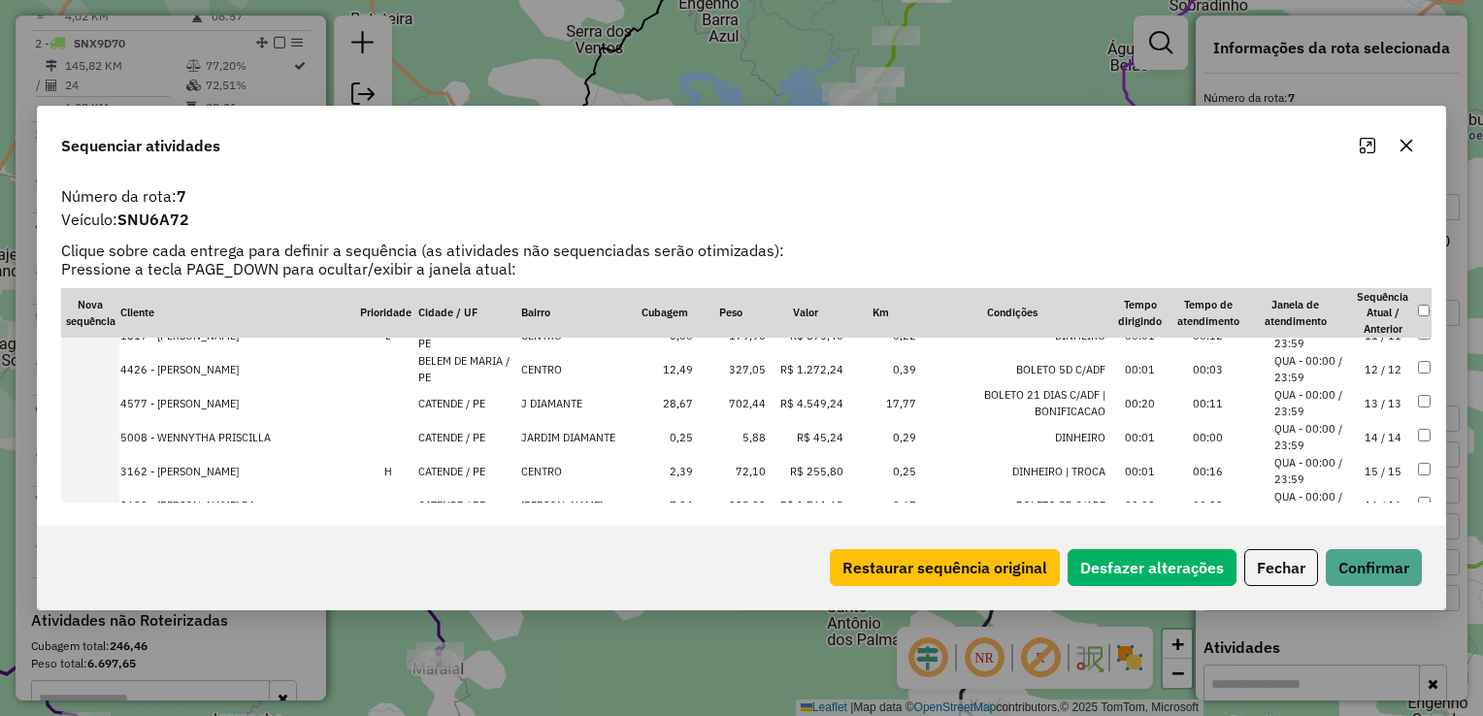
click at [729, 375] on td "327,05" at bounding box center [730, 369] width 73 height 34
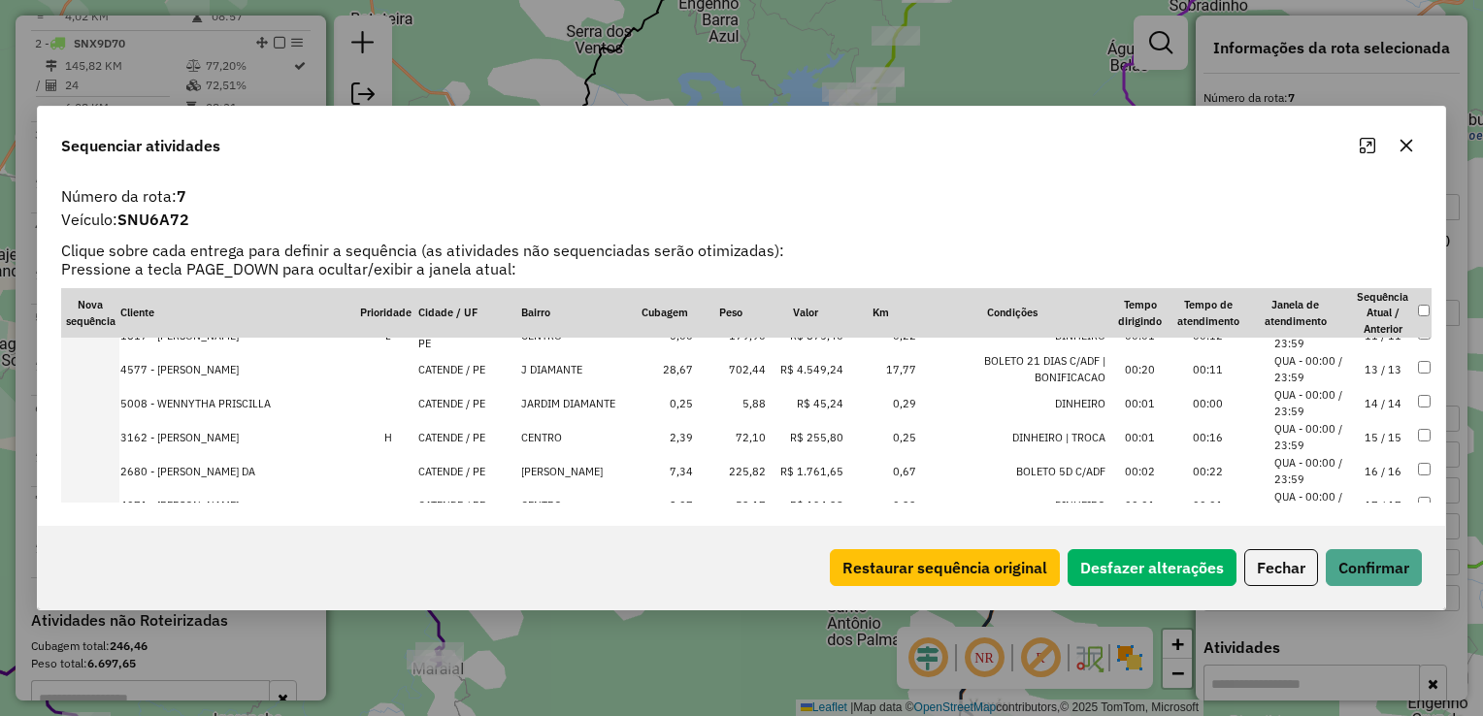
click at [730, 377] on td "702,44" at bounding box center [730, 369] width 73 height 34
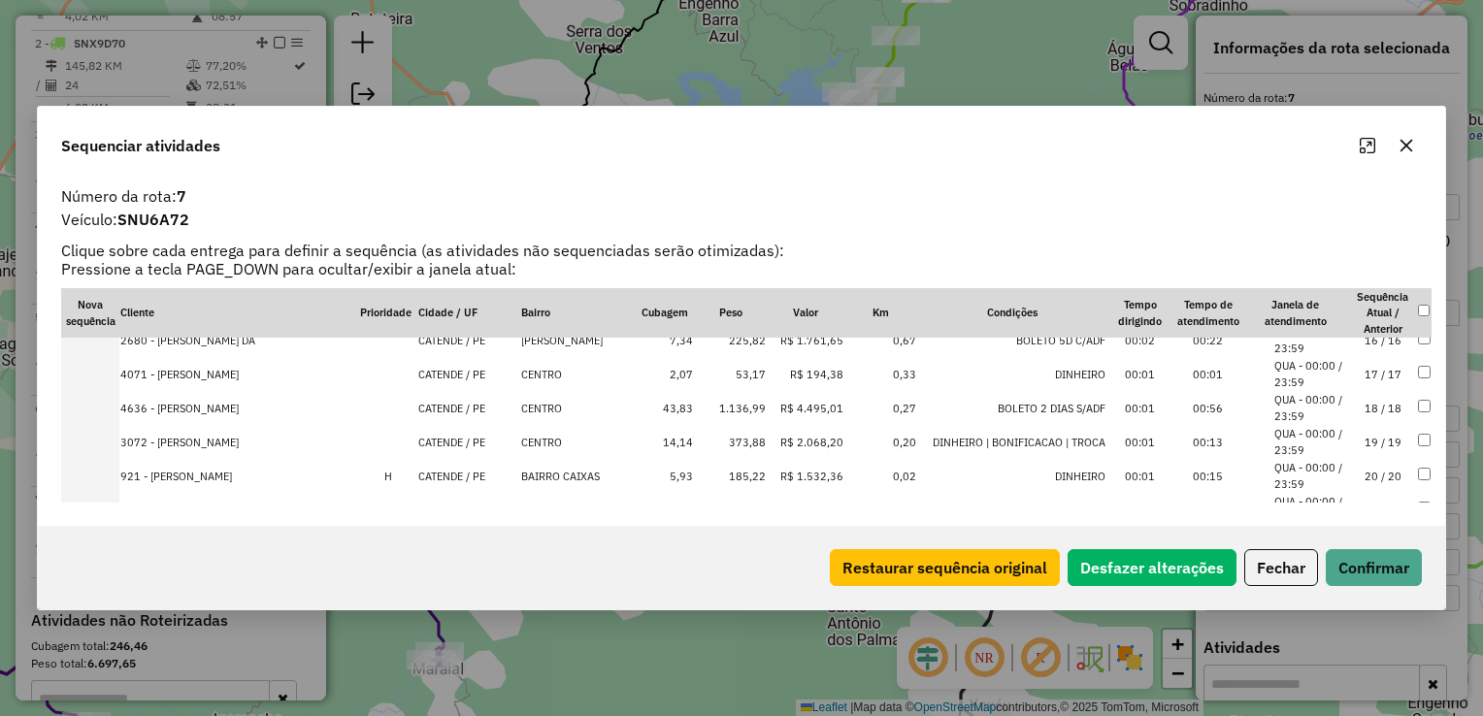
click at [733, 402] on td "1.136,99" at bounding box center [730, 408] width 73 height 34
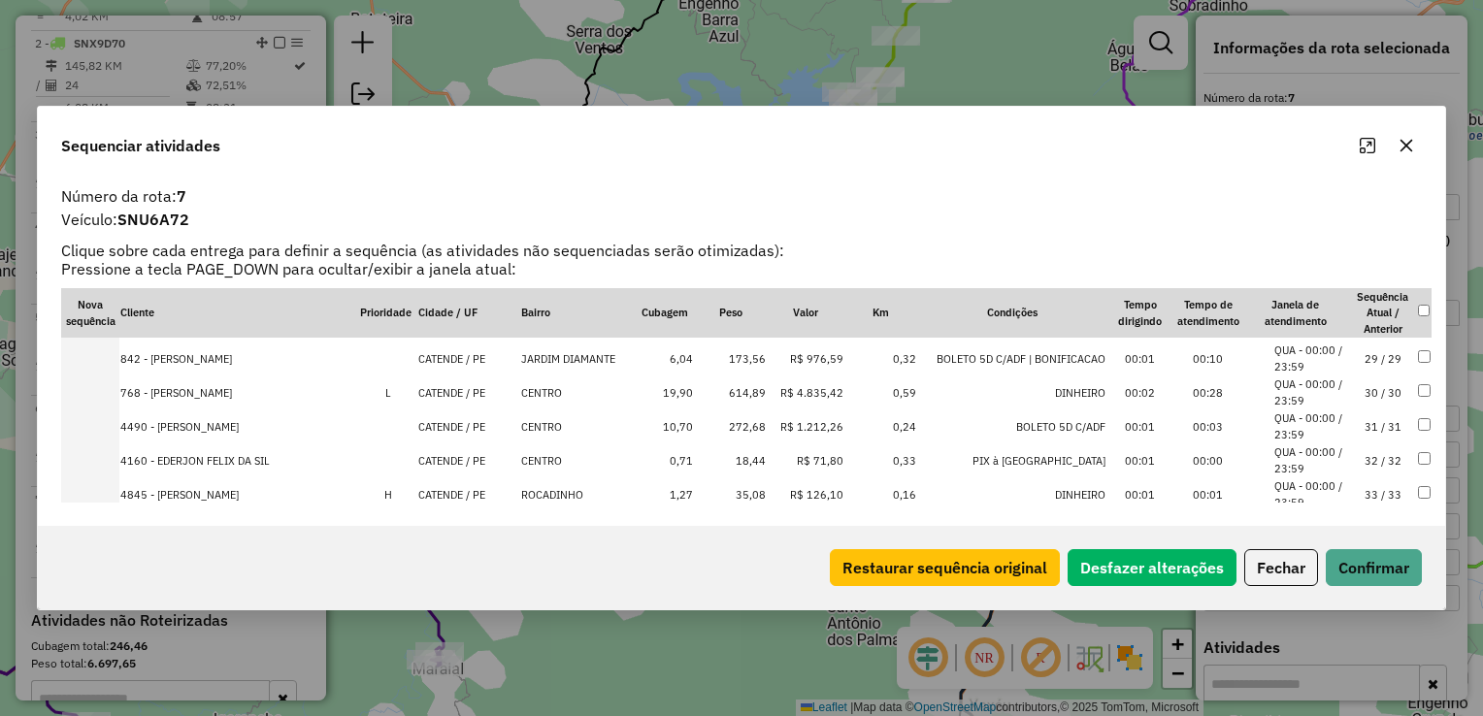
click at [732, 394] on td "614,89" at bounding box center [730, 393] width 73 height 34
click at [732, 394] on td "272,68" at bounding box center [730, 393] width 73 height 34
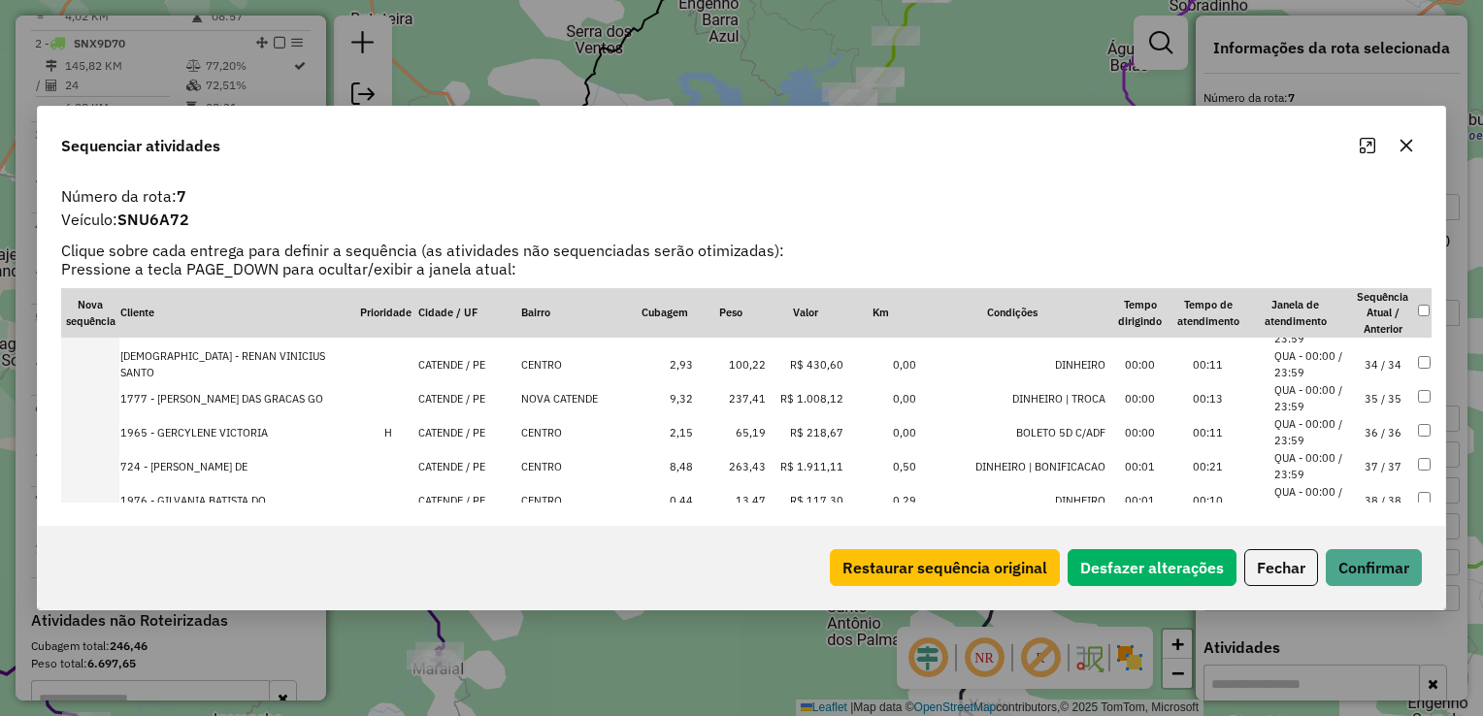
click at [732, 394] on td "237,41" at bounding box center [730, 398] width 73 height 34
click at [728, 426] on td "263,43" at bounding box center [730, 432] width 73 height 34
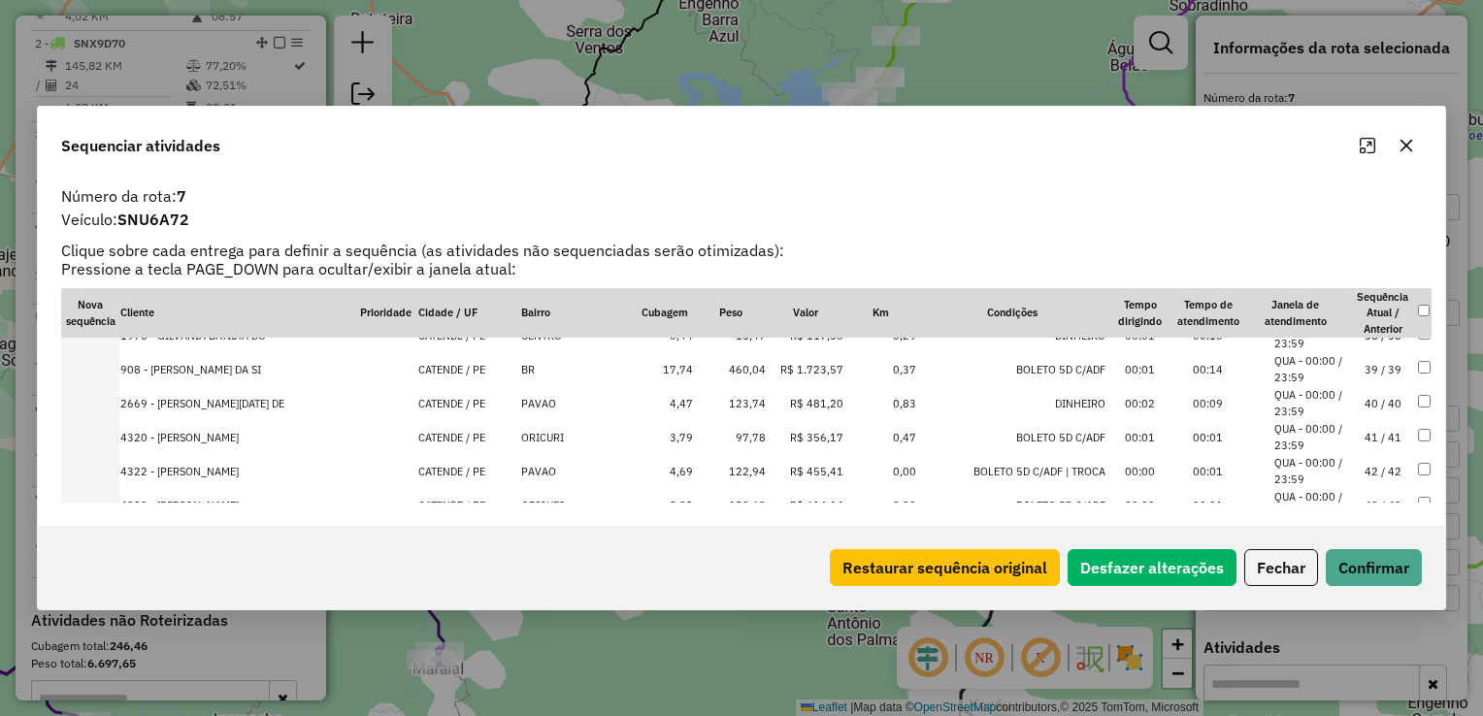
click at [726, 367] on td "460,04" at bounding box center [730, 369] width 73 height 34
click at [722, 470] on td "153,68" at bounding box center [730, 471] width 73 height 34
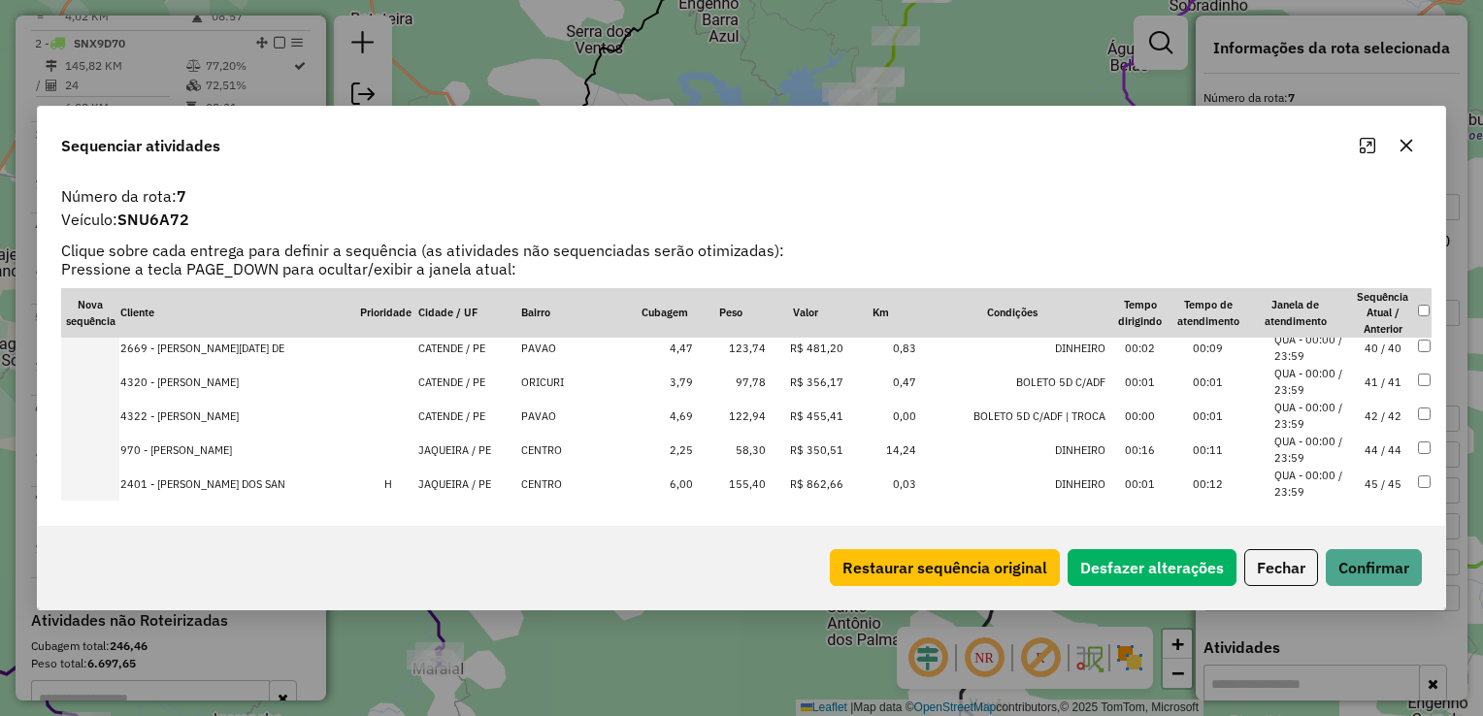
scroll to position [1381, 0]
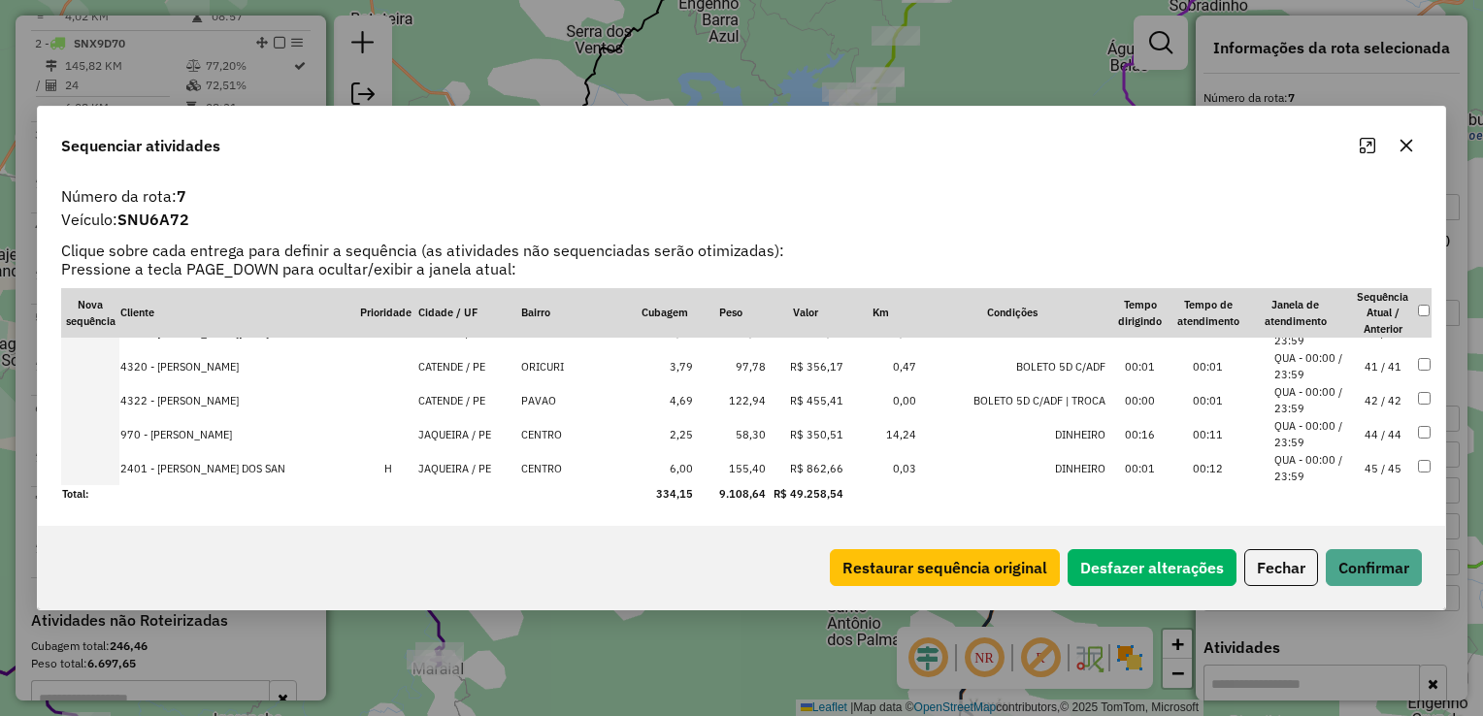
click at [727, 458] on td "155,40" at bounding box center [730, 468] width 73 height 34
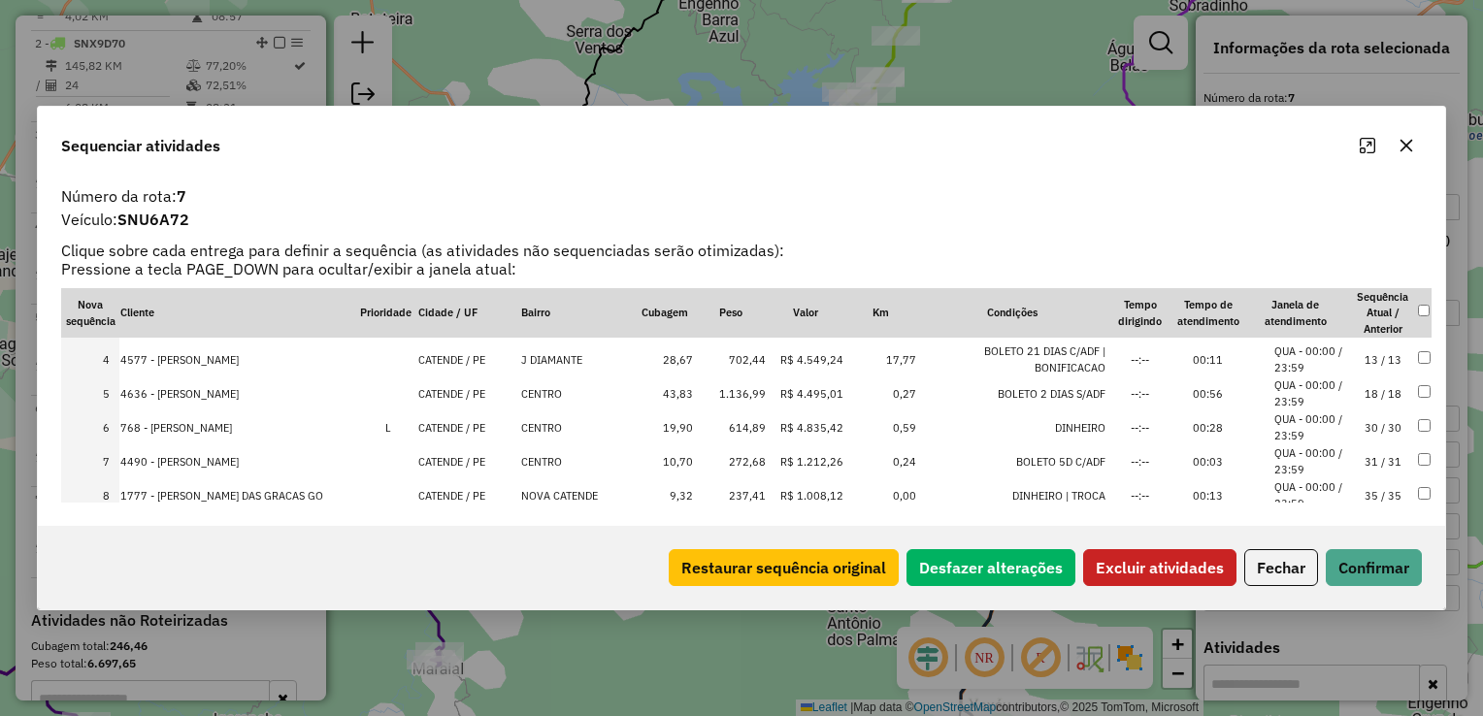
scroll to position [194, 0]
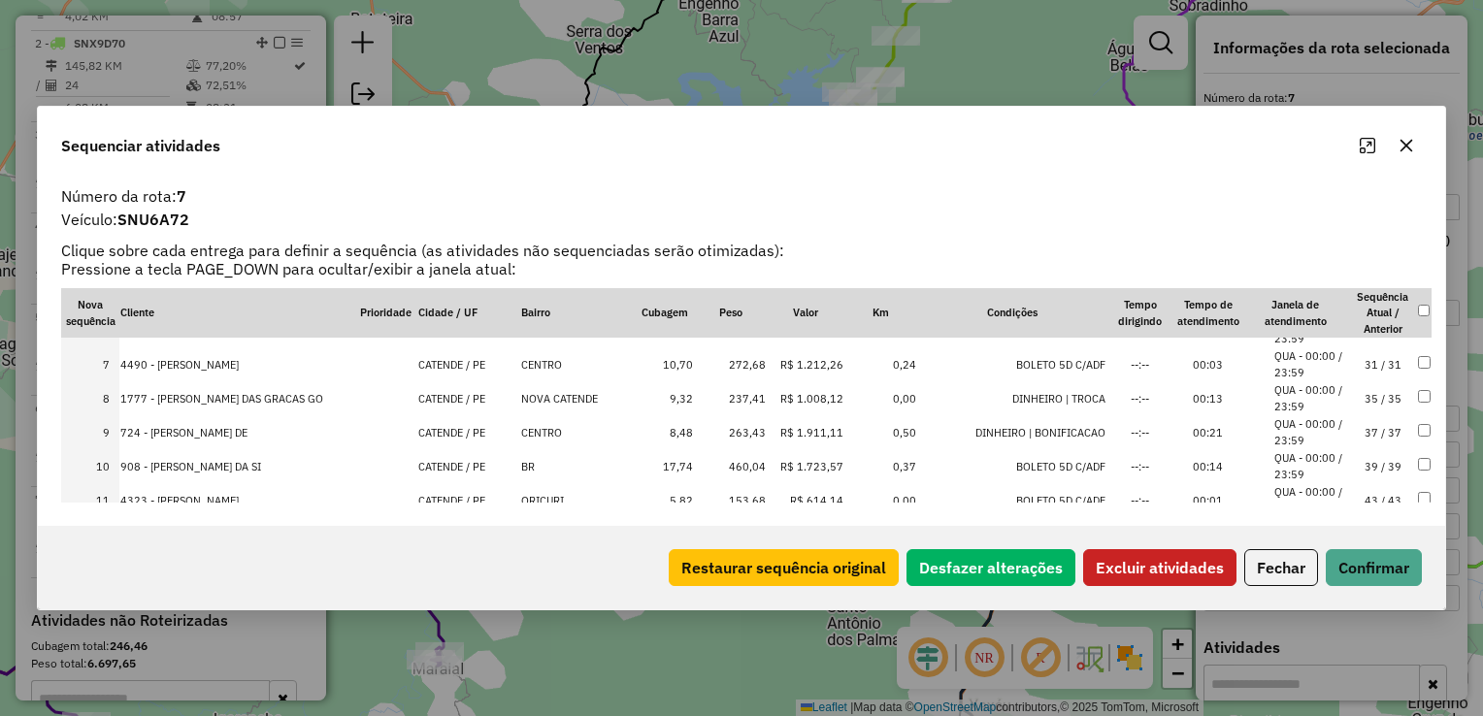
click at [1417, 491] on td at bounding box center [1424, 500] width 15 height 34
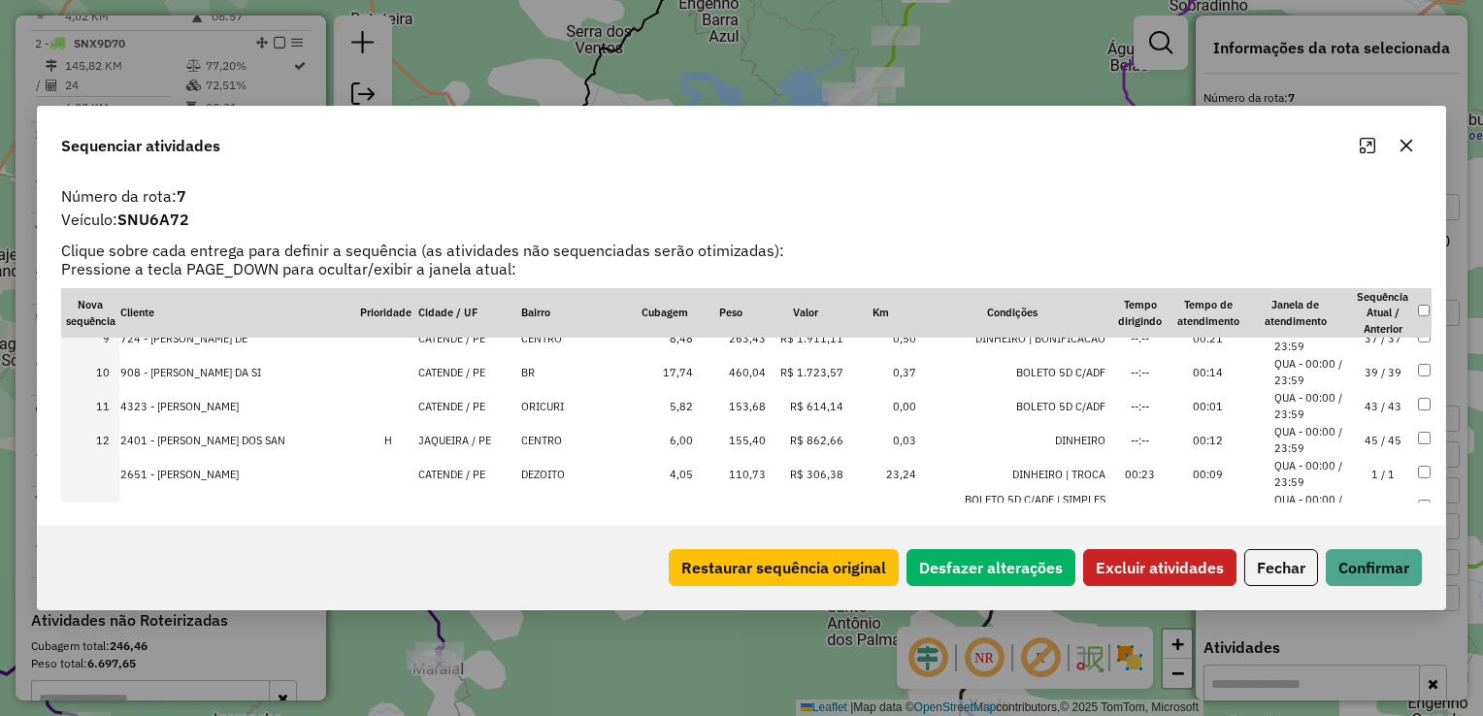
scroll to position [292, 0]
click at [1189, 574] on button "Excluir atividades" at bounding box center [1159, 567] width 153 height 37
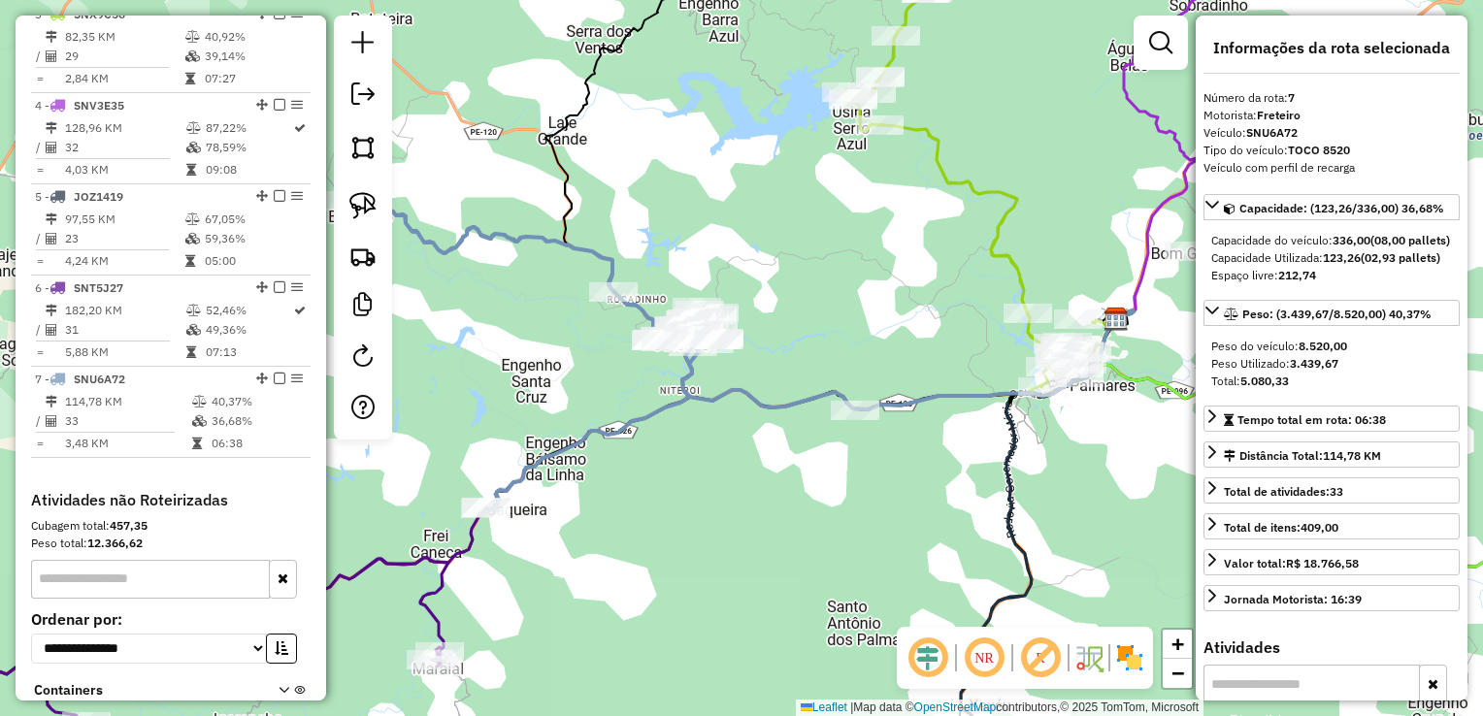
scroll to position [1060, 0]
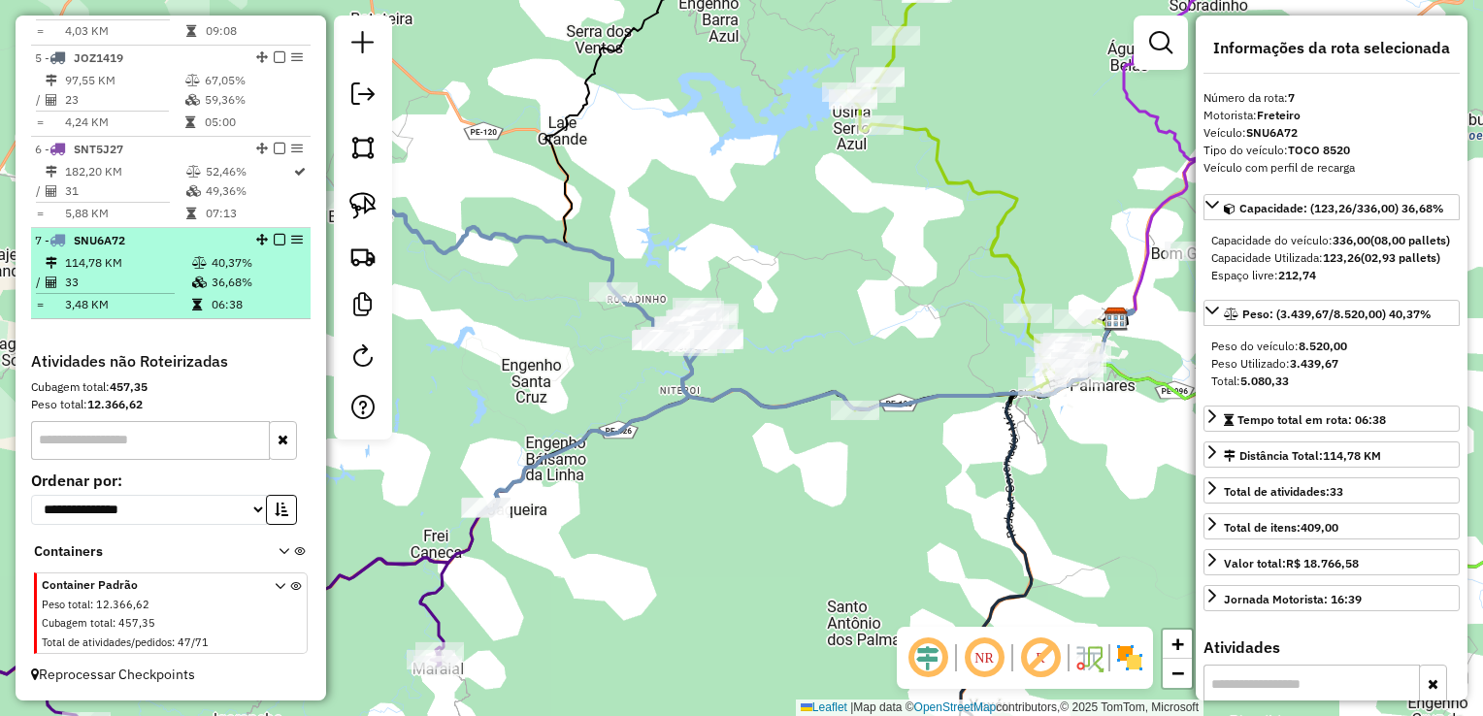
click at [136, 277] on td "33" at bounding box center [127, 282] width 127 height 19
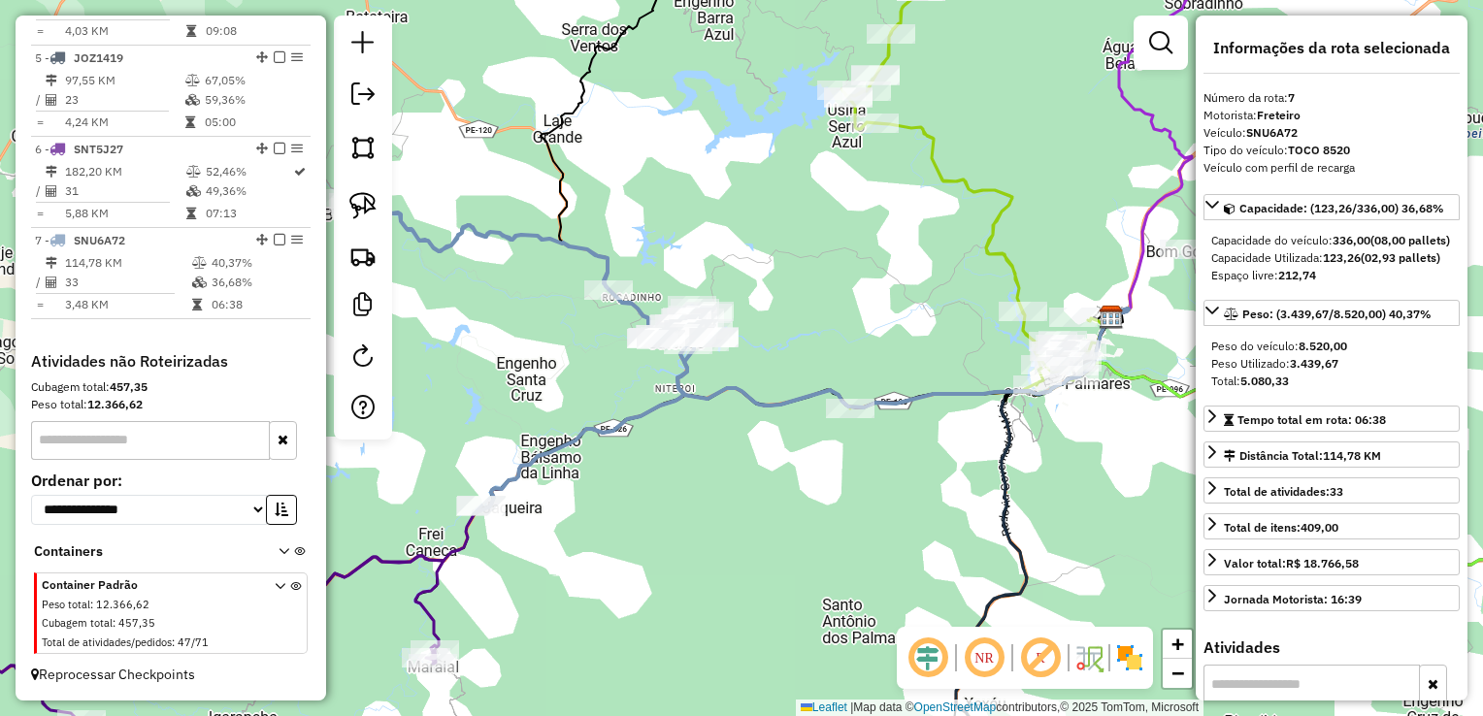
click at [959, 545] on div "Janela de atendimento Grade de atendimento Capacidade Transportadoras Veículos …" at bounding box center [741, 358] width 1483 height 716
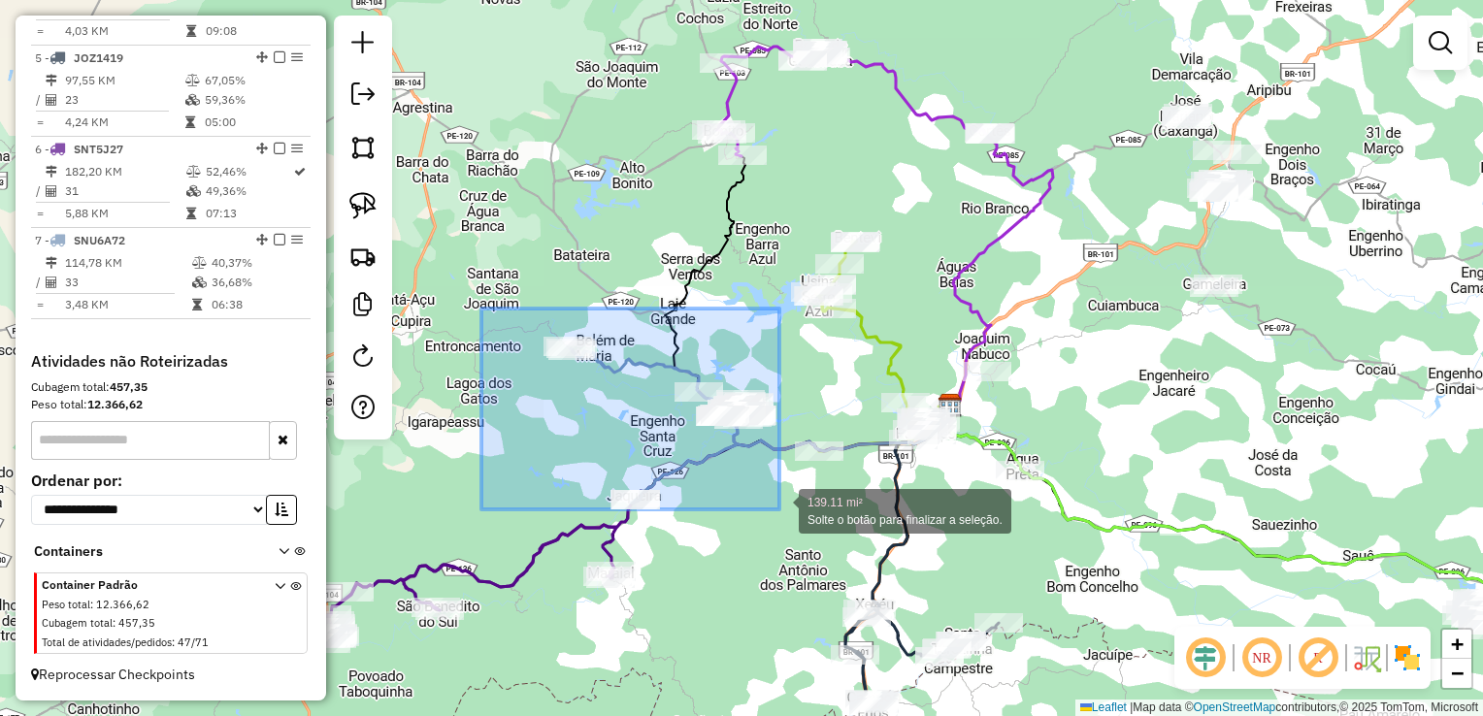
drag, startPoint x: 481, startPoint y: 309, endPoint x: 779, endPoint y: 509, distance: 359.3
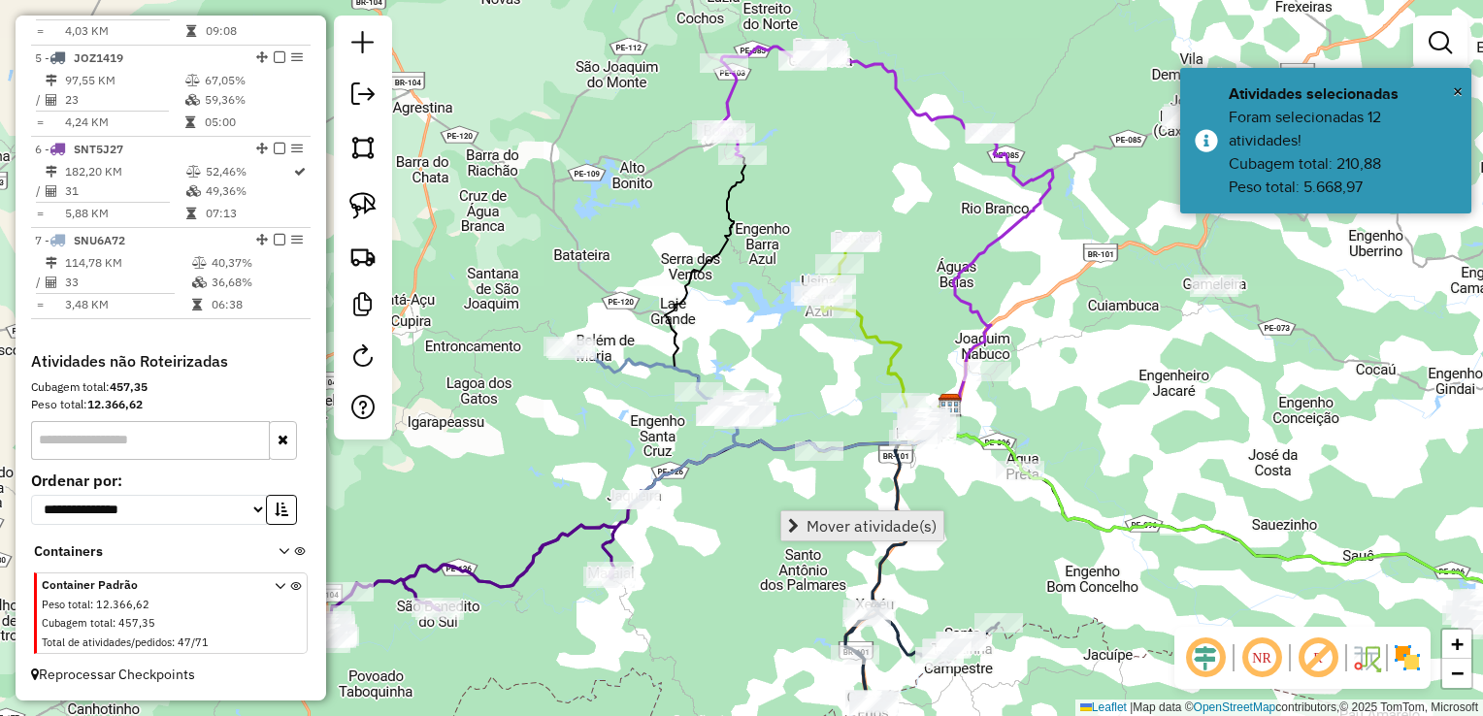
click at [813, 528] on span "Mover atividade(s)" at bounding box center [871, 526] width 130 height 16
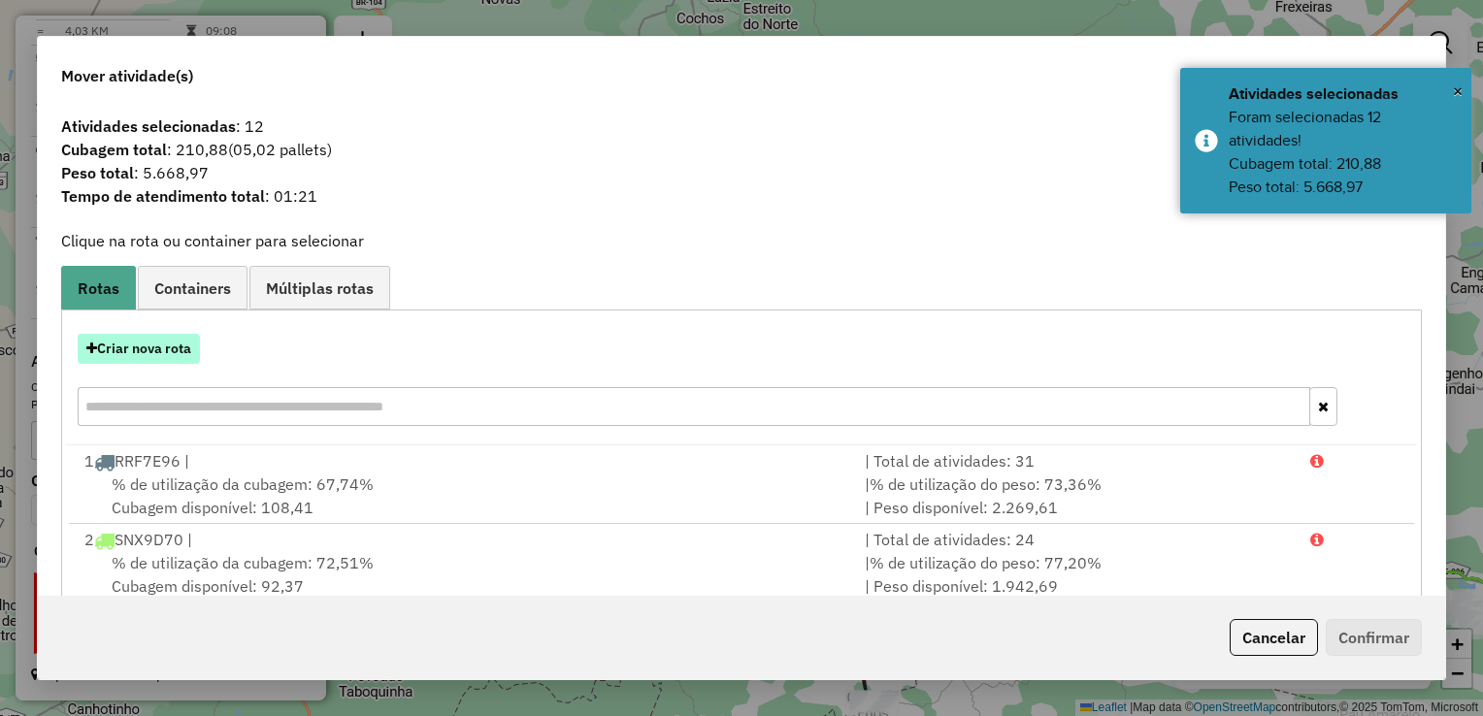
click at [151, 344] on button "Criar nova rota" at bounding box center [139, 349] width 122 height 30
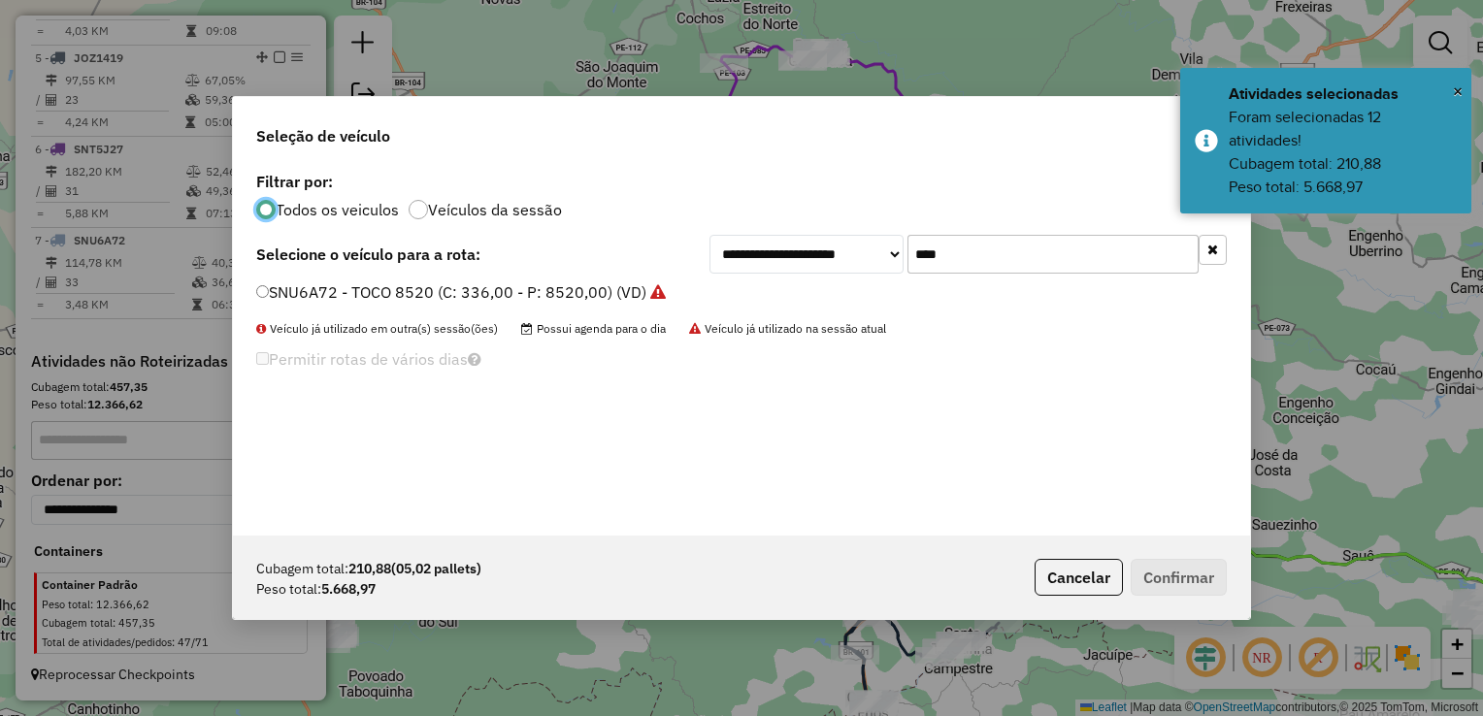
scroll to position [10, 6]
click at [980, 249] on input "****" at bounding box center [1052, 254] width 291 height 39
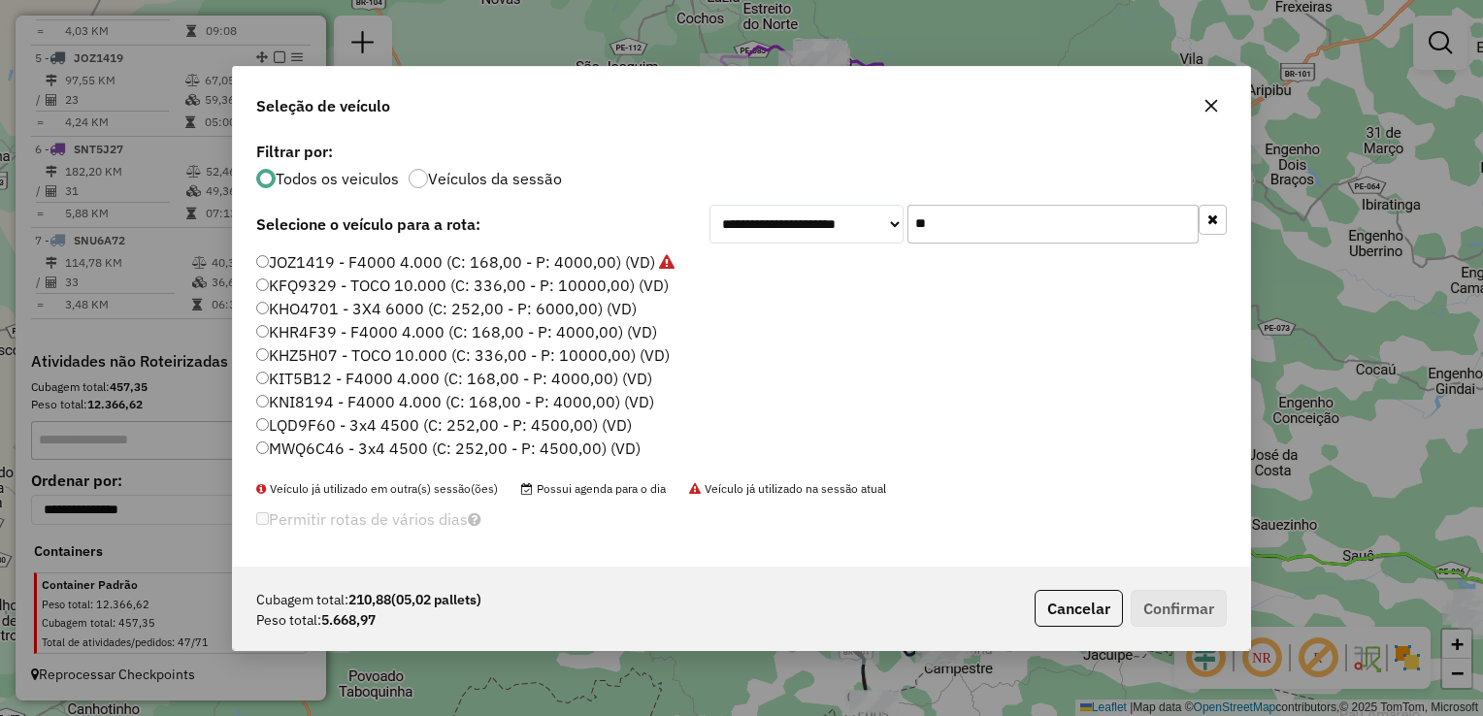
type input "*"
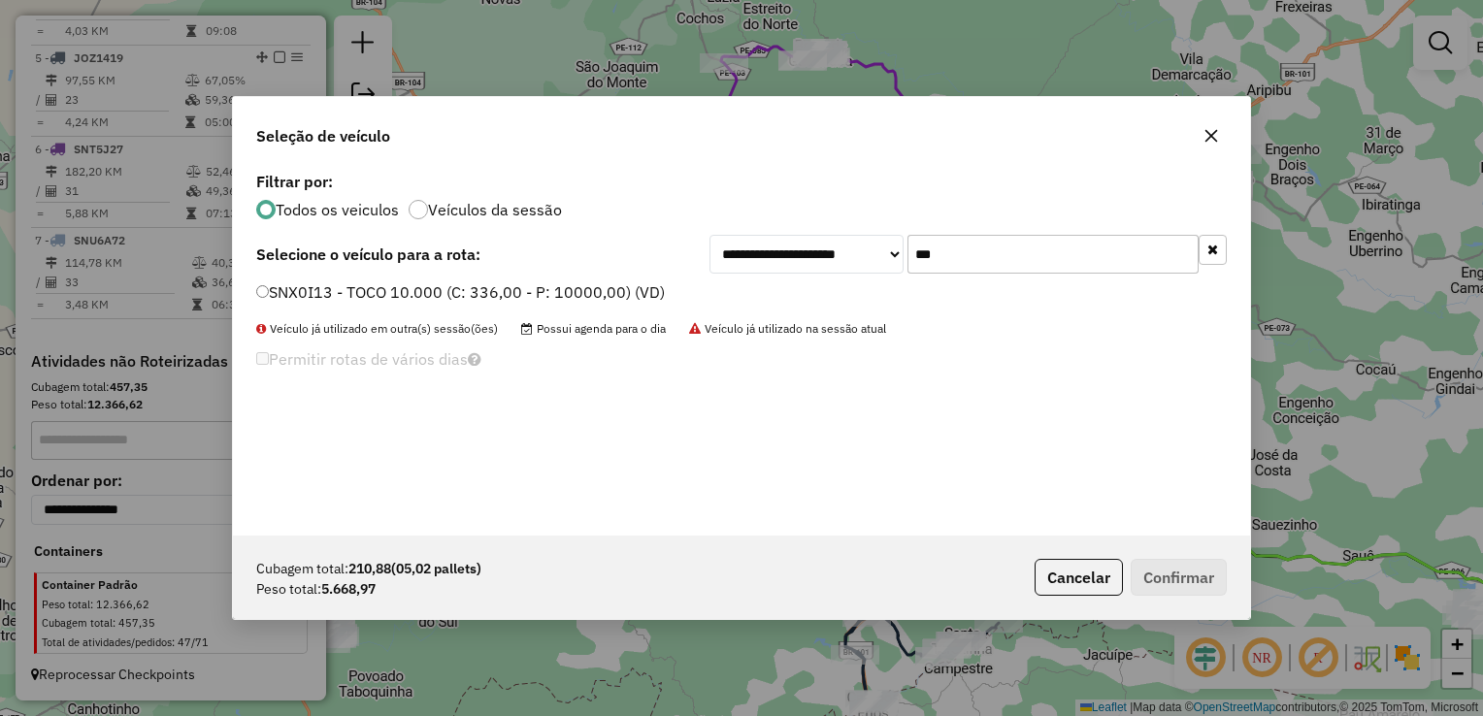
type input "***"
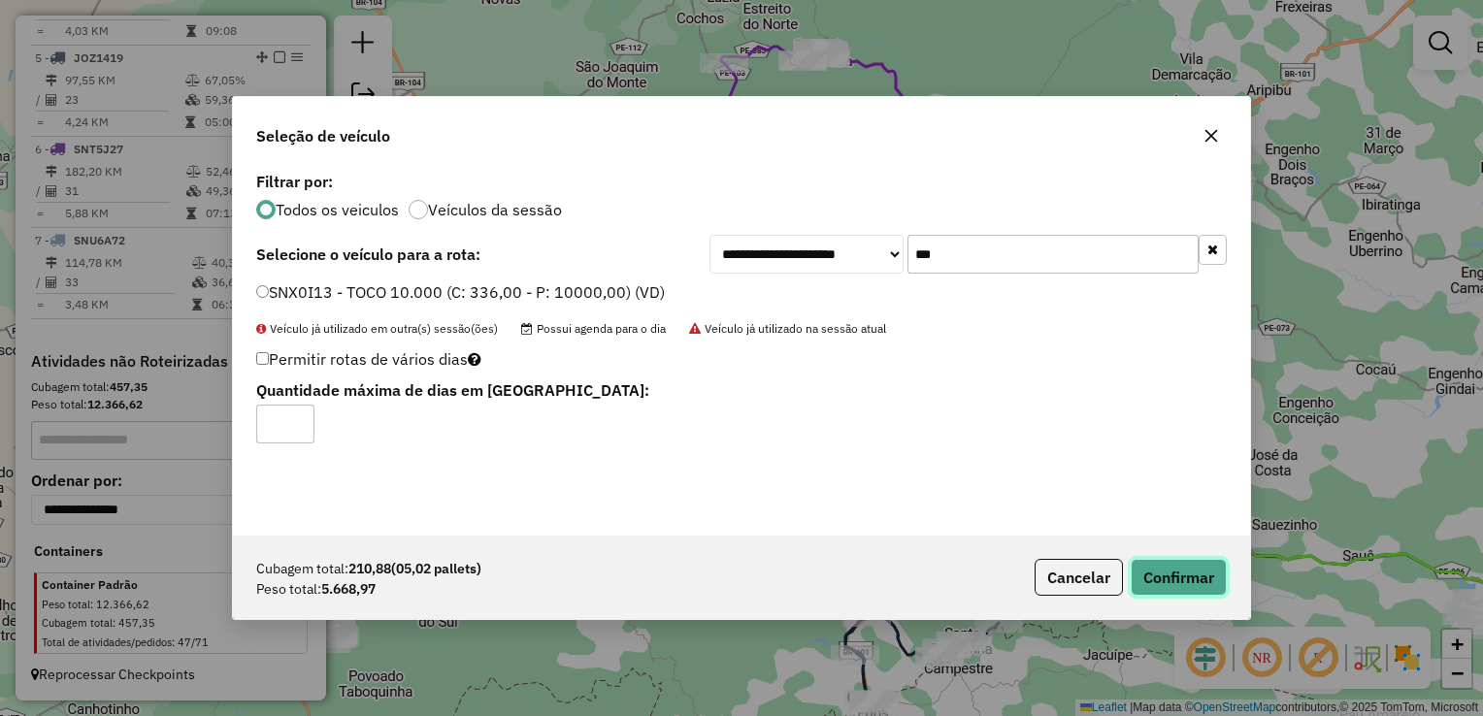
click at [1155, 573] on button "Confirmar" at bounding box center [1179, 577] width 96 height 37
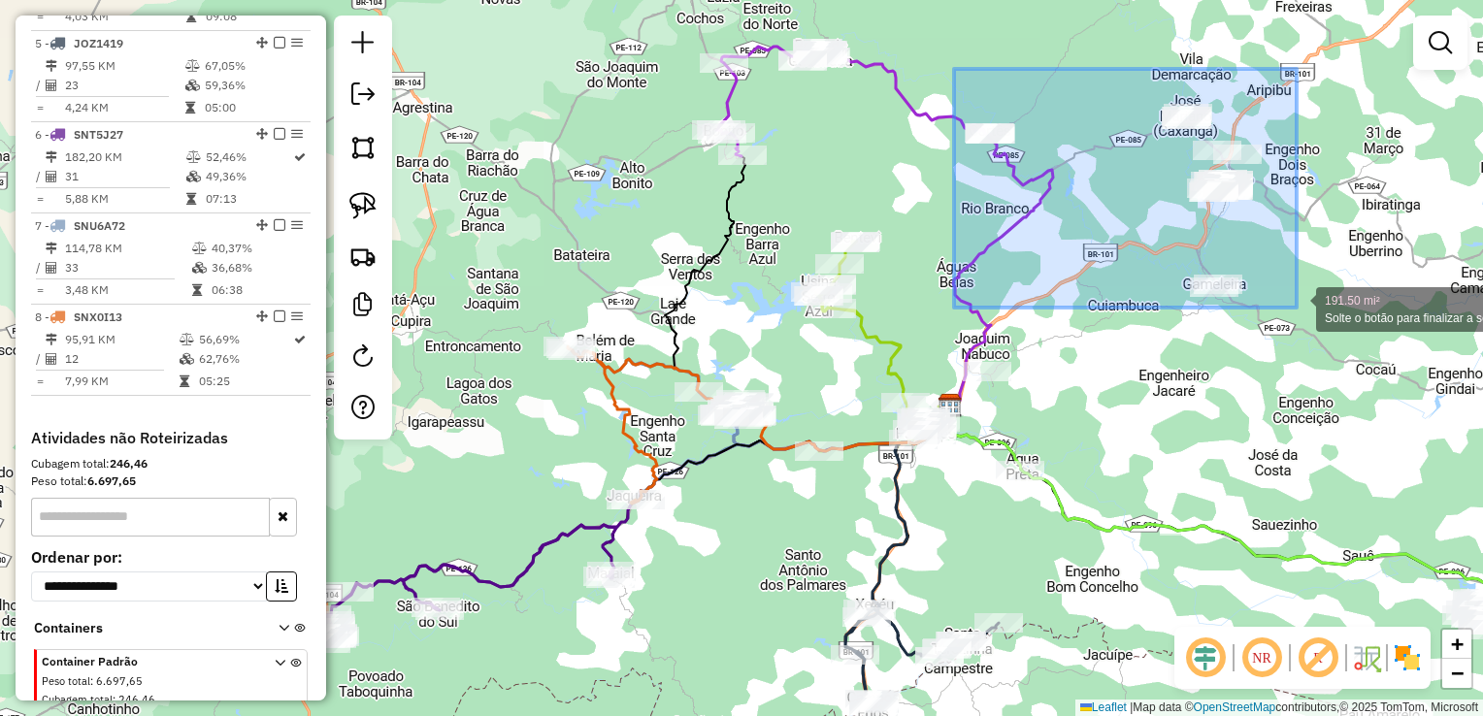
drag, startPoint x: 954, startPoint y: 69, endPoint x: 1296, endPoint y: 308, distance: 417.5
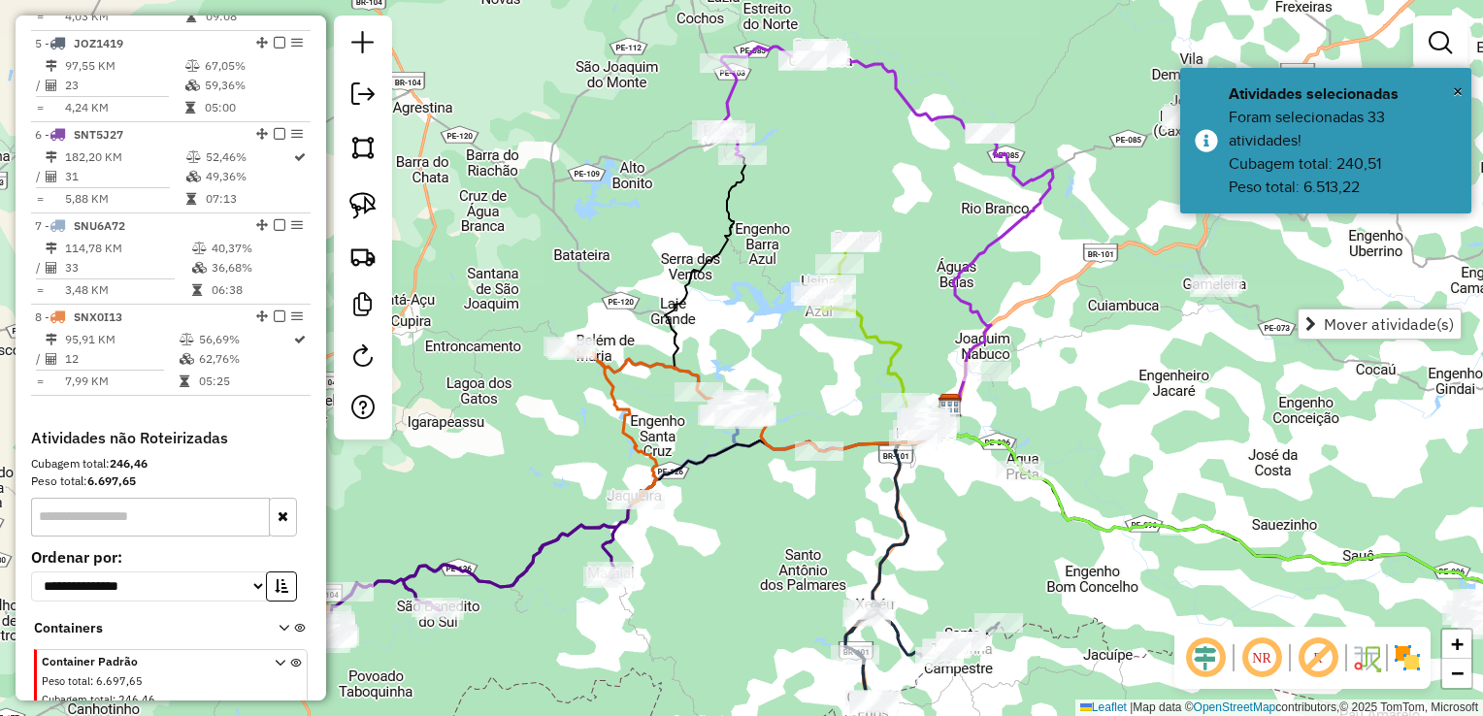
click at [1197, 416] on div "Janela de atendimento Grade de atendimento Capacidade Transportadoras Veículos …" at bounding box center [741, 358] width 1483 height 716
click at [1153, 389] on div "Janela de atendimento Grade de atendimento Capacidade Transportadoras Veículos …" at bounding box center [741, 358] width 1483 height 716
click at [1110, 312] on div "Janela de atendimento Grade de atendimento Capacidade Transportadoras Veículos …" at bounding box center [741, 358] width 1483 height 716
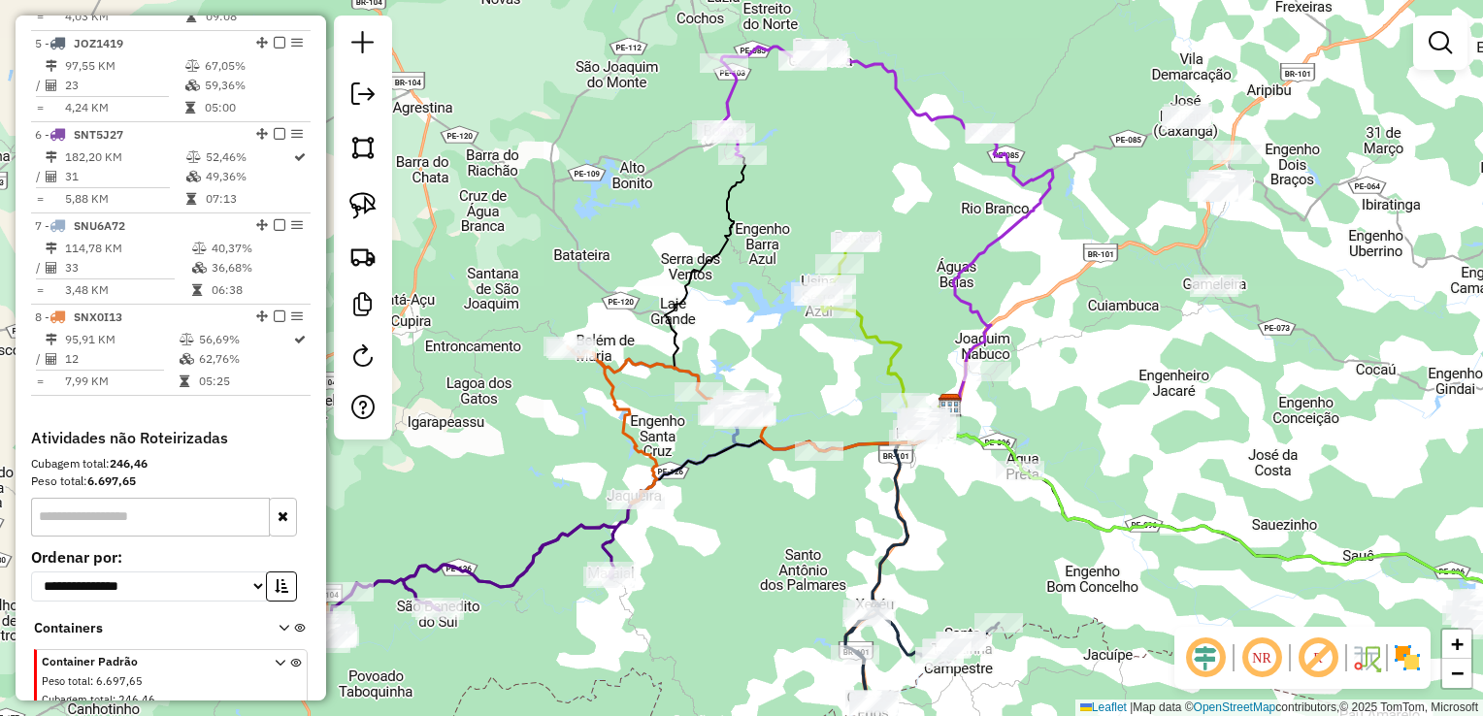
click at [1135, 295] on div "Janela de atendimento Grade de atendimento Capacidade Transportadoras Veículos …" at bounding box center [741, 358] width 1483 height 716
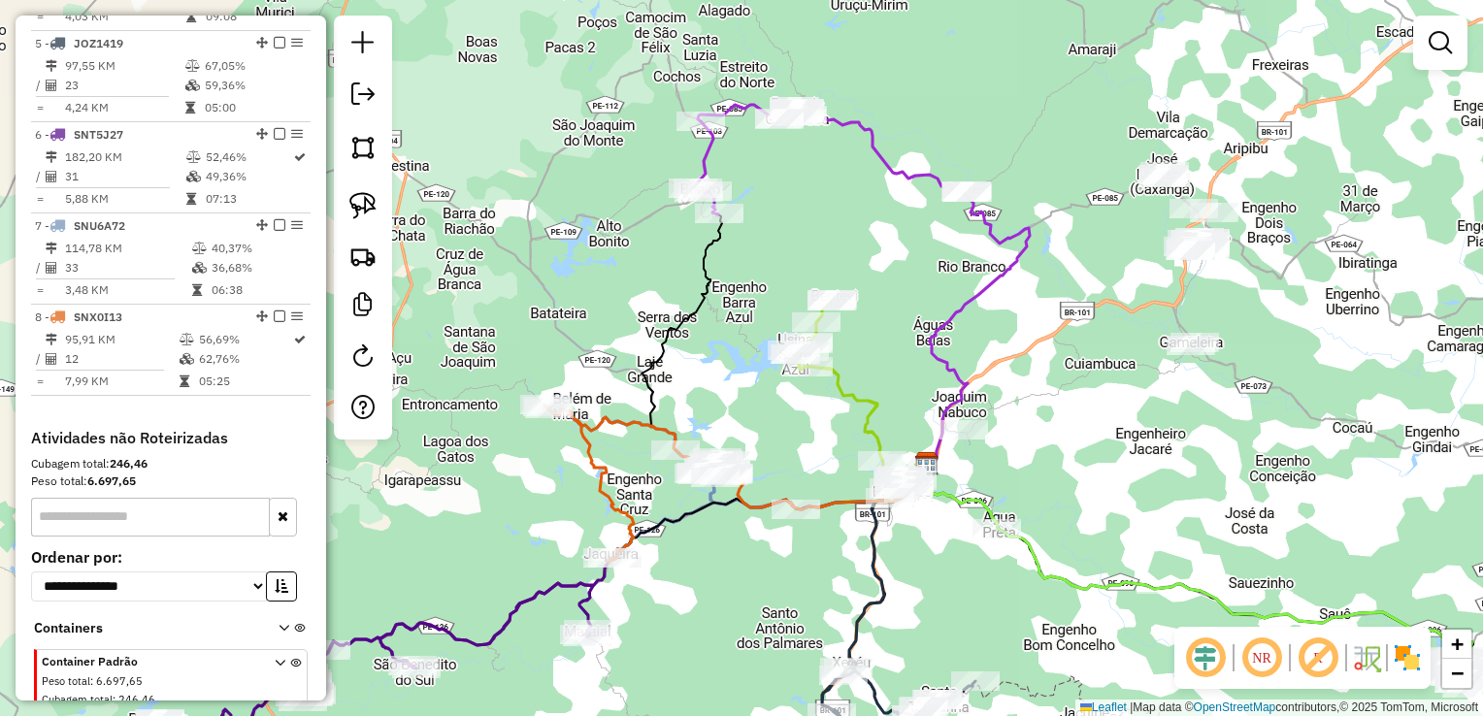
drag, startPoint x: 1082, startPoint y: 242, endPoint x: 1036, endPoint y: 358, distance: 125.1
click at [1036, 356] on div "Janela de atendimento Grade de atendimento Capacidade Transportadoras Veículos …" at bounding box center [741, 358] width 1483 height 716
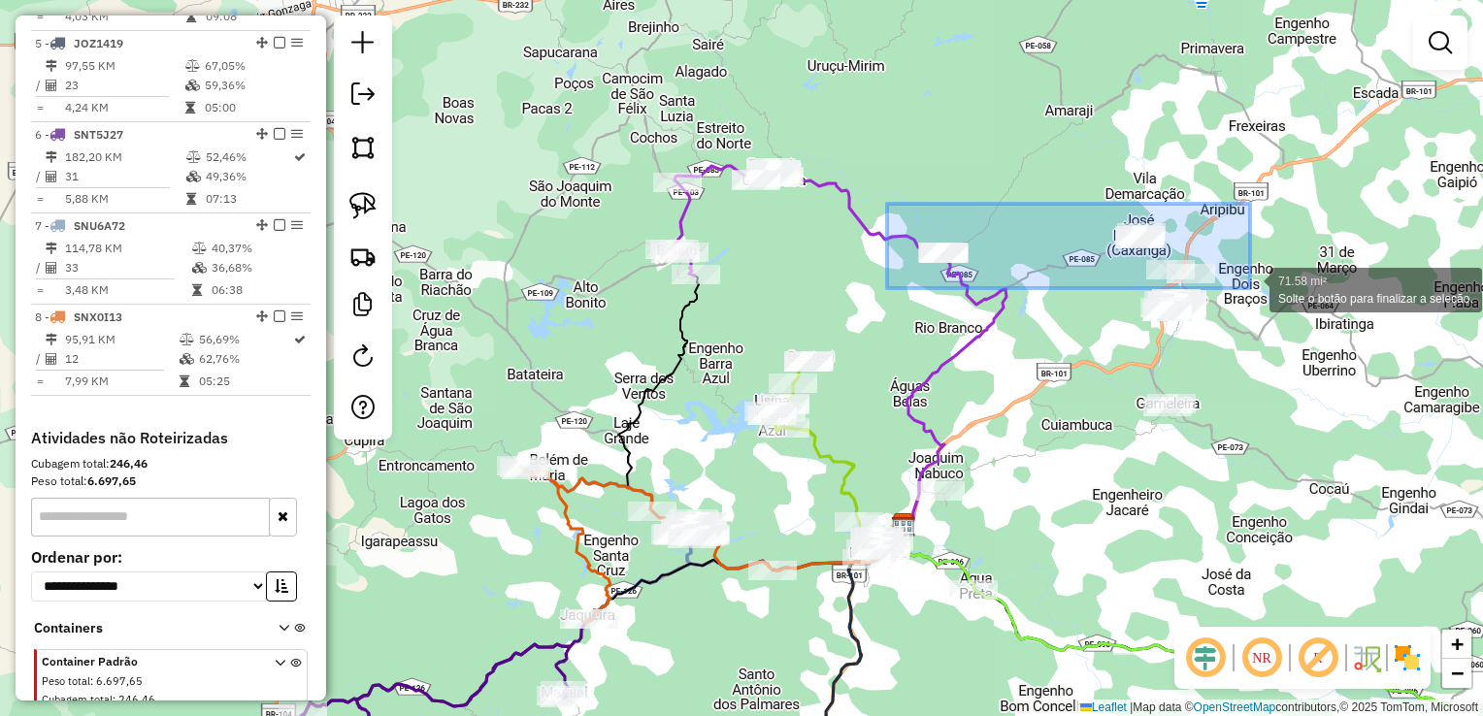
drag, startPoint x: 893, startPoint y: 238, endPoint x: 1250, endPoint y: 288, distance: 360.7
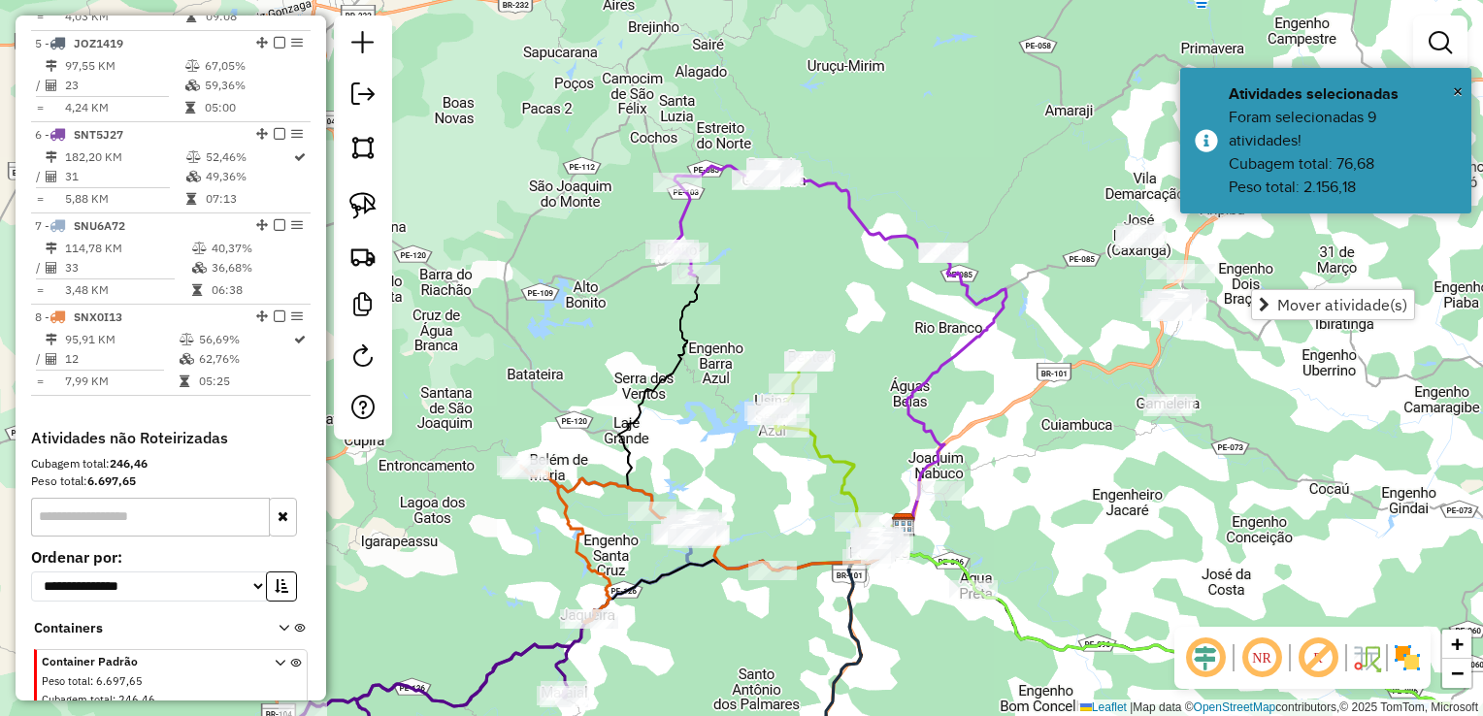
drag, startPoint x: 1178, startPoint y: 369, endPoint x: 1105, endPoint y: 381, distance: 73.9
click at [1176, 370] on div "Janela de atendimento Grade de atendimento Capacidade Transportadoras Veículos …" at bounding box center [741, 358] width 1483 height 716
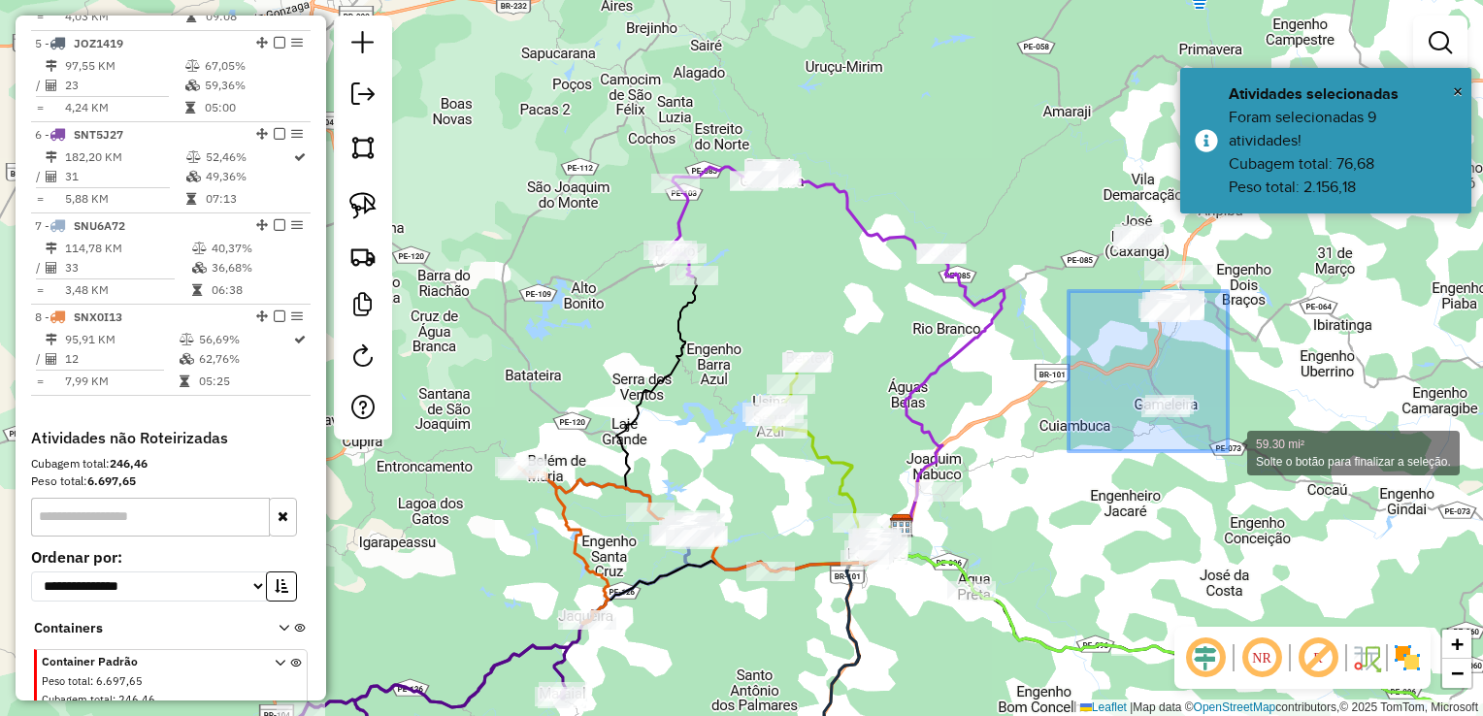
drag, startPoint x: 1068, startPoint y: 291, endPoint x: 1229, endPoint y: 452, distance: 227.1
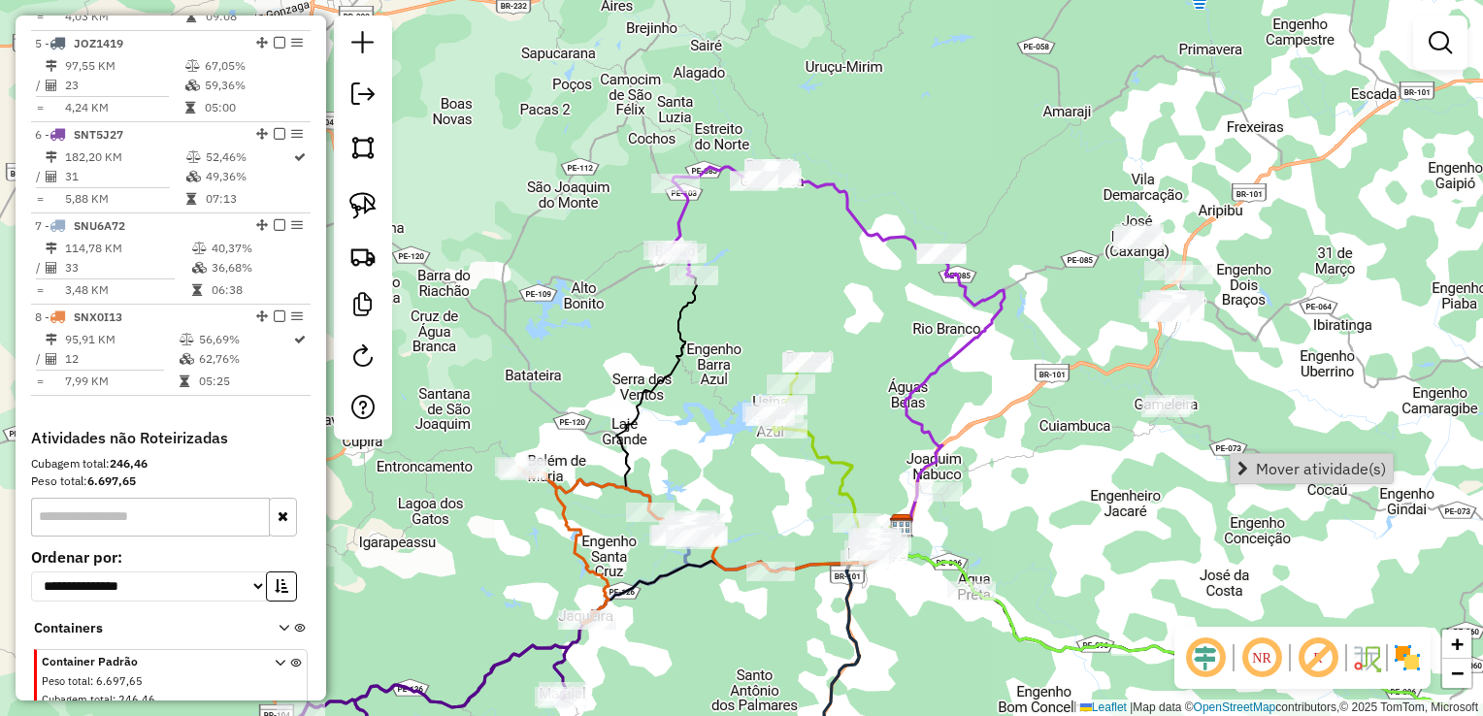
click at [1245, 379] on div "Janela de atendimento Grade de atendimento Capacidade Transportadoras Veículos …" at bounding box center [741, 358] width 1483 height 716
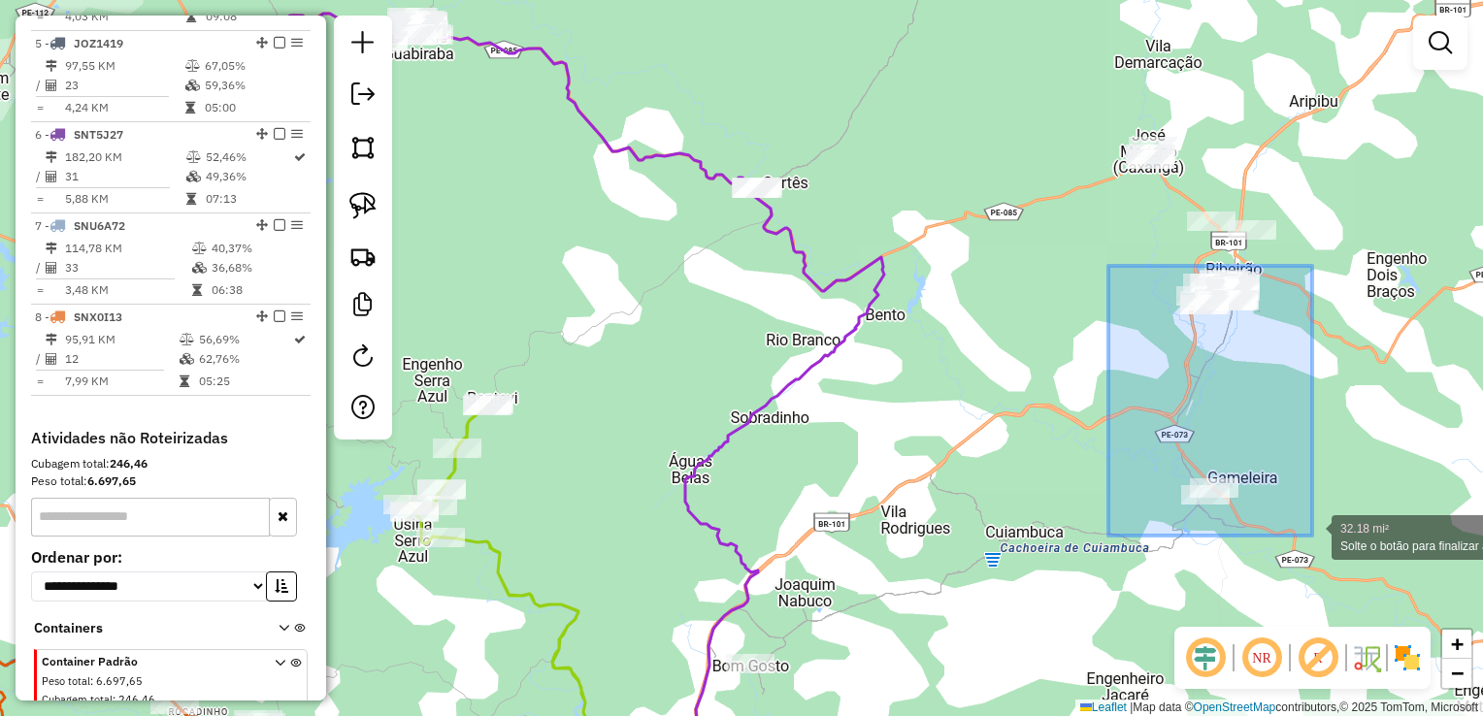
drag, startPoint x: 1114, startPoint y: 358, endPoint x: 1312, endPoint y: 536, distance: 265.9
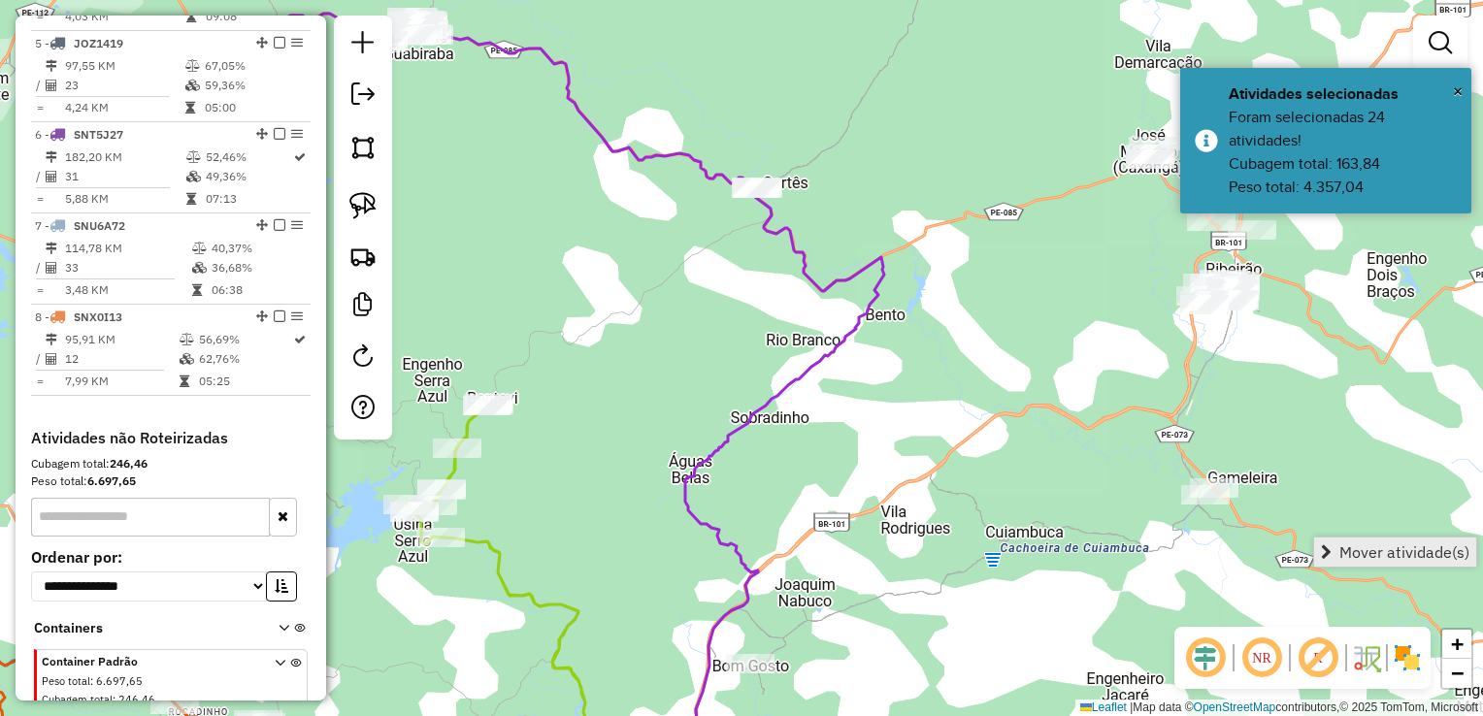
click at [1351, 544] on span "Mover atividade(s)" at bounding box center [1404, 552] width 130 height 16
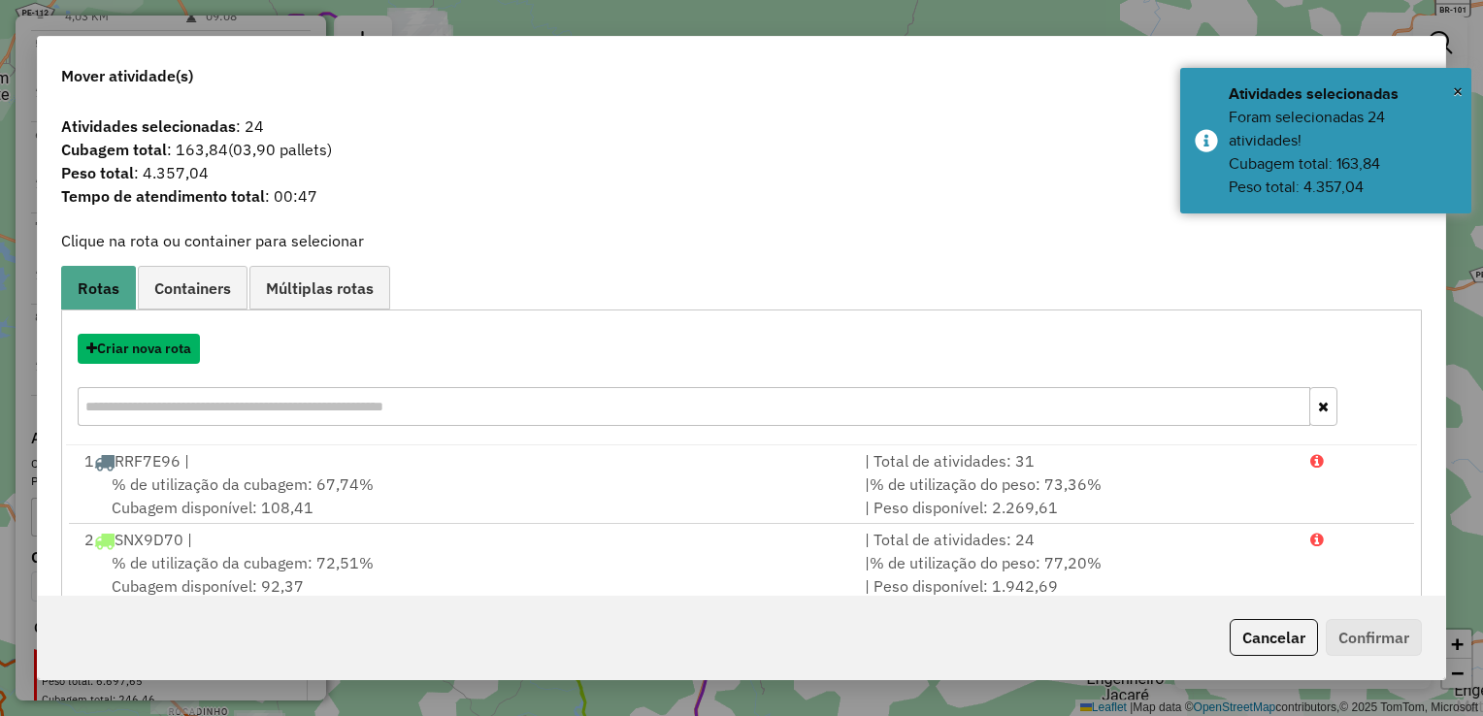
click at [148, 351] on button "Criar nova rota" at bounding box center [139, 349] width 122 height 30
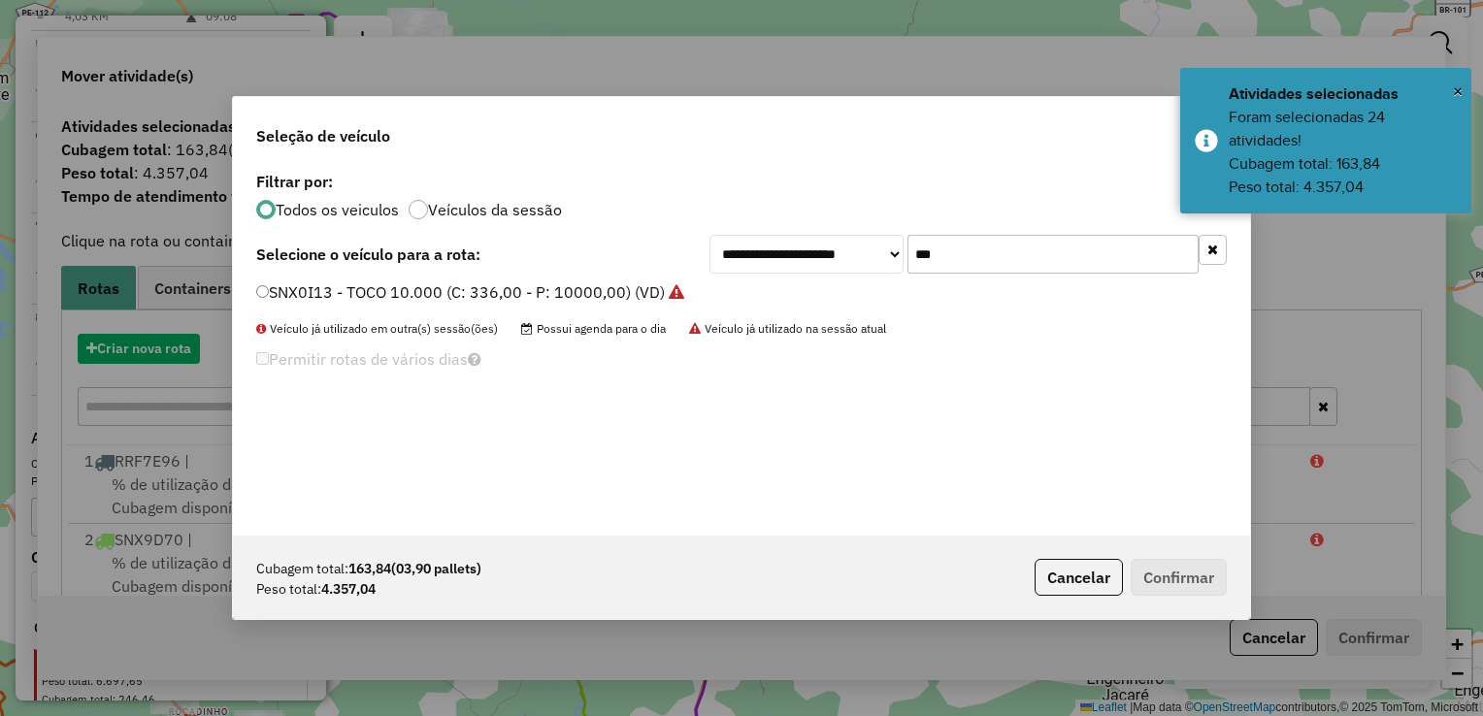
scroll to position [10, 5]
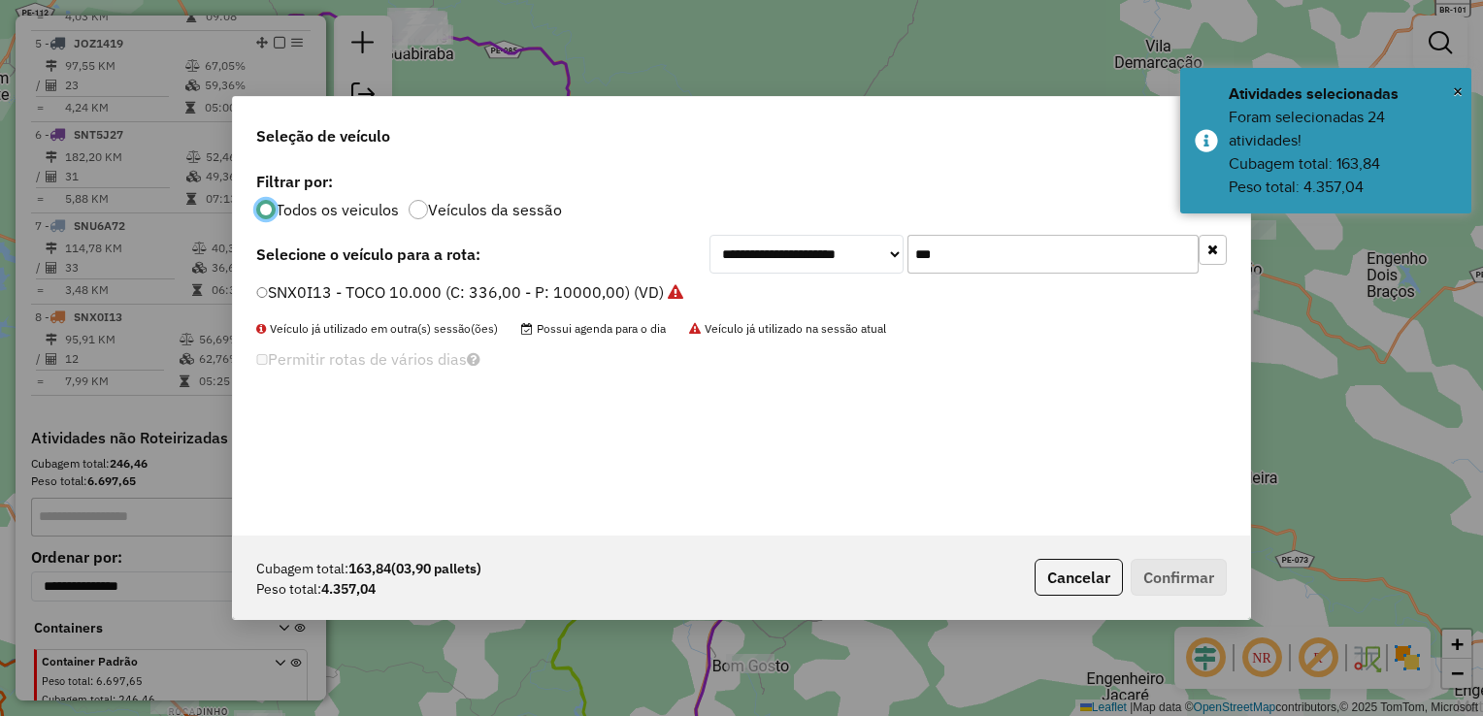
click at [963, 261] on input "***" at bounding box center [1052, 254] width 291 height 39
type input "*"
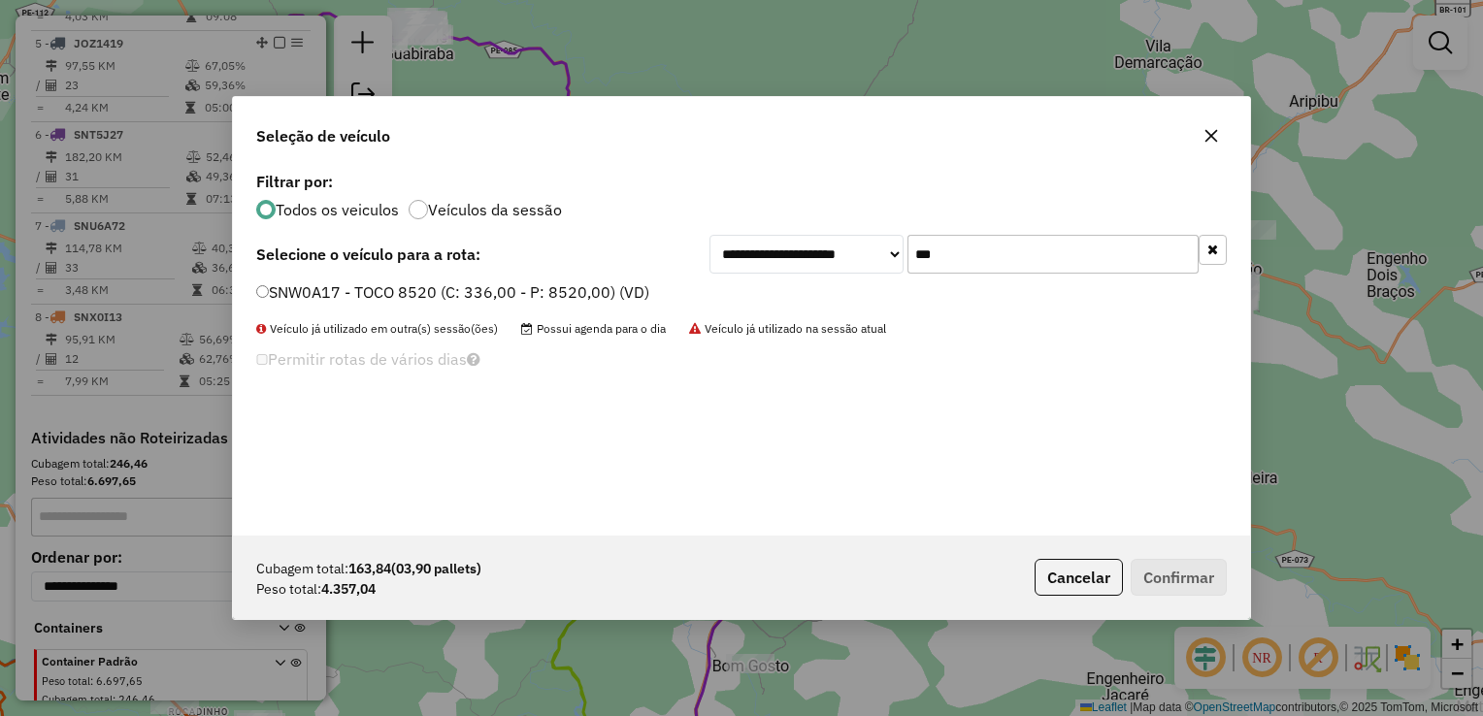
type input "***"
click at [271, 287] on label "SNW0A17 - TOCO 8520 (C: 336,00 - P: 8520,00) (VD)" at bounding box center [452, 291] width 393 height 23
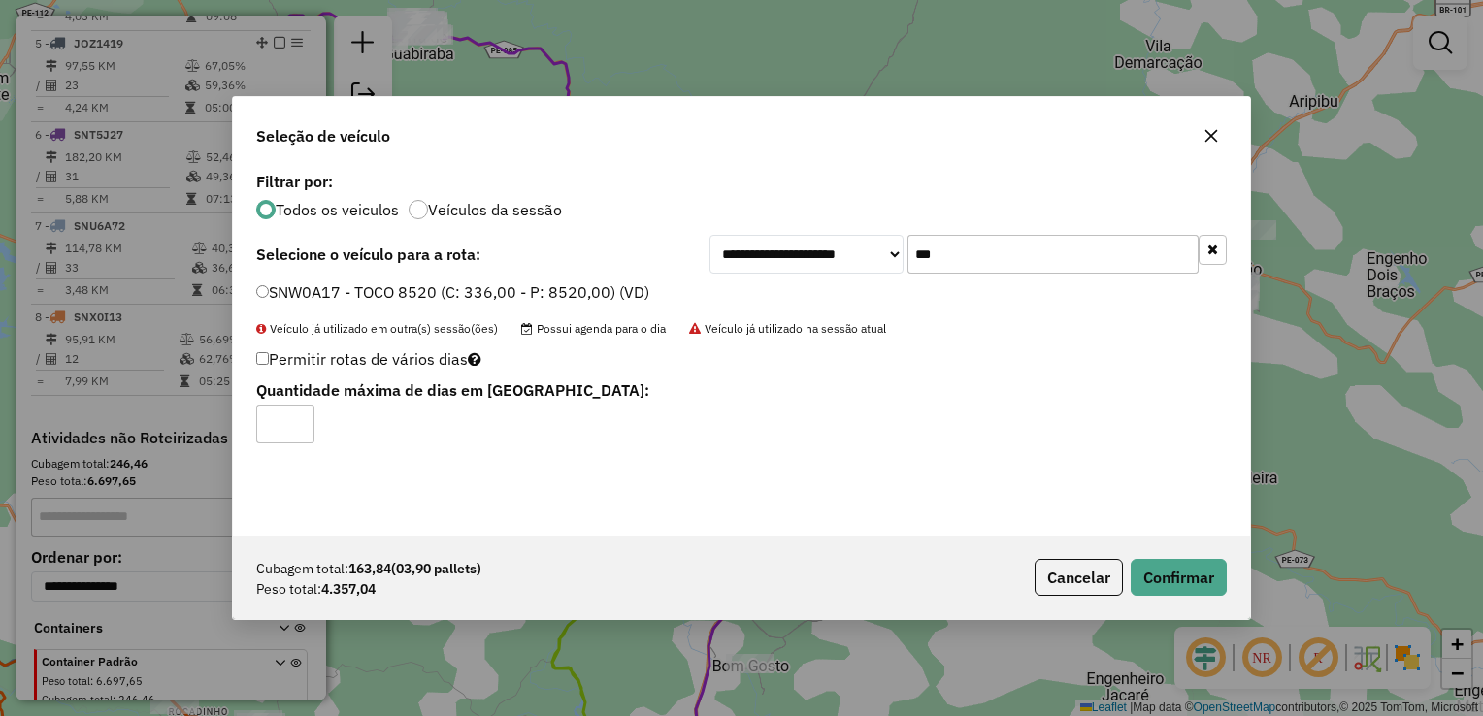
click at [1248, 604] on div "Cubagem total: 163,84 (03,90 pallets) Peso total: 4.357,04 Cancelar Confirmar" at bounding box center [741, 577] width 1017 height 83
click at [1203, 588] on button "Confirmar" at bounding box center [1179, 577] width 96 height 37
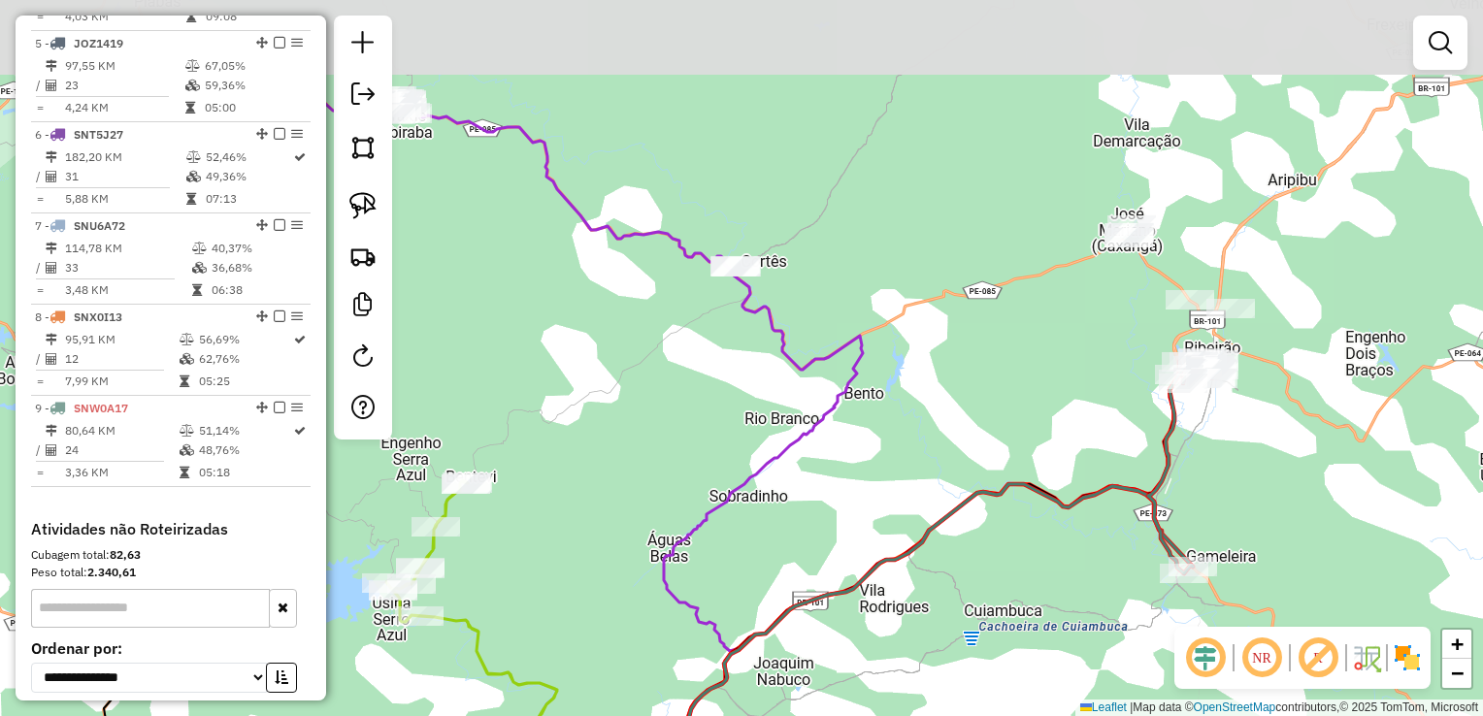
drag, startPoint x: 1005, startPoint y: 343, endPoint x: 949, endPoint y: 561, distance: 225.5
click at [930, 566] on div "Janela de atendimento Grade de atendimento Capacidade Transportadoras Veículos …" at bounding box center [741, 358] width 1483 height 716
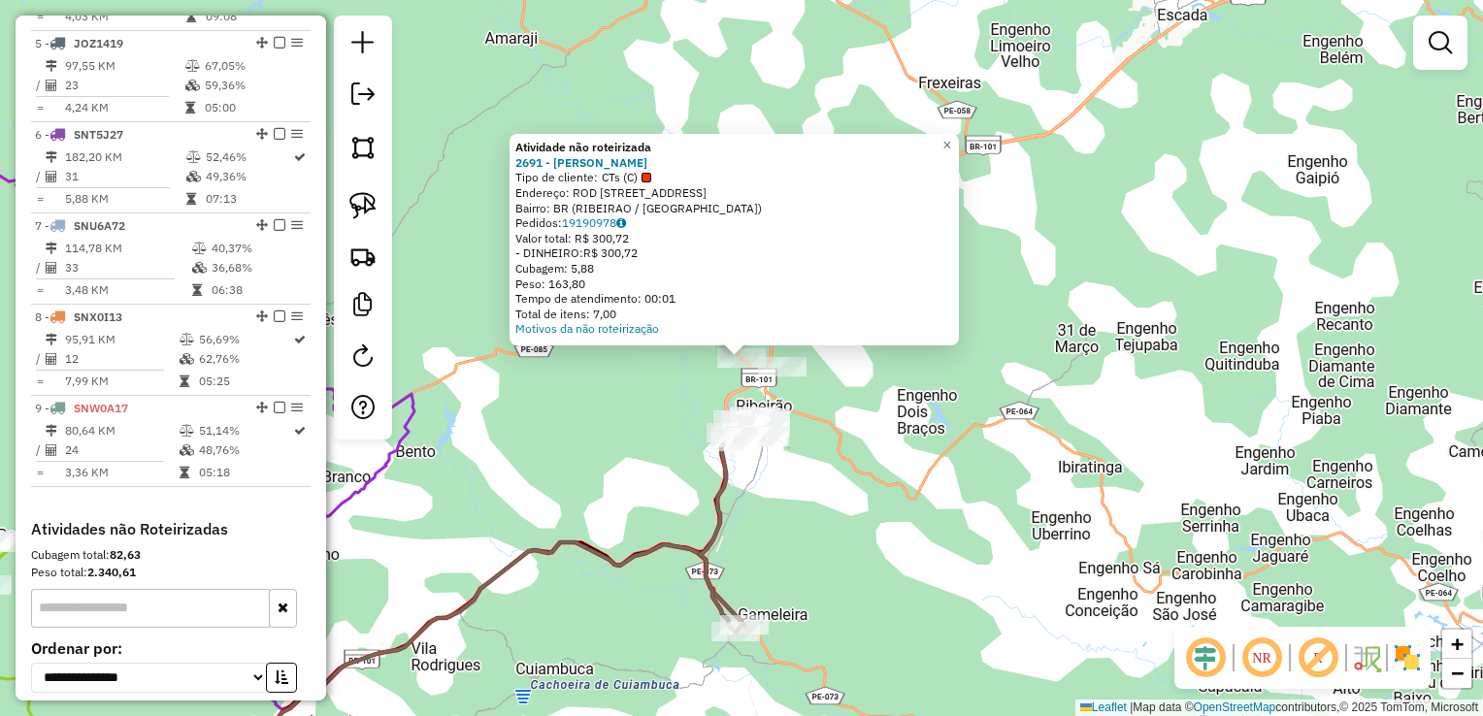
click at [606, 408] on div "Atividade não roteirizada 2691 - MARIA SEVERINA DA SI Tipo de cliente: CTs (C) …" at bounding box center [741, 358] width 1483 height 716
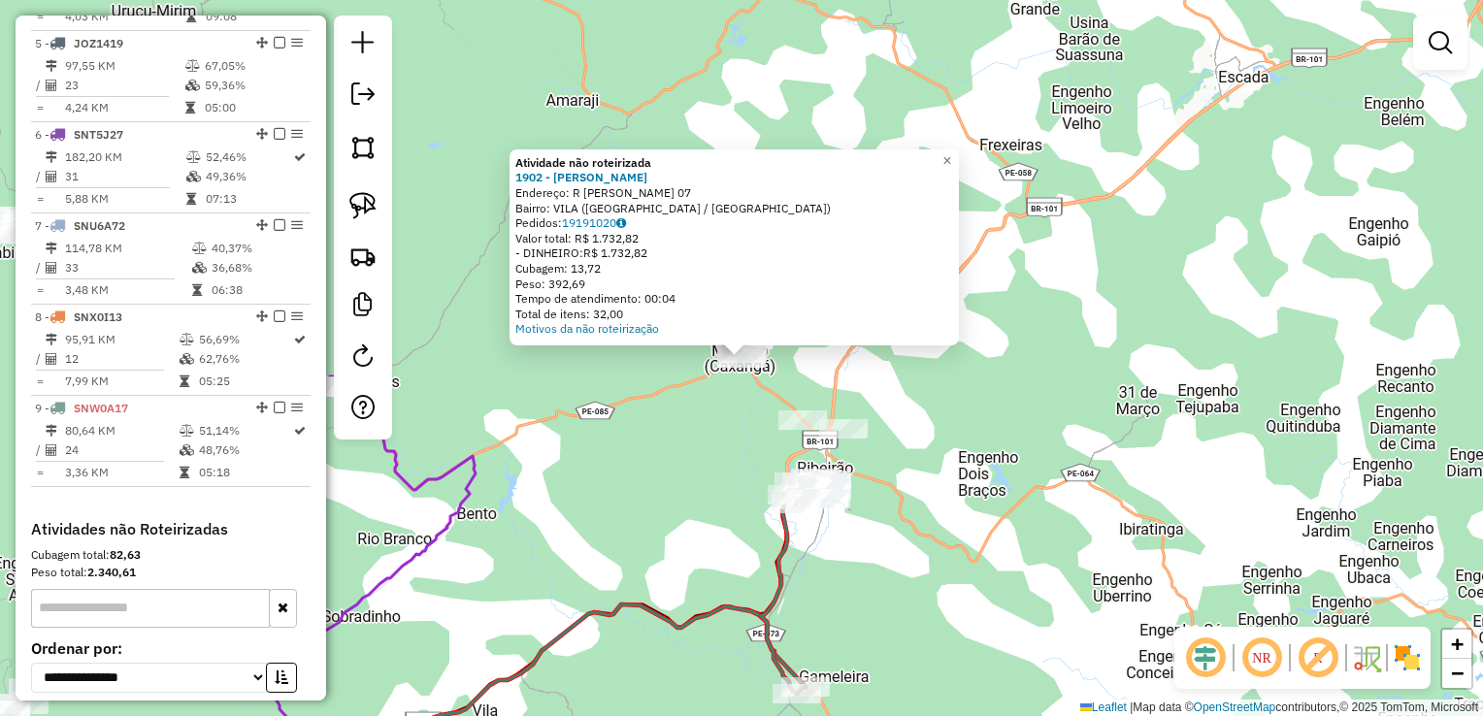
click at [644, 445] on div "Atividade não roteirizada 1902 - JULIA GRACIELA DA SI Endereço: R JOAO FLORENTI…" at bounding box center [741, 358] width 1483 height 716
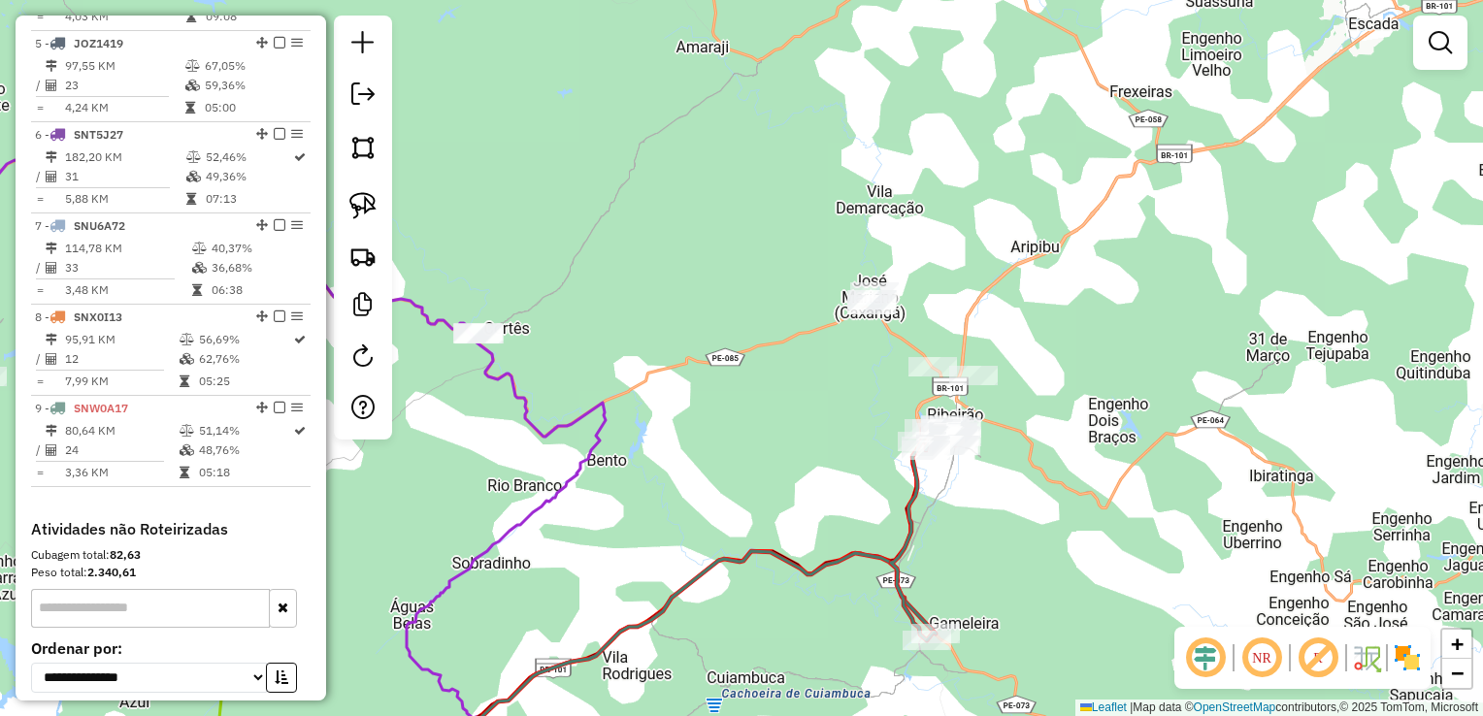
drag, startPoint x: 655, startPoint y: 473, endPoint x: 824, endPoint y: 409, distance: 180.6
click at [808, 410] on div "Janela de atendimento Grade de atendimento Capacidade Transportadoras Veículos …" at bounding box center [741, 358] width 1483 height 716
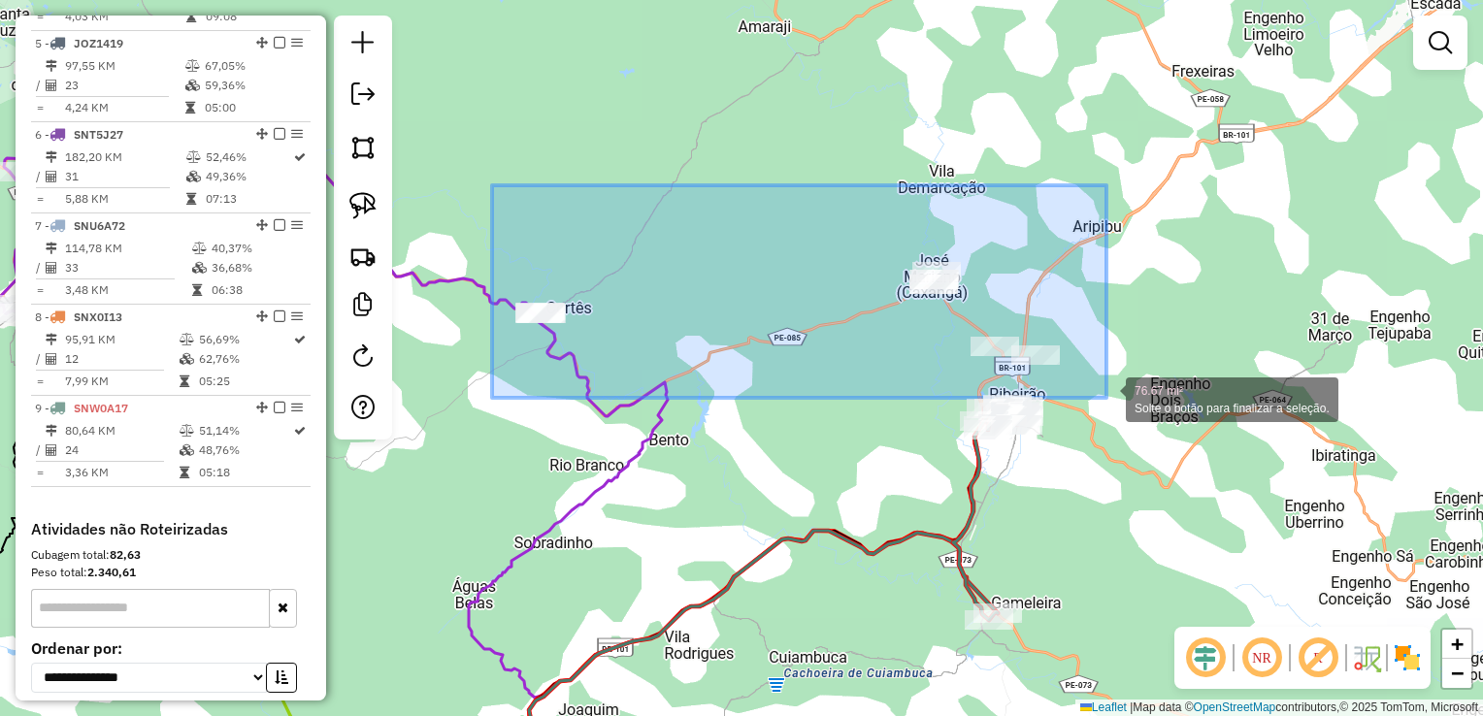
drag, startPoint x: 501, startPoint y: 286, endPoint x: 1106, endPoint y: 398, distance: 615.7
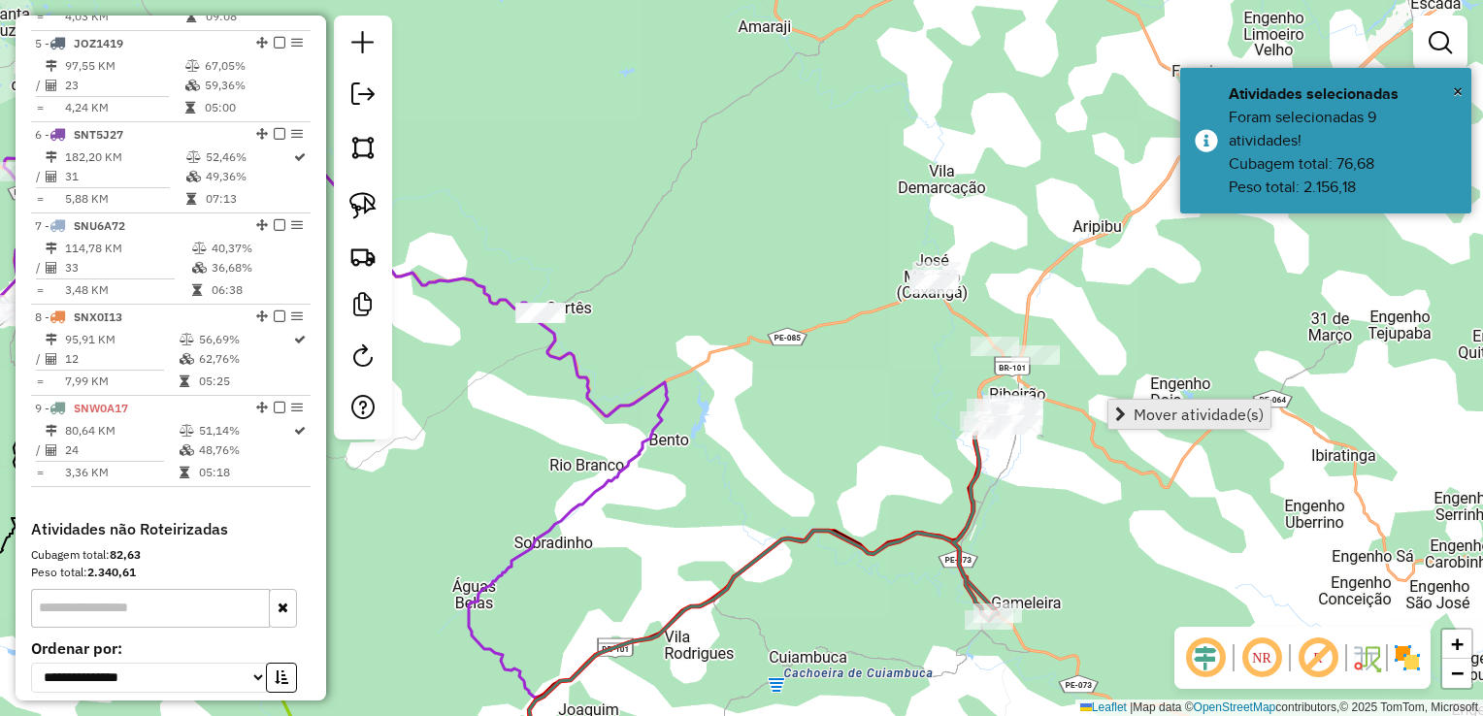
click at [1149, 410] on span "Mover atividade(s)" at bounding box center [1198, 415] width 130 height 16
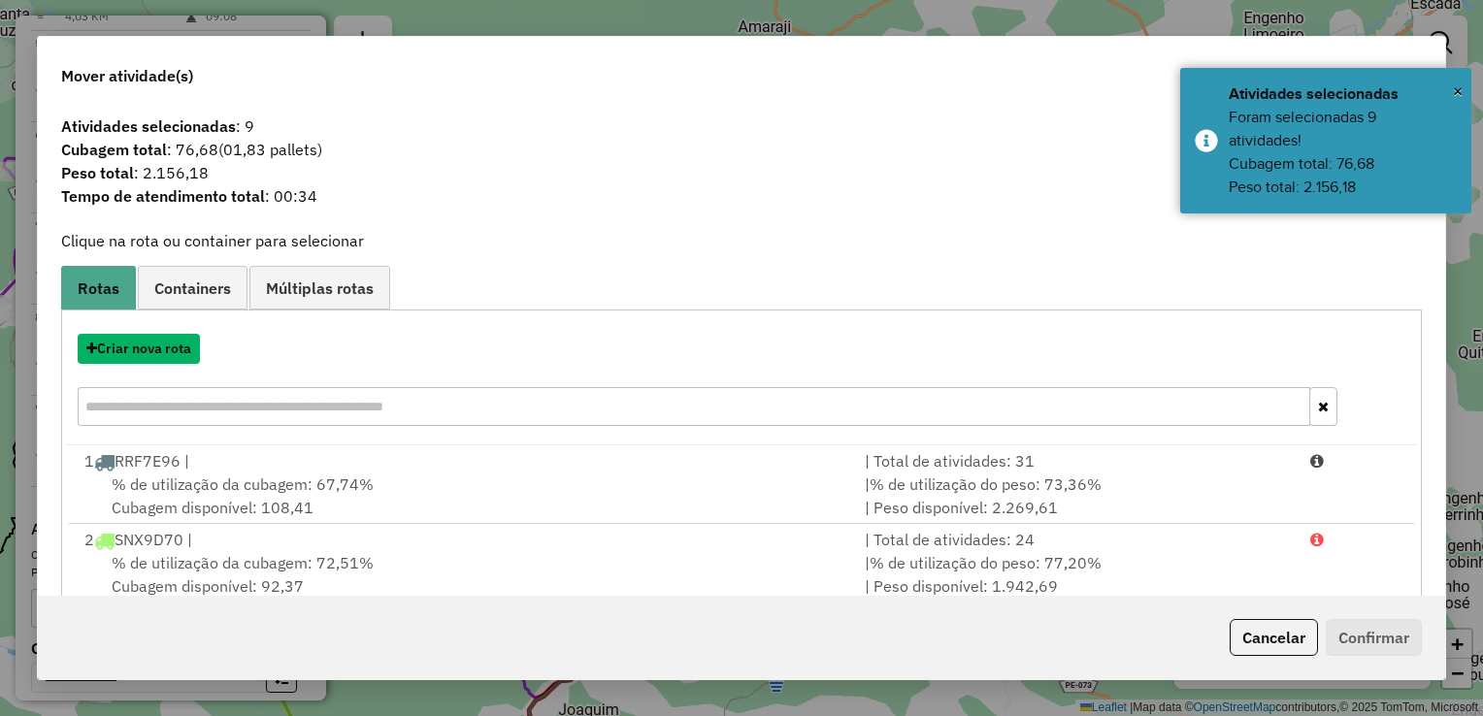
click at [128, 349] on button "Criar nova rota" at bounding box center [139, 349] width 122 height 30
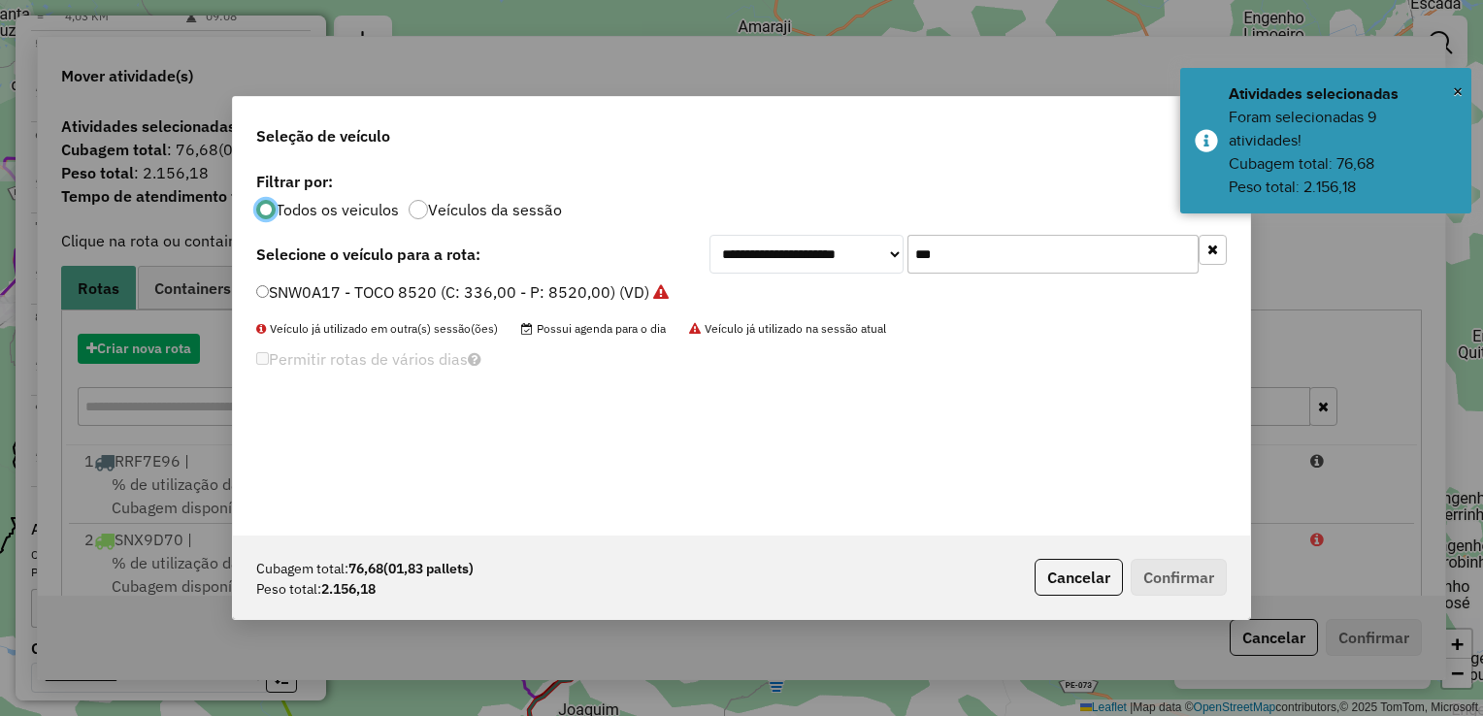
scroll to position [10, 6]
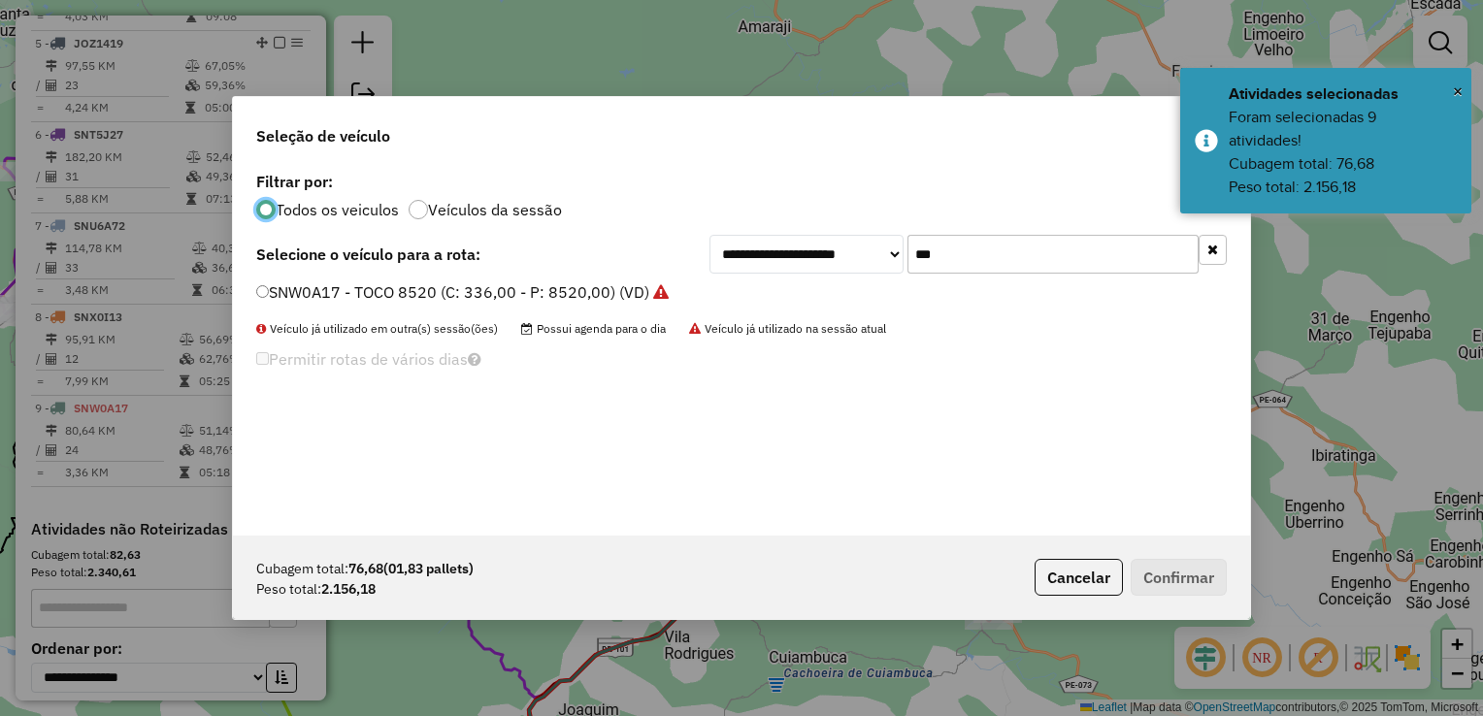
click at [986, 258] on input "***" at bounding box center [1052, 254] width 291 height 39
type input "*"
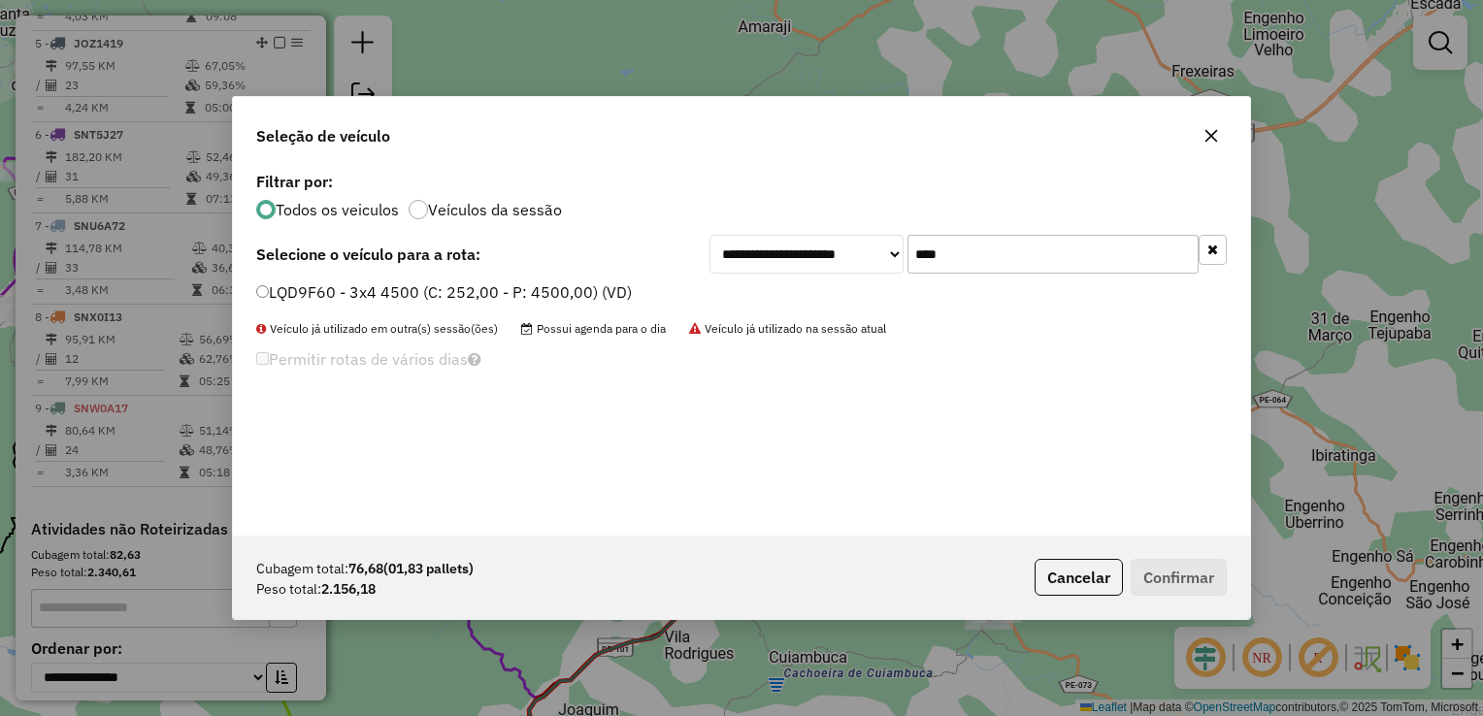
type input "****"
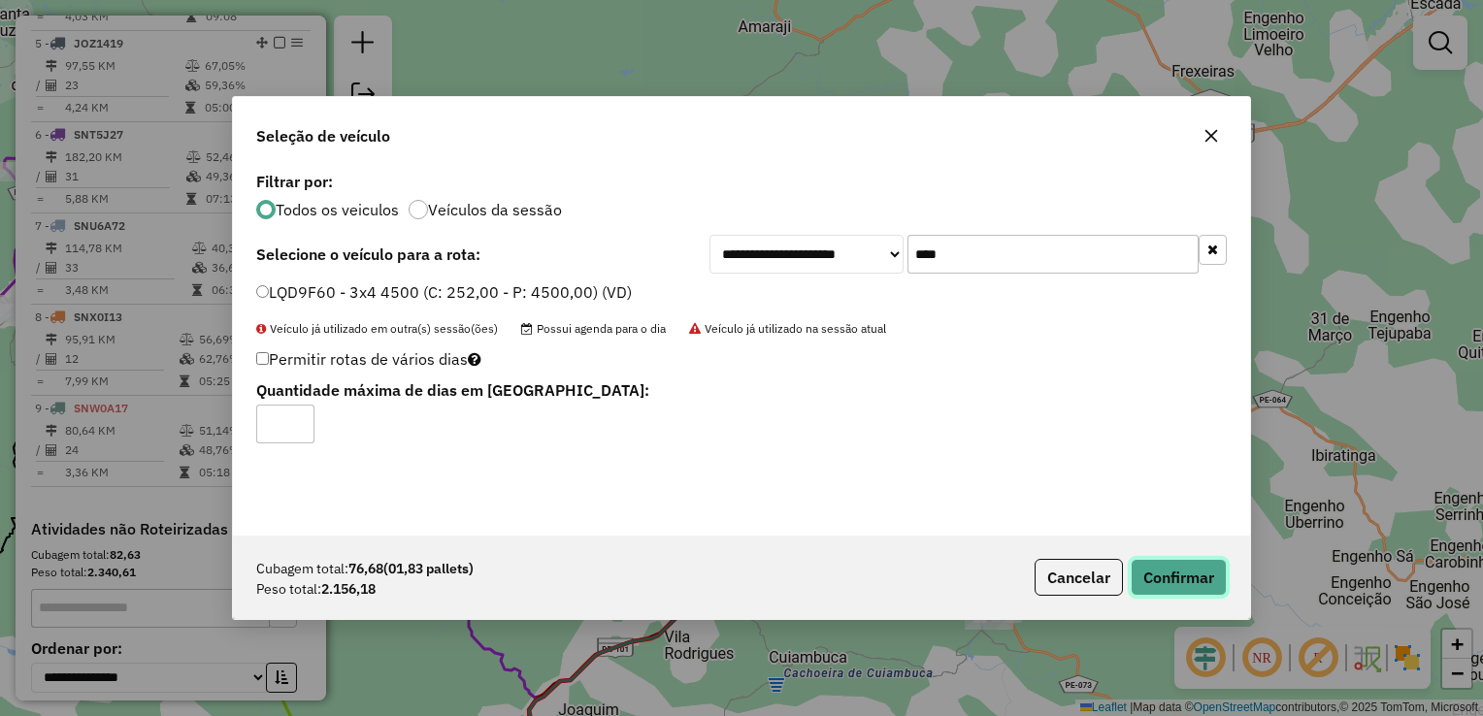
click at [1166, 584] on button "Confirmar" at bounding box center [1179, 577] width 96 height 37
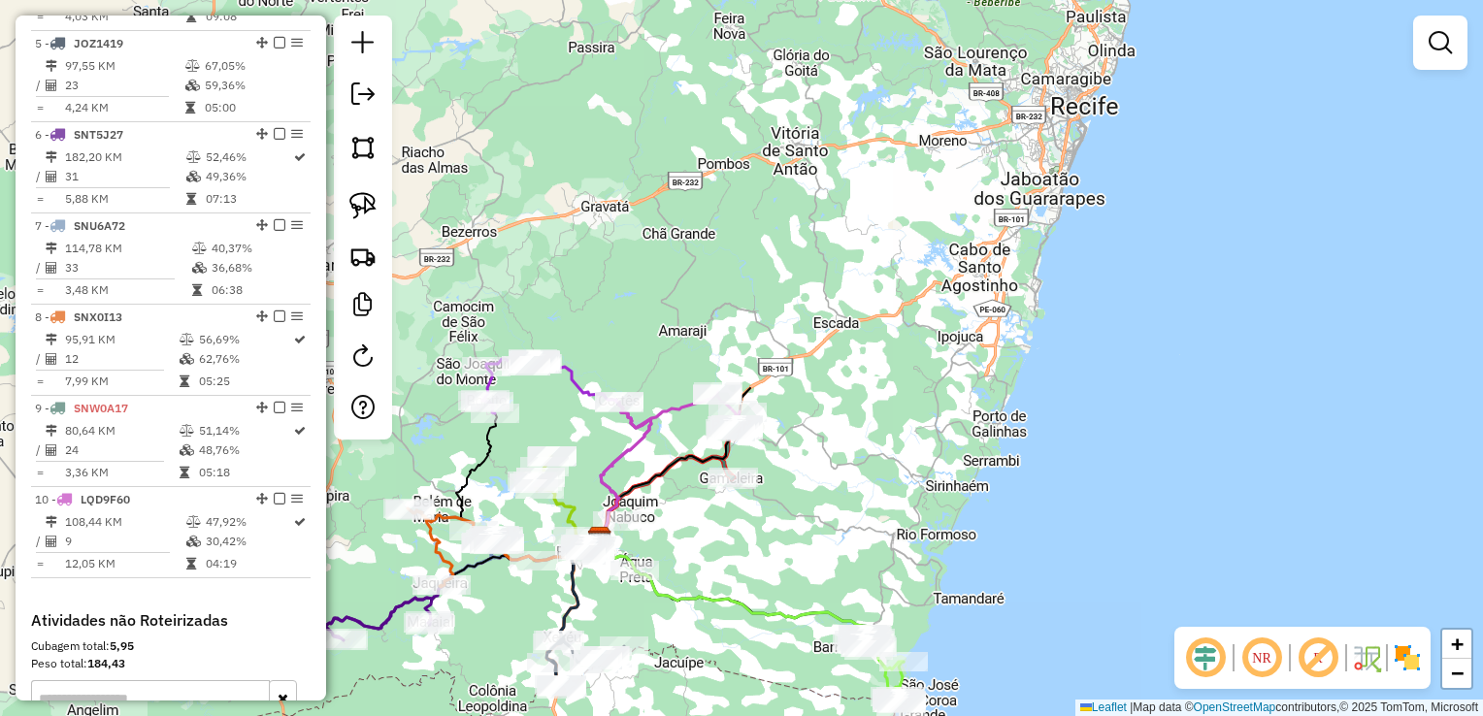
drag, startPoint x: 656, startPoint y: 599, endPoint x: 827, endPoint y: 417, distance: 249.2
click at [826, 537] on icon at bounding box center [748, 603] width 311 height 133
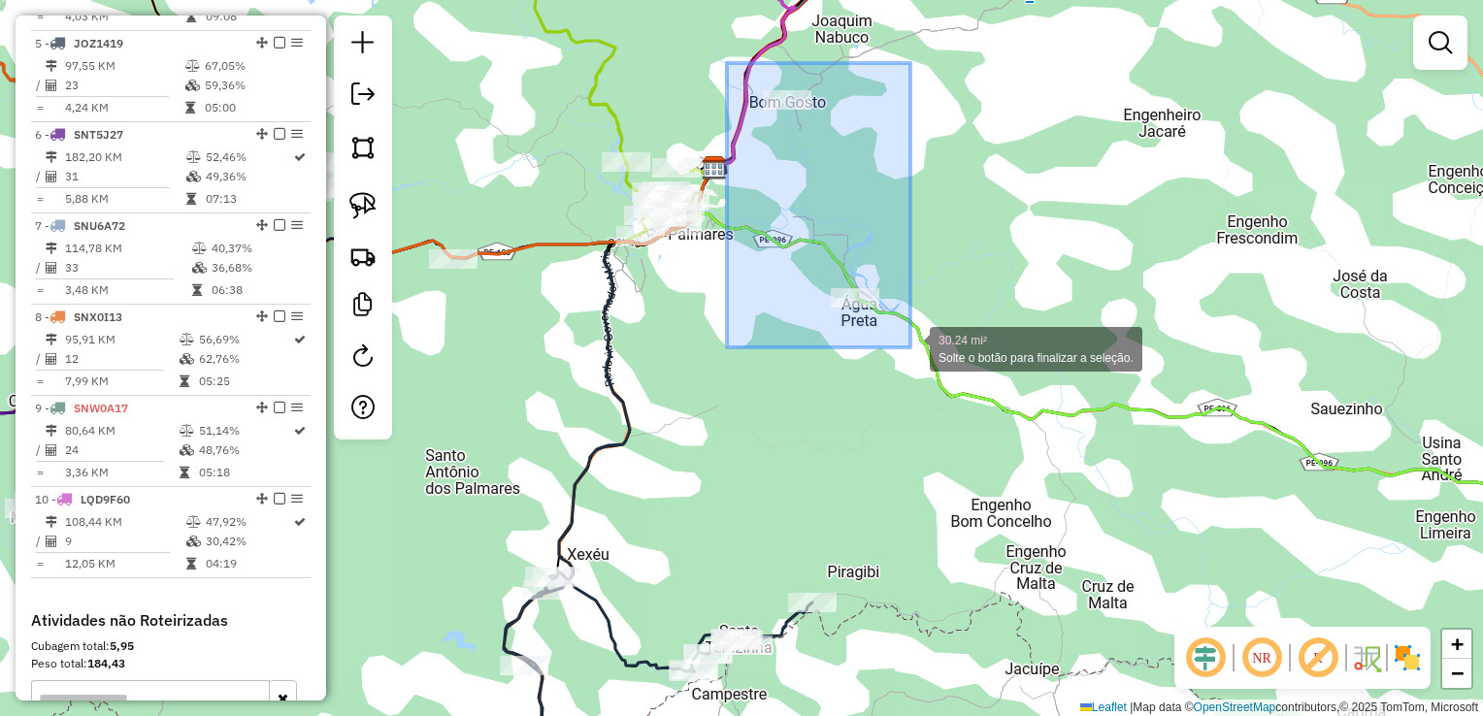
drag, startPoint x: 727, startPoint y: 63, endPoint x: 910, endPoint y: 347, distance: 338.4
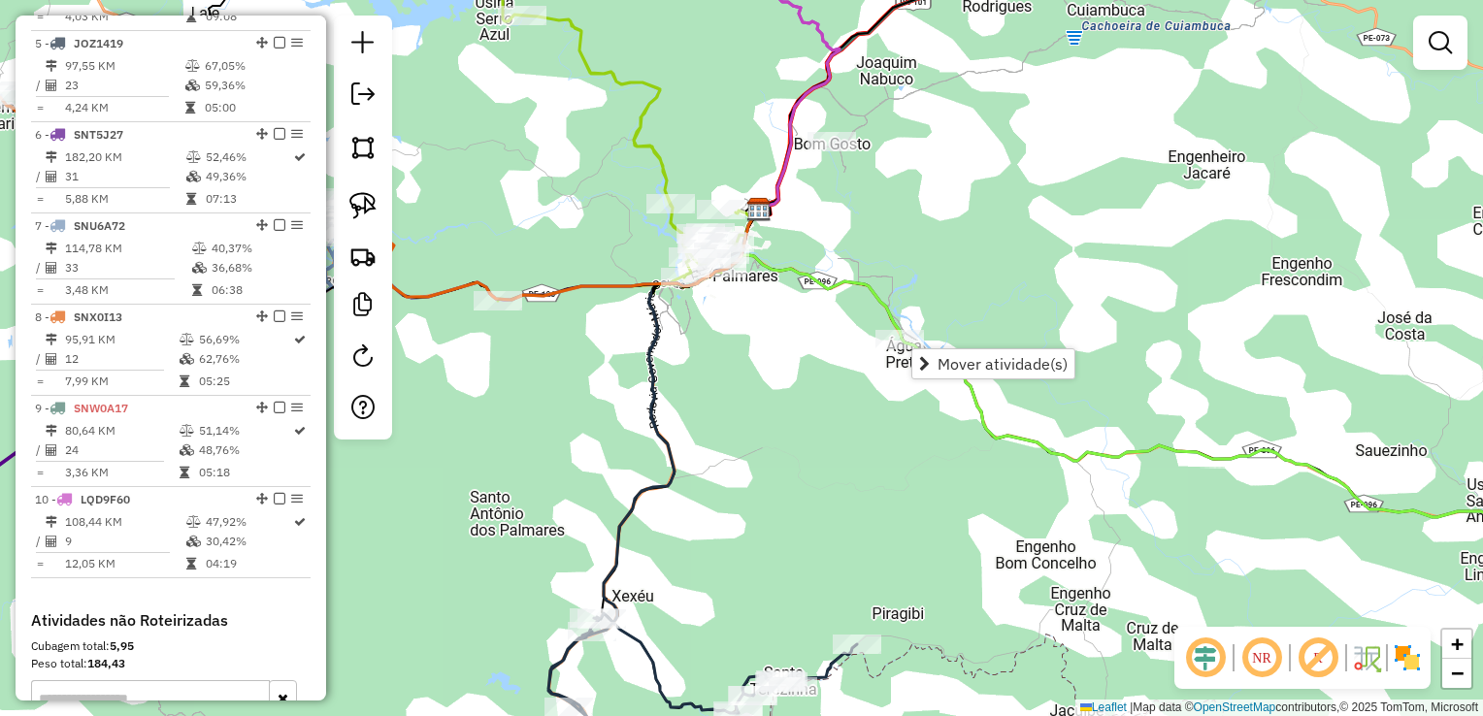
click at [932, 190] on div "Janela de atendimento Grade de atendimento Capacidade Transportadoras Veículos …" at bounding box center [741, 358] width 1483 height 716
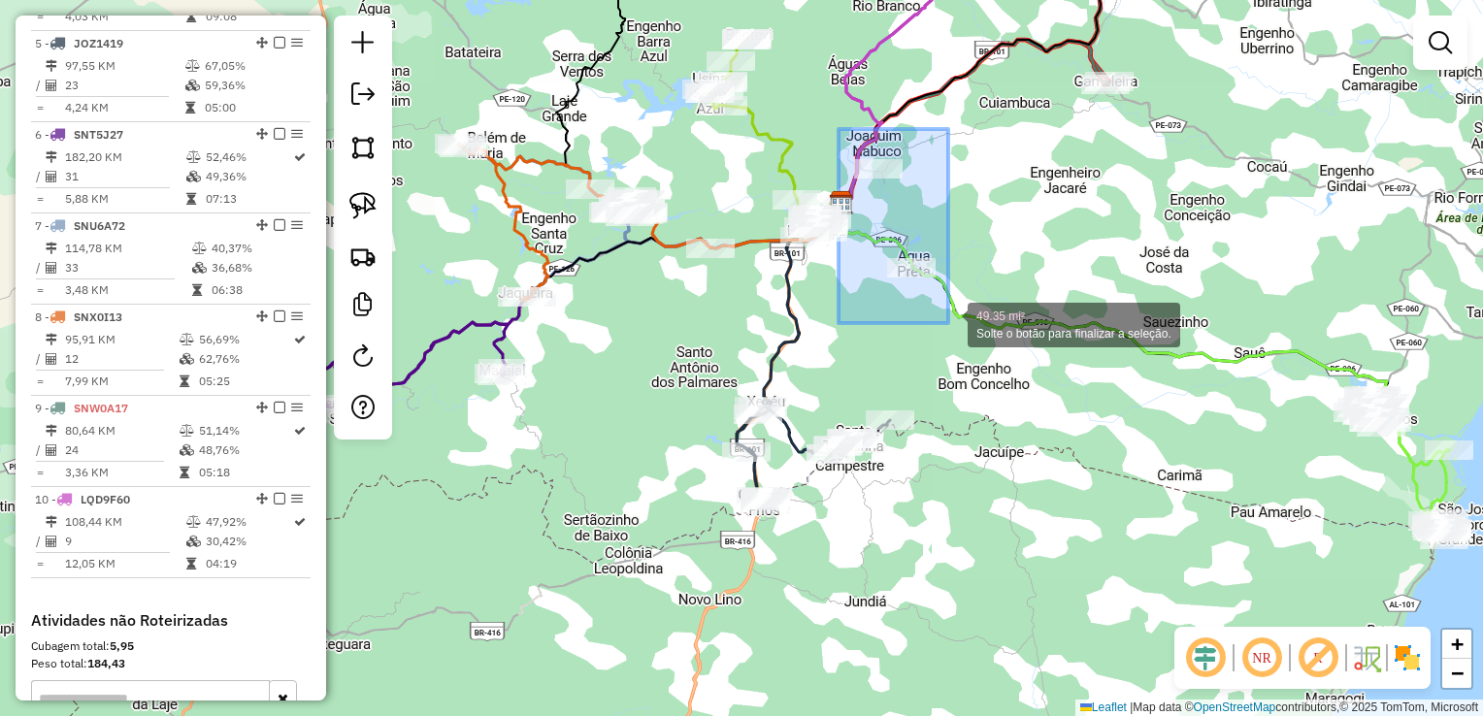
drag, startPoint x: 839, startPoint y: 146, endPoint x: 948, endPoint y: 323, distance: 208.2
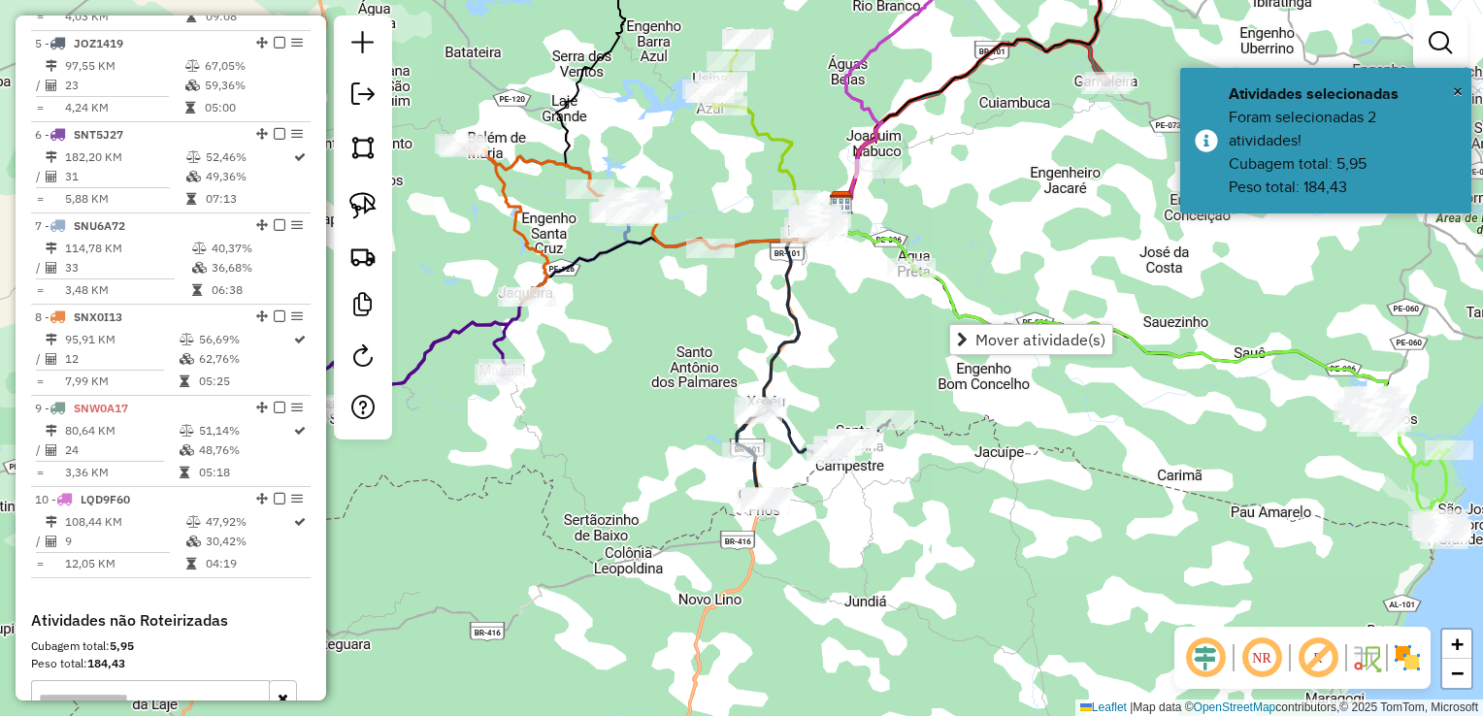
click at [870, 324] on div "Janela de atendimento Grade de atendimento Capacidade Transportadoras Veículos …" at bounding box center [741, 358] width 1483 height 716
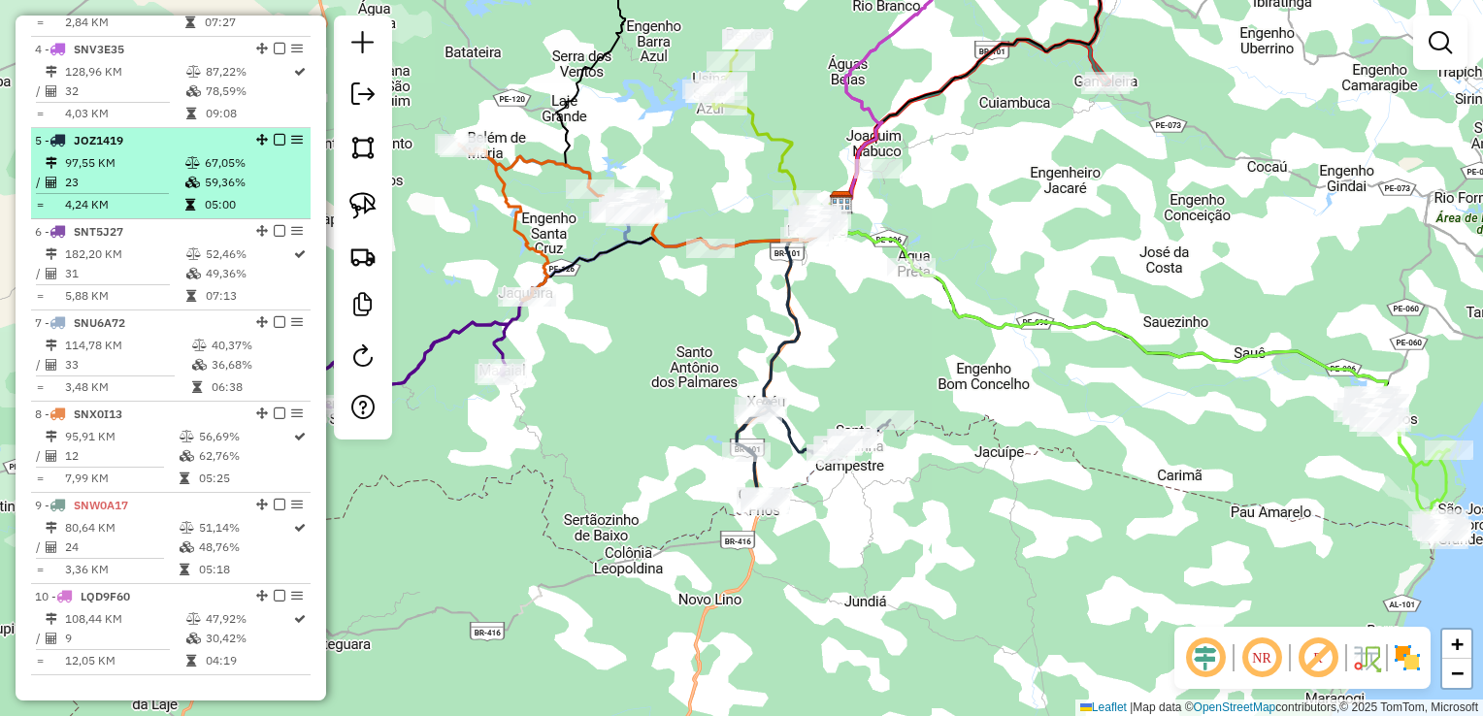
scroll to position [963, 0]
click at [118, 187] on td "23" at bounding box center [124, 182] width 120 height 19
select select "**********"
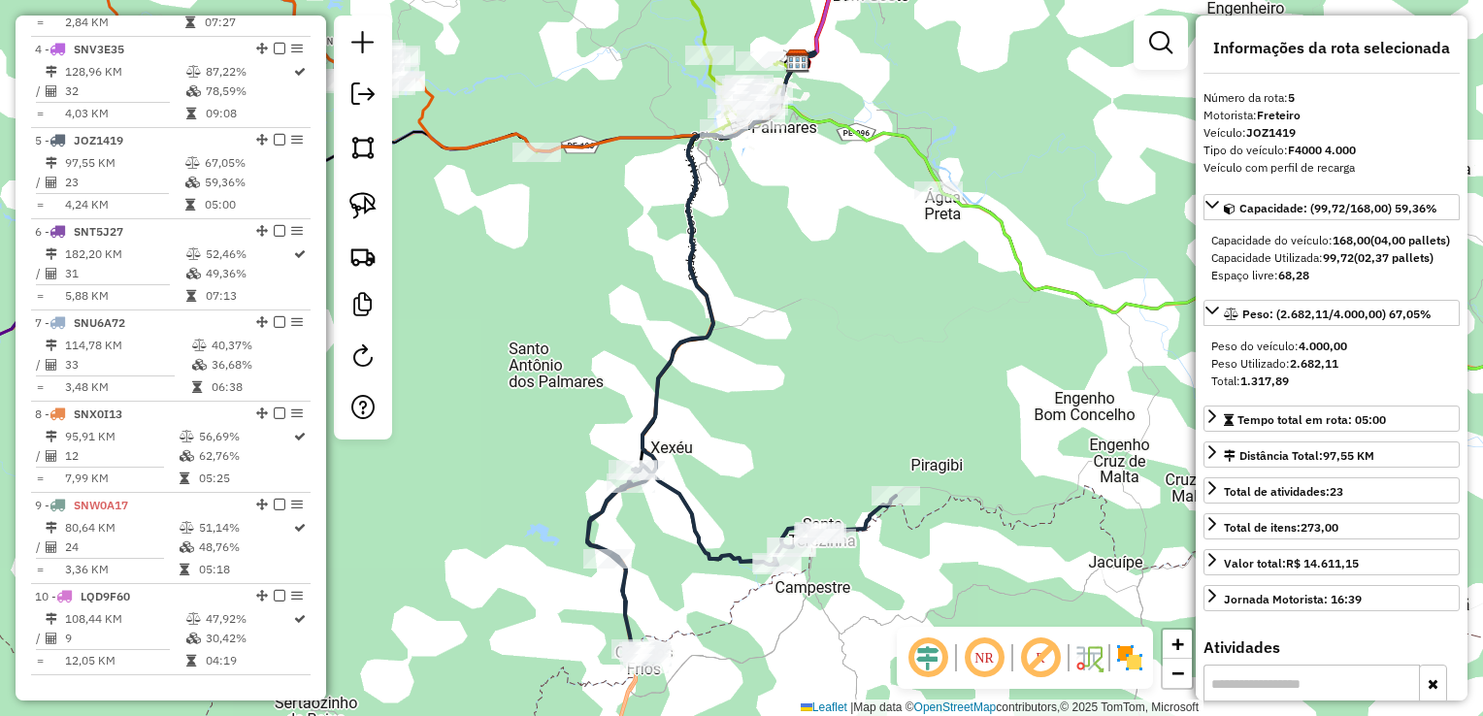
drag, startPoint x: 287, startPoint y: 154, endPoint x: 443, endPoint y: 136, distance: 156.4
click at [472, 122] on div "Janela de atendimento Grade de atendimento Capacidade Transportadoras Veículos …" at bounding box center [741, 358] width 1483 height 716
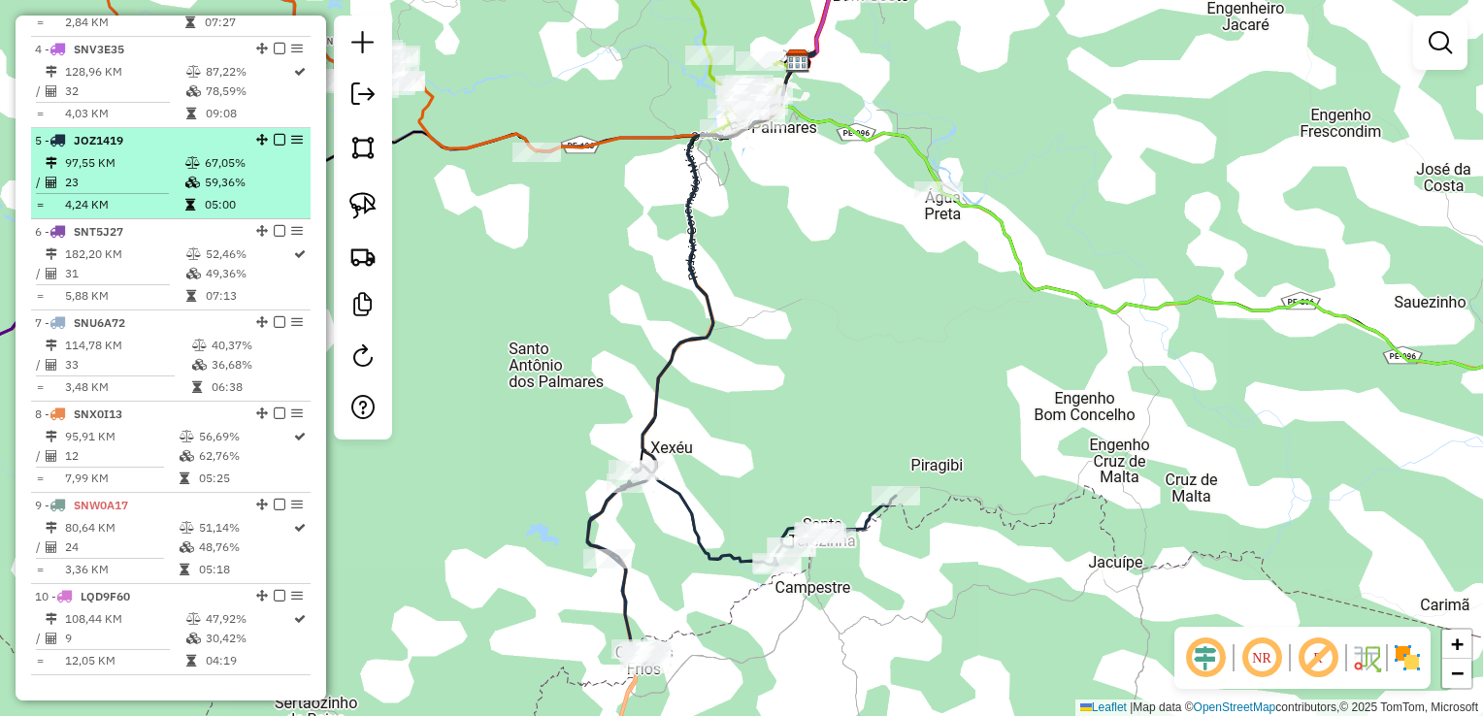
select select "**********"
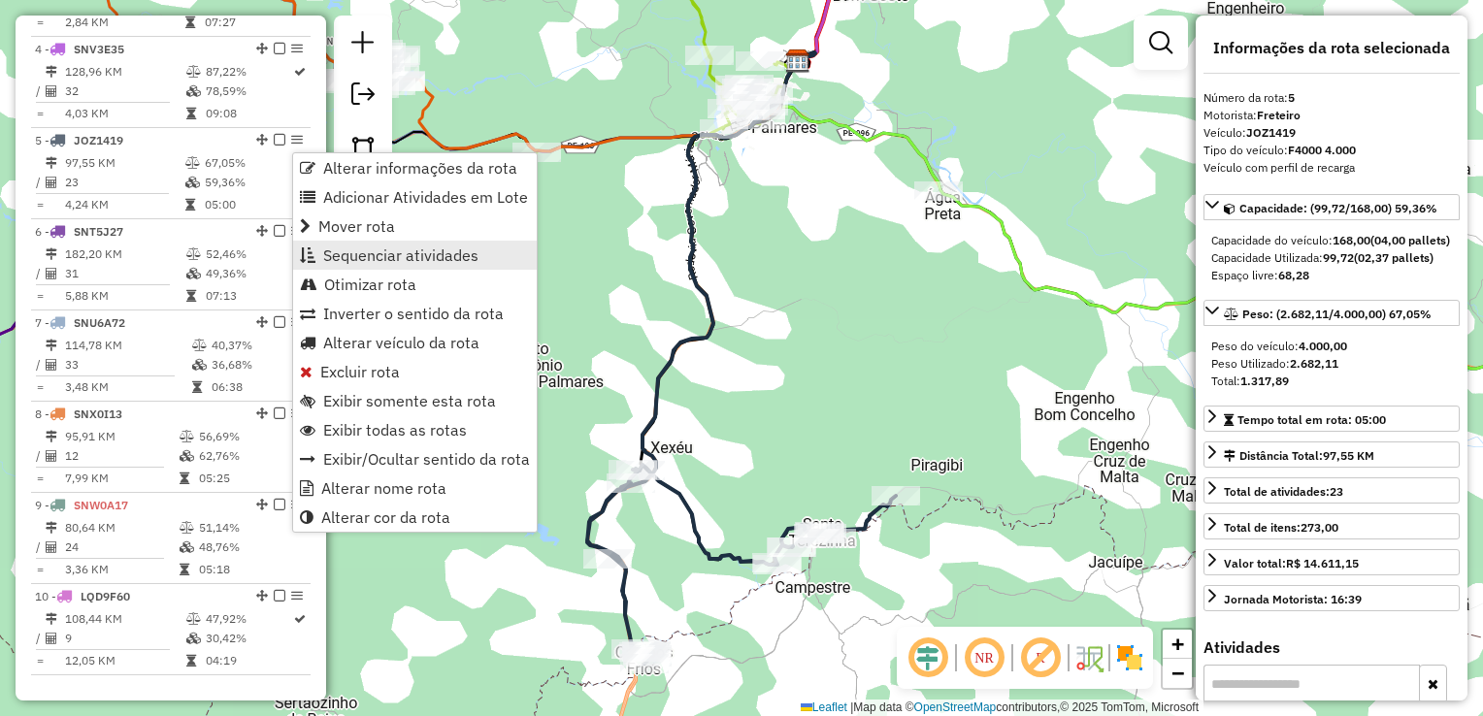
click at [365, 262] on span "Sequenciar atividades" at bounding box center [400, 255] width 155 height 16
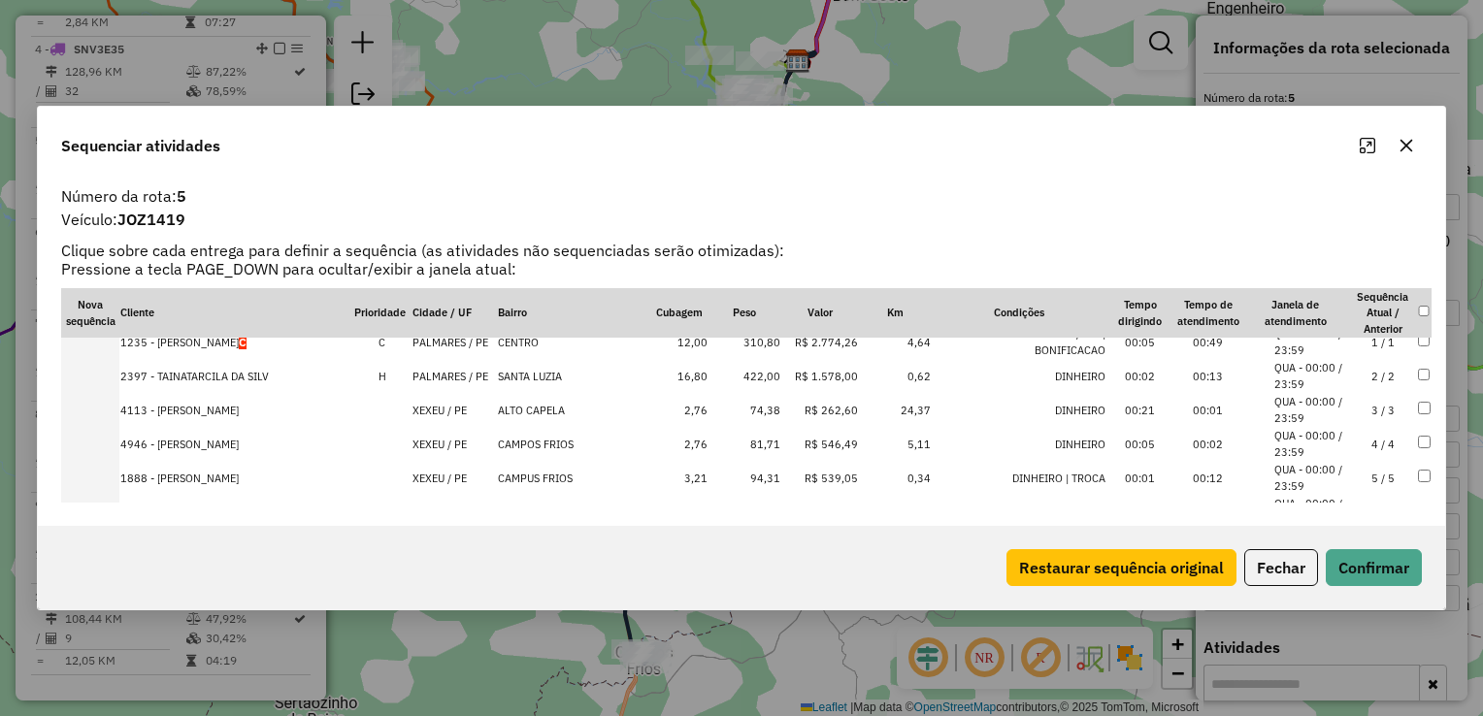
scroll to position [0, 0]
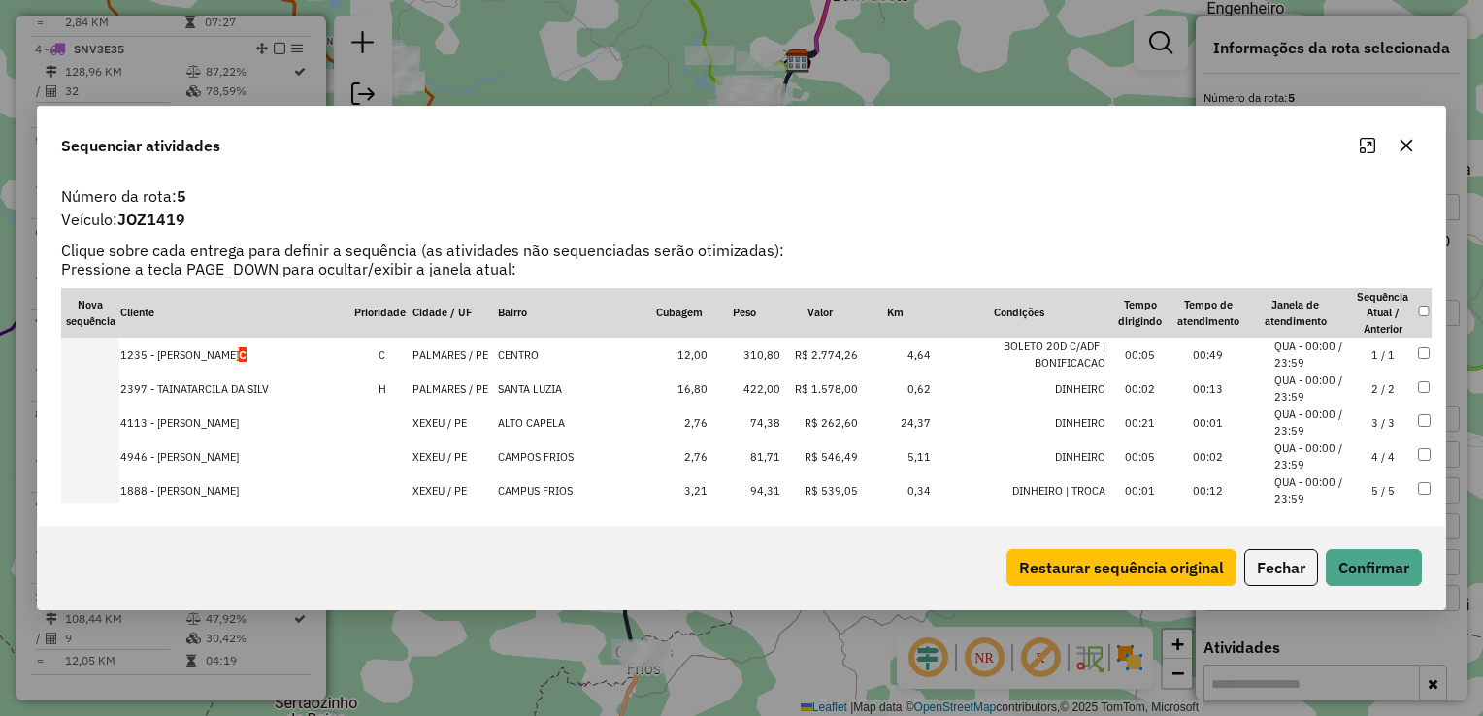
click at [1414, 150] on button "button" at bounding box center [1406, 145] width 31 height 31
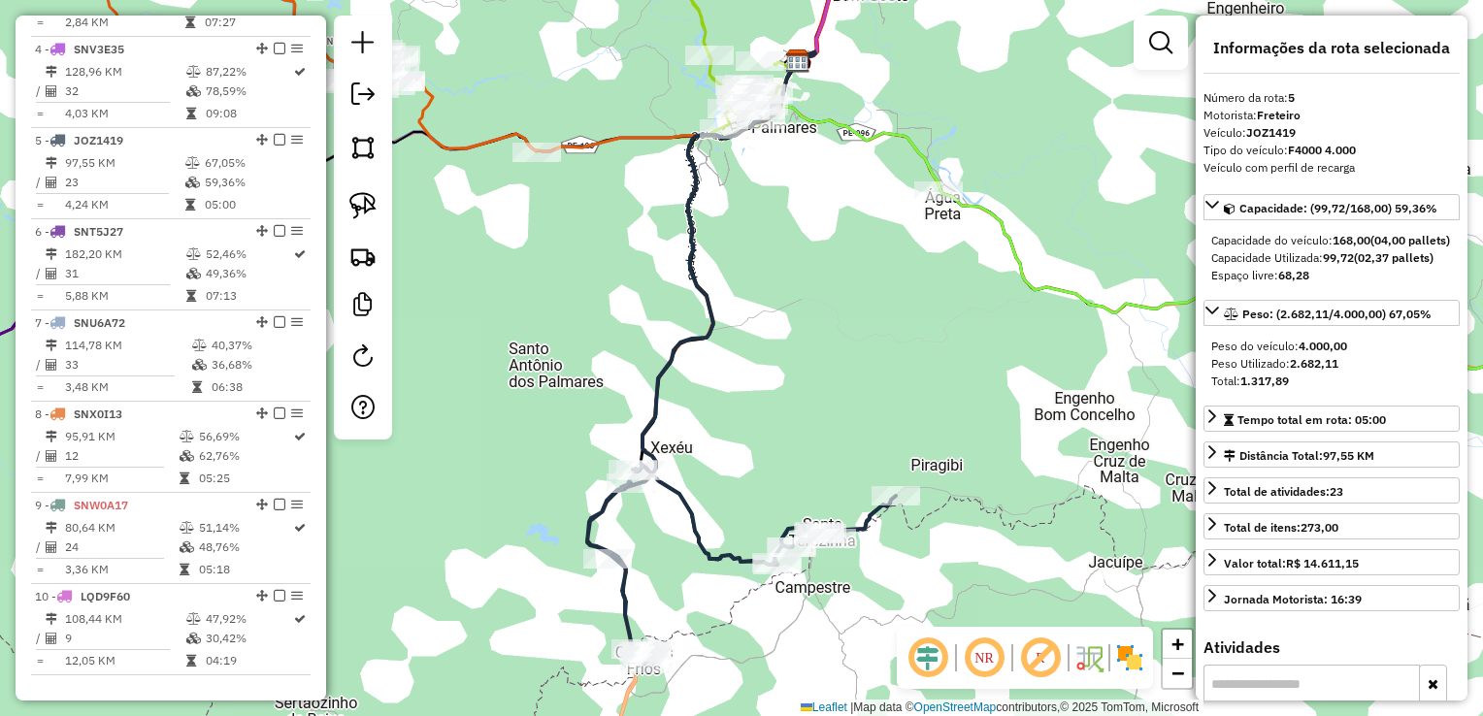
click at [893, 358] on div "Janela de atendimento Grade de atendimento Capacidade Transportadoras Veículos …" at bounding box center [741, 358] width 1483 height 716
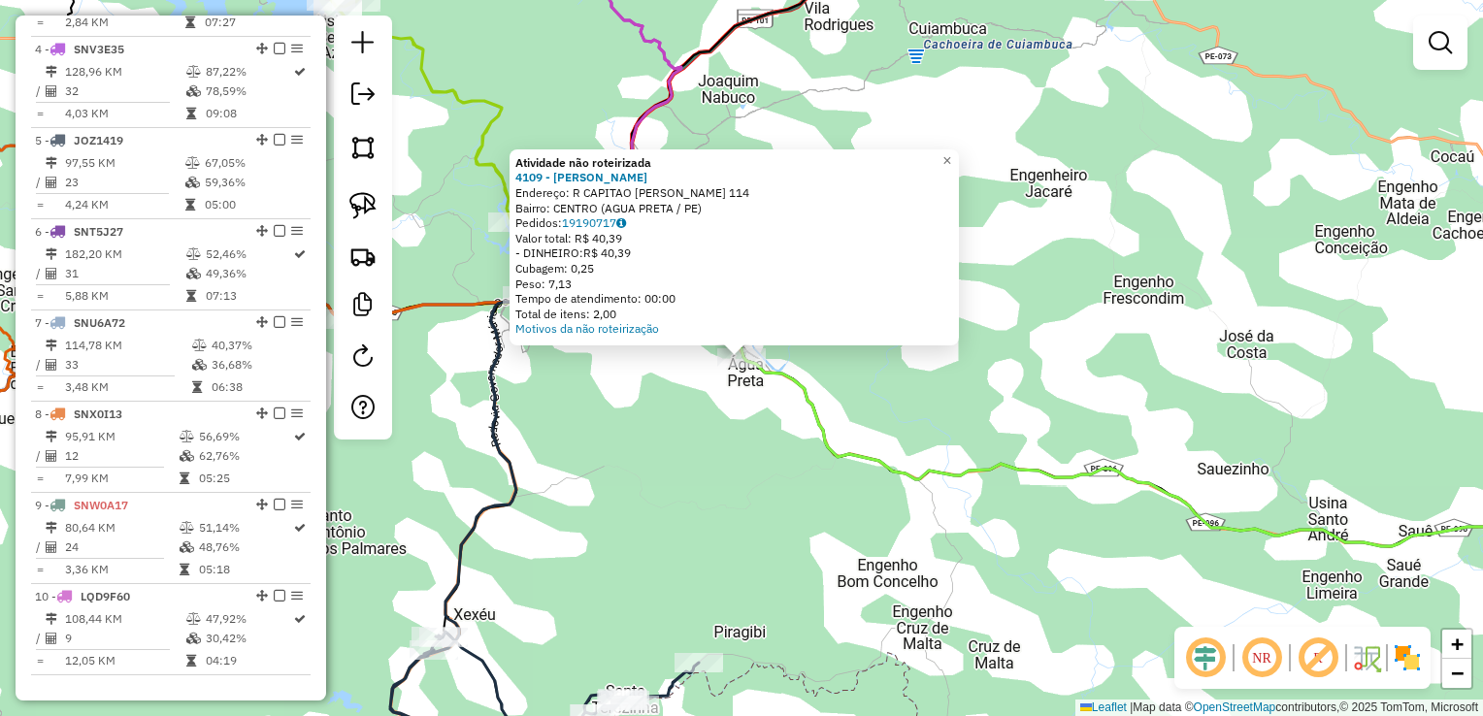
click at [660, 467] on div "Atividade não roteirizada 4109 - ICARO TAUAN DE SOUZA Endereço: R CAPITAO PEDRO…" at bounding box center [741, 358] width 1483 height 716
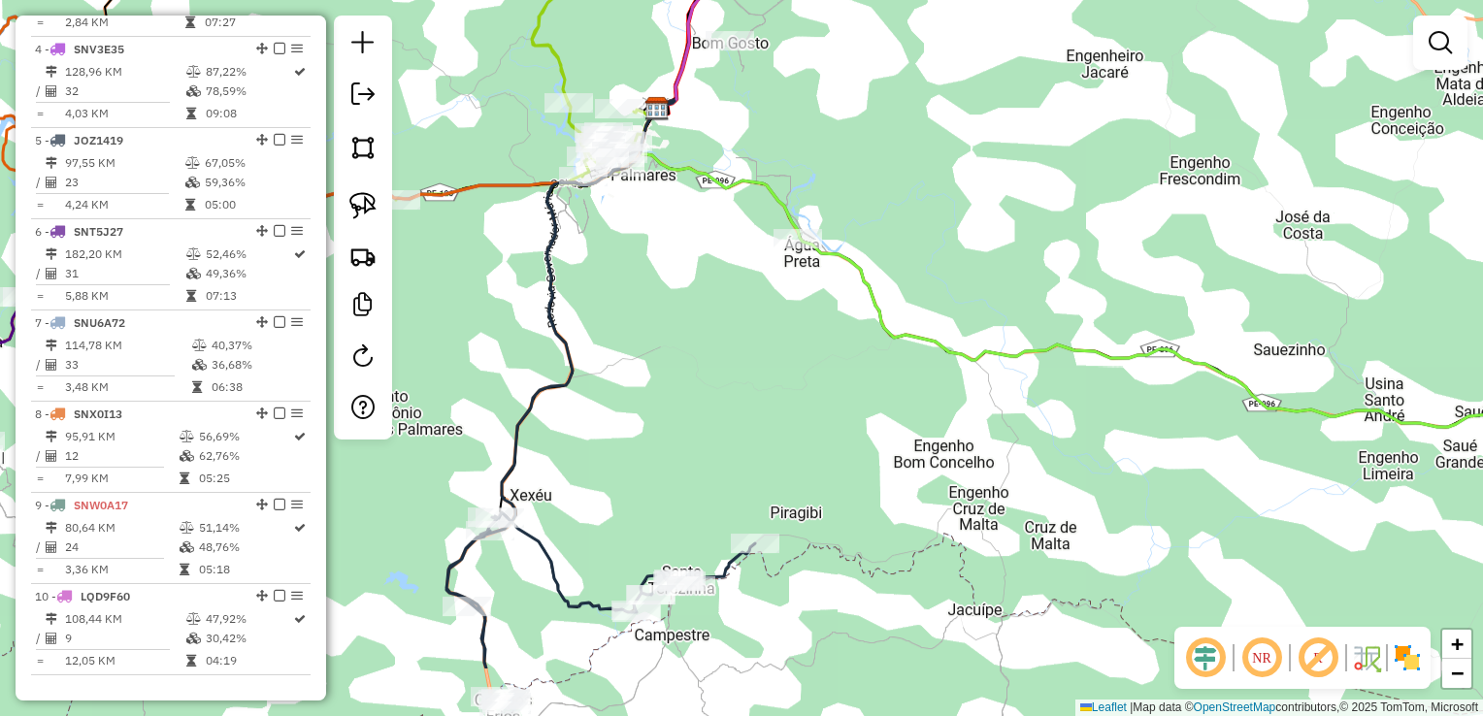
drag, startPoint x: 658, startPoint y: 518, endPoint x: 734, endPoint y: 356, distance: 178.9
click at [724, 376] on div "Janela de atendimento Grade de atendimento Capacidade Transportadoras Veículos …" at bounding box center [741, 358] width 1483 height 716
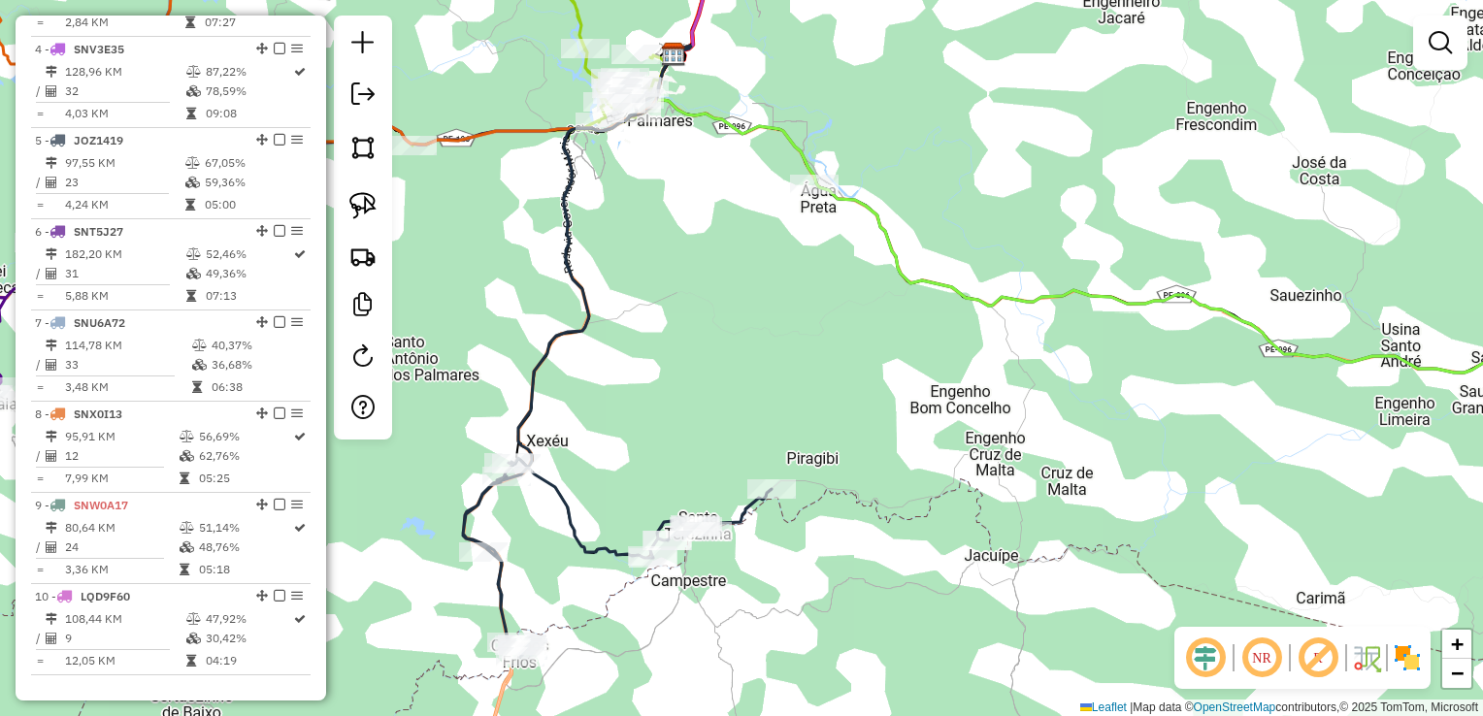
drag, startPoint x: 575, startPoint y: 618, endPoint x: 583, endPoint y: 525, distance: 93.5
click at [578, 541] on div "Janela de atendimento Grade de atendimento Capacidade Transportadoras Veículos …" at bounding box center [741, 358] width 1483 height 716
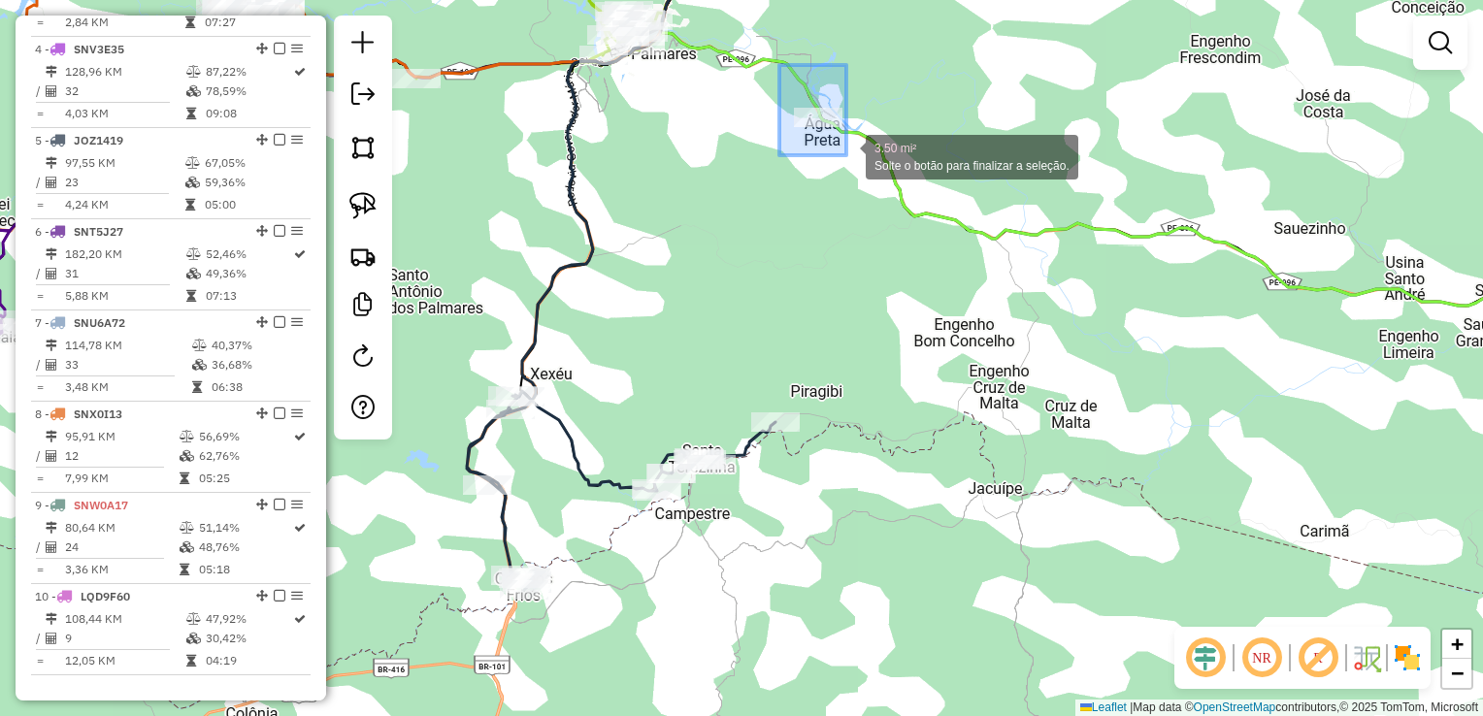
drag, startPoint x: 779, startPoint y: 65, endPoint x: 846, endPoint y: 155, distance: 112.4
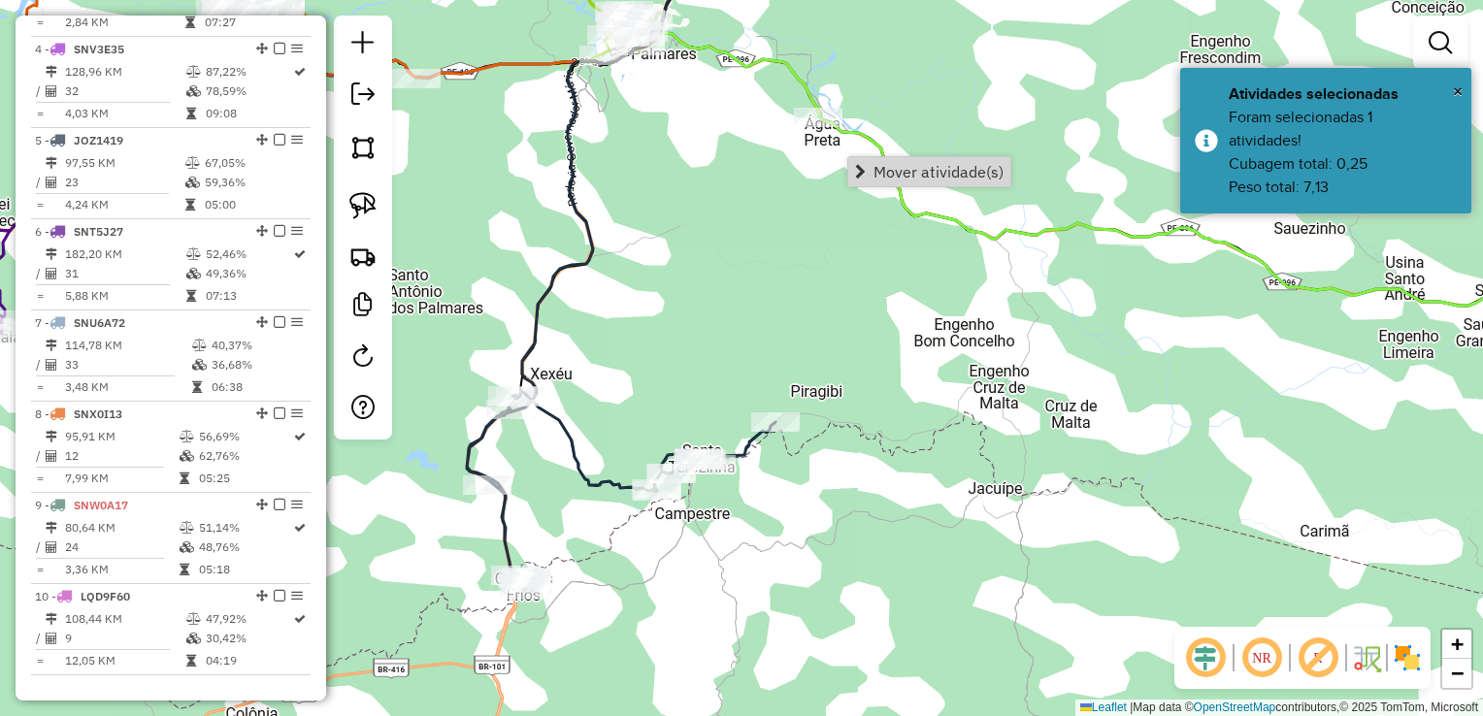
click at [714, 211] on div "Janela de atendimento Grade de atendimento Capacidade Transportadoras Veículos …" at bounding box center [741, 358] width 1483 height 716
drag, startPoint x: 724, startPoint y: 172, endPoint x: 734, endPoint y: 426, distance: 254.4
click at [734, 424] on div "Janela de atendimento Grade de atendimento Capacidade Transportadoras Veículos …" at bounding box center [741, 358] width 1483 height 716
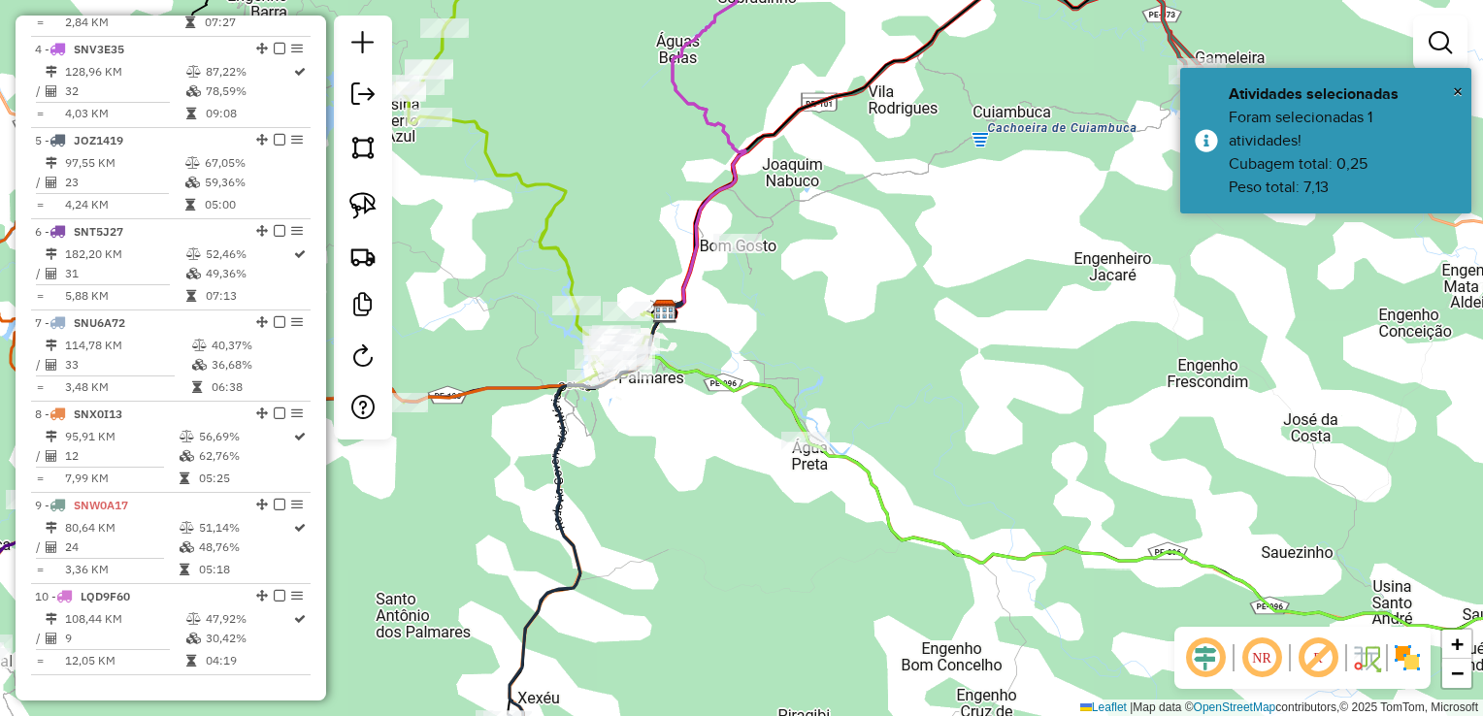
drag, startPoint x: 796, startPoint y: 241, endPoint x: 750, endPoint y: 347, distance: 116.1
click at [750, 347] on div "Janela de atendimento Grade de atendimento Capacidade Transportadoras Veículos …" at bounding box center [741, 358] width 1483 height 716
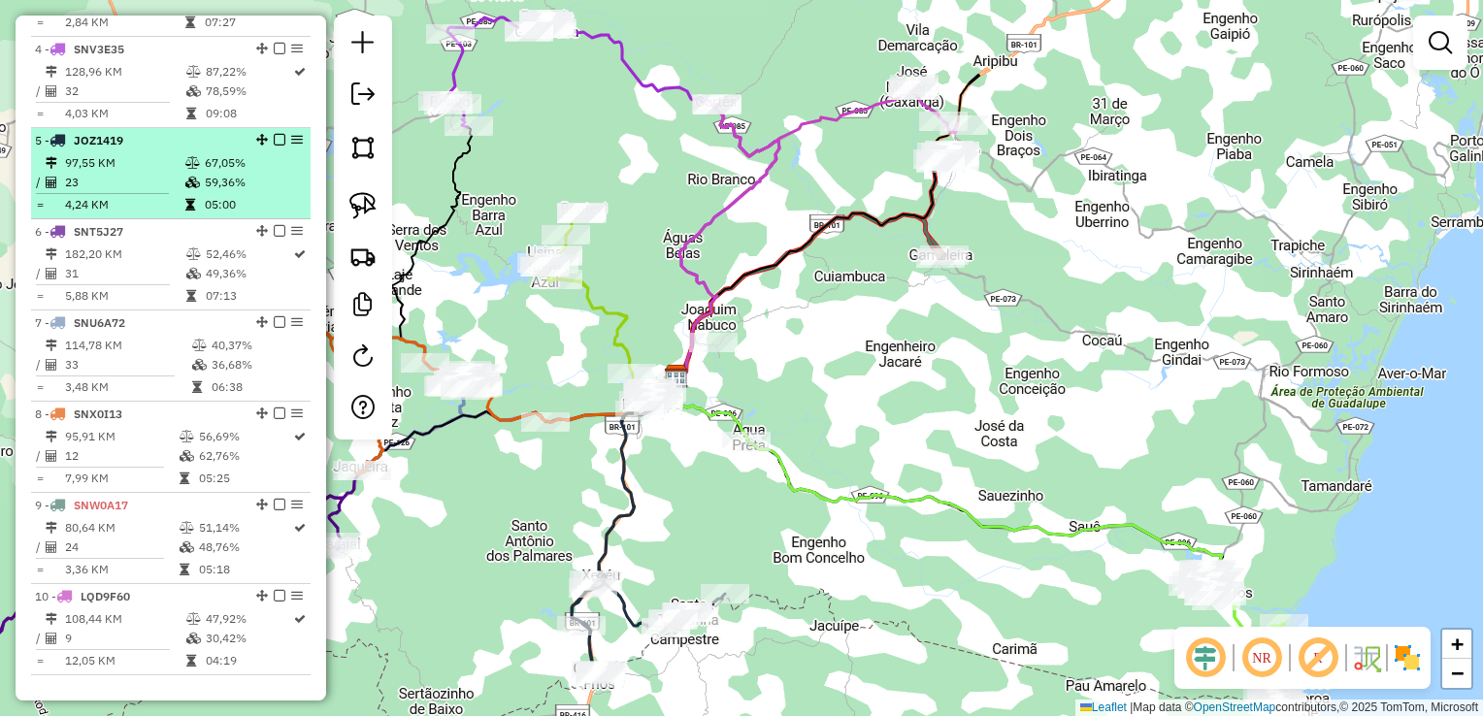
click at [92, 173] on td "97,55 KM" at bounding box center [124, 162] width 120 height 19
select select "**********"
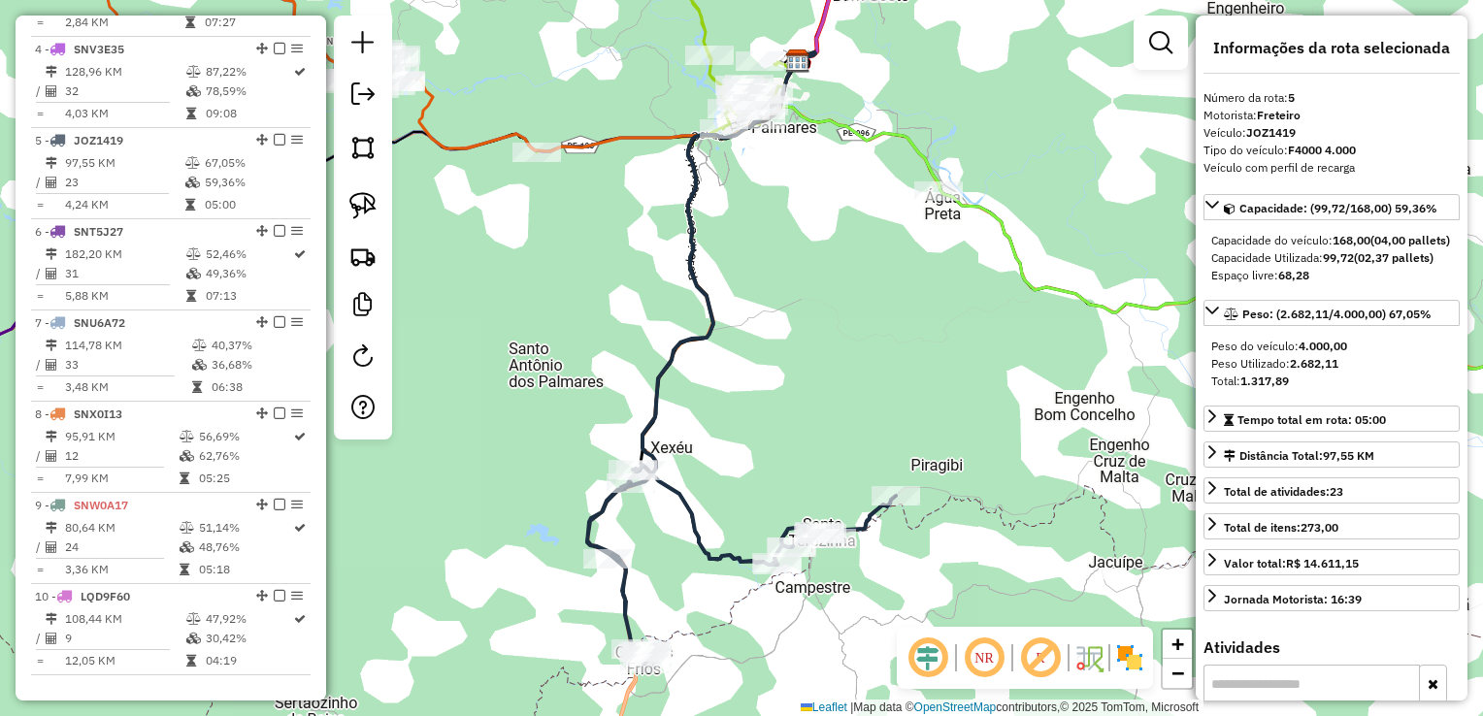
click at [838, 380] on div "Janela de atendimento Grade de atendimento Capacidade Transportadoras Veículos …" at bounding box center [741, 358] width 1483 height 716
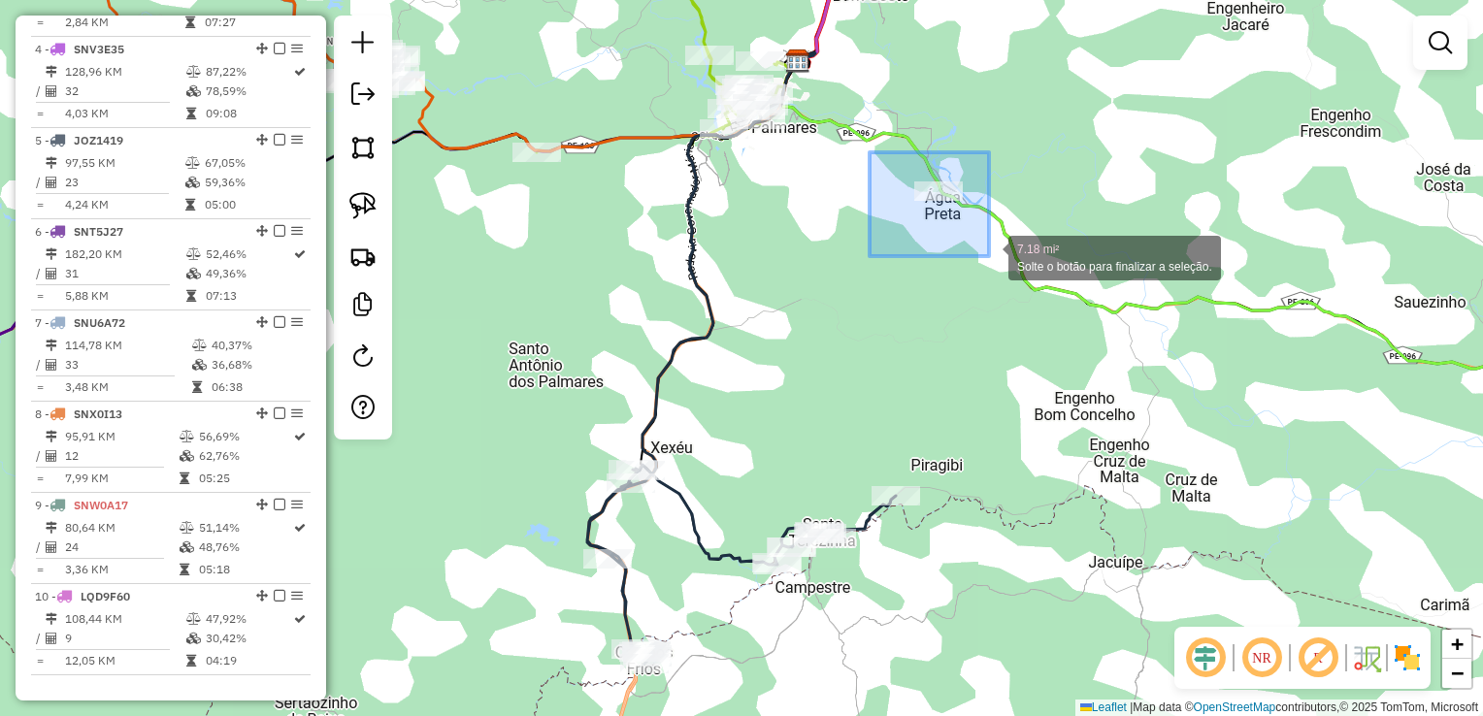
drag, startPoint x: 869, startPoint y: 152, endPoint x: 989, endPoint y: 256, distance: 158.2
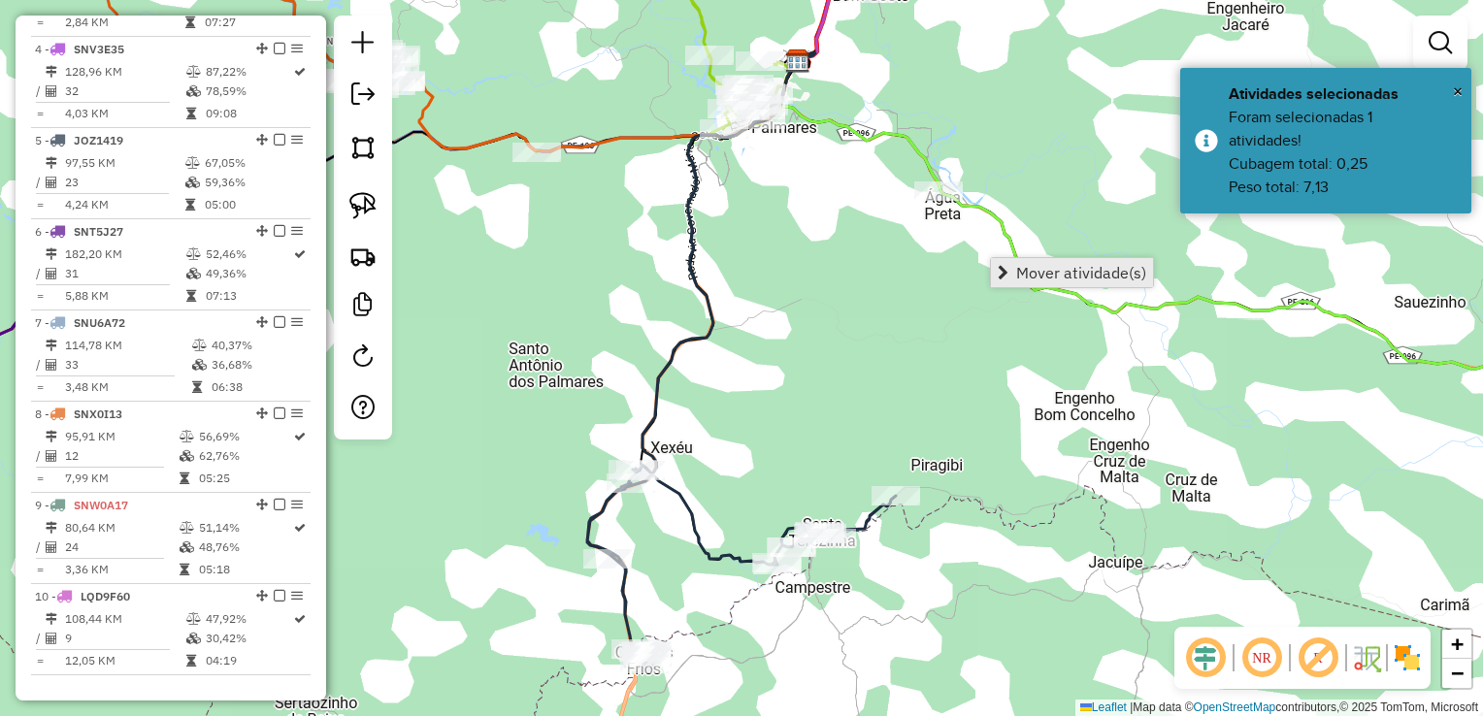
click at [1025, 267] on span "Mover atividade(s)" at bounding box center [1081, 273] width 130 height 16
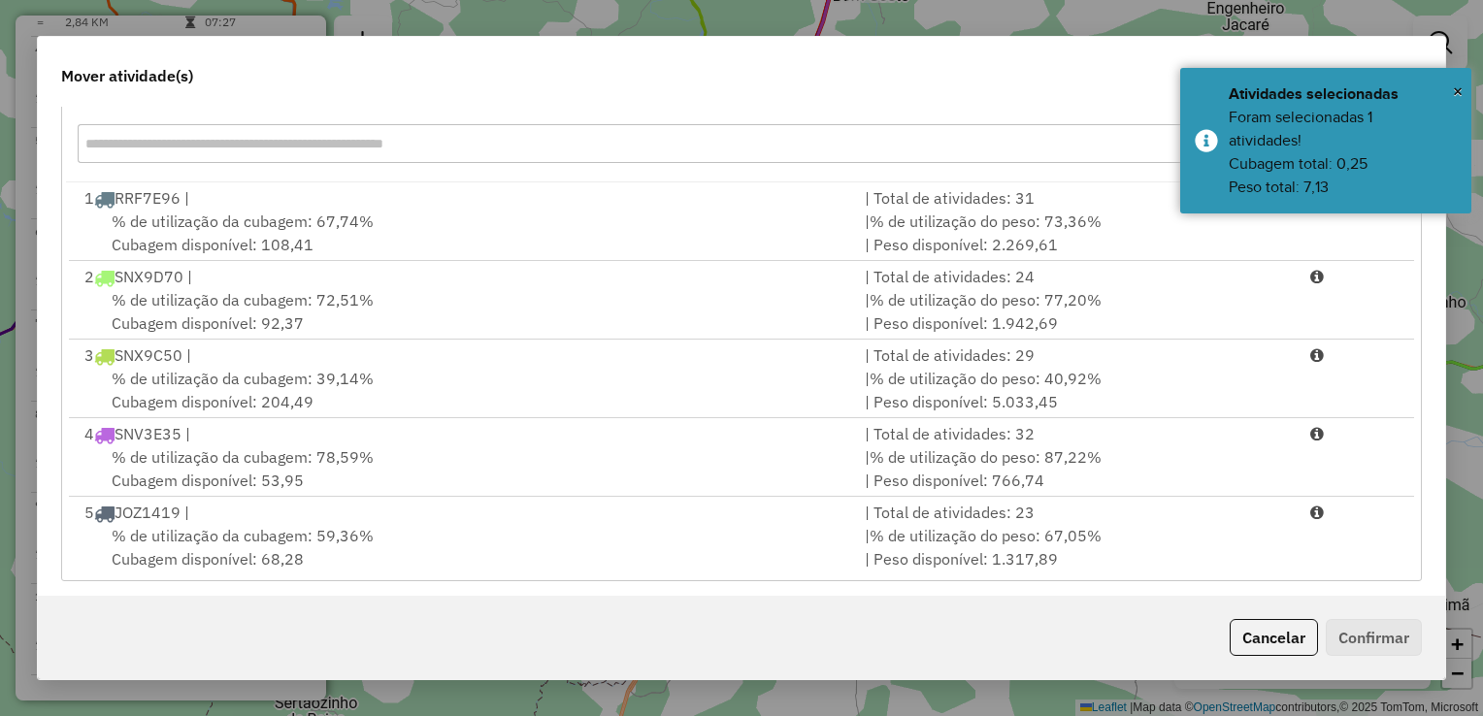
scroll to position [270, 0]
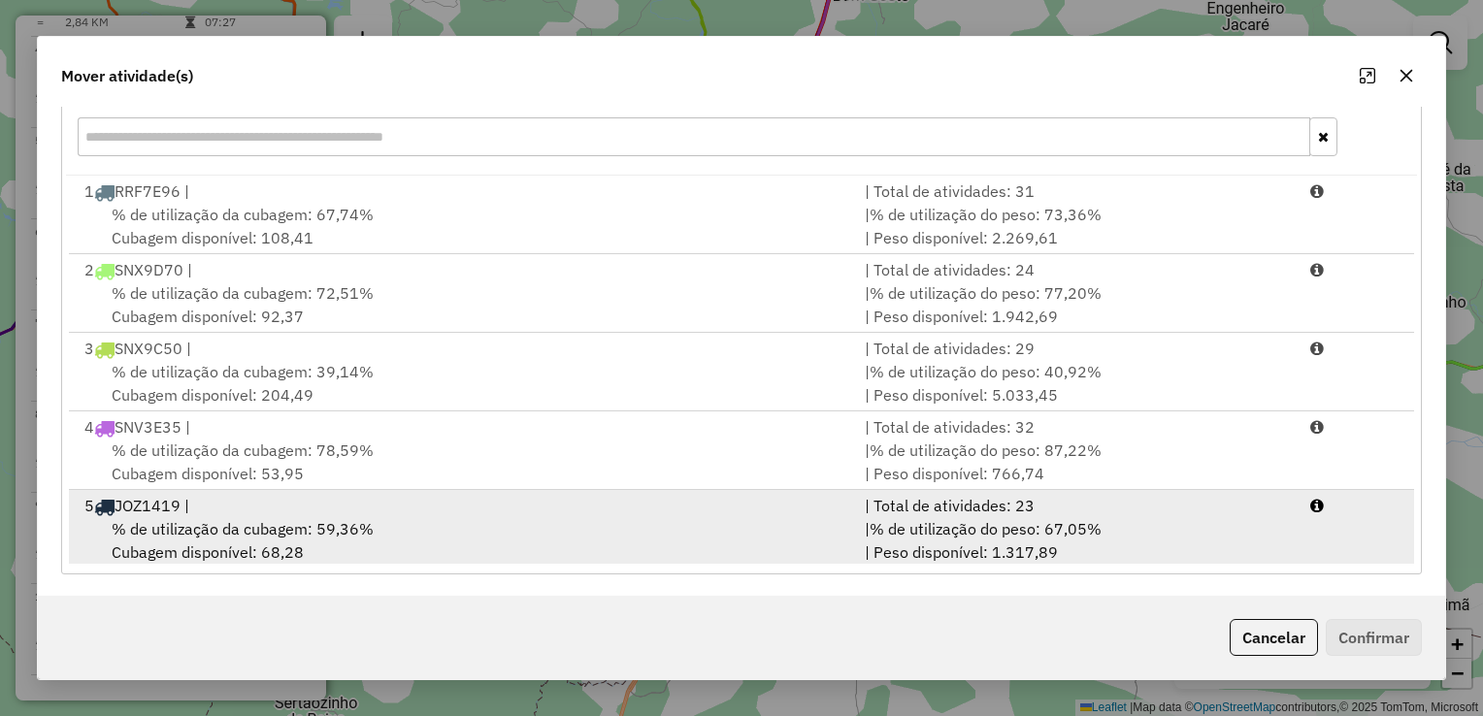
click at [192, 510] on div "5 JOZ1419 |" at bounding box center [463, 505] width 780 height 23
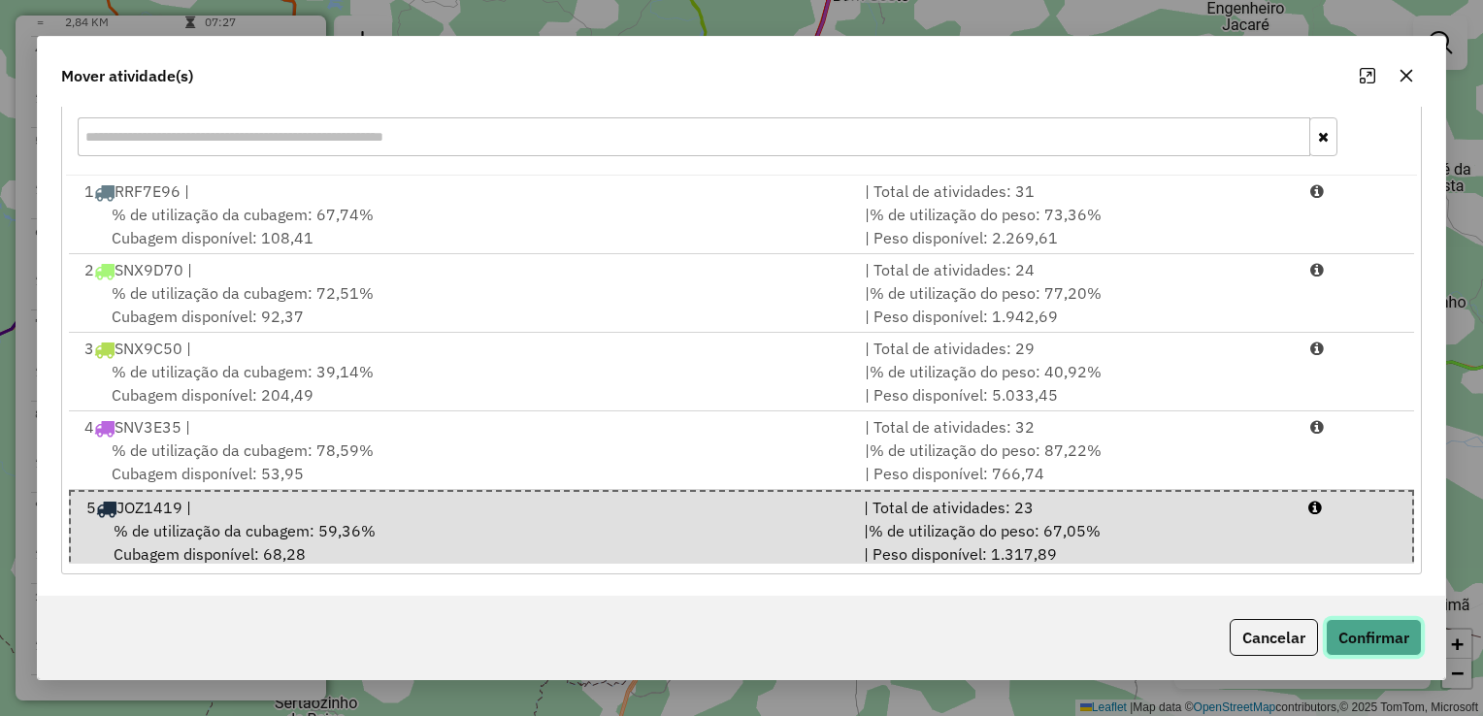
click at [1374, 629] on button "Confirmar" at bounding box center [1374, 637] width 96 height 37
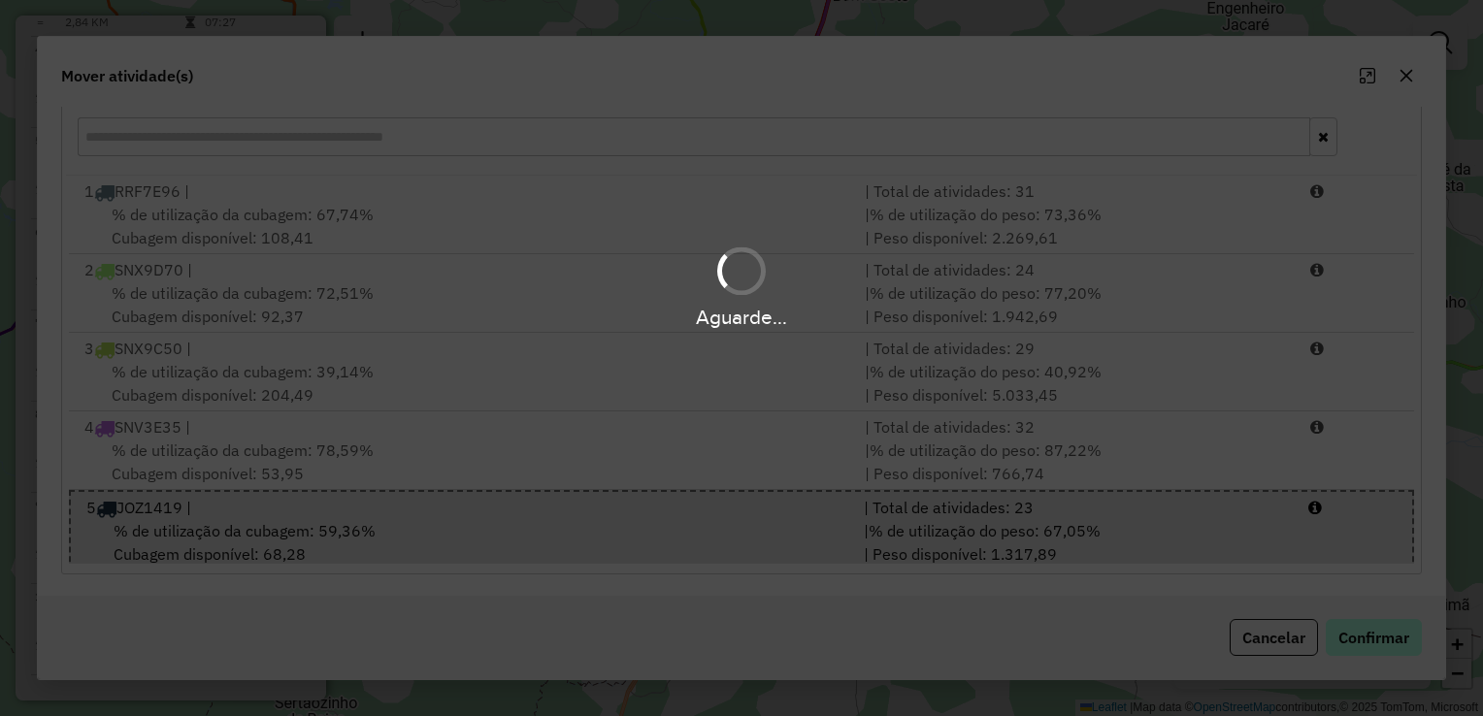
scroll to position [0, 0]
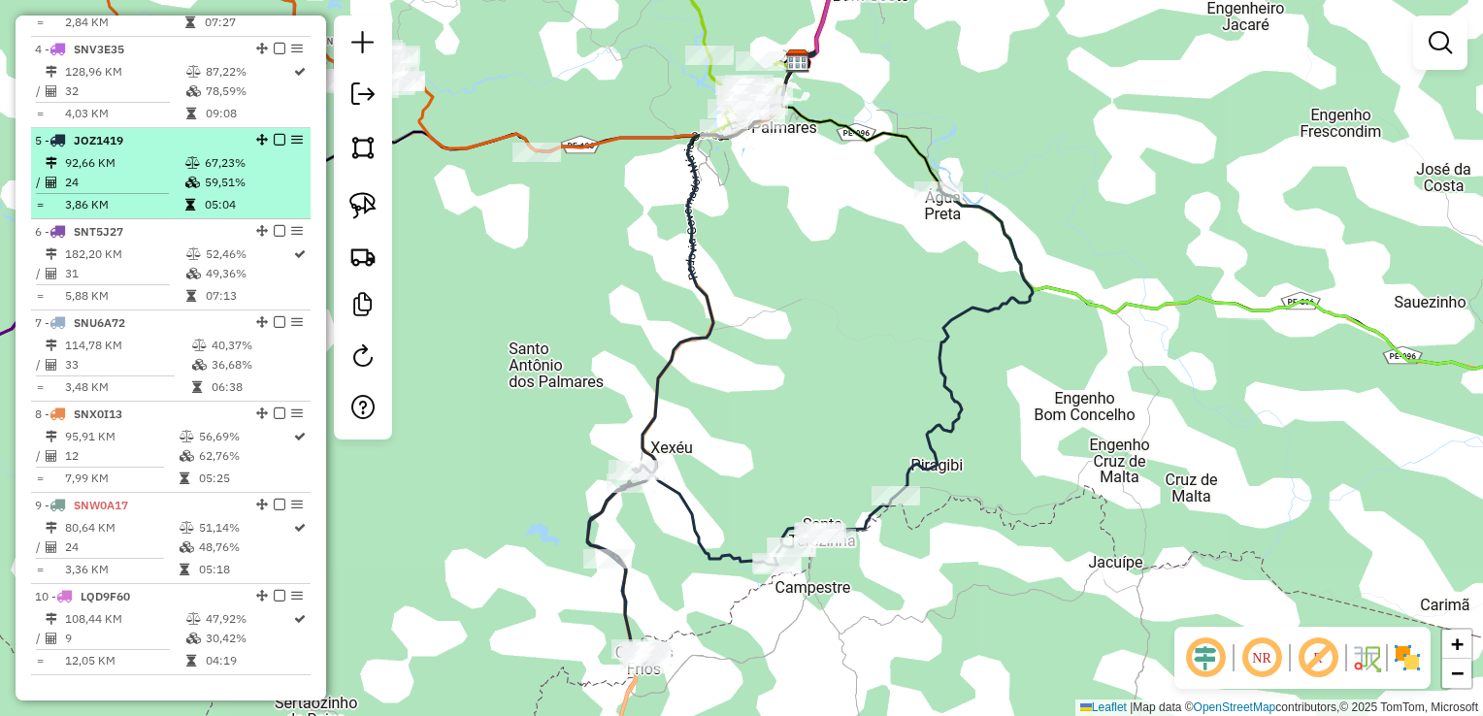
click at [90, 173] on td "92,66 KM" at bounding box center [124, 162] width 120 height 19
select select "**********"
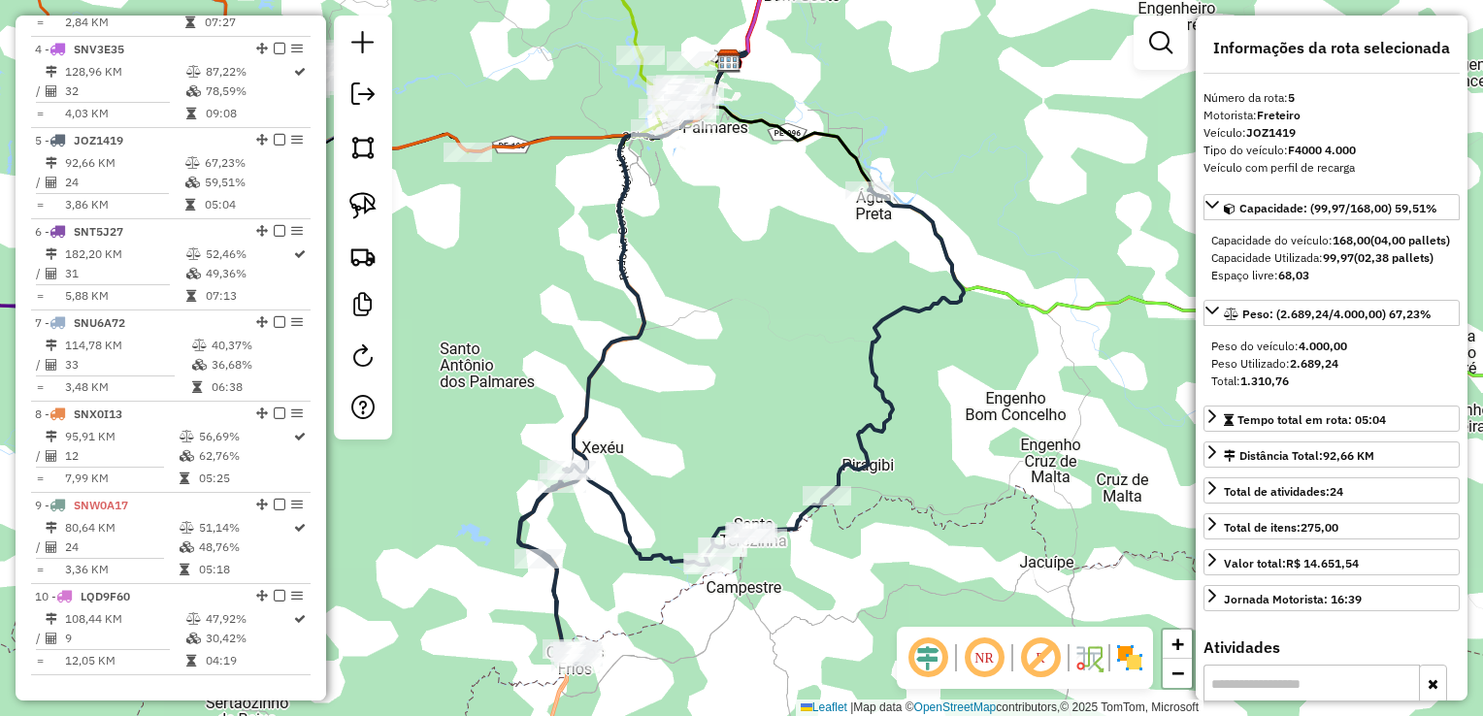
click at [741, 281] on div "Janela de atendimento Grade de atendimento Capacidade Transportadoras Veículos …" at bounding box center [741, 358] width 1483 height 716
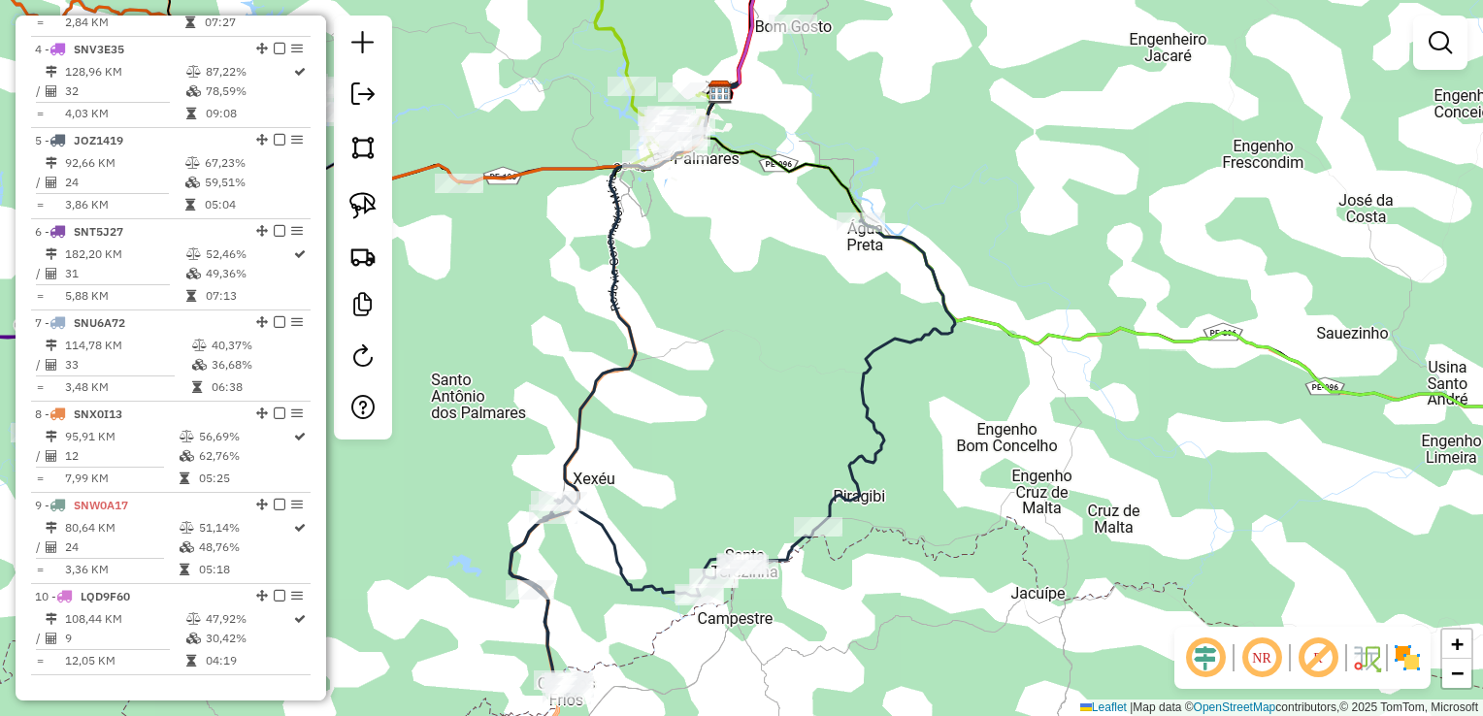
drag, startPoint x: 769, startPoint y: 268, endPoint x: 702, endPoint y: 426, distance: 171.8
click at [705, 426] on div "Janela de atendimento Grade de atendimento Capacidade Transportadoras Veículos …" at bounding box center [741, 358] width 1483 height 716
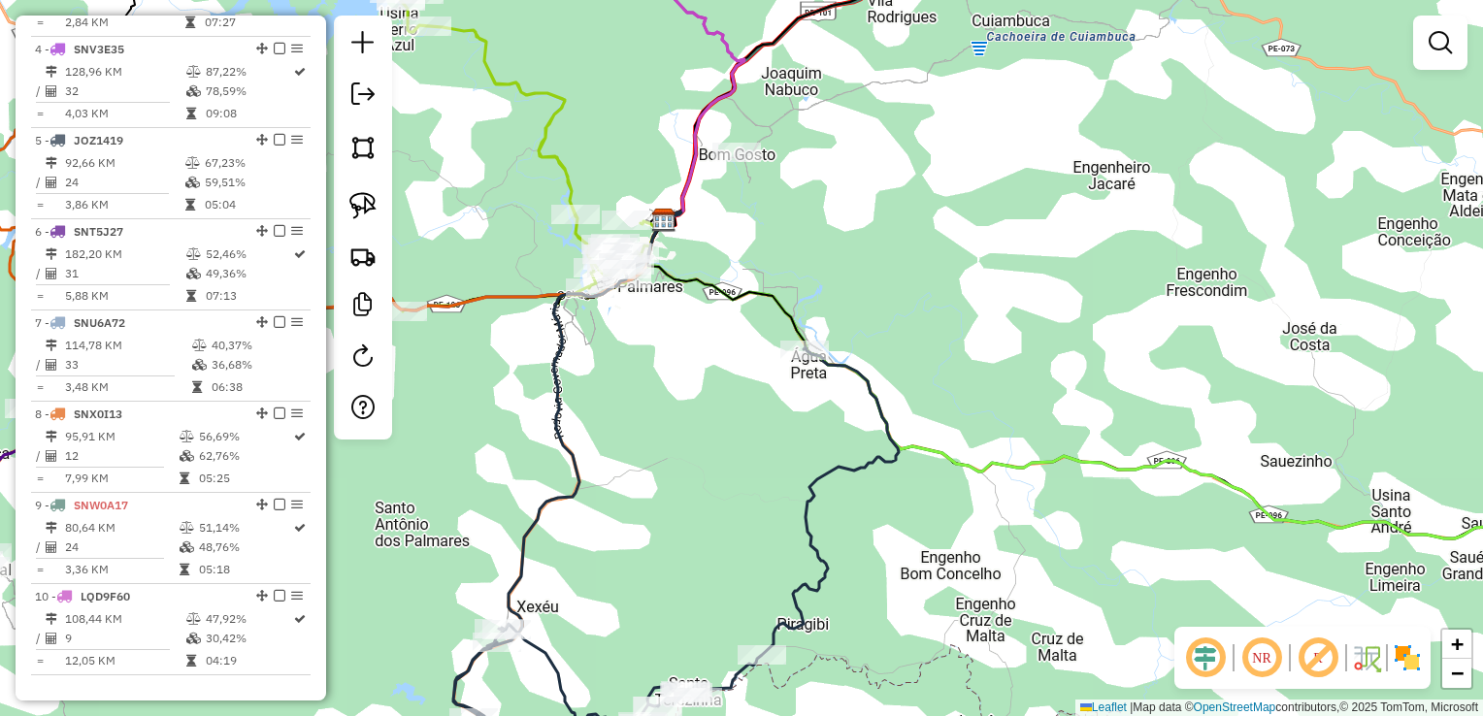
drag, startPoint x: 675, startPoint y: 399, endPoint x: 880, endPoint y: 338, distance: 213.7
click at [880, 338] on div "Janela de atendimento Grade de atendimento Capacidade Transportadoras Veículos …" at bounding box center [741, 358] width 1483 height 716
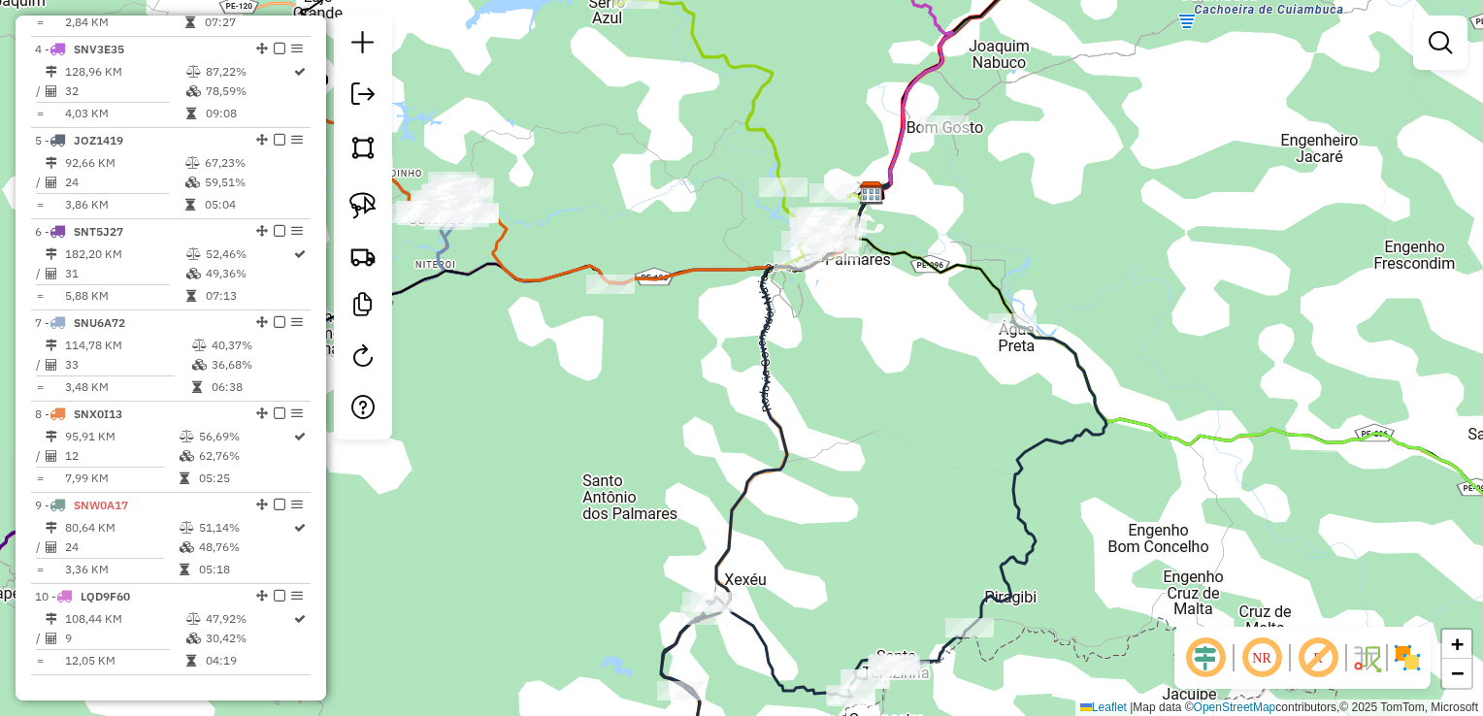
drag, startPoint x: 858, startPoint y: 357, endPoint x: 803, endPoint y: 515, distance: 167.6
click at [819, 490] on div "Janela de atendimento Grade de atendimento Capacidade Transportadoras Veículos …" at bounding box center [741, 358] width 1483 height 716
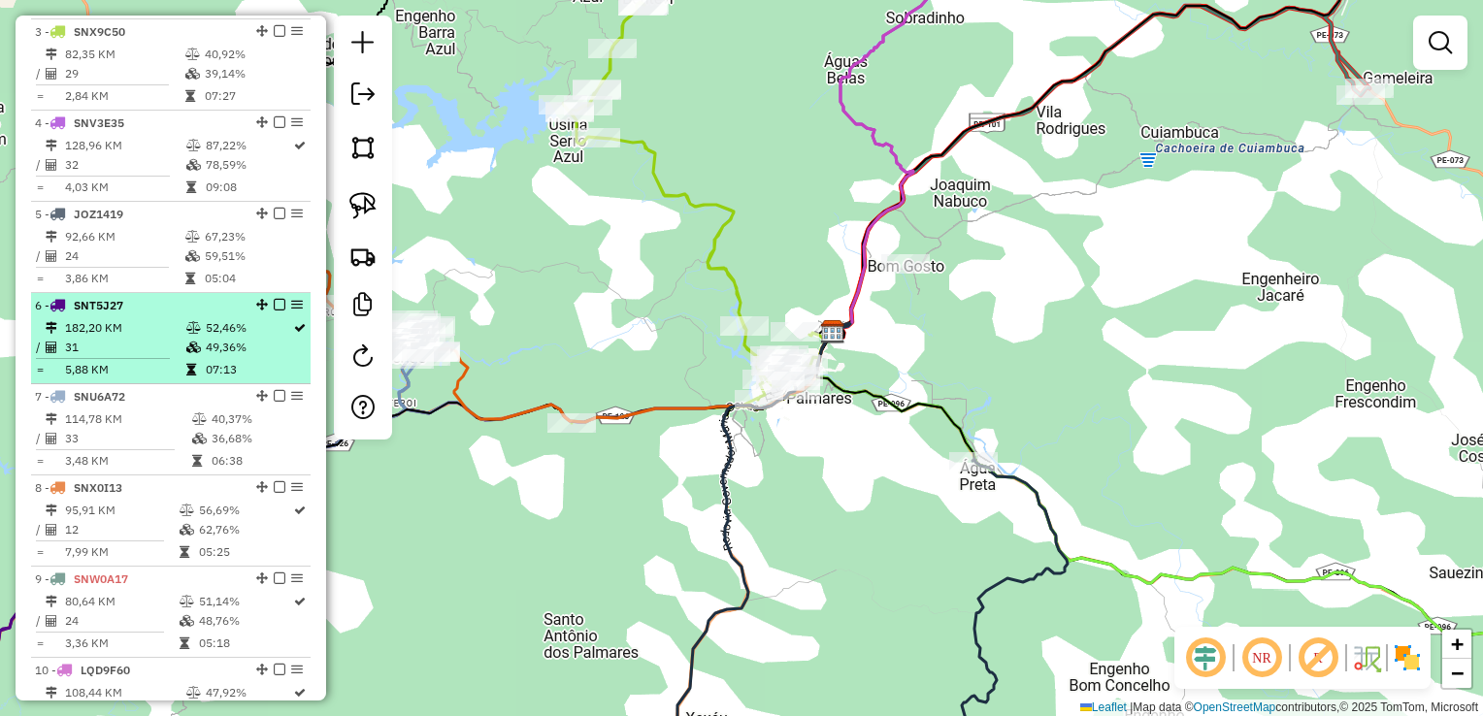
scroll to position [672, 0]
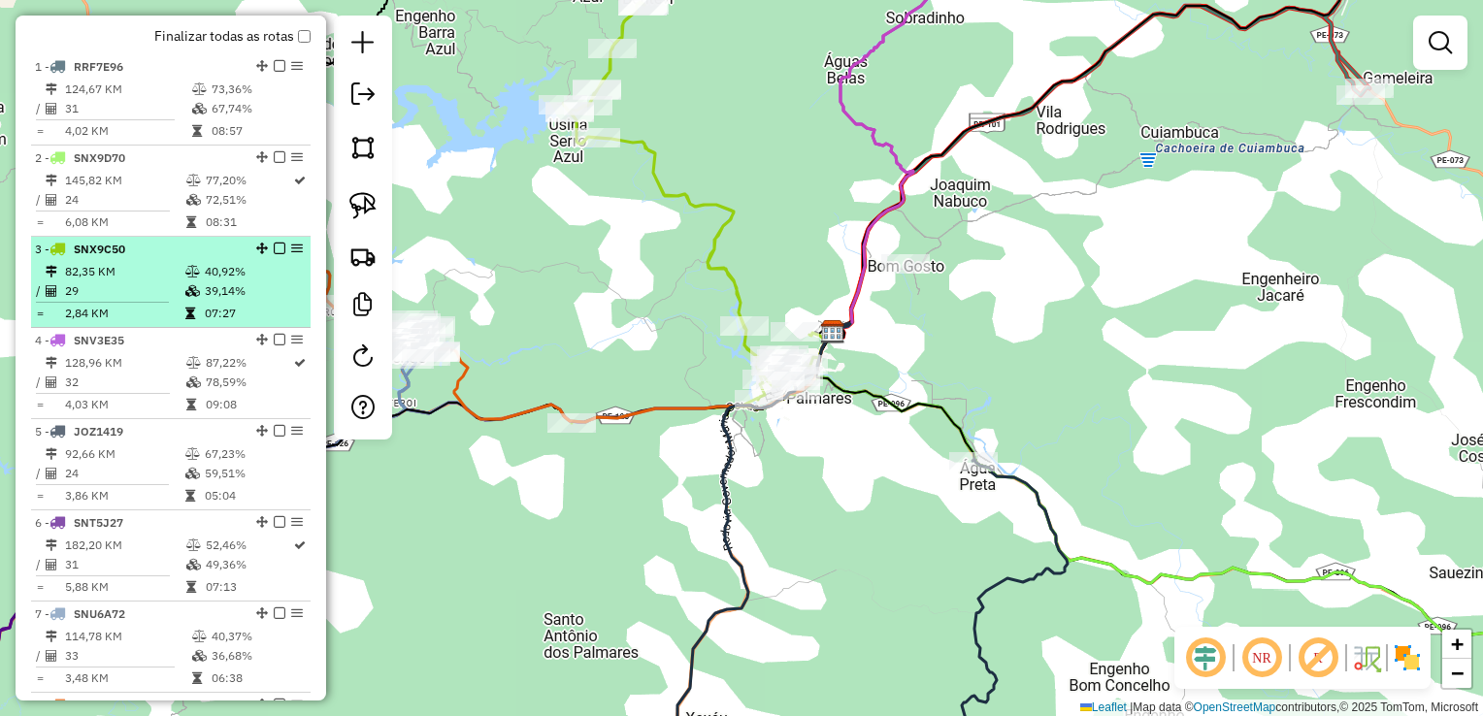
click at [105, 298] on td "29" at bounding box center [124, 290] width 120 height 19
select select "**********"
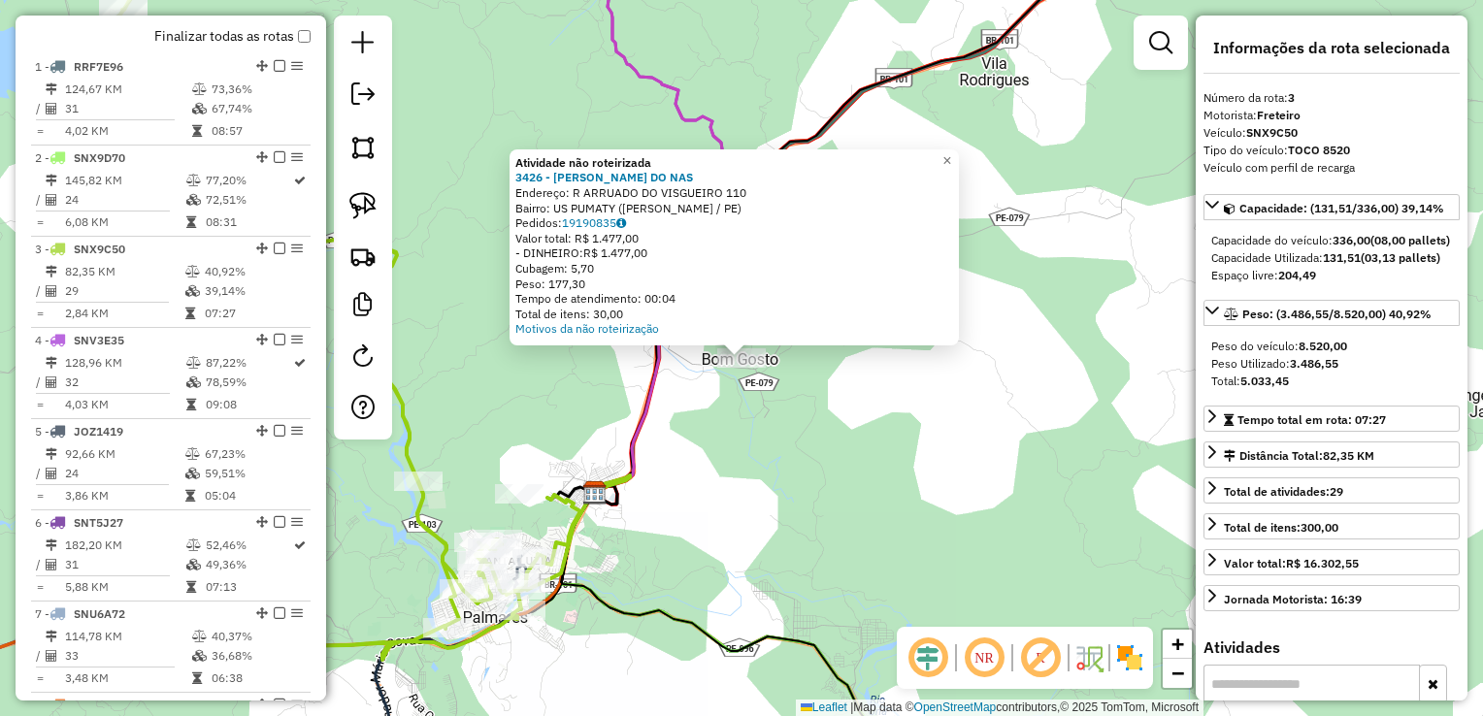
click at [830, 440] on div "Atividade não roteirizada 3426 - NEMUEL ARAUJO DO NAS Endereço: R ARRUADO DO VI…" at bounding box center [741, 358] width 1483 height 716
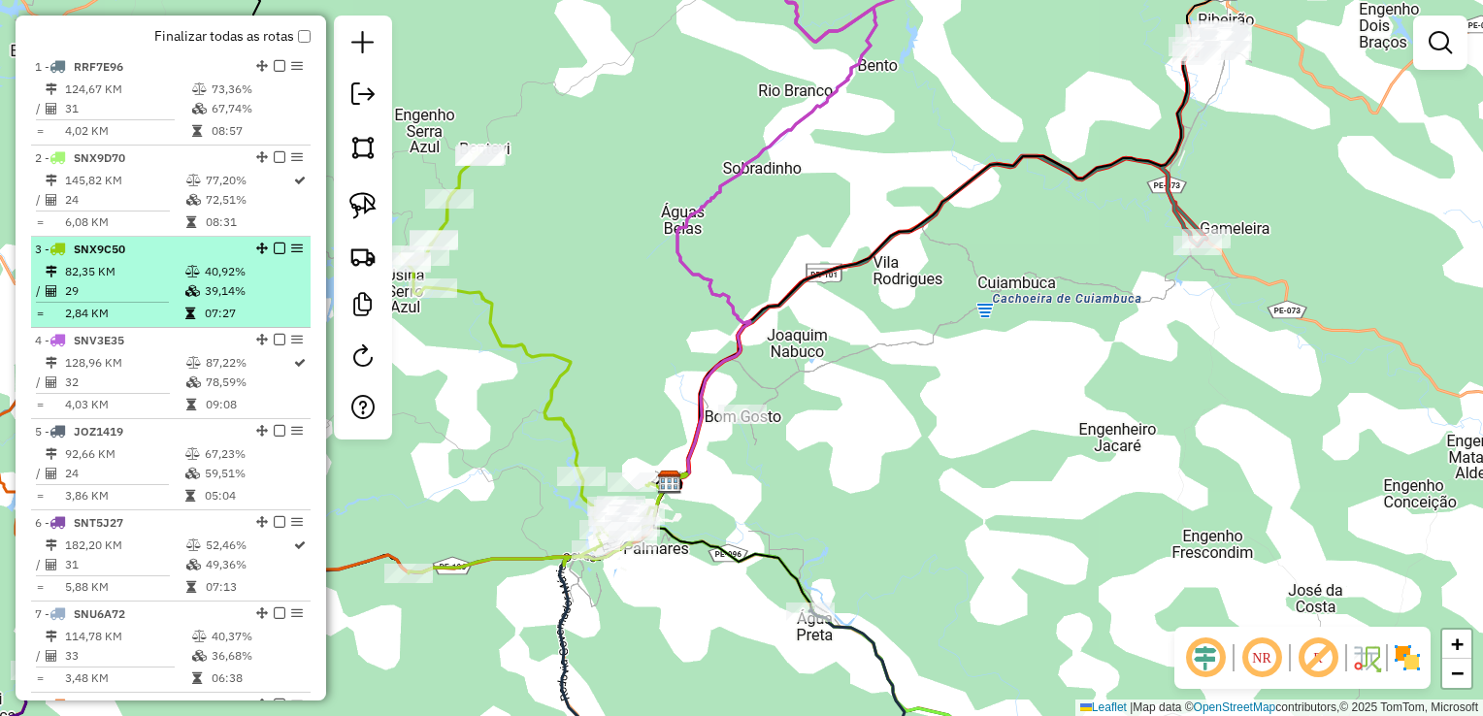
click at [106, 298] on td "29" at bounding box center [124, 290] width 120 height 19
select select "**********"
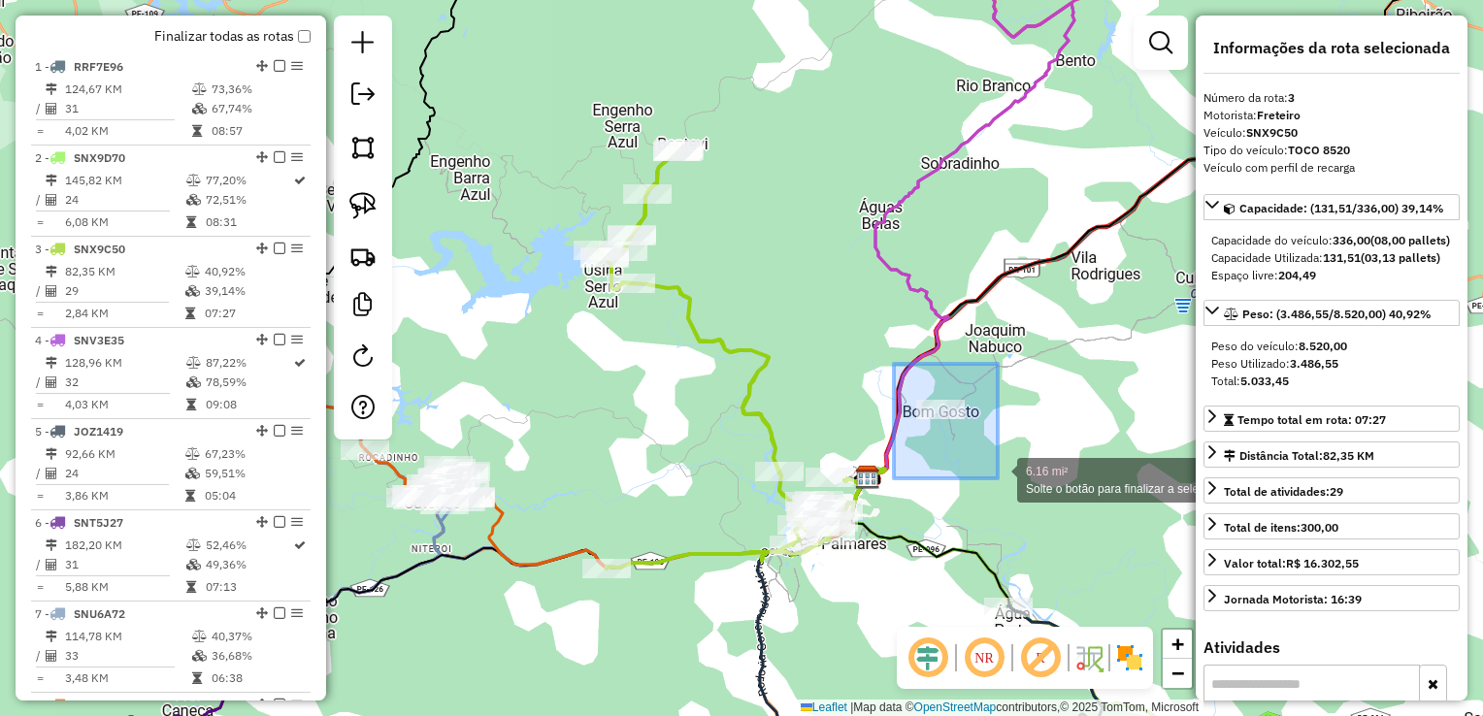
drag, startPoint x: 894, startPoint y: 364, endPoint x: 1036, endPoint y: 476, distance: 181.7
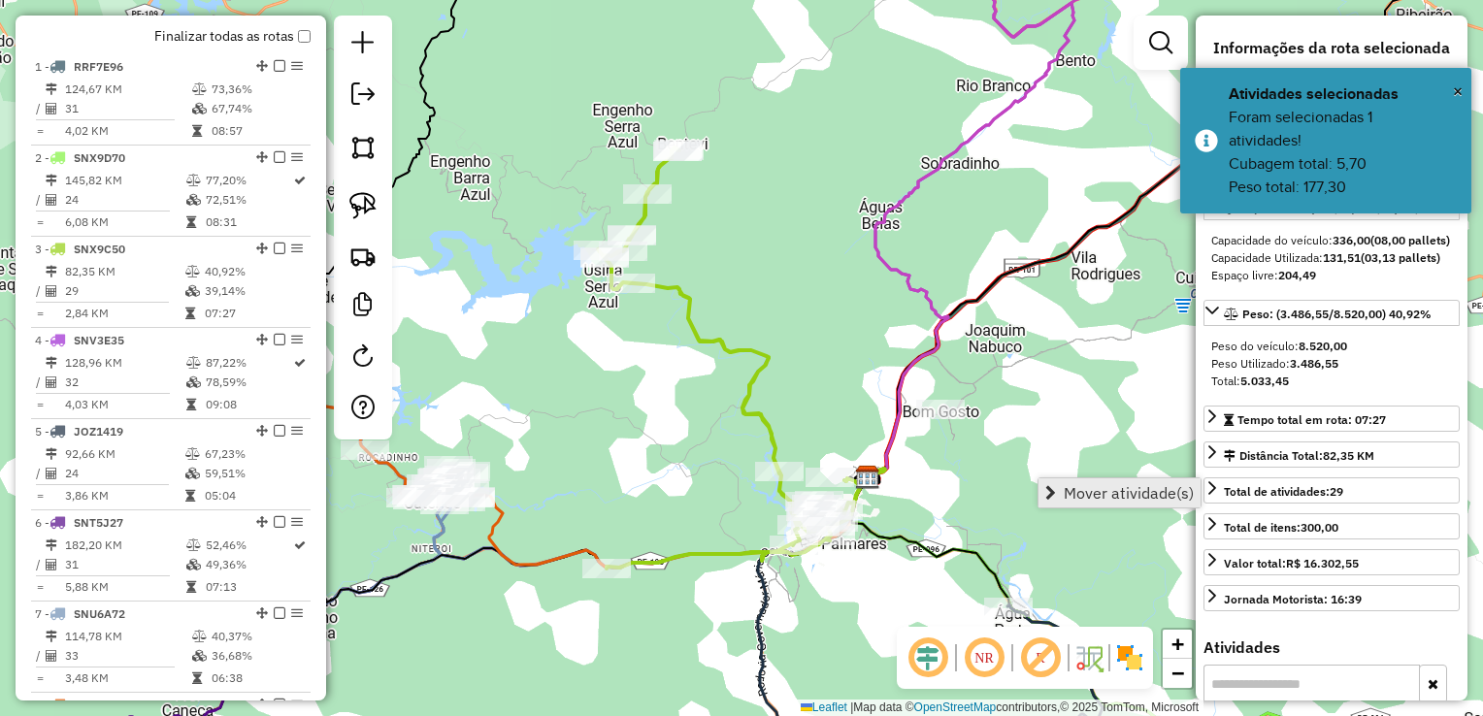
click at [1075, 501] on span "Mover atividade(s)" at bounding box center [1129, 493] width 130 height 16
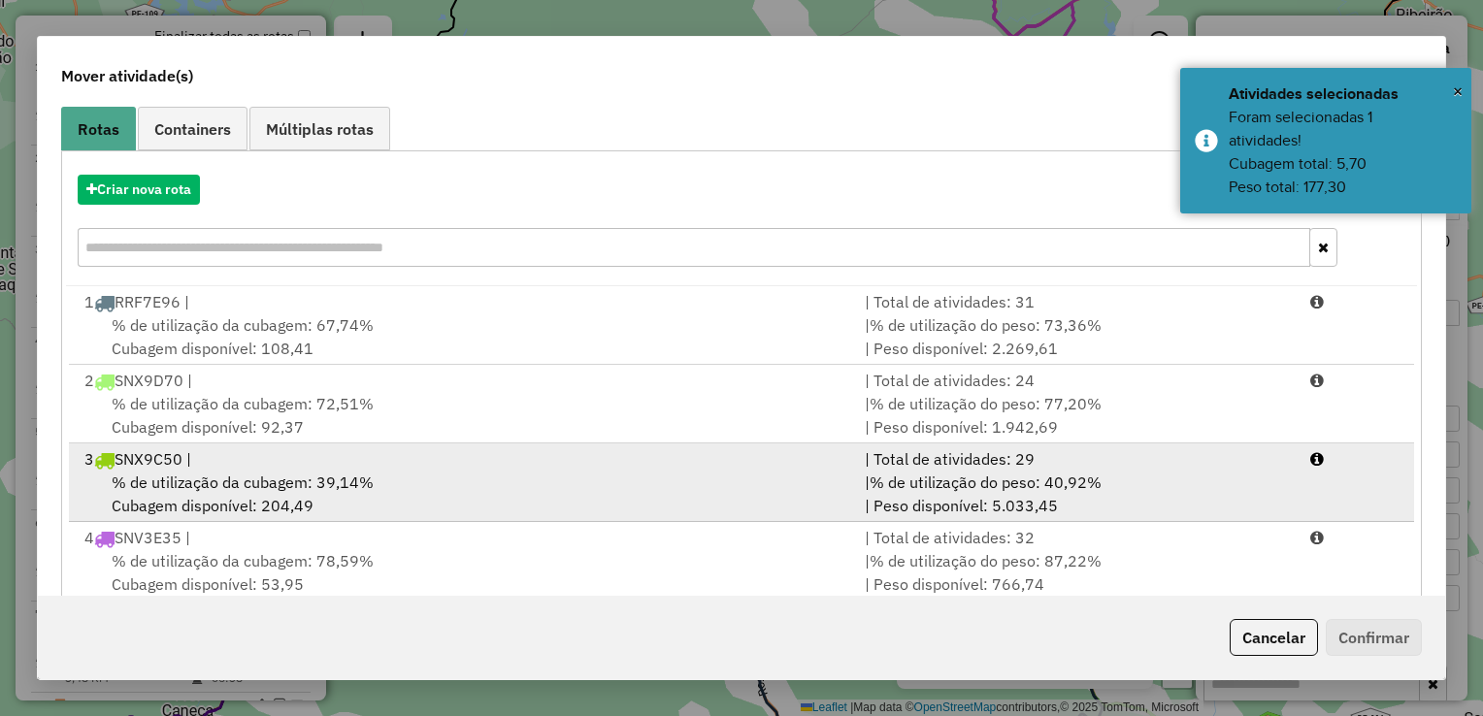
scroll to position [194, 0]
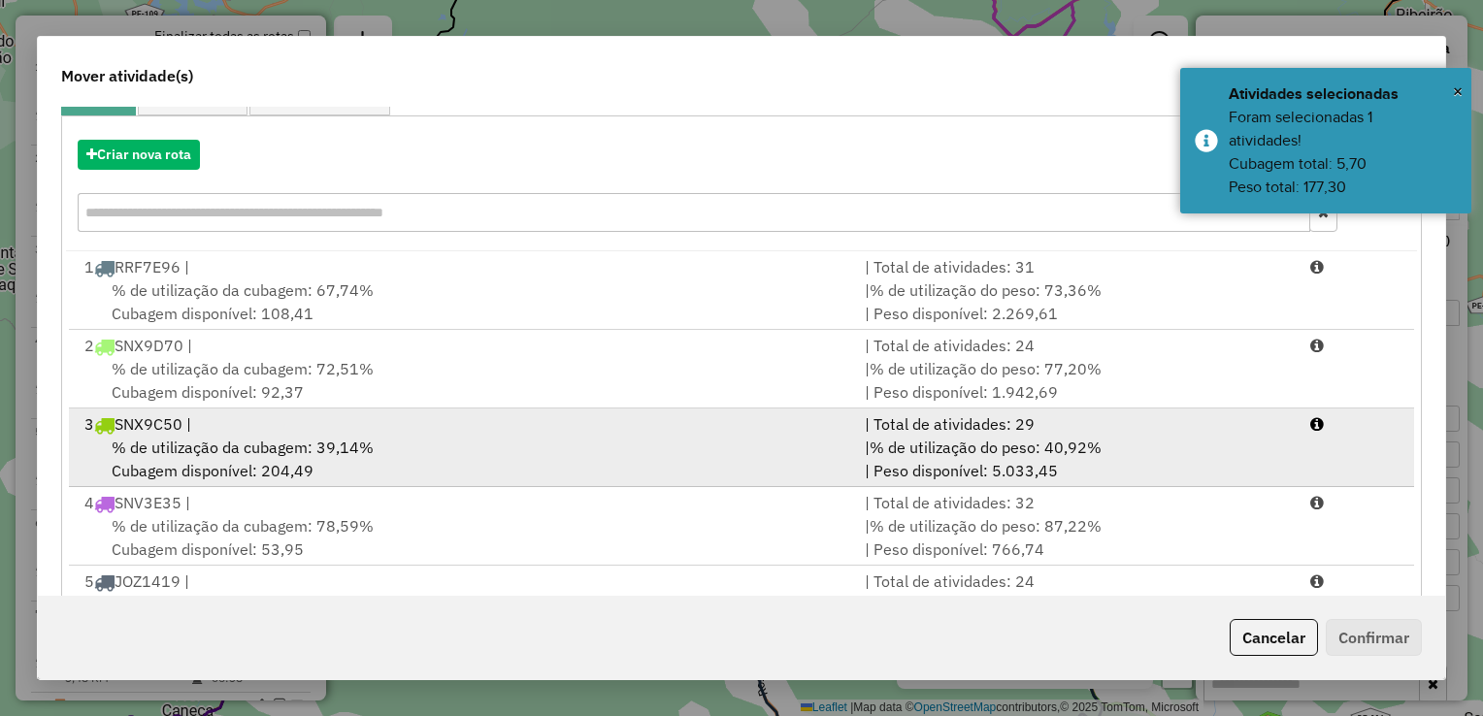
click at [190, 453] on span "% de utilização da cubagem: 39,14%" at bounding box center [243, 447] width 262 height 19
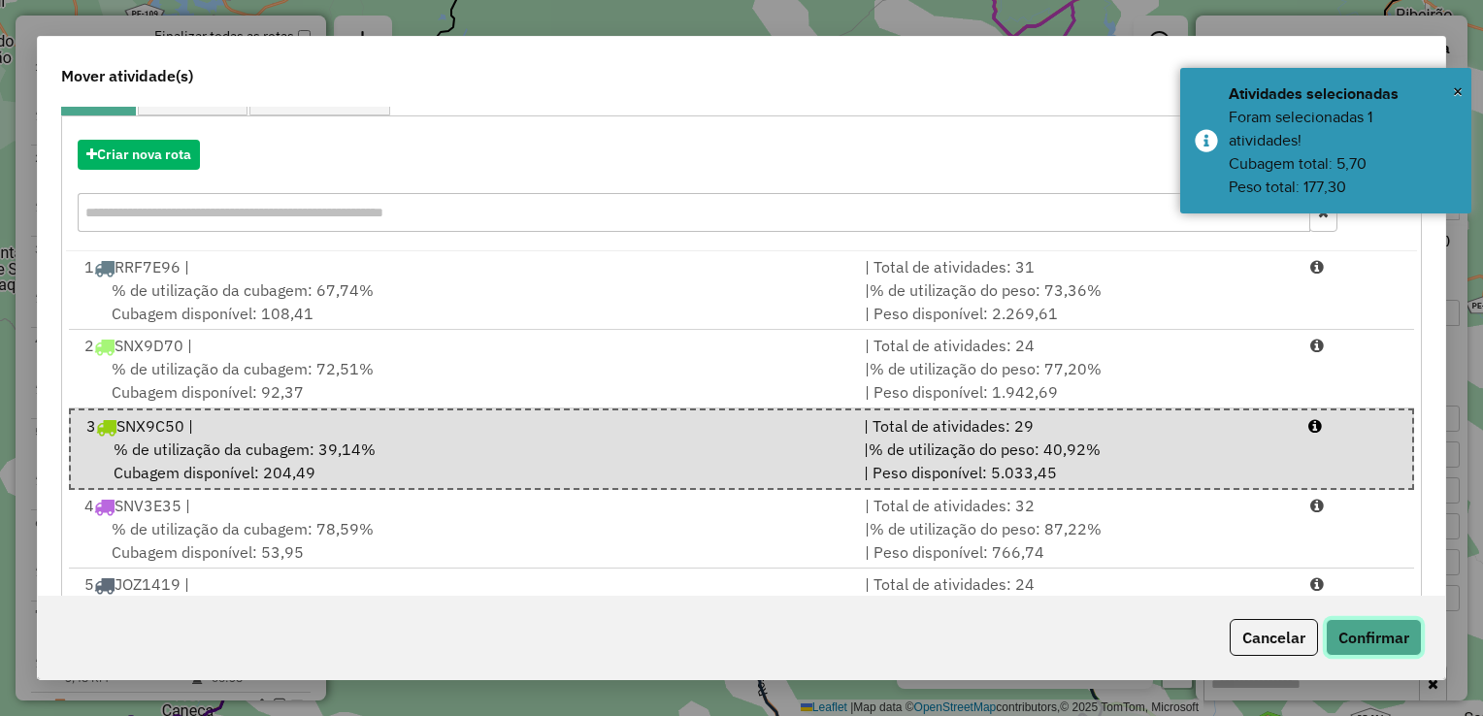
click at [1374, 655] on button "Confirmar" at bounding box center [1374, 637] width 96 height 37
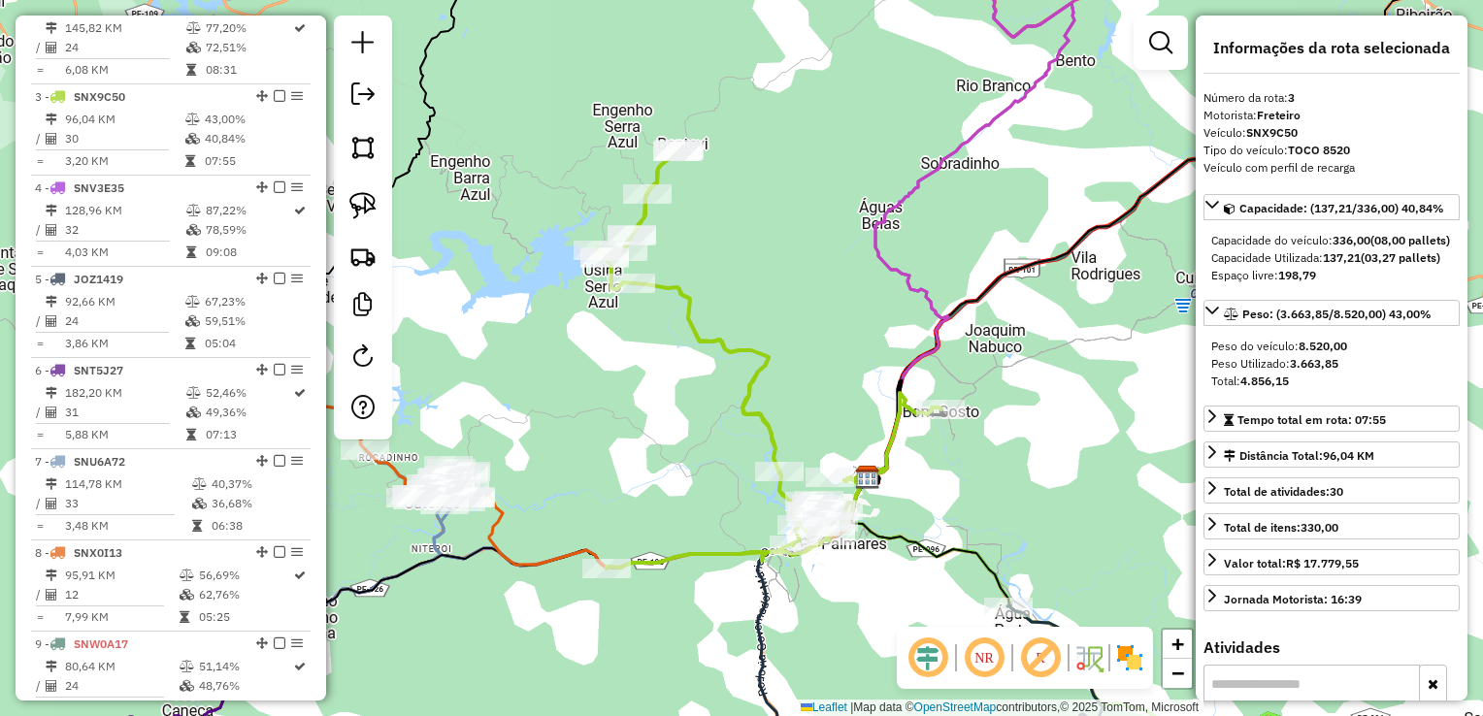
scroll to position [908, 0]
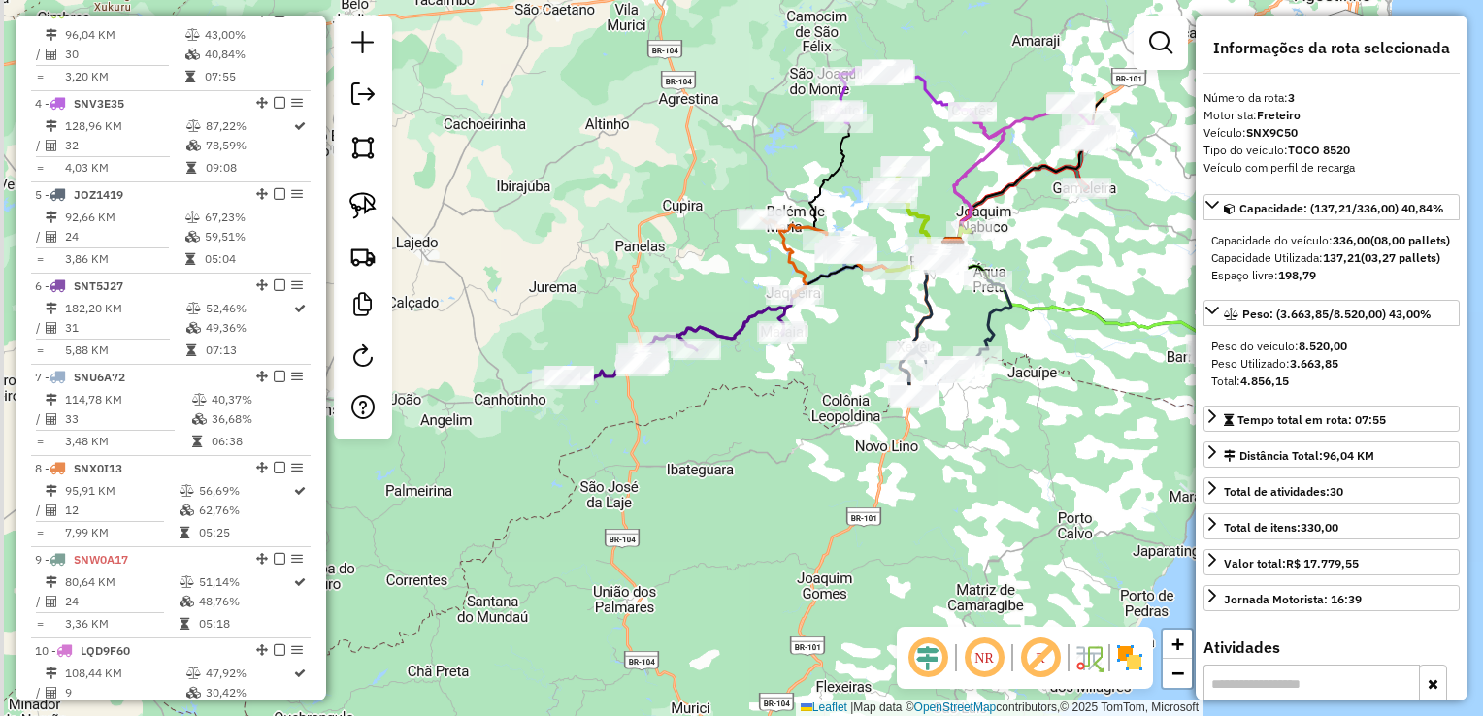
drag, startPoint x: 563, startPoint y: 492, endPoint x: 738, endPoint y: 410, distance: 194.0
click at [763, 416] on div "Janela de atendimento Grade de atendimento Capacidade Transportadoras Veículos …" at bounding box center [741, 358] width 1483 height 716
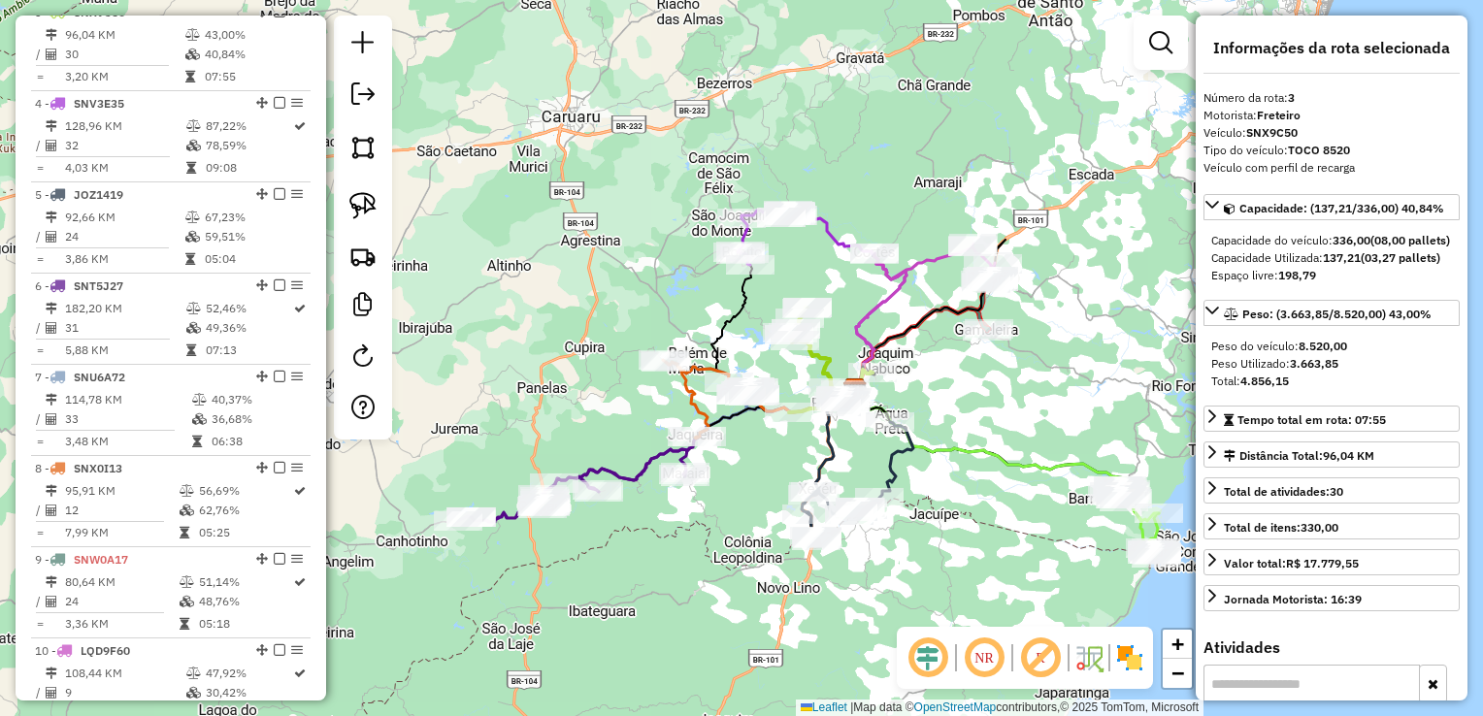
drag, startPoint x: 787, startPoint y: 401, endPoint x: 685, endPoint y: 551, distance: 181.7
click at [685, 551] on div "Janela de atendimento Grade de atendimento Capacidade Transportadoras Veículos …" at bounding box center [741, 358] width 1483 height 716
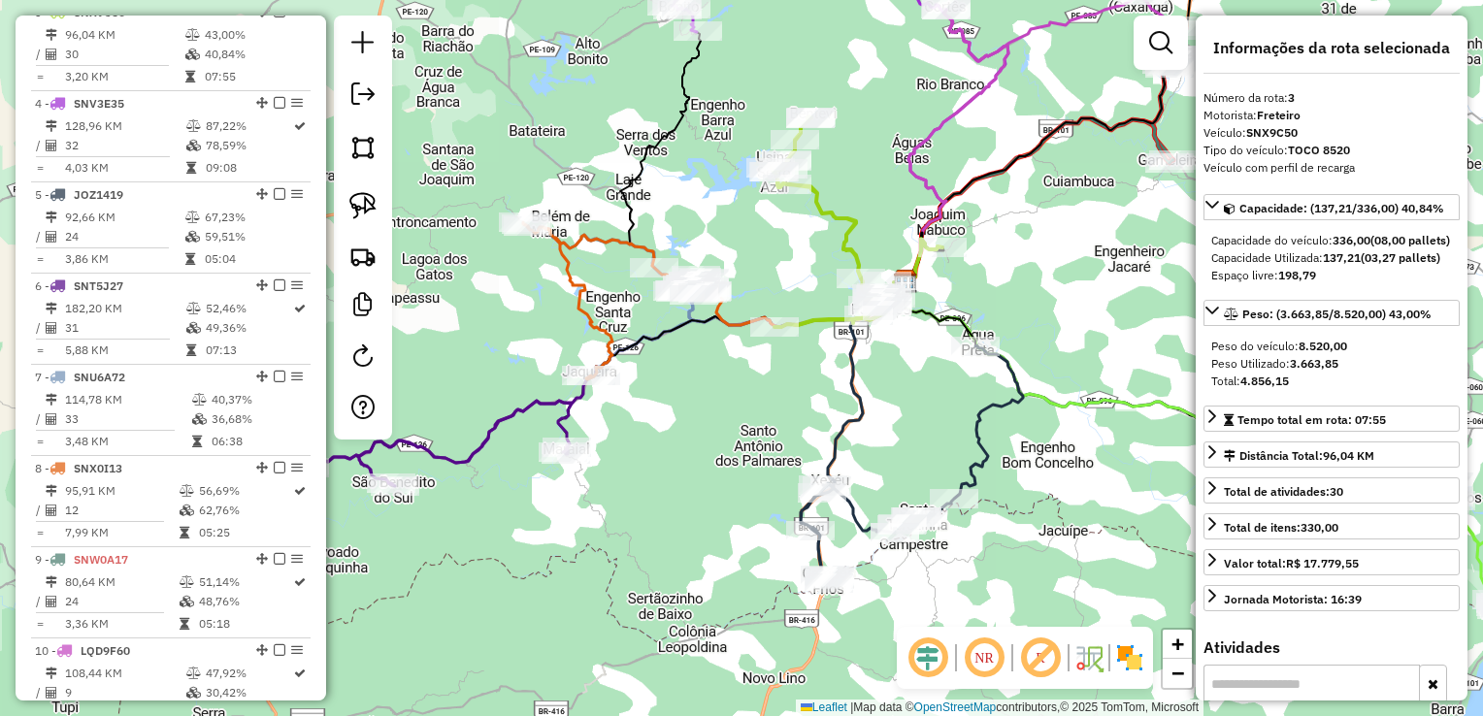
drag, startPoint x: 822, startPoint y: 432, endPoint x: 739, endPoint y: 368, distance: 104.4
click at [739, 368] on div "Janela de atendimento Grade de atendimento Capacidade Transportadoras Veículos …" at bounding box center [741, 358] width 1483 height 716
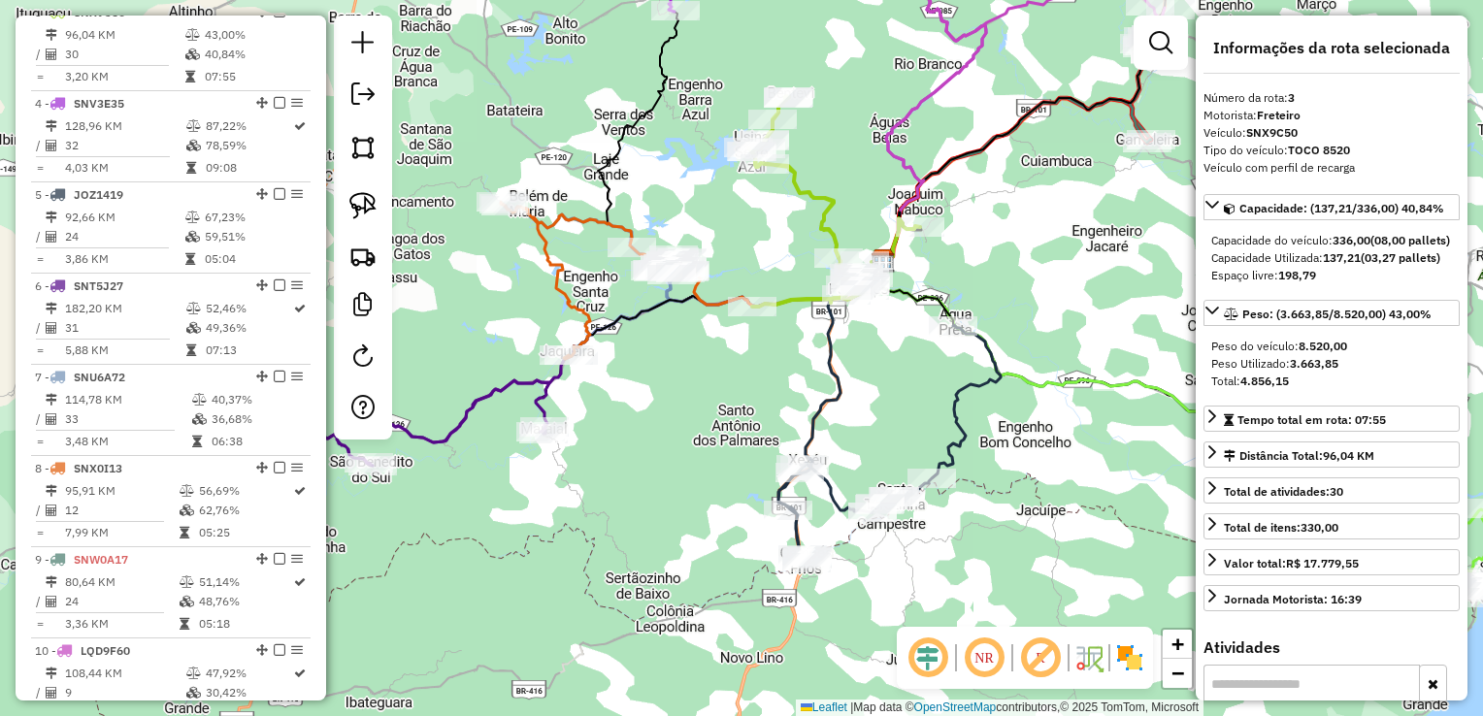
drag, startPoint x: 823, startPoint y: 407, endPoint x: 718, endPoint y: 462, distance: 118.5
click at [778, 459] on icon at bounding box center [889, 419] width 222 height 285
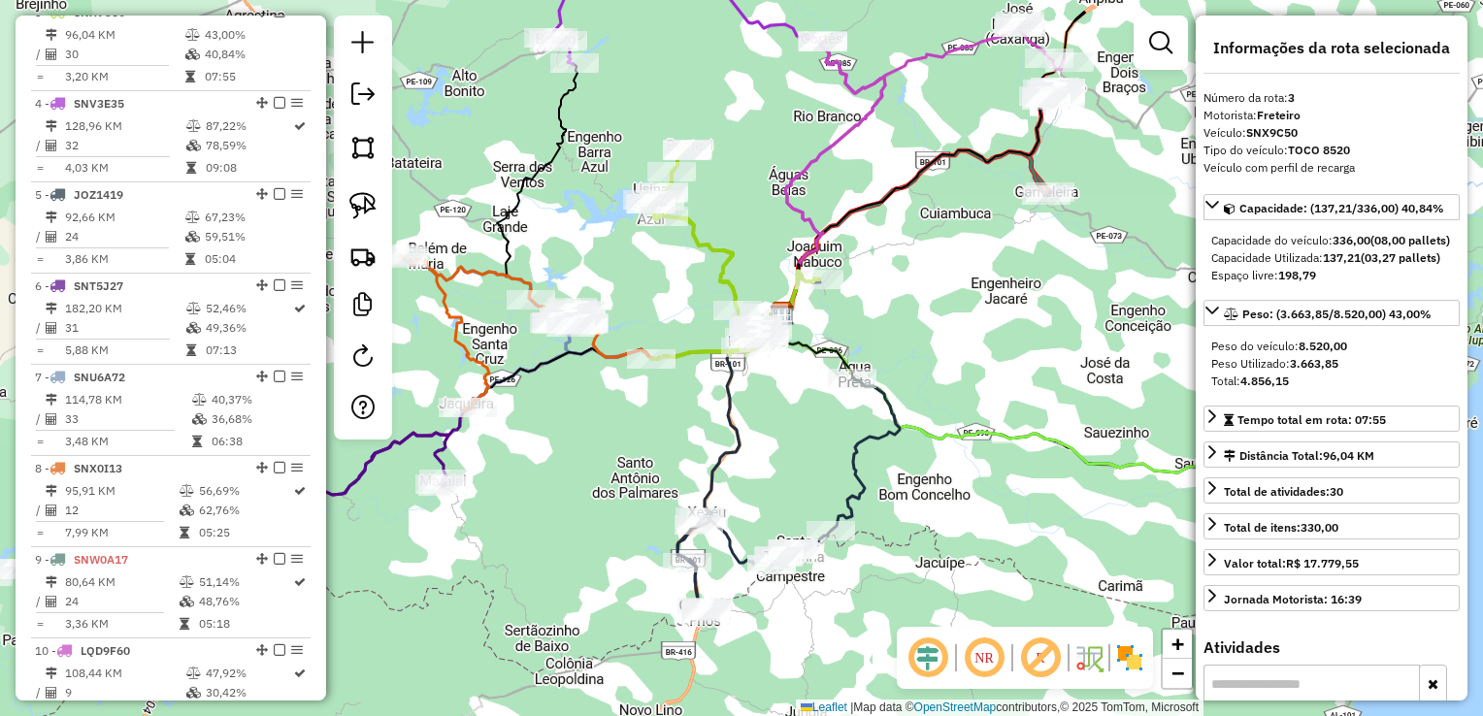
click at [838, 323] on div "Janela de atendimento Grade de atendimento Capacidade Transportadoras Veículos …" at bounding box center [741, 358] width 1483 height 716
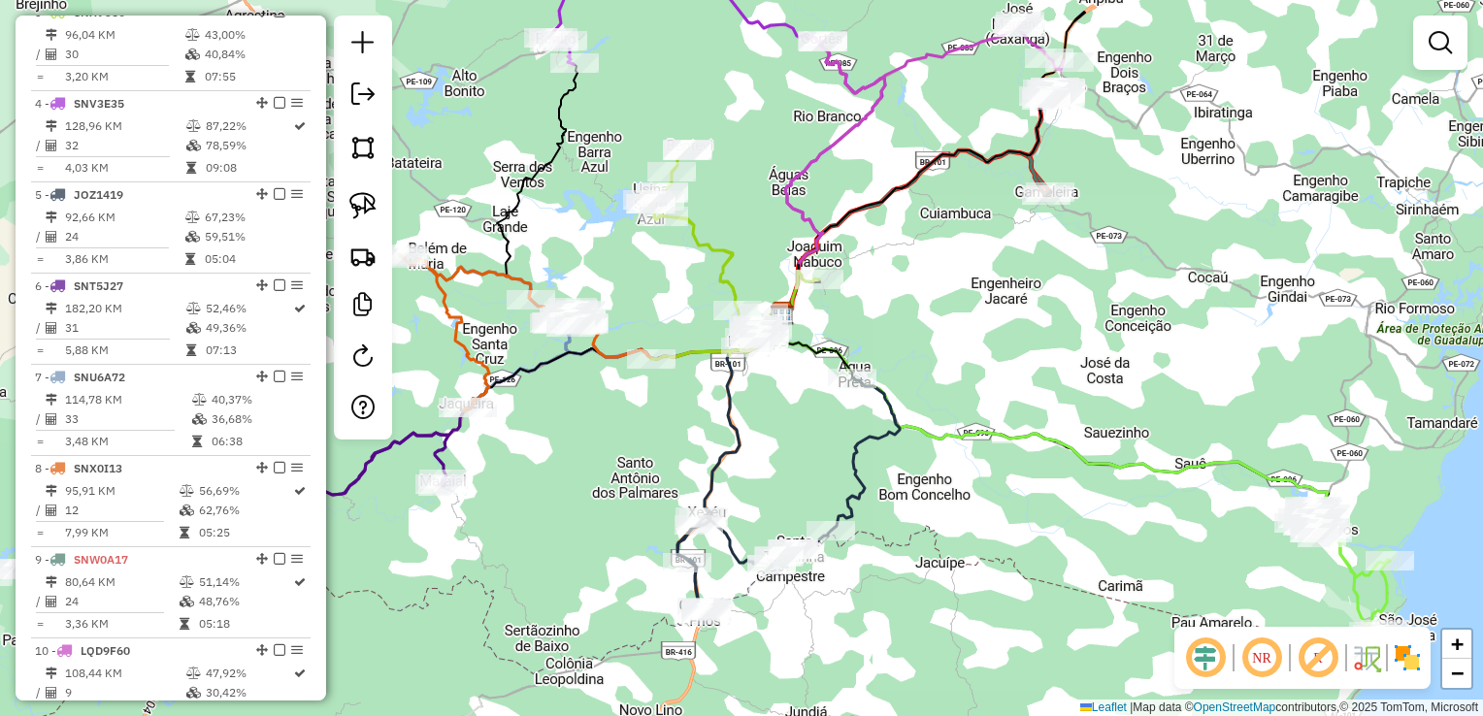
click at [887, 330] on div "Janela de atendimento Grade de atendimento Capacidade Transportadoras Veículos …" at bounding box center [741, 358] width 1483 height 716
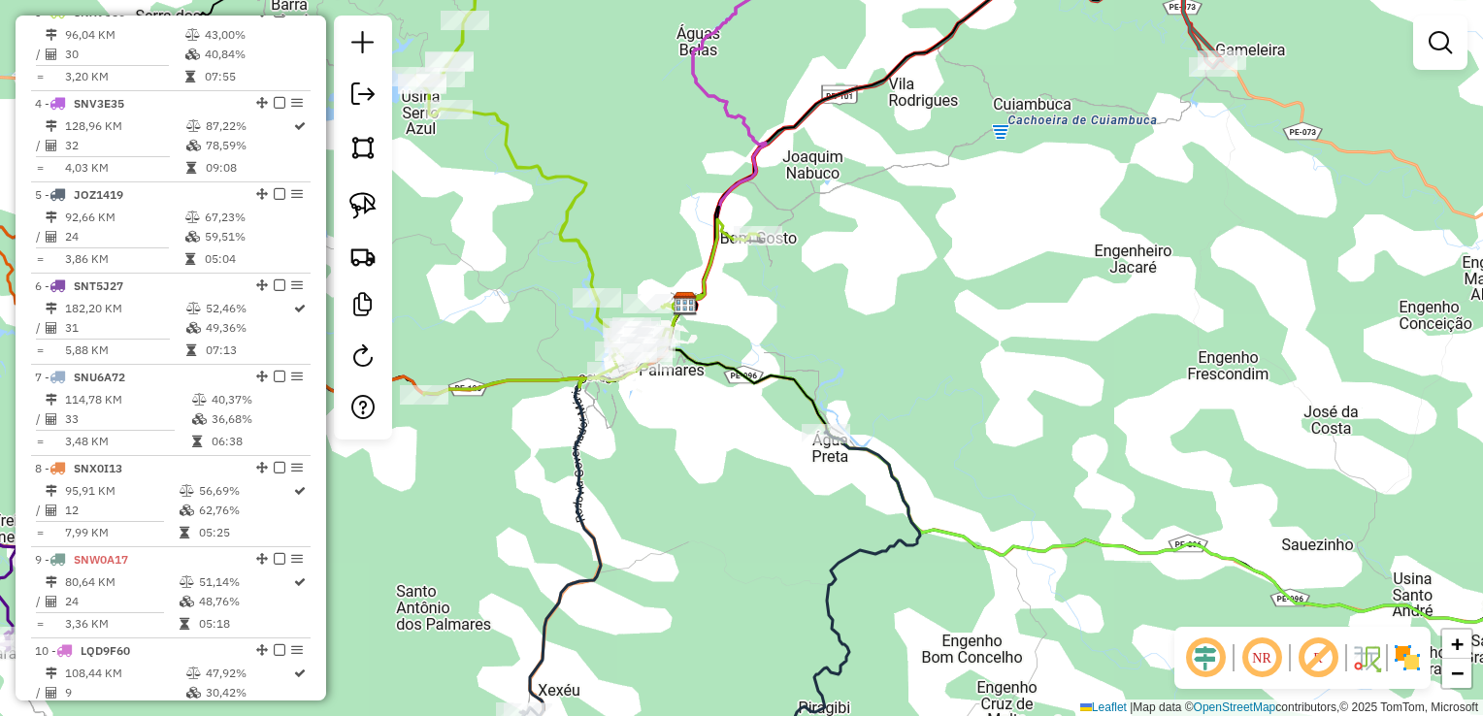
click at [682, 301] on img at bounding box center [684, 303] width 25 height 25
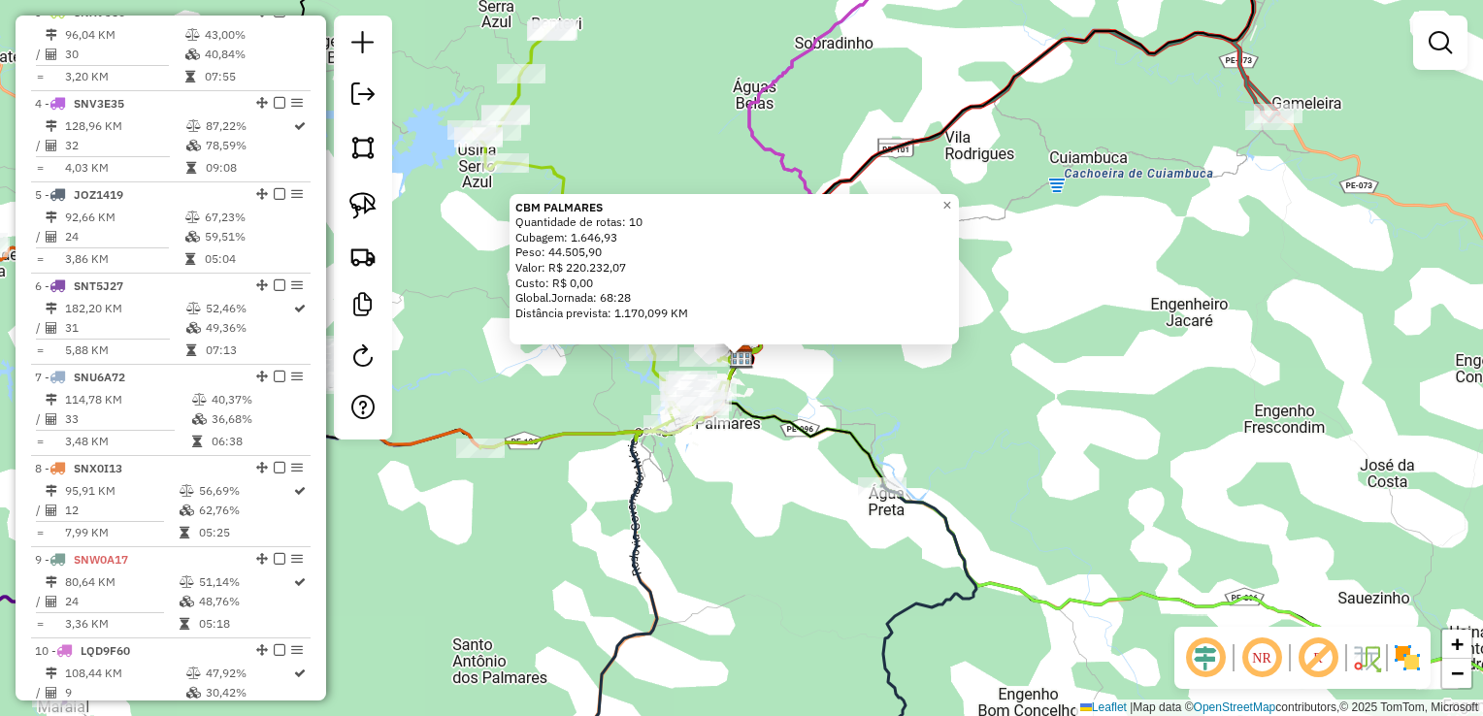
click at [855, 363] on div "CBM PALMARES Quantidade de rotas: 10 Cubagem: 1.646,93 Peso: 44.505,90 Valor: R…" at bounding box center [741, 358] width 1483 height 716
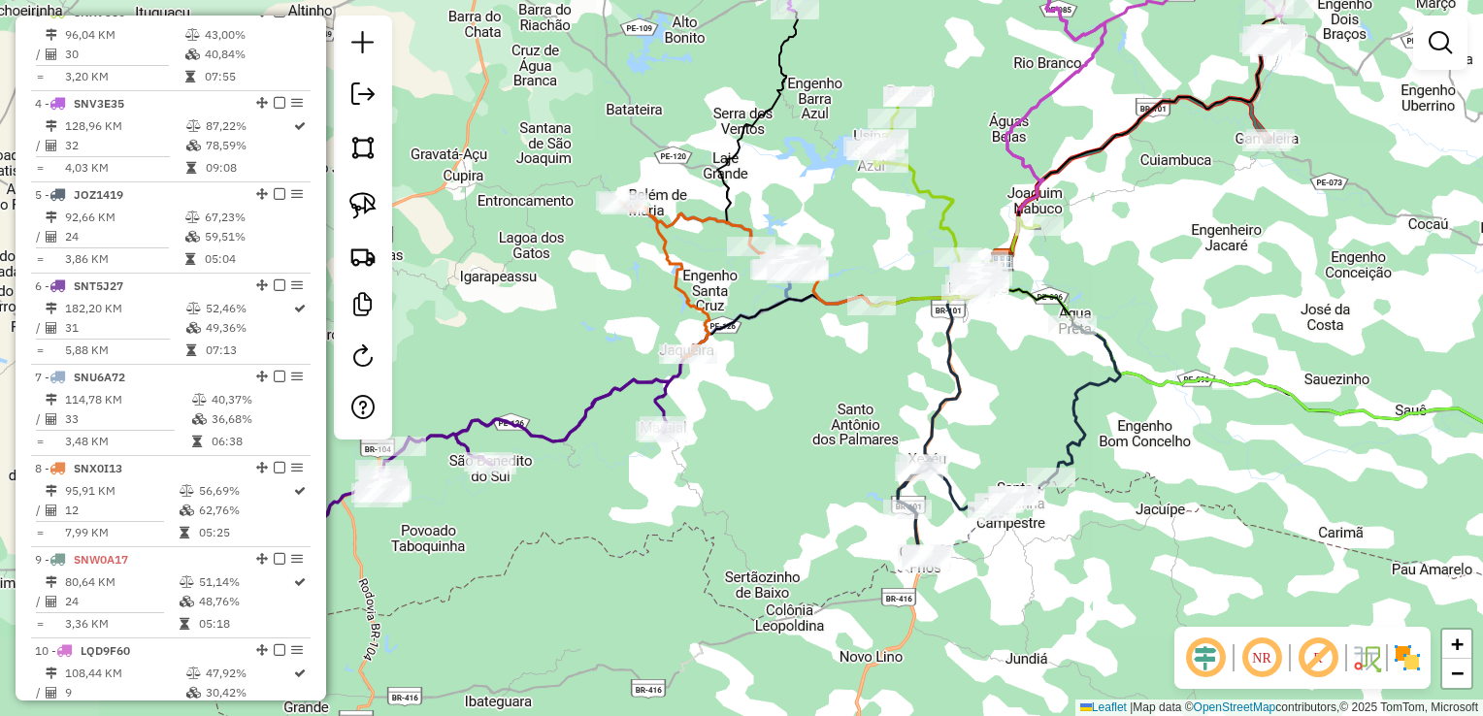
drag, startPoint x: 1061, startPoint y: 397, endPoint x: 1266, endPoint y: 296, distance: 229.1
click at [1266, 297] on div "Janela de atendimento Grade de atendimento Capacidade Transportadoras Veículos …" at bounding box center [741, 358] width 1483 height 716
click at [809, 406] on div "Janela de atendimento Grade de atendimento Capacidade Transportadoras Veículos …" at bounding box center [741, 358] width 1483 height 716
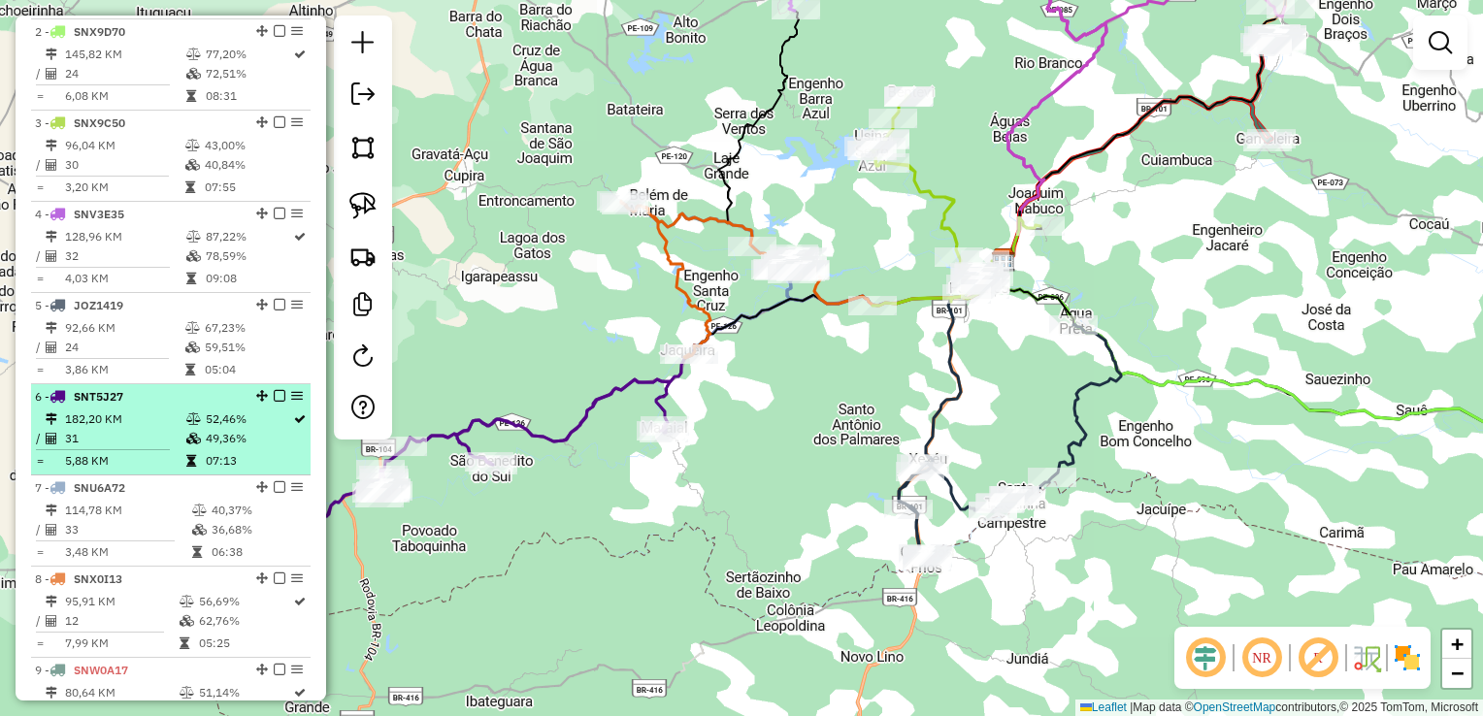
scroll to position [737, 0]
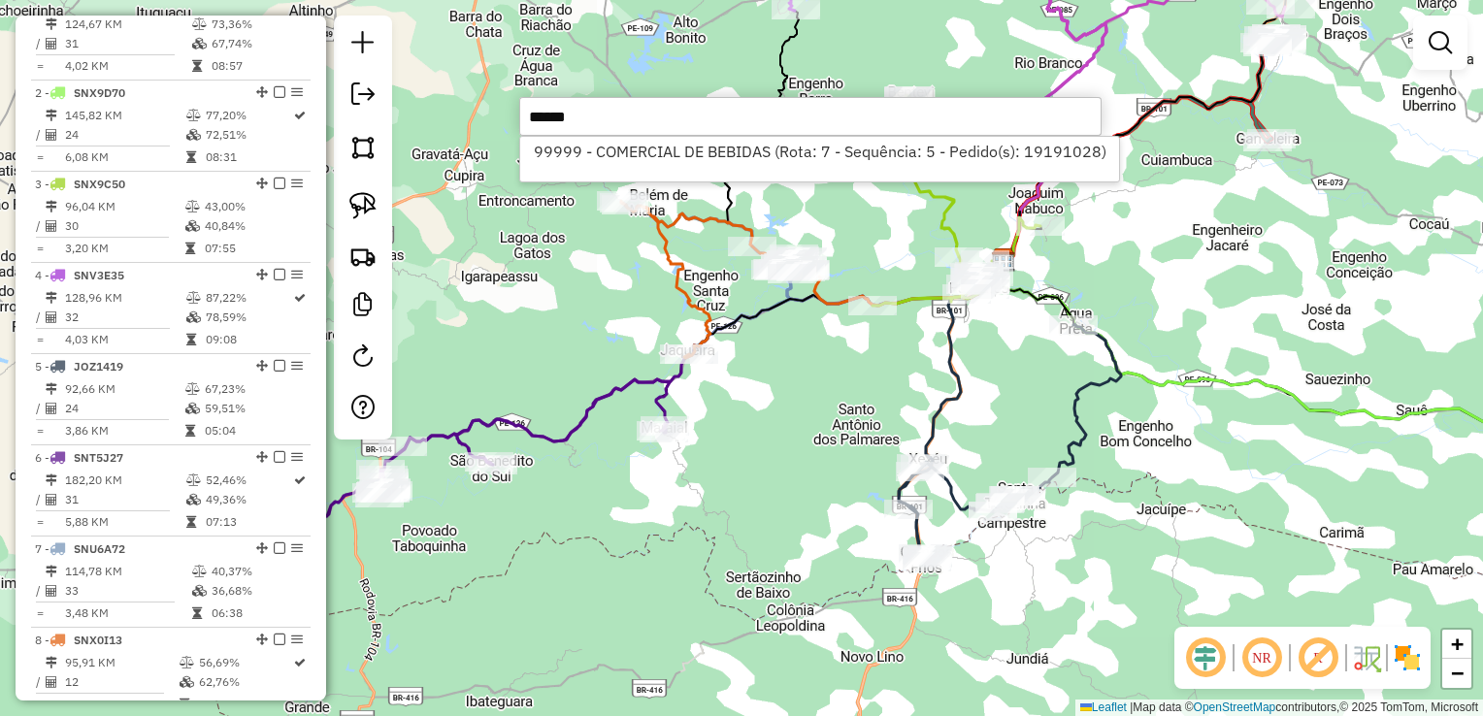
type input "******"
click at [811, 377] on div "Janela de atendimento Grade de atendimento Capacidade Transportadoras Veículos …" at bounding box center [741, 358] width 1483 height 716
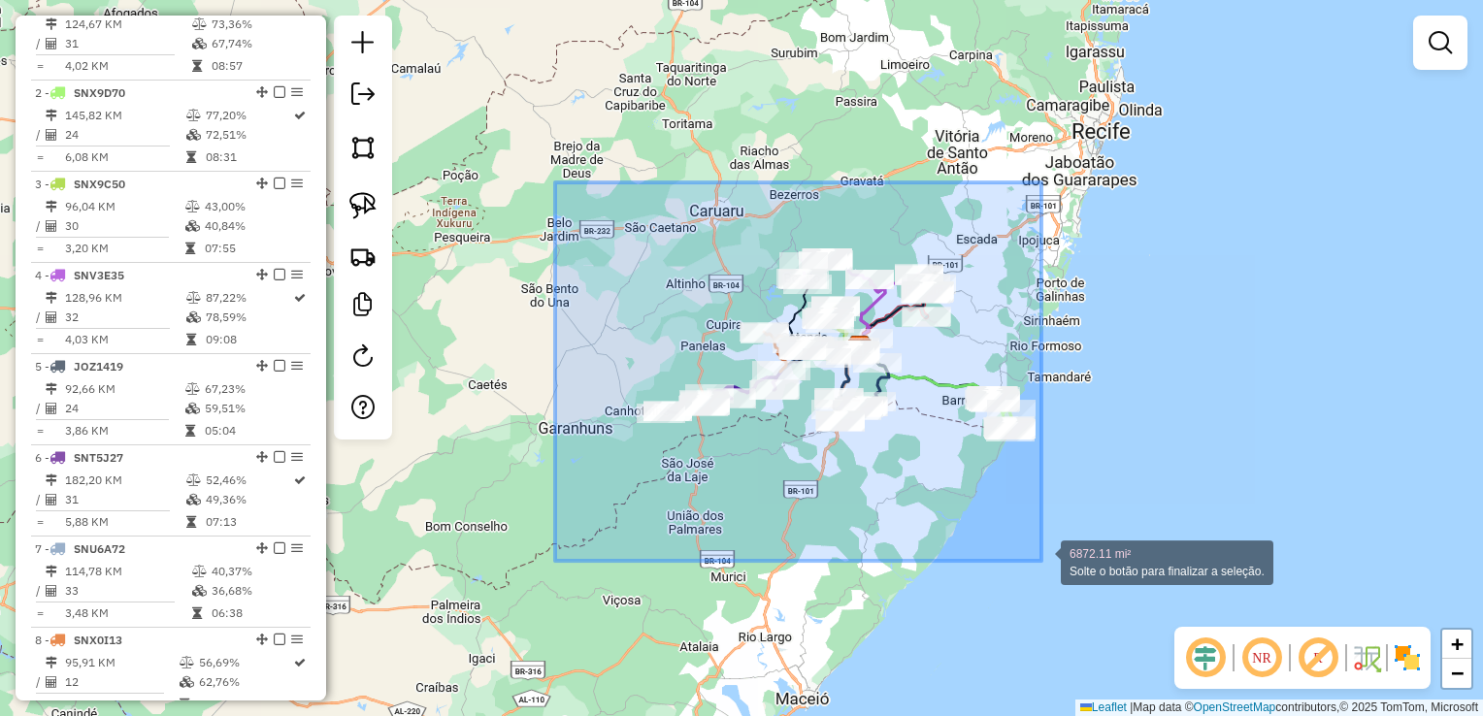
drag, startPoint x: 547, startPoint y: 276, endPoint x: 1041, endPoint y: 561, distance: 570.4
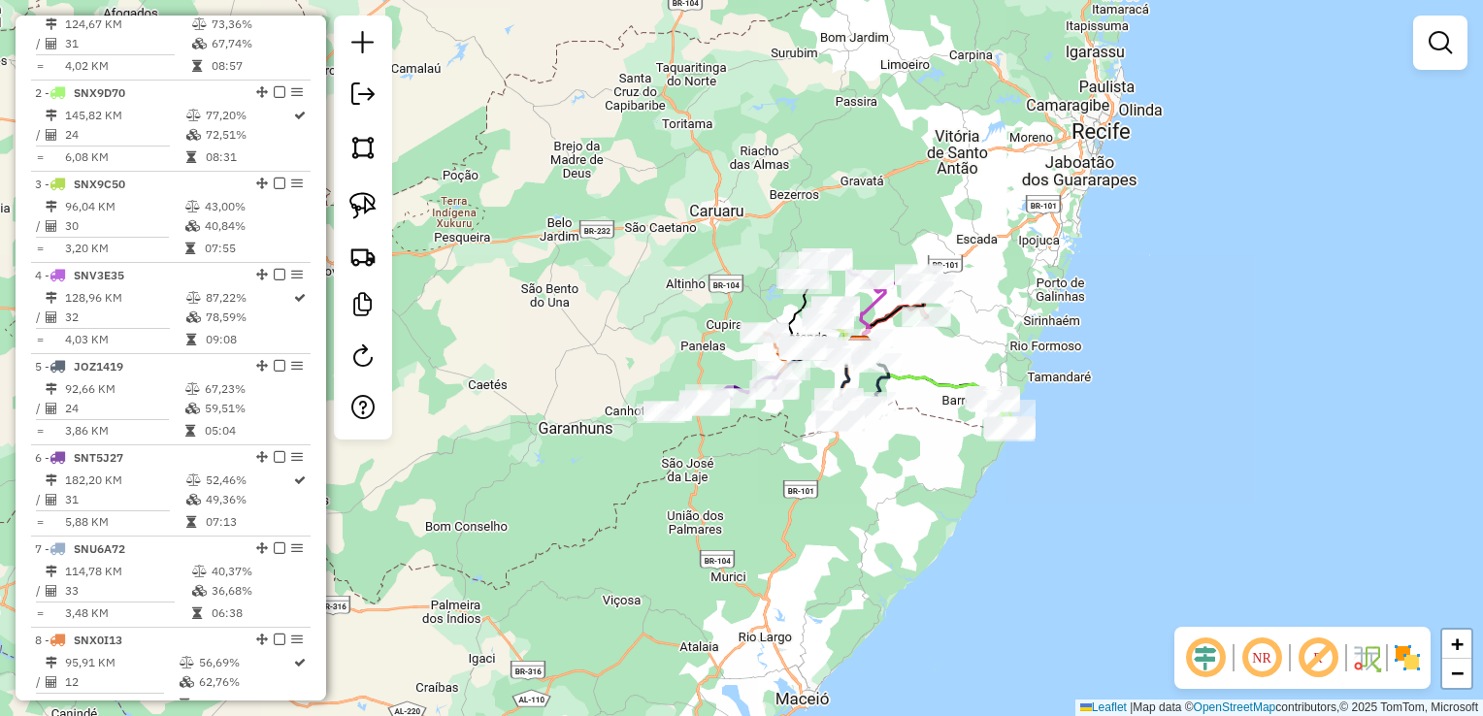
click at [751, 495] on div "Janela de atendimento Grade de atendimento Capacidade Transportadoras Veículos …" at bounding box center [741, 358] width 1483 height 716
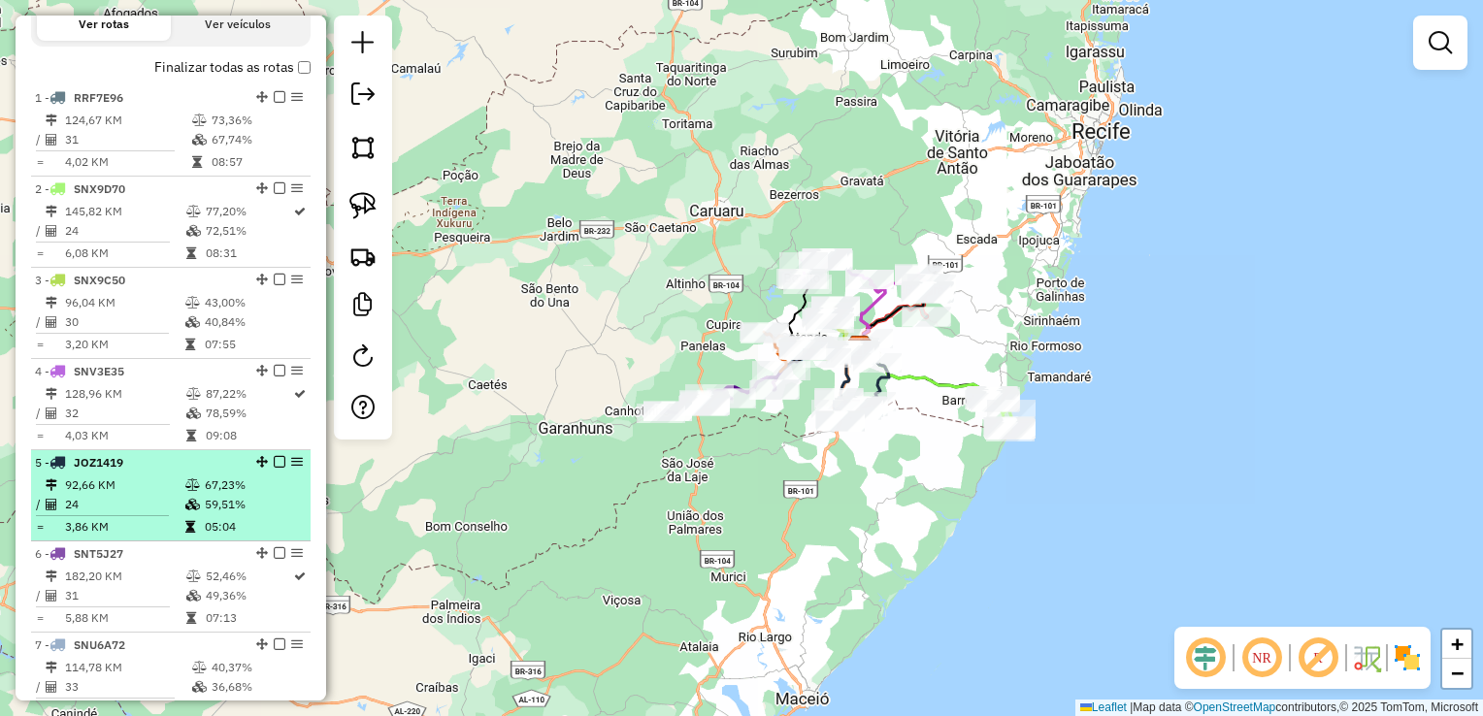
scroll to position [640, 0]
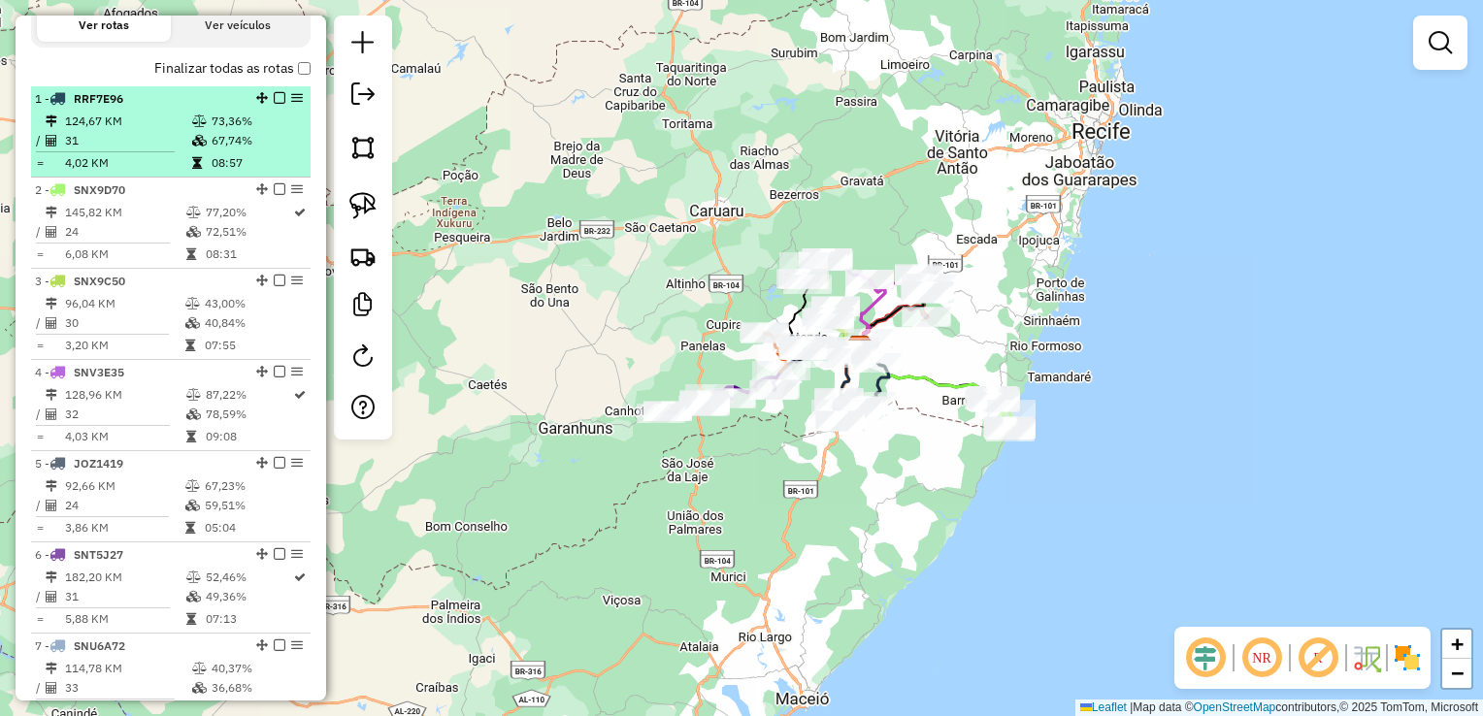
click at [103, 131] on td "124,67 KM" at bounding box center [127, 121] width 127 height 19
select select "**********"
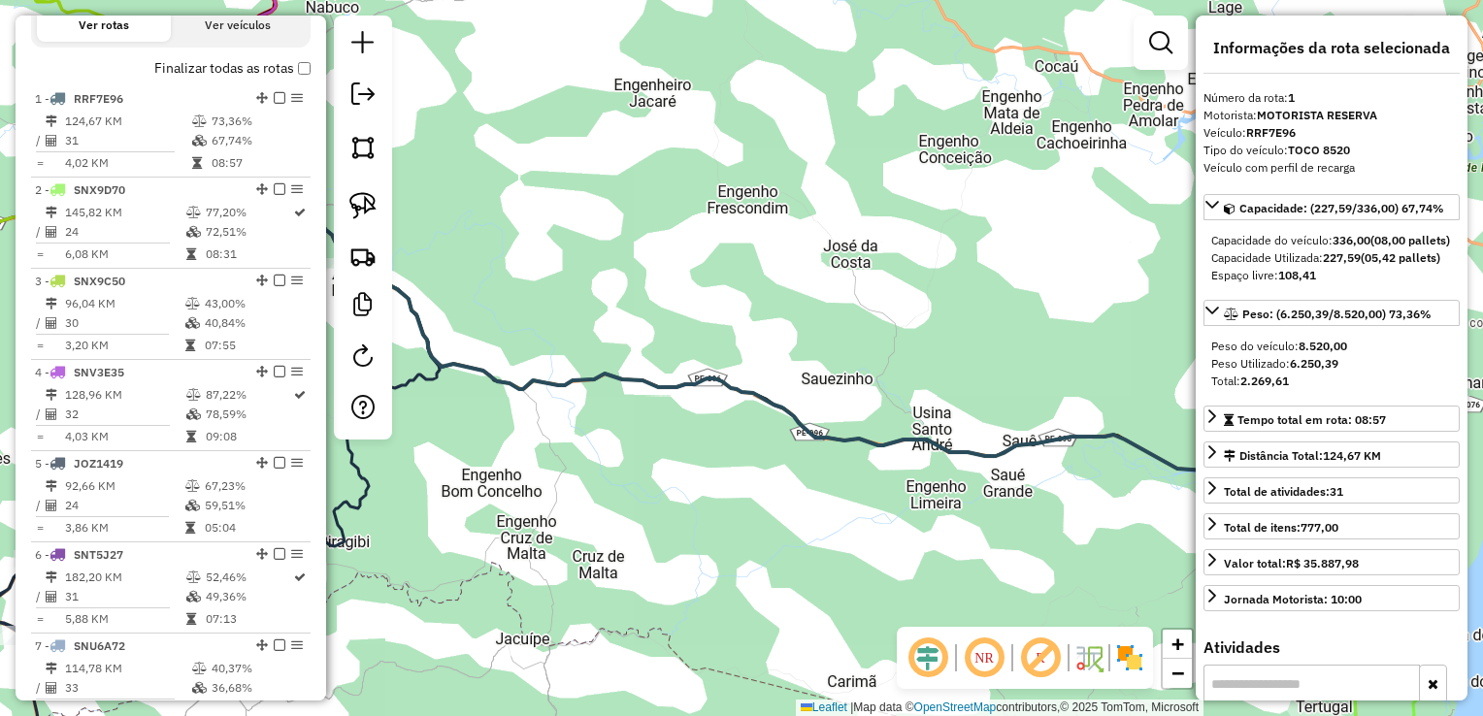
click at [695, 233] on div "Janela de atendimento Grade de atendimento Capacidade Transportadoras Veículos …" at bounding box center [741, 358] width 1483 height 716
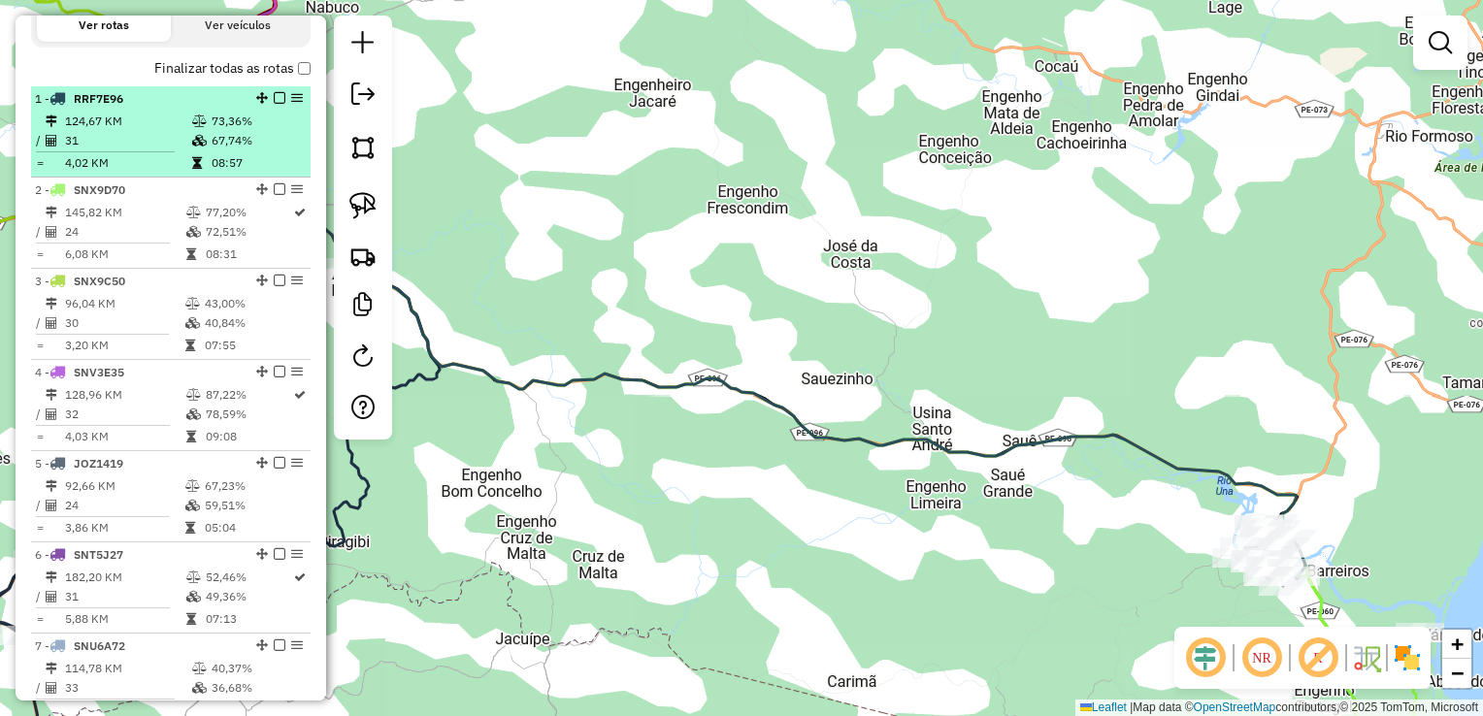
click at [112, 131] on td "124,67 KM" at bounding box center [127, 121] width 127 height 19
select select "**********"
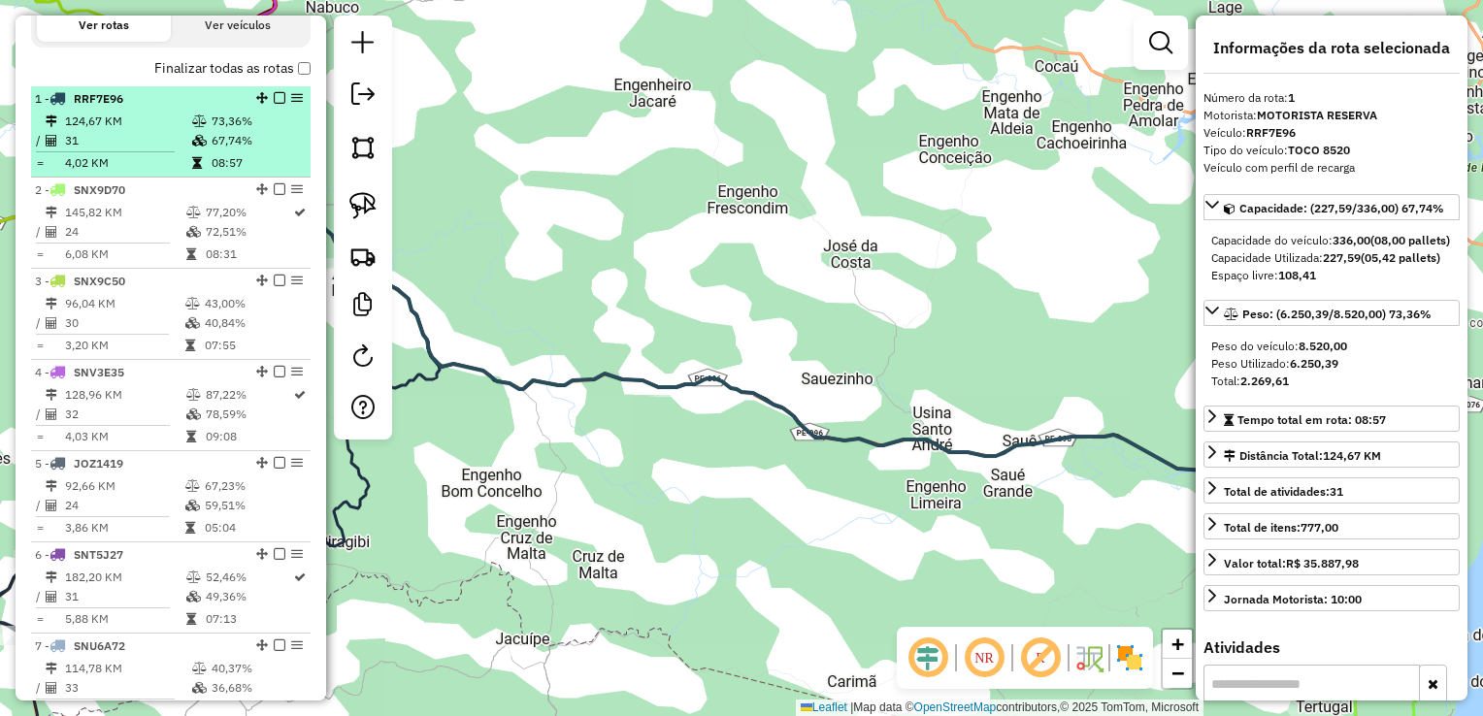
click at [112, 131] on td "124,67 KM" at bounding box center [127, 121] width 127 height 19
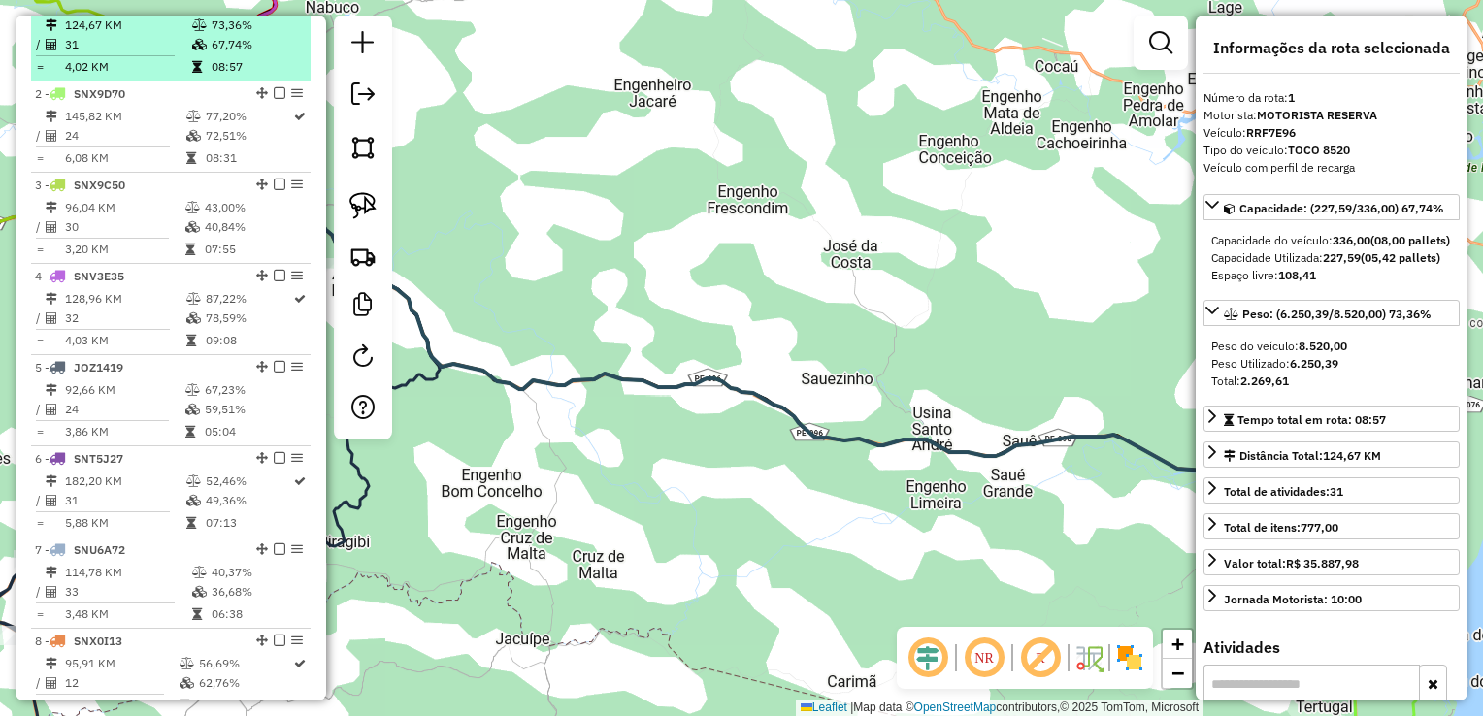
scroll to position [737, 0]
click at [112, 145] on td "24" at bounding box center [124, 134] width 121 height 19
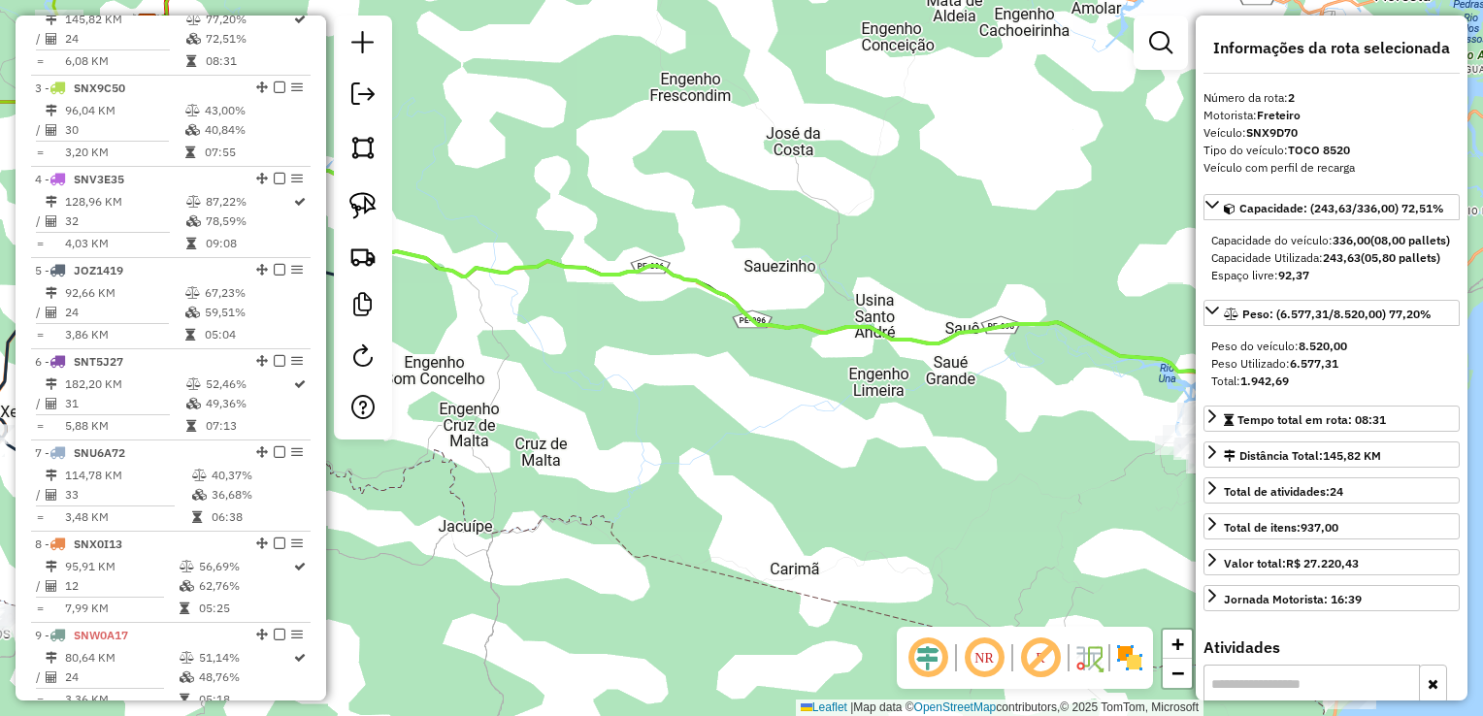
scroll to position [834, 0]
click at [112, 139] on td "30" at bounding box center [124, 128] width 120 height 19
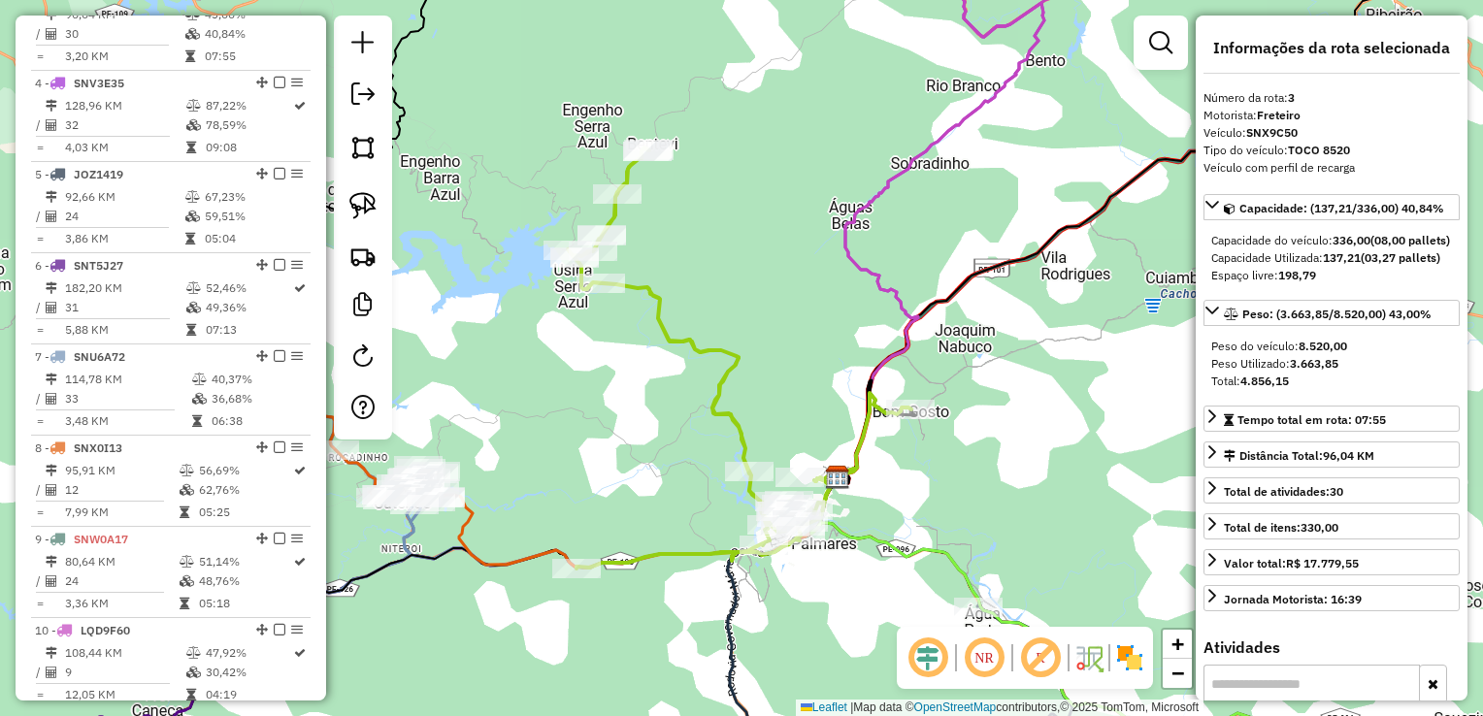
scroll to position [931, 0]
click at [112, 133] on td "32" at bounding box center [124, 123] width 121 height 19
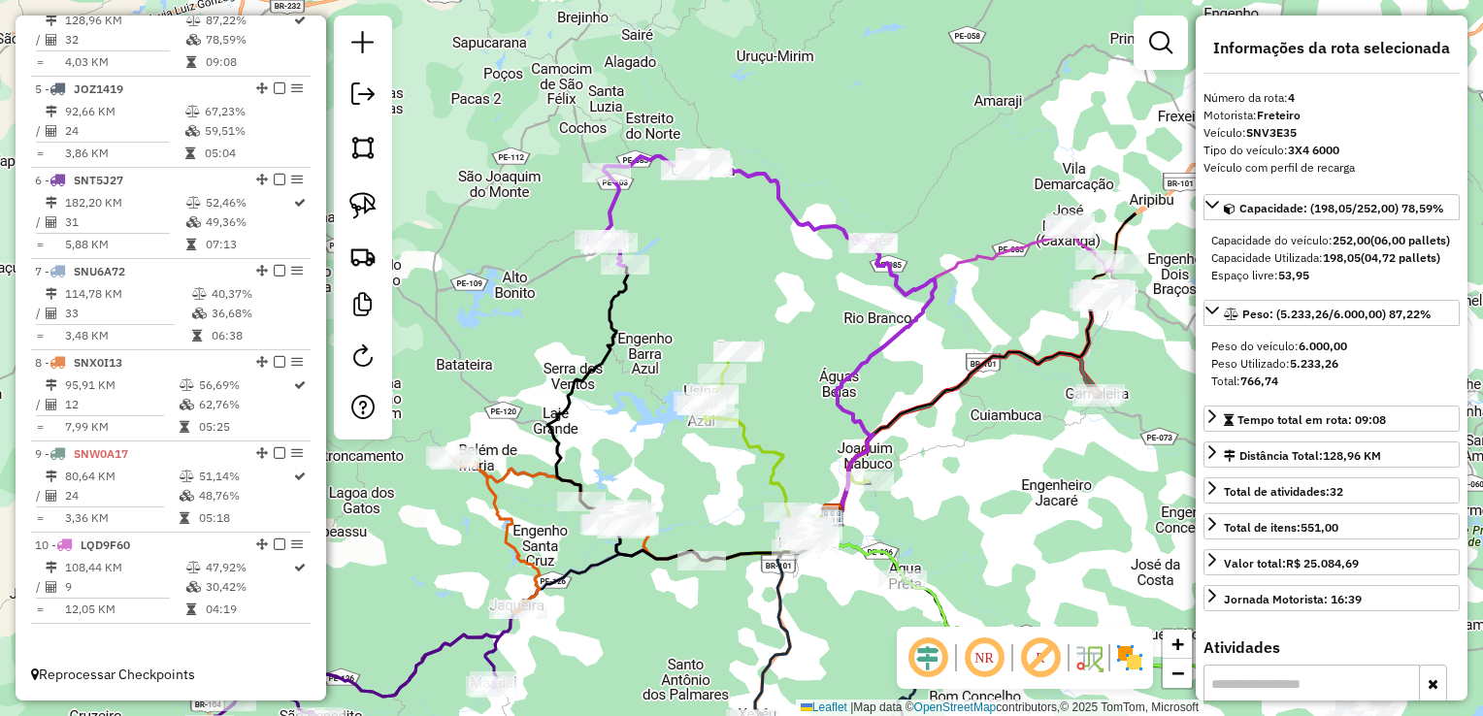
scroll to position [1028, 0]
click at [112, 146] on td "3,86 KM" at bounding box center [124, 153] width 120 height 19
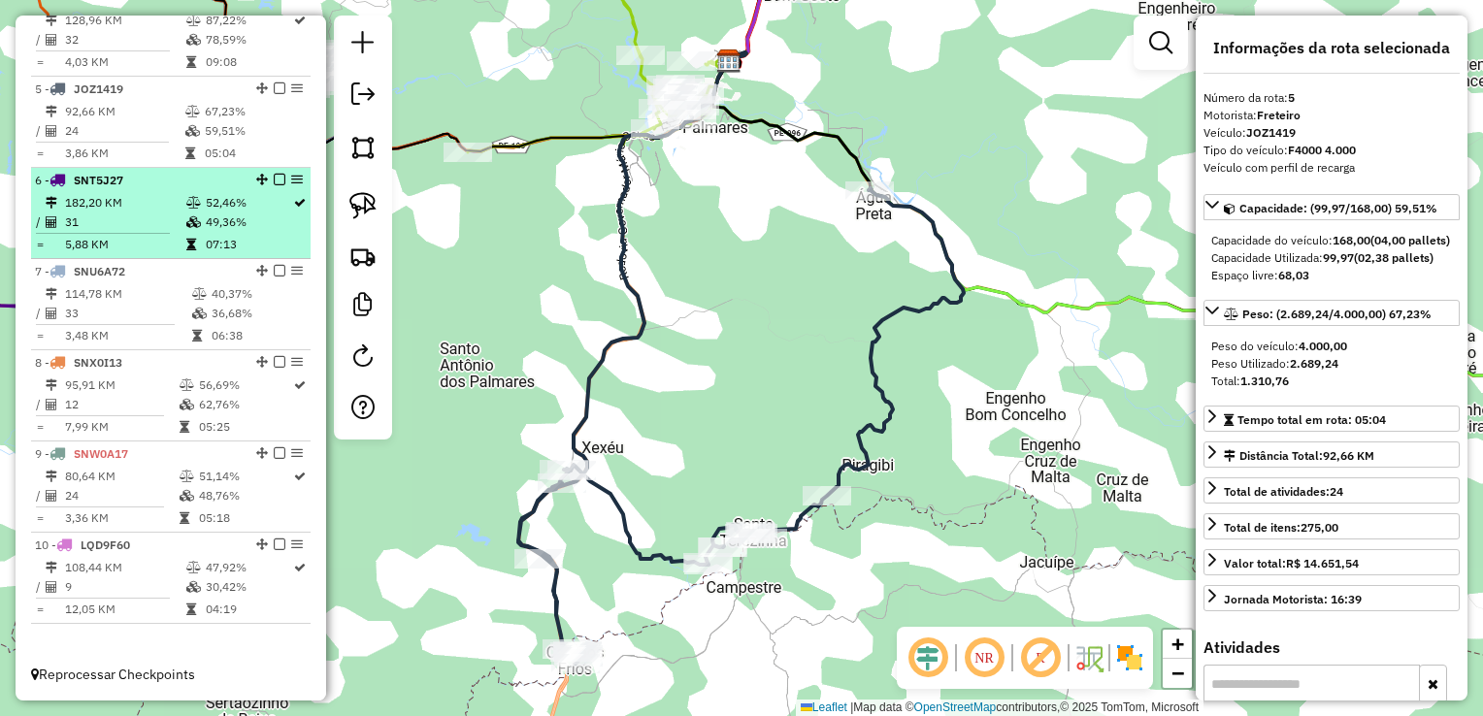
click at [112, 208] on td "182,20 KM" at bounding box center [124, 202] width 121 height 19
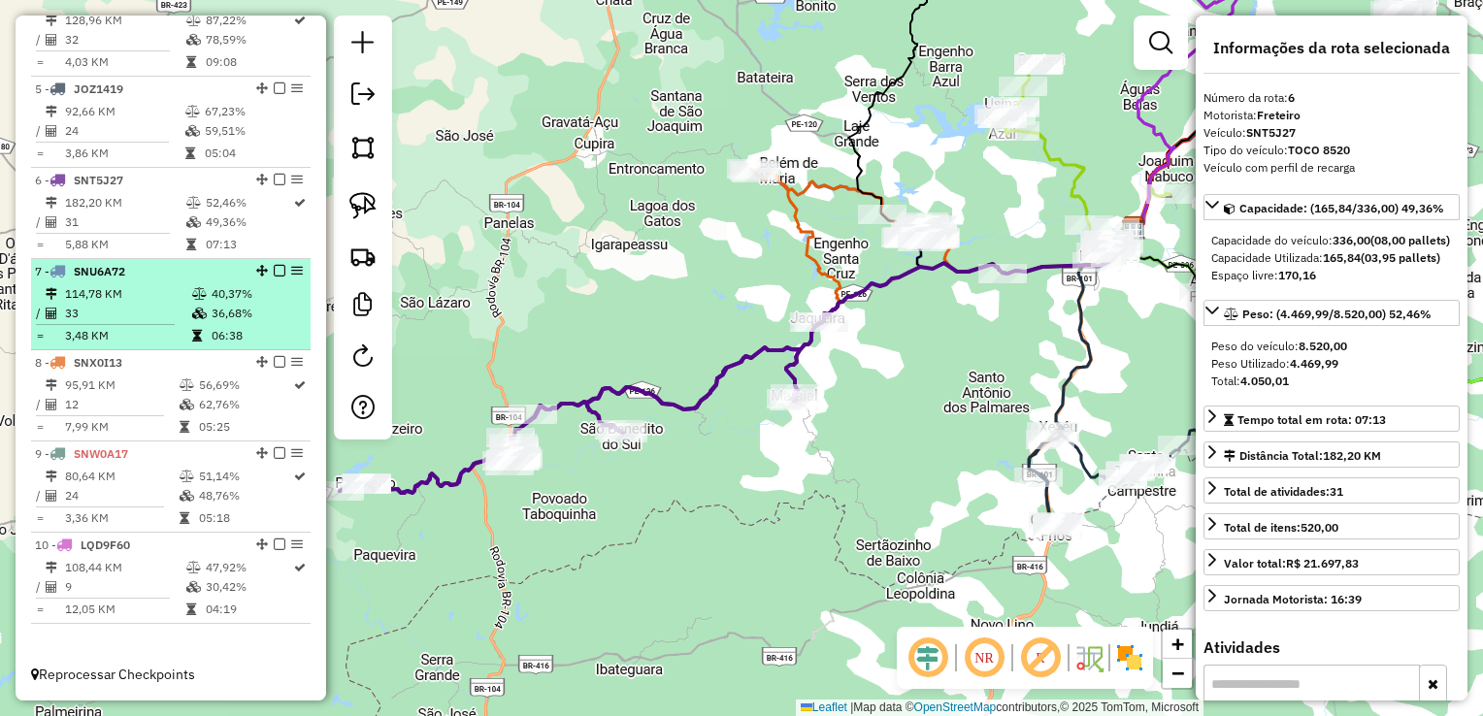
click at [124, 287] on td "114,78 KM" at bounding box center [127, 293] width 127 height 19
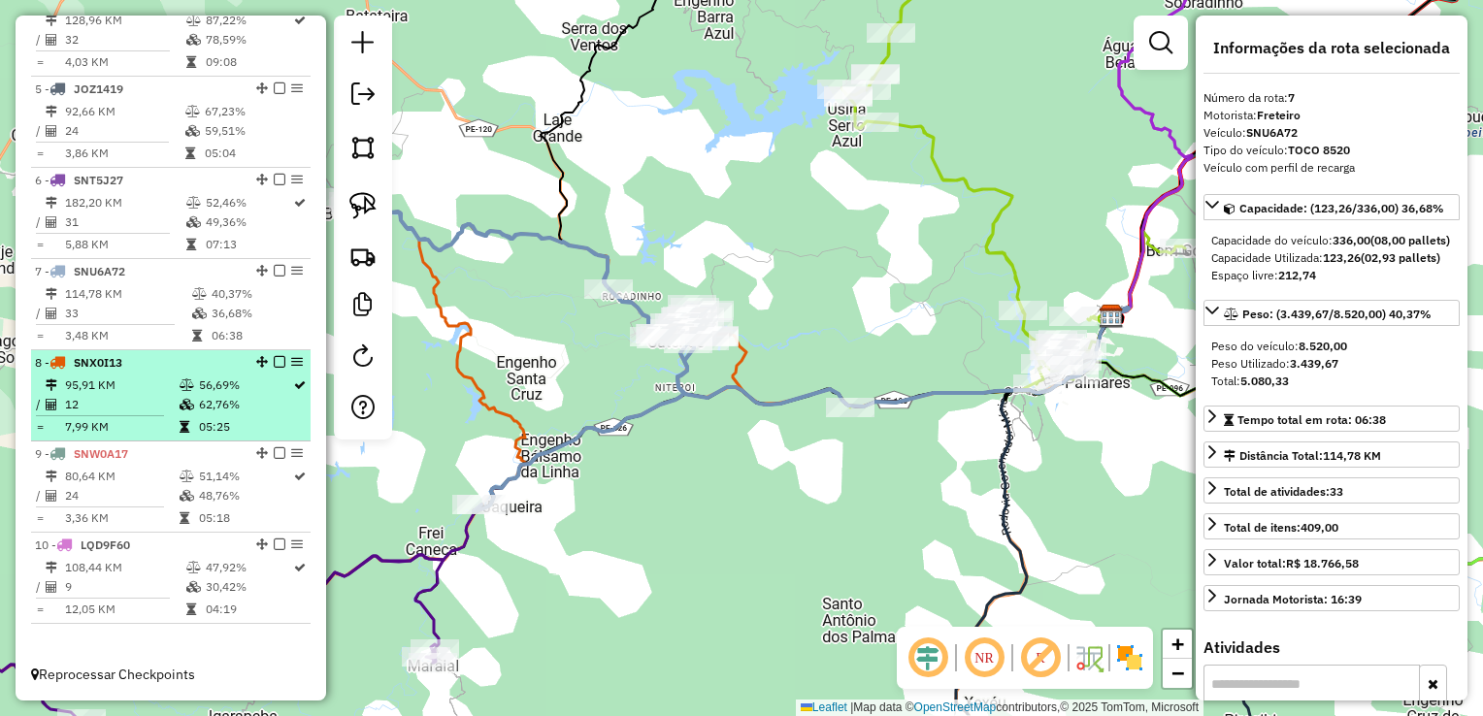
click at [102, 367] on span "SNX0I13" at bounding box center [98, 362] width 49 height 15
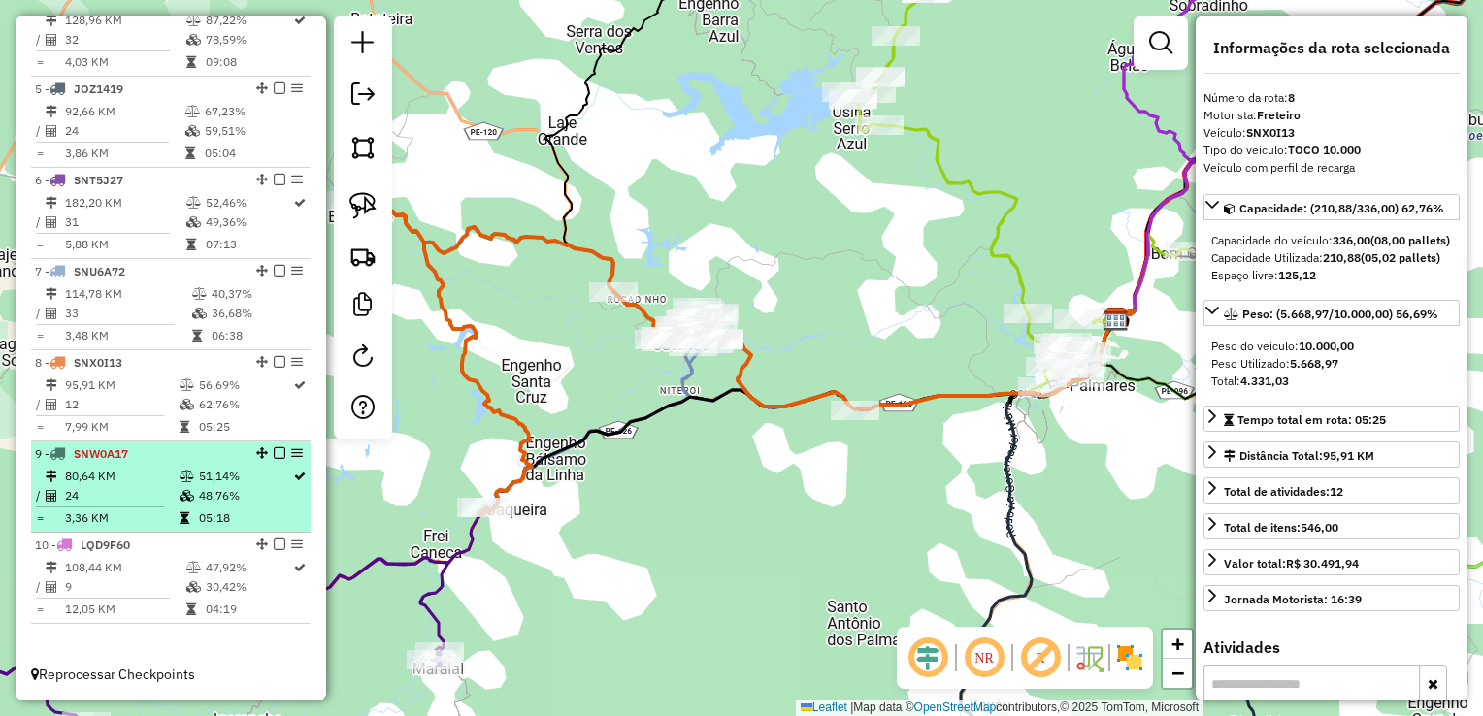
click at [99, 450] on span "SNW0A17" at bounding box center [101, 453] width 54 height 15
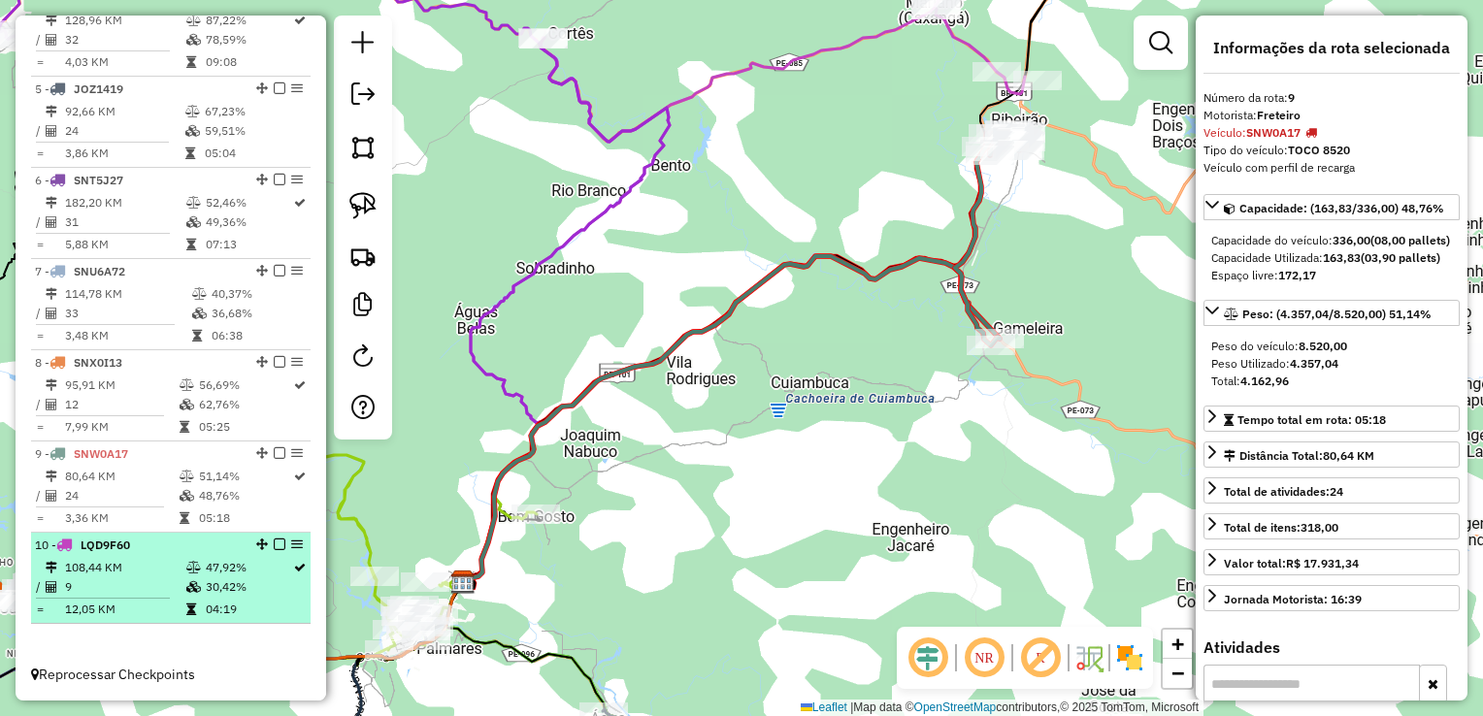
click at [76, 587] on td "9" at bounding box center [124, 586] width 121 height 19
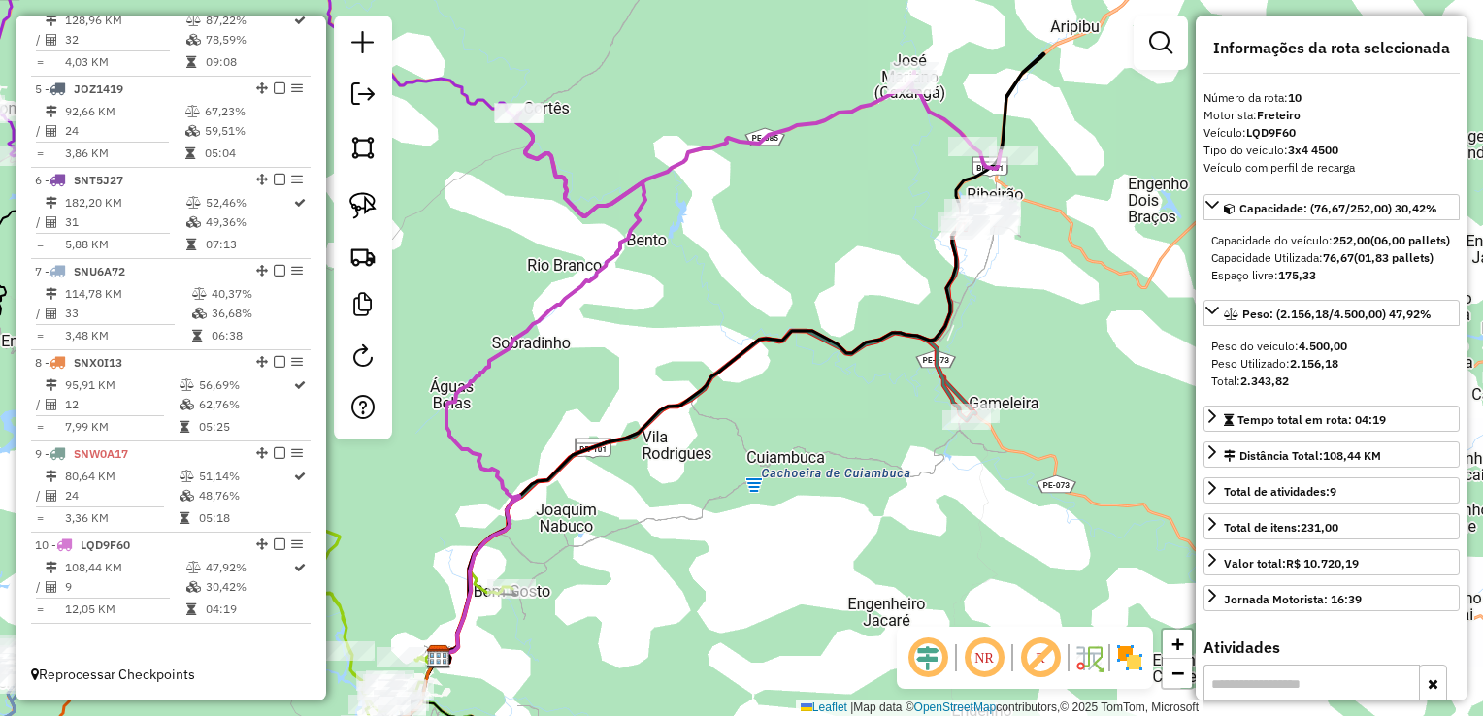
click at [563, 350] on div "Janela de atendimento Grade de atendimento Capacidade Transportadoras Veículos …" at bounding box center [741, 358] width 1483 height 716
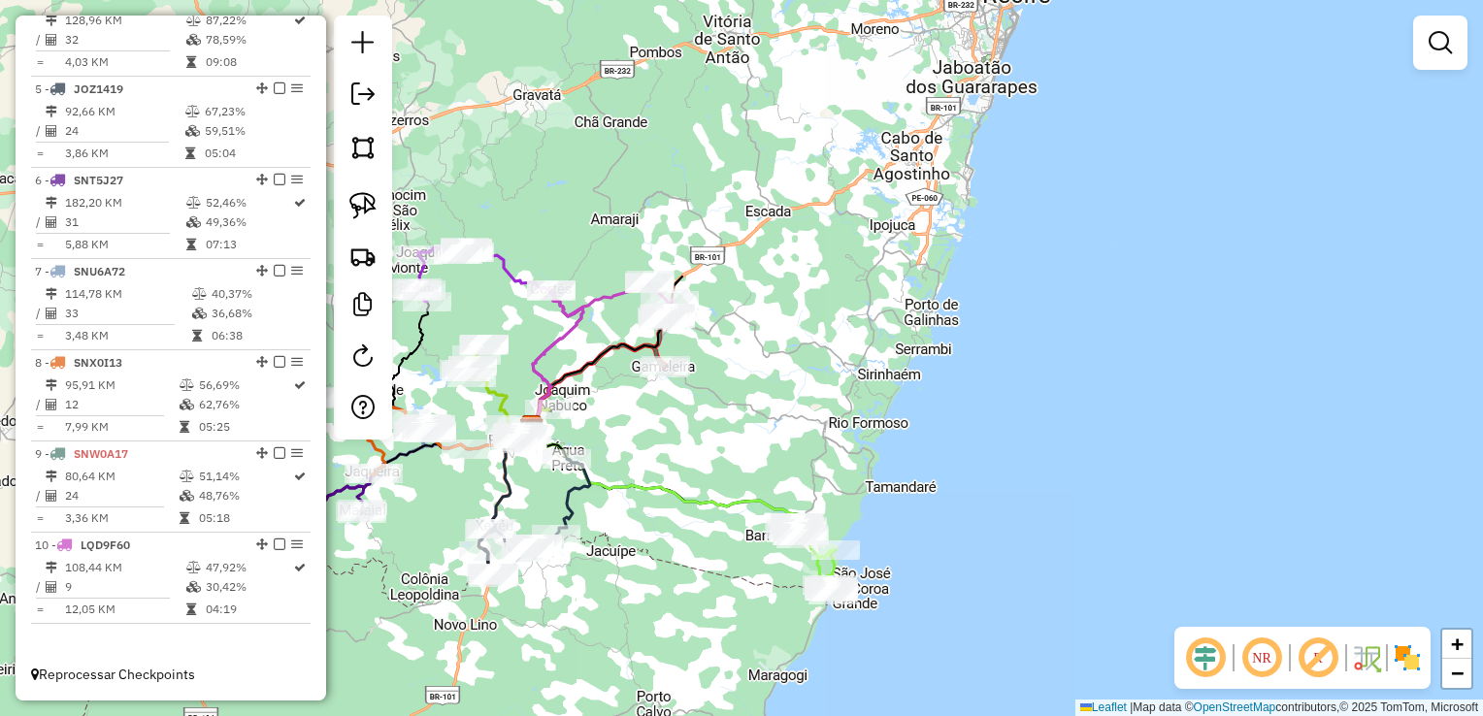
drag, startPoint x: 672, startPoint y: 476, endPoint x: 736, endPoint y: 396, distance: 102.9
click at [736, 402] on div "Janela de atendimento Grade de atendimento Capacidade Transportadoras Veículos …" at bounding box center [741, 358] width 1483 height 716
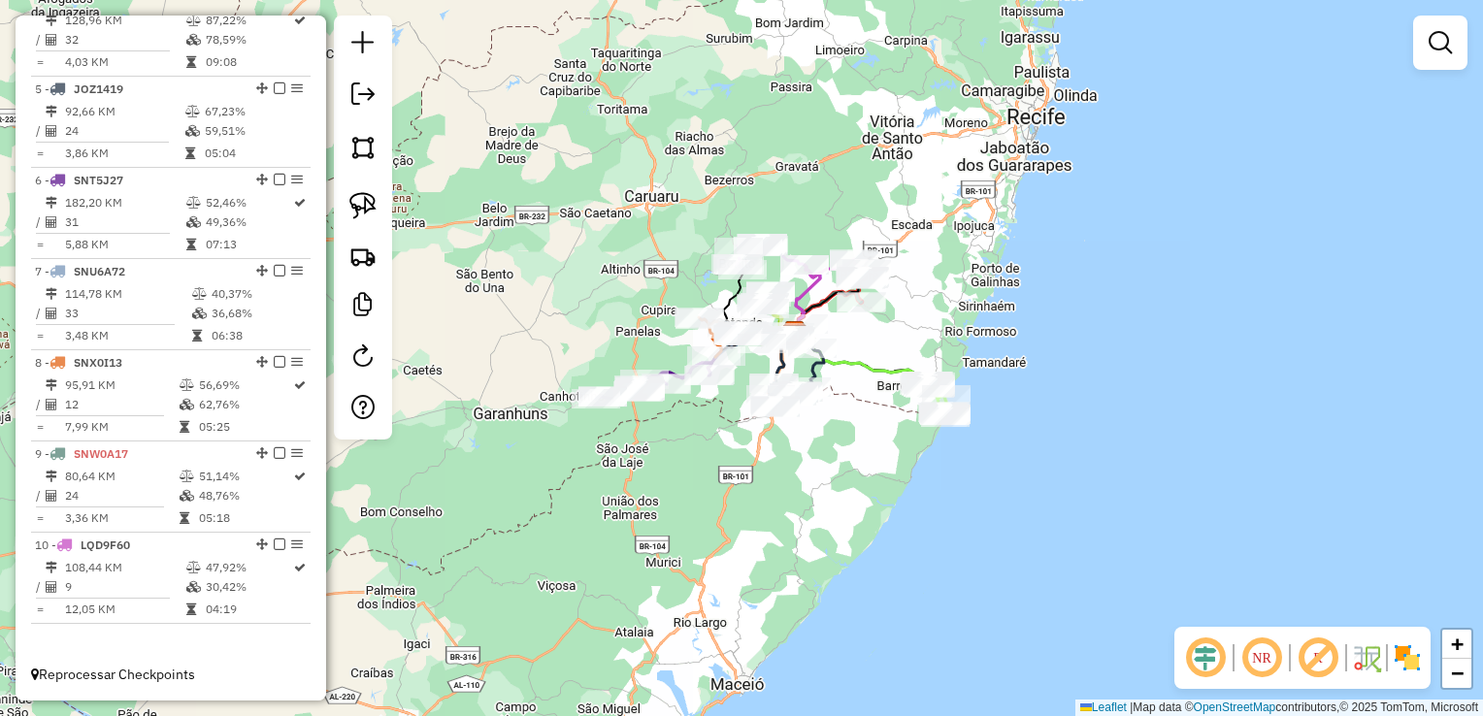
drag, startPoint x: 508, startPoint y: 257, endPoint x: 607, endPoint y: 228, distance: 103.2
click at [607, 228] on div "Janela de atendimento Grade de atendimento Capacidade Transportadoras Veículos …" at bounding box center [741, 358] width 1483 height 716
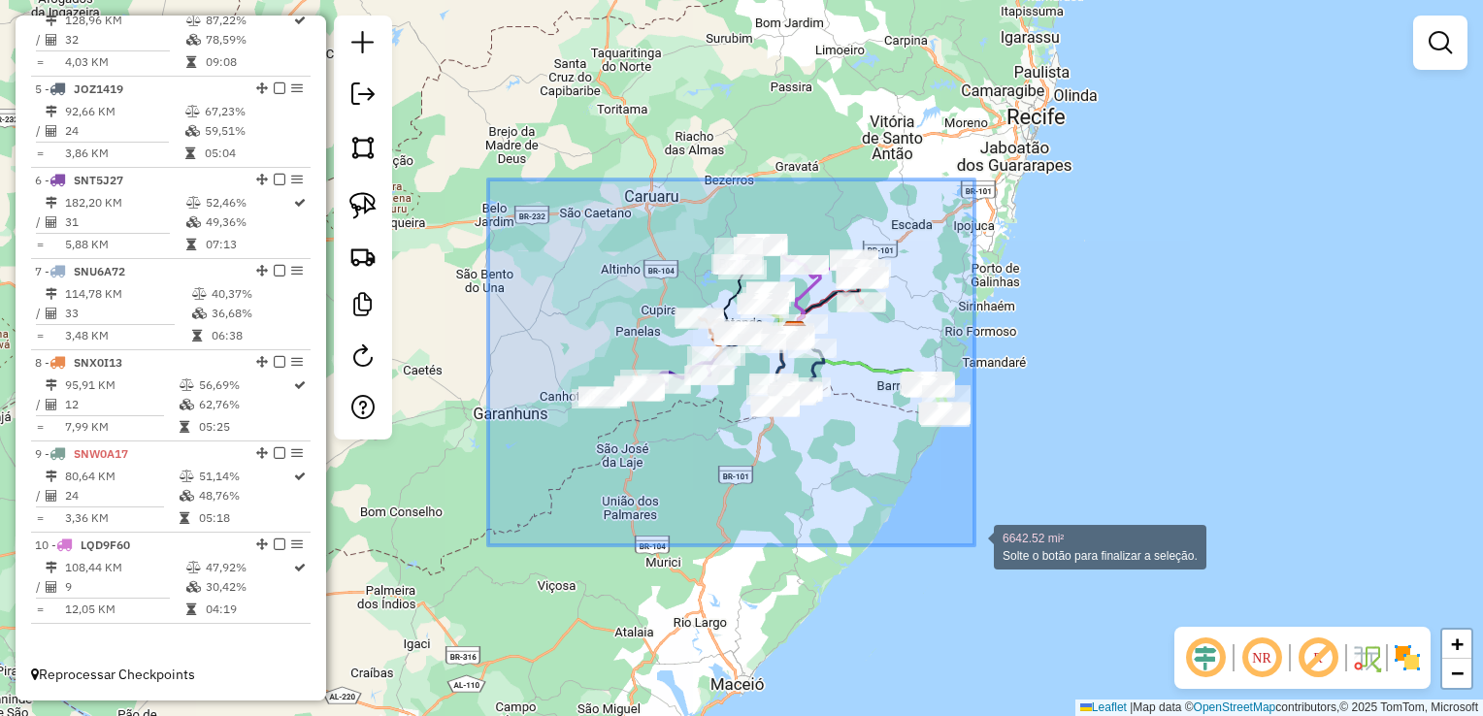
drag, startPoint x: 486, startPoint y: 191, endPoint x: 974, endPoint y: 545, distance: 603.1
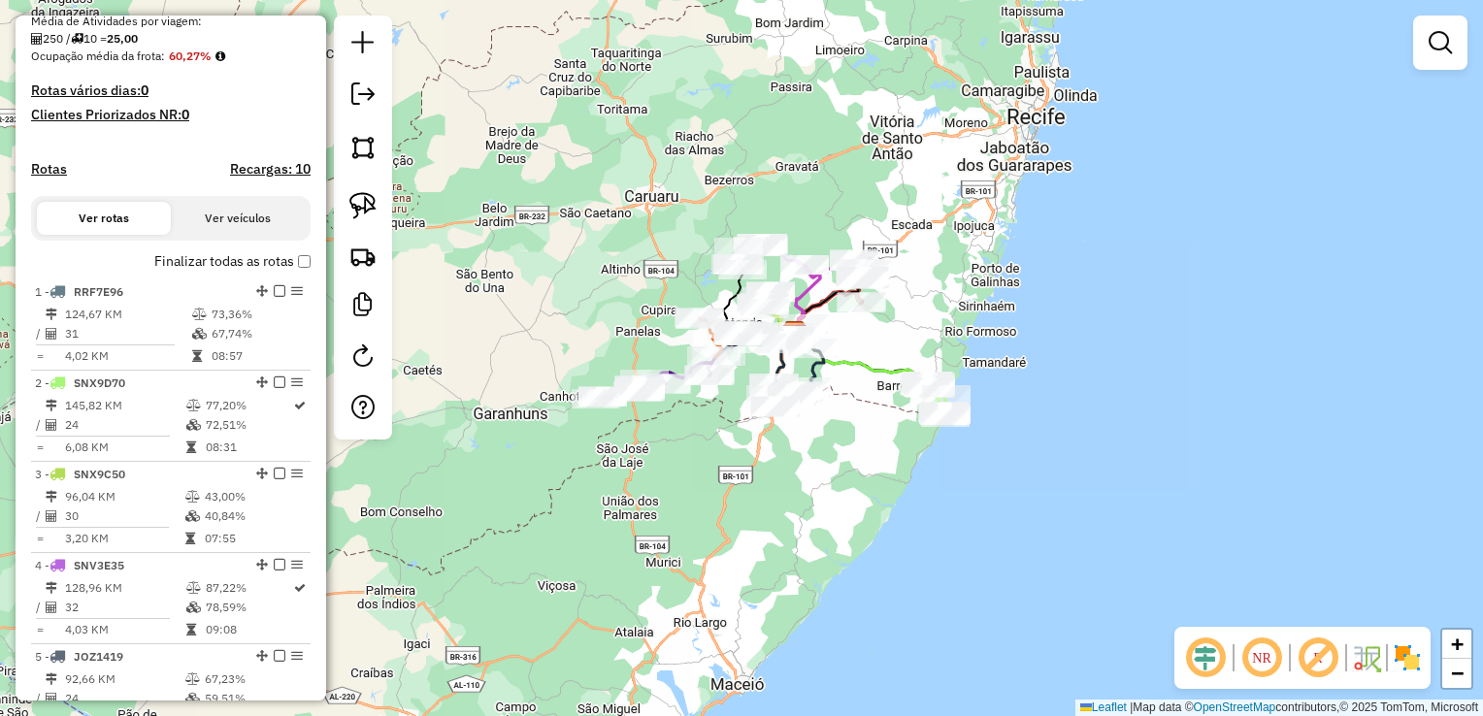
scroll to position [445, 0]
click at [365, 92] on em at bounding box center [362, 93] width 23 height 23
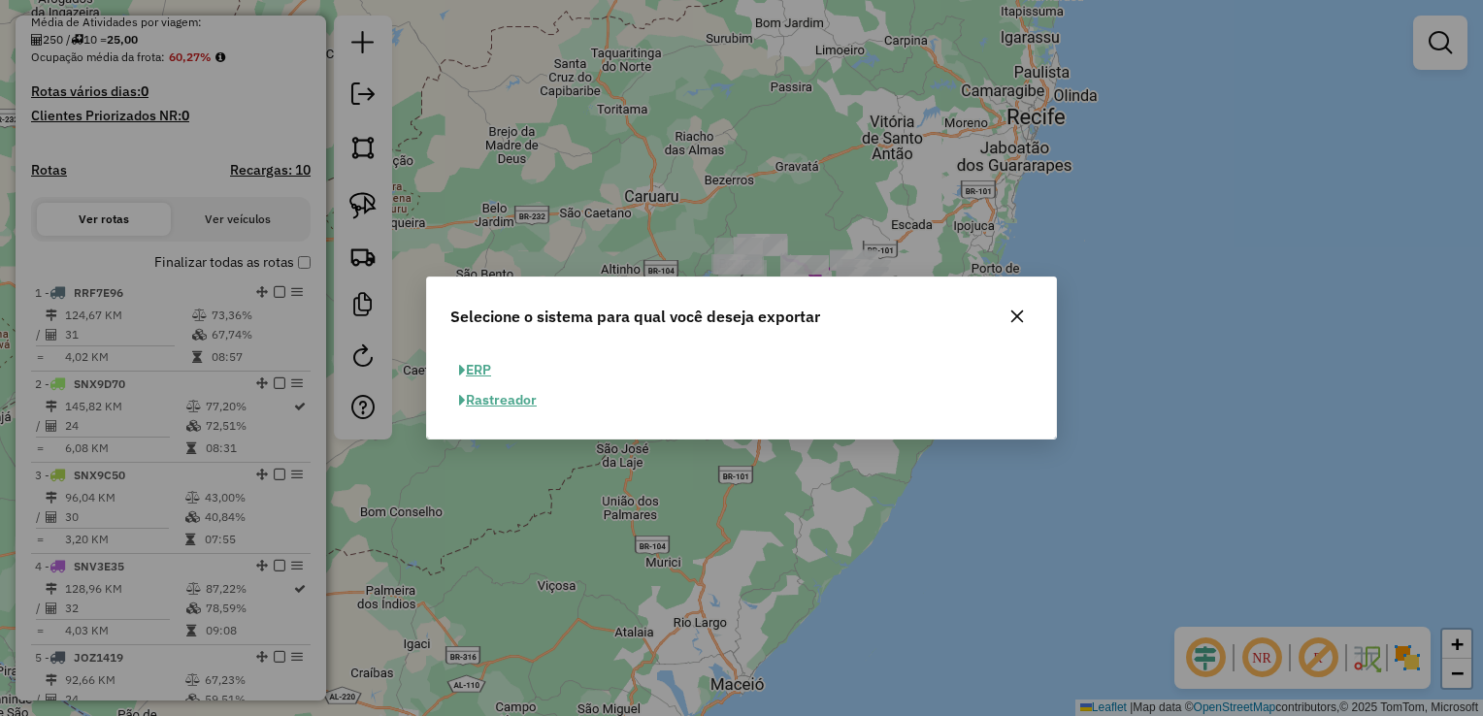
click at [483, 371] on button "ERP" at bounding box center [474, 370] width 49 height 30
select select "**"
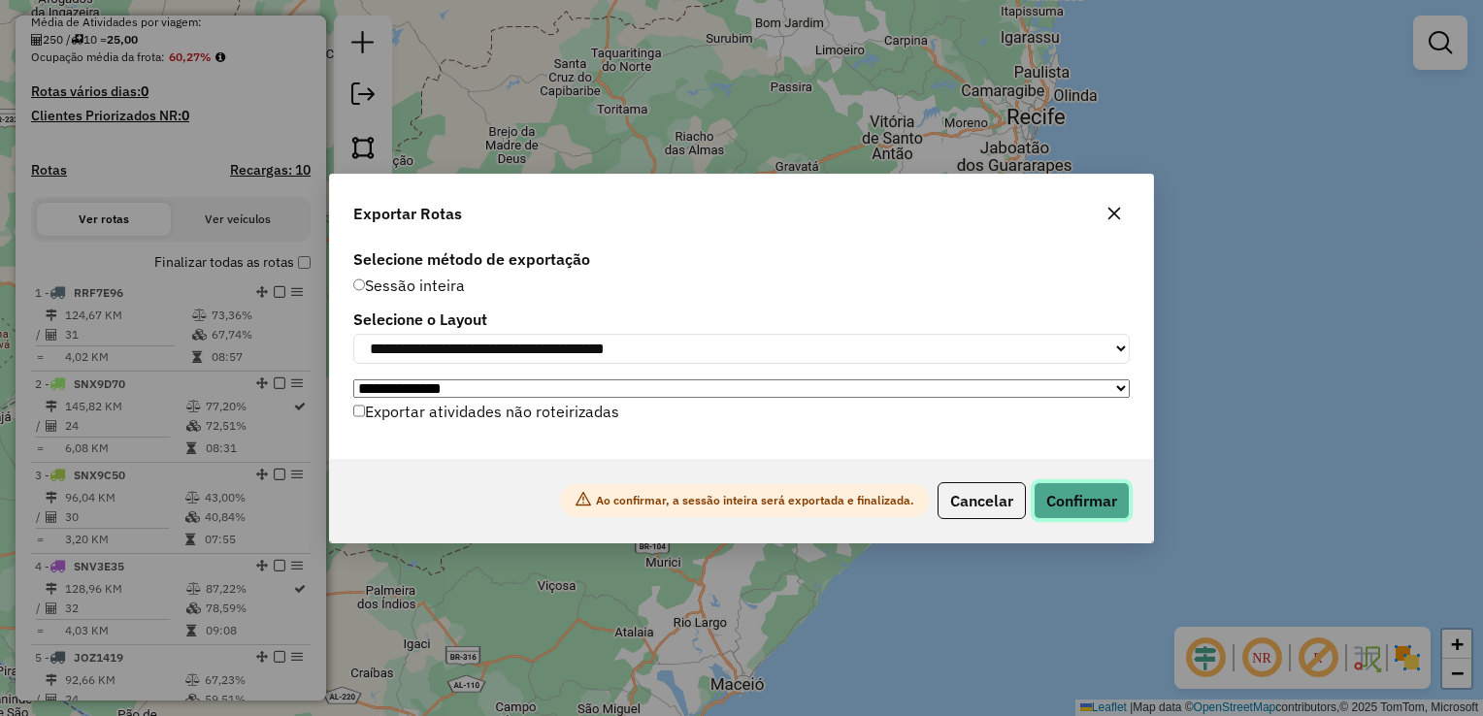
click at [1083, 500] on button "Confirmar" at bounding box center [1081, 500] width 96 height 37
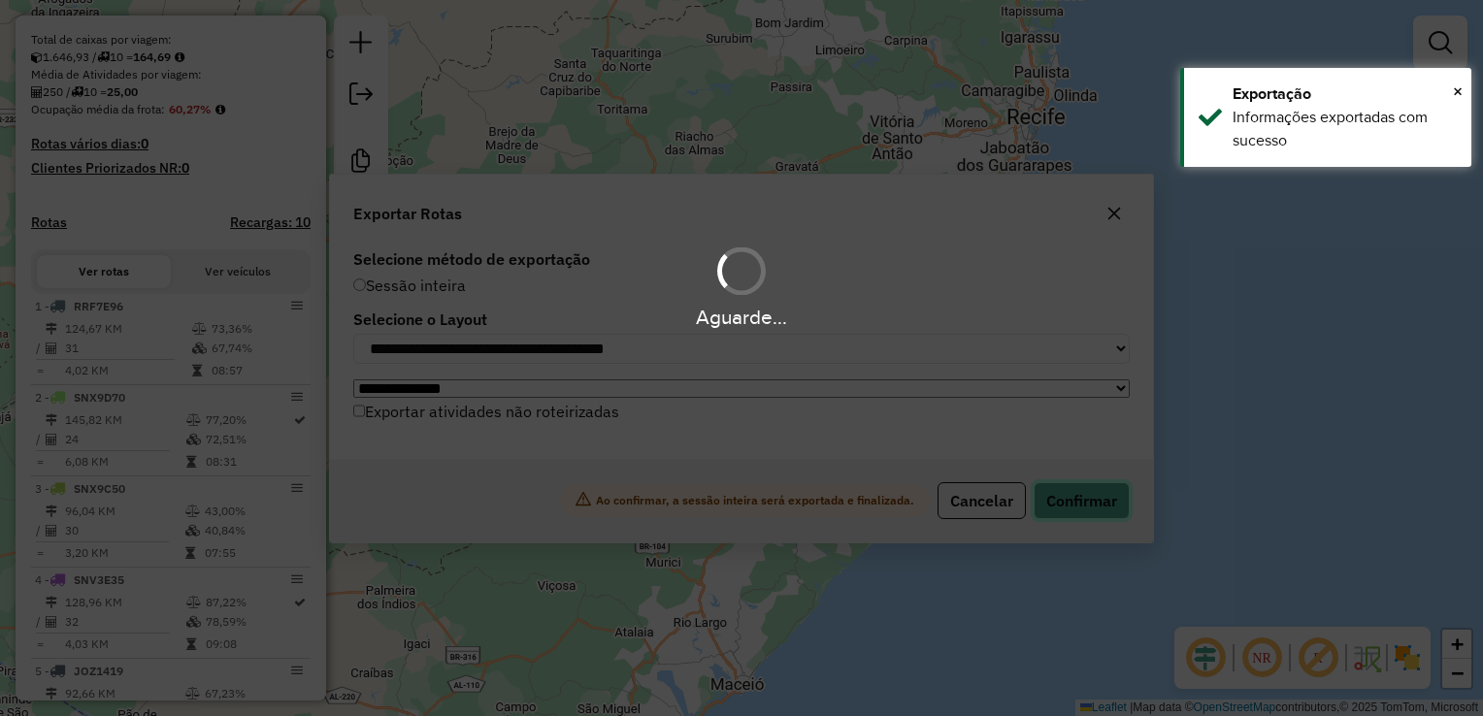
scroll to position [497, 0]
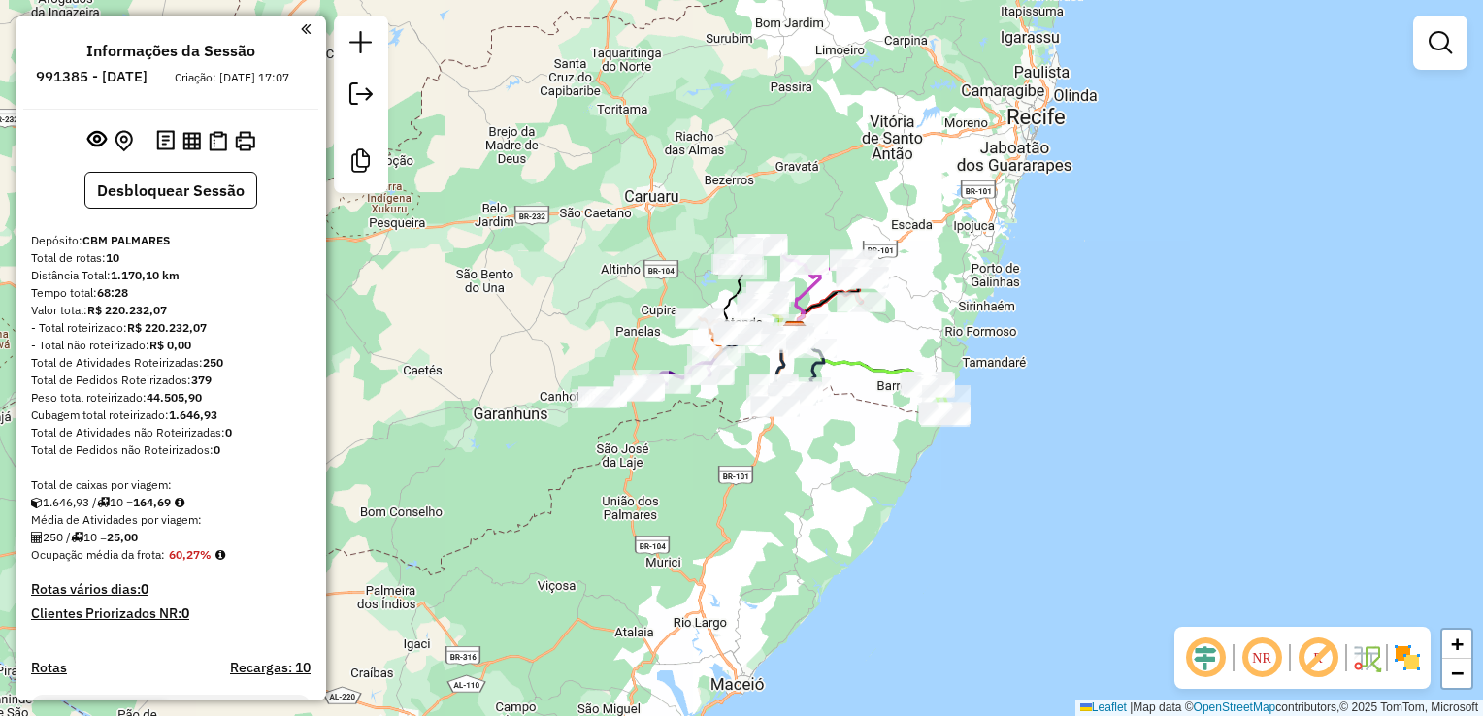
scroll to position [497, 0]
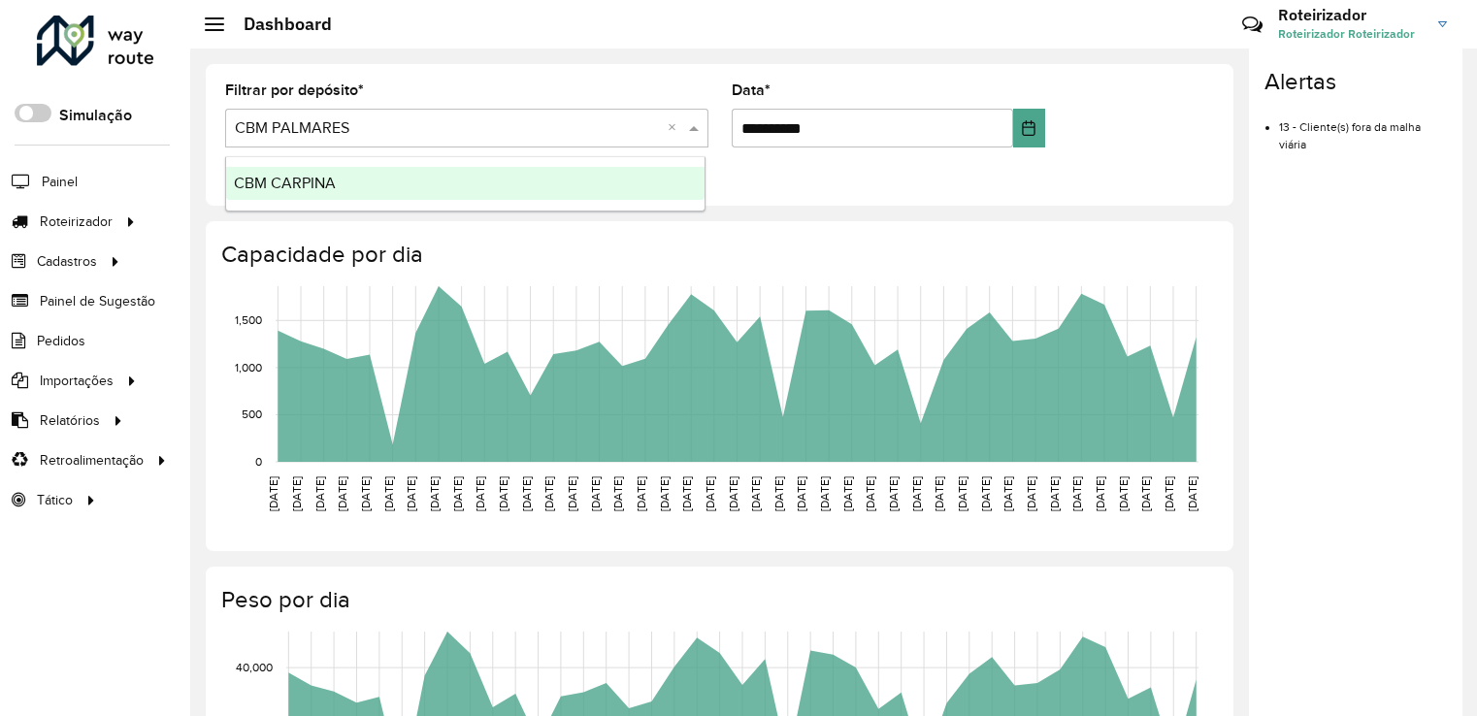
click at [361, 122] on input "text" at bounding box center [447, 128] width 425 height 23
click at [335, 179] on div "CBM CARPINA" at bounding box center [465, 183] width 478 height 33
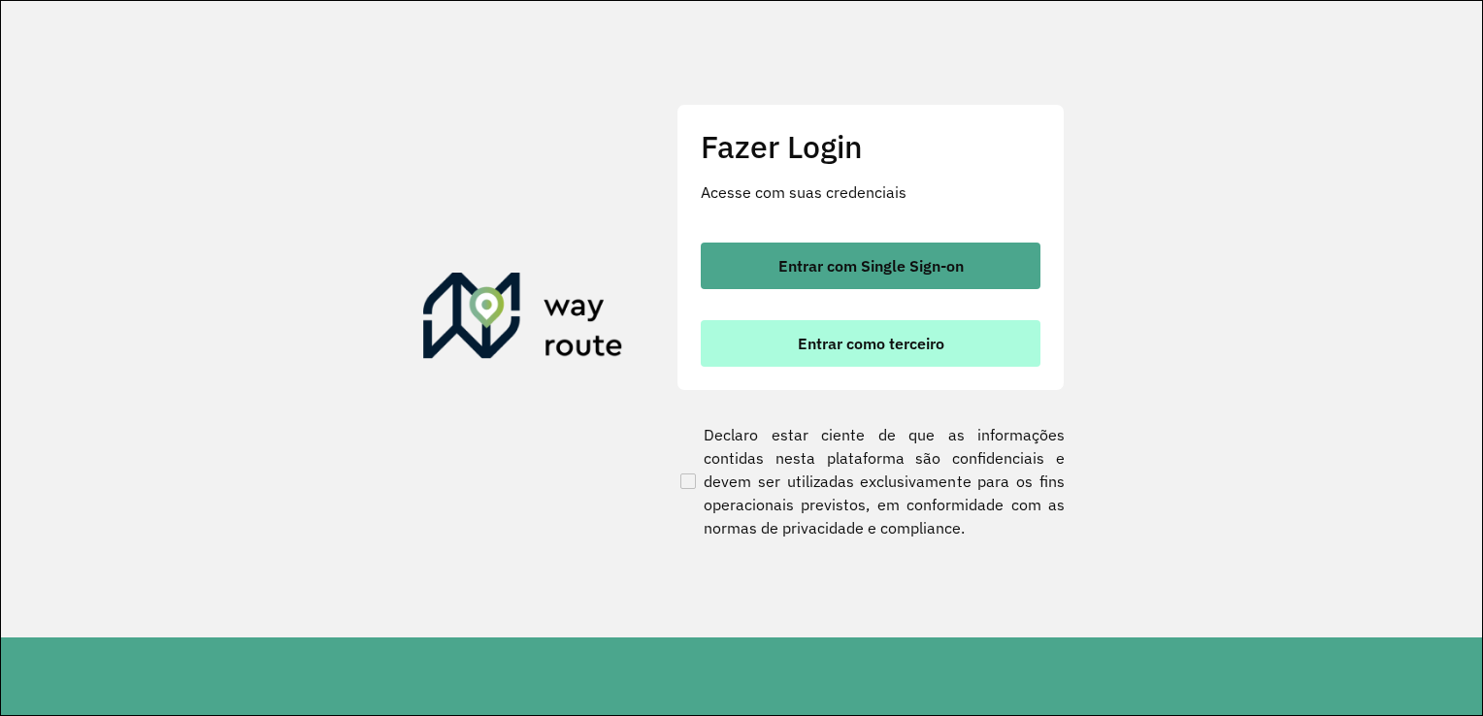
click at [818, 340] on span "Entrar como terceiro" at bounding box center [871, 344] width 147 height 16
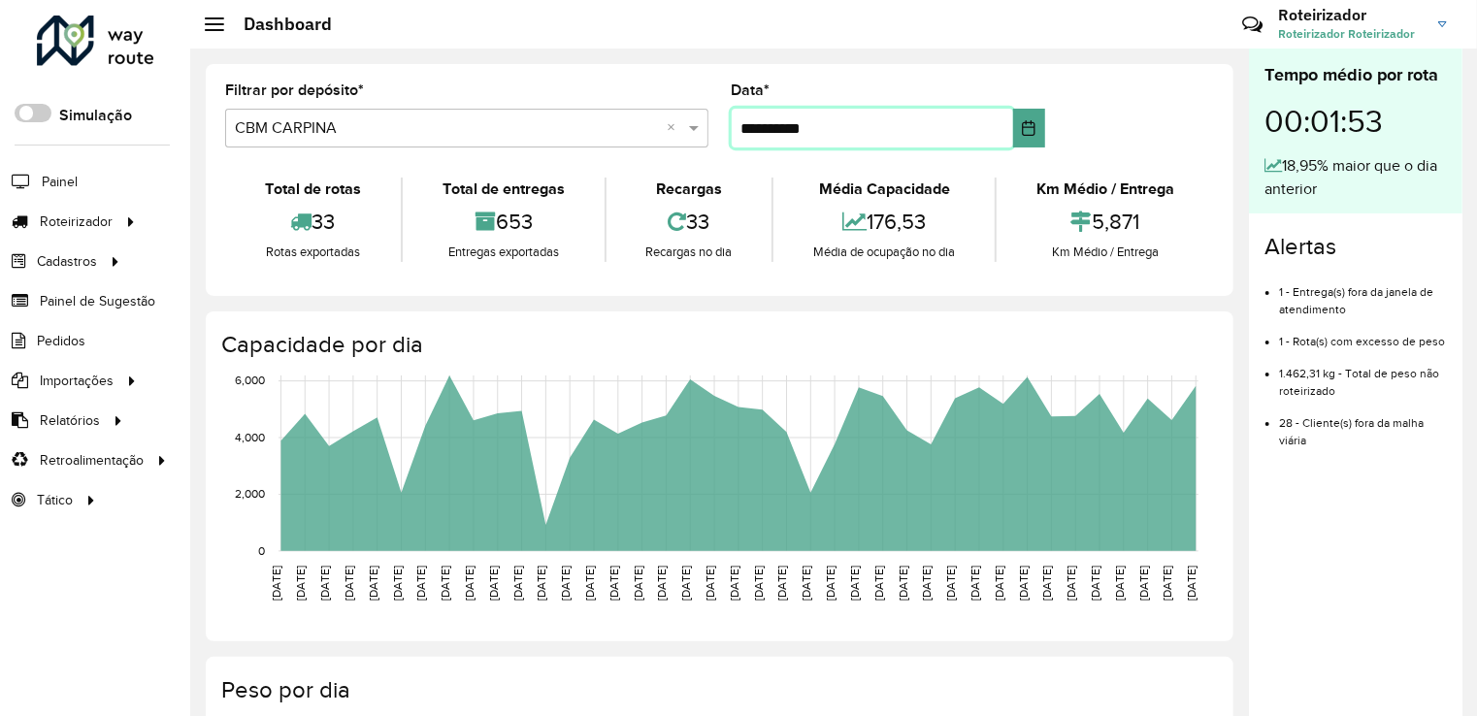
click at [758, 138] on input "**********" at bounding box center [872, 128] width 281 height 39
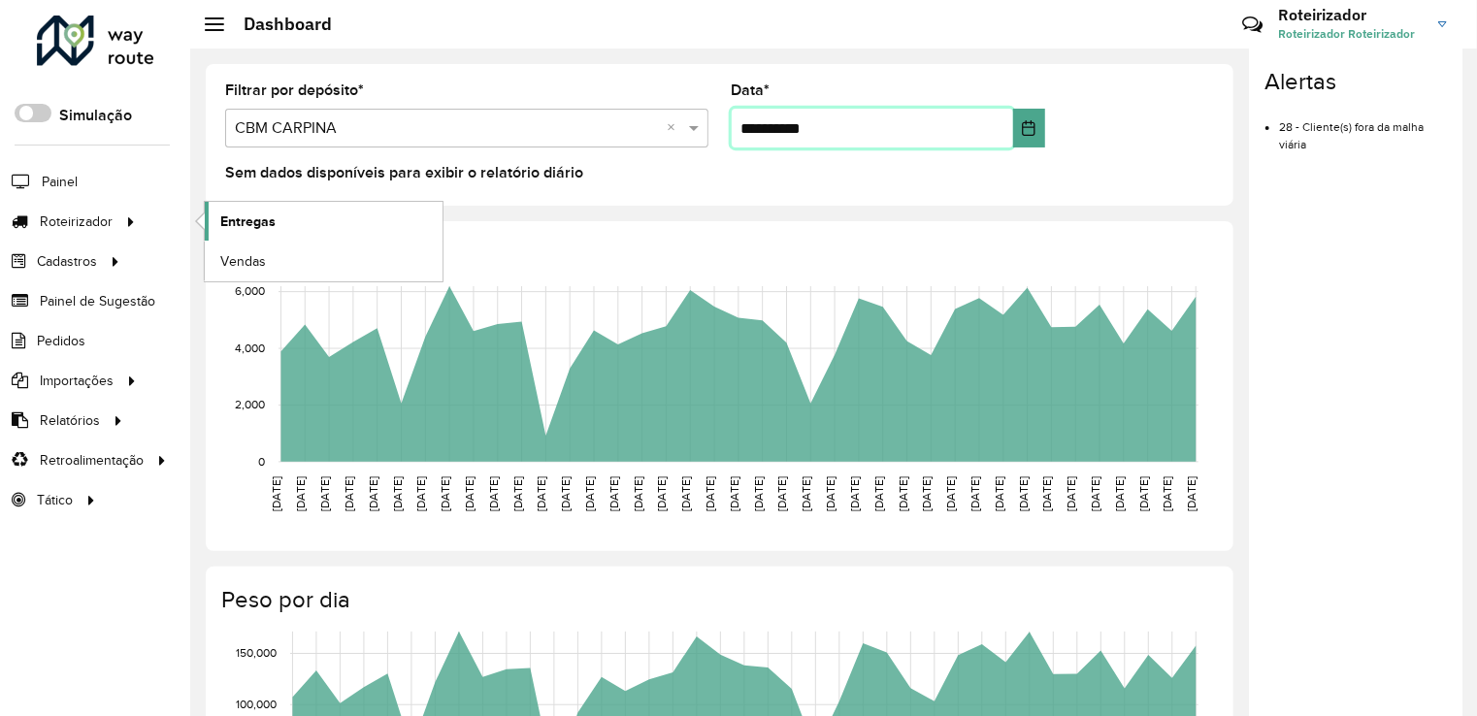
type input "**********"
click at [235, 220] on span "Entregas" at bounding box center [247, 222] width 55 height 20
click at [225, 215] on span "Entregas" at bounding box center [247, 222] width 55 height 20
click at [261, 221] on span "Entregas" at bounding box center [247, 222] width 55 height 20
